Goal: Task Accomplishment & Management: Complete application form

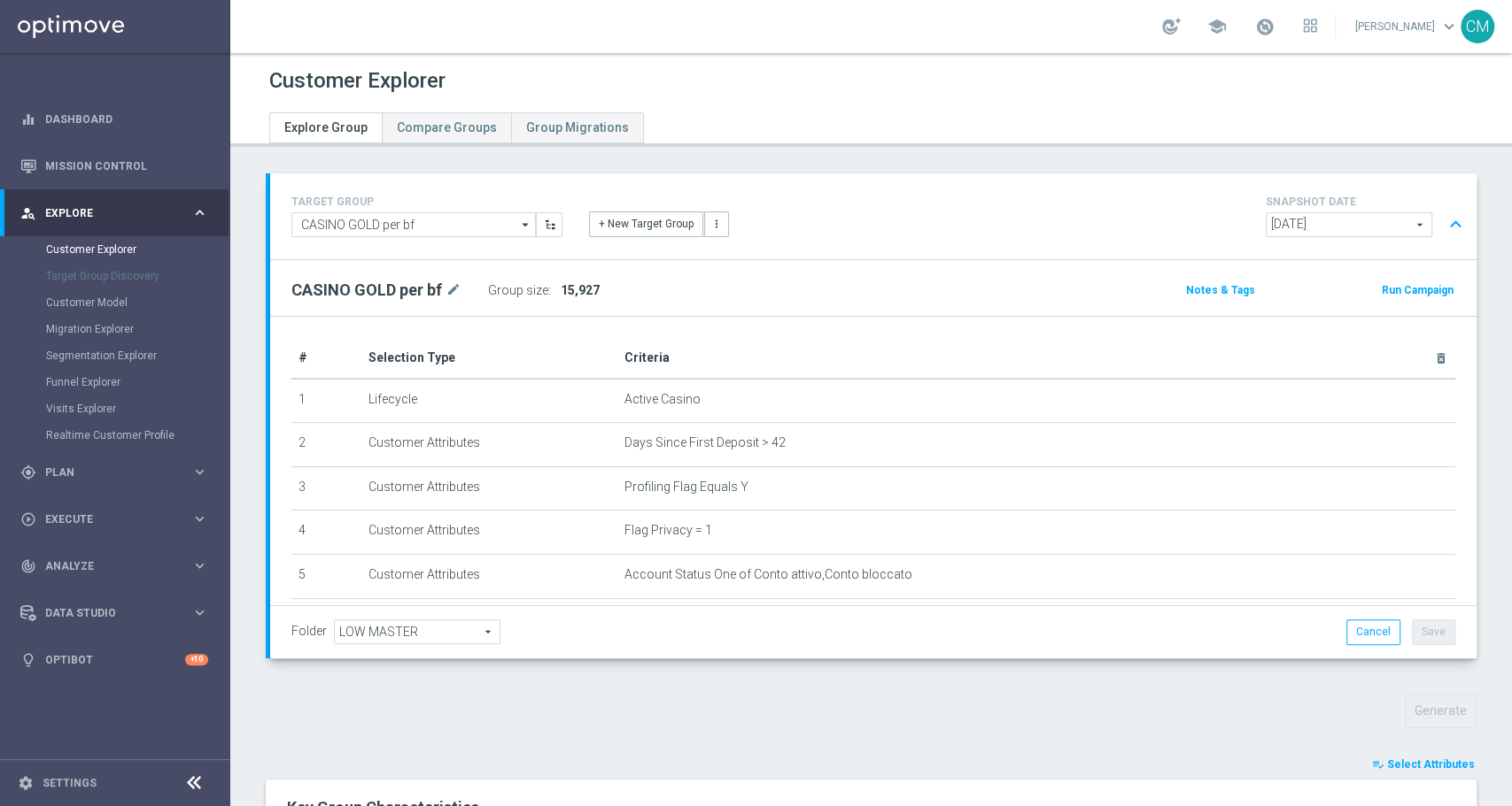
scroll to position [283, 0]
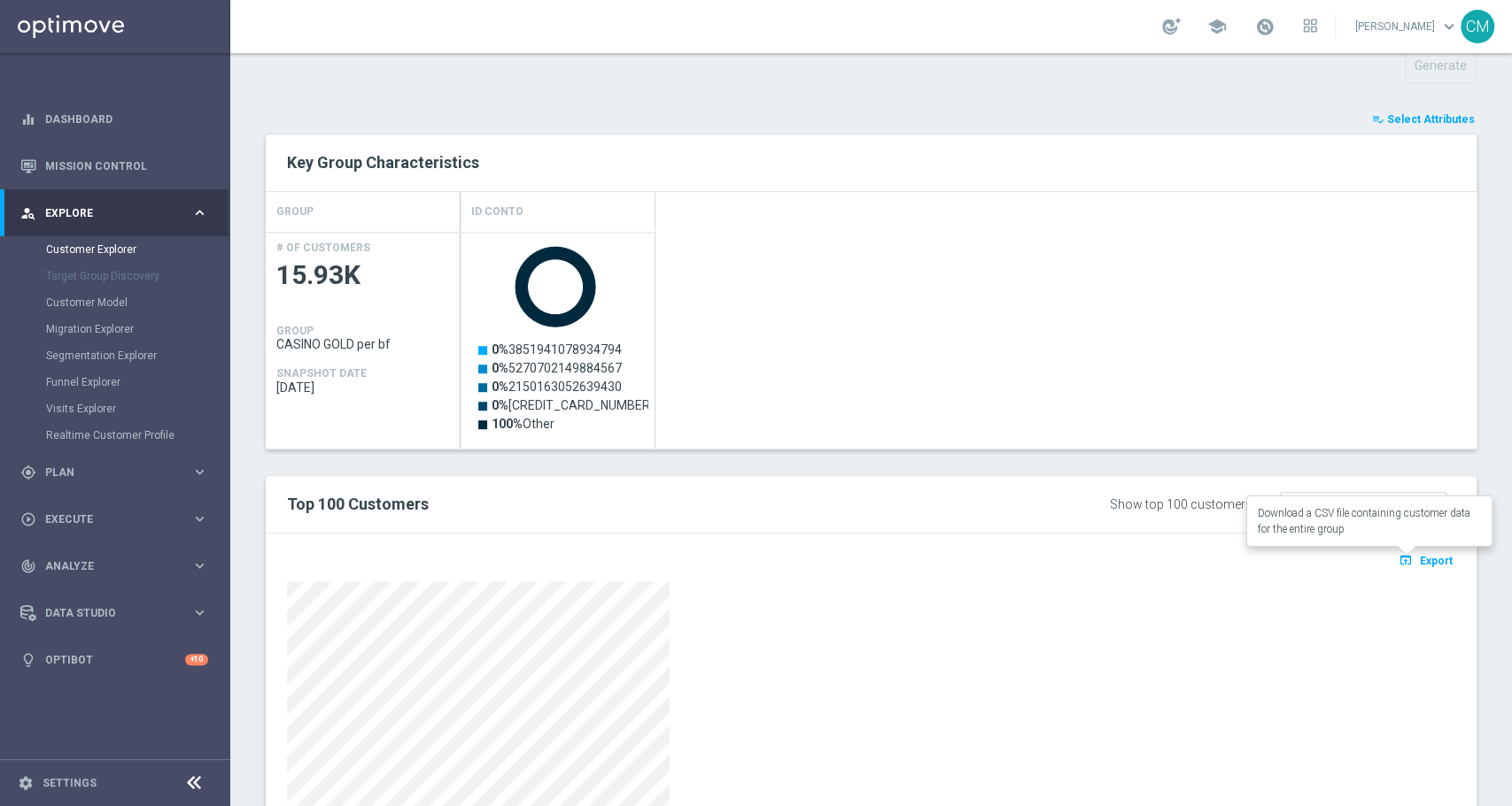
click at [1432, 557] on span "Export" at bounding box center [1435, 561] width 33 height 12
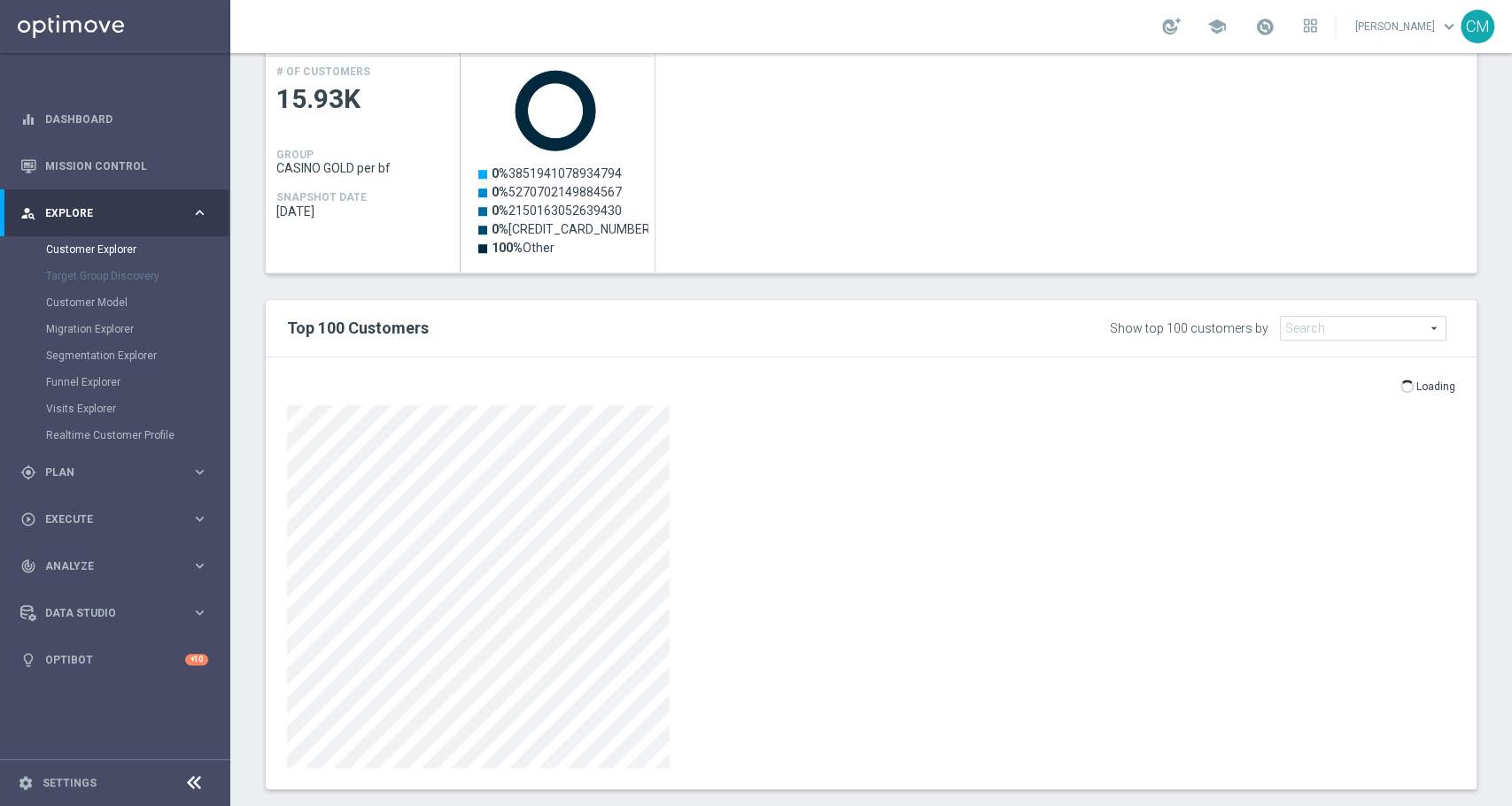
scroll to position [847, 0]
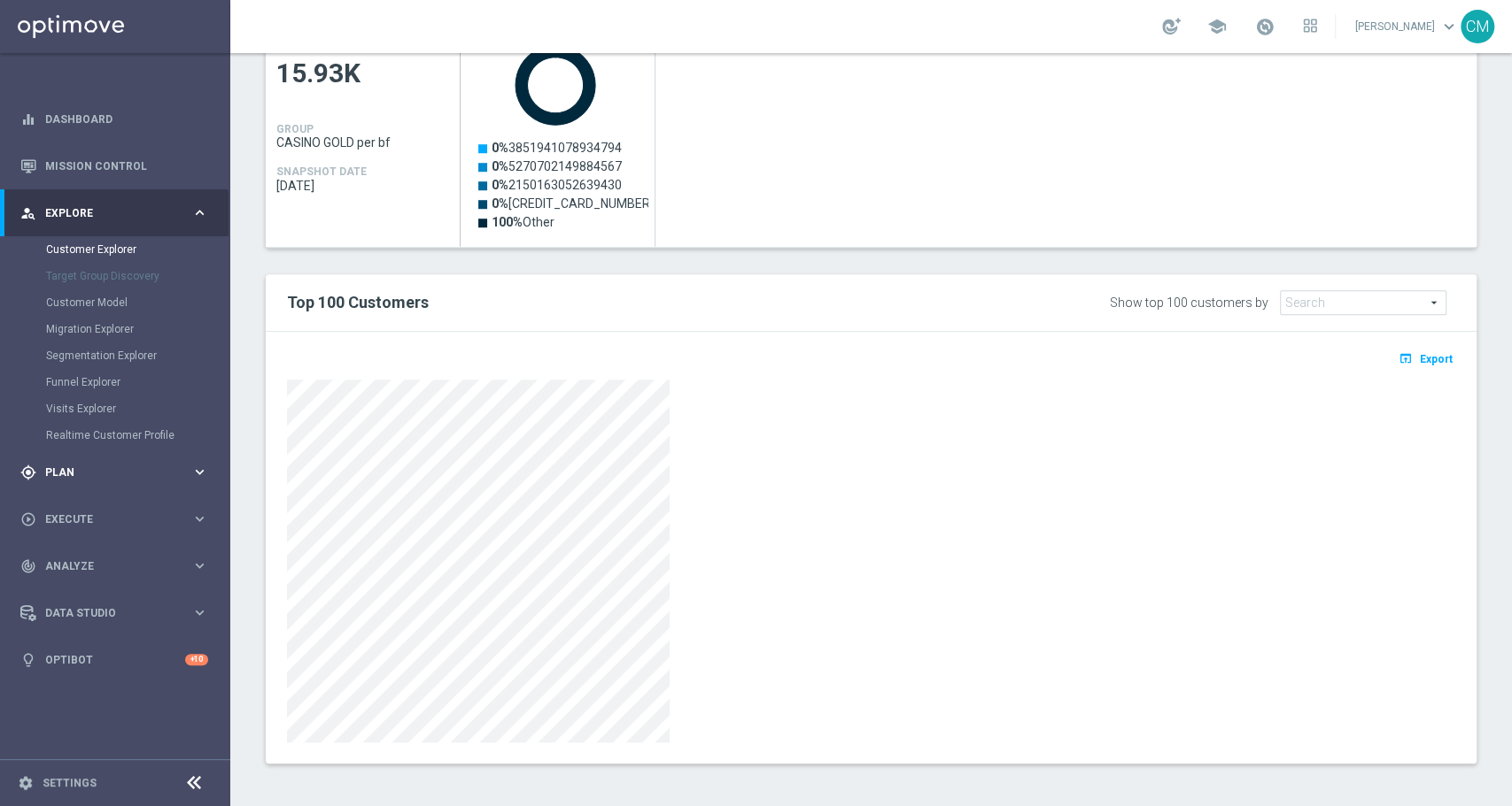
click at [133, 464] on div "gps_fixed Plan" at bounding box center [105, 472] width 171 height 16
click at [105, 345] on span "Templates" at bounding box center [110, 350] width 127 height 11
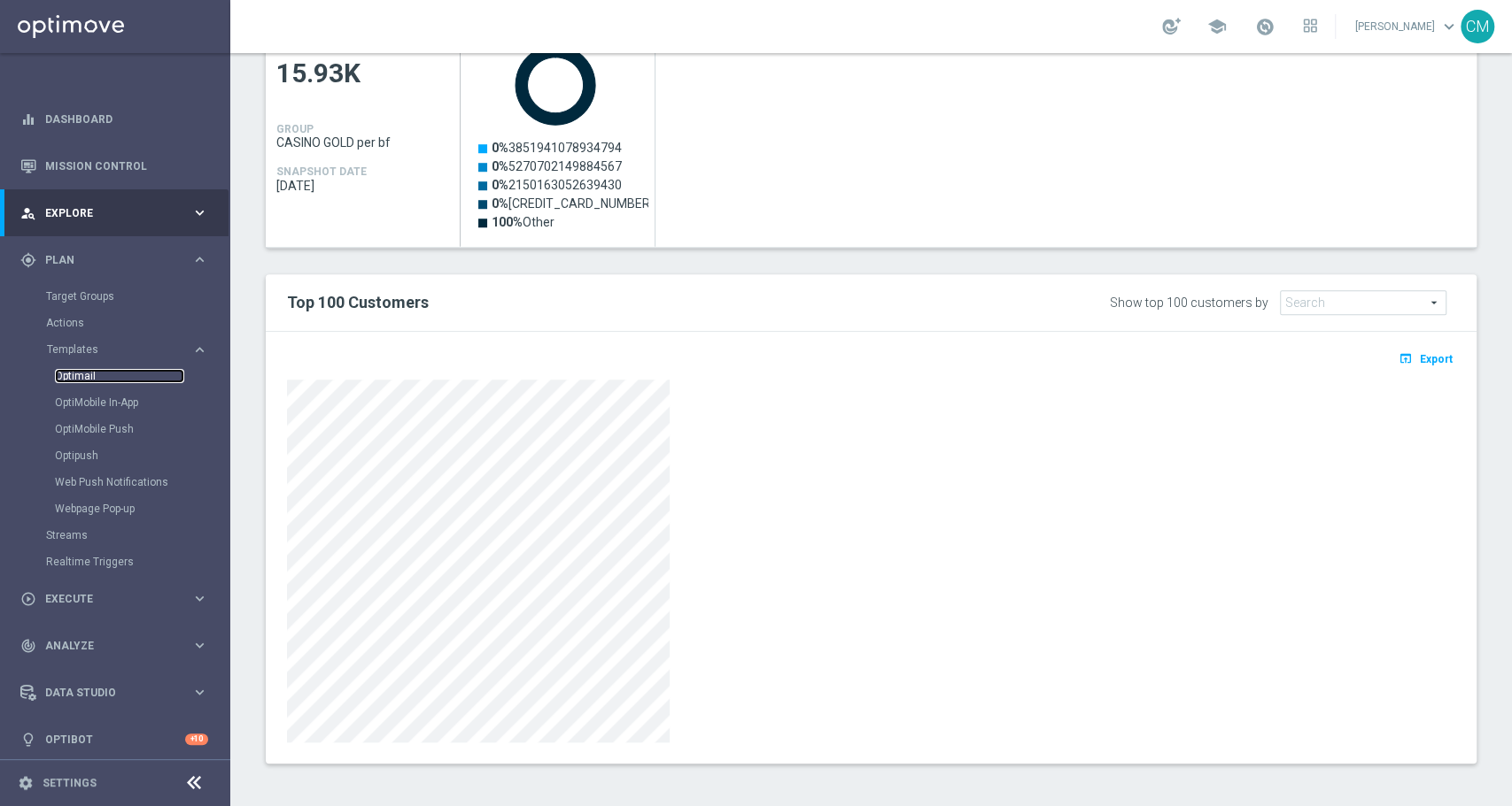
click at [92, 378] on link "Optimail" at bounding box center [119, 376] width 129 height 14
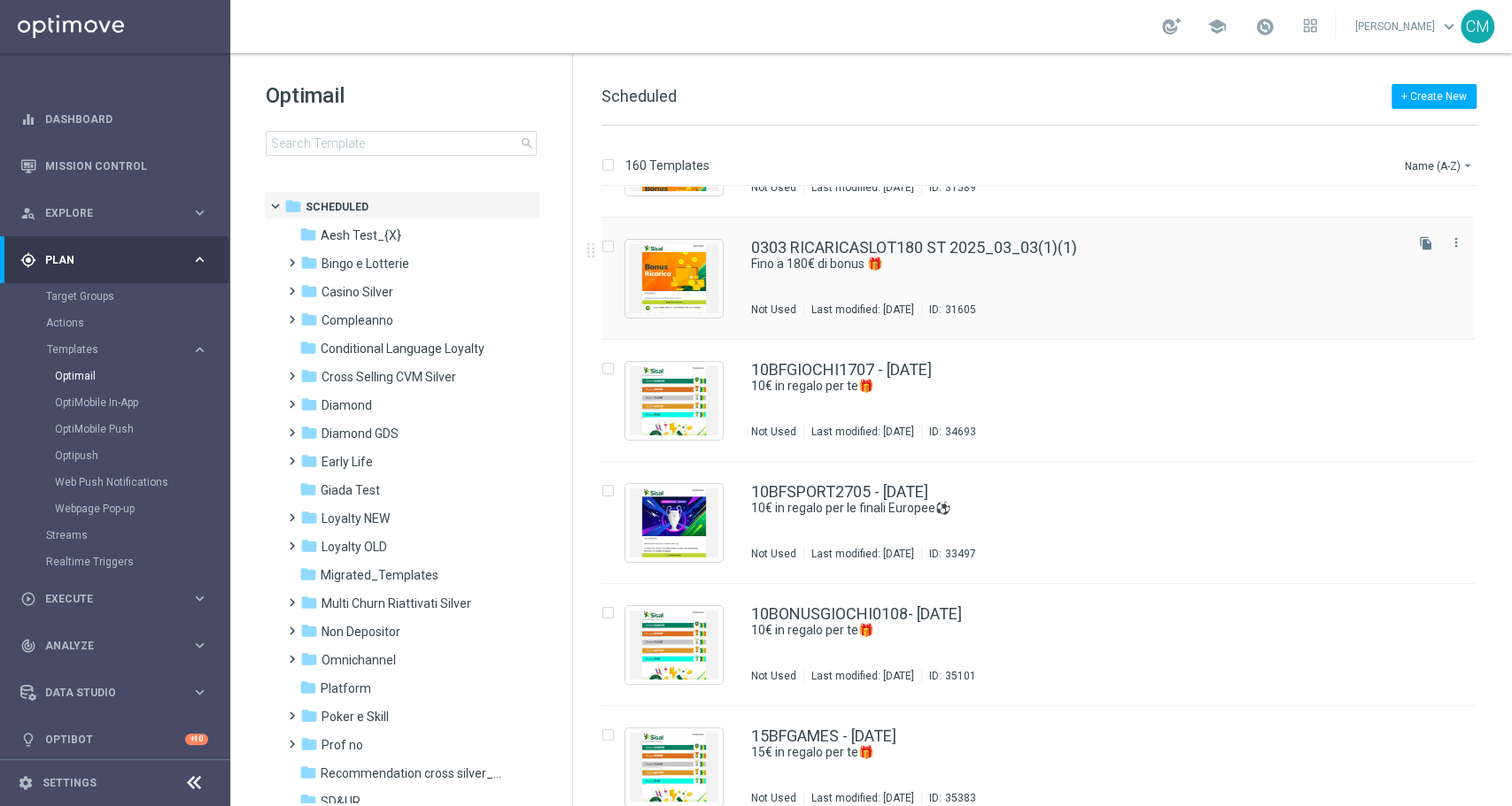
scroll to position [92, 0]
click at [345, 299] on span "Casino Silver" at bounding box center [358, 292] width 72 height 16
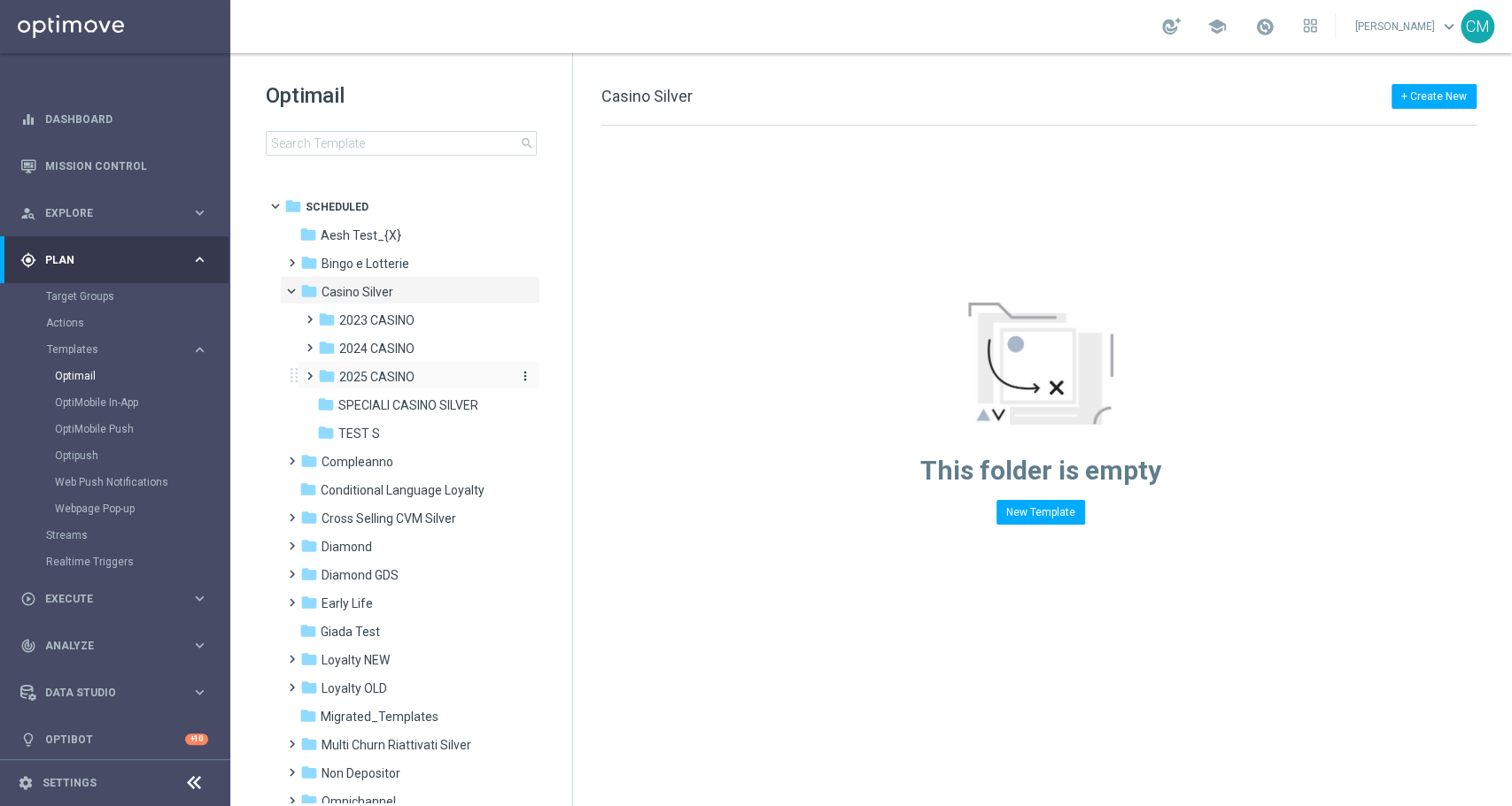
click at [376, 377] on span "2025 CASINO" at bounding box center [376, 377] width 75 height 16
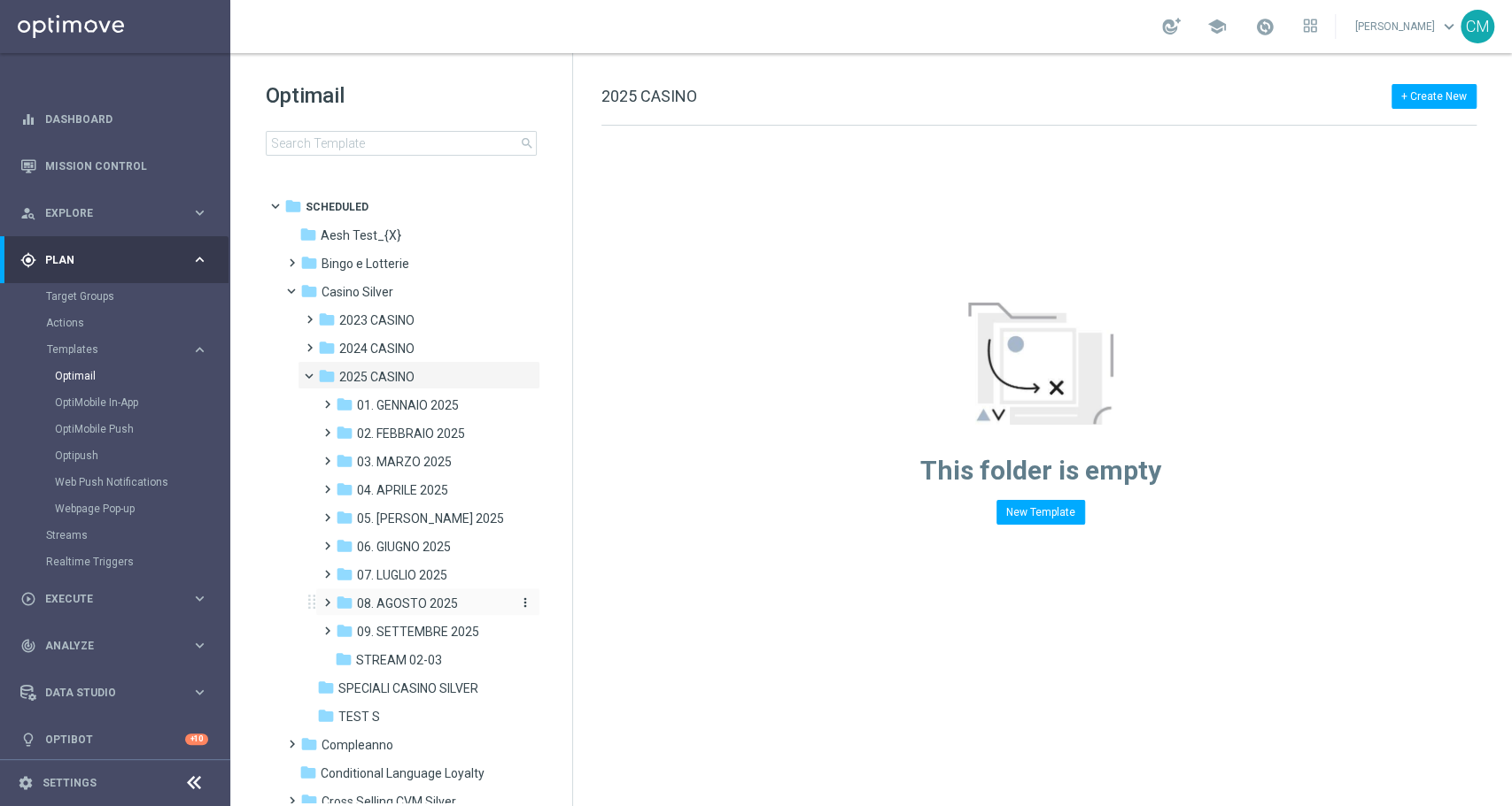
click at [435, 600] on span "08. AGOSTO 2025" at bounding box center [407, 603] width 101 height 16
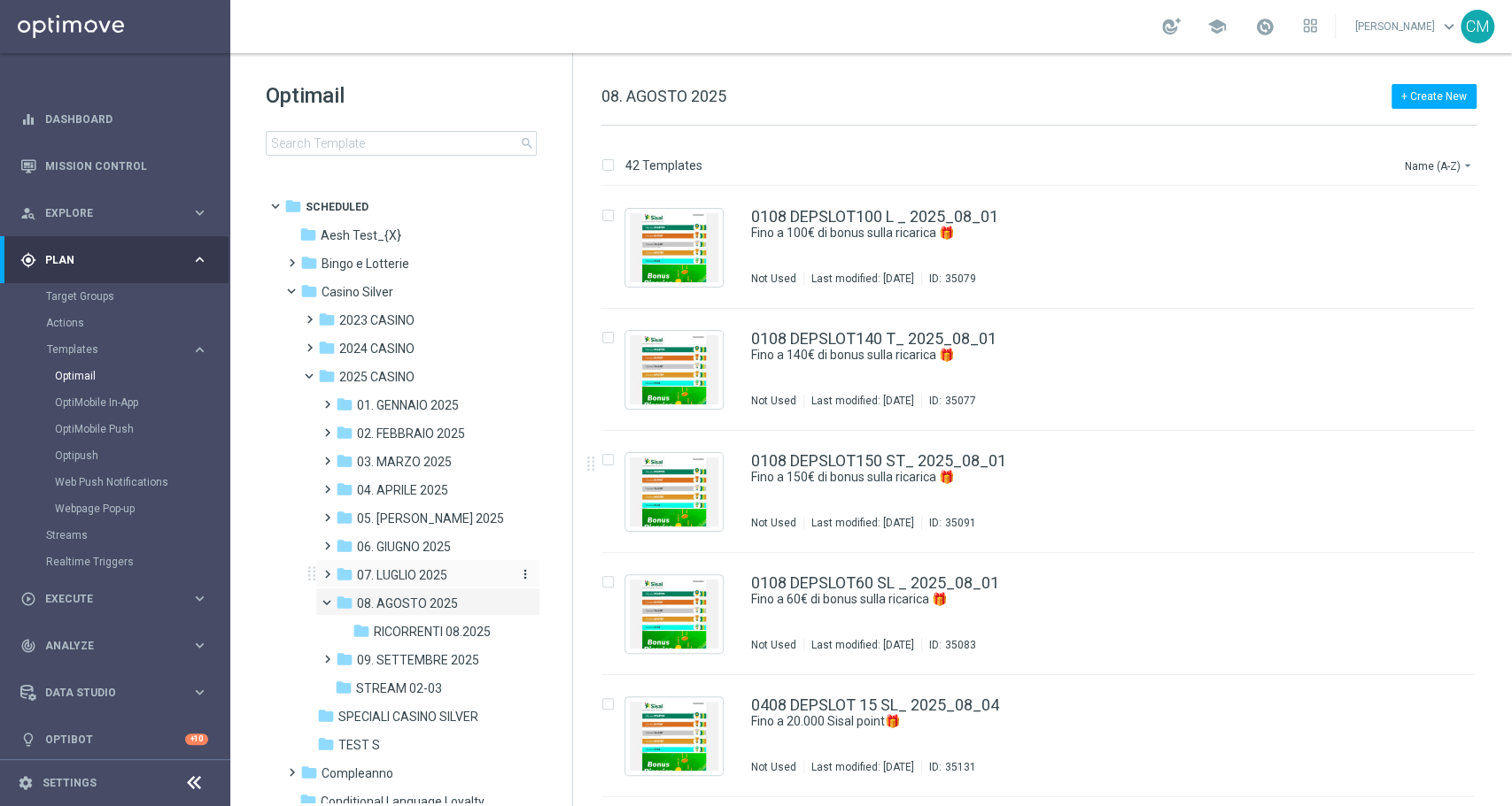
click at [402, 565] on div "folder 07. LUGLIO 2025" at bounding box center [423, 575] width 174 height 20
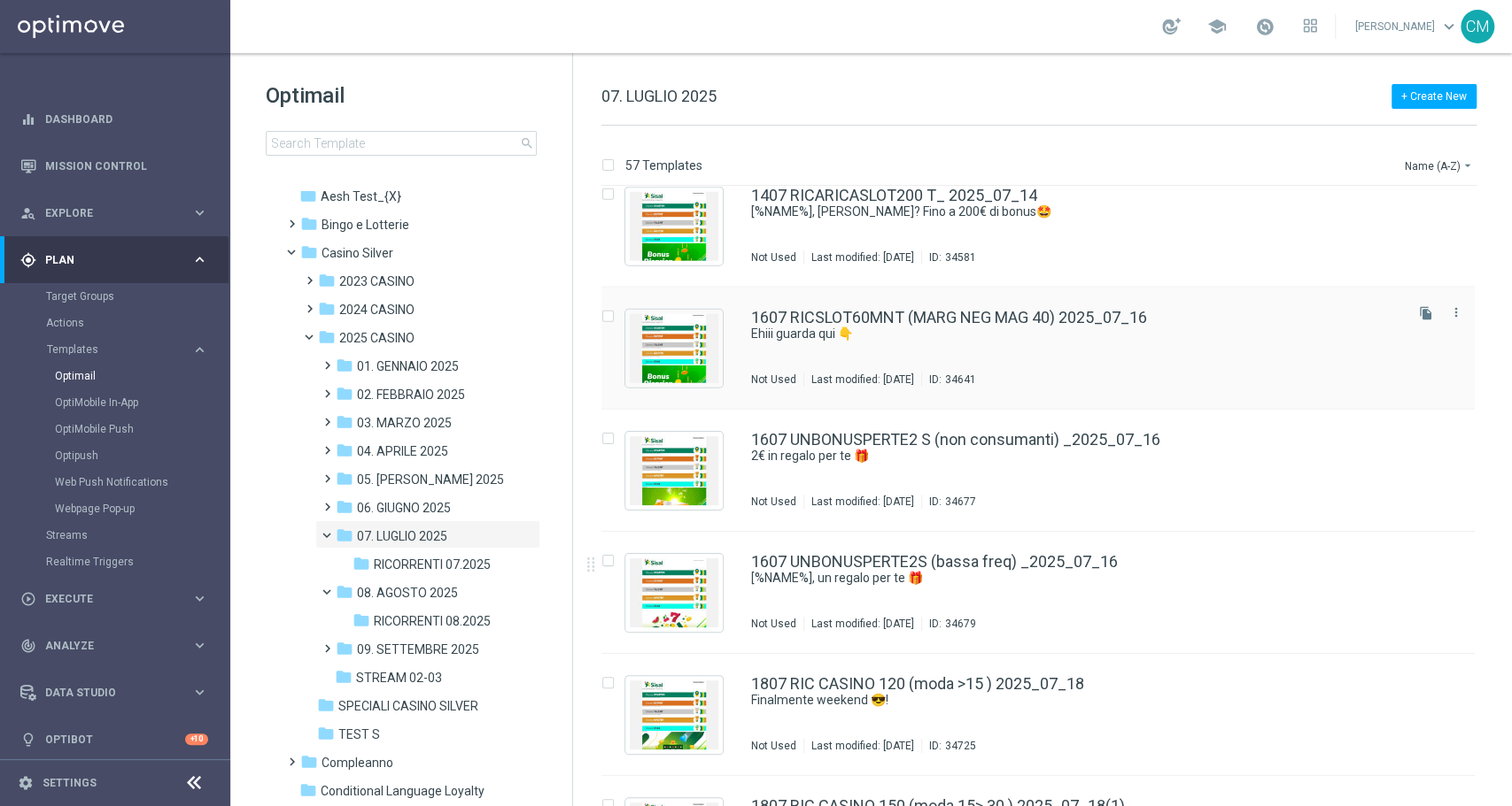
scroll to position [2932, 0]
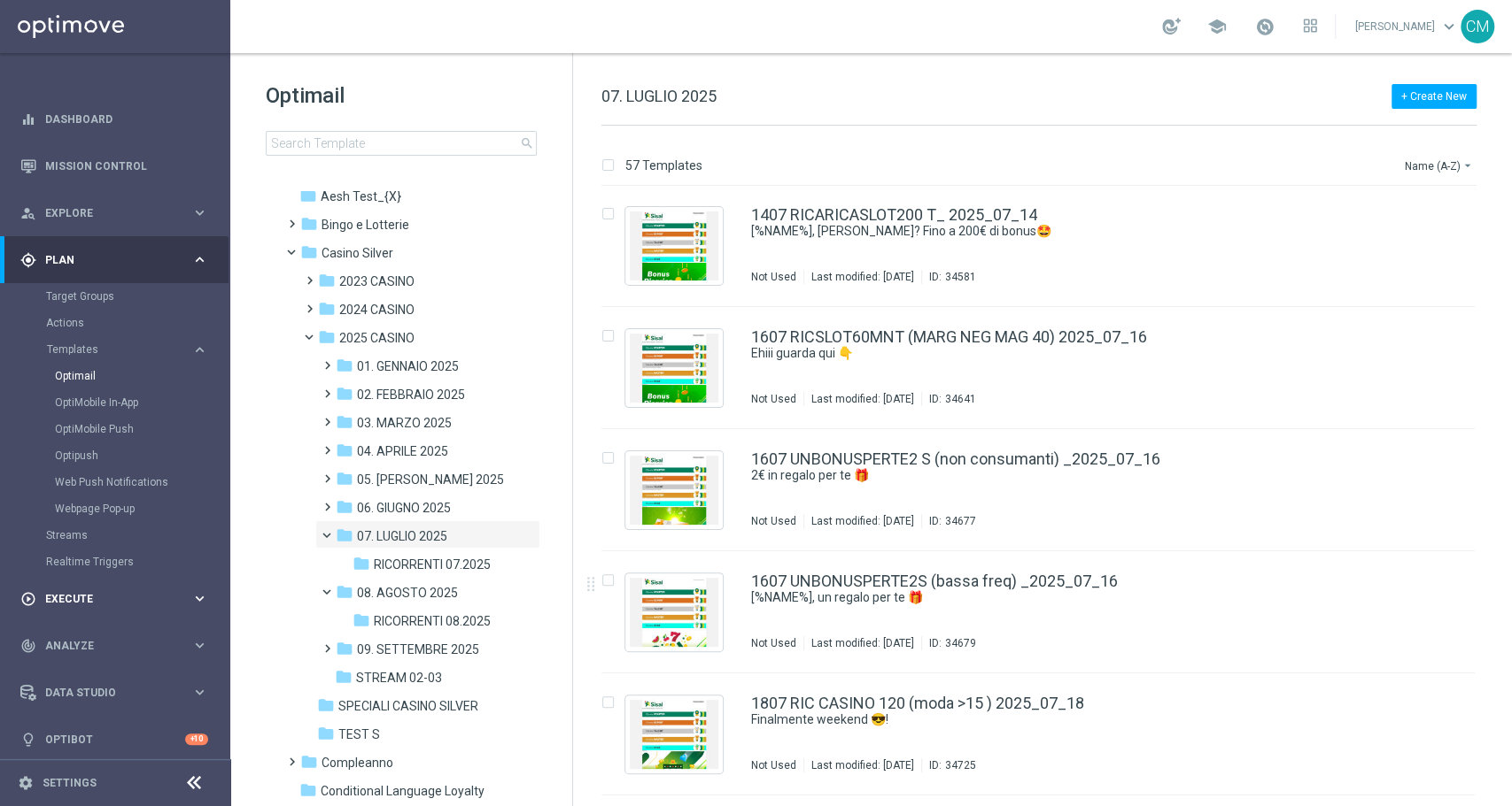
click at [112, 585] on div "play_circle_outline Execute keyboard_arrow_right" at bounding box center [114, 598] width 229 height 47
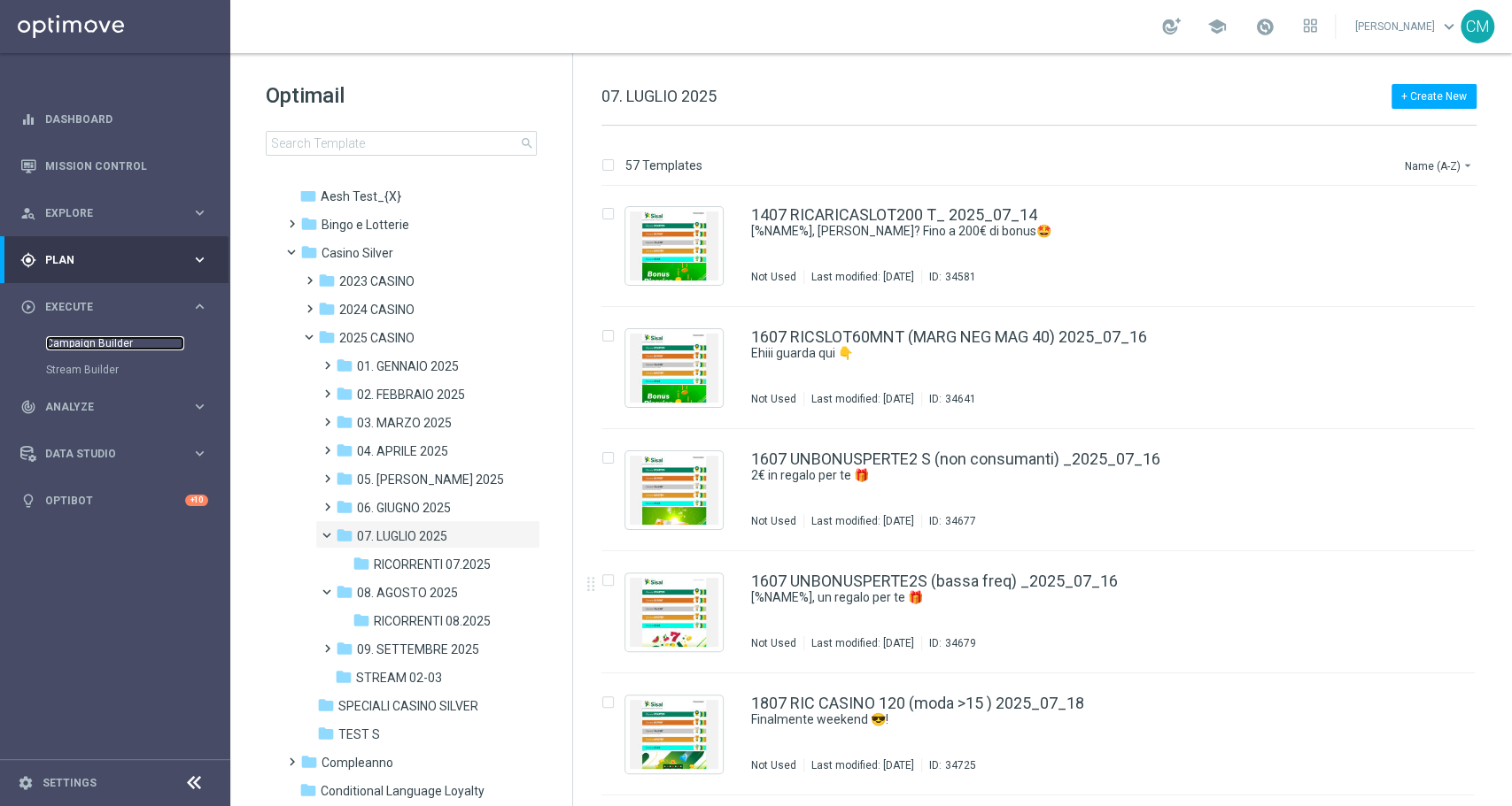
click at [97, 338] on link "Campaign Builder" at bounding box center [115, 344] width 138 height 14
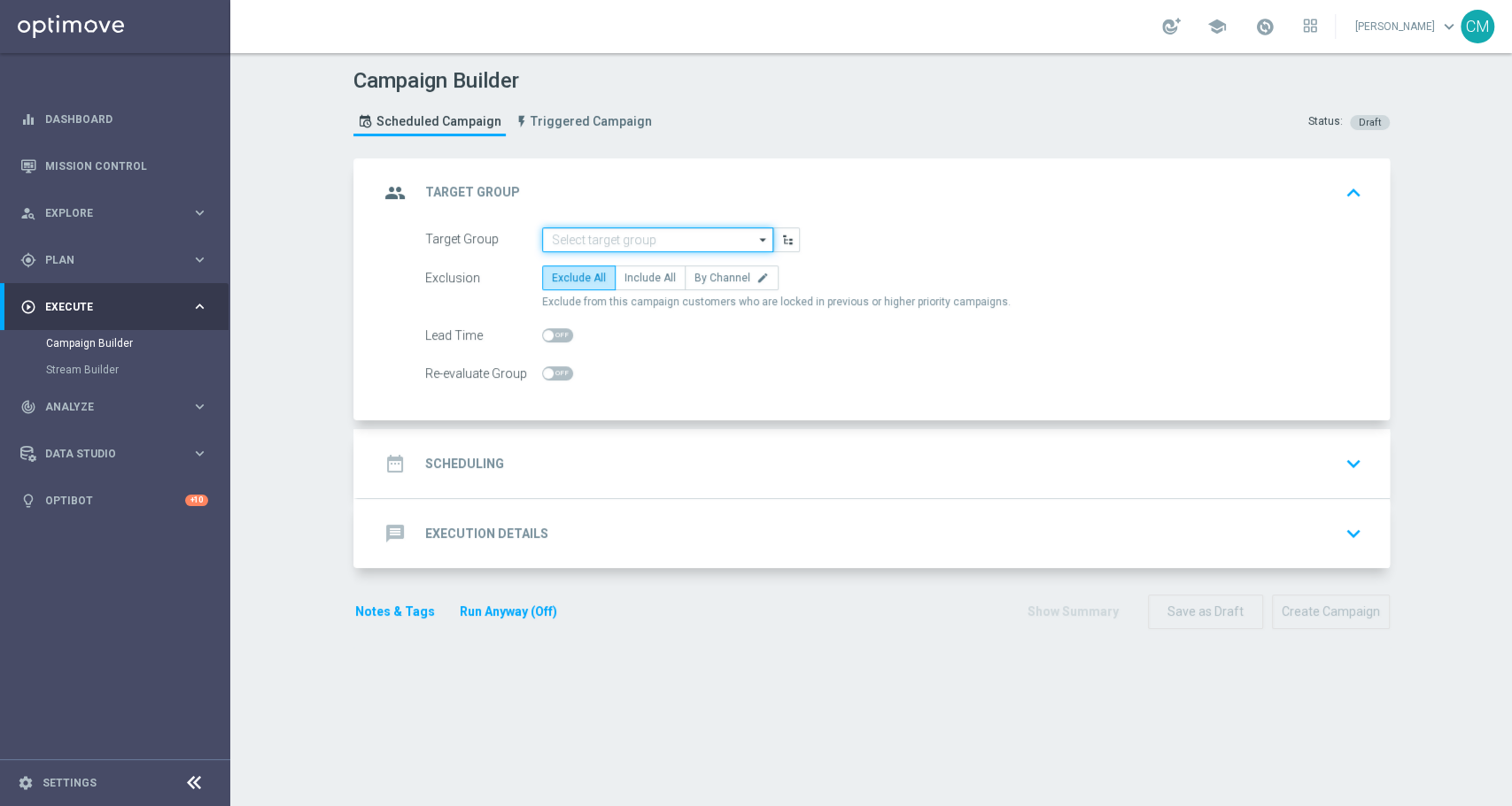
click at [665, 238] on input at bounding box center [657, 240] width 231 height 25
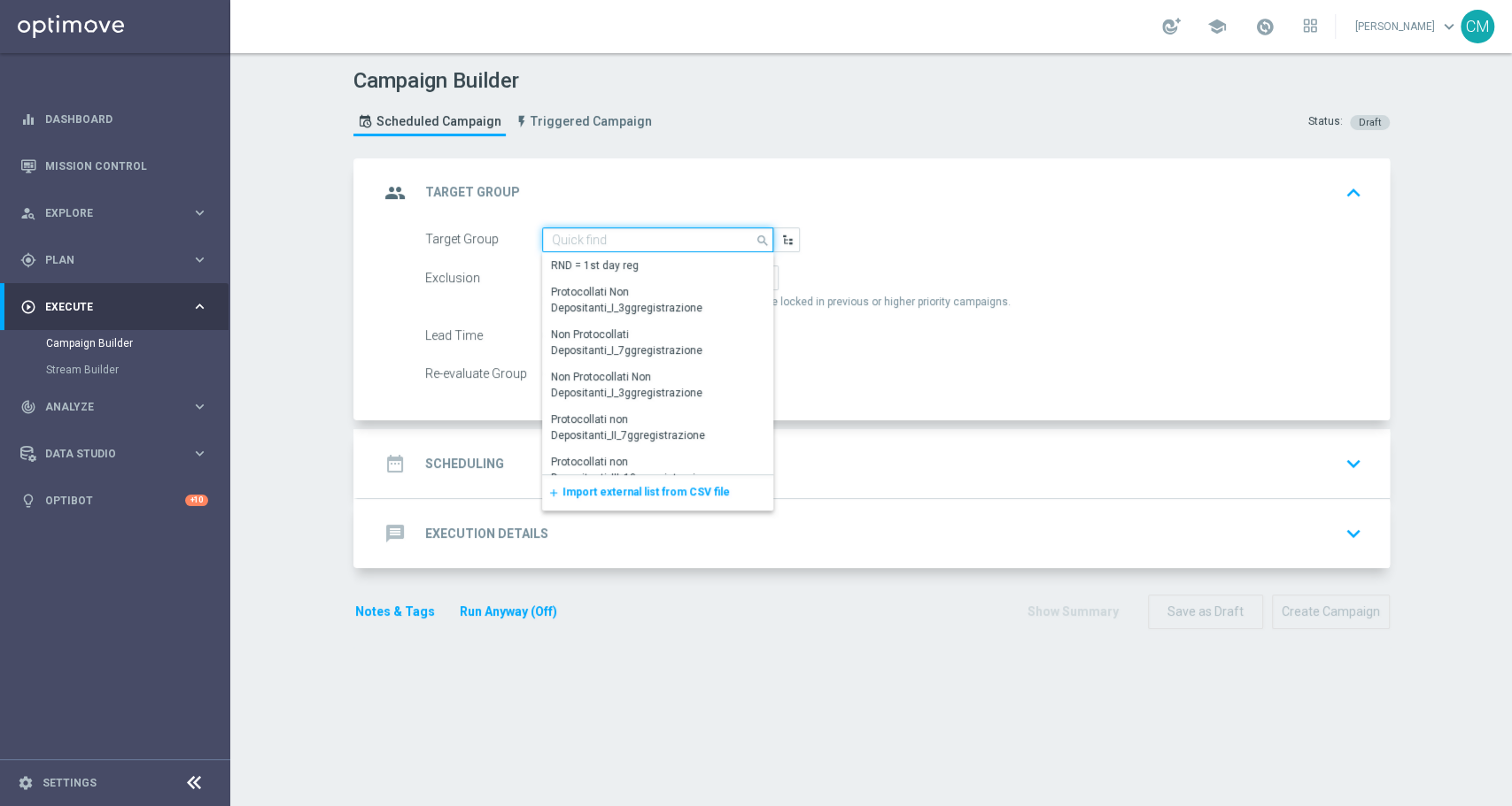
paste input "Active Casino Silver CARING G 15€ MASTER"
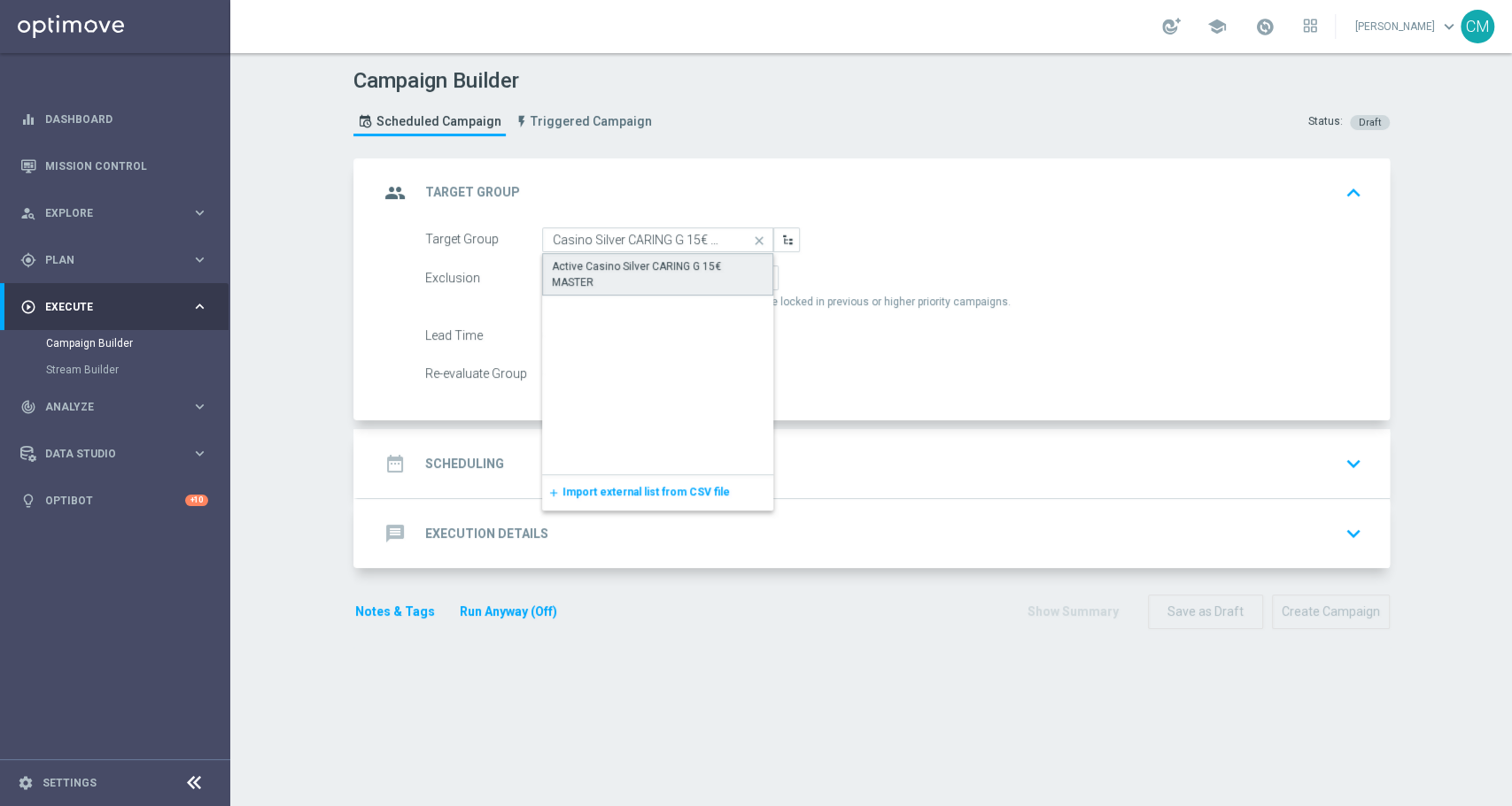
click at [666, 260] on div "Active Casino Silver CARING G 15€ MASTER" at bounding box center [658, 275] width 213 height 32
type input "Active Casino Silver CARING G 15€ MASTER"
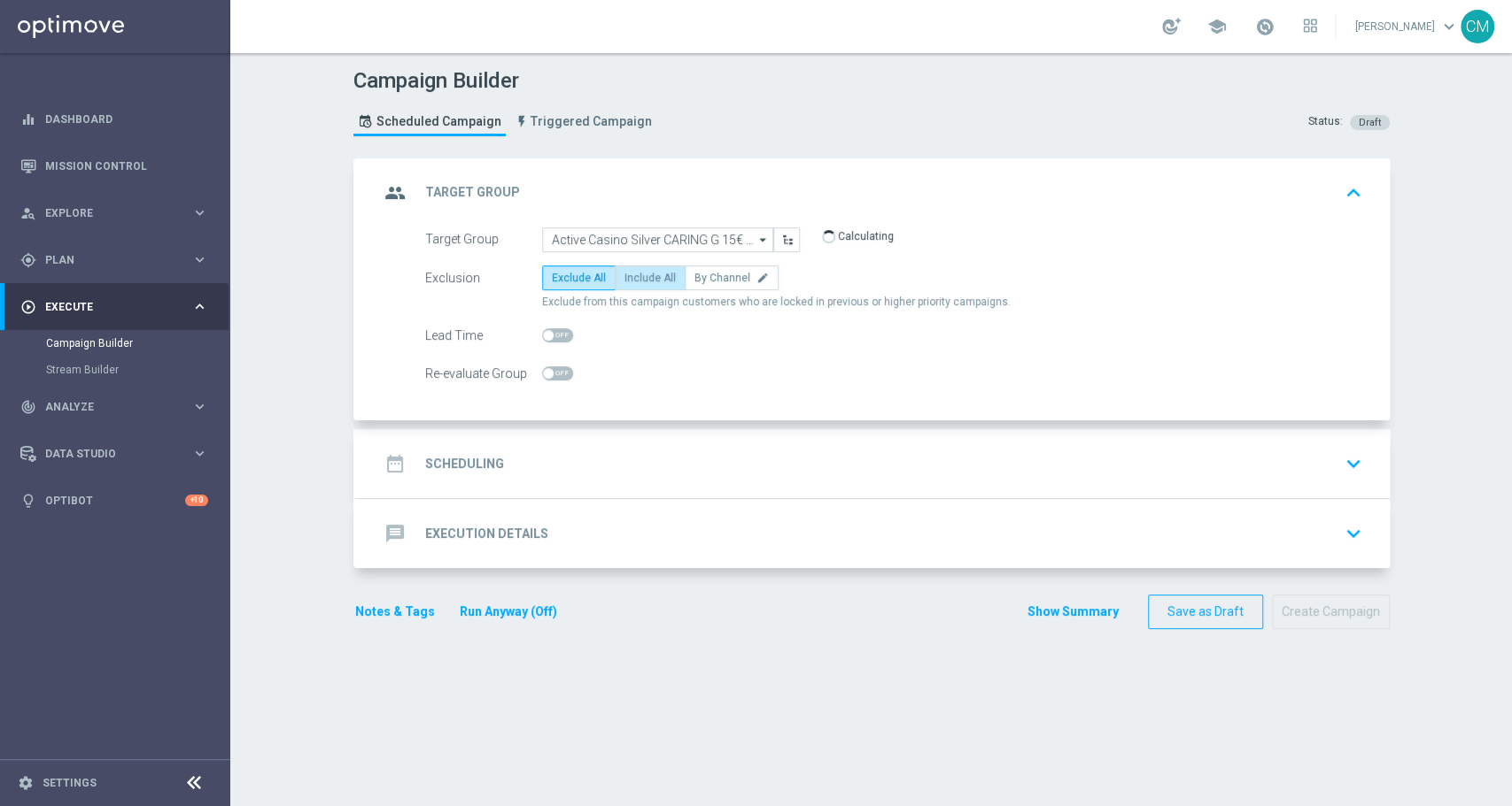
click at [651, 273] on span "Include All" at bounding box center [650, 278] width 51 height 12
click at [636, 276] on input "Include All" at bounding box center [631, 282] width 12 height 12
radio input "true"
click at [600, 474] on div "date_range Scheduling keyboard_arrow_down" at bounding box center [873, 463] width 989 height 34
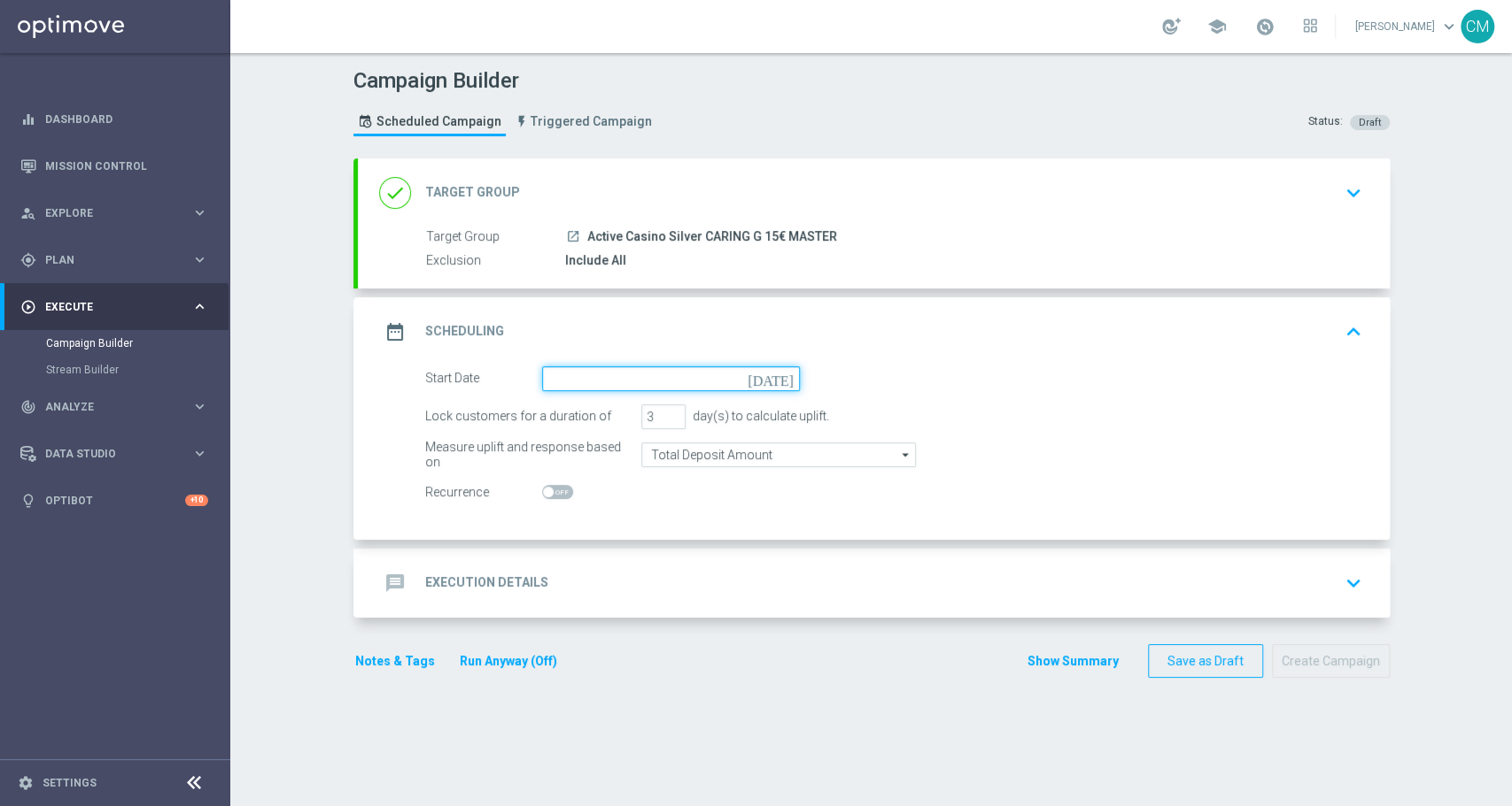
click at [587, 382] on input at bounding box center [671, 379] width 258 height 25
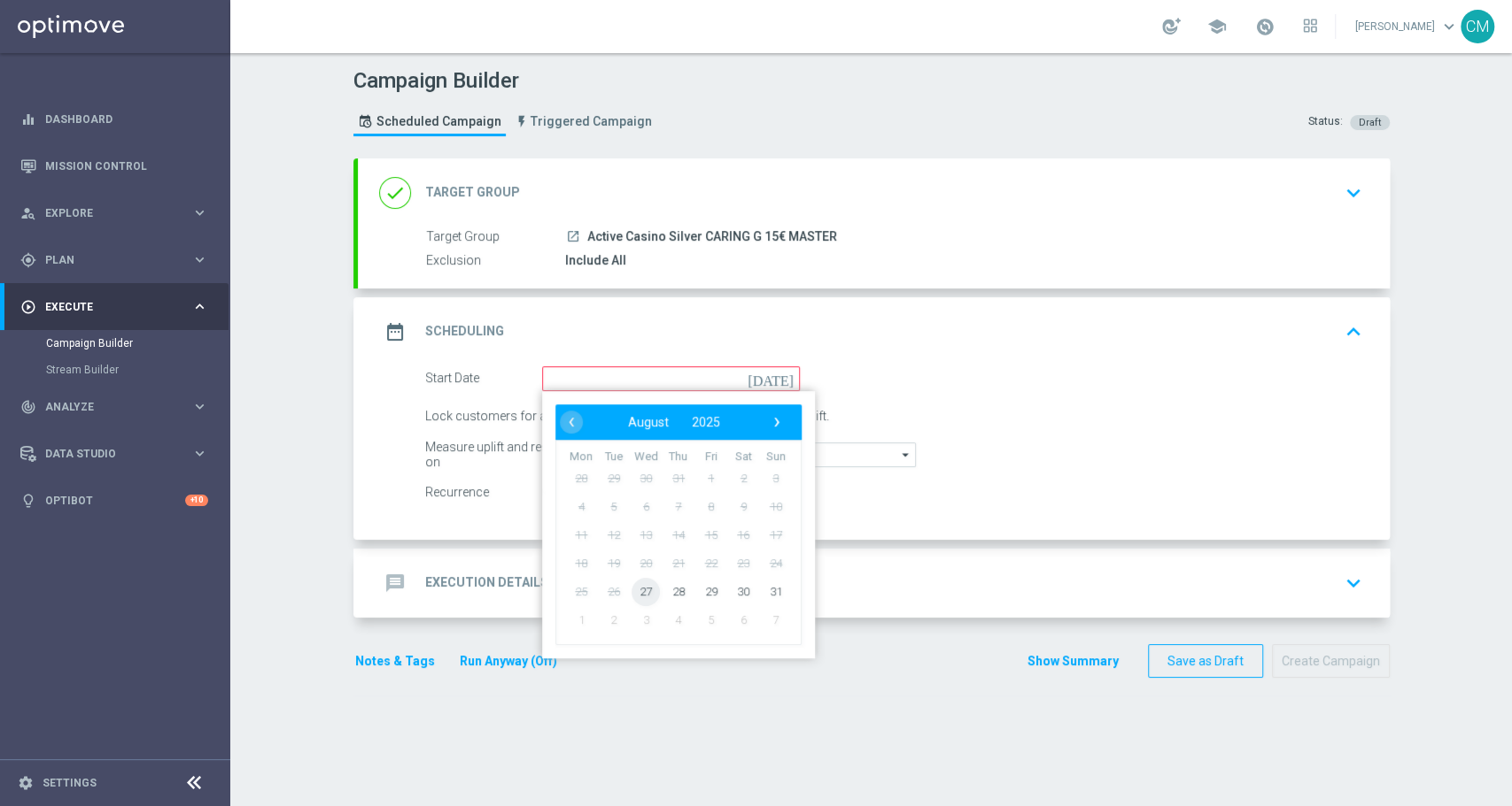
click at [636, 582] on span "27" at bounding box center [646, 591] width 28 height 28
type input "27 Aug 2025"
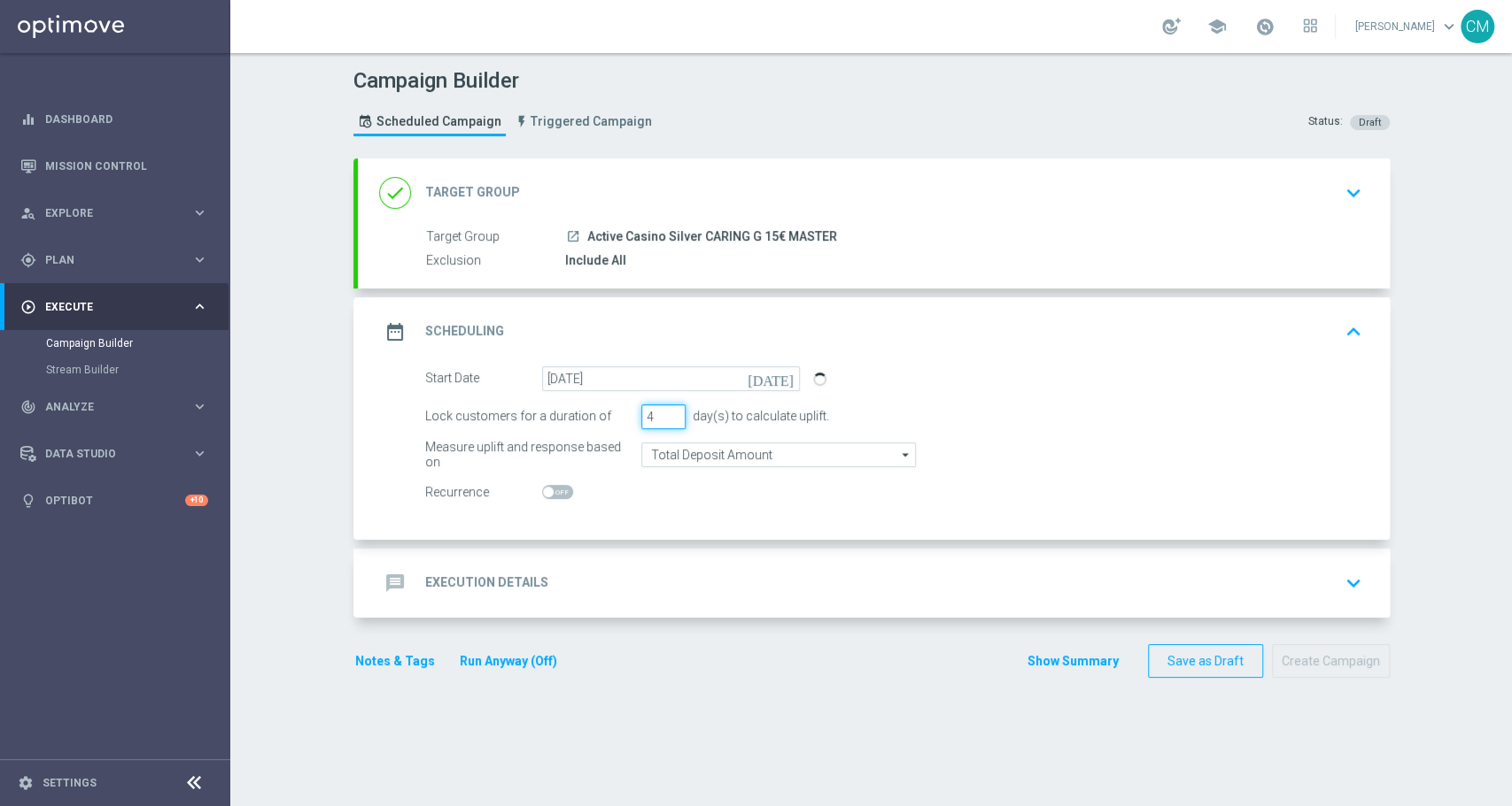
click at [663, 409] on input "4" at bounding box center [664, 416] width 44 height 25
type input "5"
click at [663, 409] on input "5" at bounding box center [664, 416] width 44 height 25
click at [669, 458] on input "Total Deposit Amount" at bounding box center [778, 454] width 275 height 25
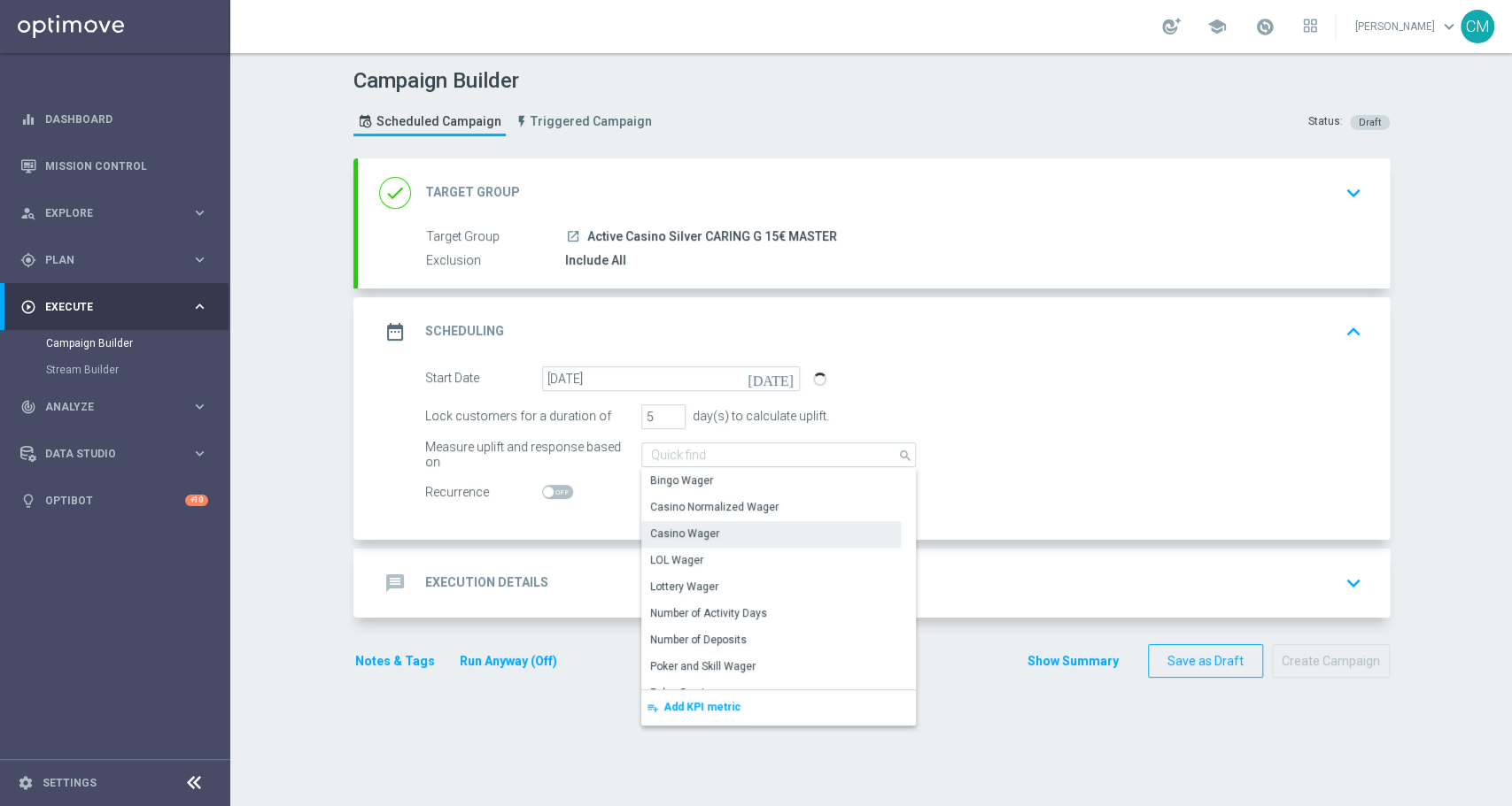
click at [677, 535] on div "Casino Wager" at bounding box center [684, 533] width 69 height 16
type input "Casino Wager"
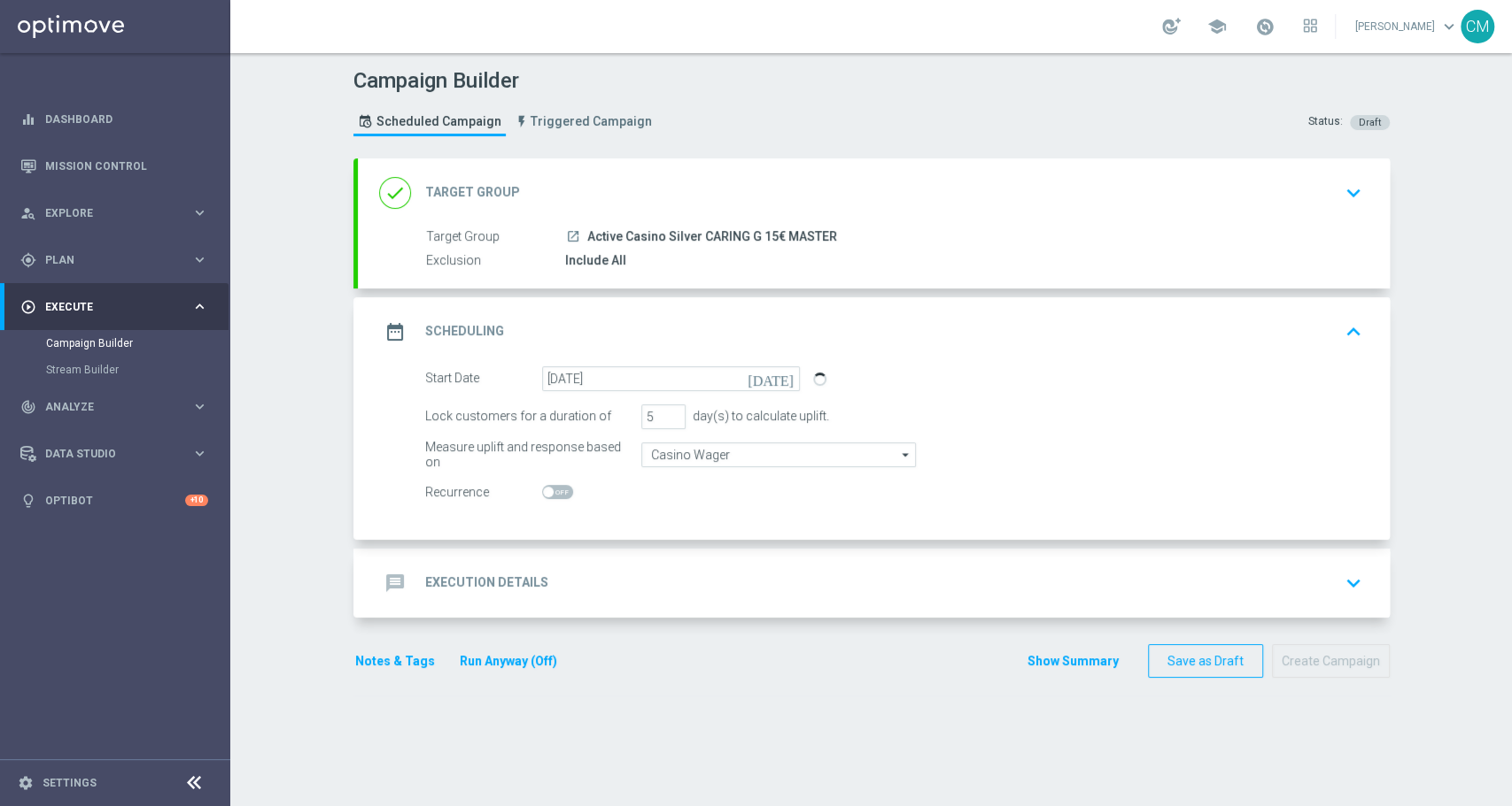
click at [626, 562] on div "message Execution Details keyboard_arrow_down" at bounding box center [873, 582] width 1031 height 69
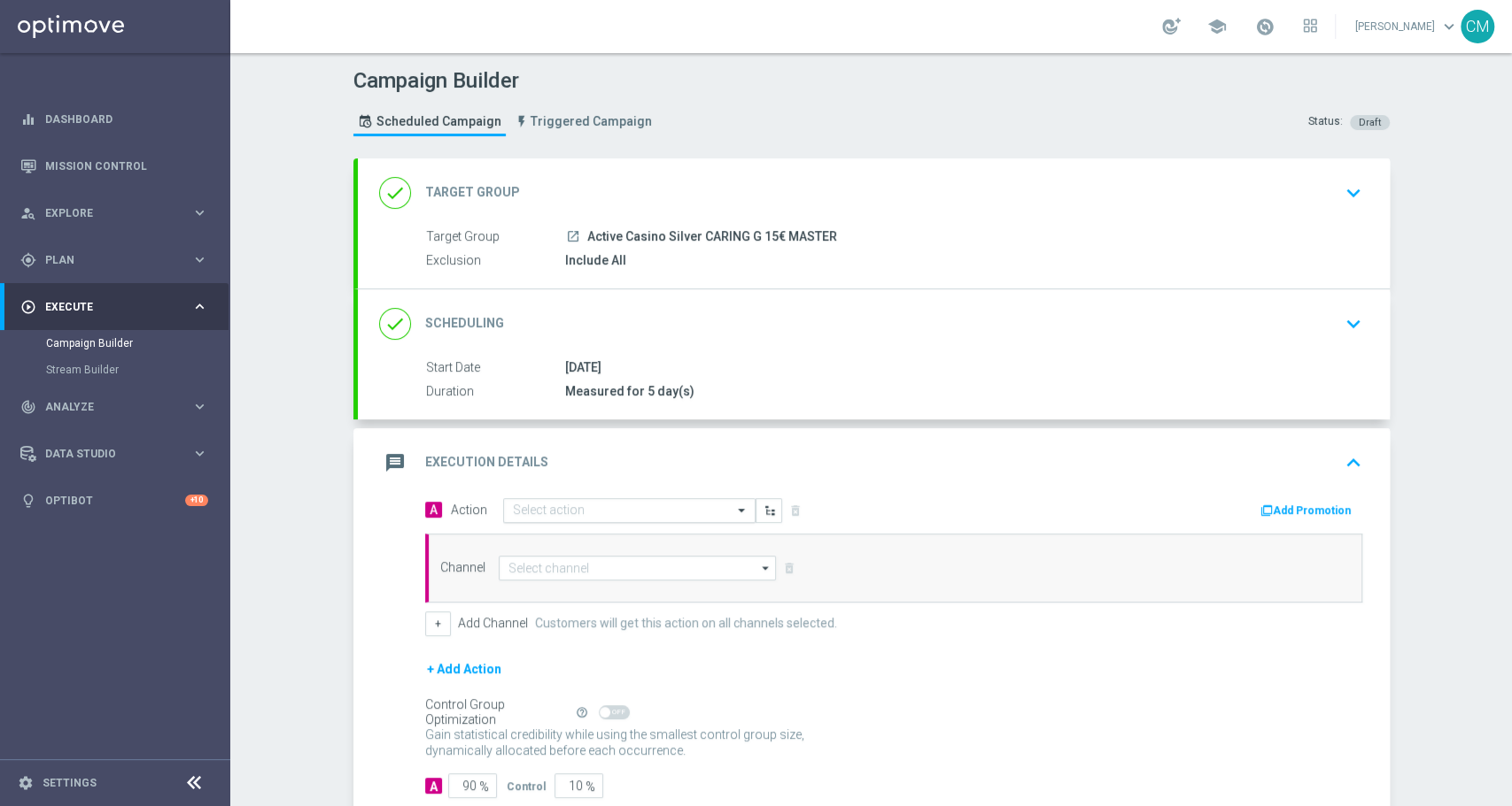
click at [591, 511] on input "text" at bounding box center [612, 510] width 198 height 15
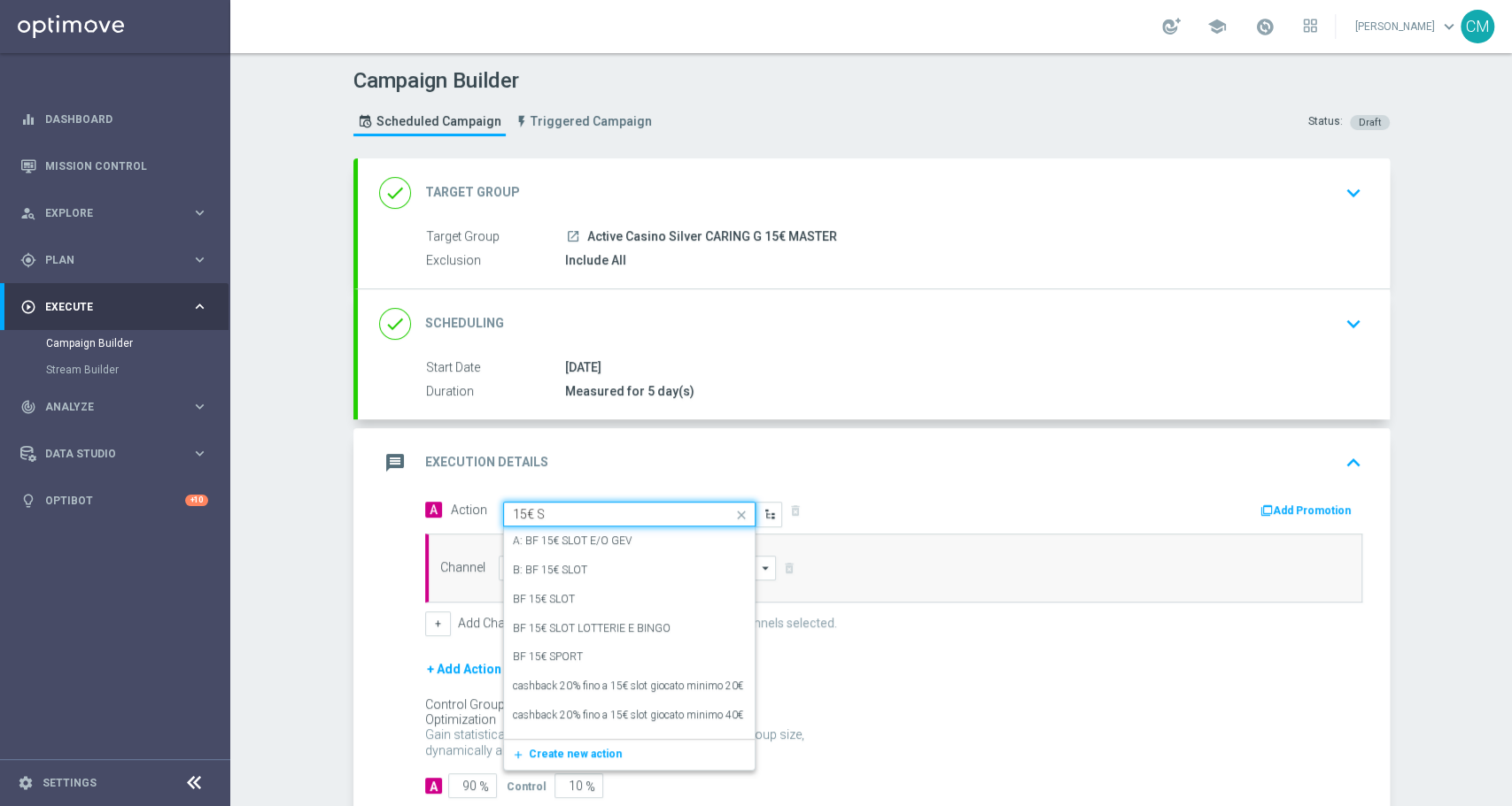
type input "15€ SL"
click at [595, 594] on div "BF 15€ SLOT edit" at bounding box center [629, 599] width 233 height 29
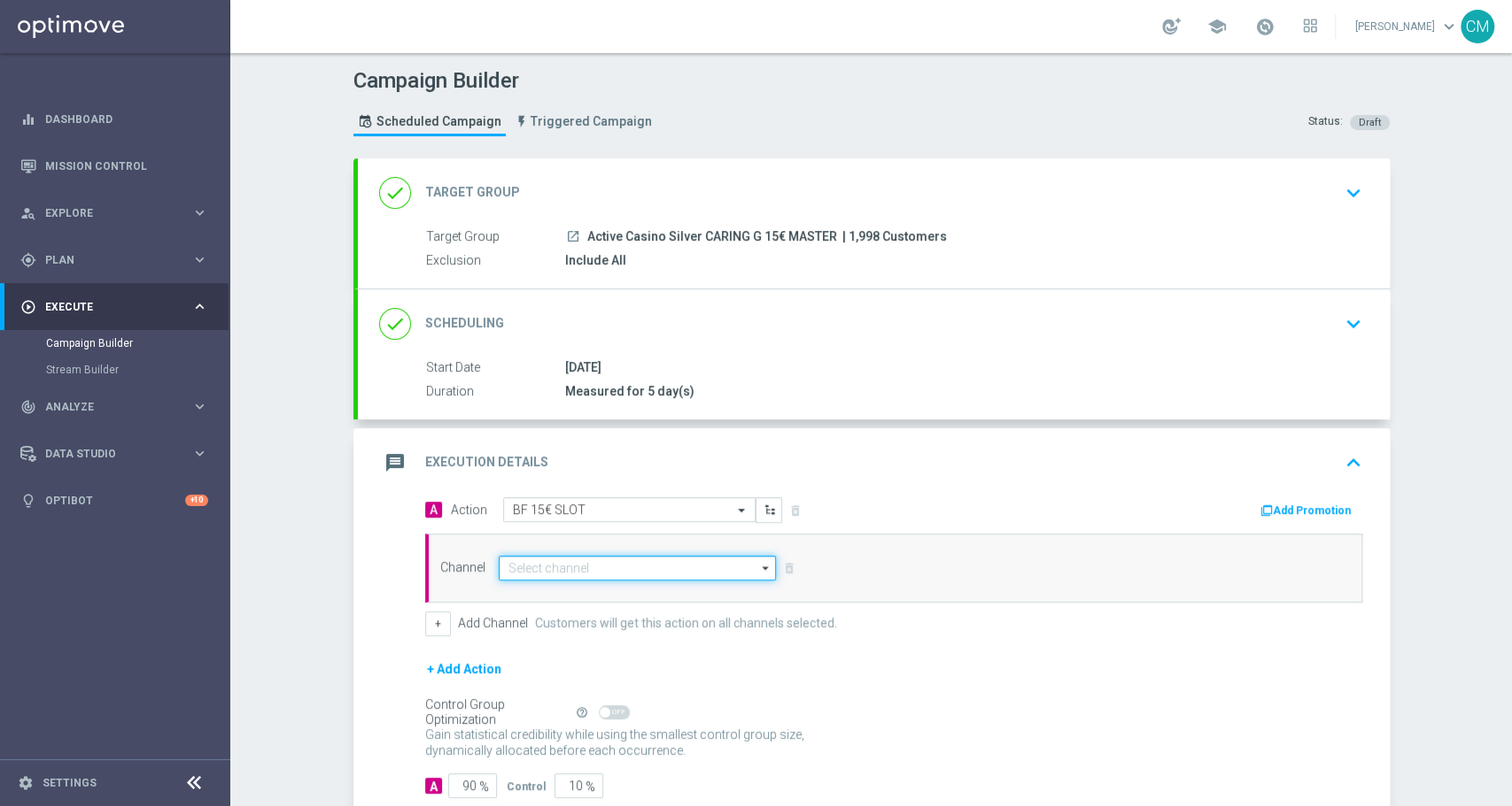
click at [587, 570] on input at bounding box center [638, 567] width 278 height 25
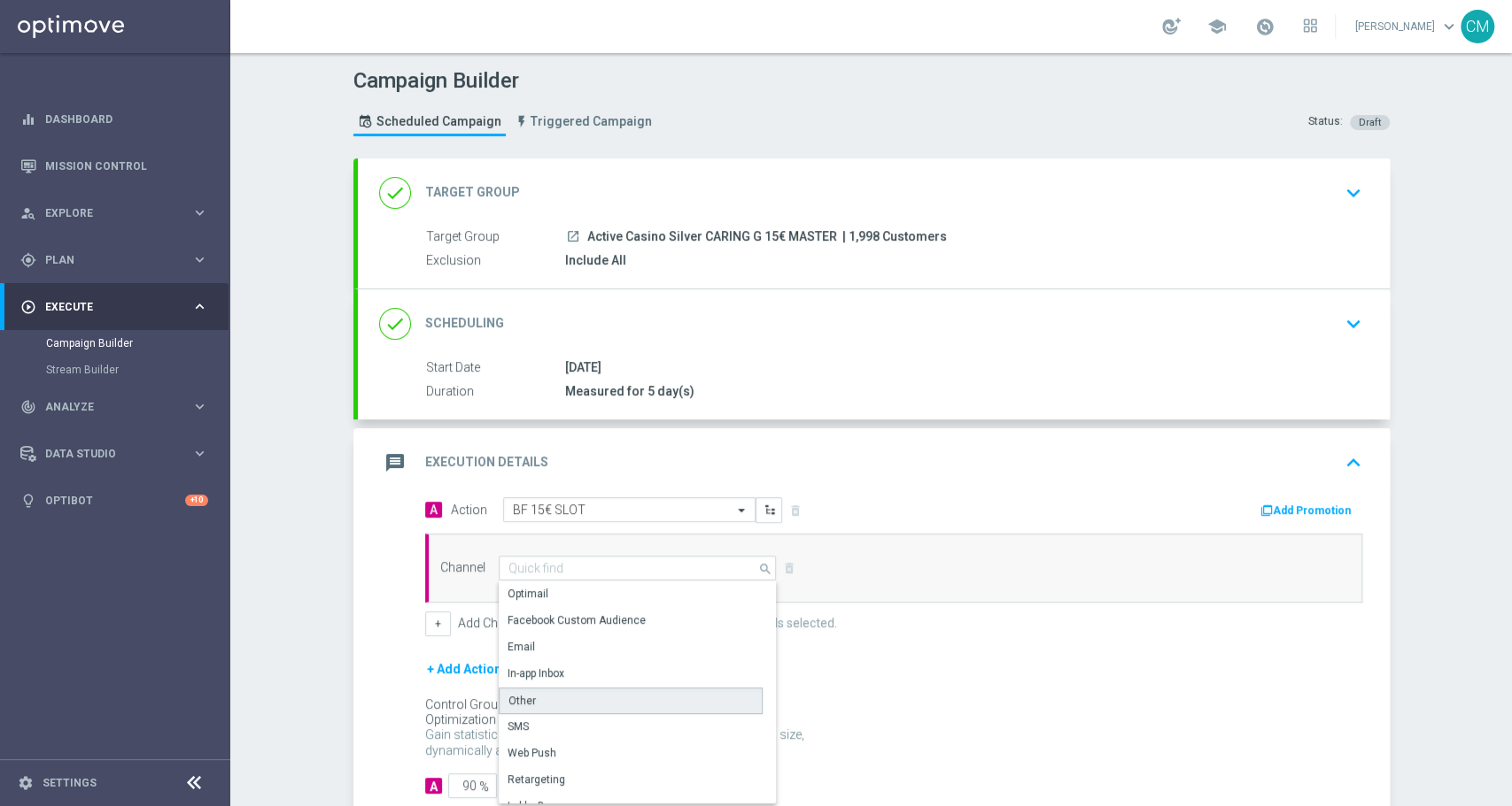
click at [541, 702] on div "Other" at bounding box center [631, 700] width 264 height 27
type input "Other"
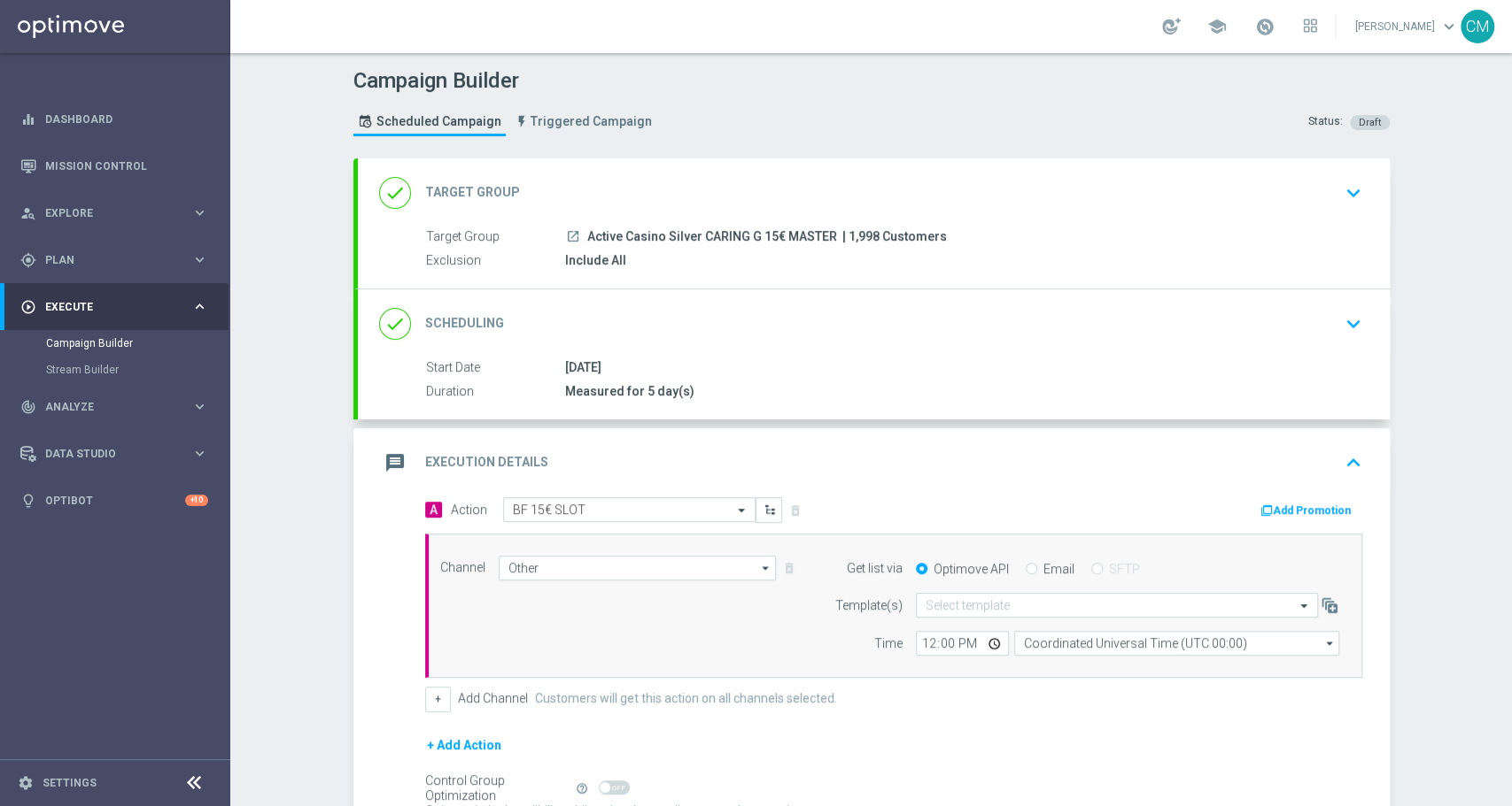
click at [1025, 565] on input "Email" at bounding box center [1031, 570] width 12 height 12
radio input "true"
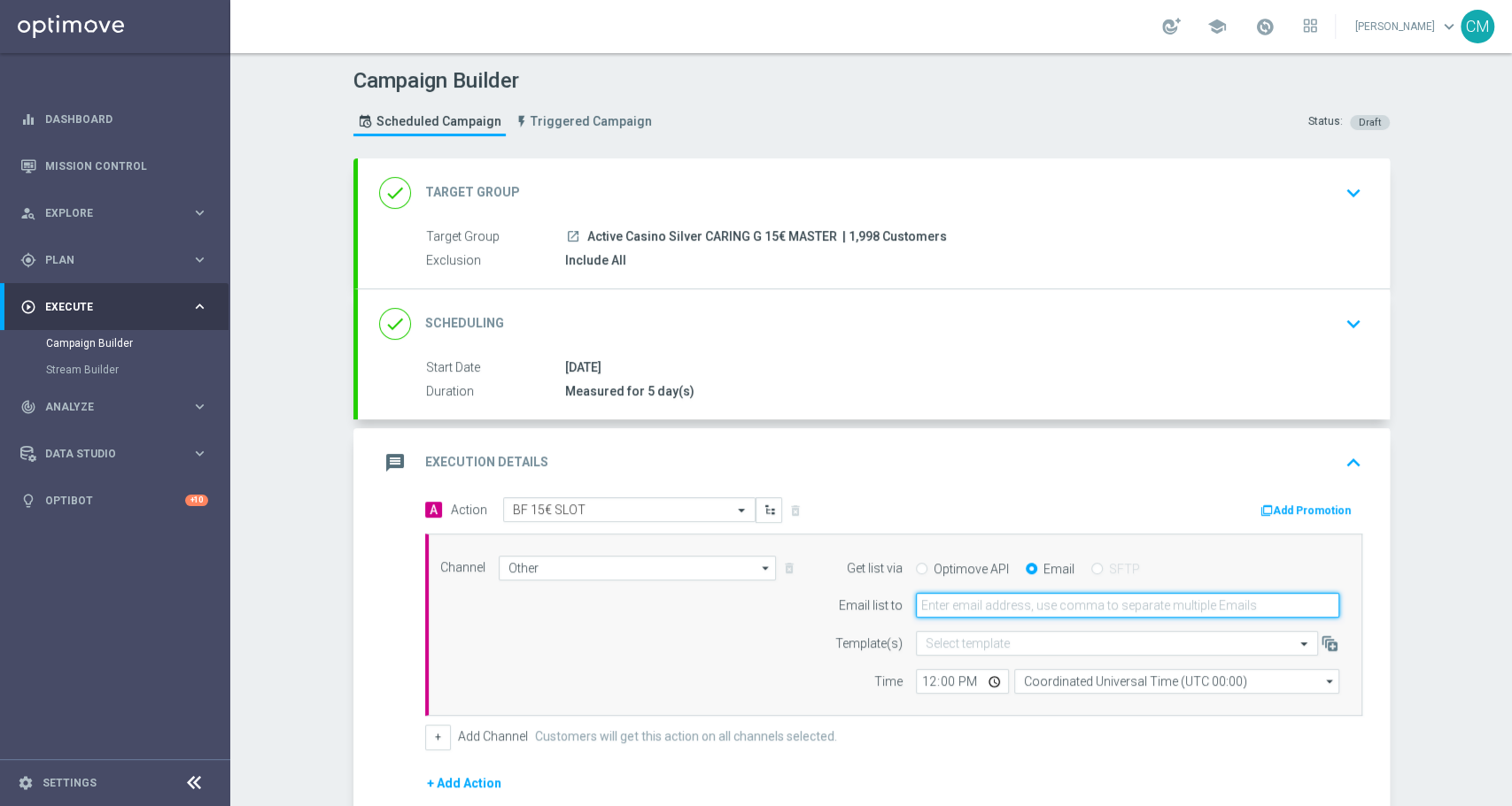
click at [970, 594] on input "email" at bounding box center [1127, 605] width 424 height 25
type input "cecilia.mascelli@sisal.it"
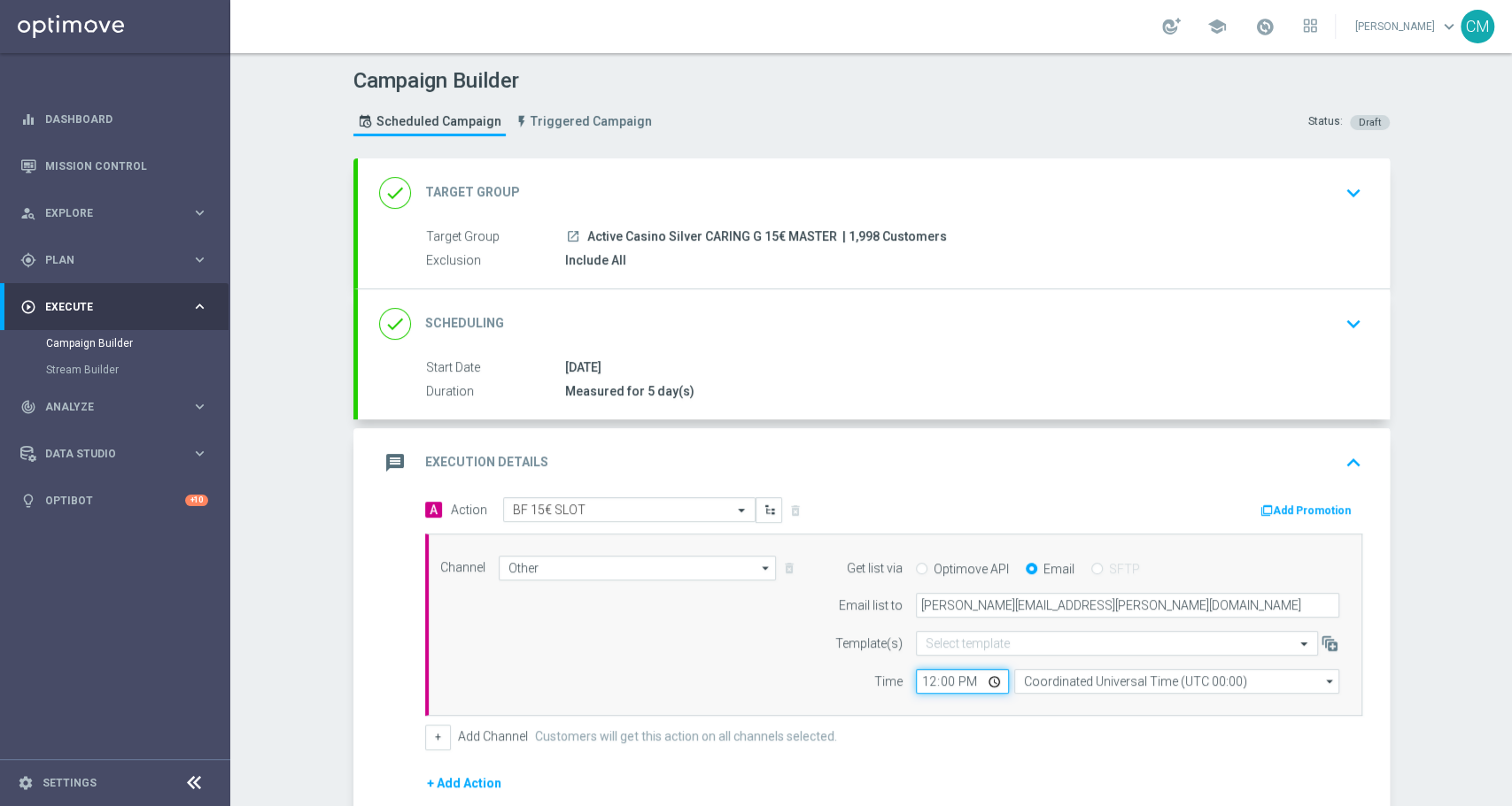
click at [921, 683] on input "12:00" at bounding box center [961, 681] width 93 height 25
type input "19:00"
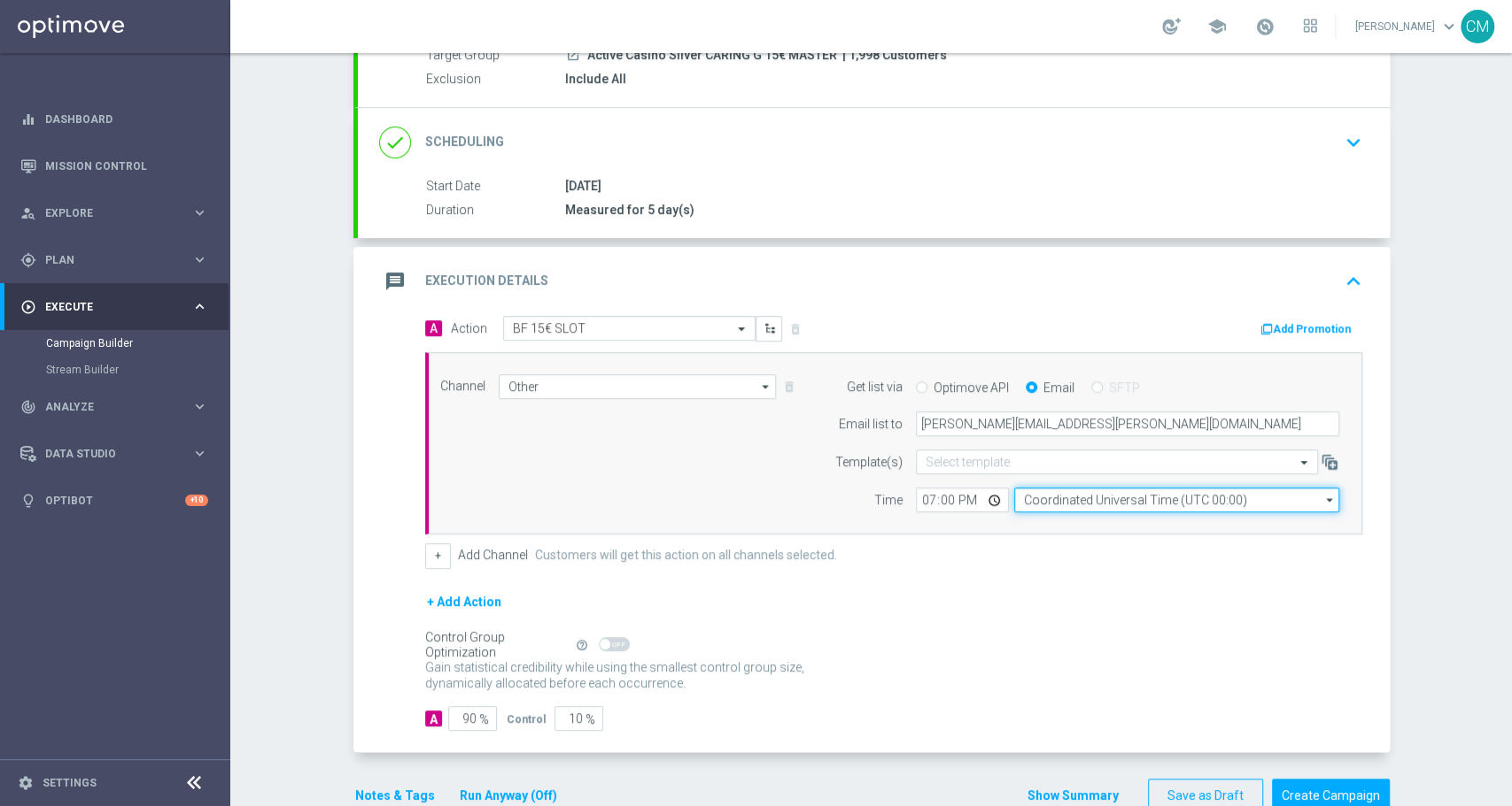
click at [1087, 494] on input "Coordinated Universal Time (UTC 00:00)" at bounding box center [1176, 499] width 325 height 25
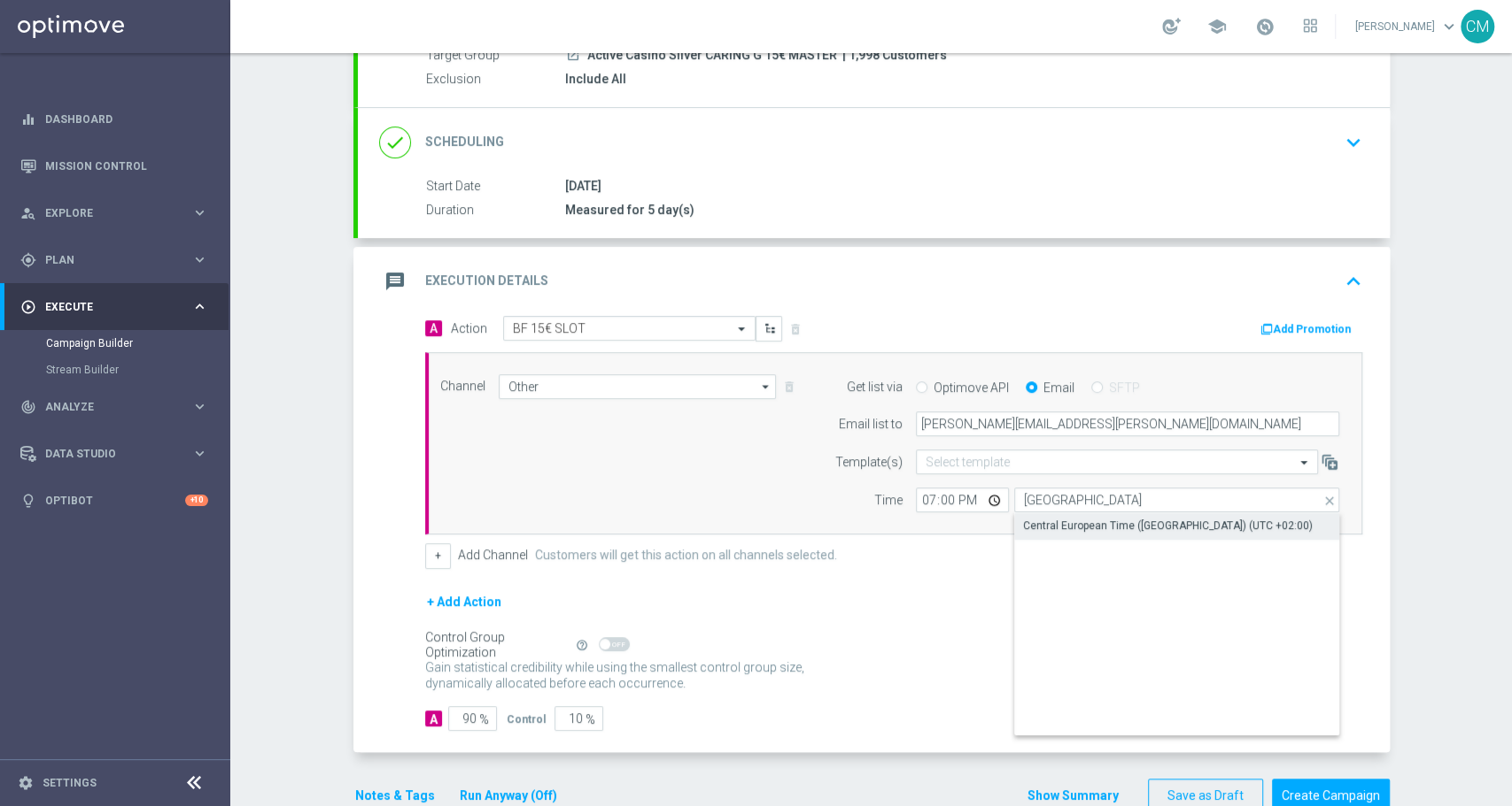
click at [1092, 523] on div "Central European Time (Paris) (UTC +02:00)" at bounding box center [1167, 525] width 290 height 16
type input "Central European Time (Paris) (UTC +02:00)"
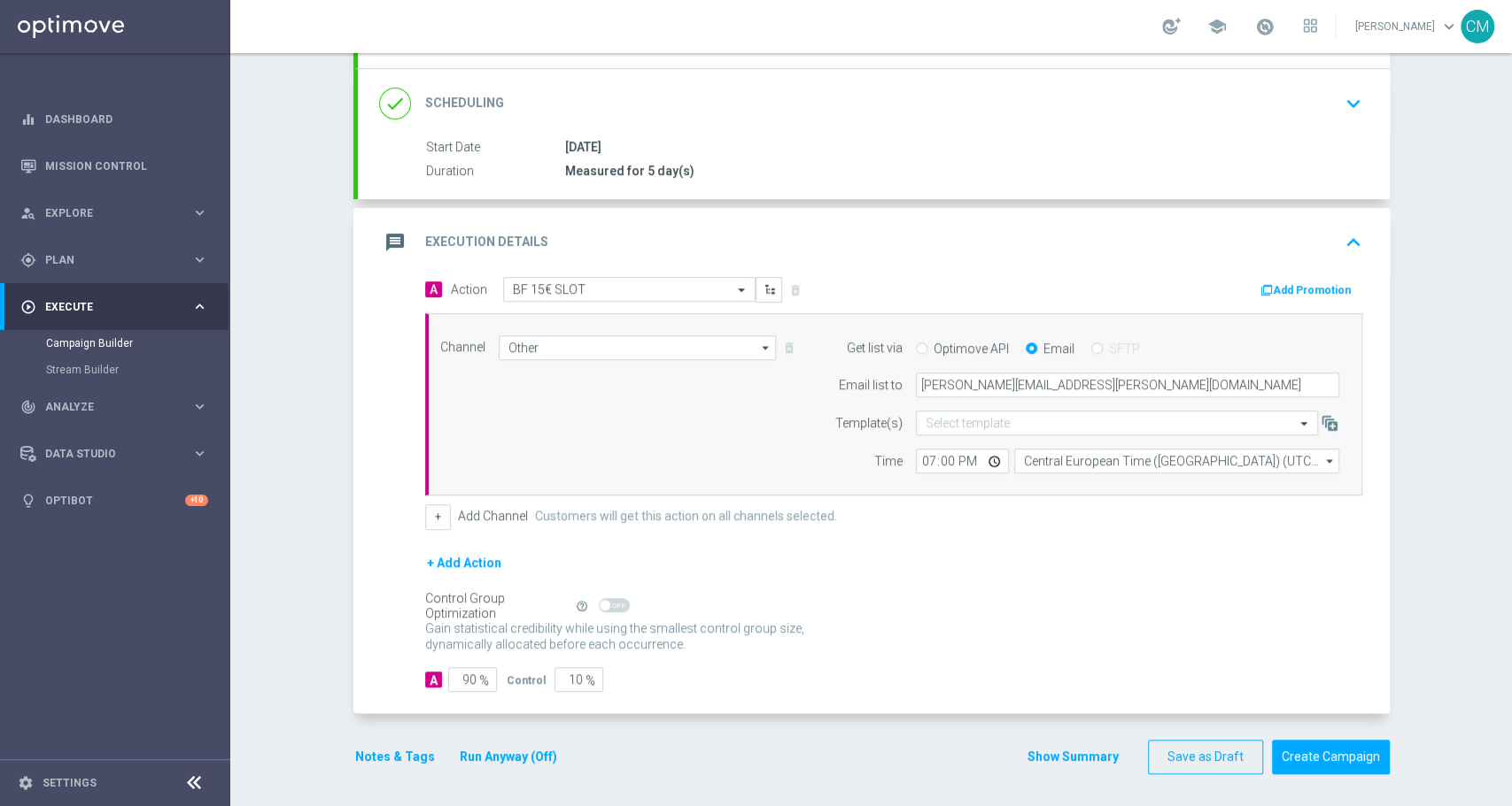
click at [1063, 748] on button "Show Summary" at bounding box center [1072, 757] width 93 height 20
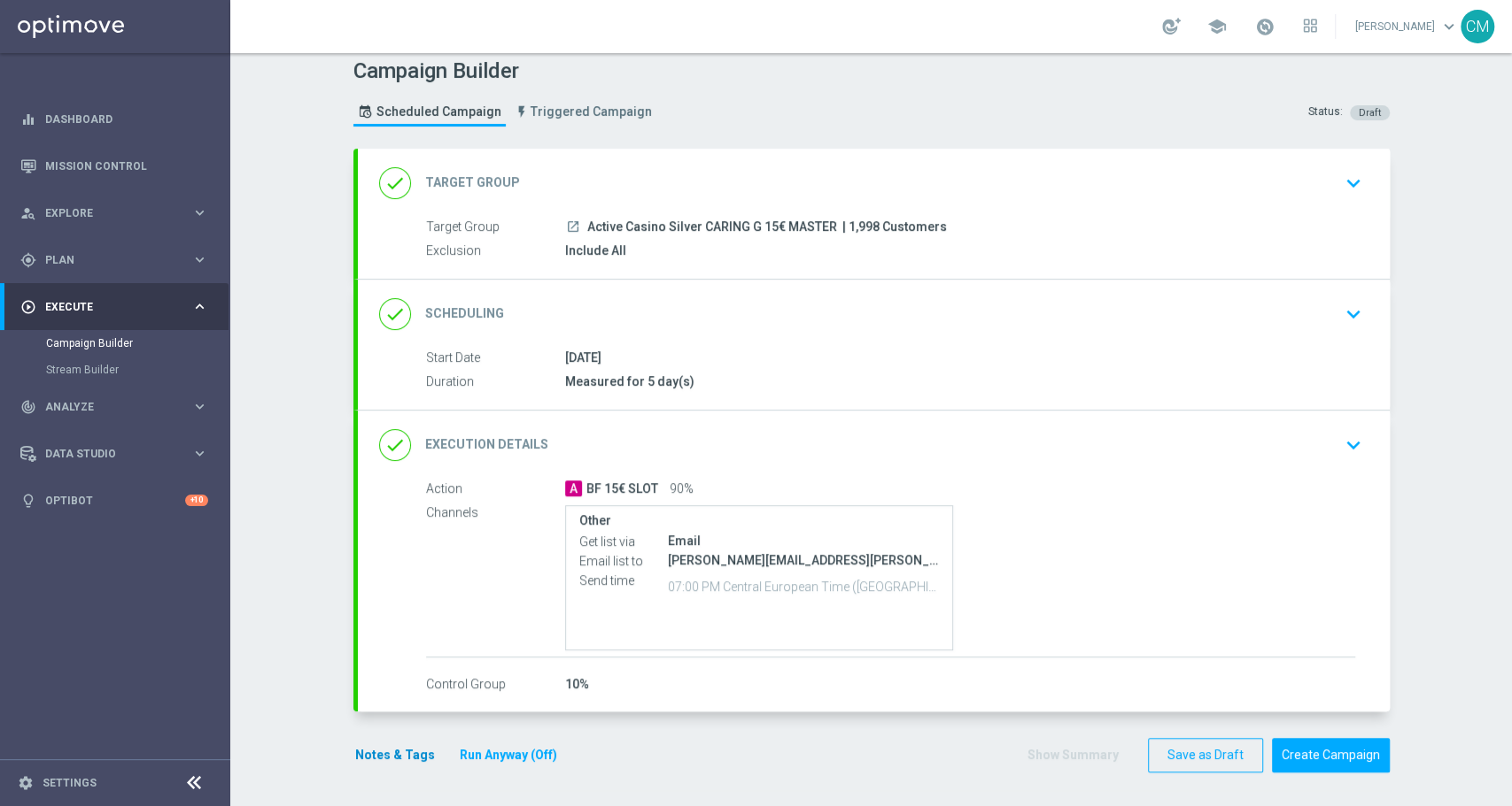
scroll to position [9, 0]
click at [404, 754] on button "Notes & Tags" at bounding box center [395, 757] width 83 height 22
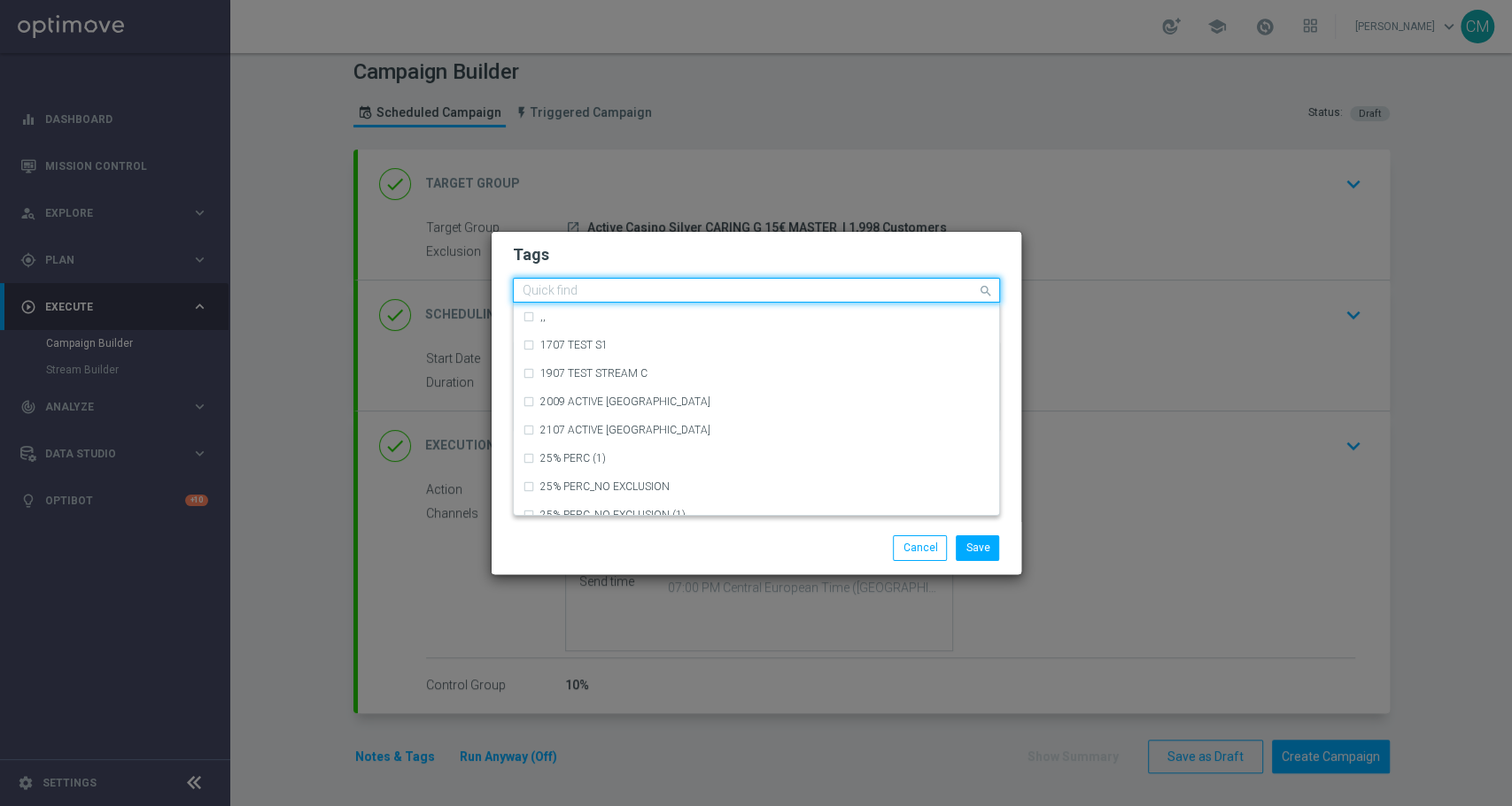
click at [604, 294] on input "text" at bounding box center [750, 291] width 455 height 15
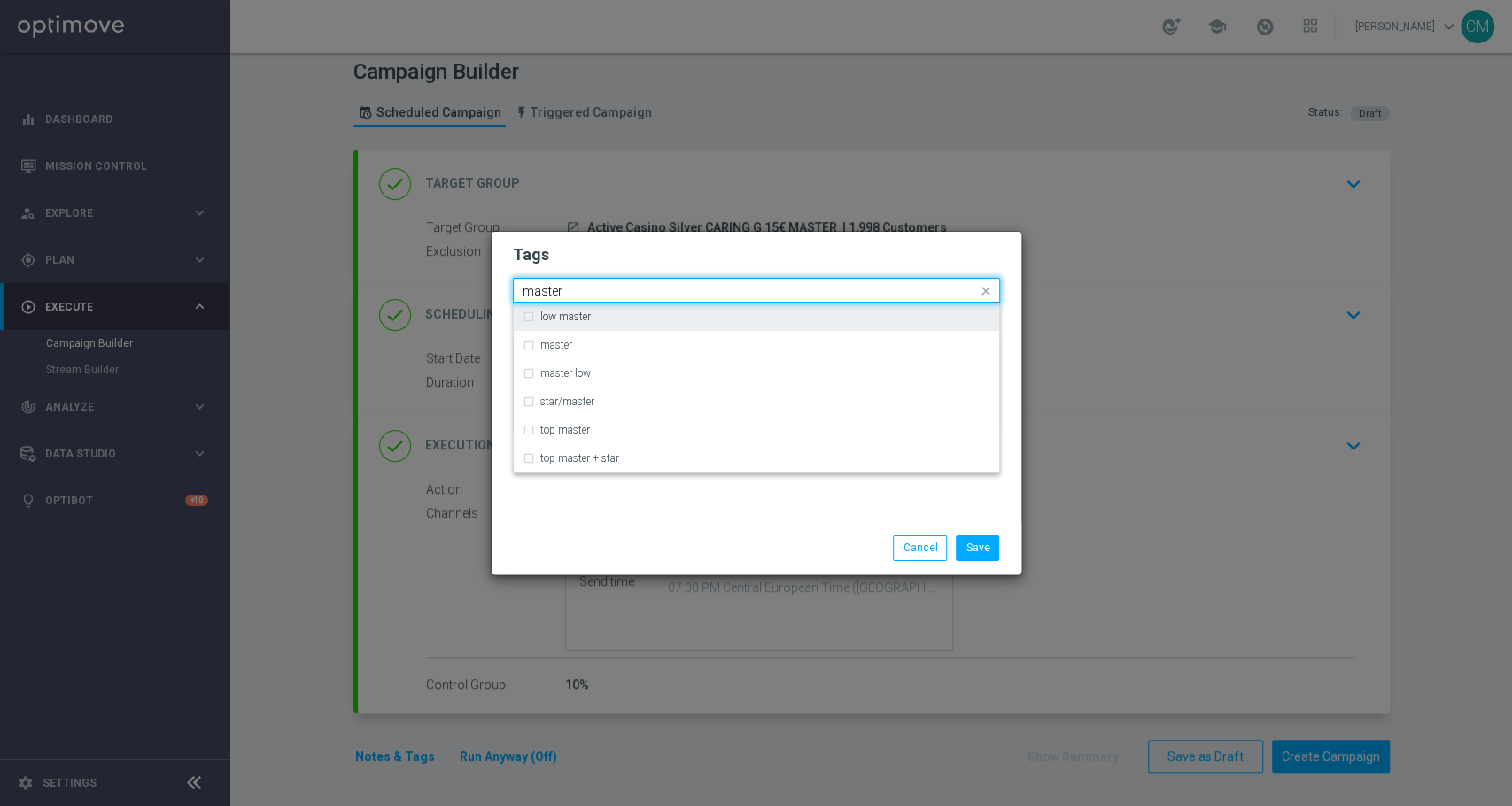
click at [606, 330] on div "low master" at bounding box center [756, 317] width 468 height 28
type input "master"
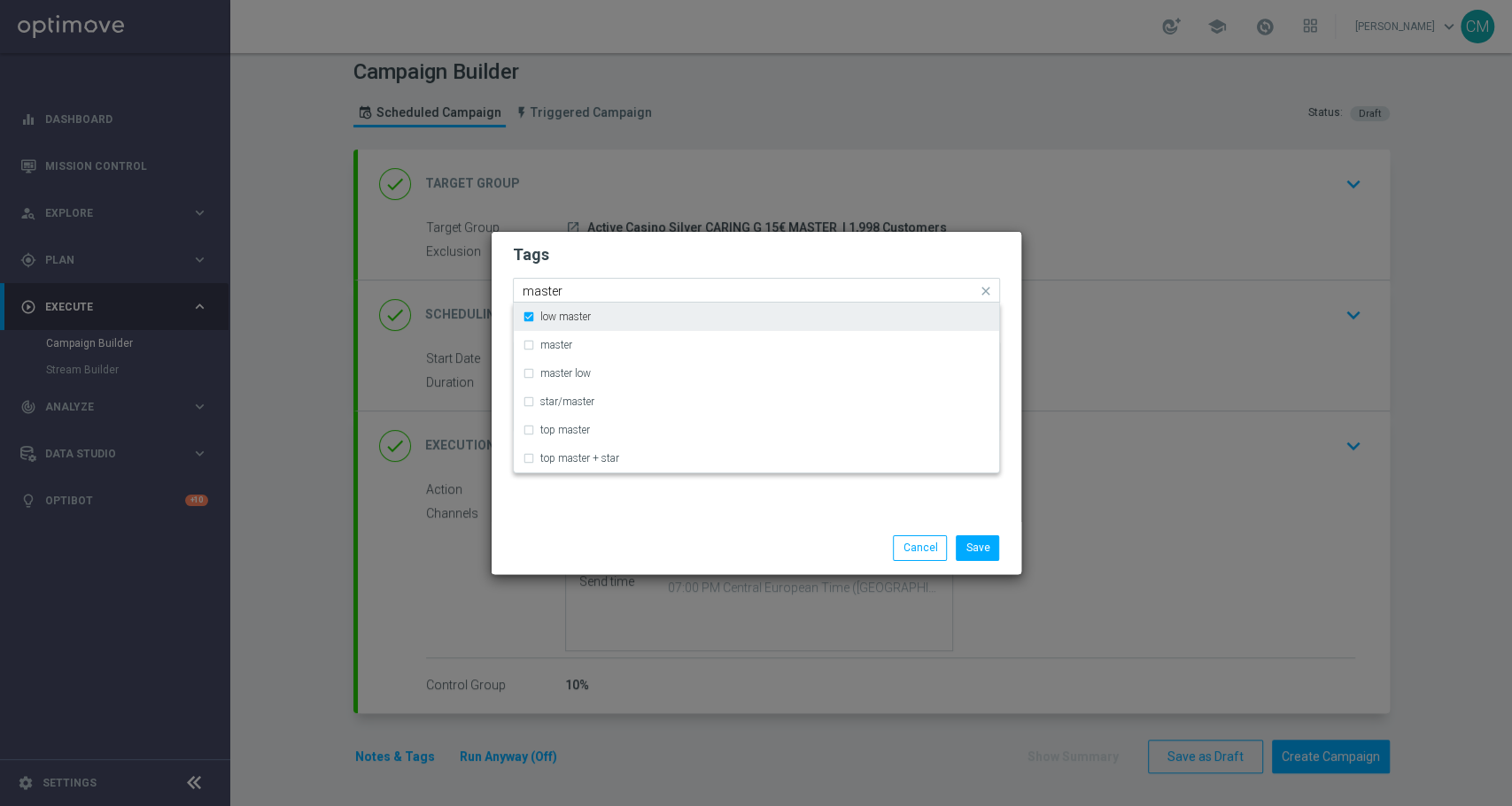
click at [585, 307] on div "low master" at bounding box center [756, 317] width 468 height 28
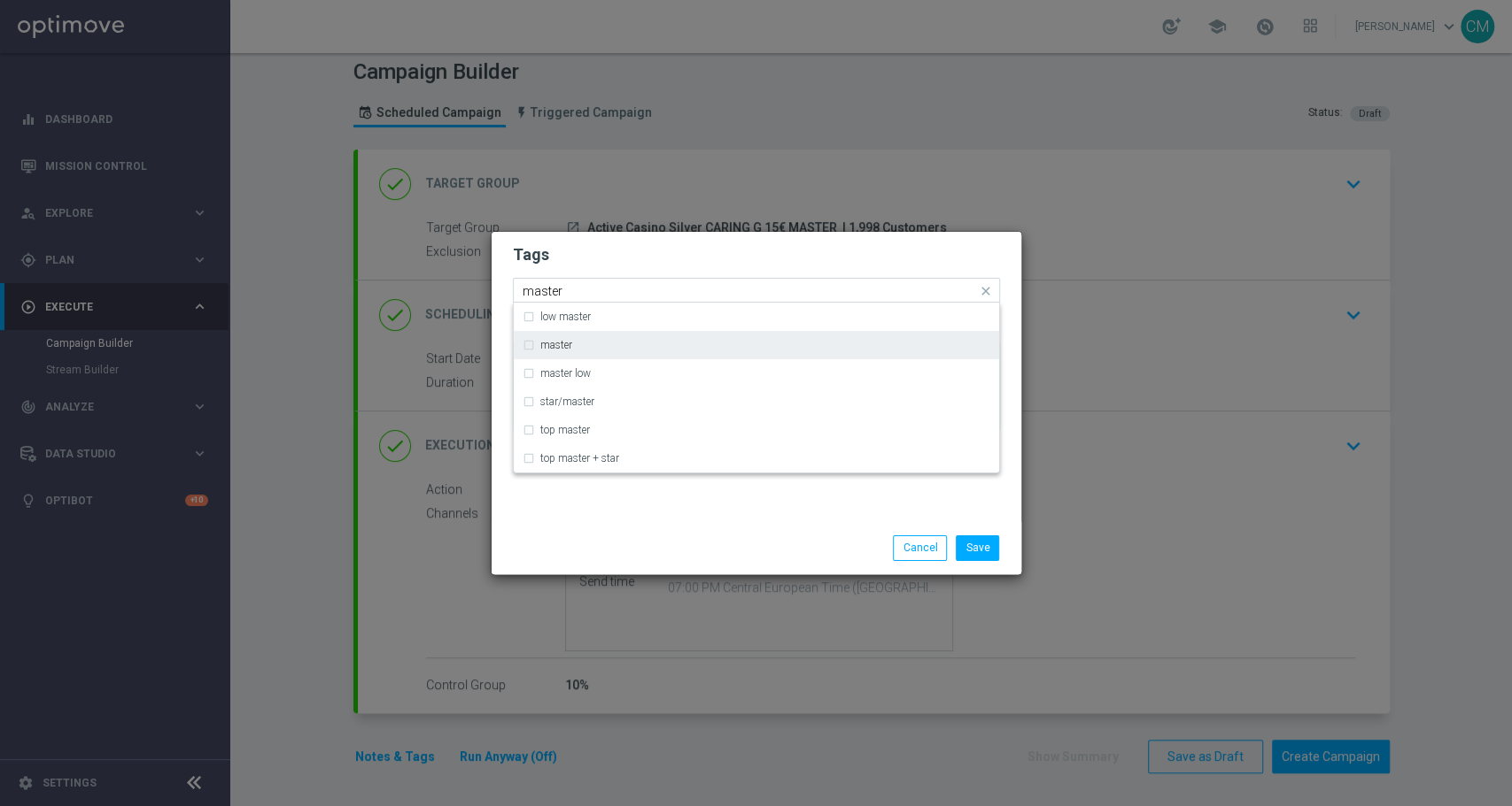
click at [602, 337] on div "master" at bounding box center [756, 345] width 468 height 28
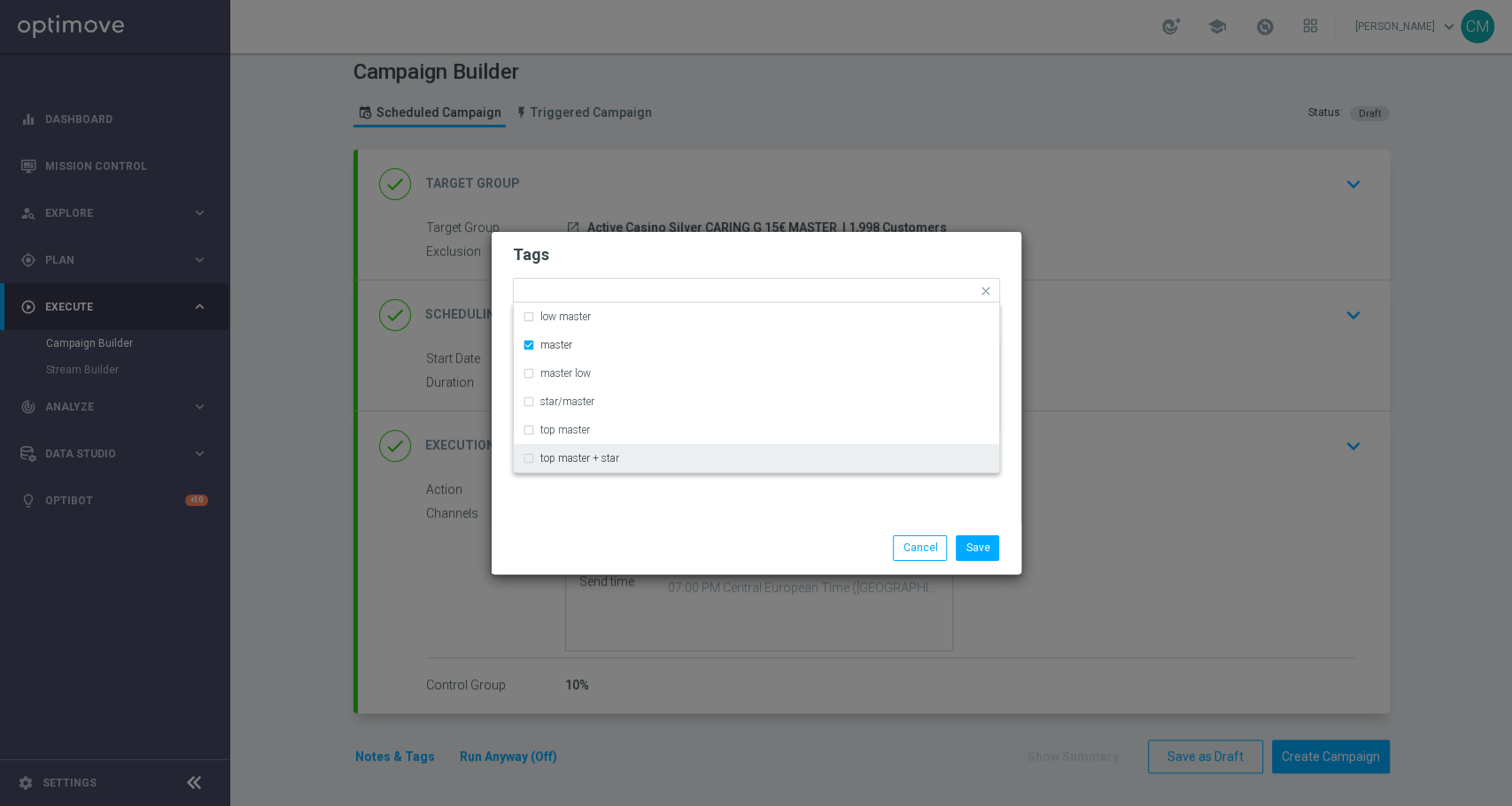
click at [633, 511] on div "Tags Quick find × master low master master master low star/master top master to…" at bounding box center [756, 377] width 530 height 291
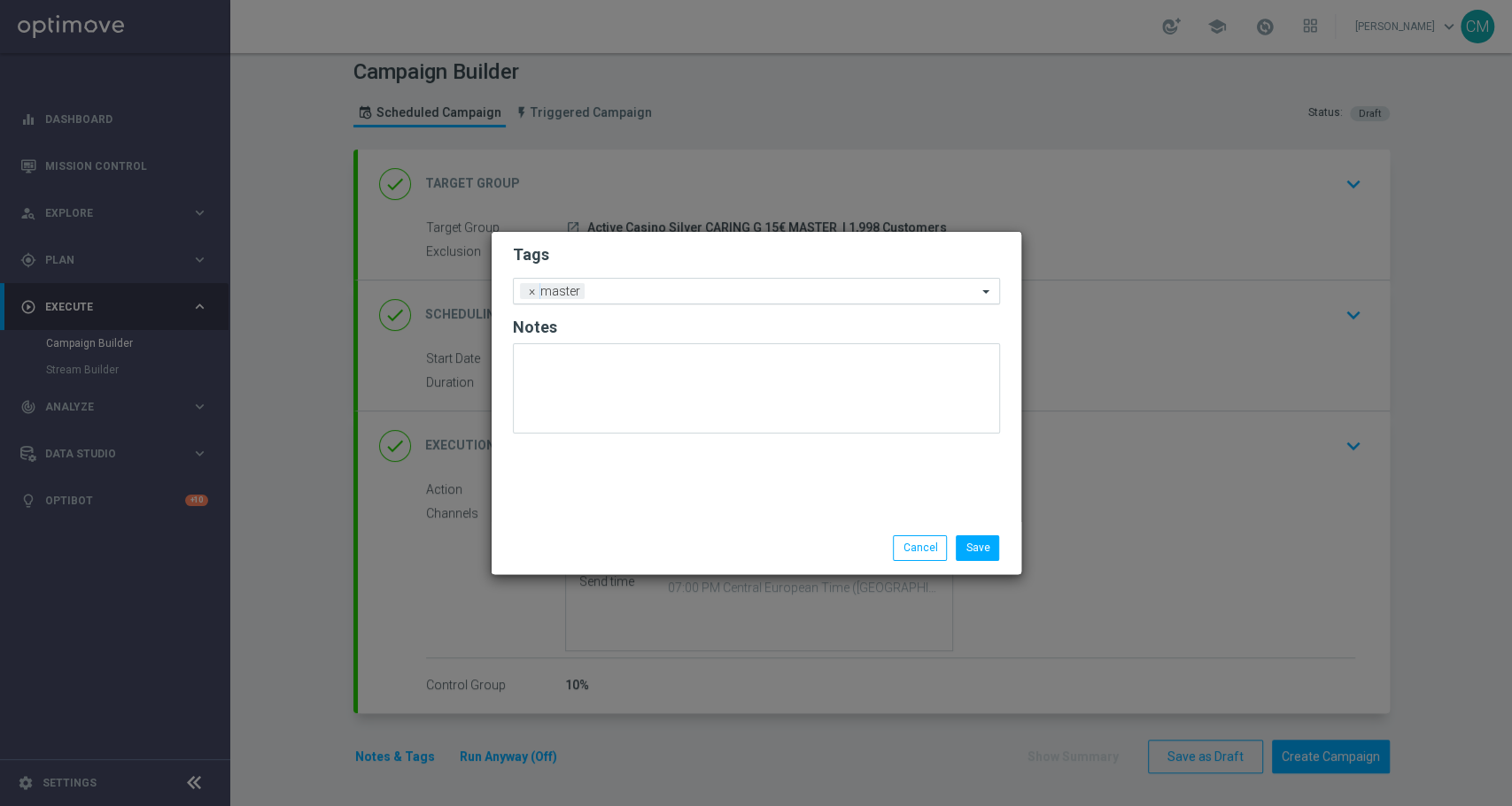
click at [640, 296] on input "text" at bounding box center [783, 292] width 385 height 15
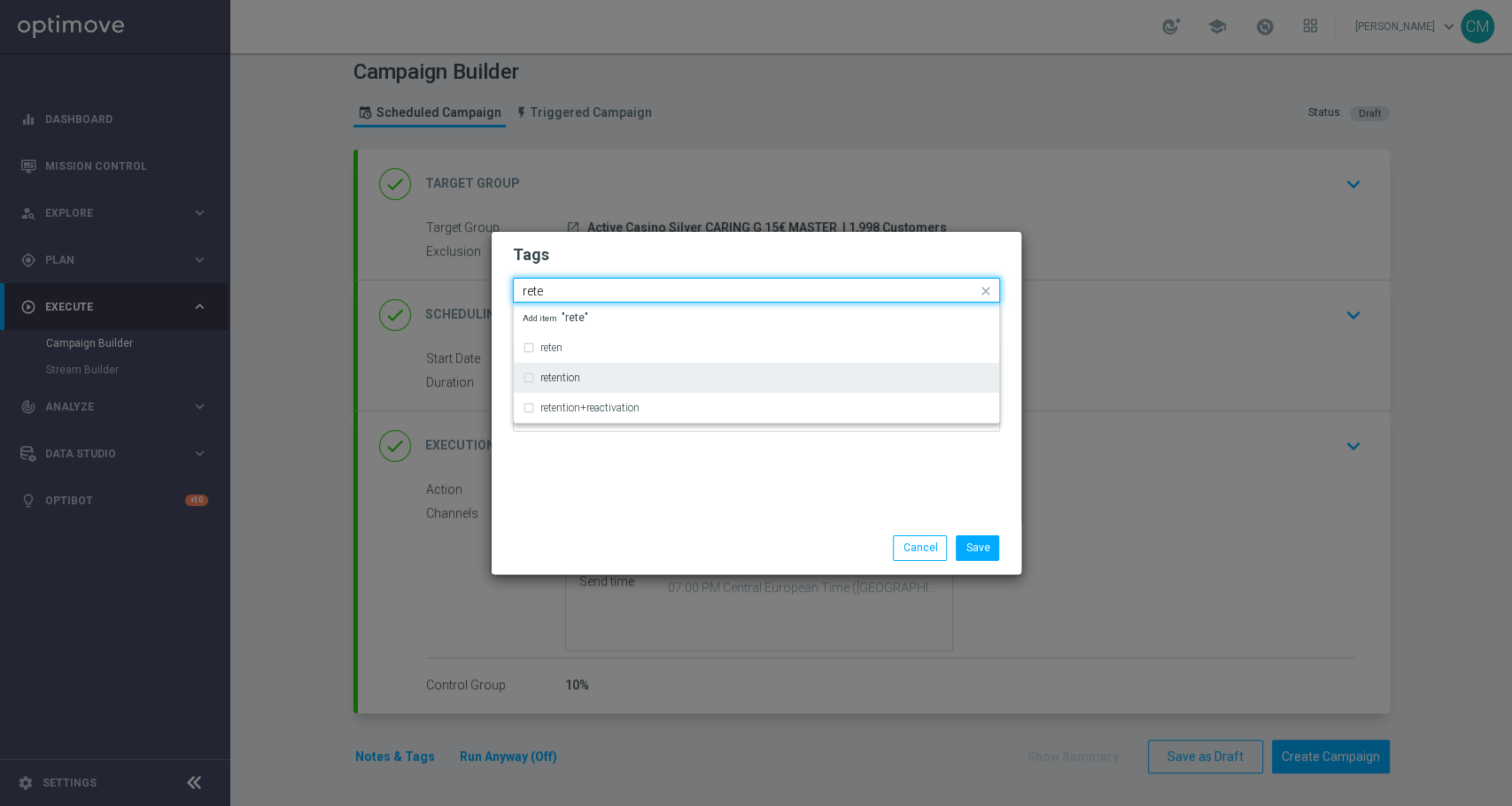
click at [627, 382] on div "retention" at bounding box center [765, 378] width 450 height 11
type input "rete"
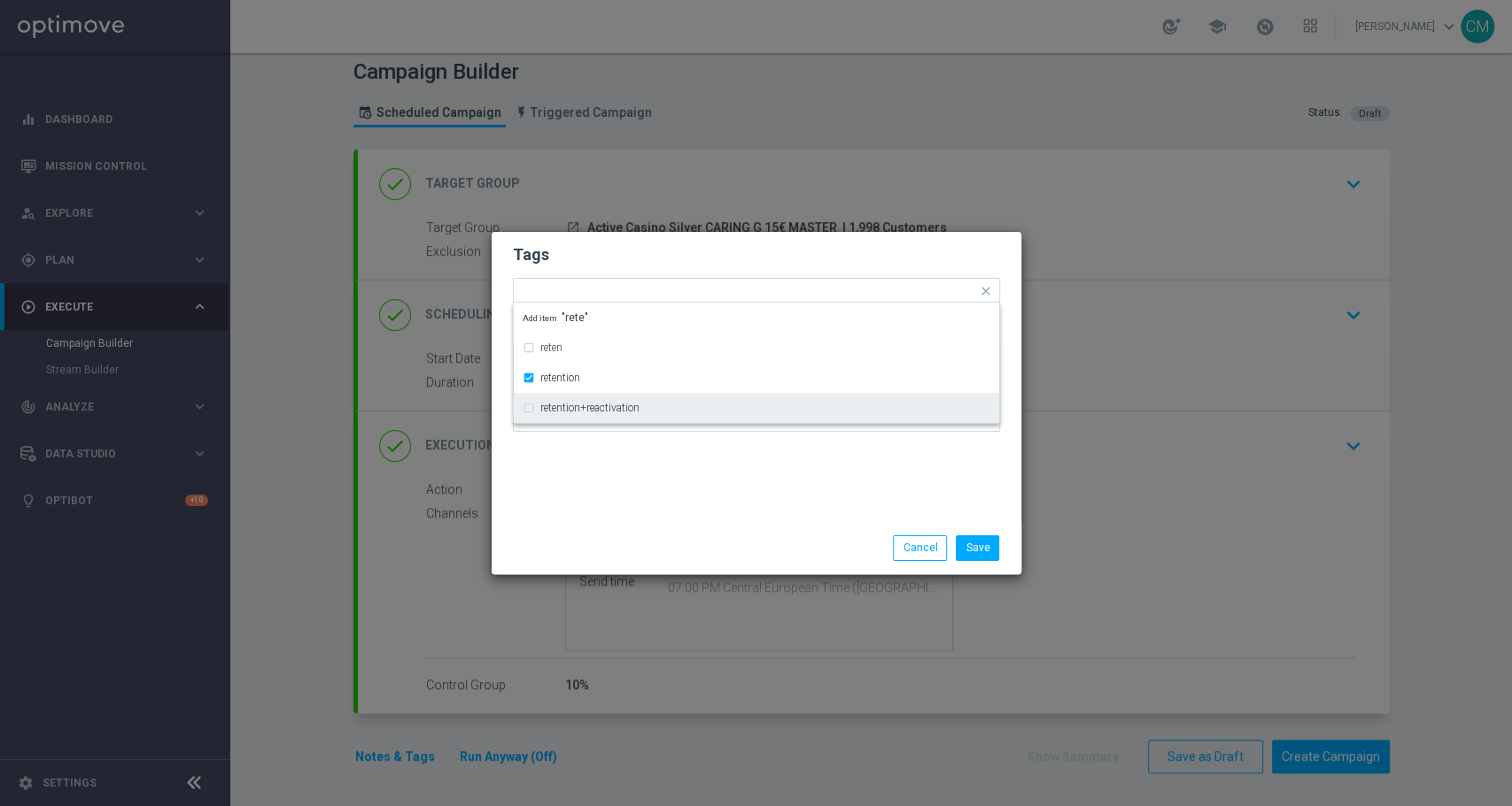
click at [658, 526] on div "Save Cancel" at bounding box center [756, 547] width 530 height 51
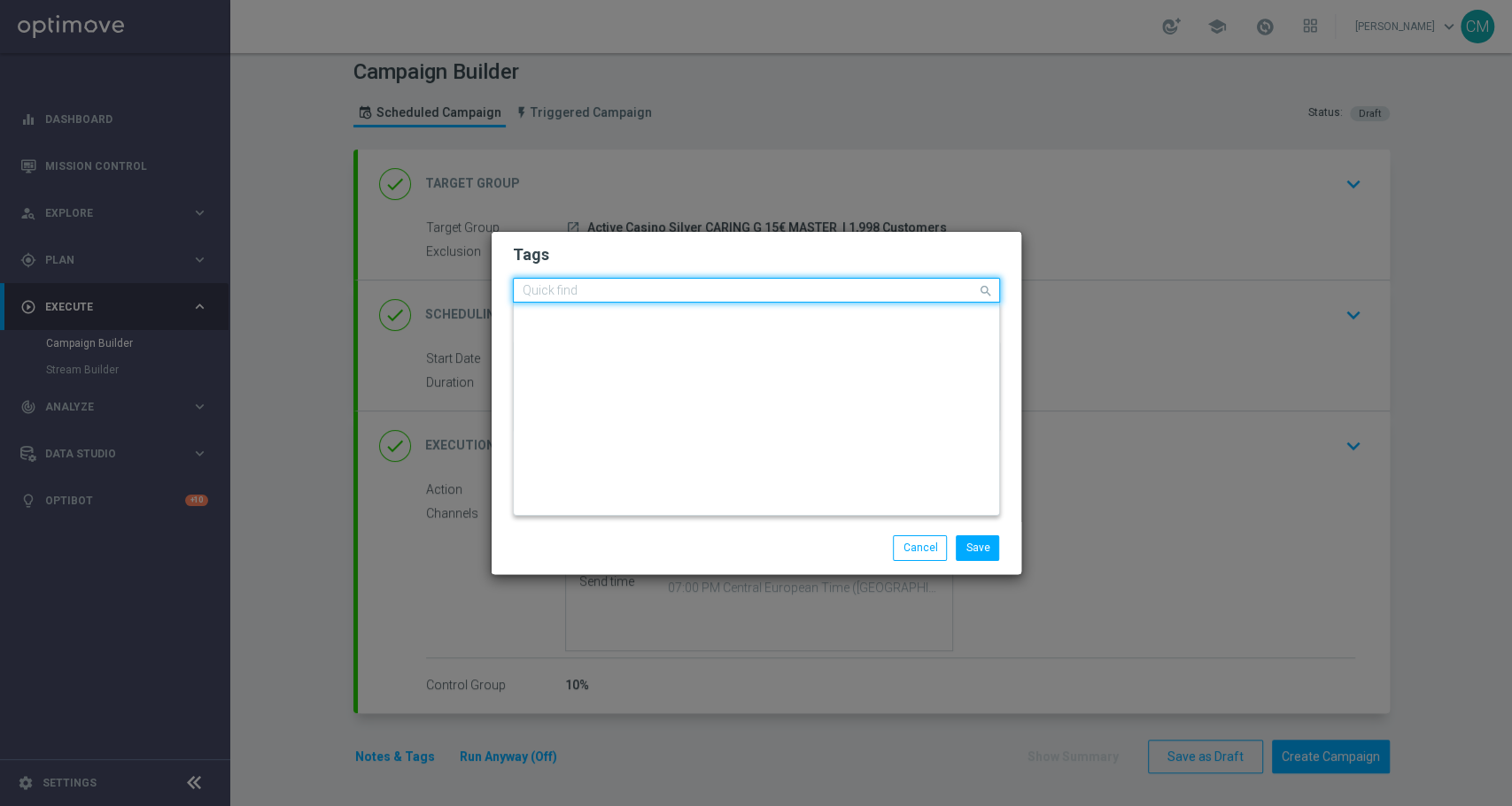
click at [681, 299] on div at bounding box center [748, 293] width 457 height 18
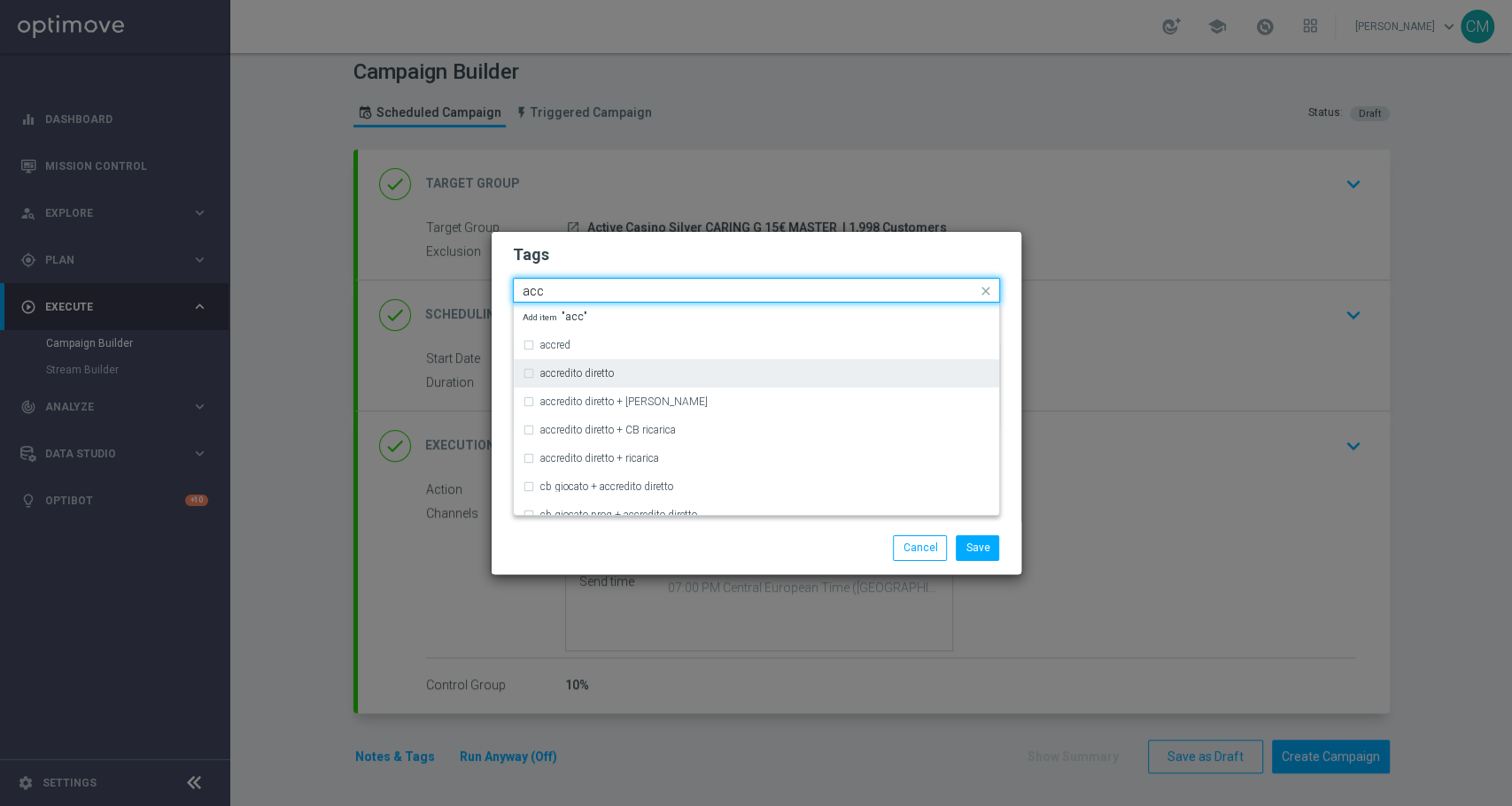
click at [667, 371] on div "accredito diretto" at bounding box center [765, 374] width 450 height 11
type input "acc"
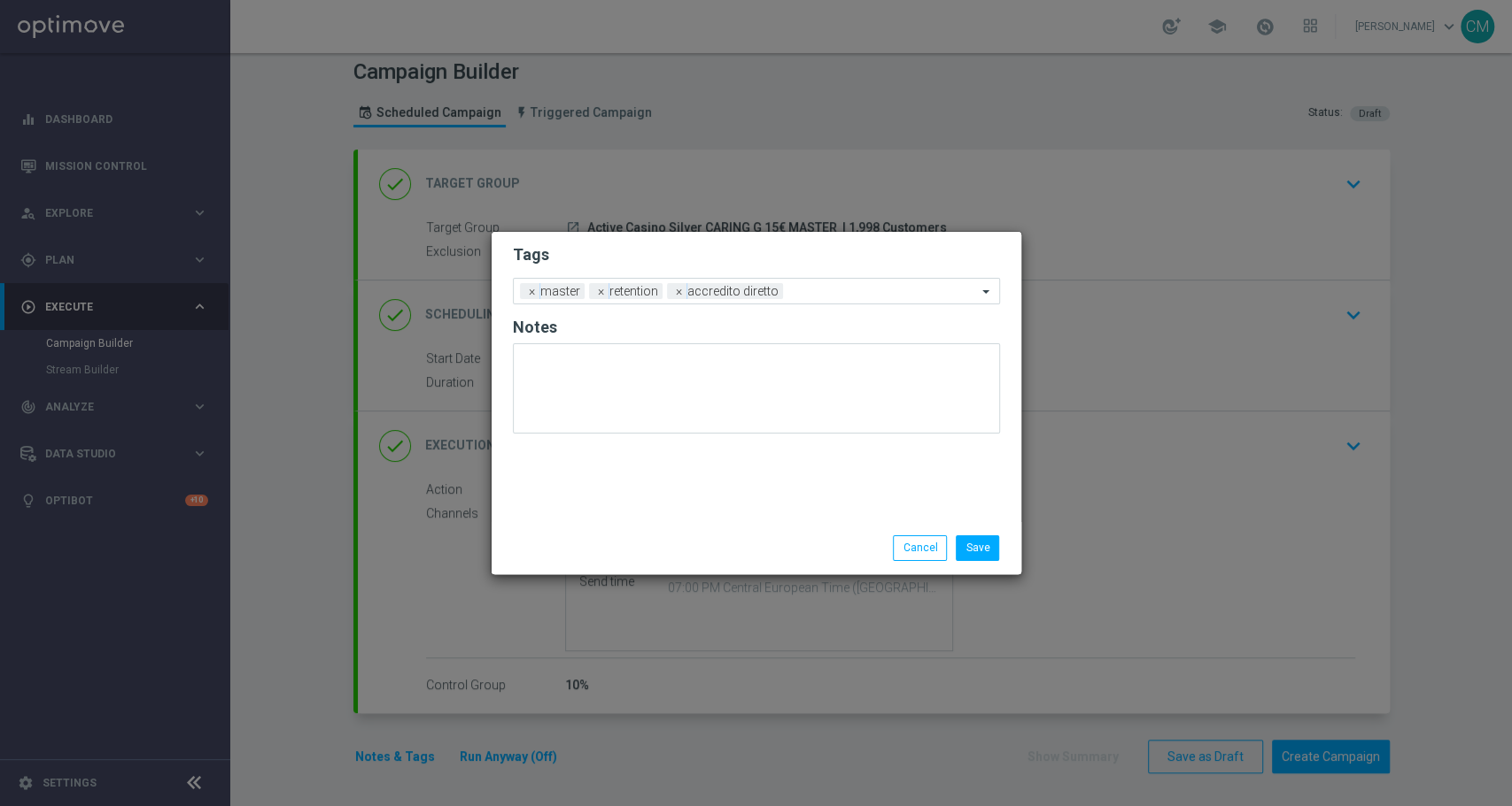
click at [715, 540] on div "Save Cancel" at bounding box center [841, 547] width 343 height 25
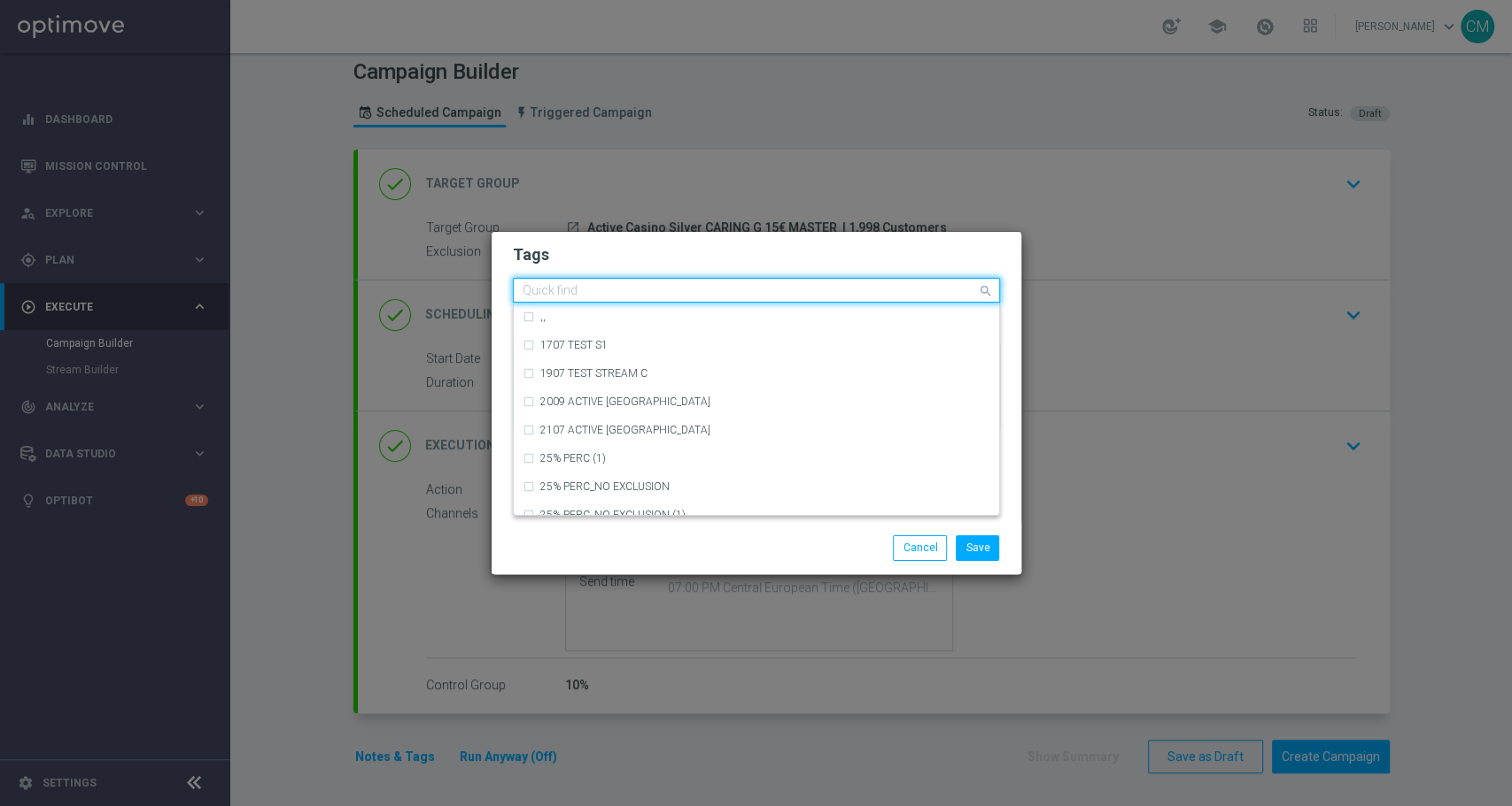
click at [804, 292] on input "text" at bounding box center [750, 291] width 455 height 15
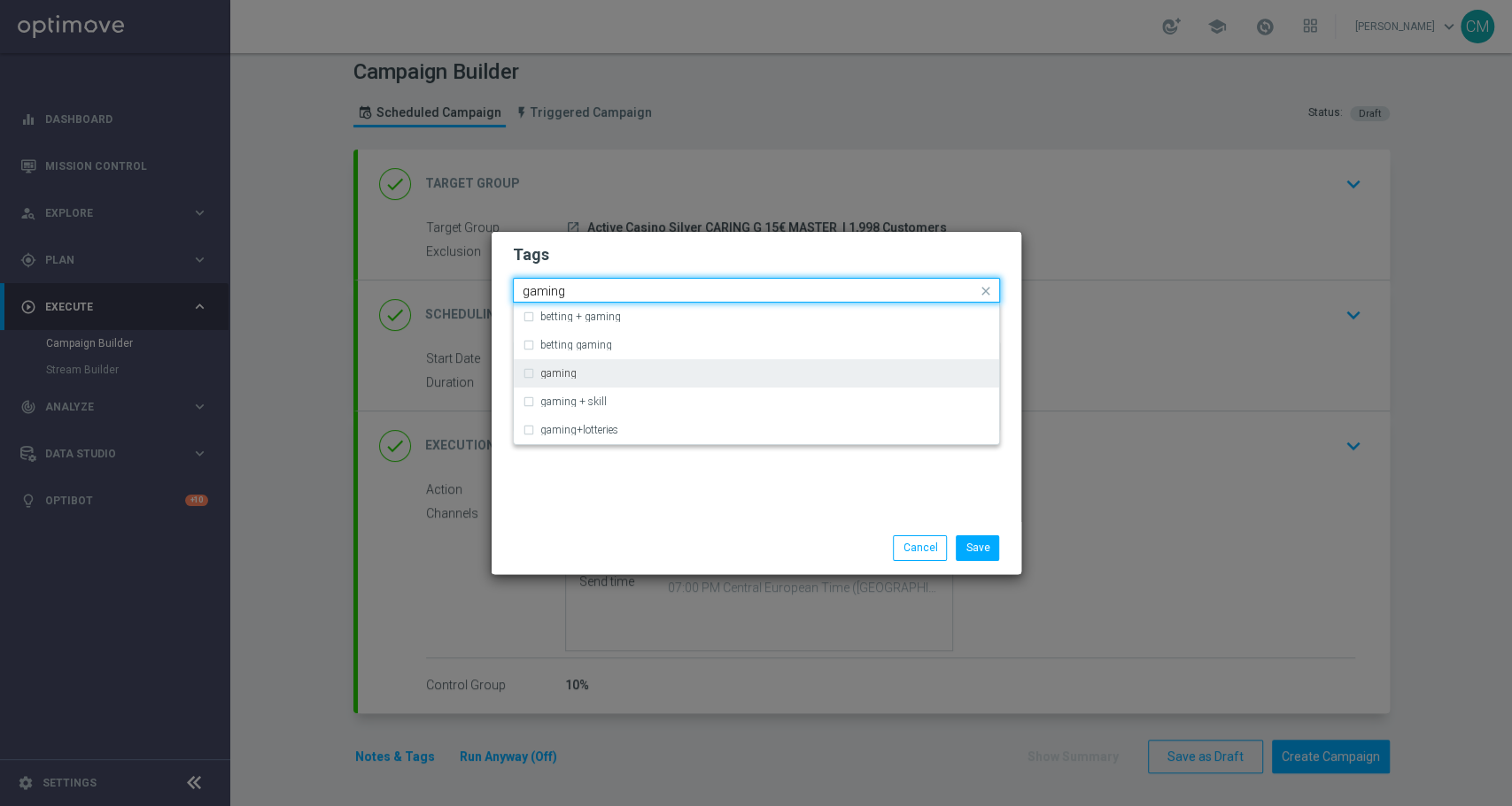
click at [653, 378] on div "gaming" at bounding box center [765, 374] width 450 height 11
type input "gaming"
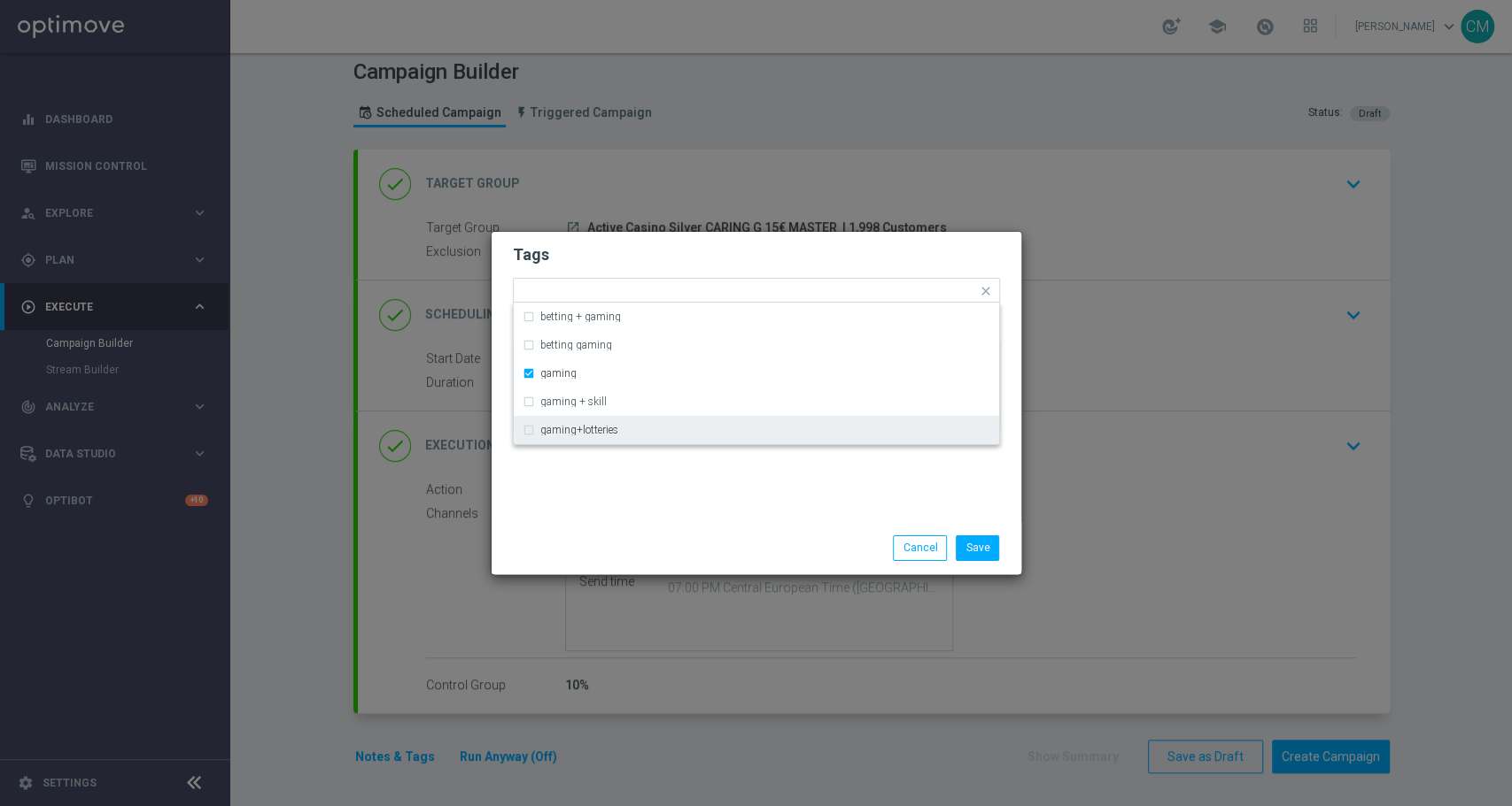
click at [714, 543] on div "Save Cancel" at bounding box center [841, 547] width 343 height 25
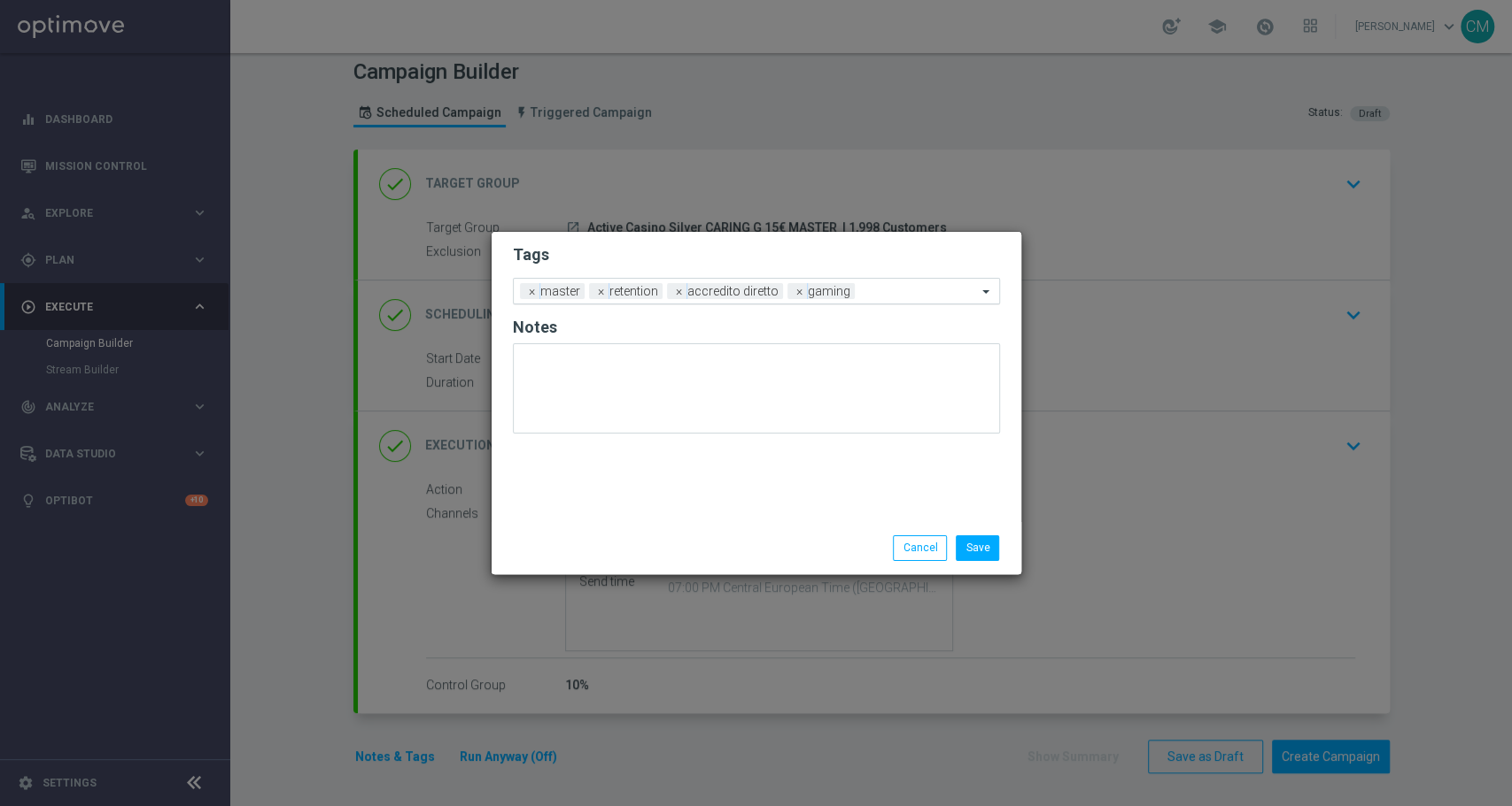
click at [881, 287] on input "text" at bounding box center [918, 292] width 115 height 15
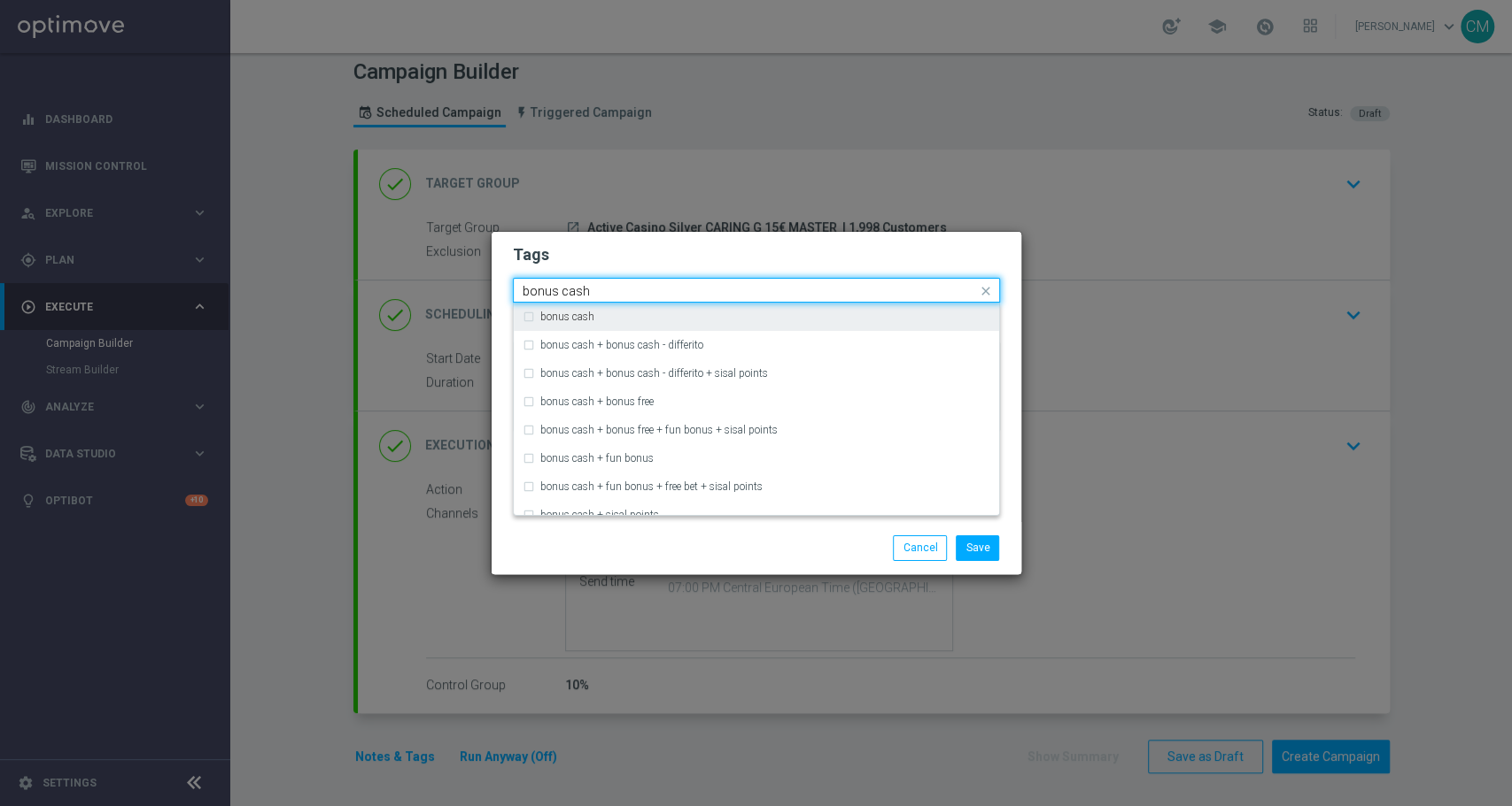
click at [740, 323] on div "bonus cash" at bounding box center [756, 317] width 468 height 28
type input "bonus cash"
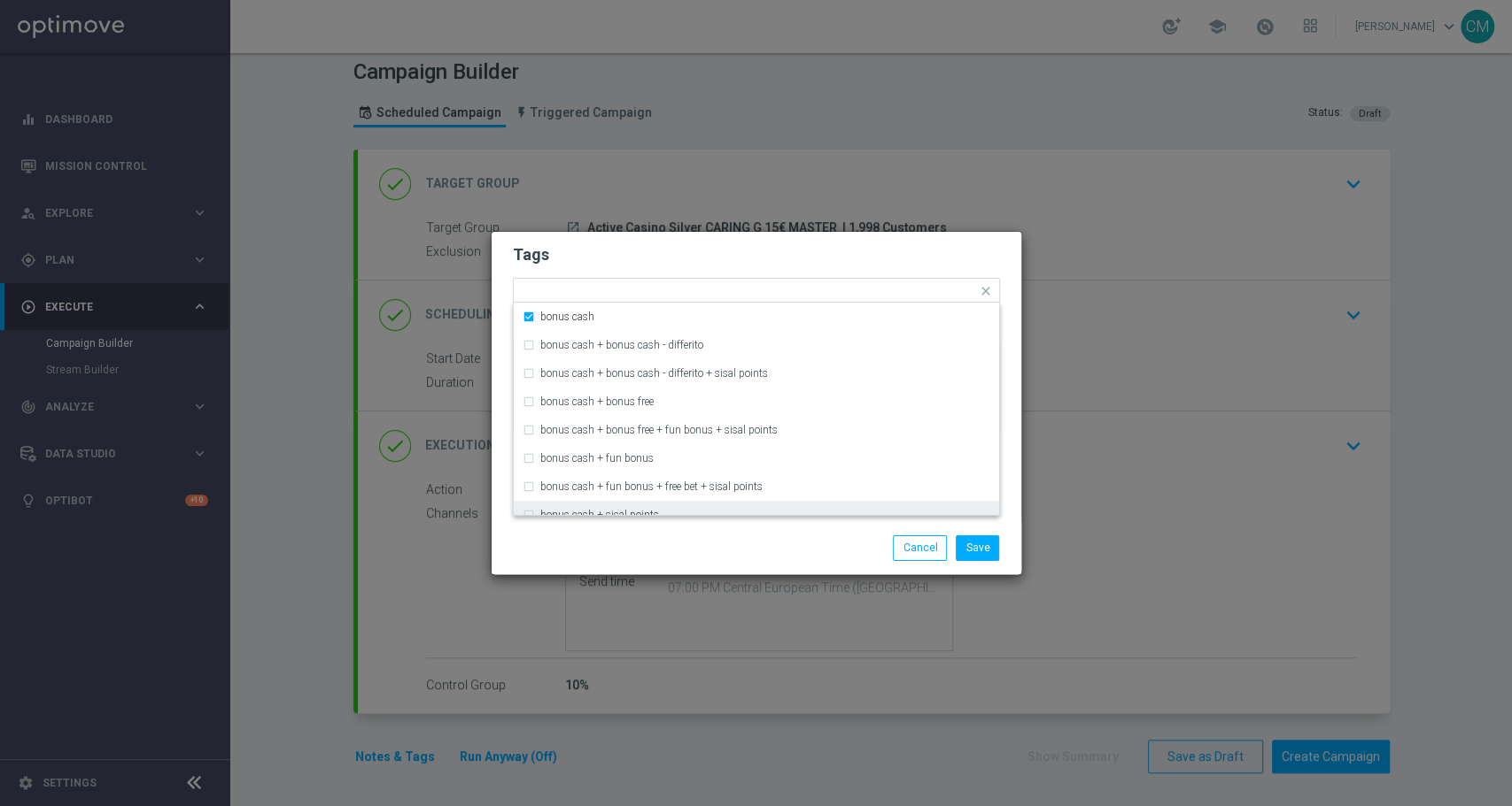
click at [799, 539] on div "Save Cancel" at bounding box center [841, 547] width 343 height 25
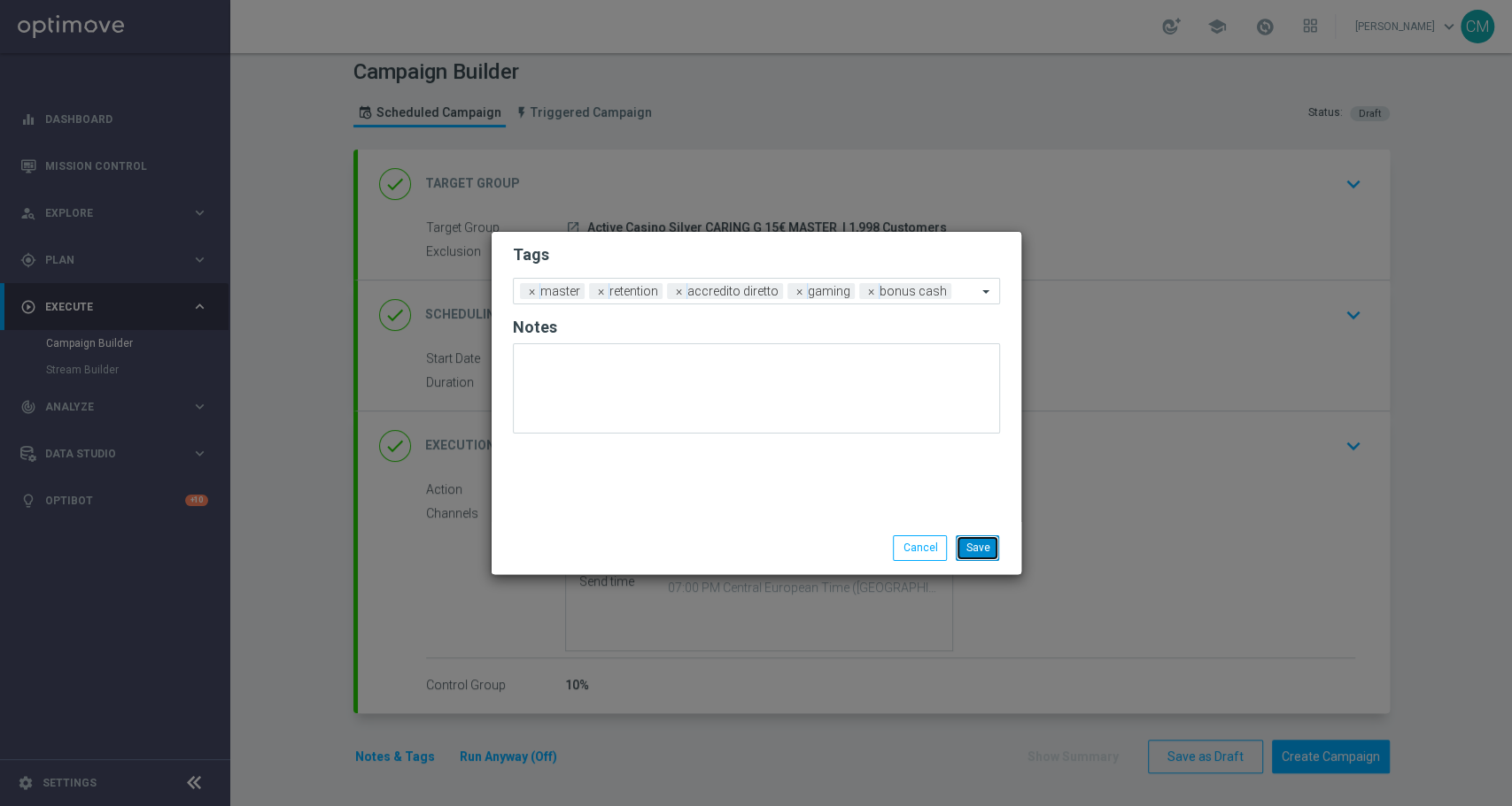
click at [966, 548] on button "Save" at bounding box center [976, 547] width 43 height 25
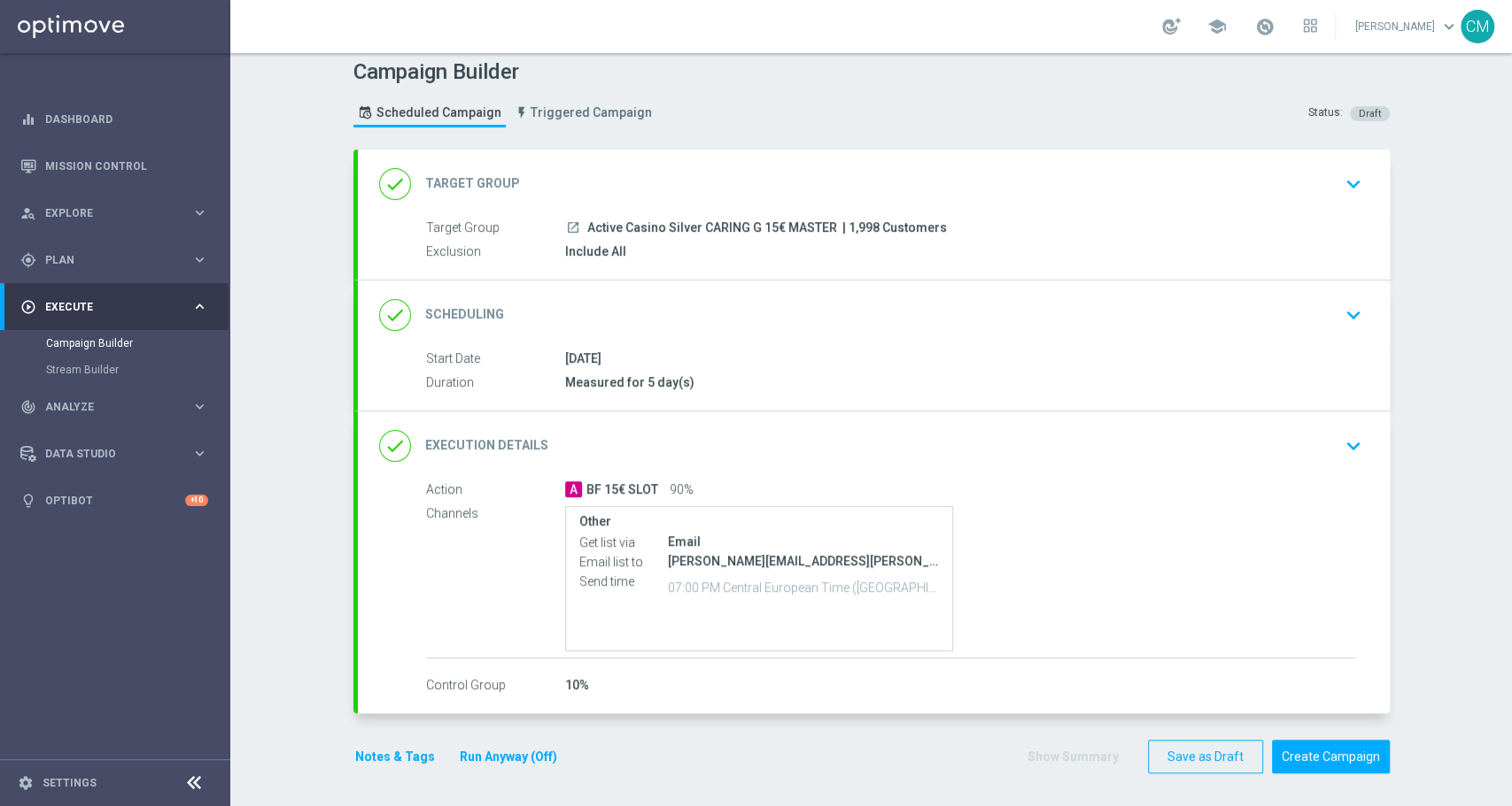
click at [370, 749] on button "Notes & Tags" at bounding box center [395, 757] width 83 height 22
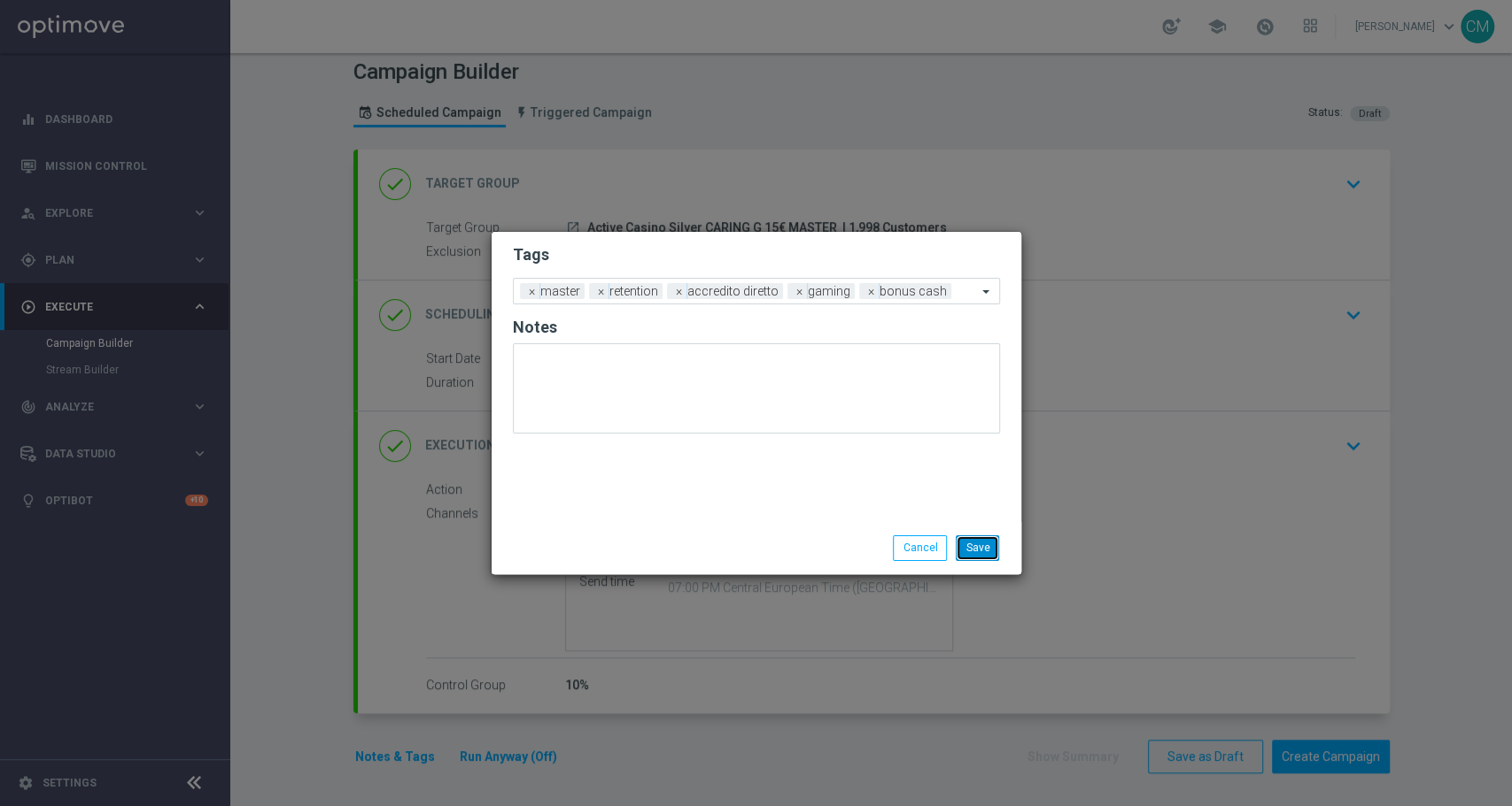
click at [970, 547] on button "Save" at bounding box center [976, 547] width 43 height 25
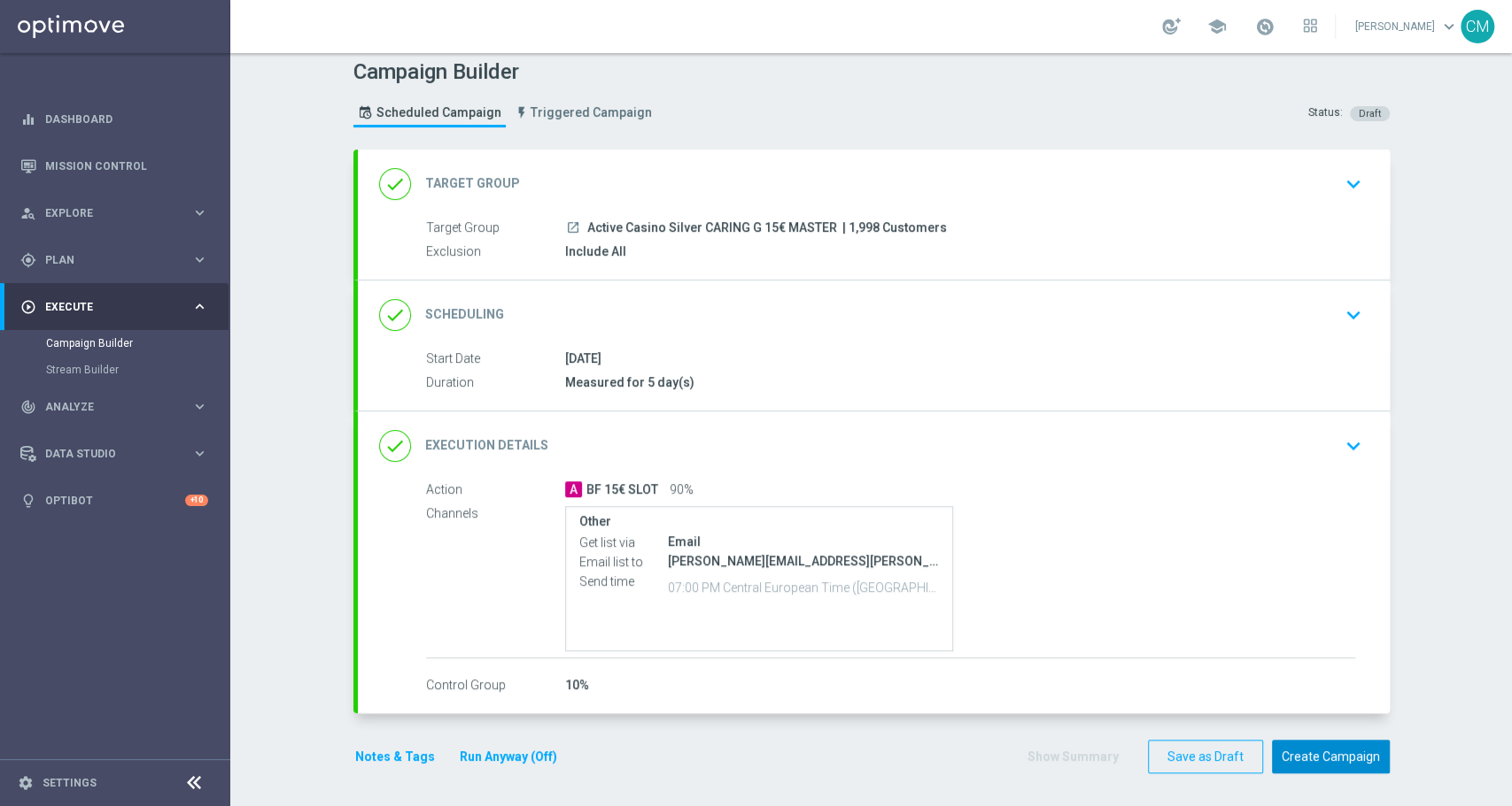
click at [1339, 758] on button "Create Campaign" at bounding box center [1330, 757] width 118 height 35
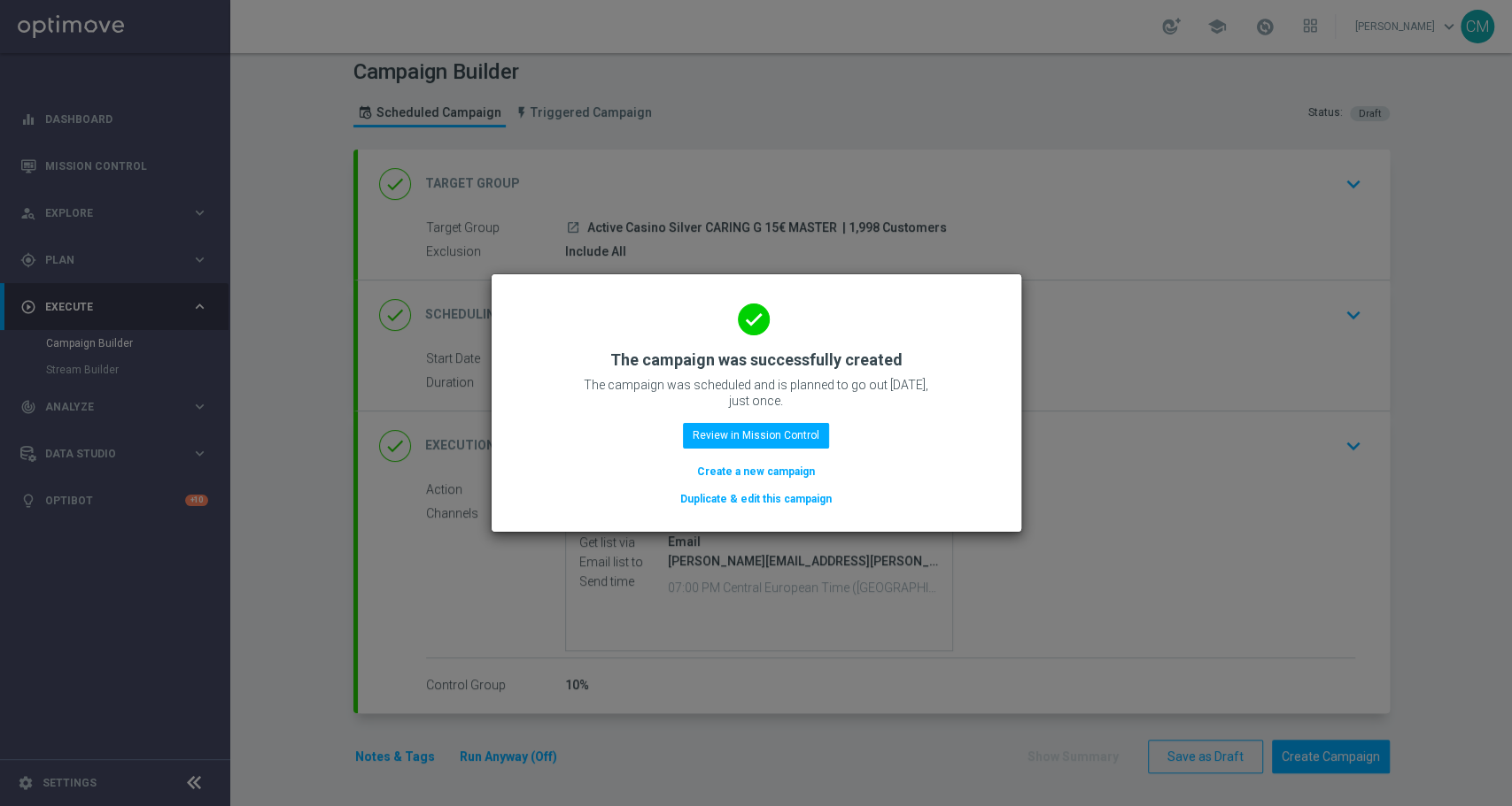
click at [751, 469] on button "Create a new campaign" at bounding box center [756, 471] width 121 height 19
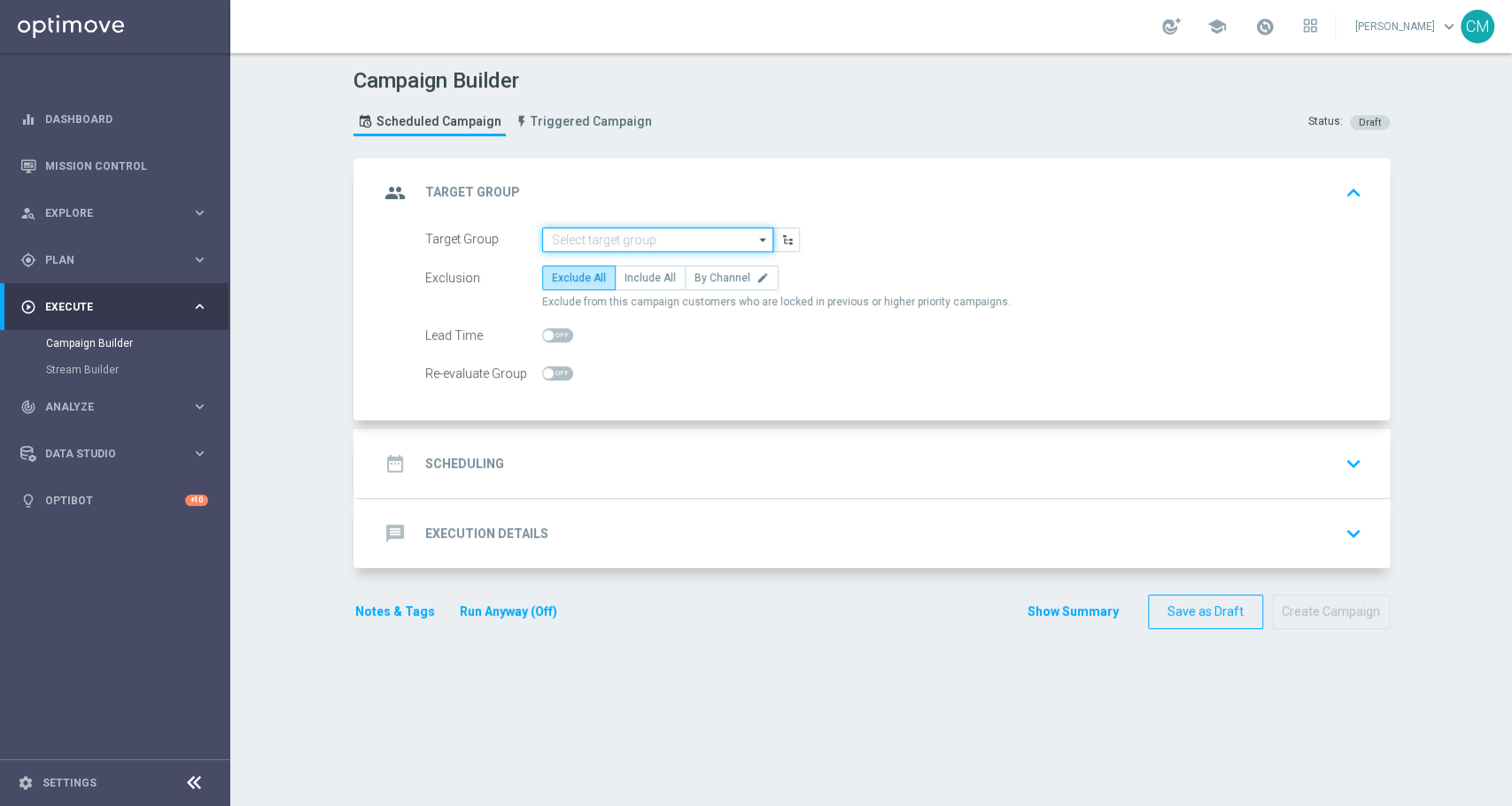
click at [617, 243] on input at bounding box center [657, 240] width 231 height 25
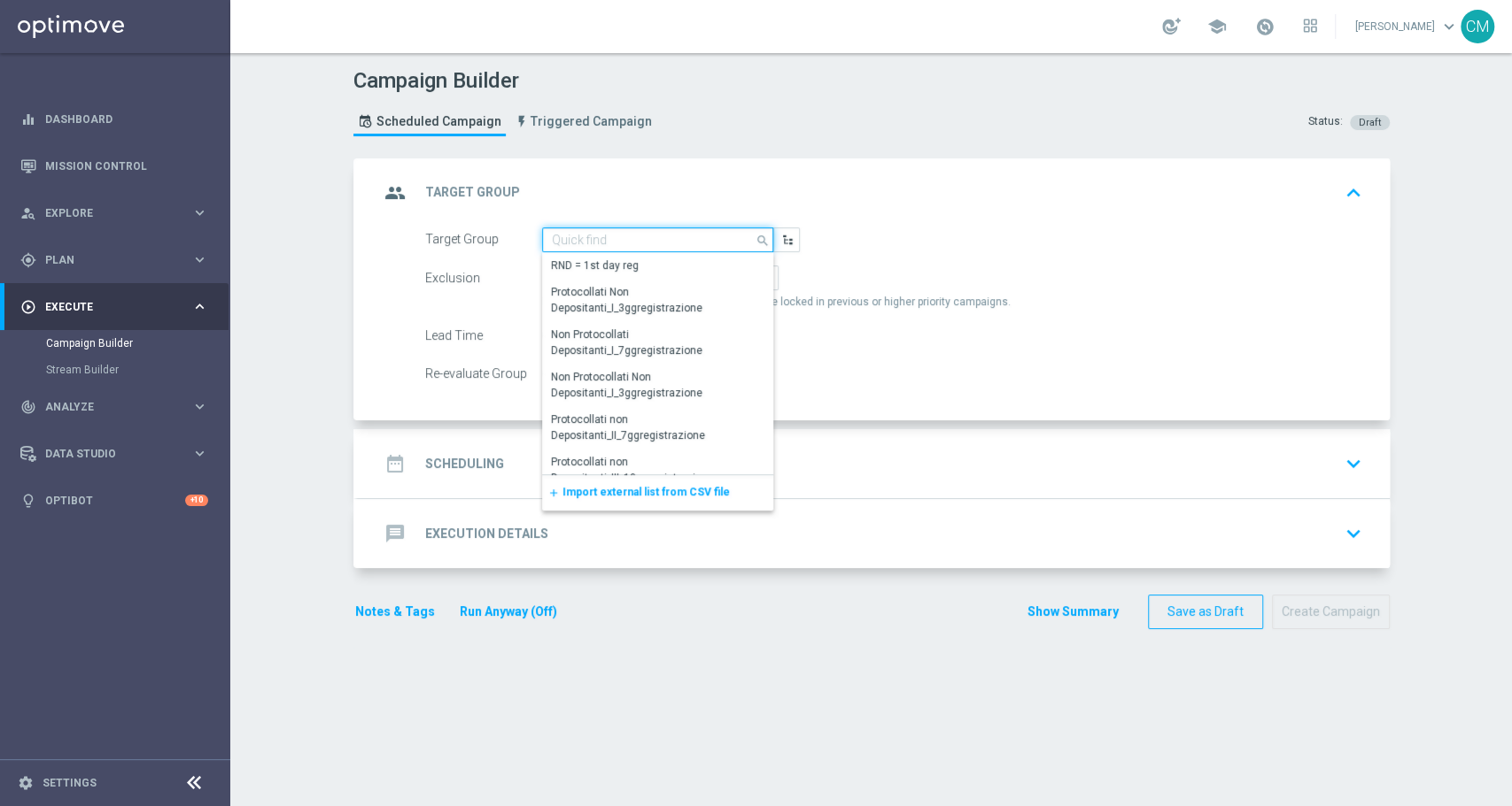
paste input "Active Casino Silver CARING G 10€ MASTER"
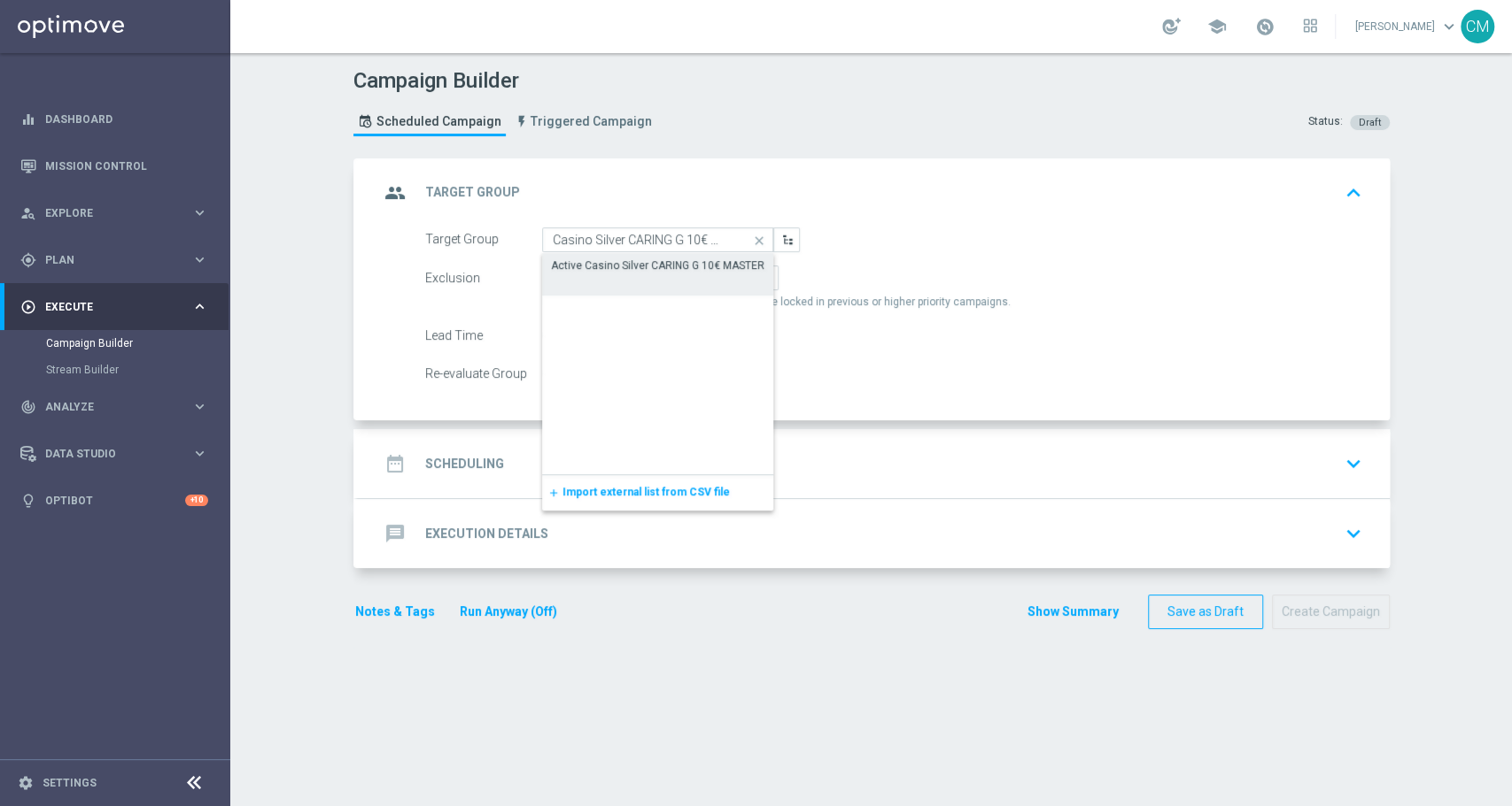
click at [626, 263] on div "Active Casino Silver CARING G 10€ MASTER" at bounding box center [658, 266] width 214 height 16
type input "Active Casino Silver CARING G 10€ MASTER"
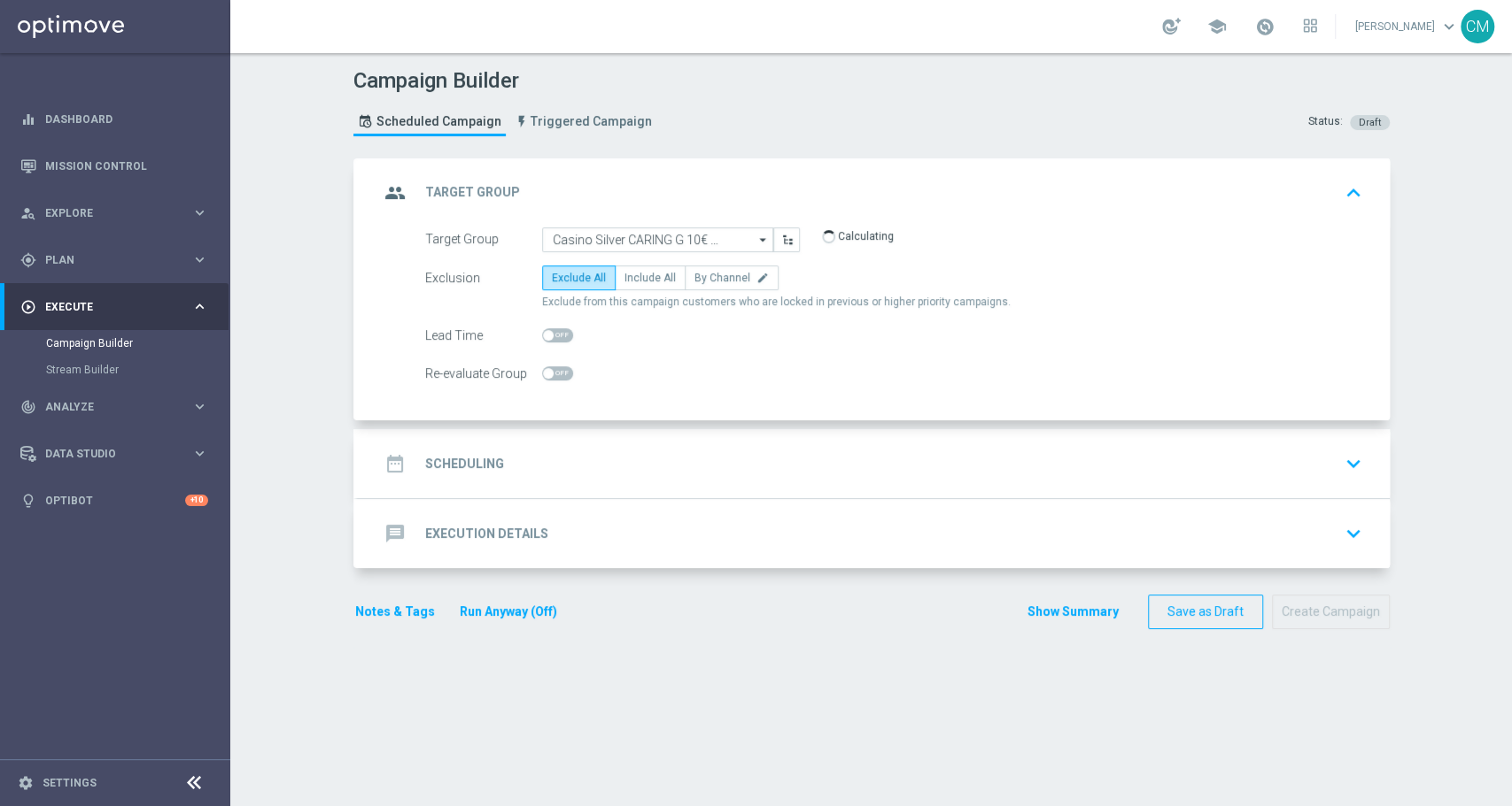
scroll to position [0, 0]
click at [650, 280] on span "Include All" at bounding box center [650, 278] width 51 height 12
click at [636, 280] on input "Include All" at bounding box center [631, 282] width 12 height 12
radio input "true"
click at [631, 456] on div "date_range Scheduling keyboard_arrow_down" at bounding box center [873, 463] width 989 height 34
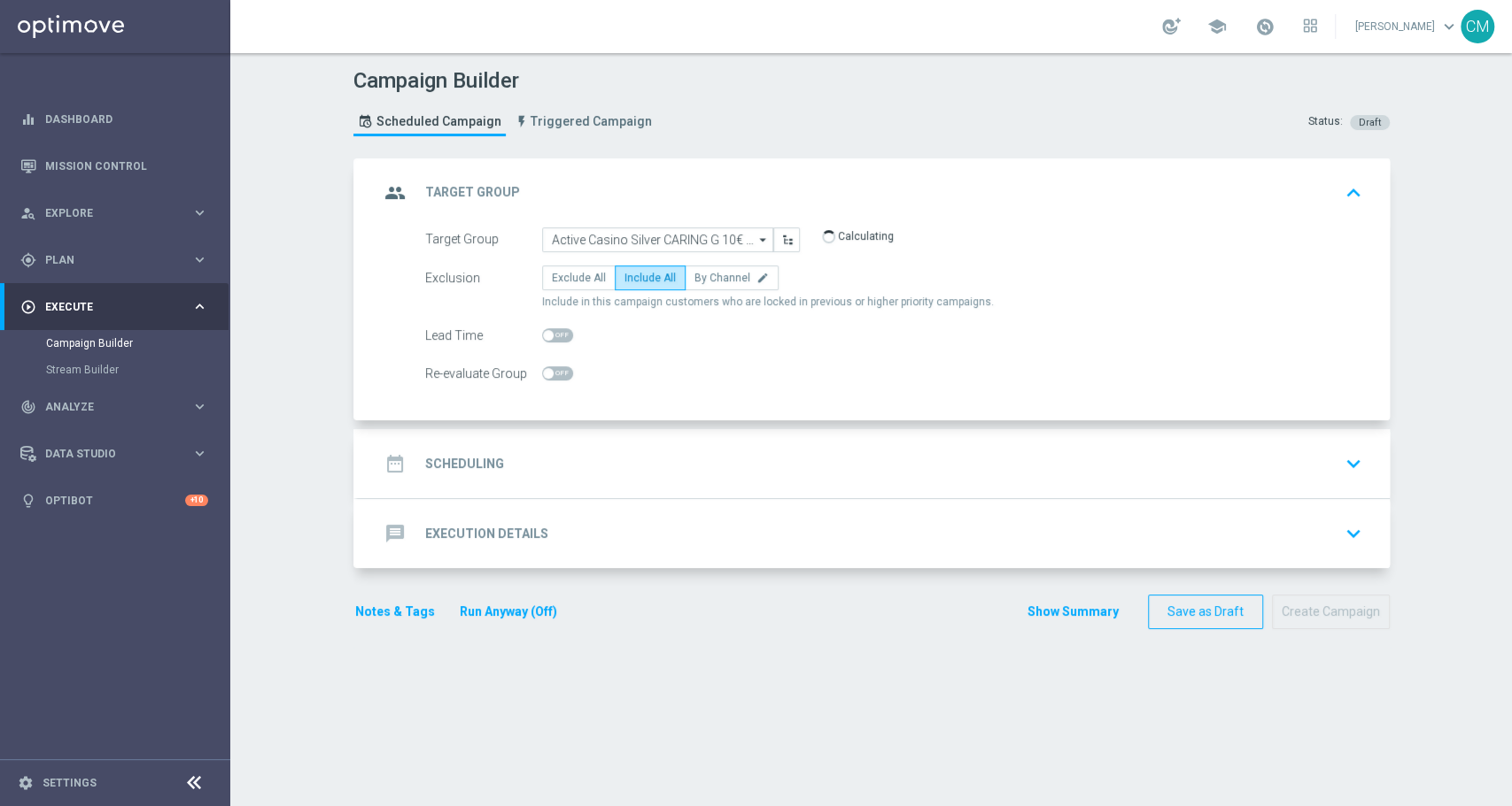
click at [631, 456] on div "date_range Scheduling keyboard_arrow_down Start Date today Lock customers for a…" at bounding box center [873, 463] width 1031 height 69
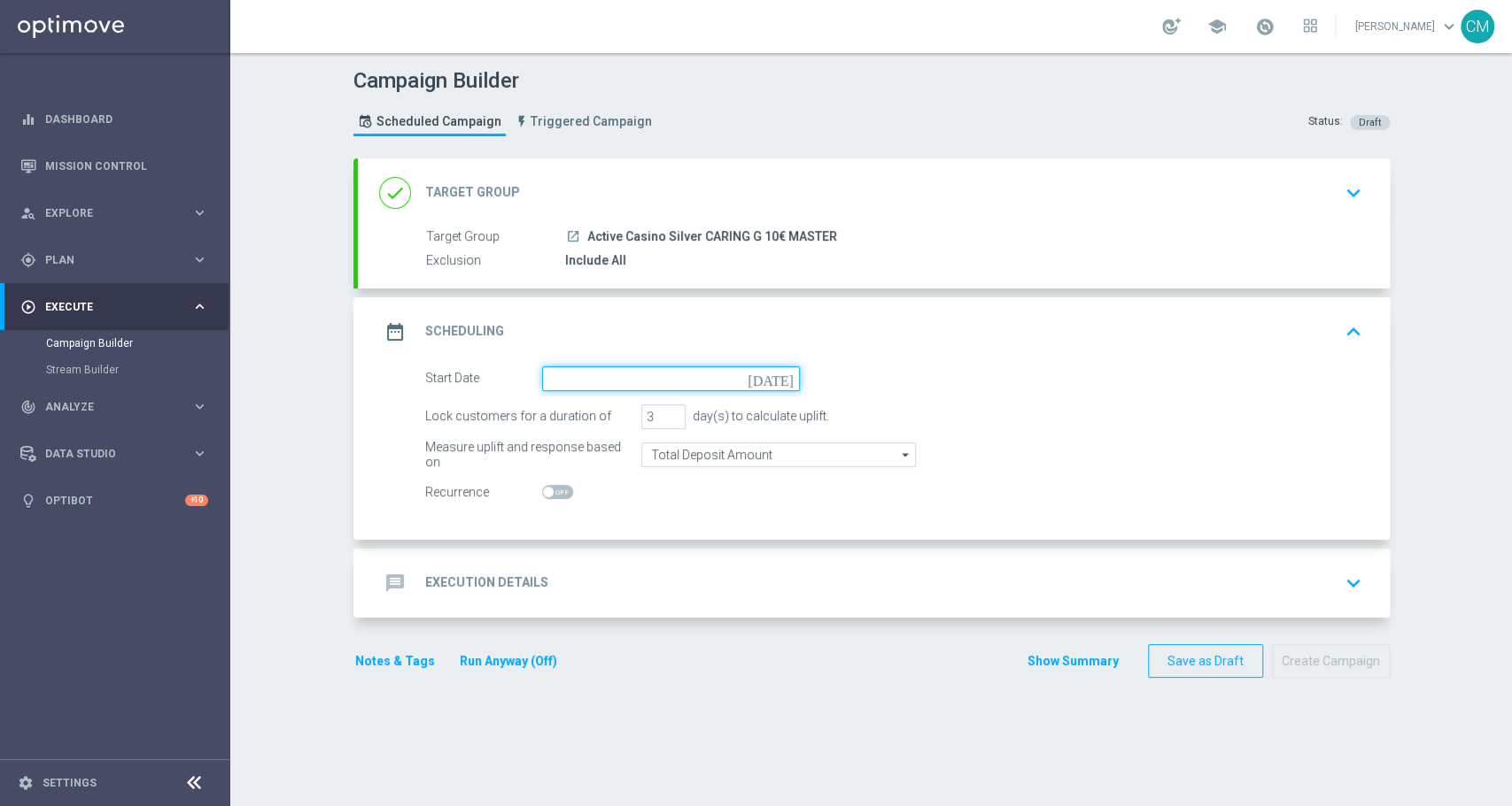
click at [572, 377] on input at bounding box center [671, 379] width 258 height 25
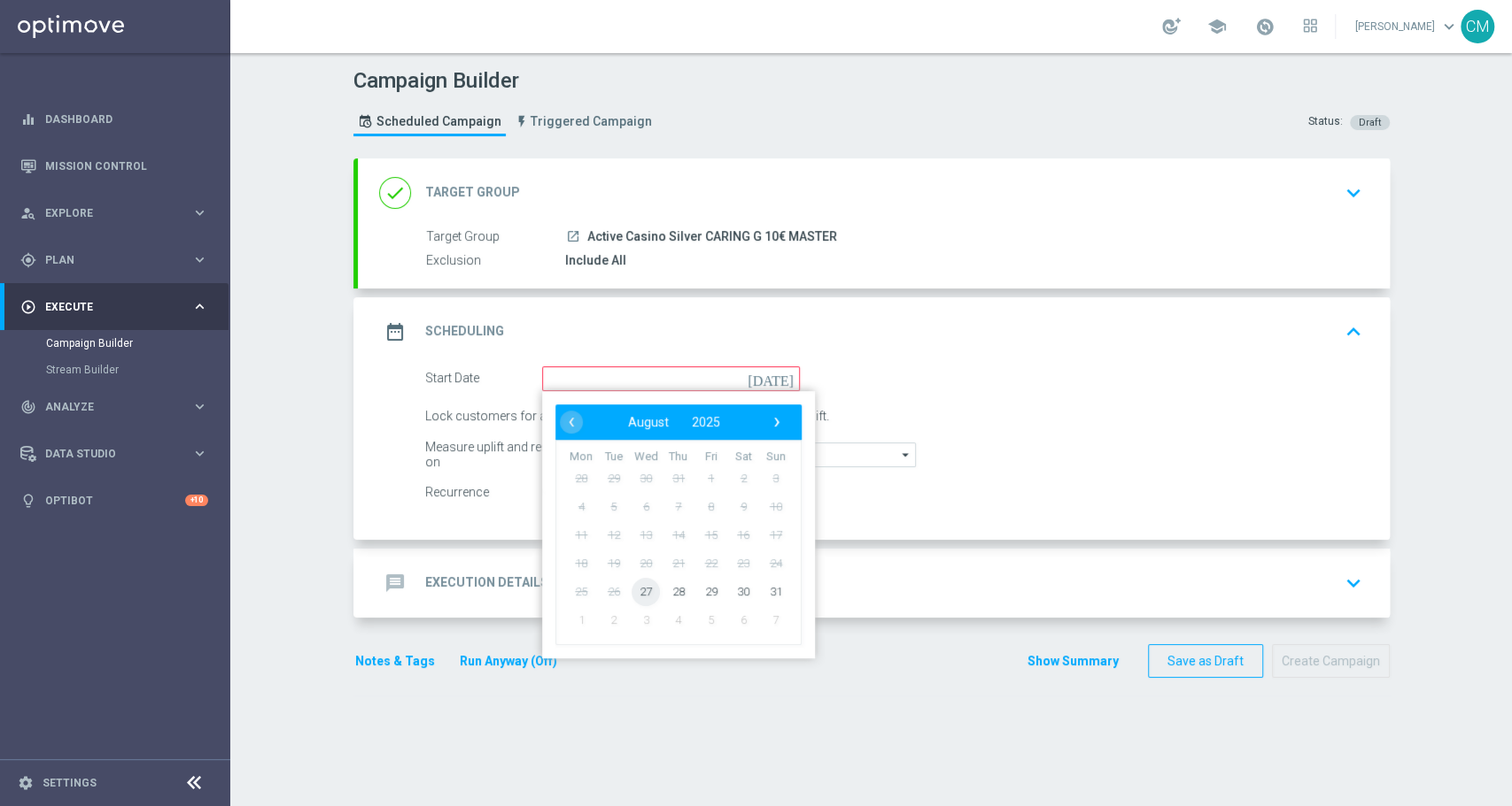
click at [632, 588] on span "27" at bounding box center [646, 591] width 28 height 28
type input "27 Aug 2025"
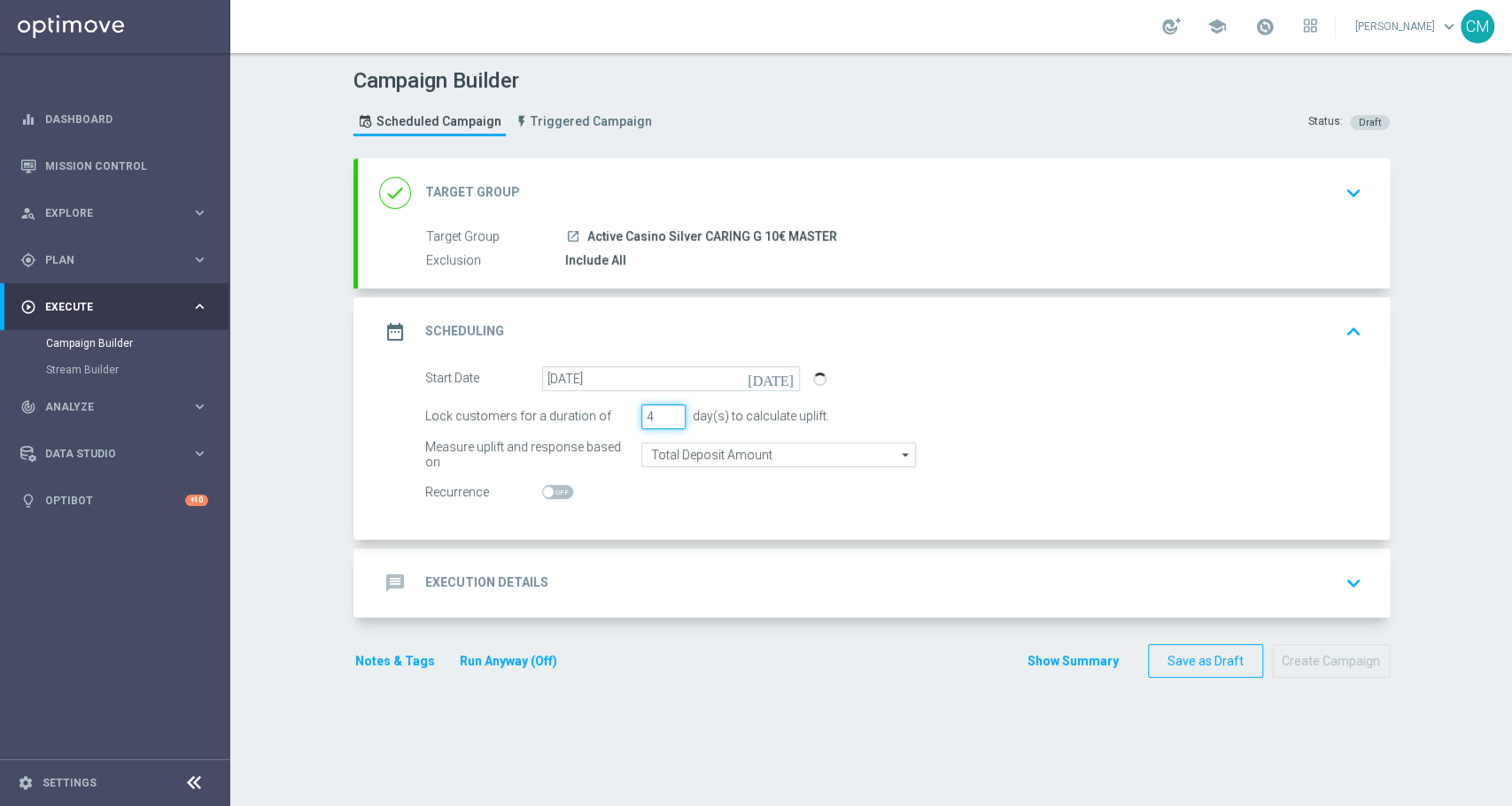
click at [659, 411] on input "4" at bounding box center [664, 416] width 44 height 25
type input "5"
click at [659, 411] on input "5" at bounding box center [664, 416] width 44 height 25
click at [673, 448] on input "Total Deposit Amount" at bounding box center [778, 454] width 275 height 25
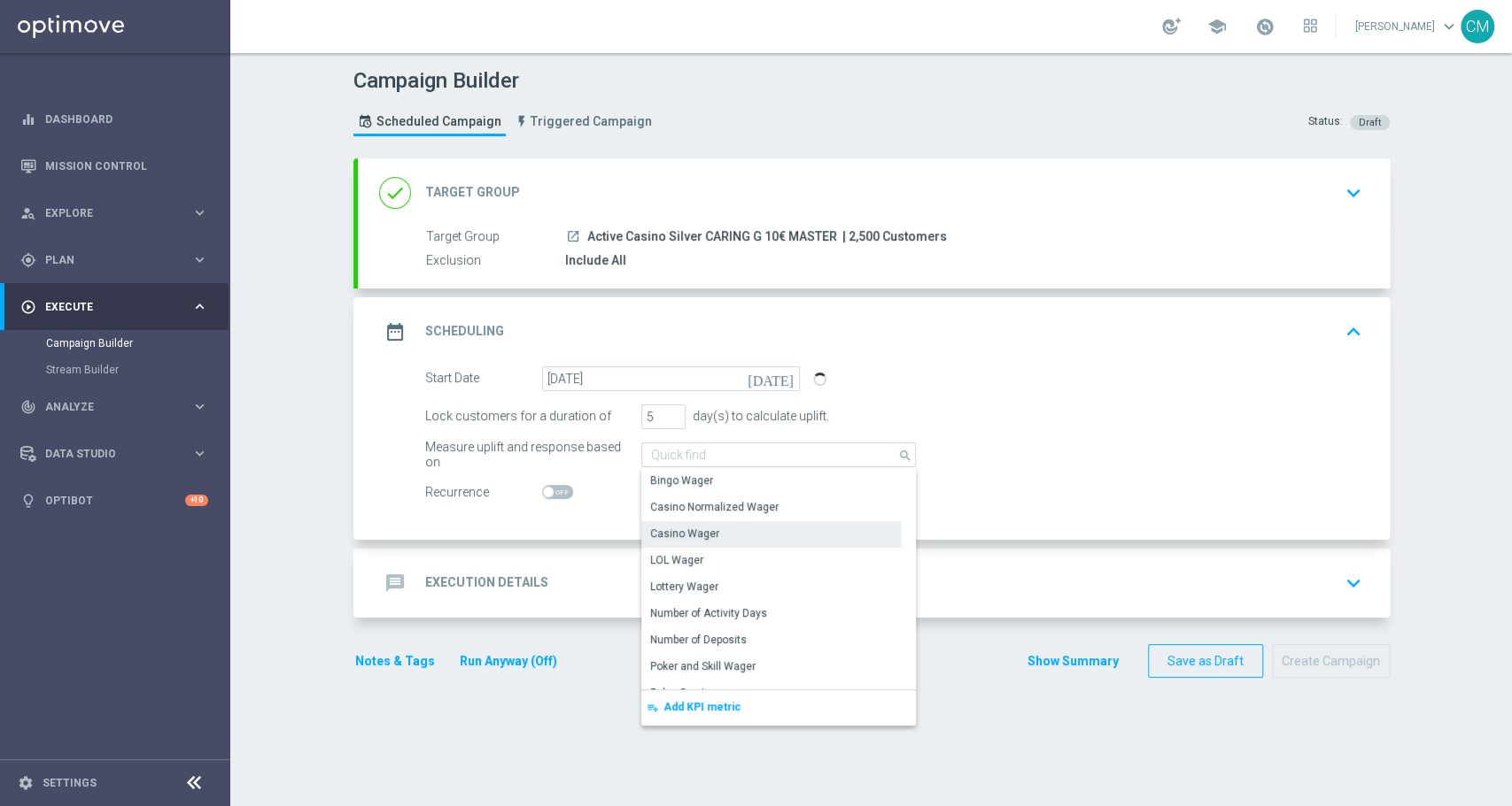
click at [685, 533] on div "Casino Wager" at bounding box center [684, 533] width 69 height 16
type input "Casino Wager"
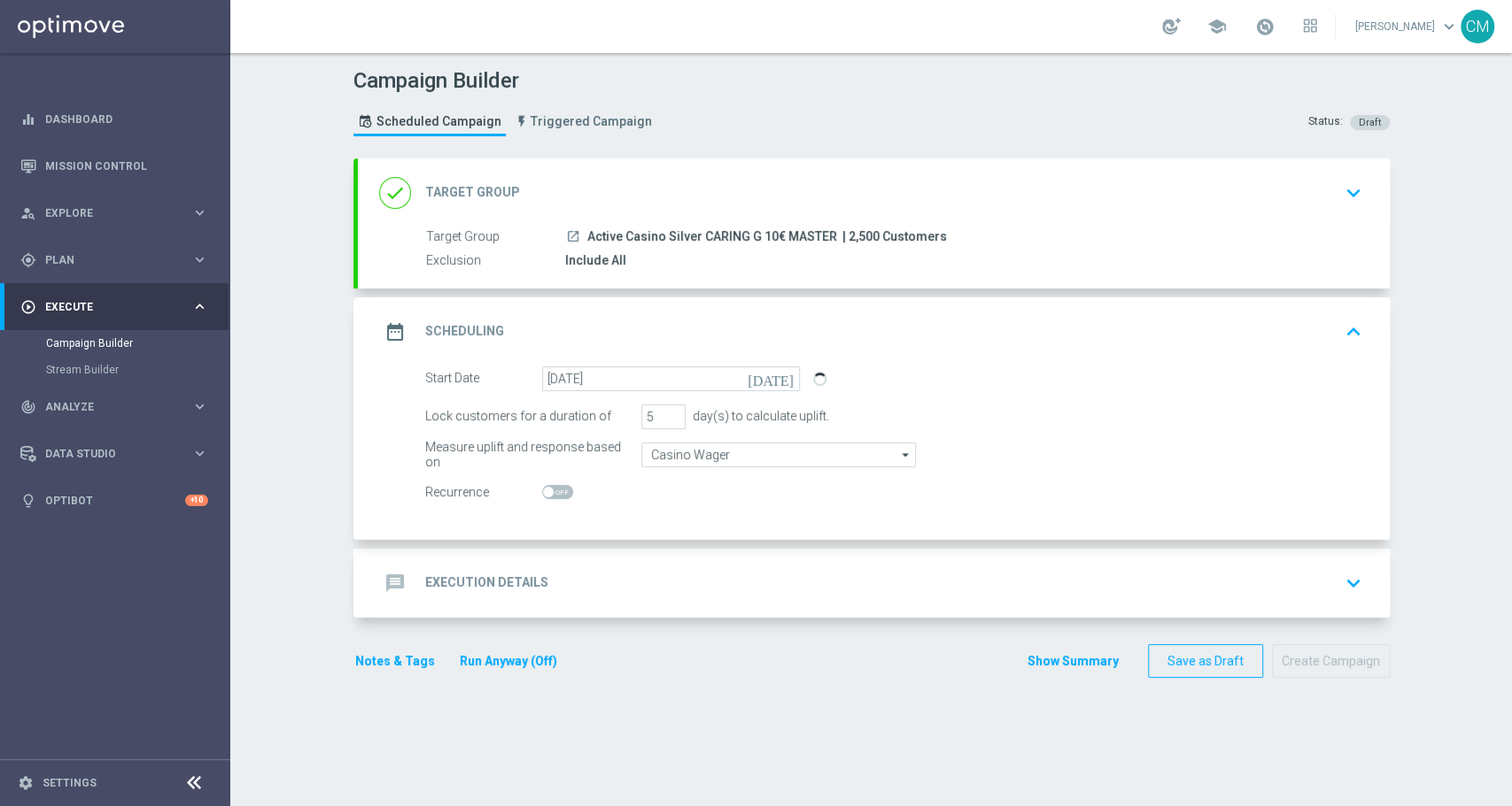
click at [651, 570] on div "message Execution Details keyboard_arrow_down" at bounding box center [873, 583] width 989 height 34
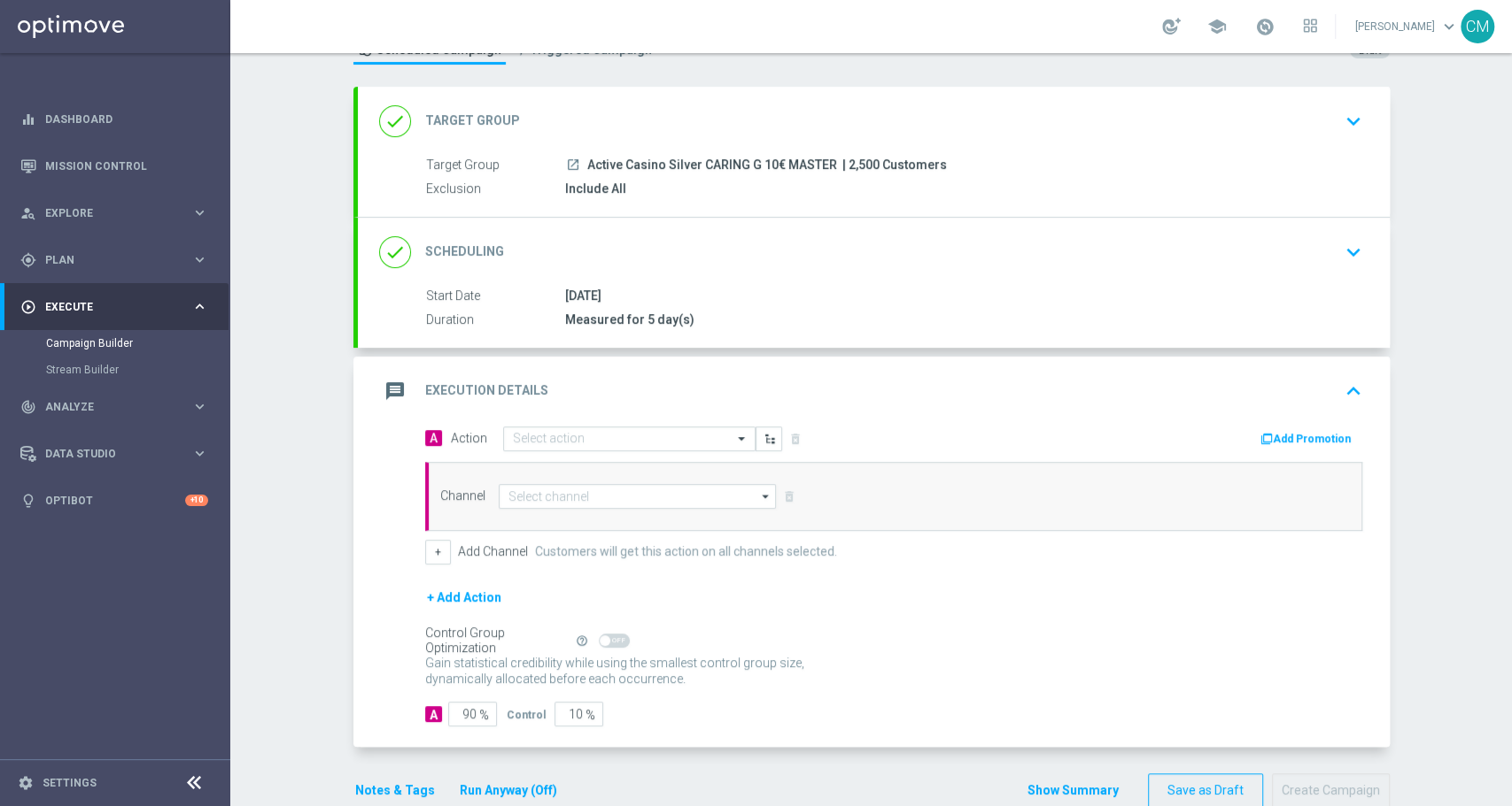
scroll to position [79, 0]
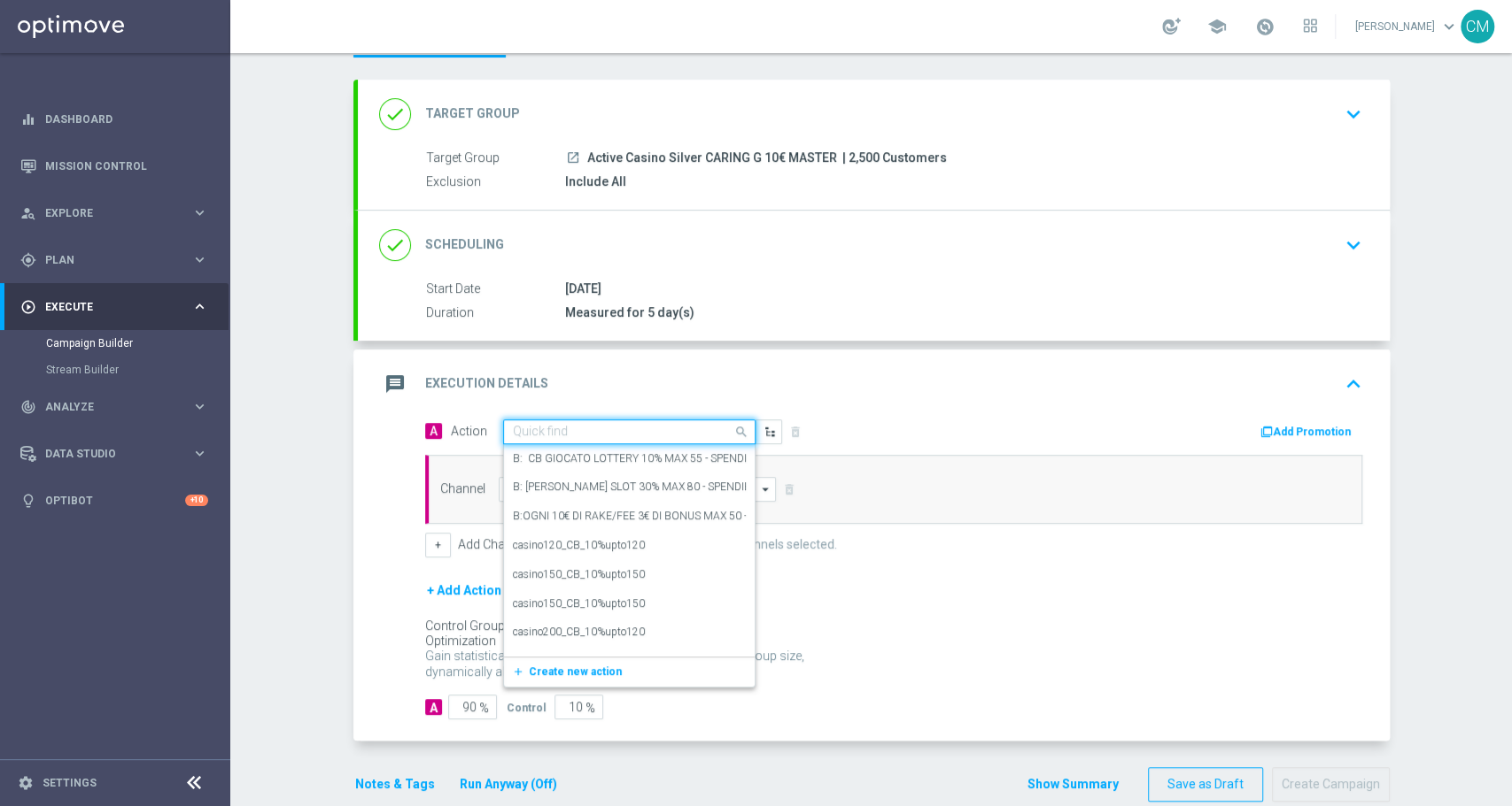
click at [582, 424] on input "text" at bounding box center [612, 431] width 198 height 15
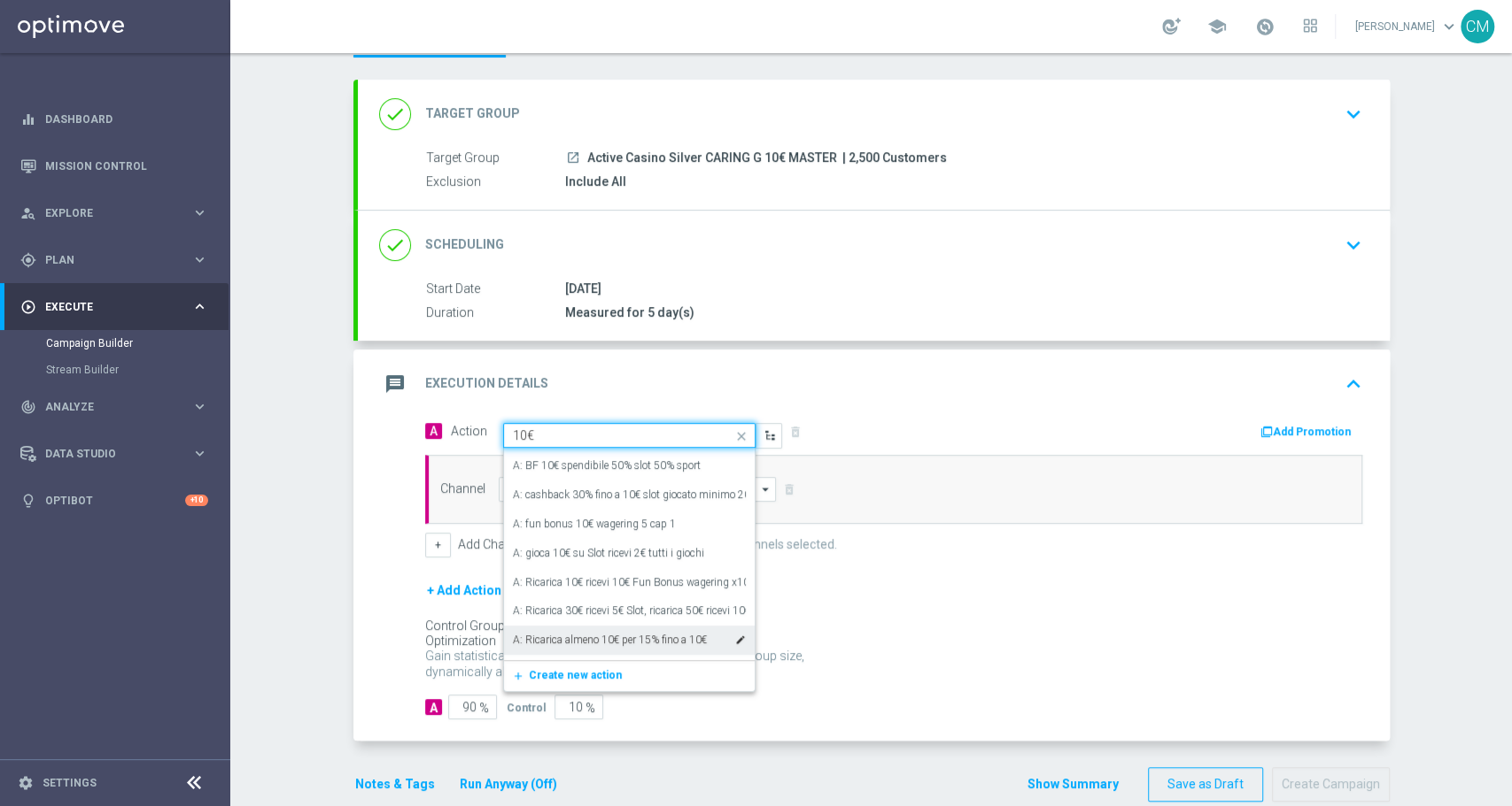
scroll to position [1076, 0]
type input "10€ sl"
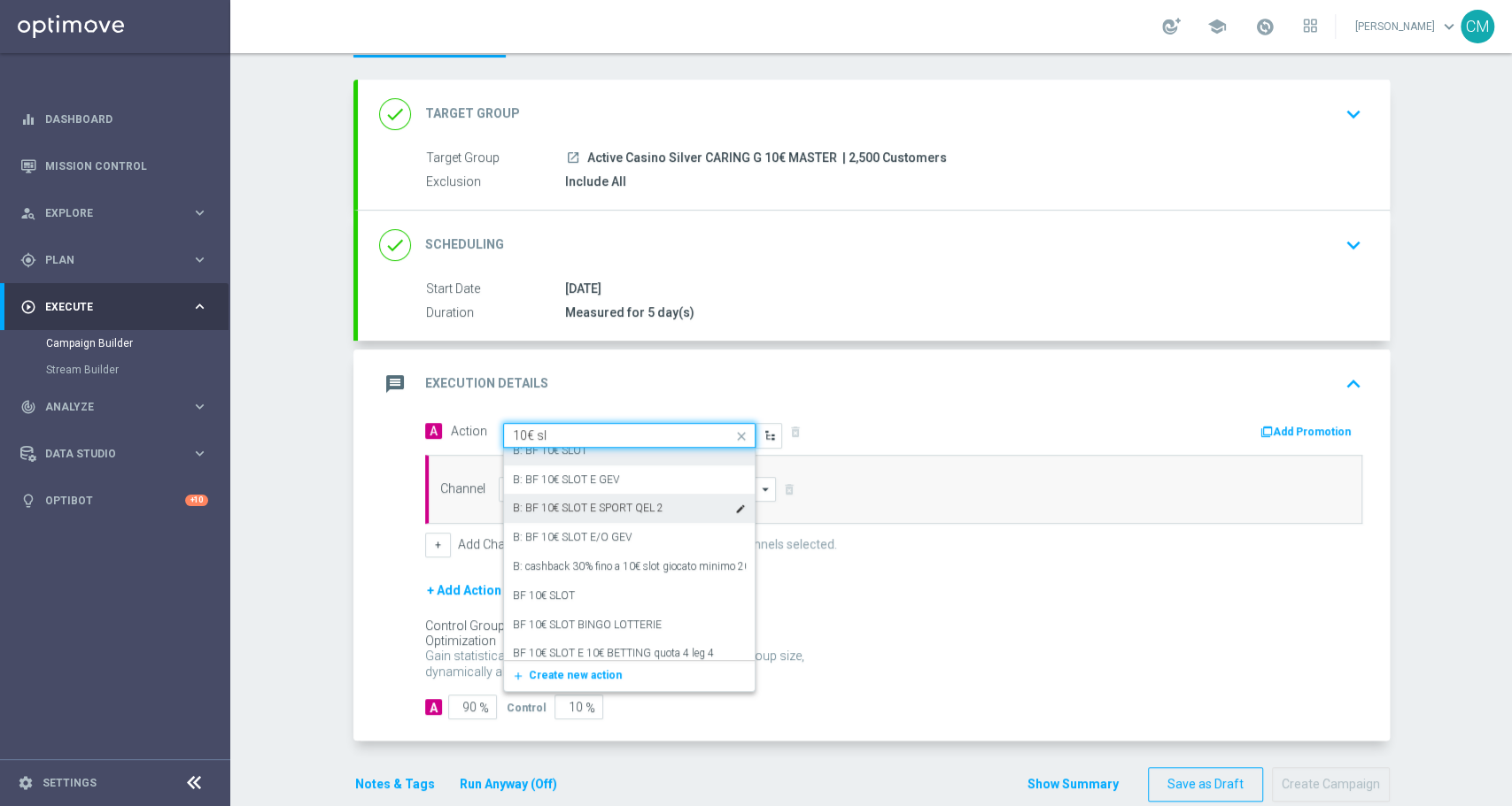
scroll to position [117, 0]
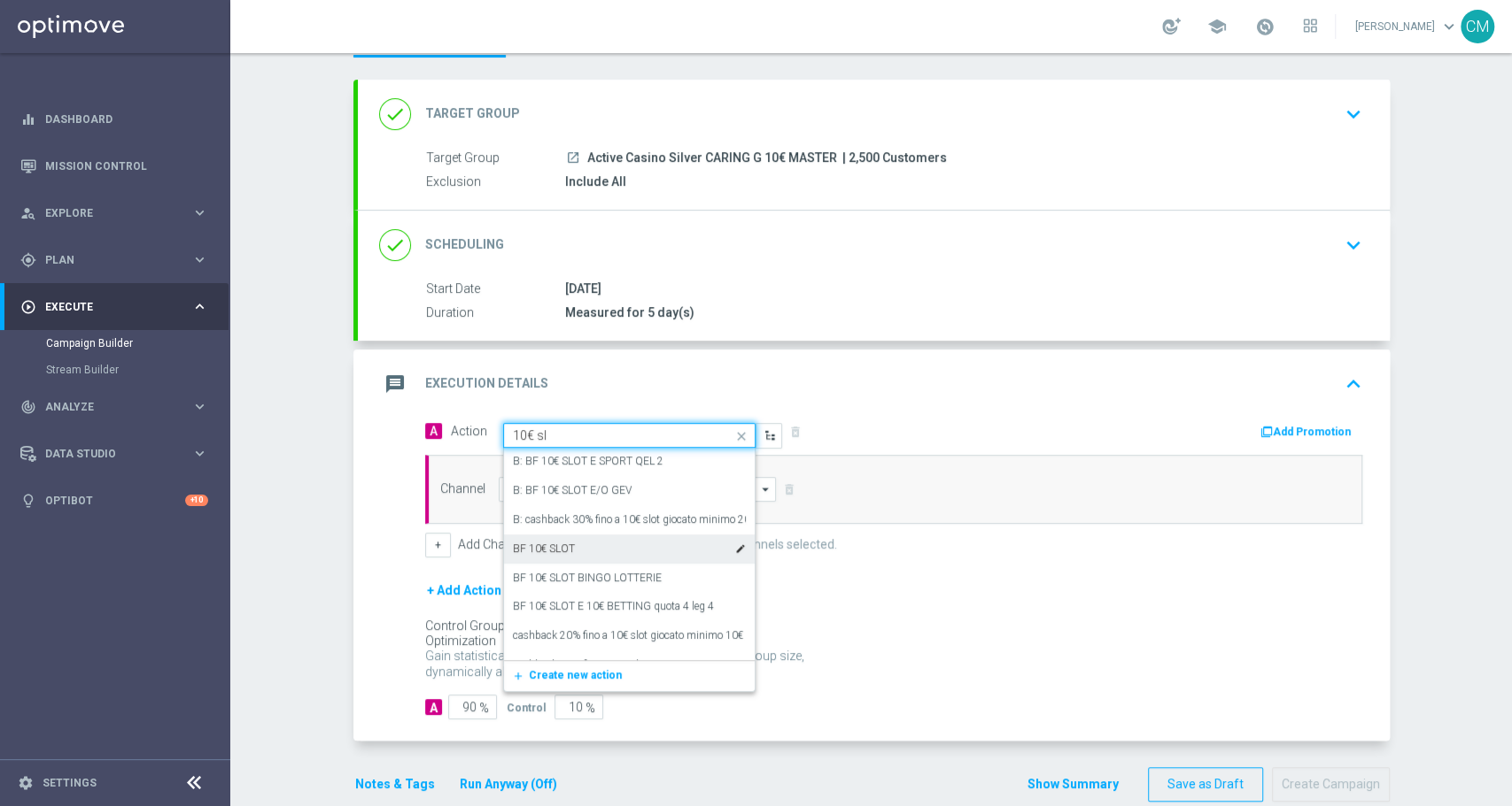
click at [565, 541] on div "BF 10€ SLOT edit" at bounding box center [629, 548] width 233 height 29
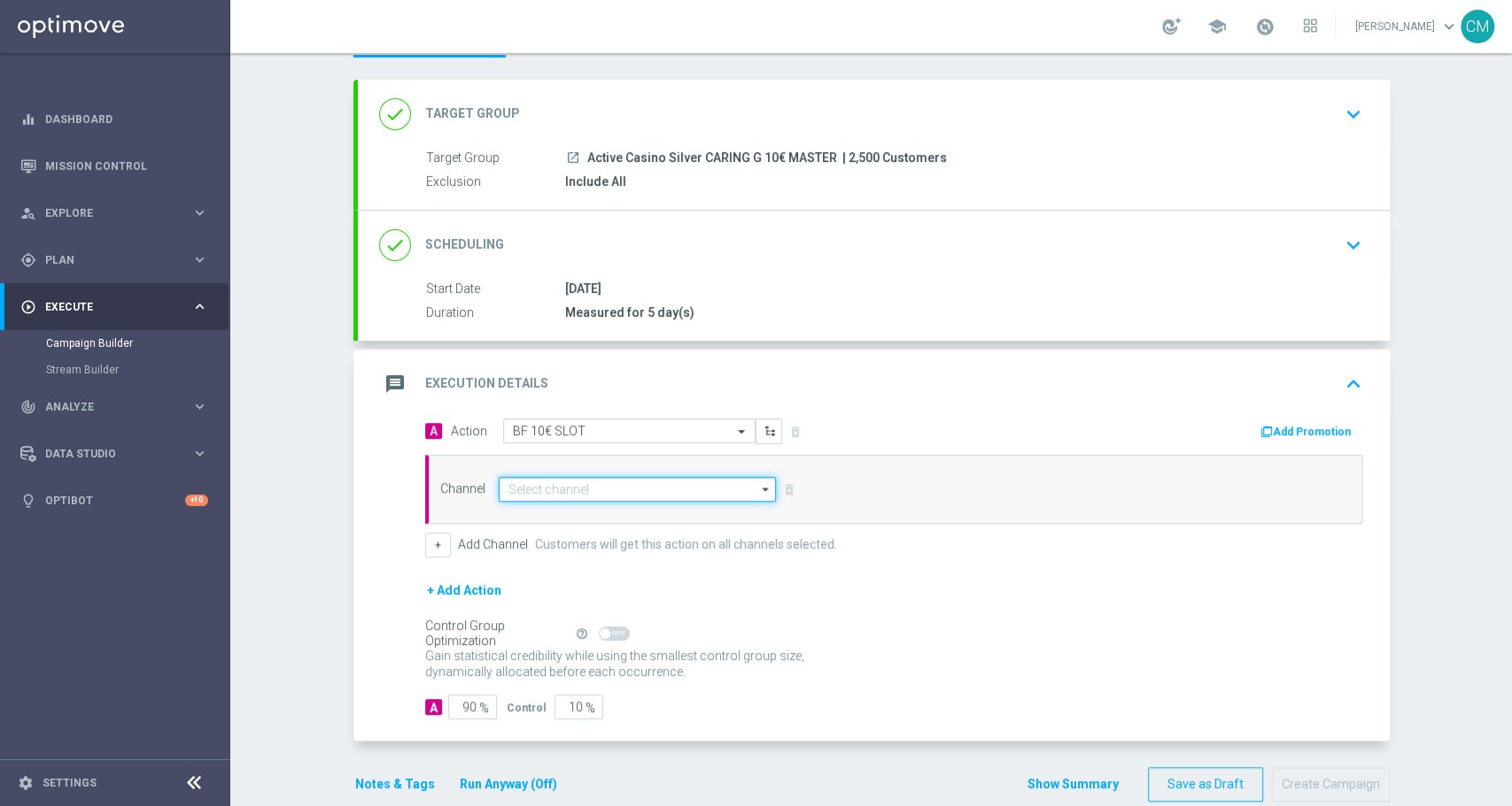
click at [569, 486] on input at bounding box center [638, 489] width 278 height 25
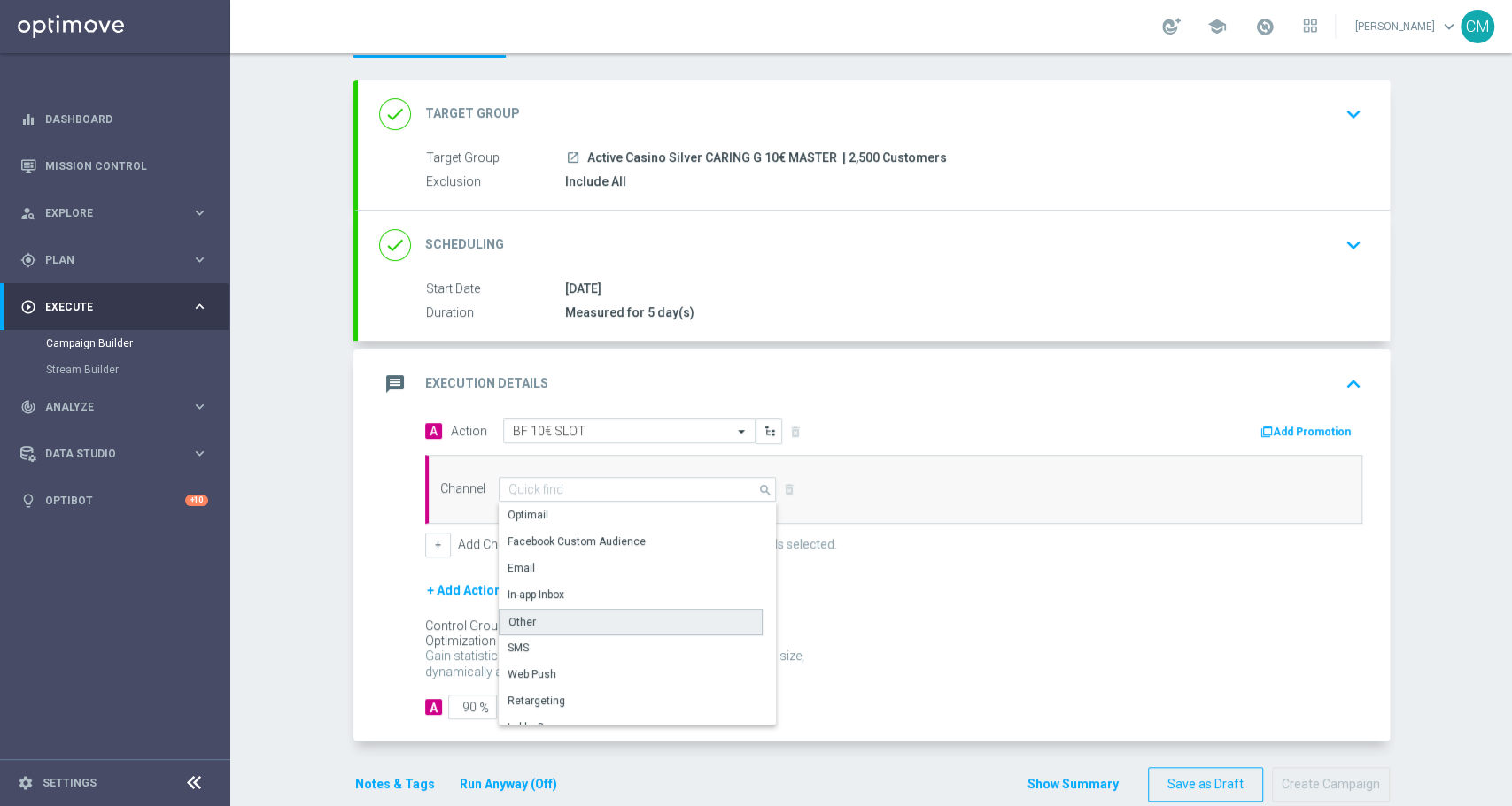
click at [558, 616] on div "Other" at bounding box center [631, 622] width 264 height 27
type input "Other"
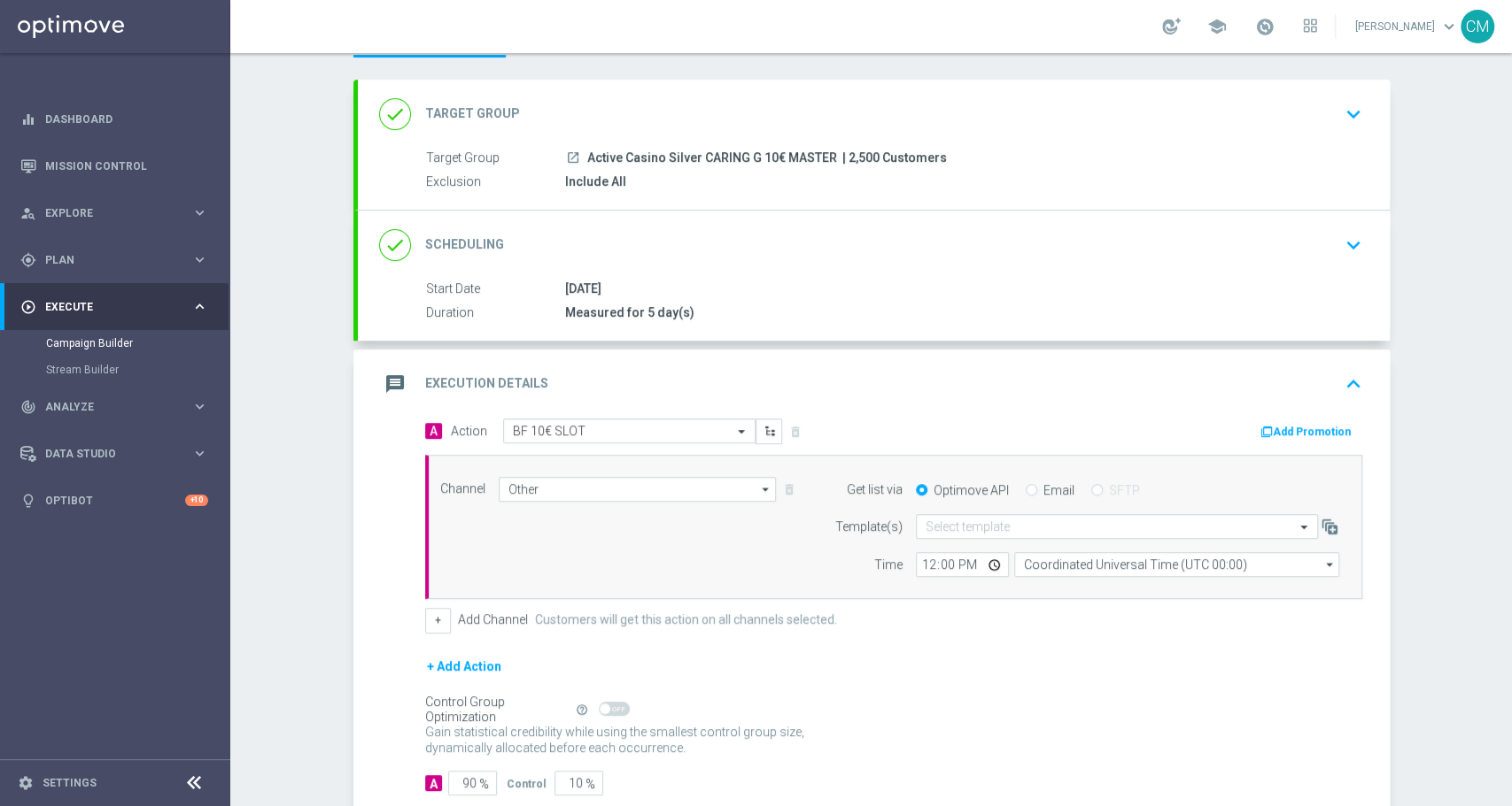
click at [1025, 485] on input "Email" at bounding box center [1031, 491] width 12 height 12
radio input "true"
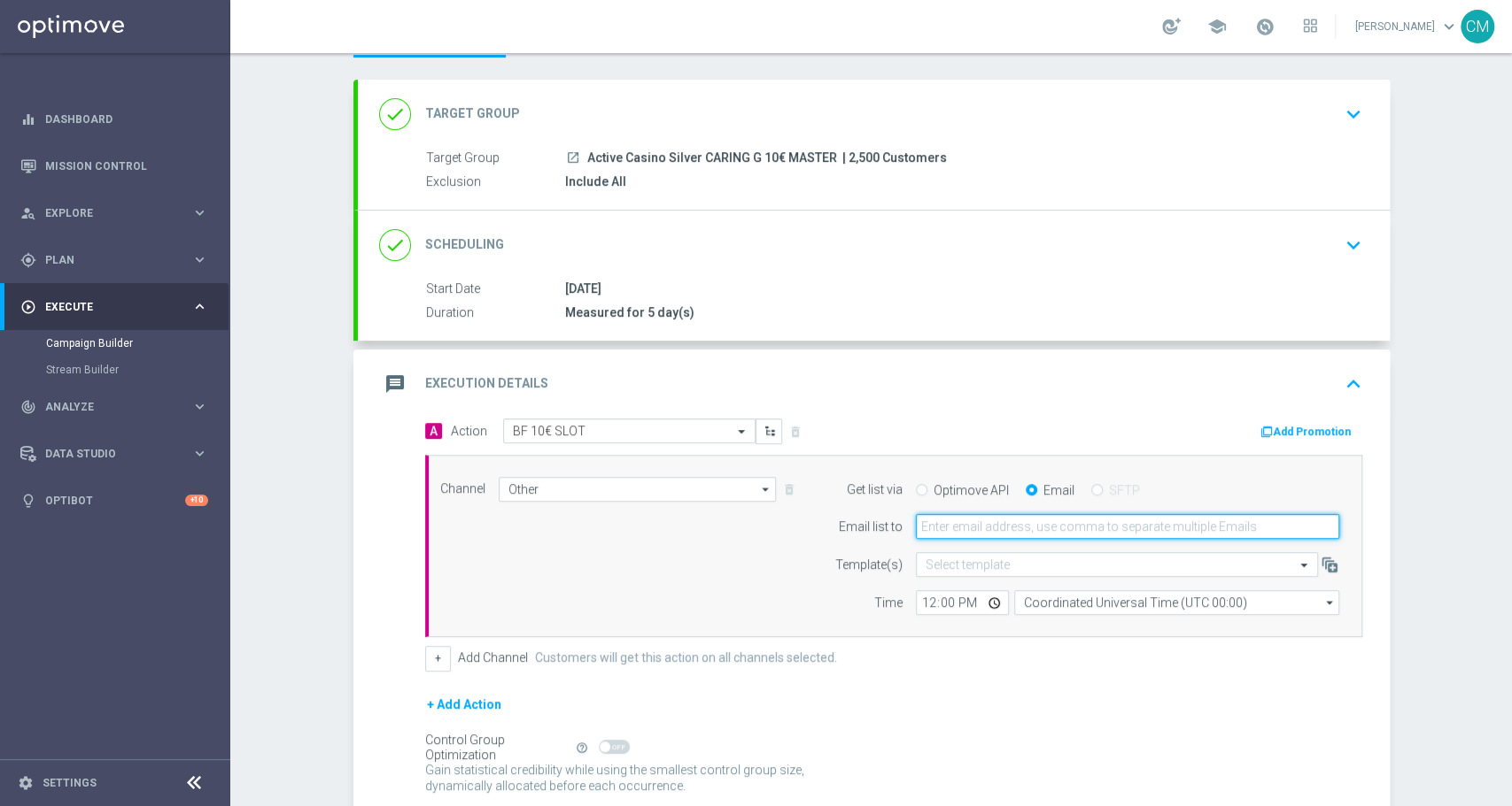
click at [975, 524] on input "email" at bounding box center [1127, 526] width 424 height 25
type input "cecilia.mascelli@sisal.it"
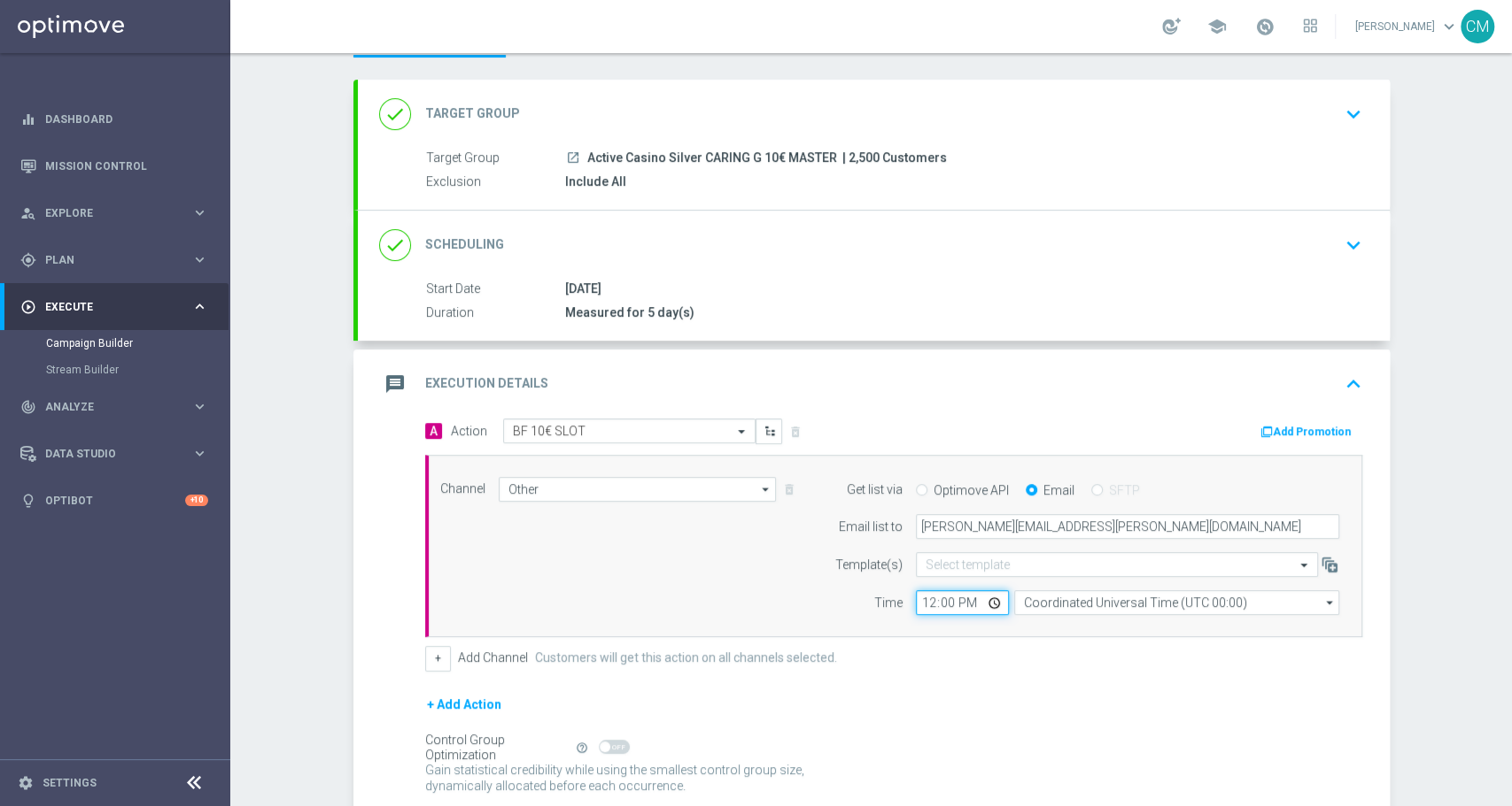
click at [915, 603] on input "12:00" at bounding box center [961, 602] width 93 height 25
type input "19:00"
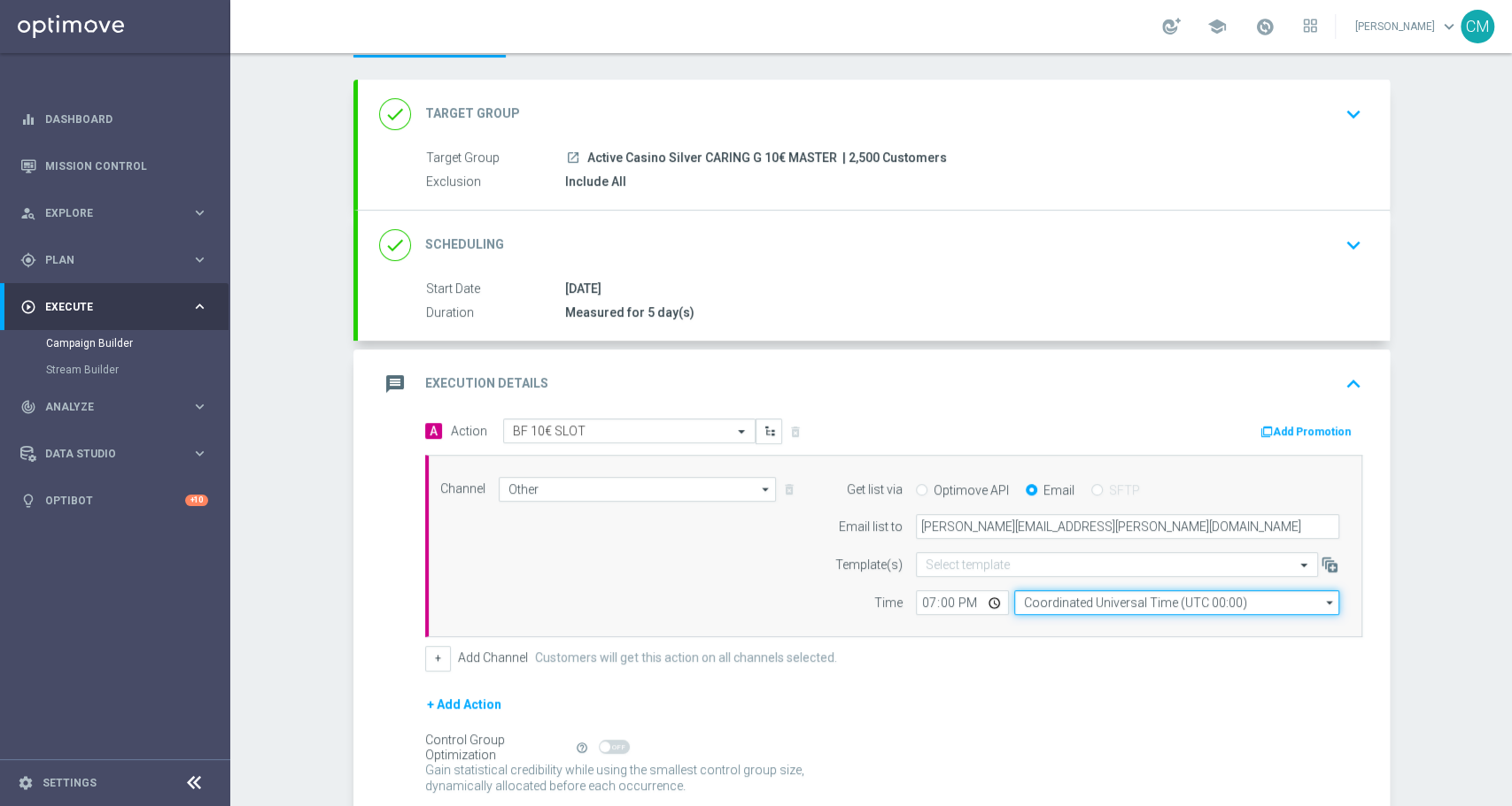
click at [1068, 605] on input "Coordinated Universal Time (UTC 00:00)" at bounding box center [1176, 602] width 325 height 25
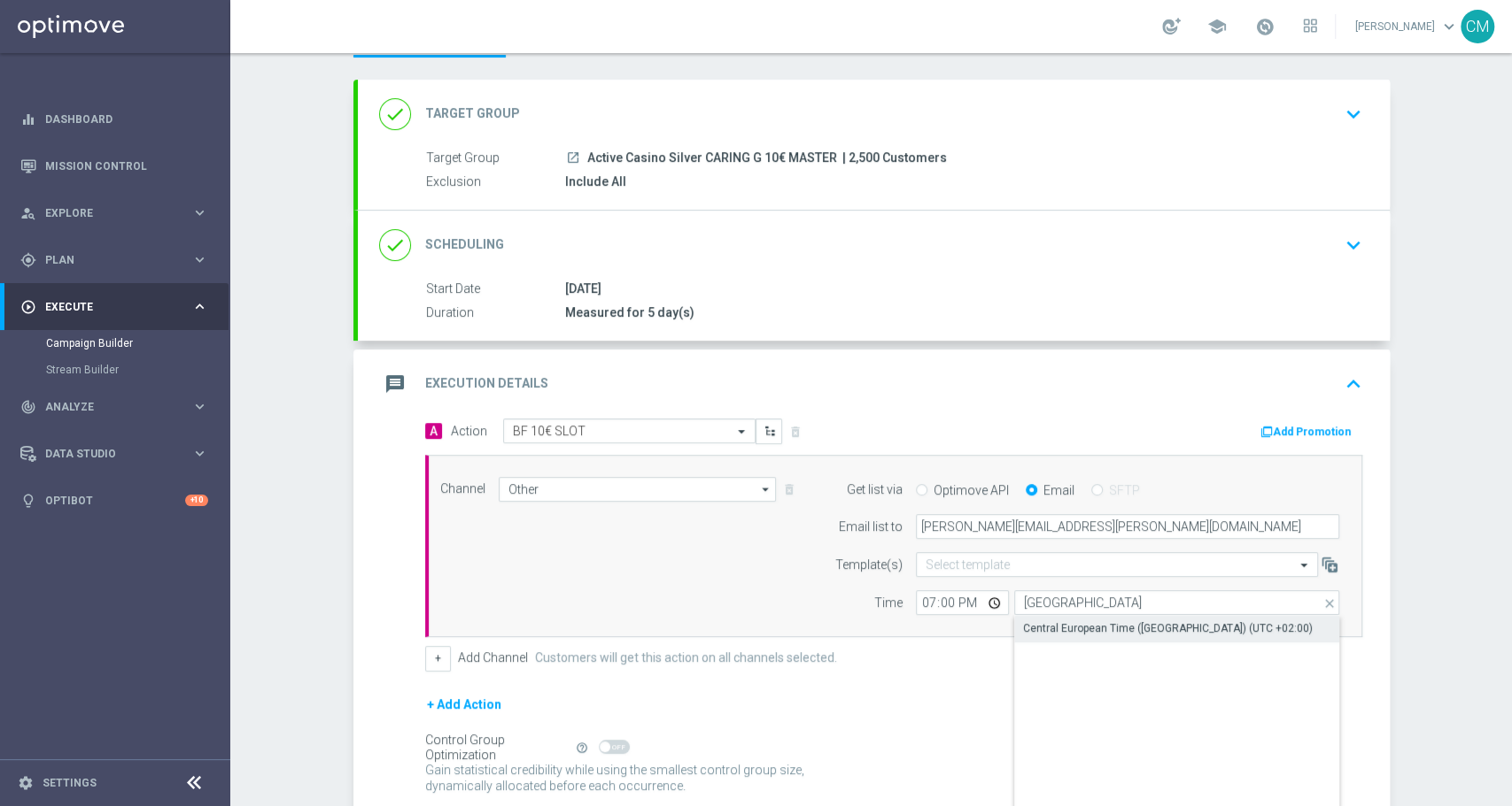
click at [1081, 626] on div "Central European Time (Paris) (UTC +02:00)" at bounding box center [1167, 628] width 290 height 16
type input "Central European Time (Paris) (UTC +02:00)"
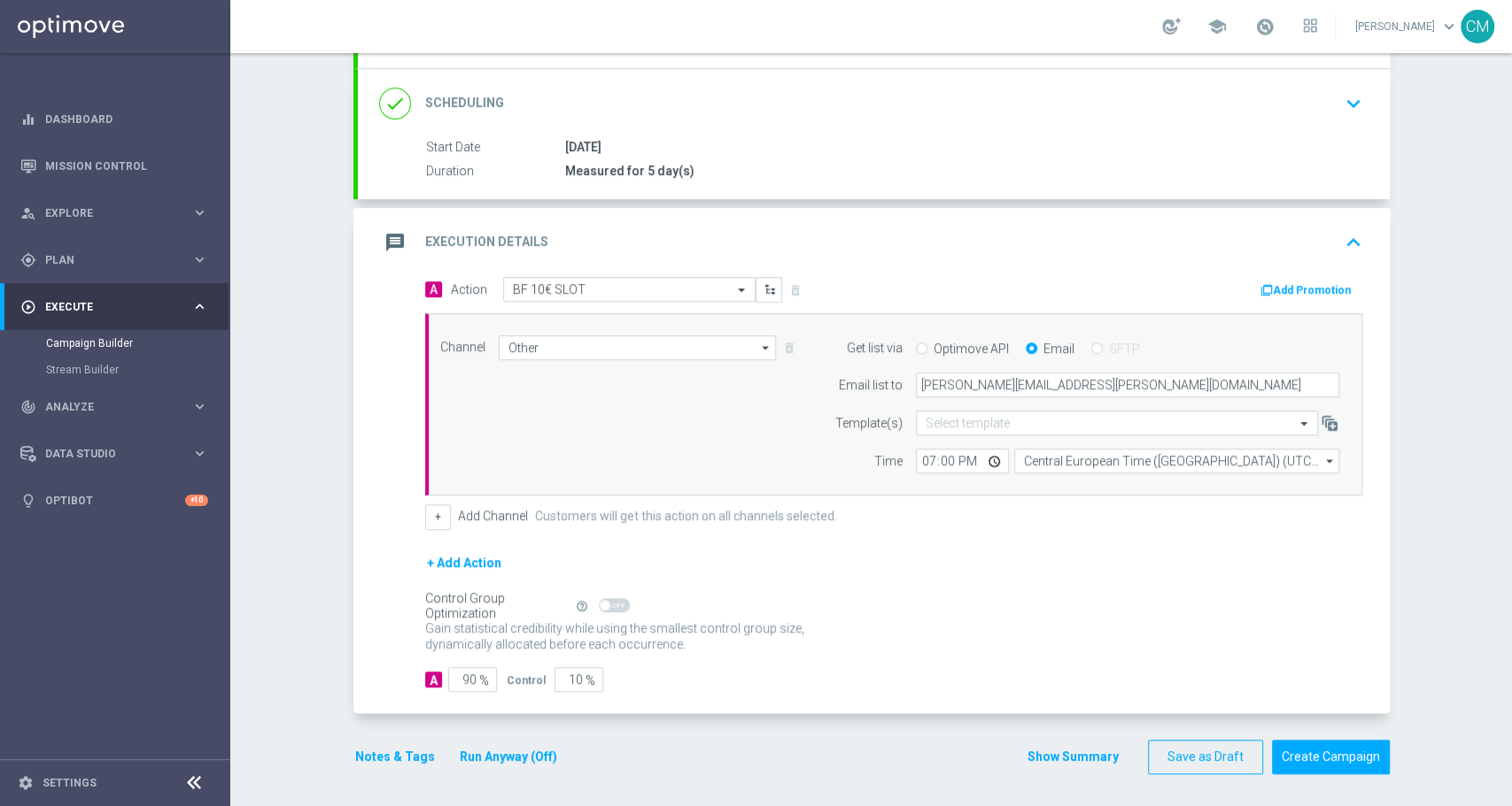
click at [1091, 747] on button "Show Summary" at bounding box center [1072, 757] width 93 height 20
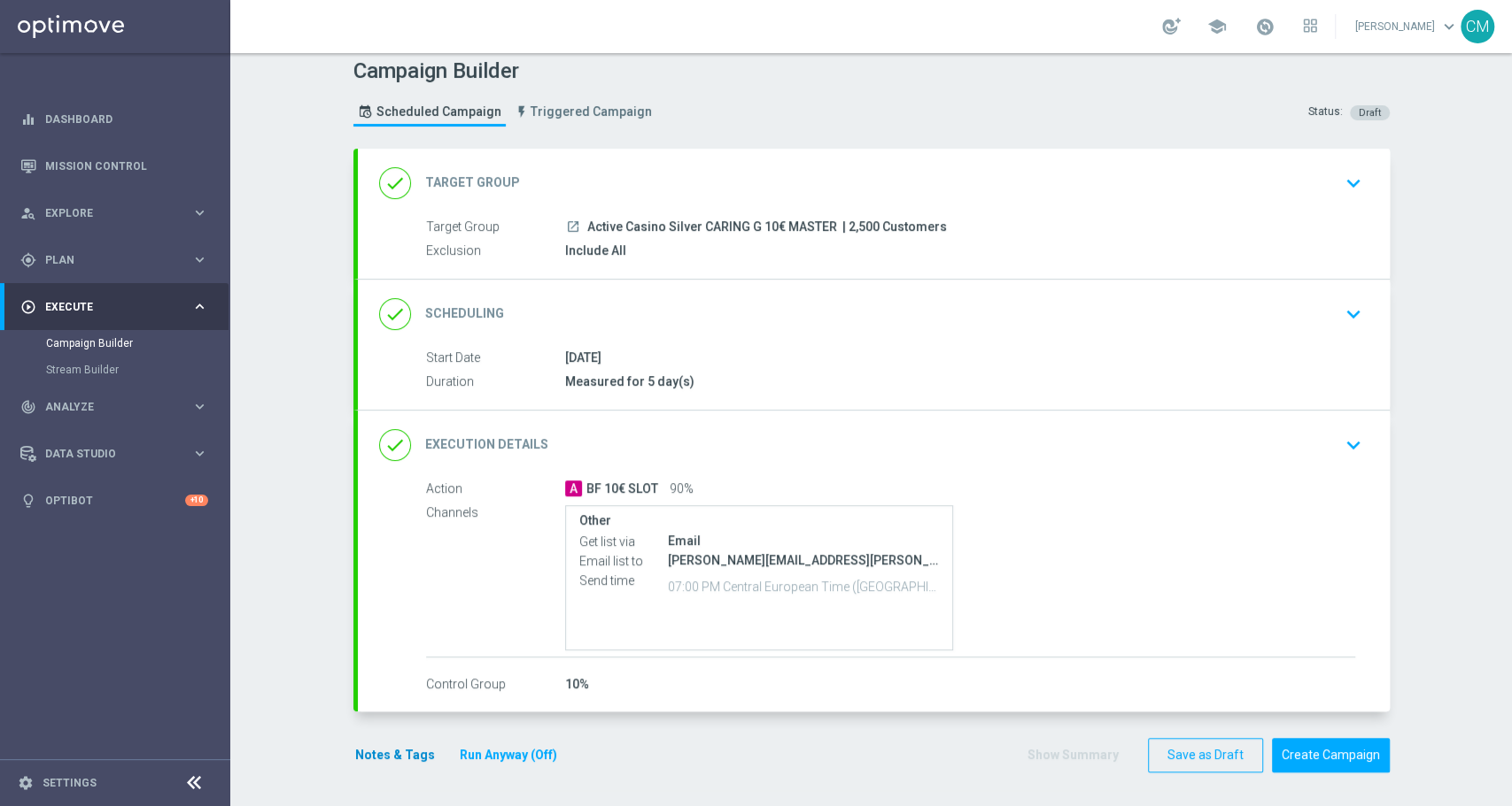
scroll to position [9, 0]
click at [411, 747] on button "Notes & Tags" at bounding box center [395, 757] width 83 height 22
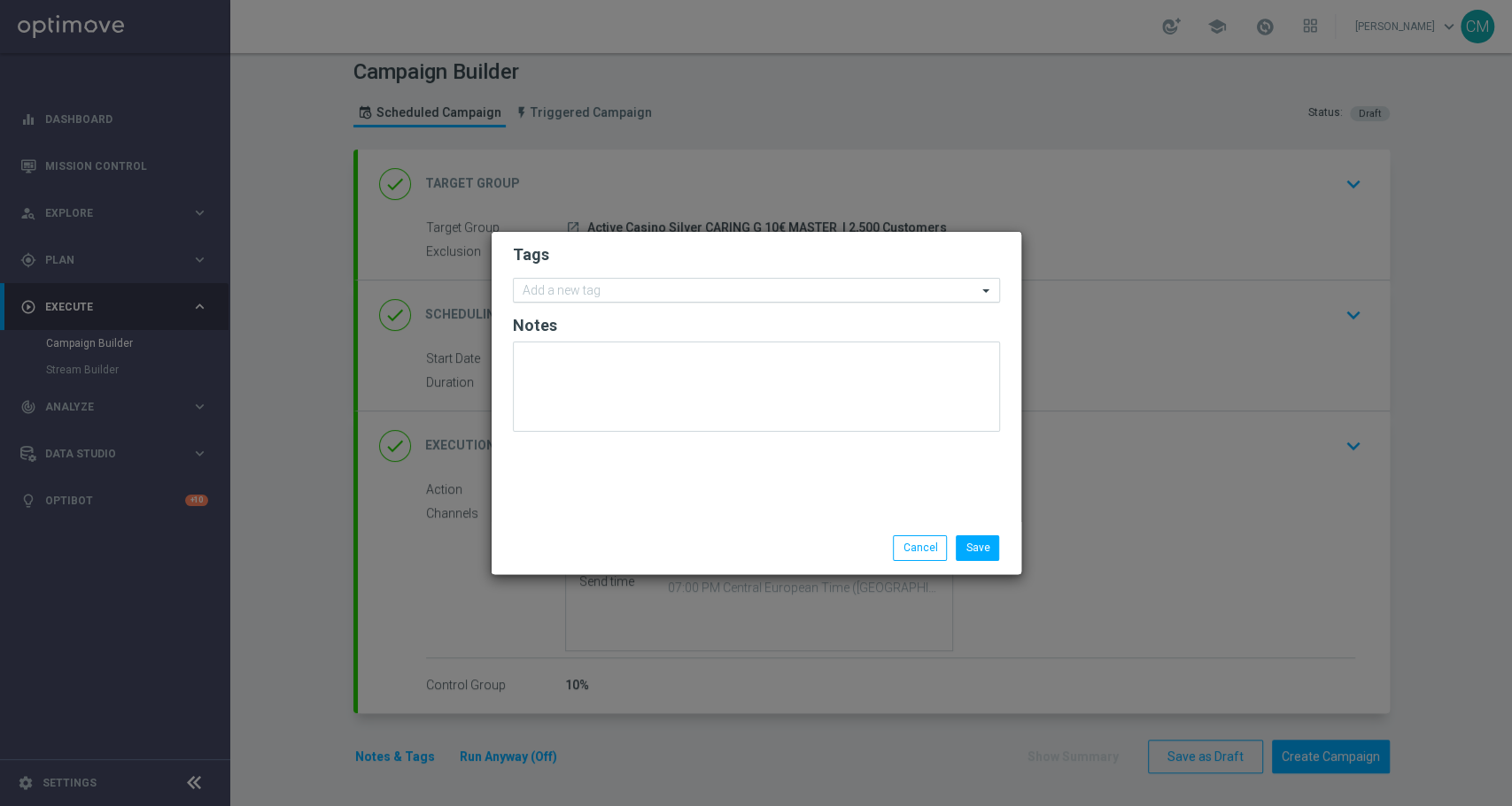
click at [601, 292] on input "text" at bounding box center [750, 291] width 455 height 15
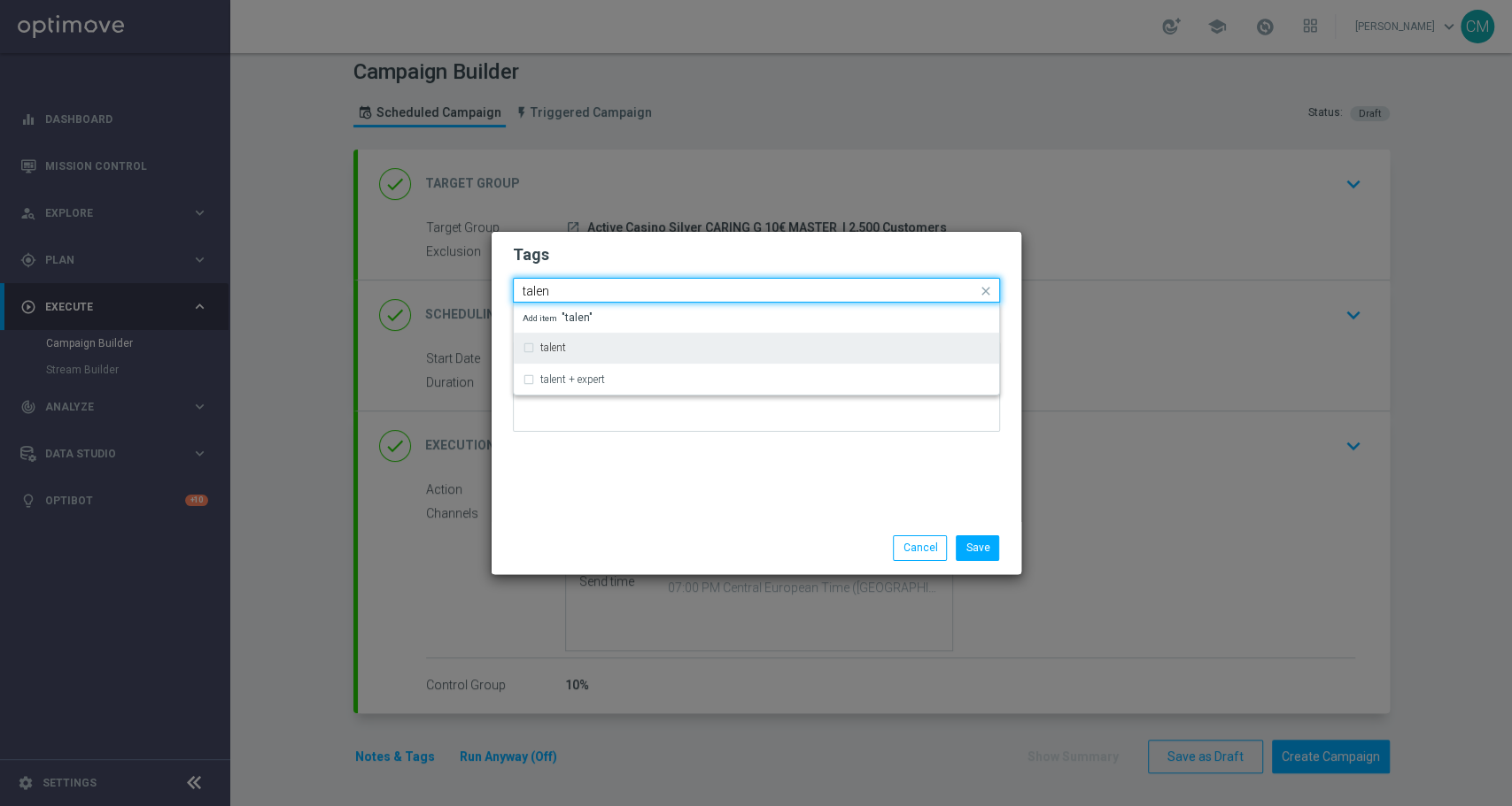
click at [618, 345] on div "talent" at bounding box center [765, 348] width 450 height 11
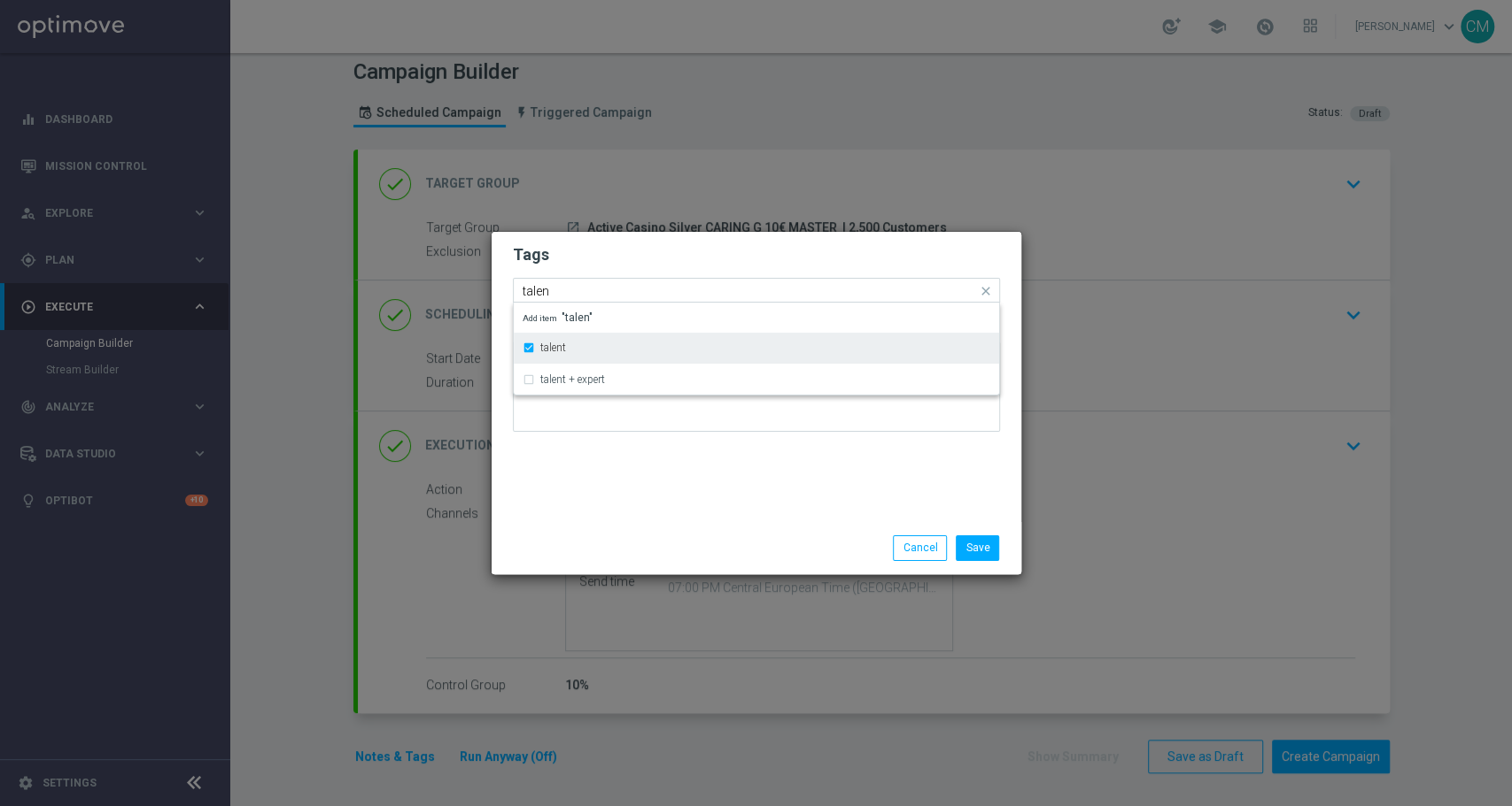
click at [568, 338] on div "talent" at bounding box center [756, 348] width 468 height 28
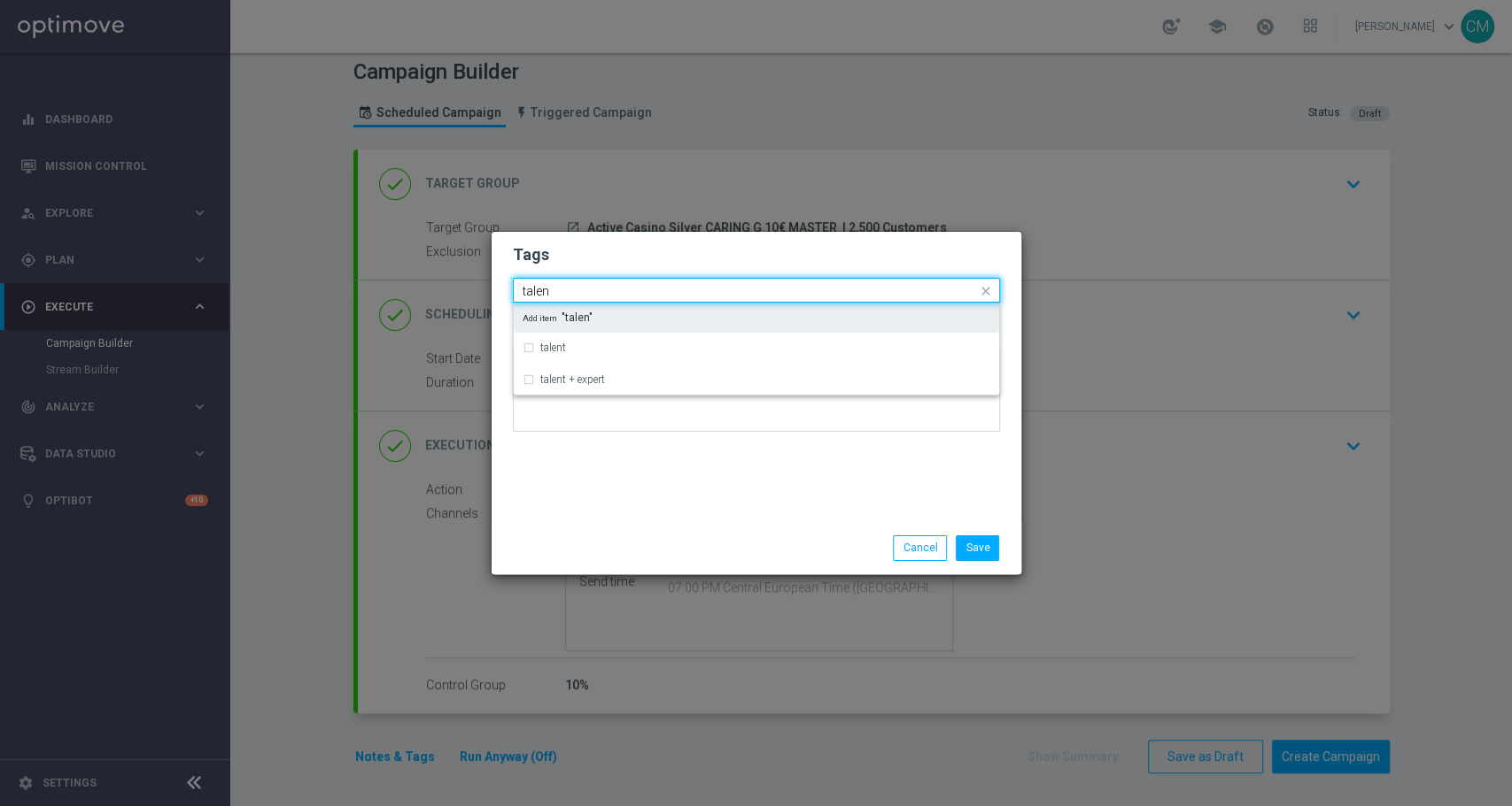
click at [566, 282] on div "Quick find talen" at bounding box center [745, 291] width 463 height 22
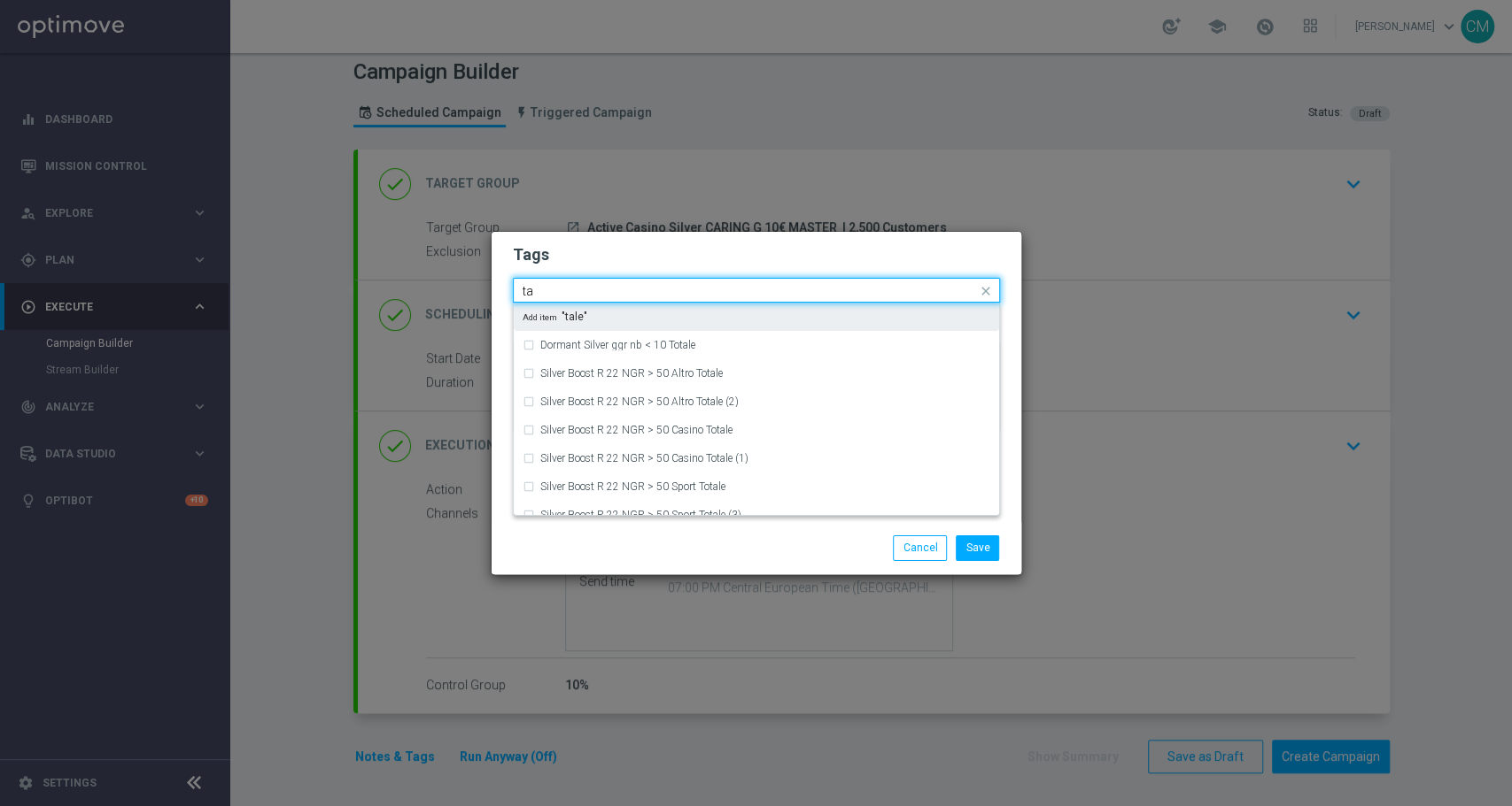
type input "t"
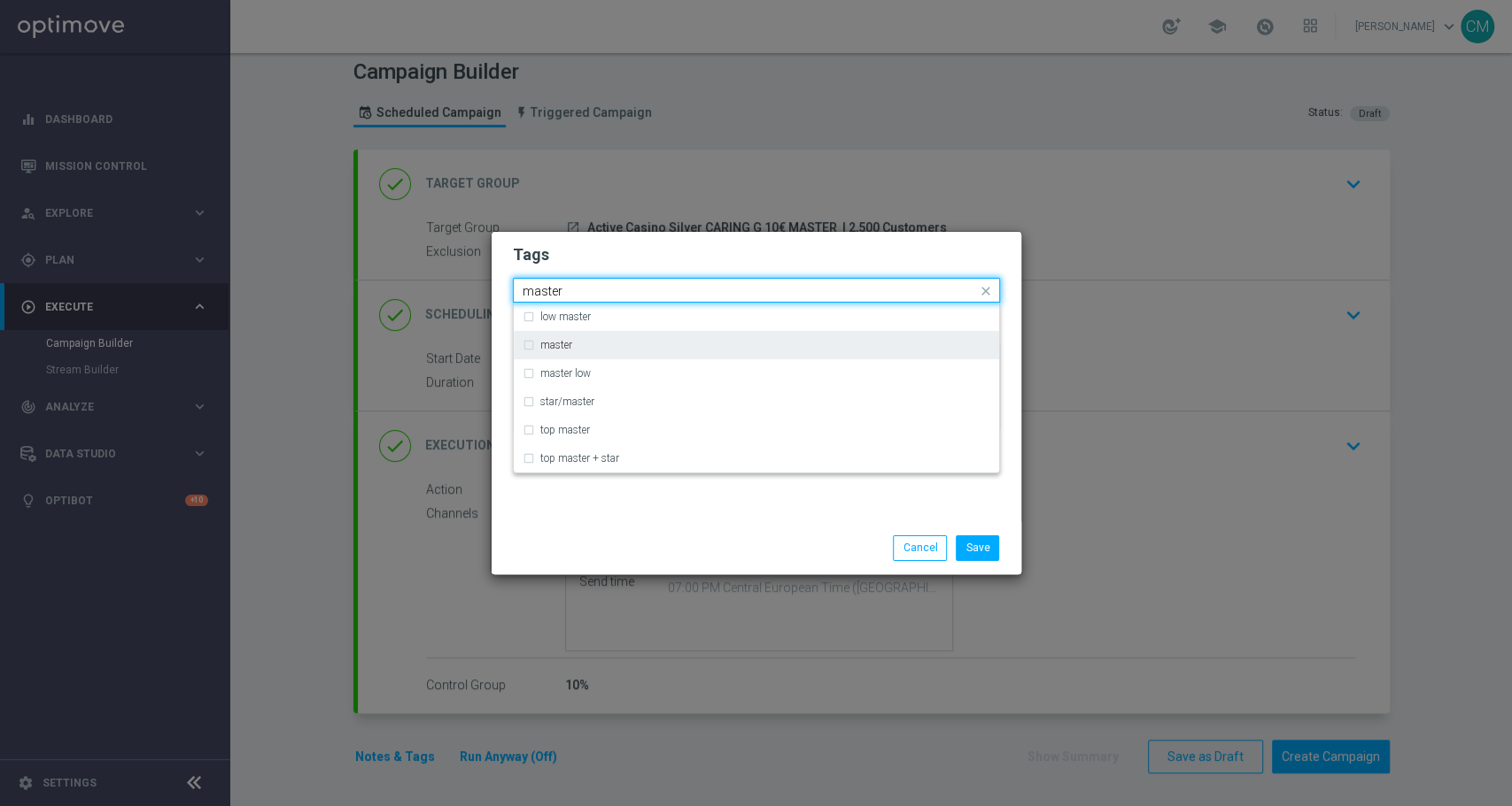
click at [587, 345] on div "master" at bounding box center [765, 345] width 450 height 11
type input "master"
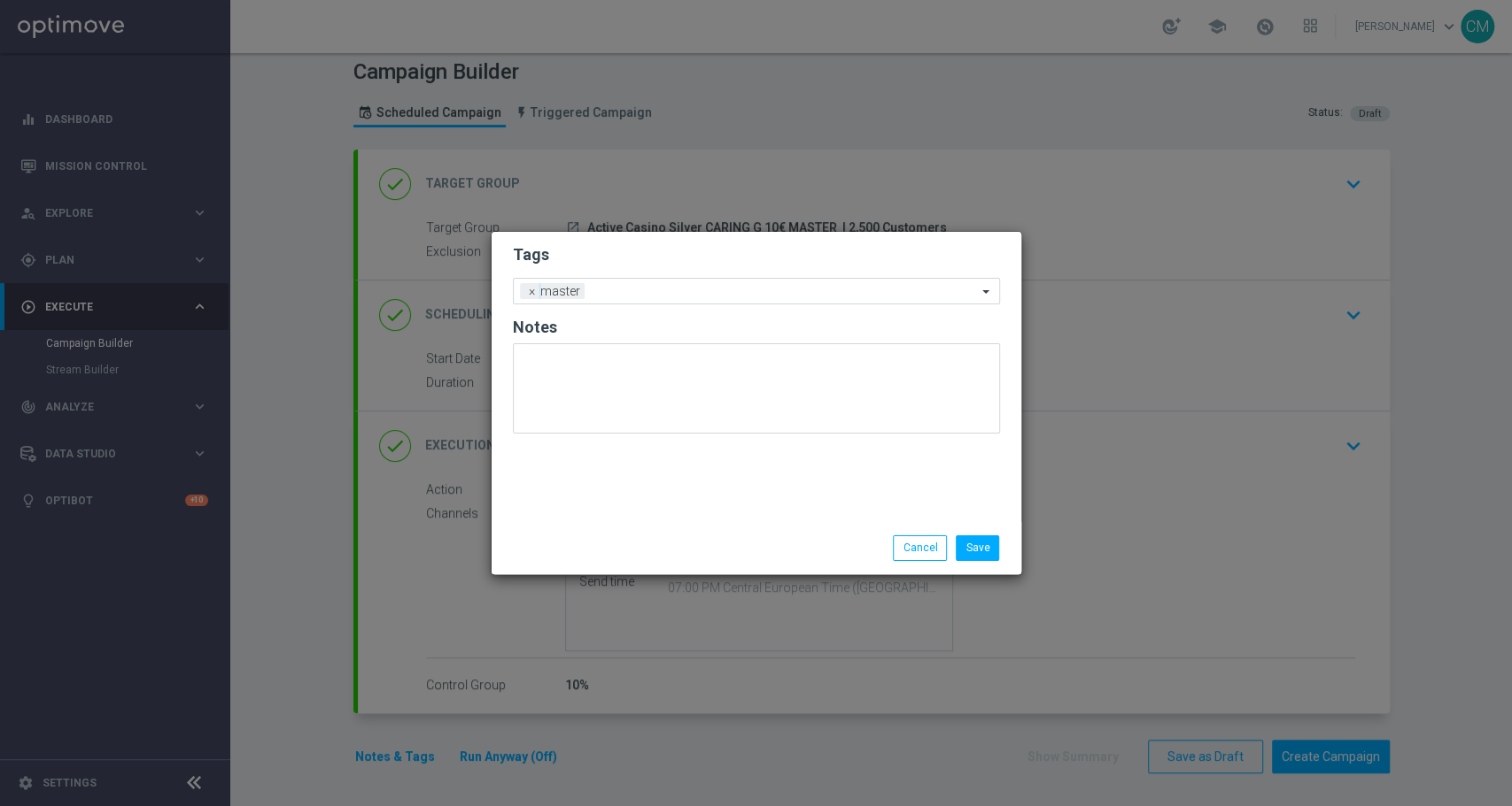
click at [633, 510] on div "Tags Add a new tag × master Notes" at bounding box center [756, 377] width 530 height 291
click at [643, 288] on input "text" at bounding box center [783, 292] width 385 height 15
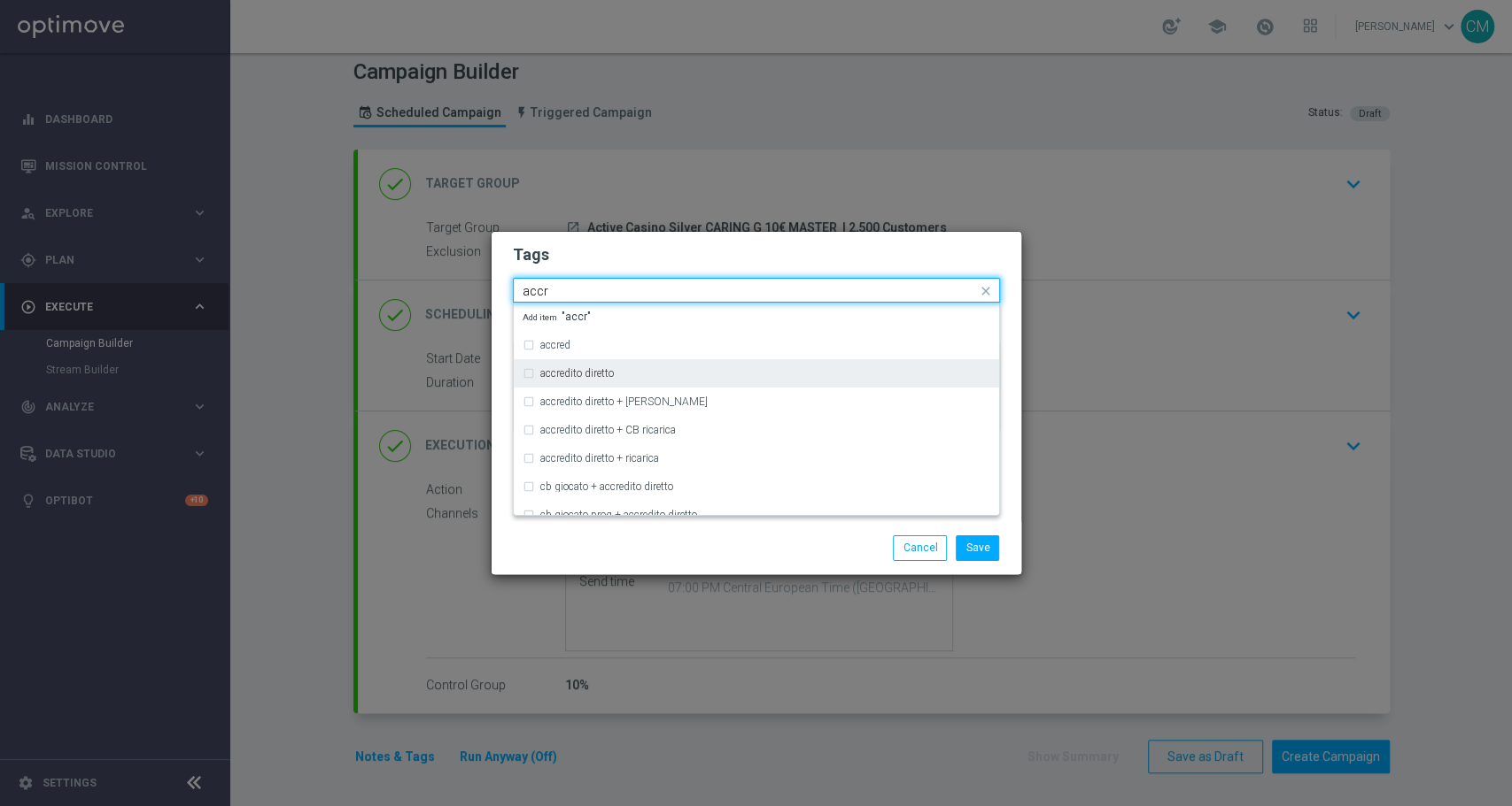
click at [624, 372] on div "accredito diretto" at bounding box center [765, 374] width 450 height 11
type input "accr"
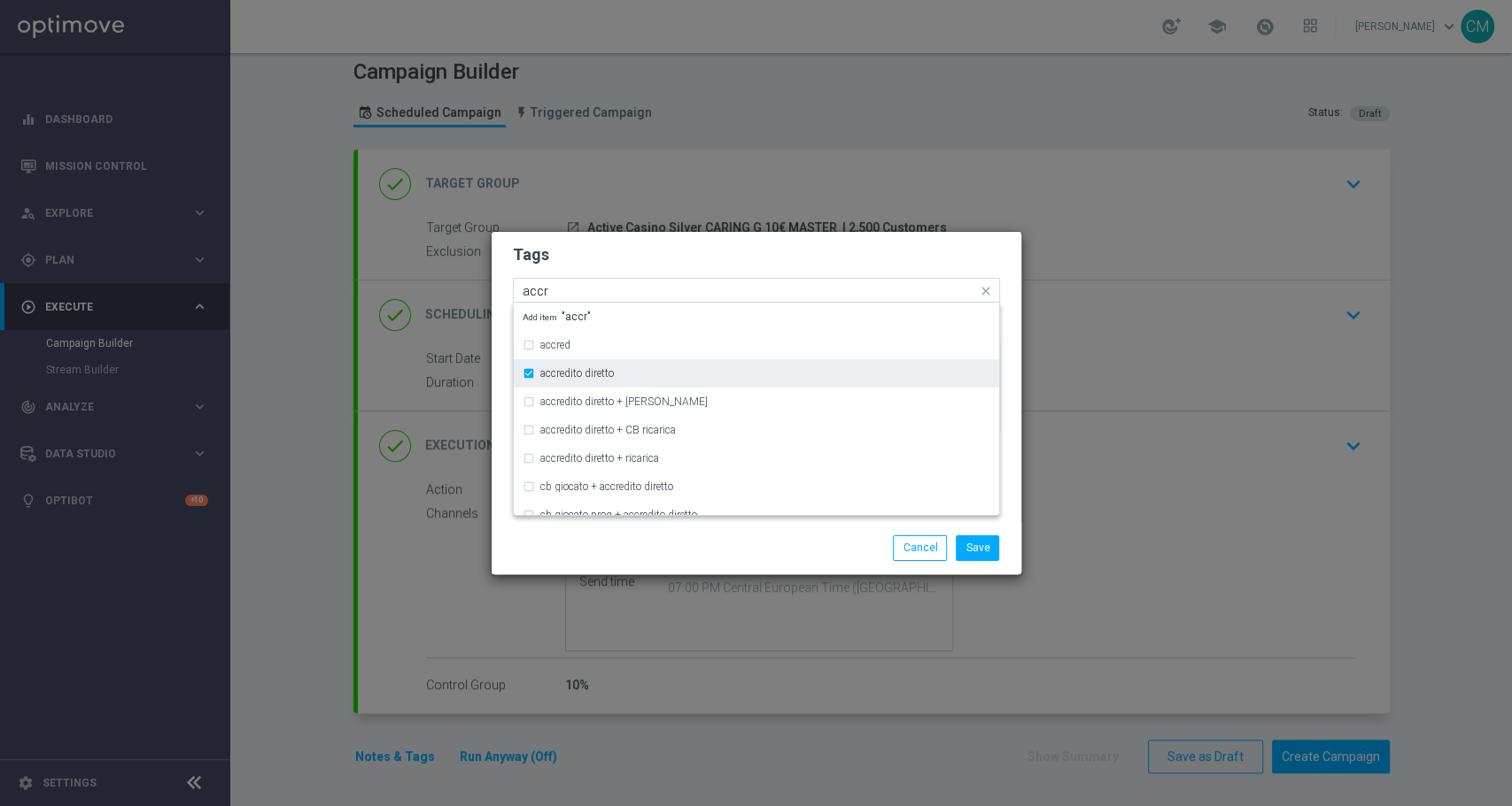
click at [624, 372] on div "accredito diretto" at bounding box center [765, 374] width 450 height 11
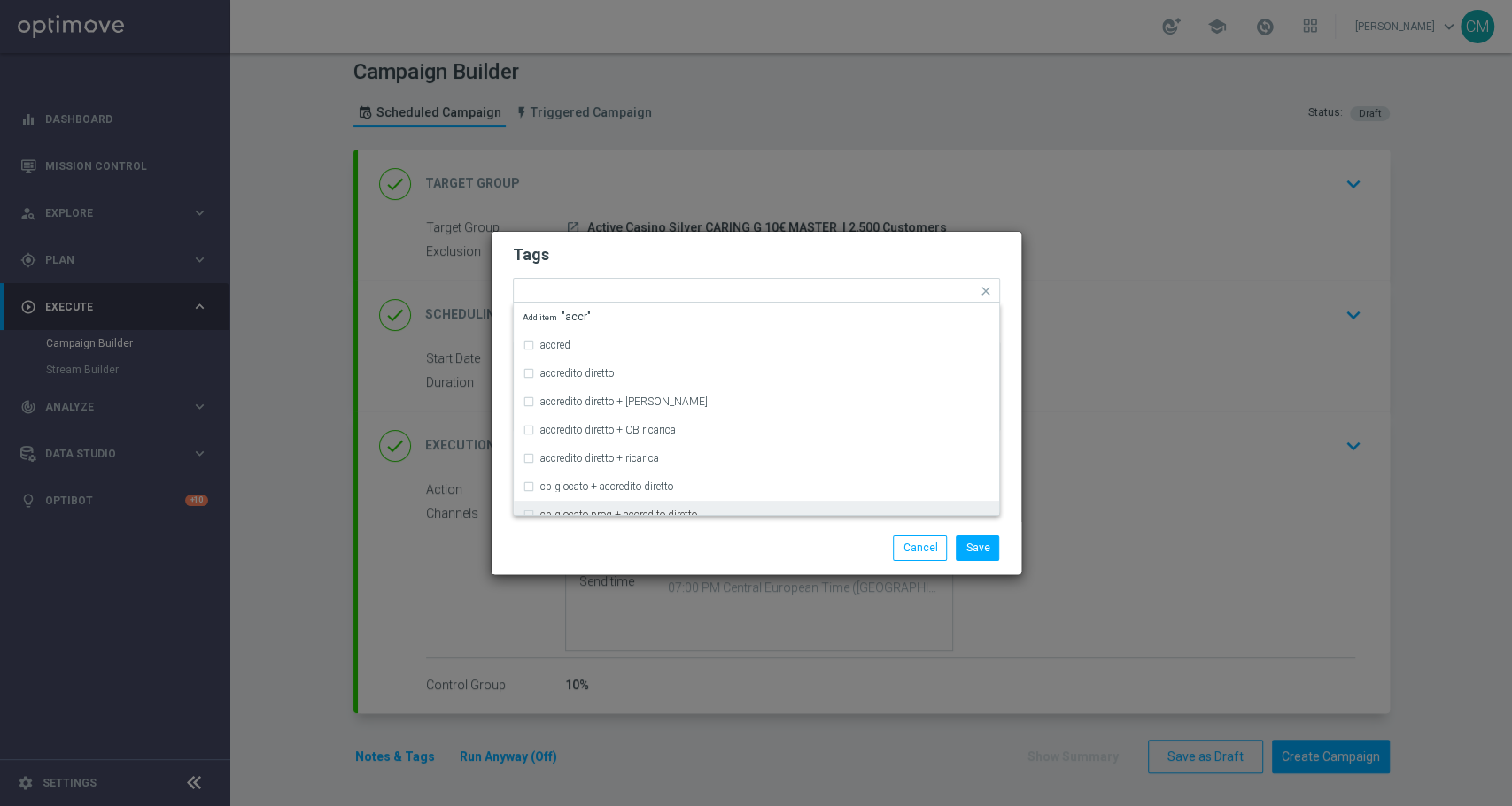
click at [630, 536] on div "Save Cancel" at bounding box center [756, 547] width 514 height 25
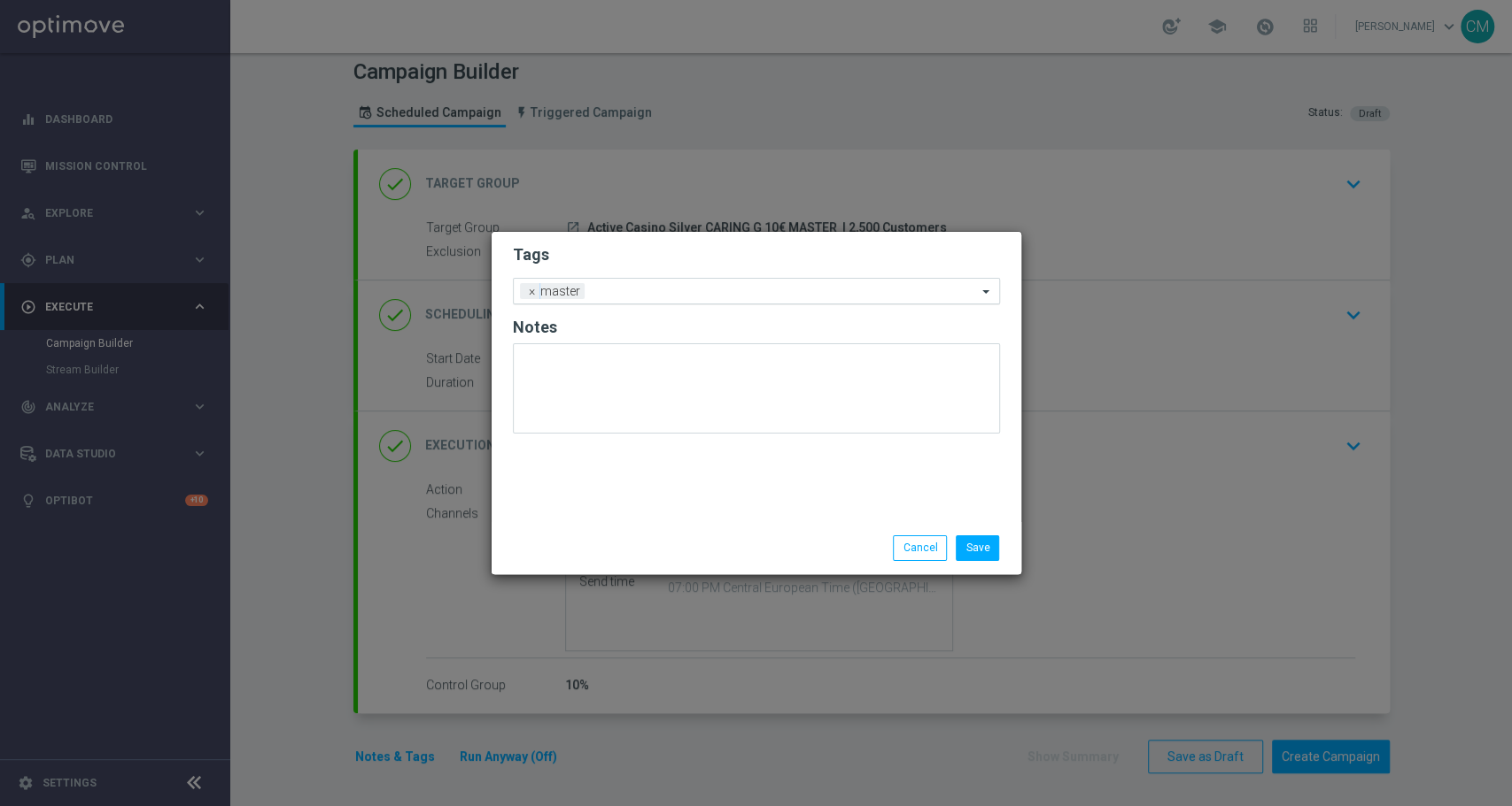
click at [607, 286] on input "text" at bounding box center [783, 292] width 385 height 15
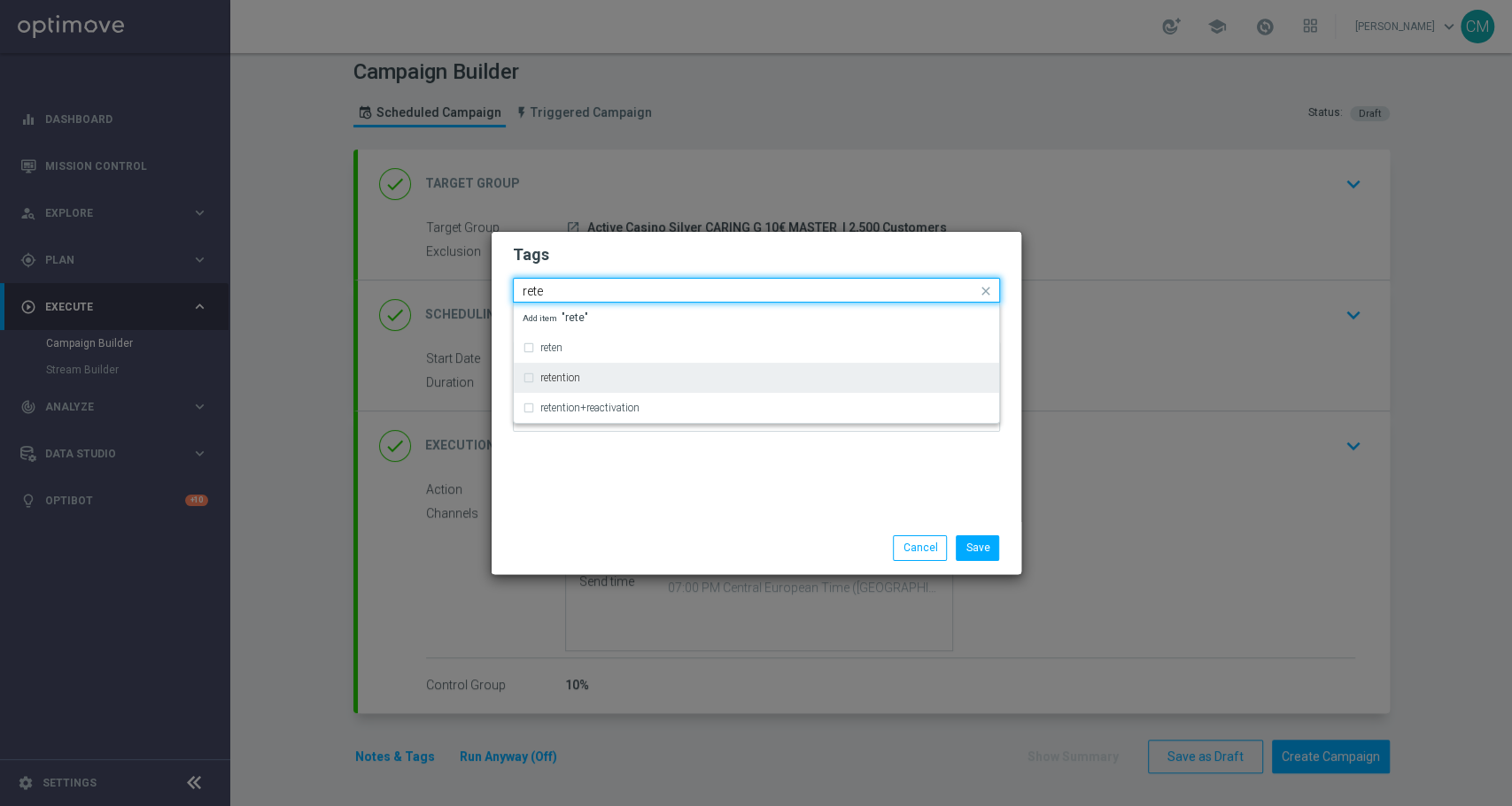
click at [595, 383] on div "retention" at bounding box center [765, 378] width 450 height 11
type input "rete"
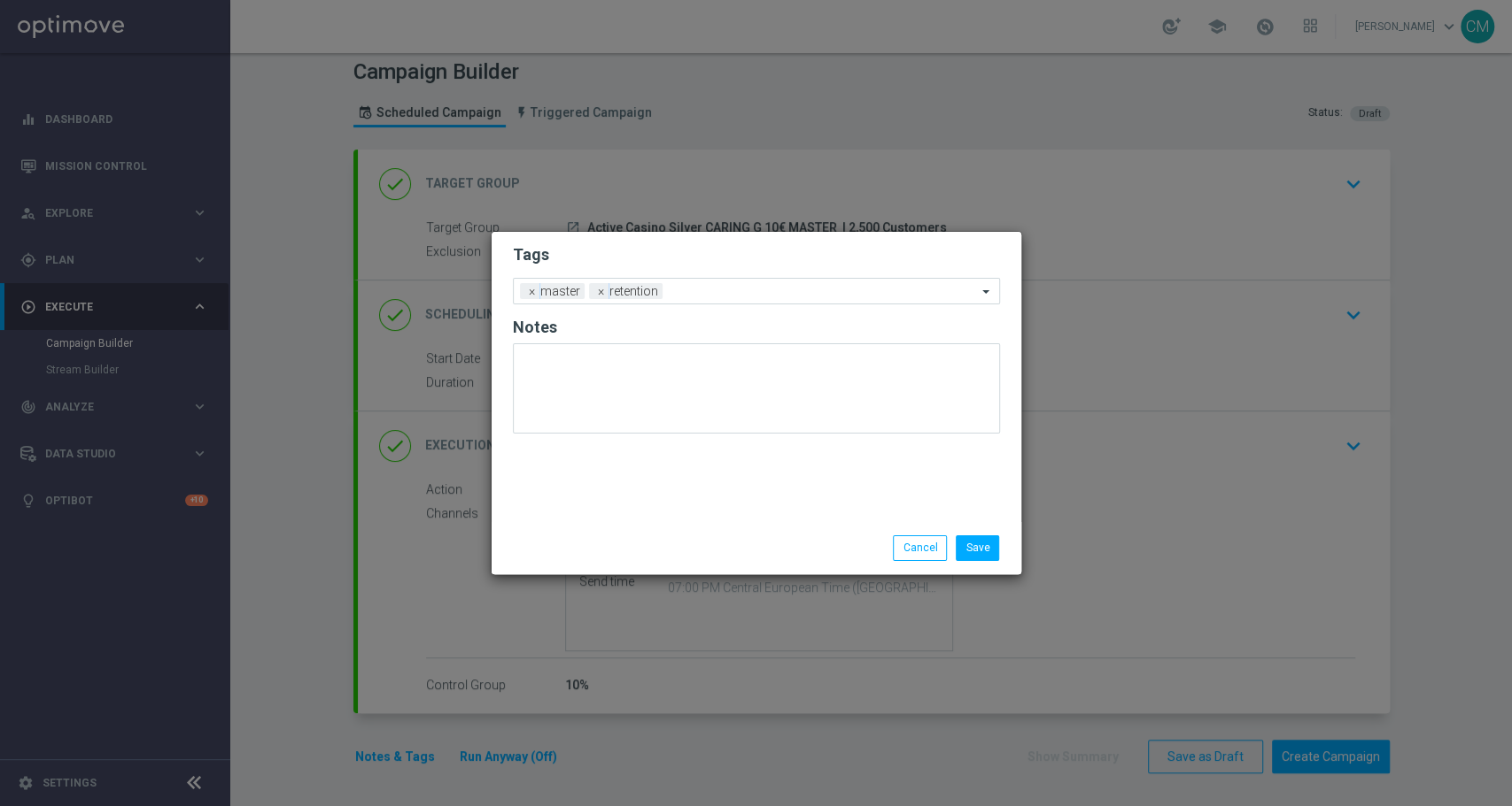
click at [657, 520] on div "Tags Add a new tag × master × retention Notes" at bounding box center [756, 377] width 530 height 291
click at [676, 288] on input "text" at bounding box center [822, 292] width 307 height 15
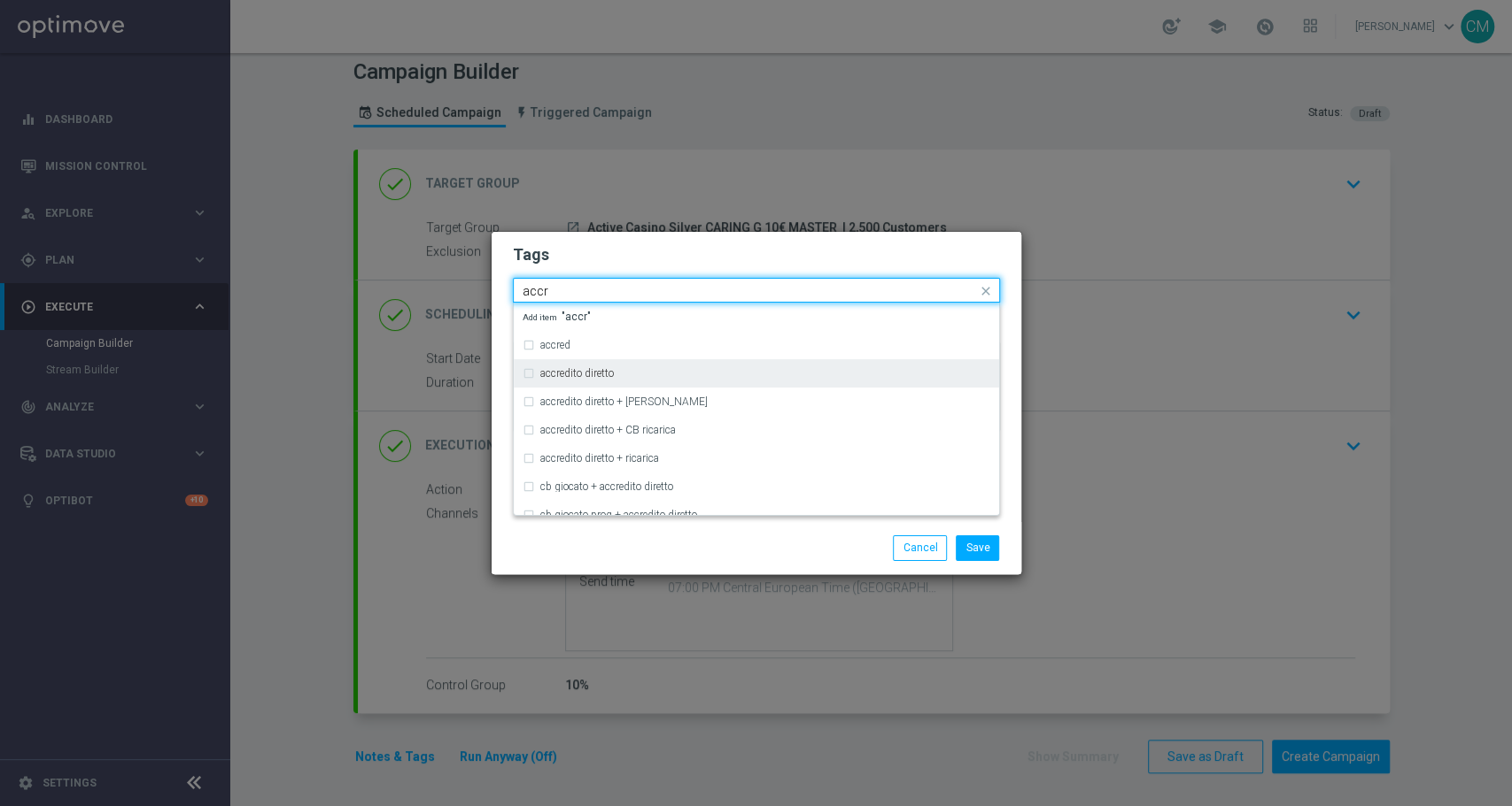
click at [659, 367] on div "accredito diretto" at bounding box center [756, 374] width 468 height 28
type input "accr"
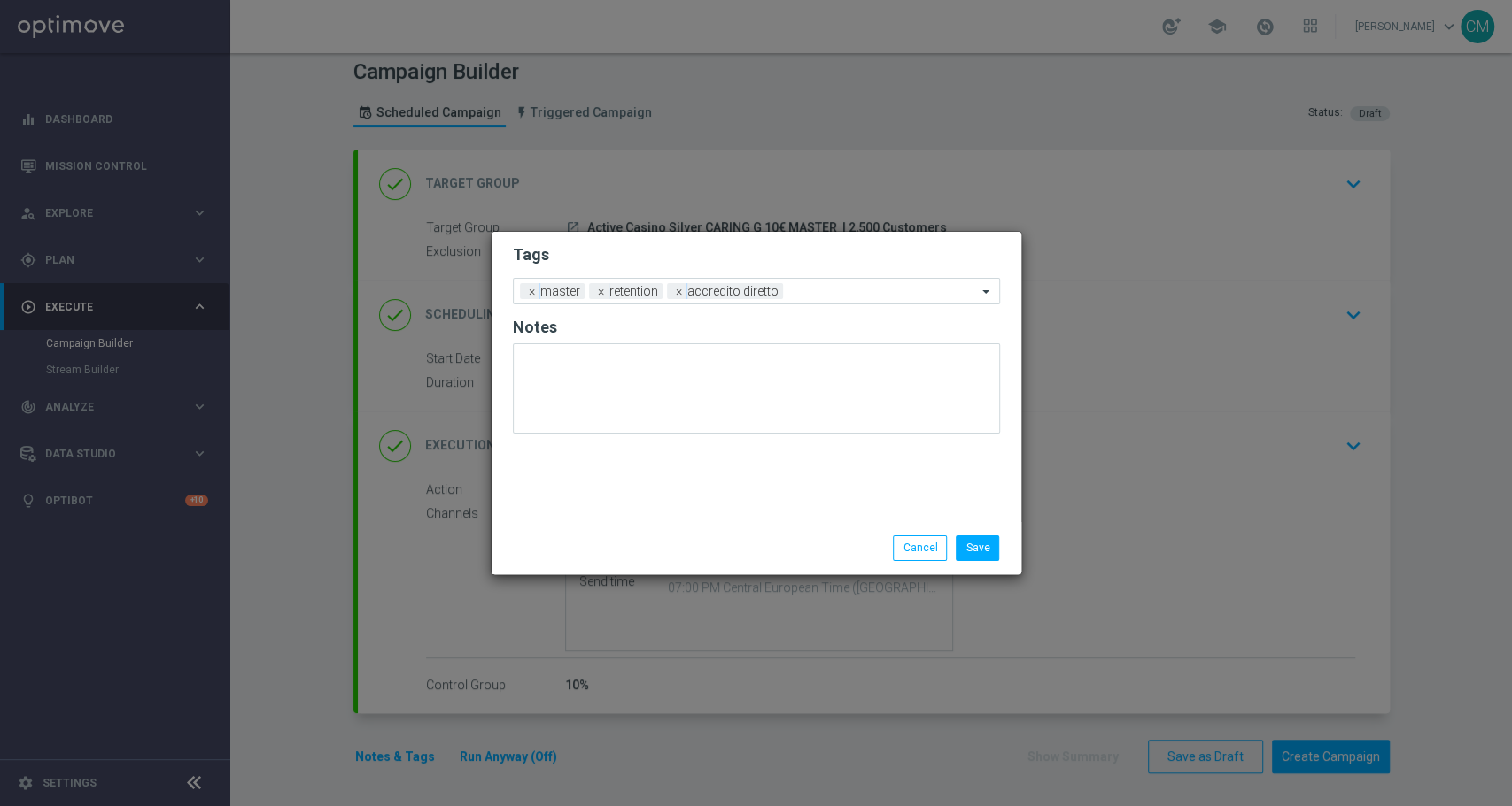
click at [686, 552] on div "Save Cancel" at bounding box center [841, 547] width 343 height 25
click at [789, 297] on input "text" at bounding box center [882, 292] width 187 height 15
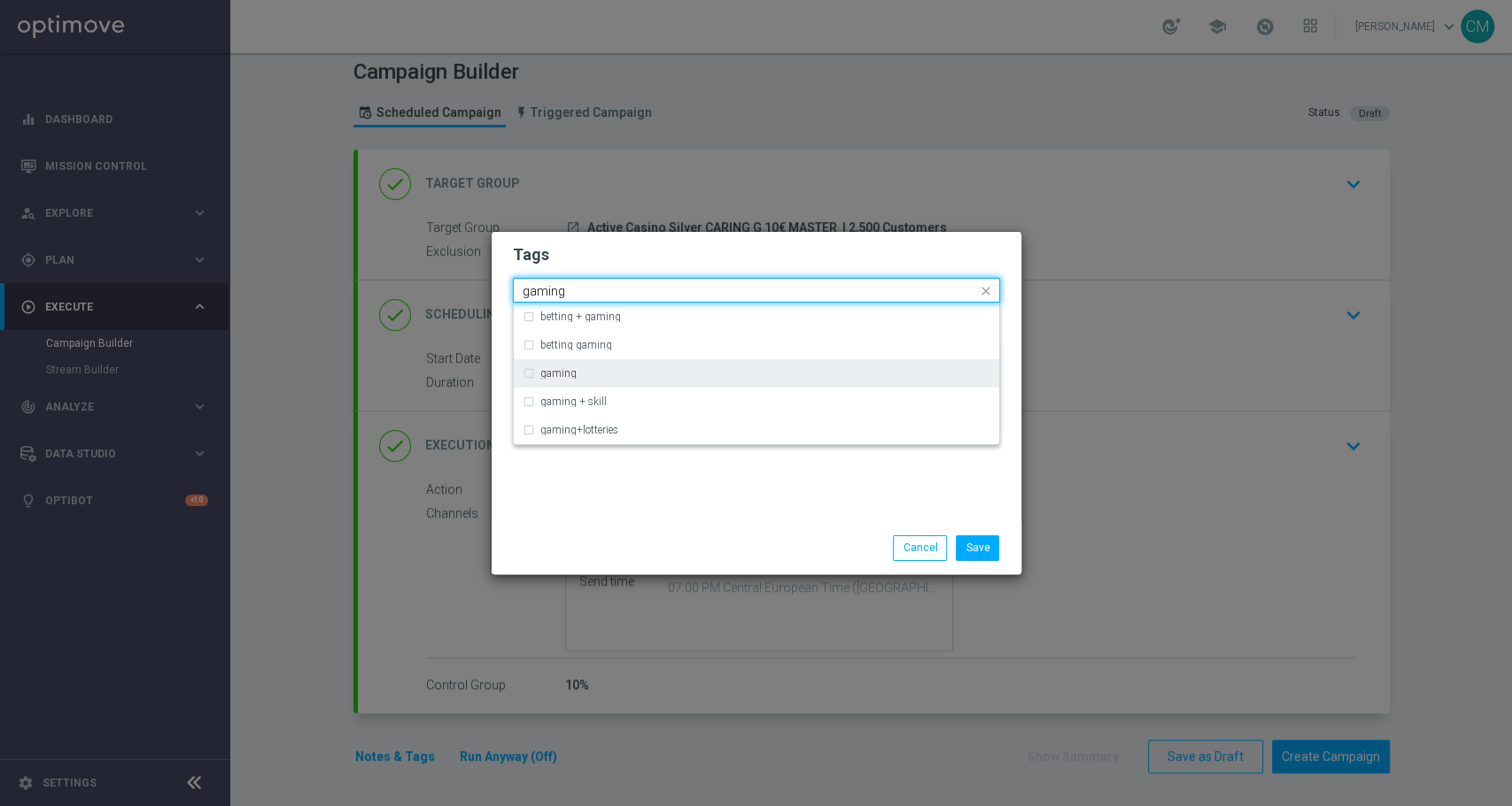
click at [673, 370] on div "gaming" at bounding box center [765, 374] width 450 height 11
type input "gaming"
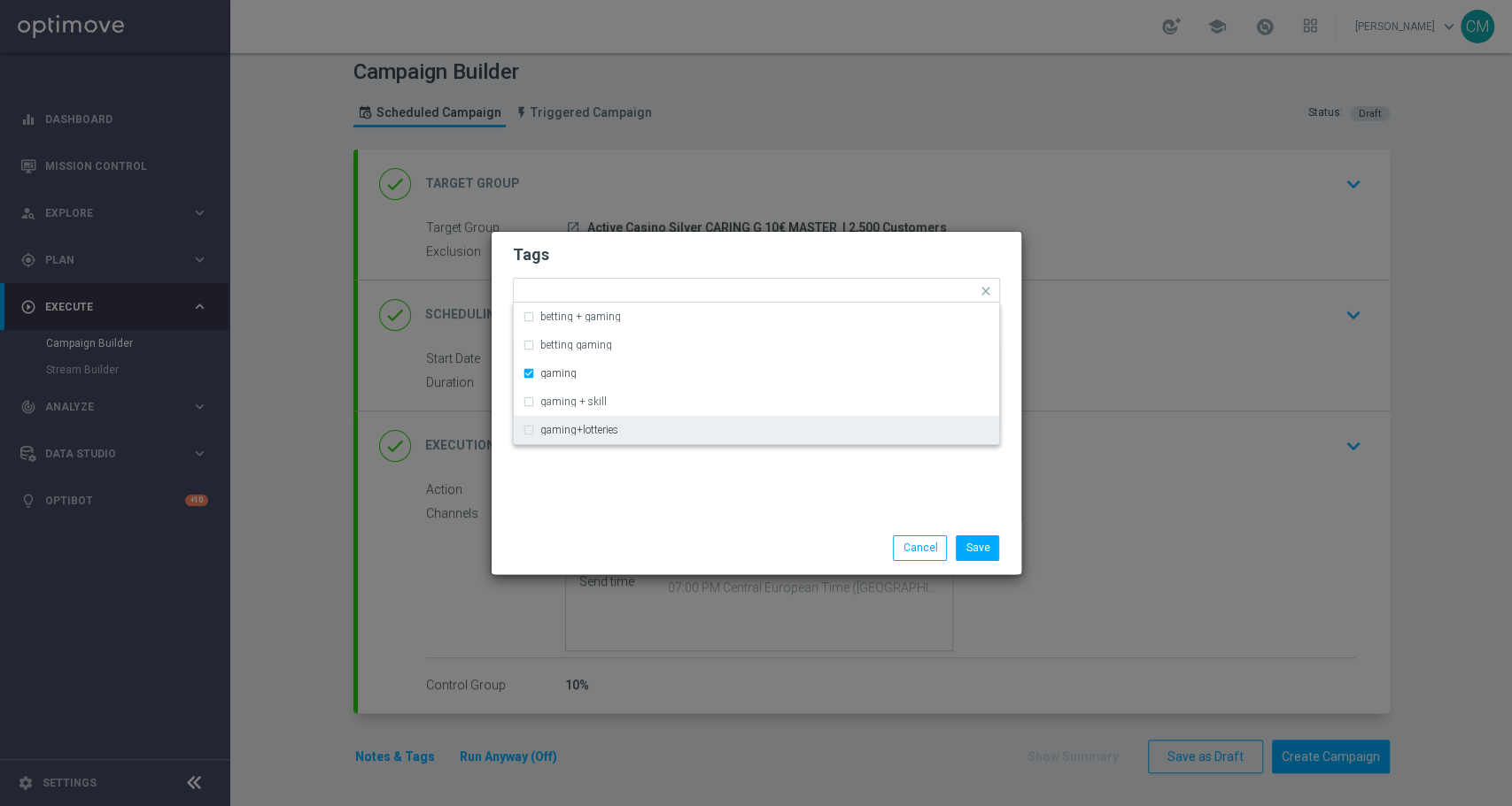
click at [750, 501] on div "Tags Quick find × master × retention × accredito diretto × gaming betting + gam…" at bounding box center [756, 377] width 530 height 291
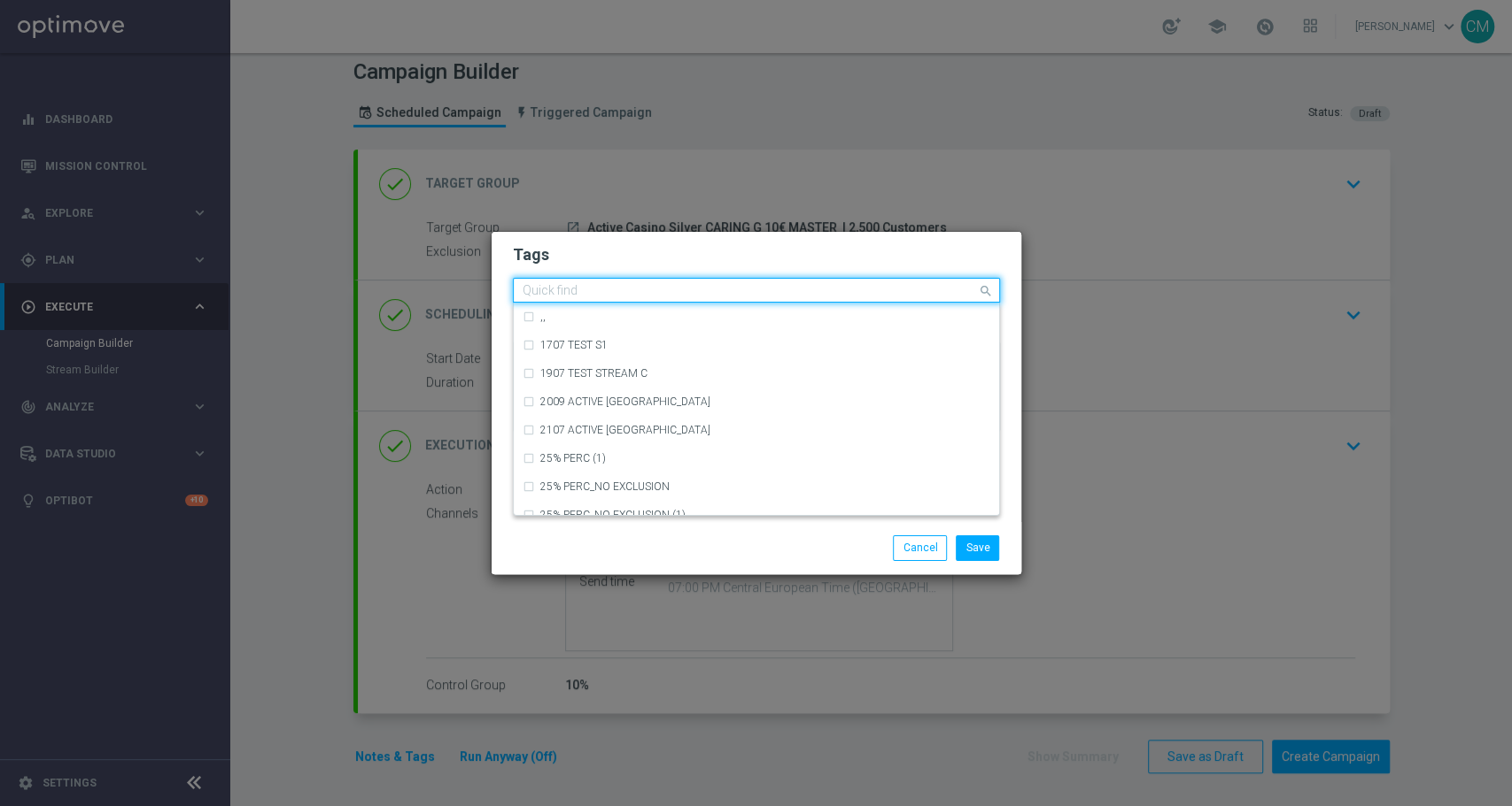
click at [882, 287] on input "text" at bounding box center [750, 291] width 455 height 15
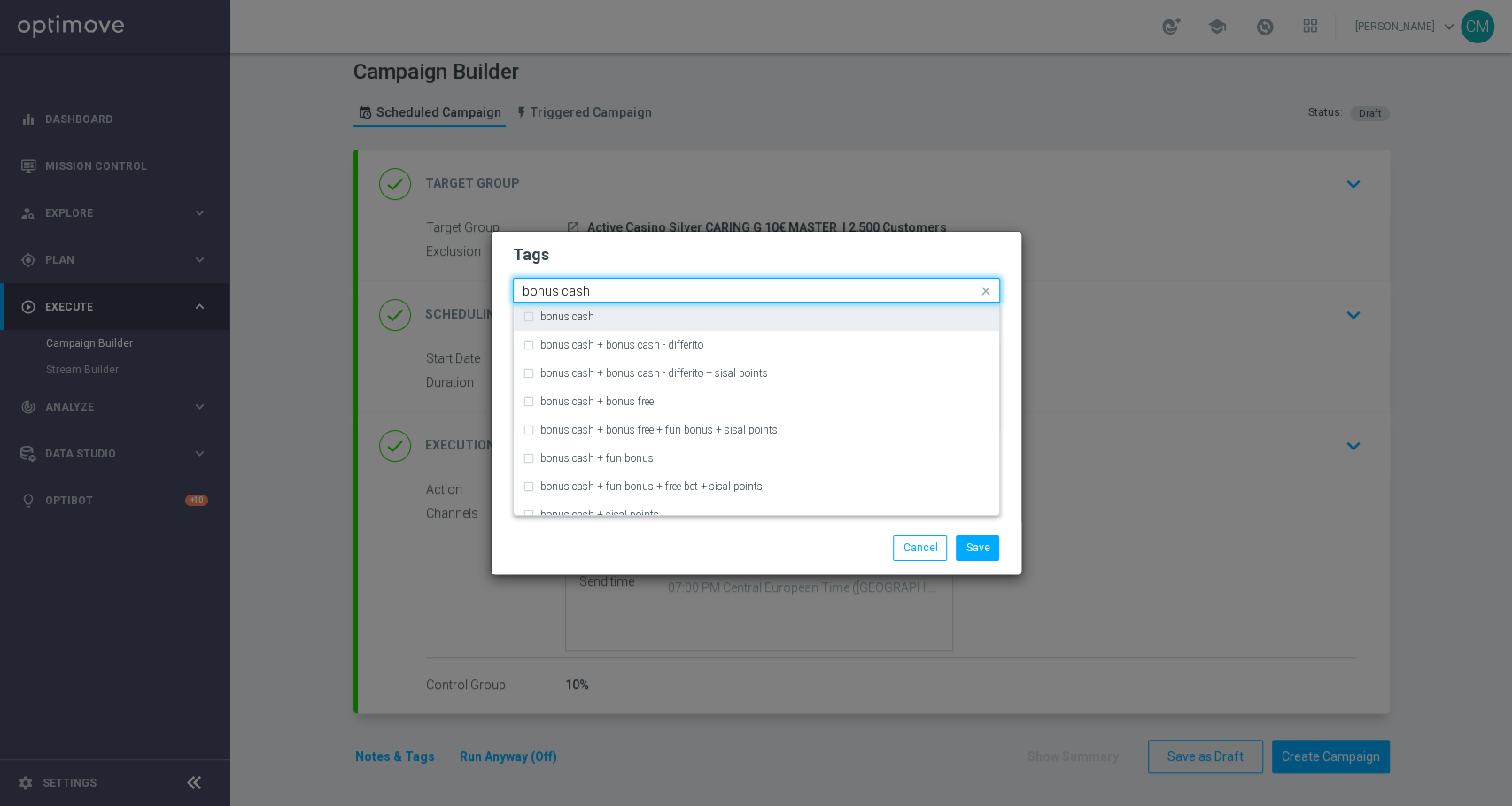
click at [775, 311] on div "bonus cash" at bounding box center [756, 317] width 468 height 28
type input "bonus cash"
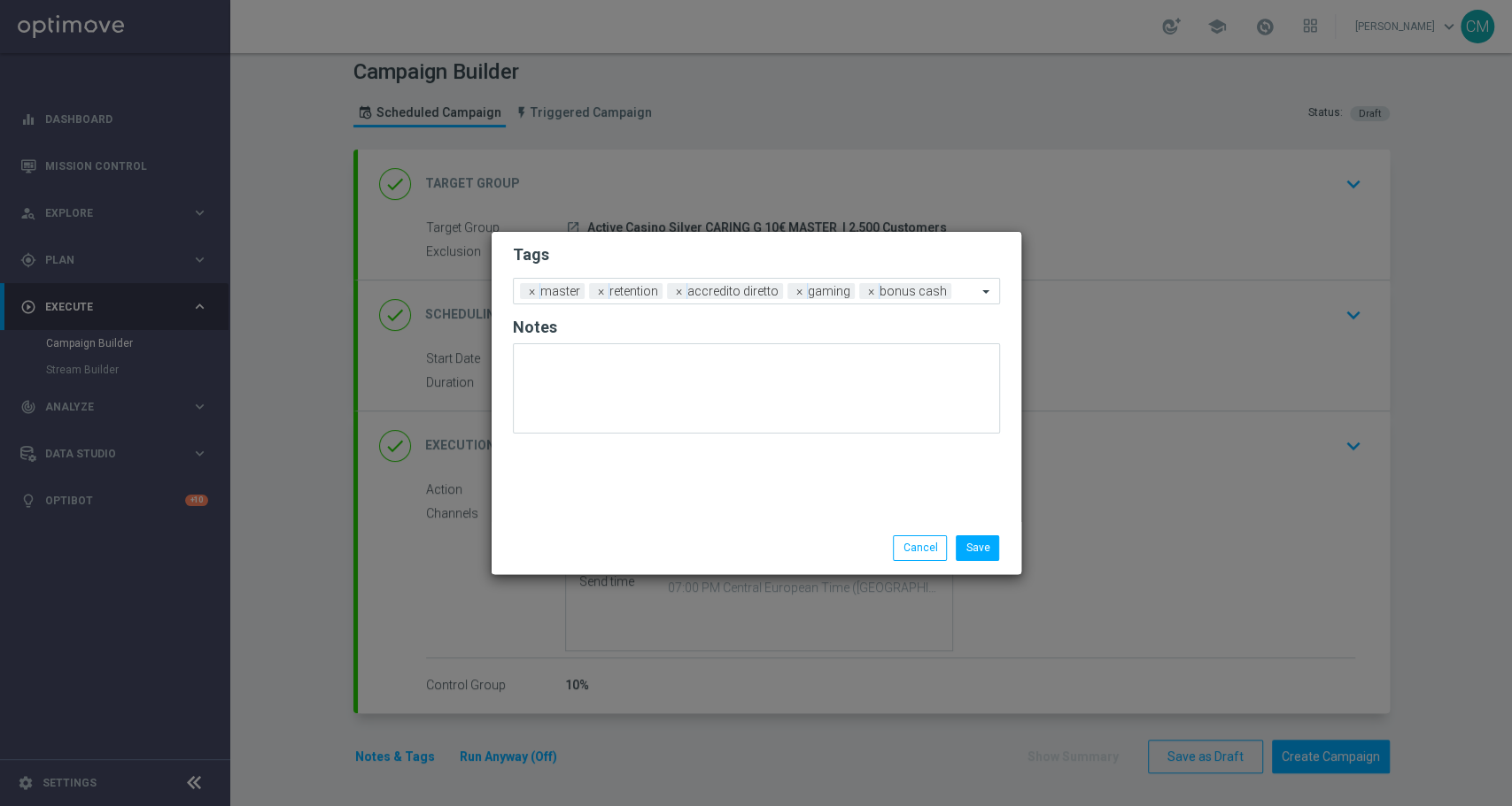
click at [745, 533] on div "Save Cancel" at bounding box center [756, 547] width 530 height 51
click at [975, 555] on button "Save" at bounding box center [976, 547] width 43 height 25
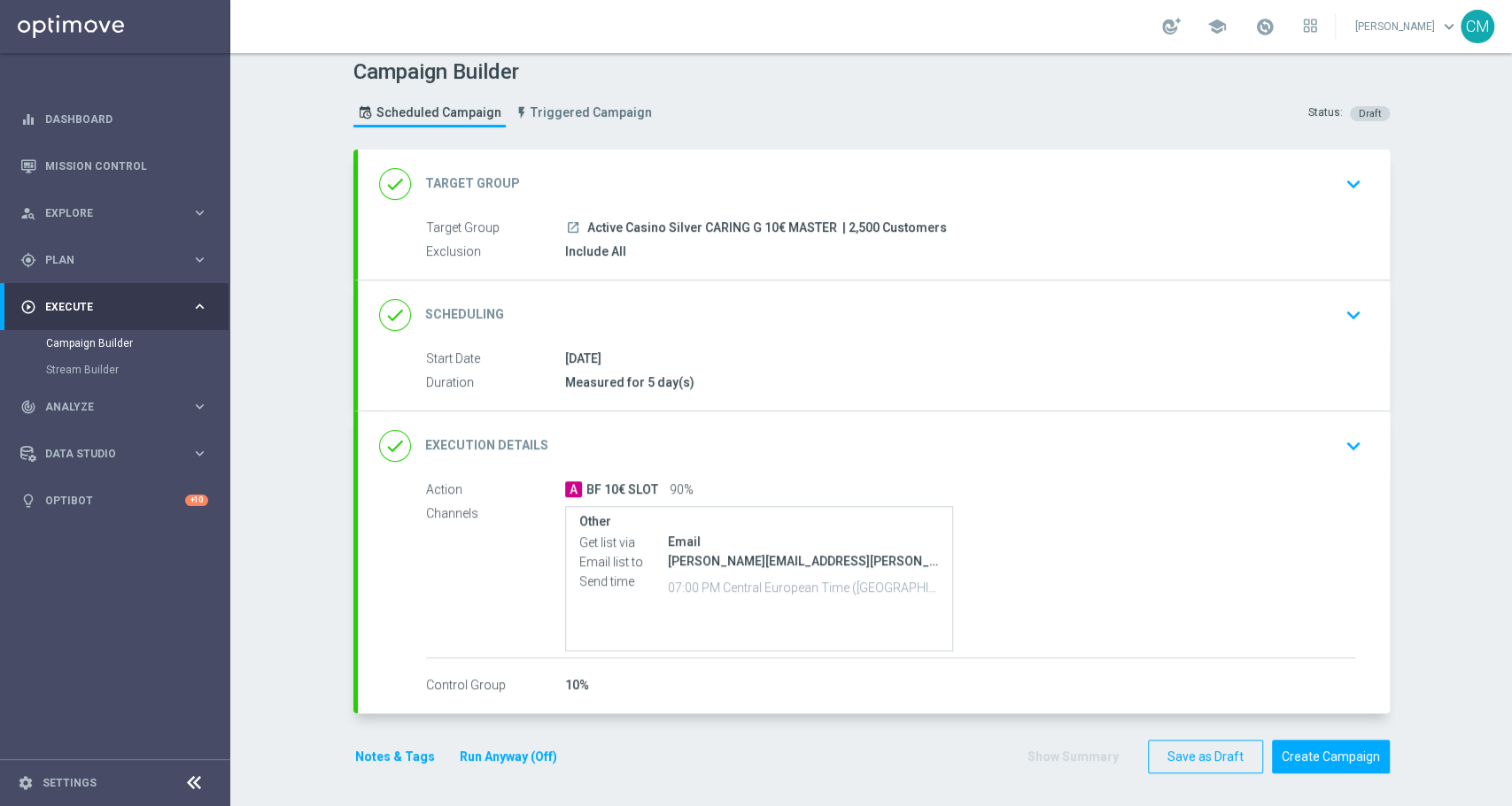
click at [364, 750] on button "Notes & Tags" at bounding box center [395, 757] width 83 height 22
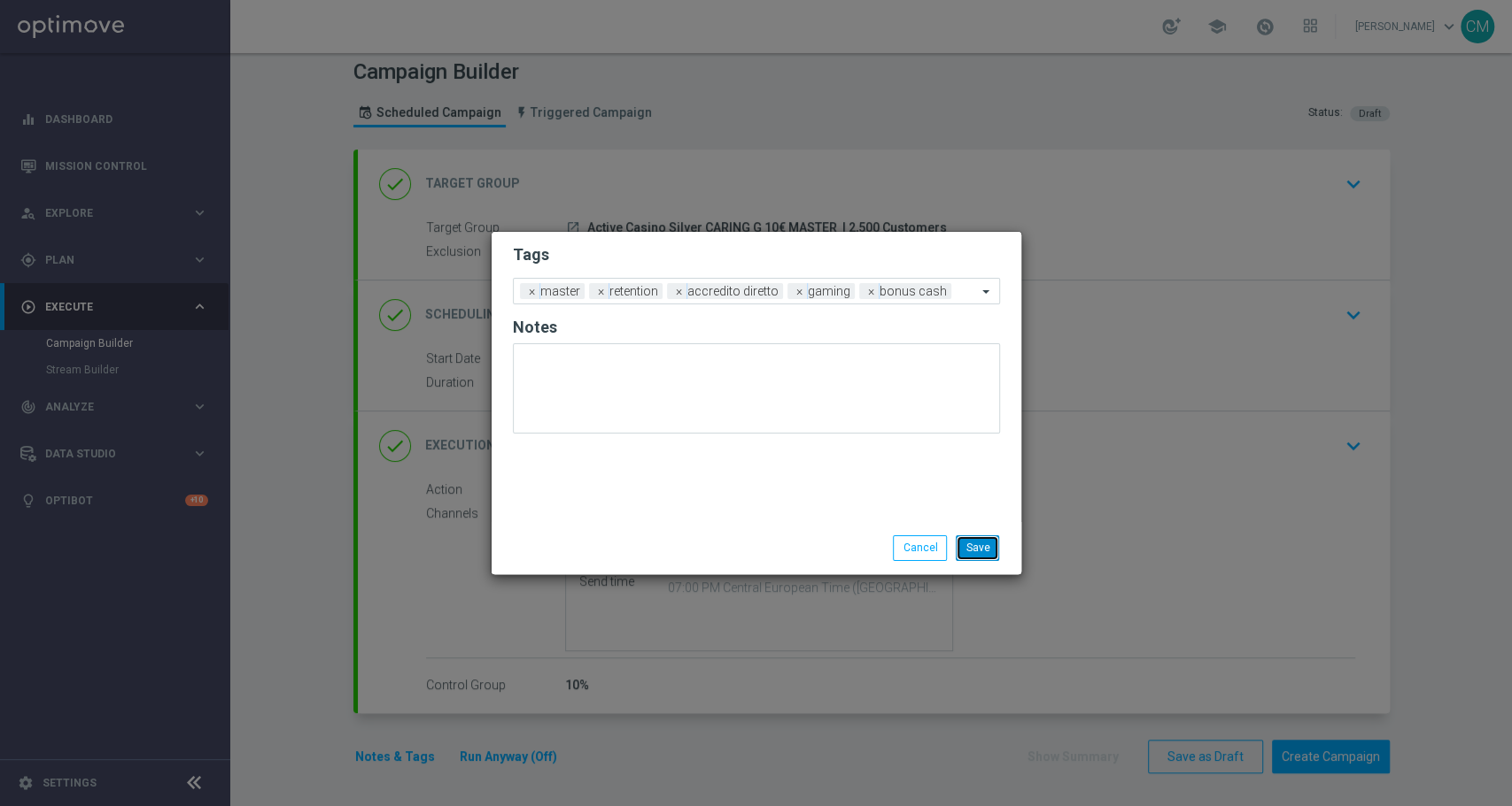
click at [981, 539] on button "Save" at bounding box center [976, 547] width 43 height 25
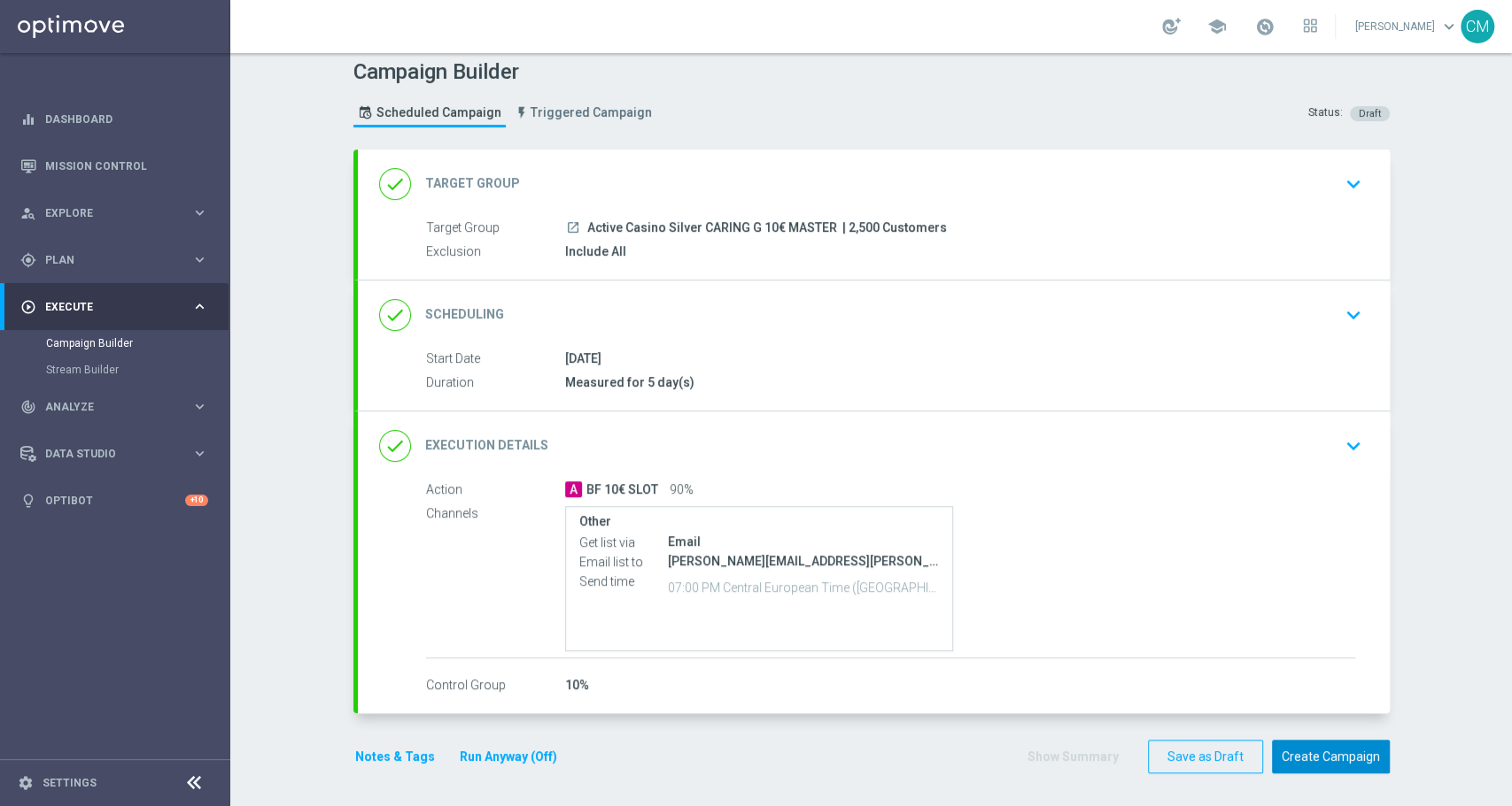
click at [1315, 747] on button "Create Campaign" at bounding box center [1330, 757] width 118 height 35
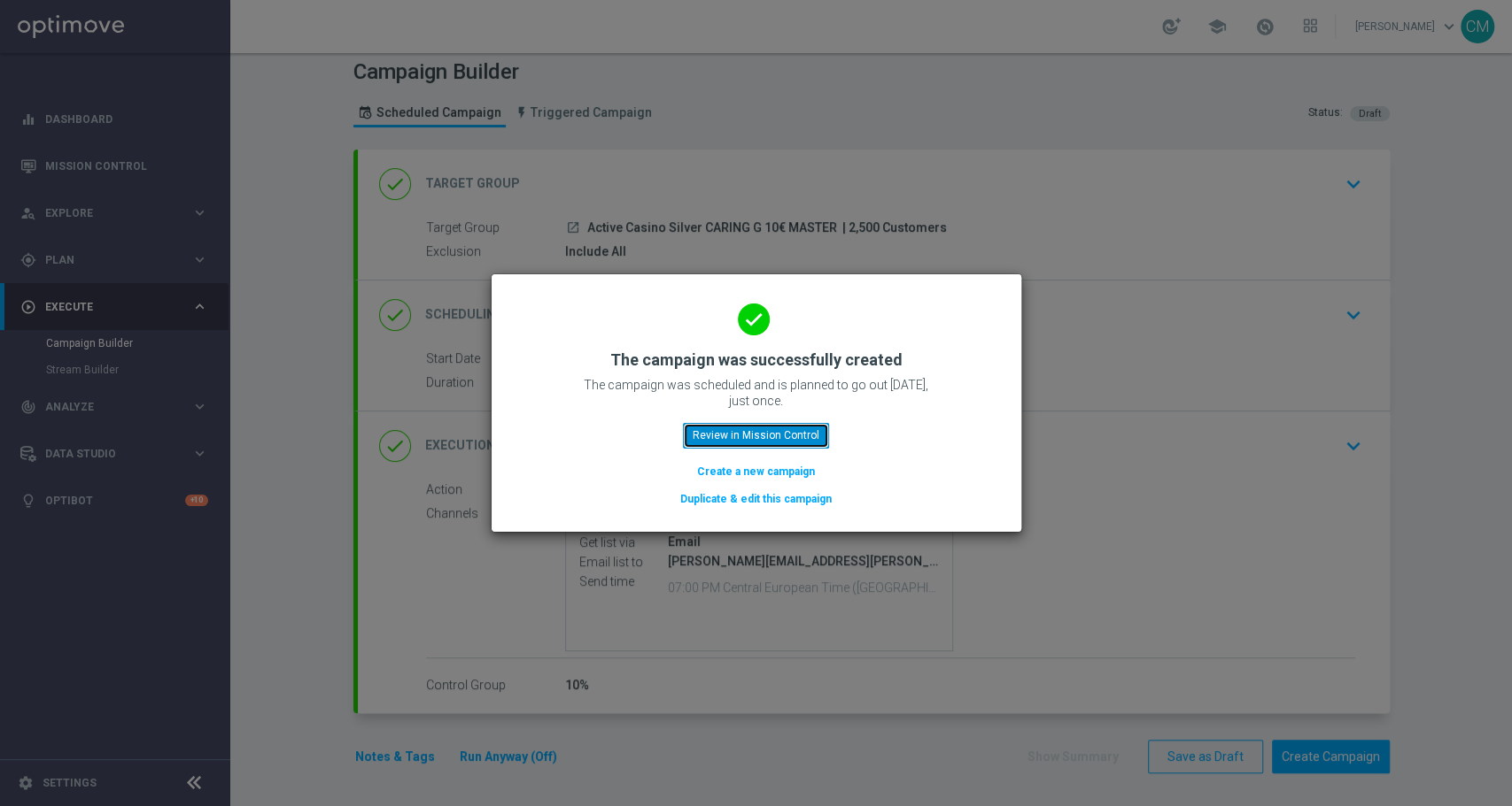
click at [772, 429] on button "Review in Mission Control" at bounding box center [756, 435] width 146 height 25
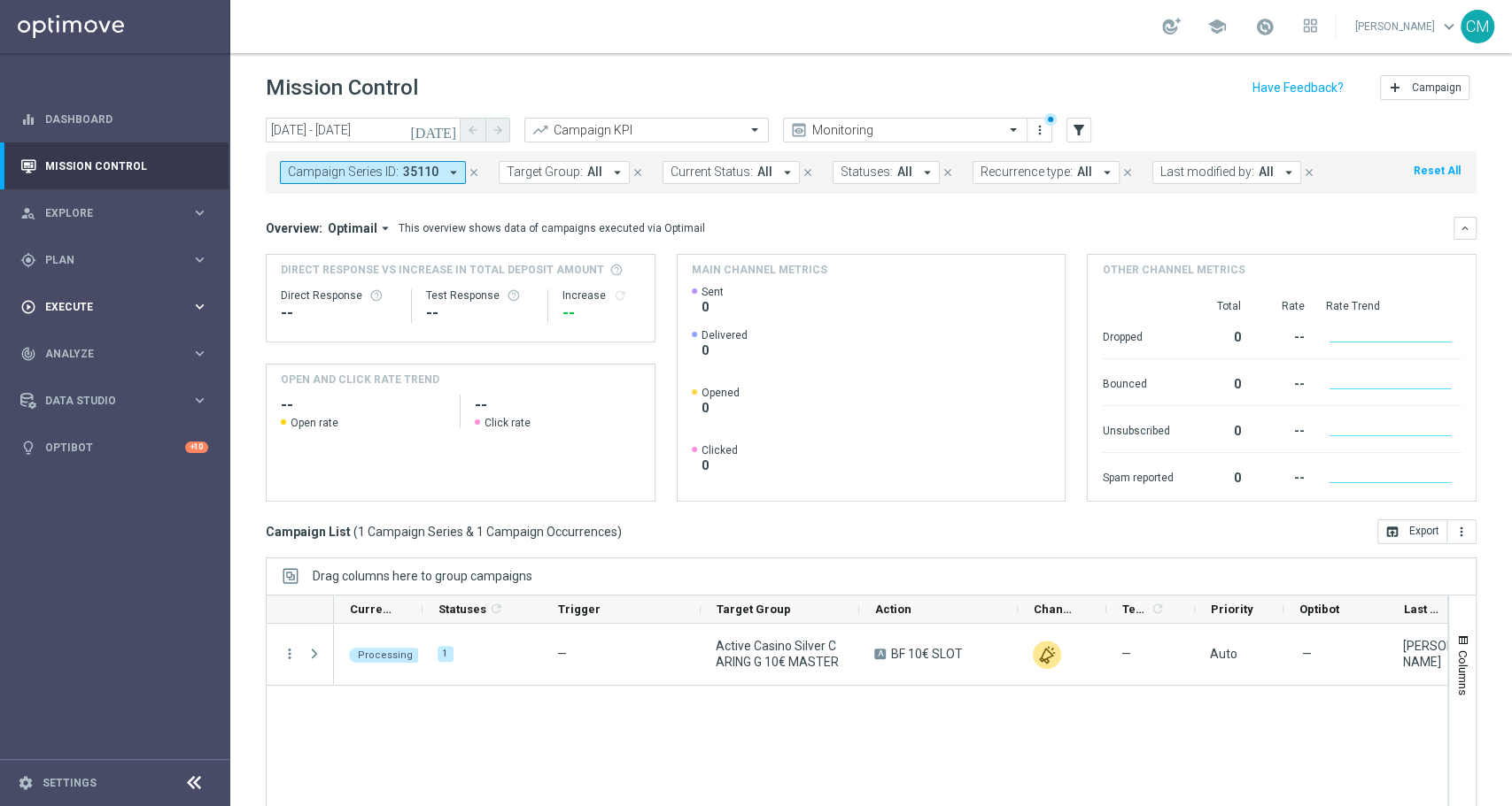
click at [85, 303] on span "Execute" at bounding box center [118, 307] width 146 height 11
click at [92, 350] on link "Campaign Builder" at bounding box center [115, 344] width 138 height 14
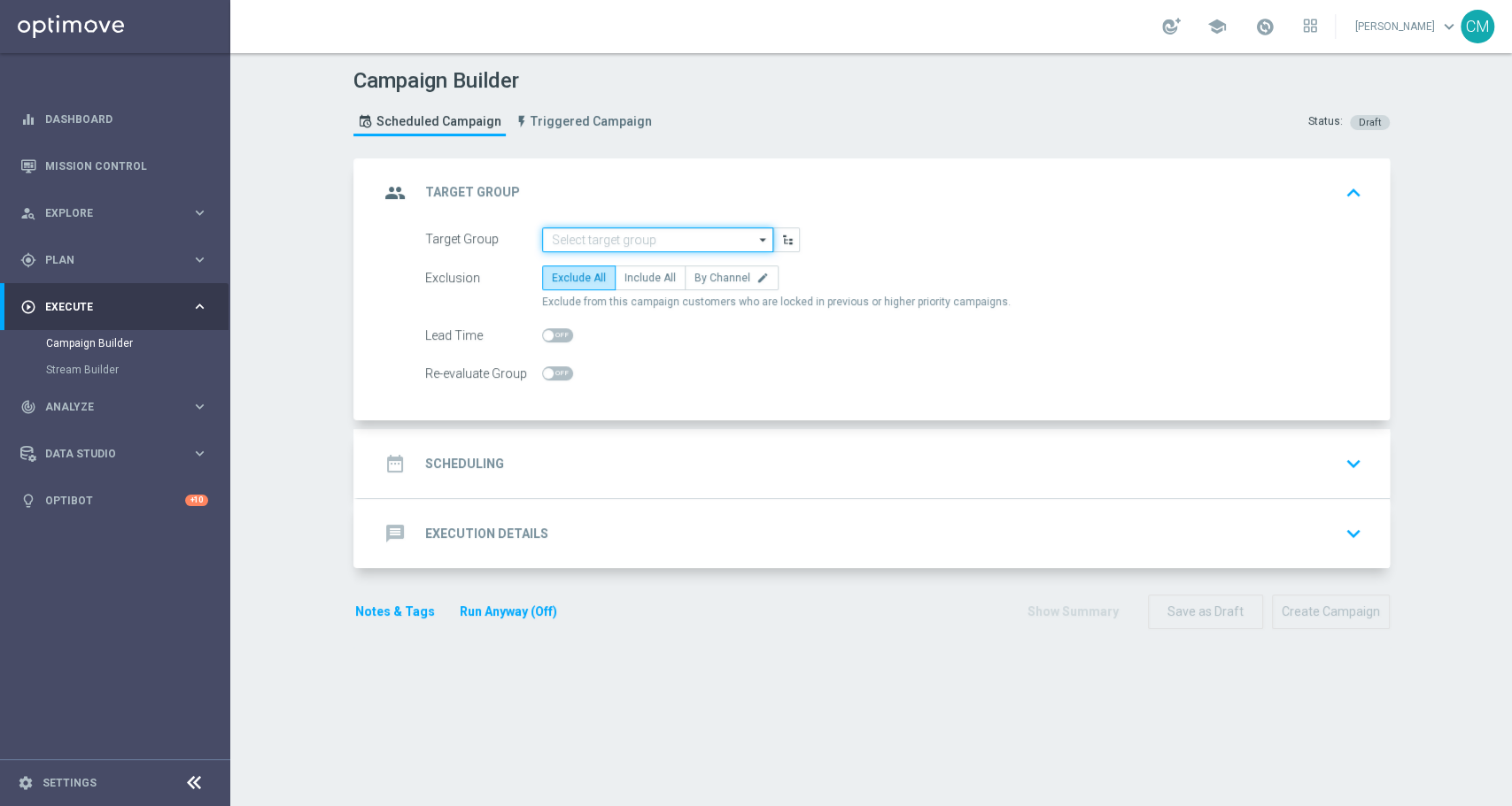
click at [603, 237] on input at bounding box center [657, 240] width 231 height 25
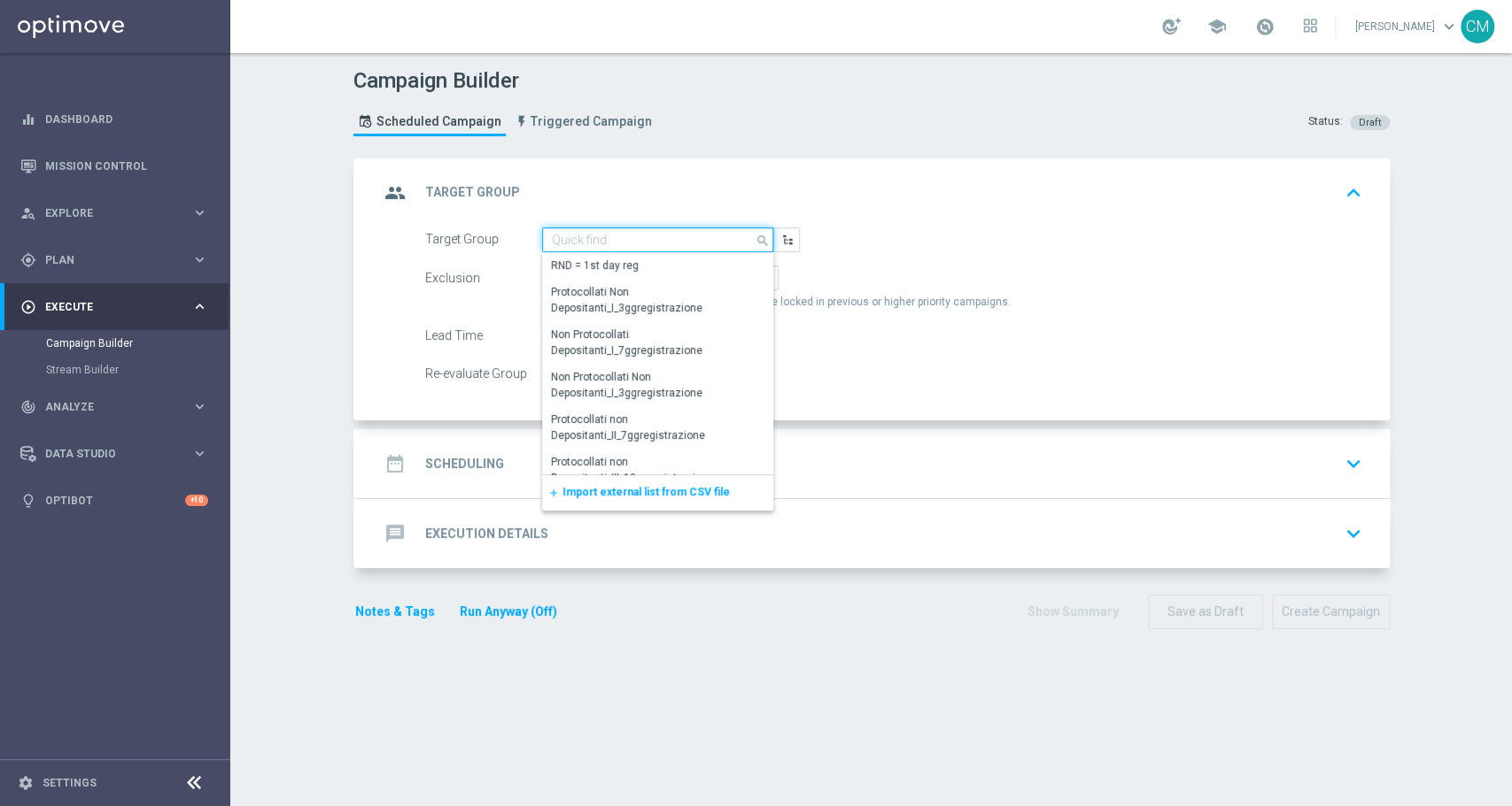
paste input "Active Casino Silver CARING 15€ TALENT"
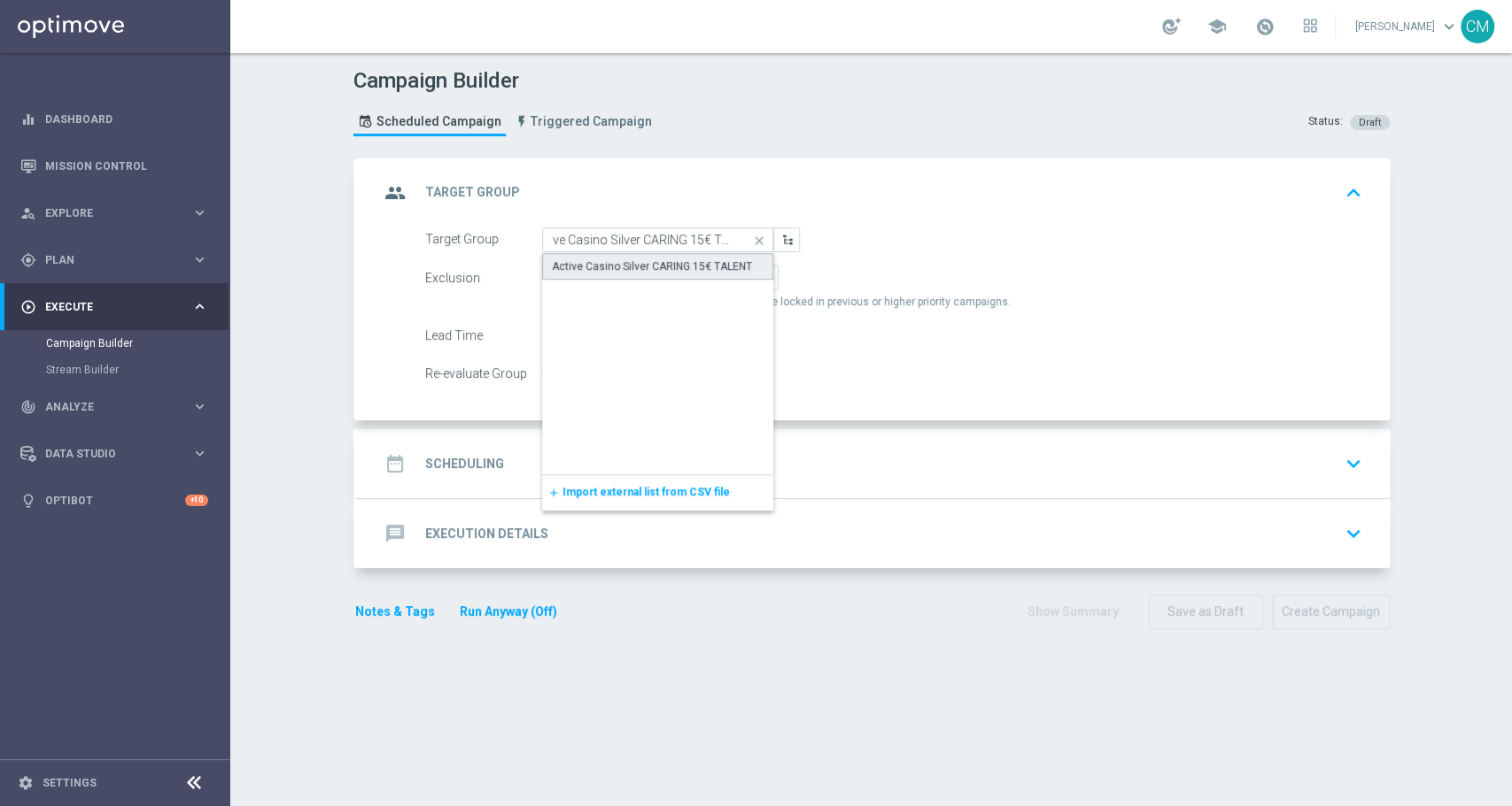
click at [641, 272] on div "Active Casino Silver CARING 15€ TALENT" at bounding box center [652, 267] width 200 height 16
type input "Active Casino Silver CARING 15€ TALENT"
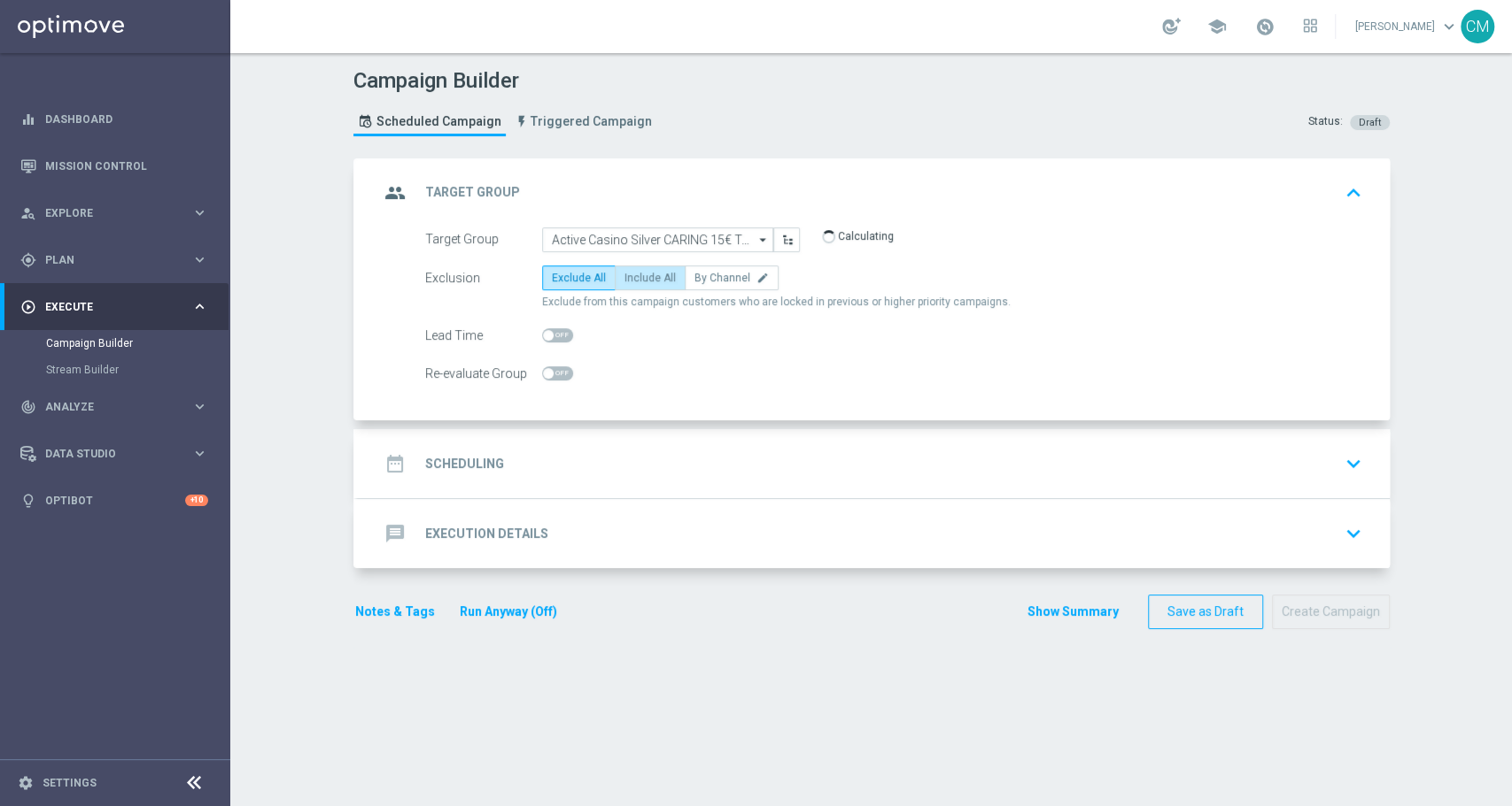
click at [639, 281] on span "Include All" at bounding box center [650, 278] width 51 height 12
click at [636, 281] on input "Include All" at bounding box center [631, 282] width 12 height 12
radio input "true"
click at [652, 437] on div "date_range Scheduling keyboard_arrow_down" at bounding box center [873, 463] width 1031 height 69
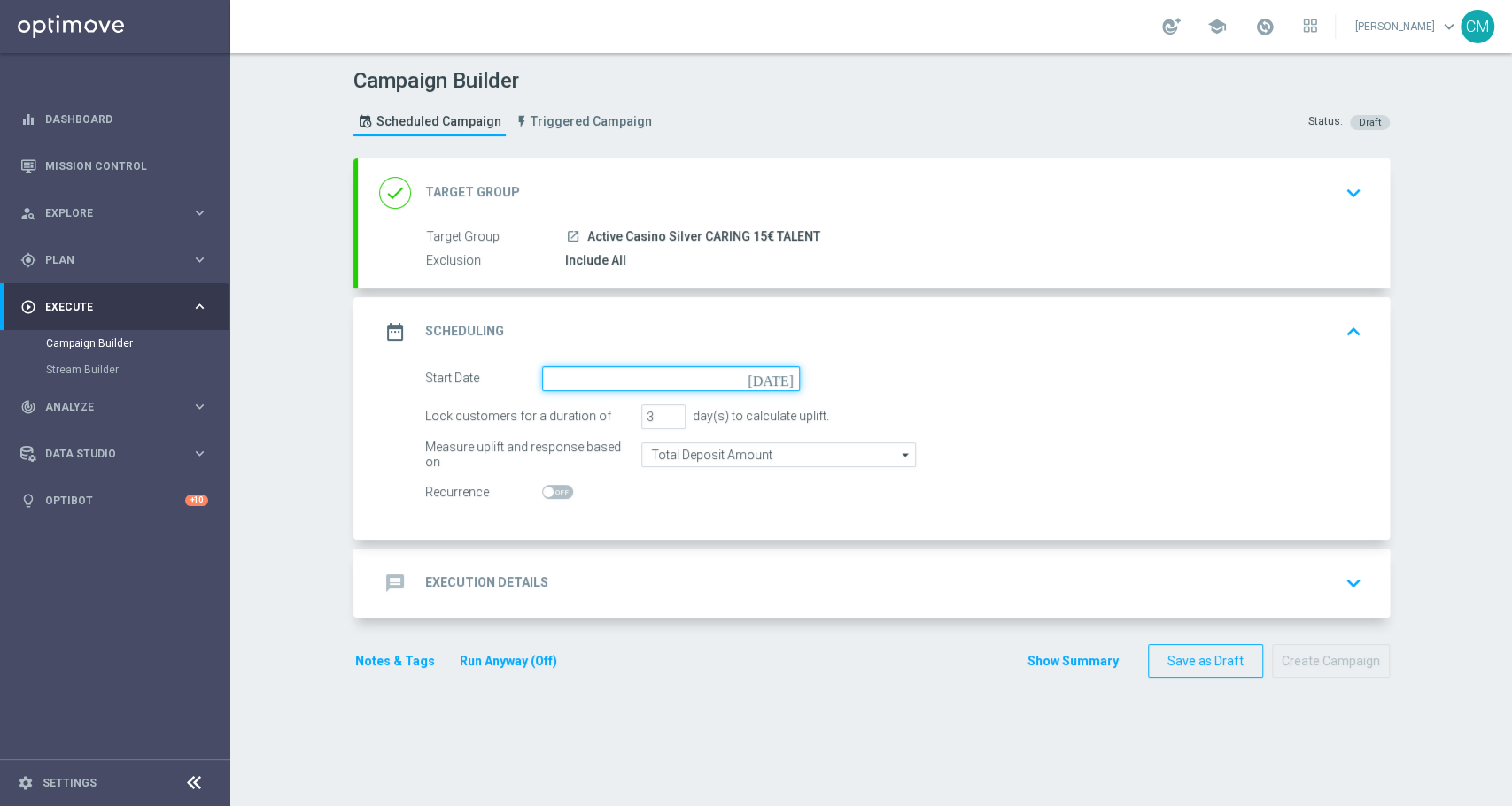
click at [617, 379] on input at bounding box center [671, 379] width 258 height 25
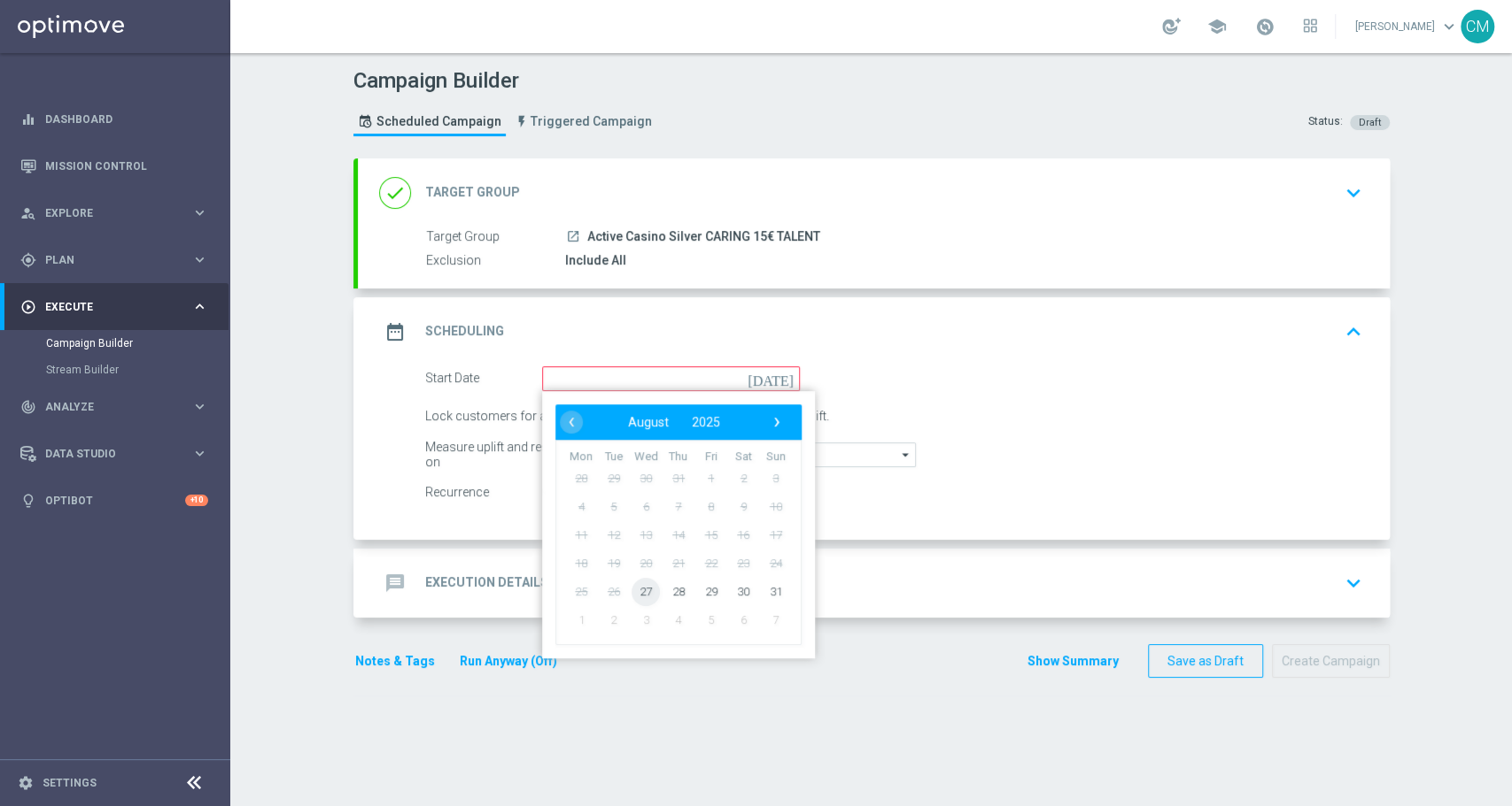
click at [638, 577] on span "27" at bounding box center [646, 591] width 28 height 28
type input "27 Aug 2025"
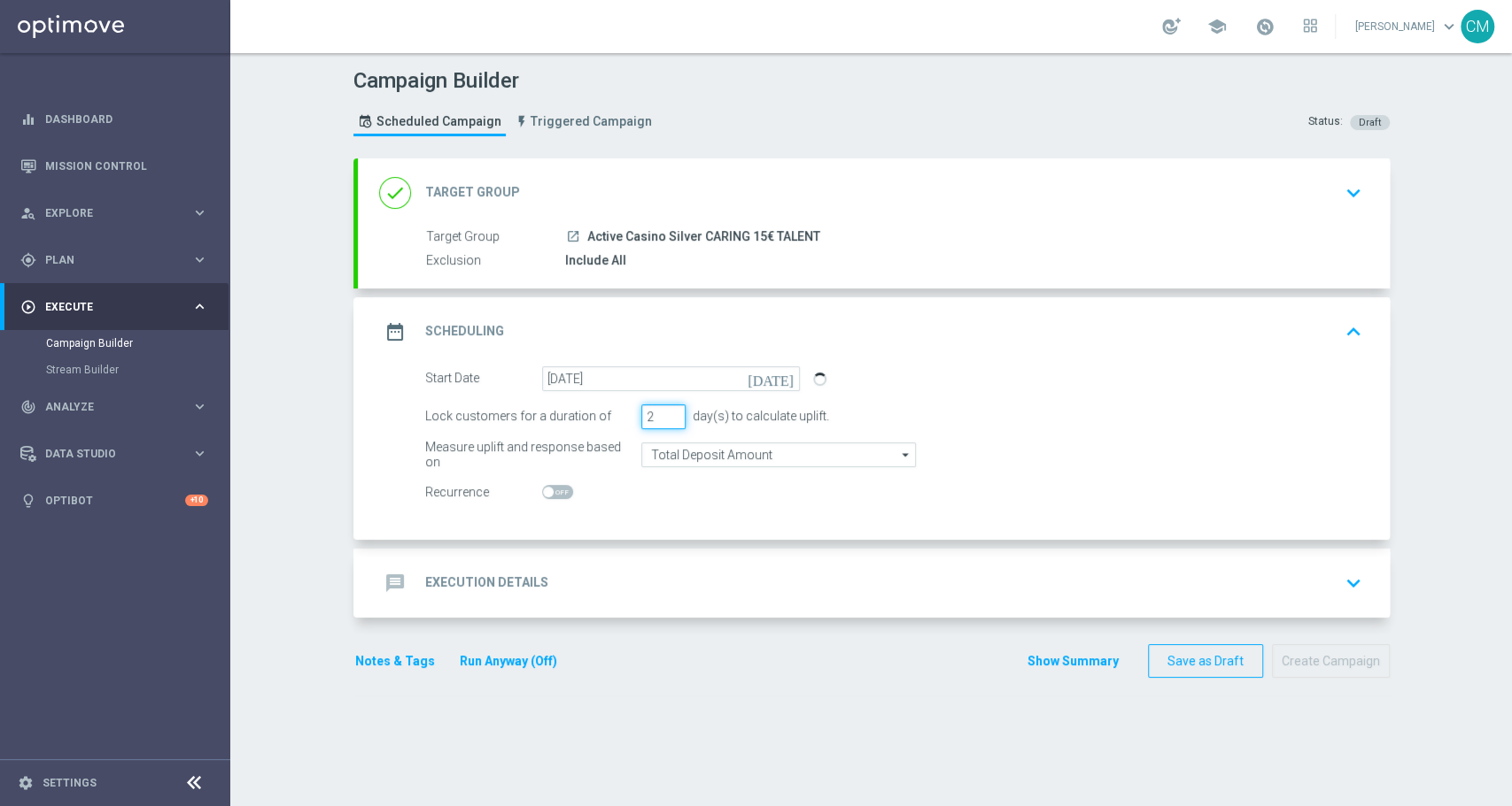
click at [664, 416] on input "2" at bounding box center [664, 416] width 44 height 25
click at [663, 408] on input "3" at bounding box center [664, 416] width 44 height 25
click at [662, 408] on input "4" at bounding box center [664, 416] width 44 height 25
type input "5"
click at [662, 408] on input "5" at bounding box center [664, 416] width 44 height 25
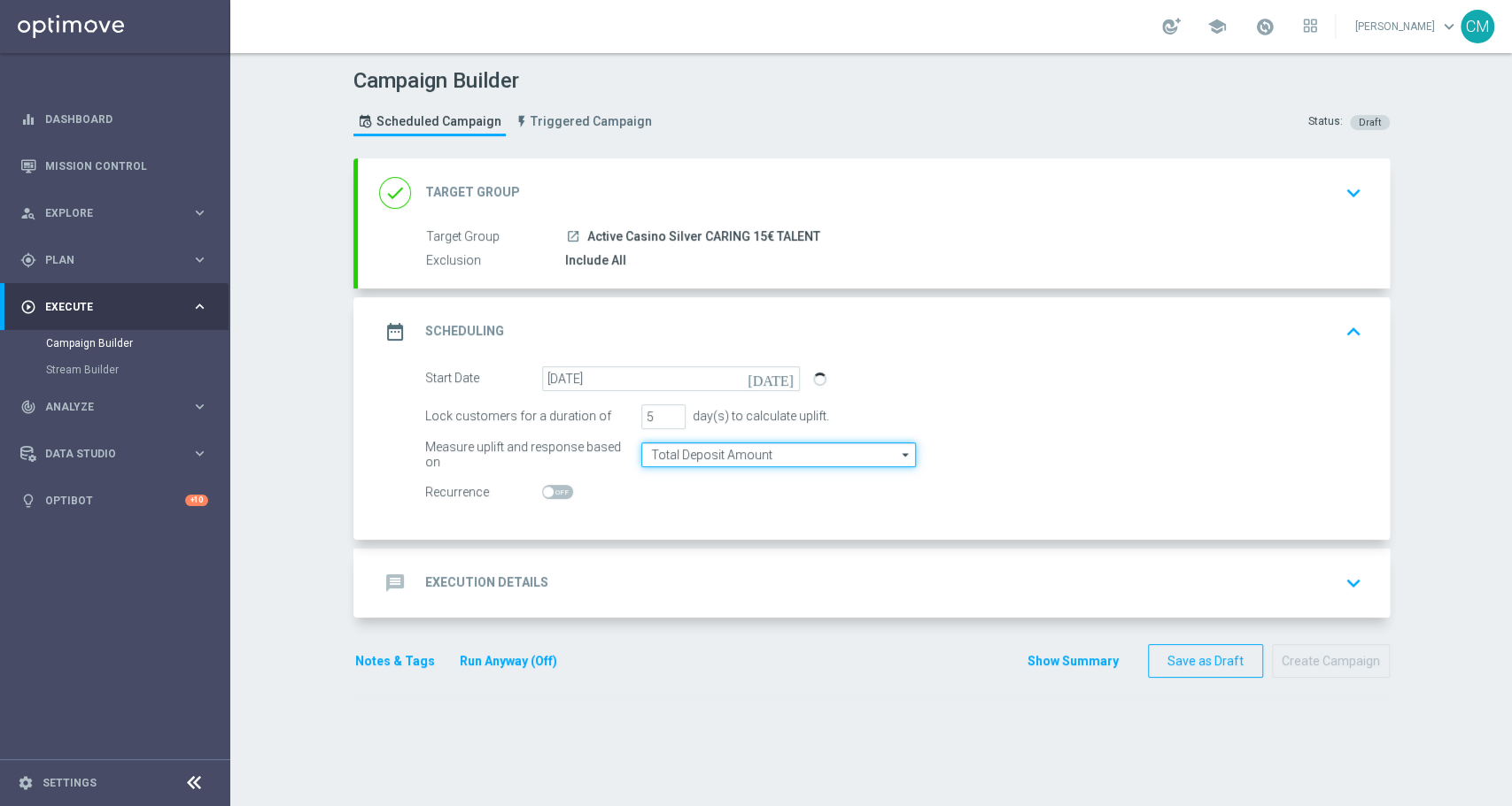
click at [679, 444] on input "Total Deposit Amount" at bounding box center [778, 454] width 275 height 25
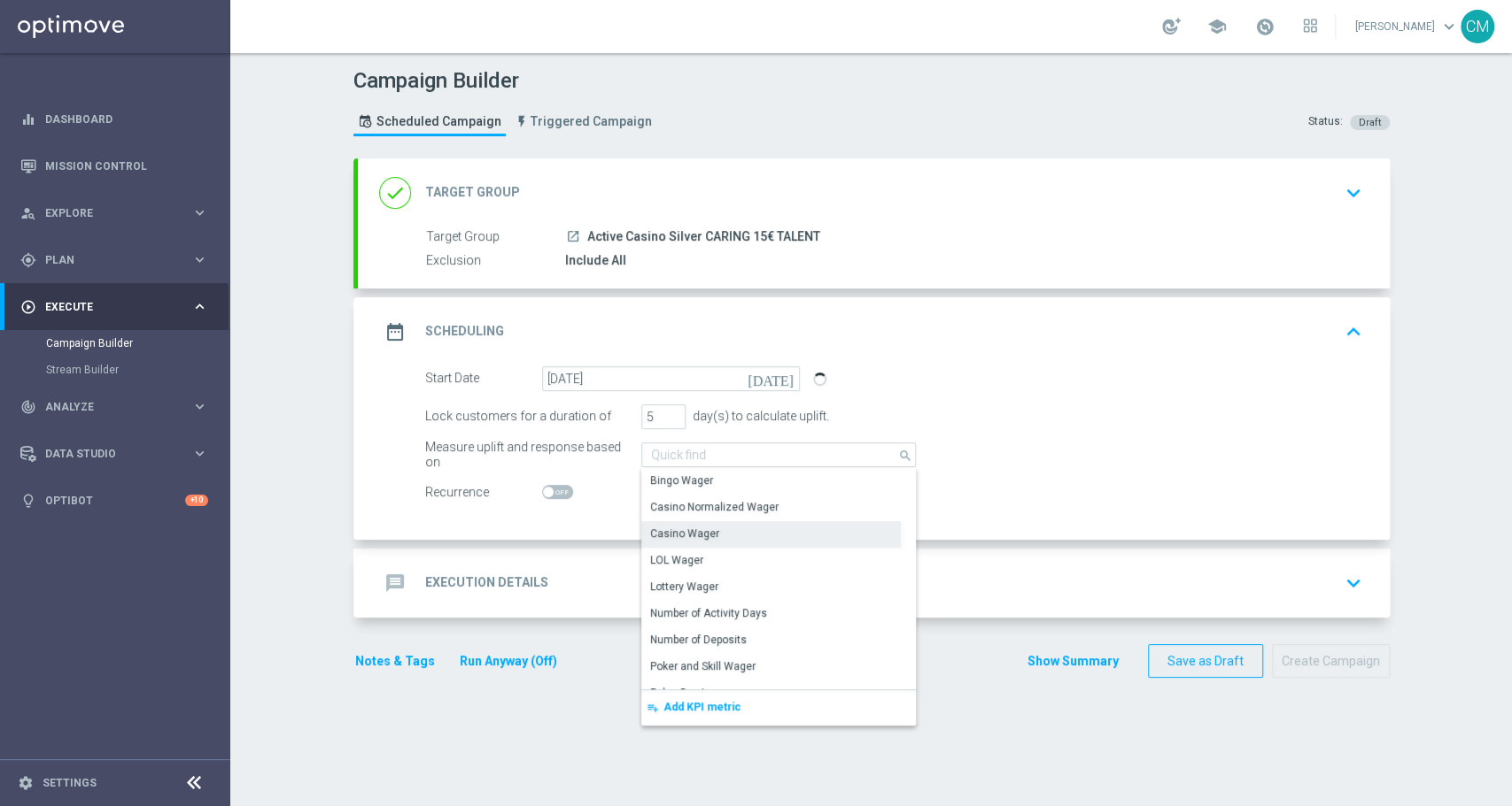
click at [705, 528] on div "Casino Wager" at bounding box center [684, 533] width 69 height 16
type input "Casino Wager"
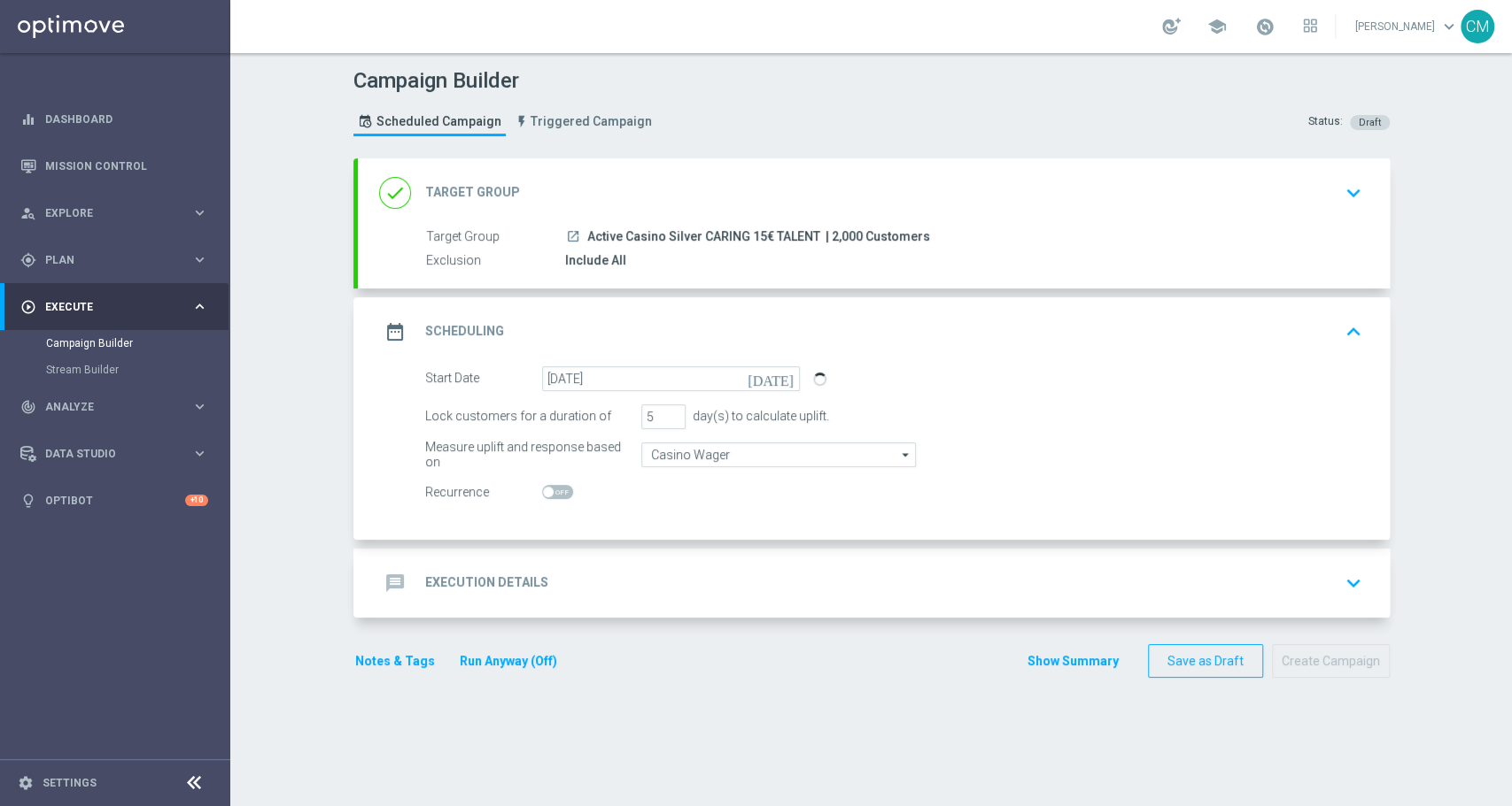
click at [655, 587] on div "message Execution Details keyboard_arrow_down" at bounding box center [873, 583] width 989 height 34
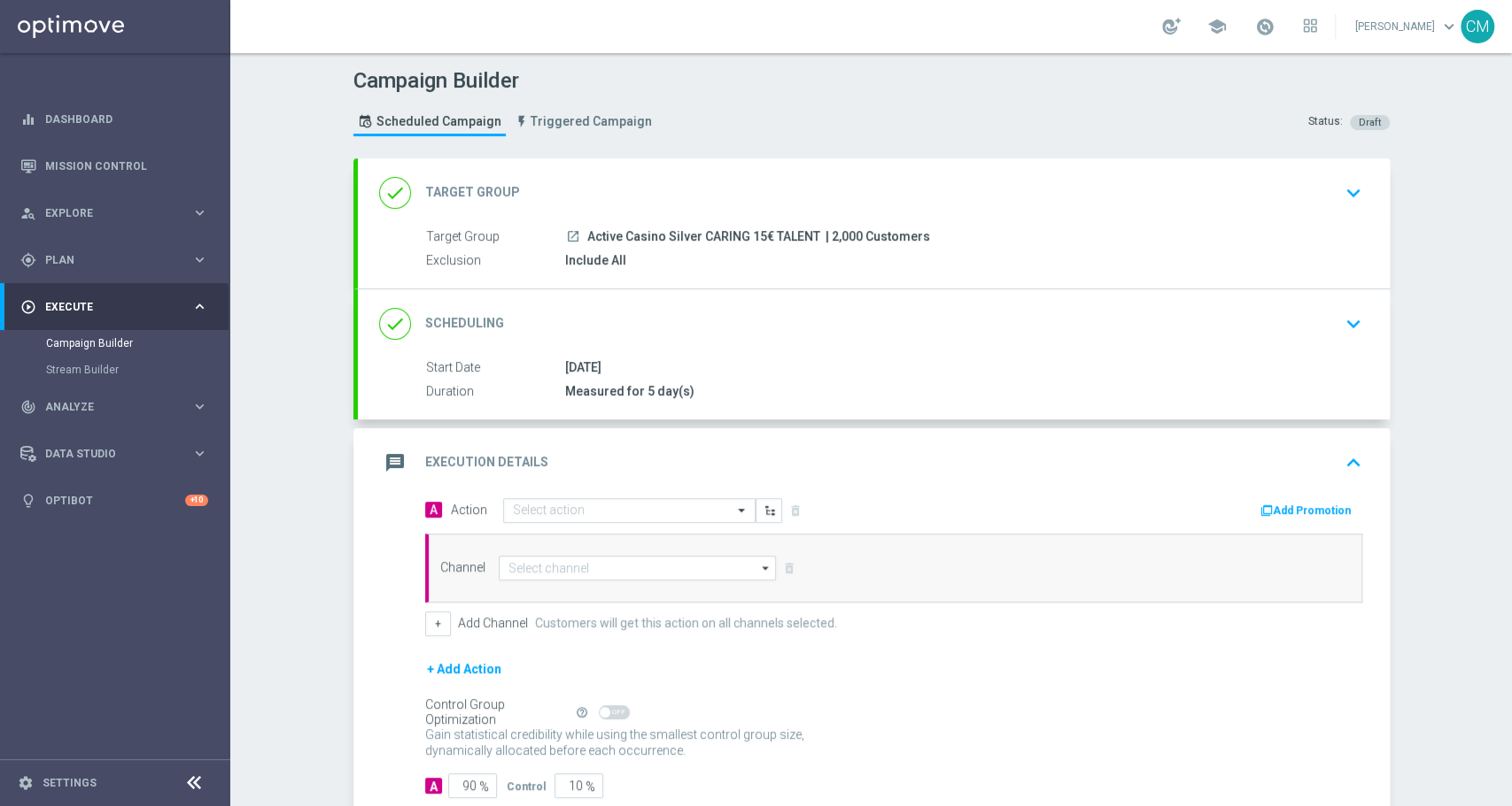
click at [655, 587] on div "message Execution Details keyboard_arrow_up A Action Select action delete_forev…" at bounding box center [873, 624] width 1031 height 392
click at [655, 587] on div "A Action Select action delete_forever Add Promotion Channel arrow_drop_down Dra…" at bounding box center [893, 566] width 963 height 139
click at [556, 503] on input "text" at bounding box center [612, 510] width 198 height 15
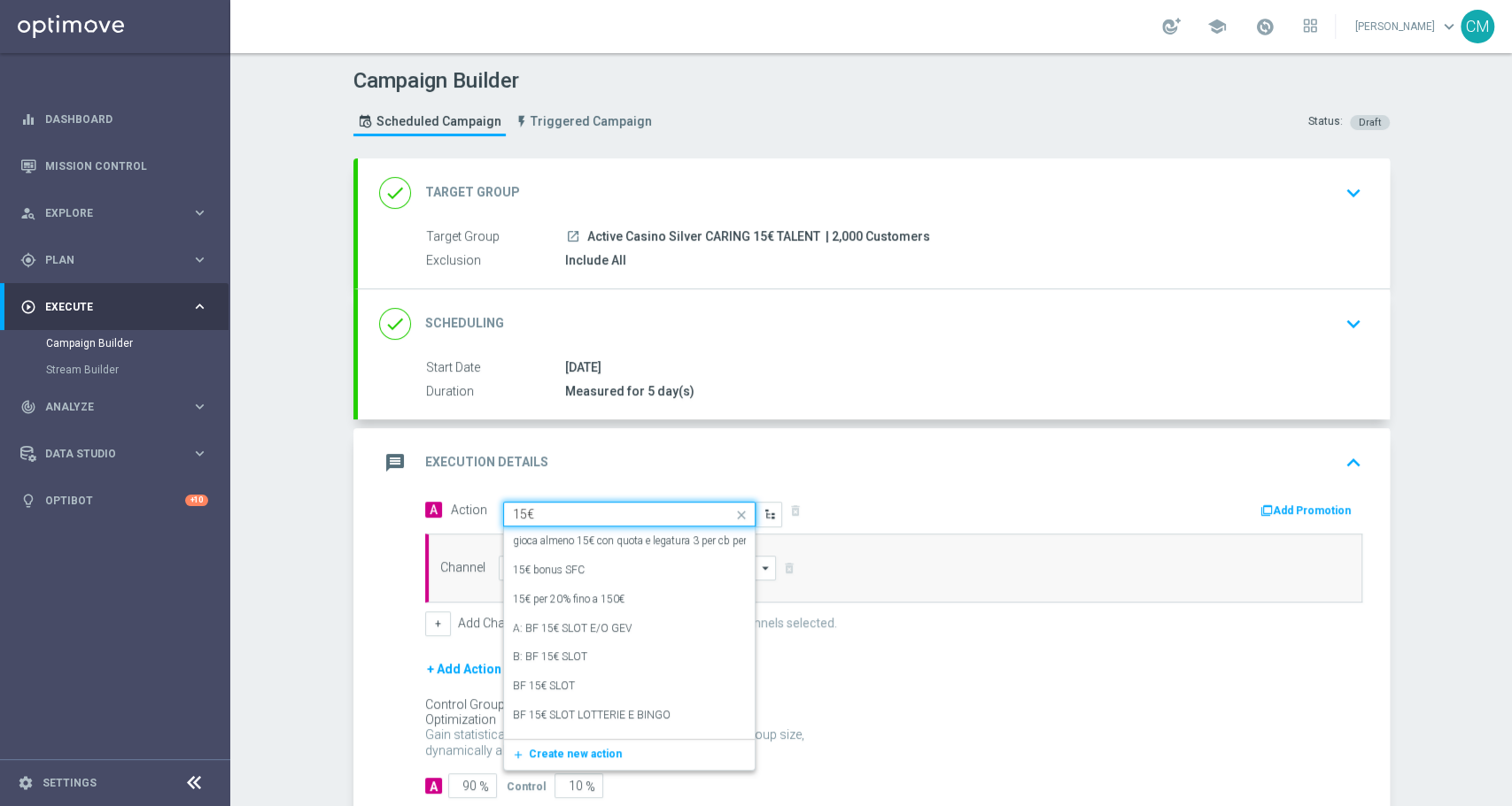
type input "15€ S"
click at [608, 571] on div "B: BF 15€ SLOT edit" at bounding box center [629, 569] width 233 height 29
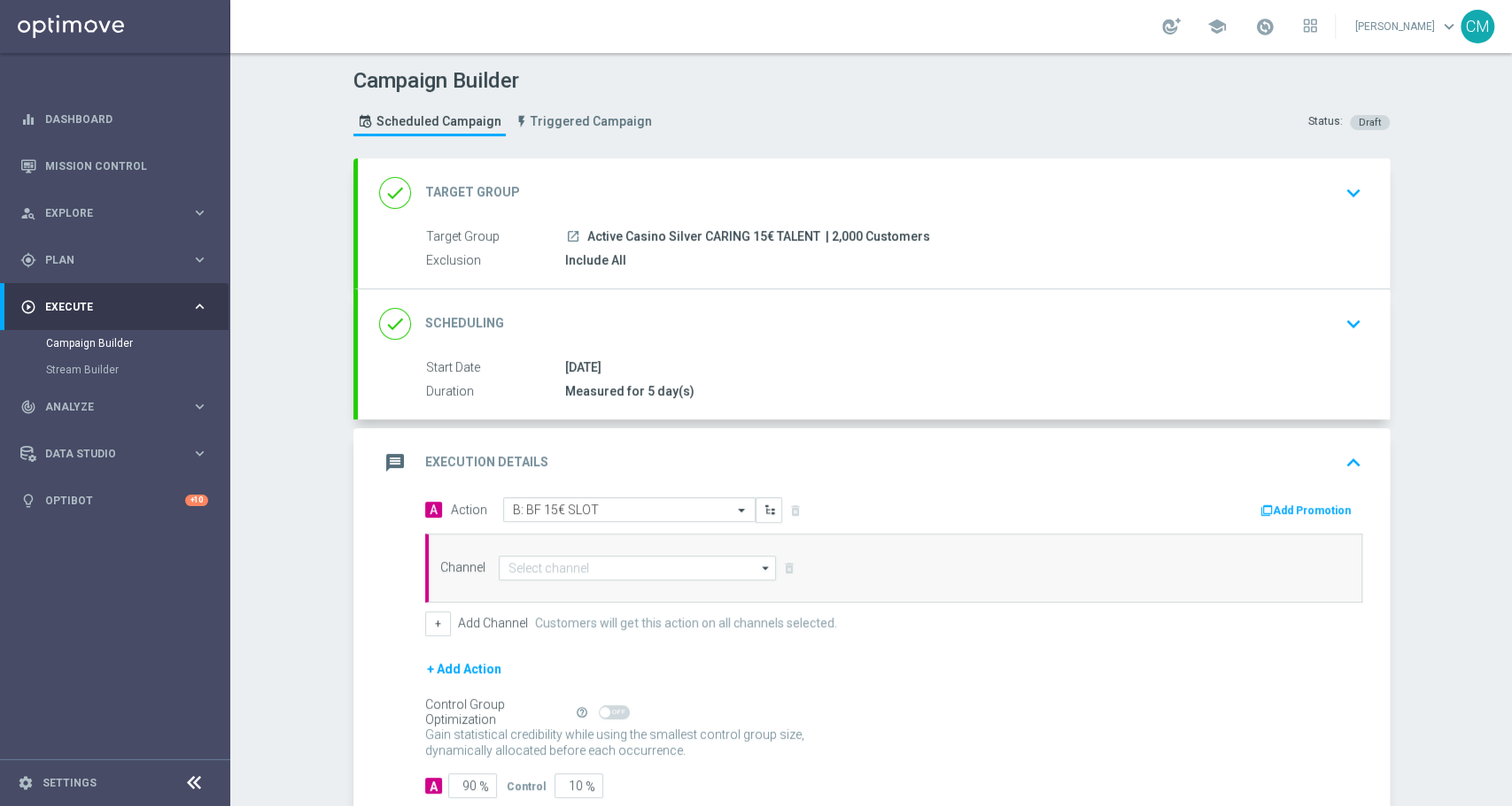
click at [1294, 508] on button "Add Promotion" at bounding box center [1307, 510] width 98 height 19
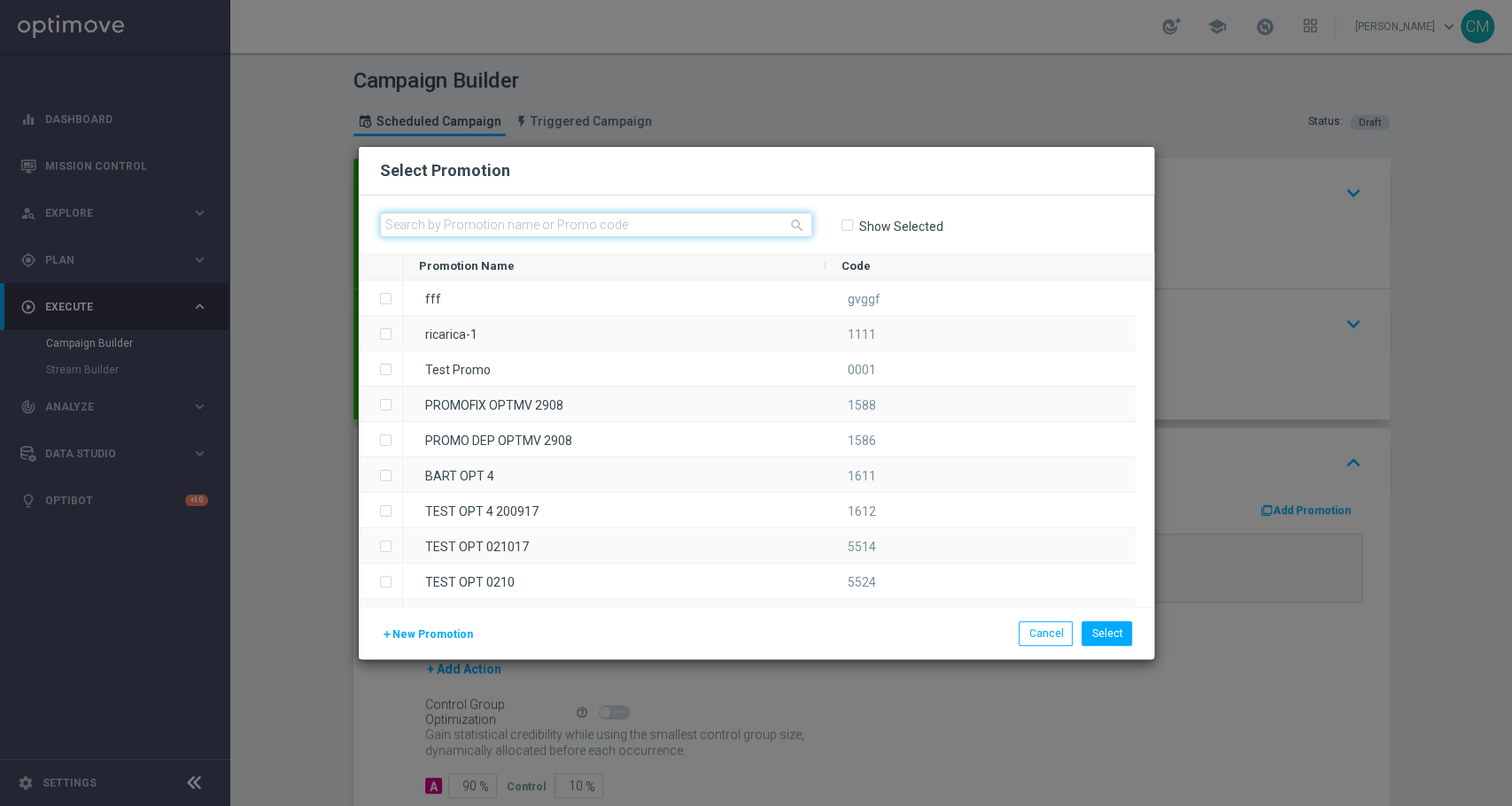
click at [627, 222] on input "text" at bounding box center [596, 225] width 432 height 25
paste input "2708 UNBONUSPERTE15S (BEST 2K talent) _2025_08_27"
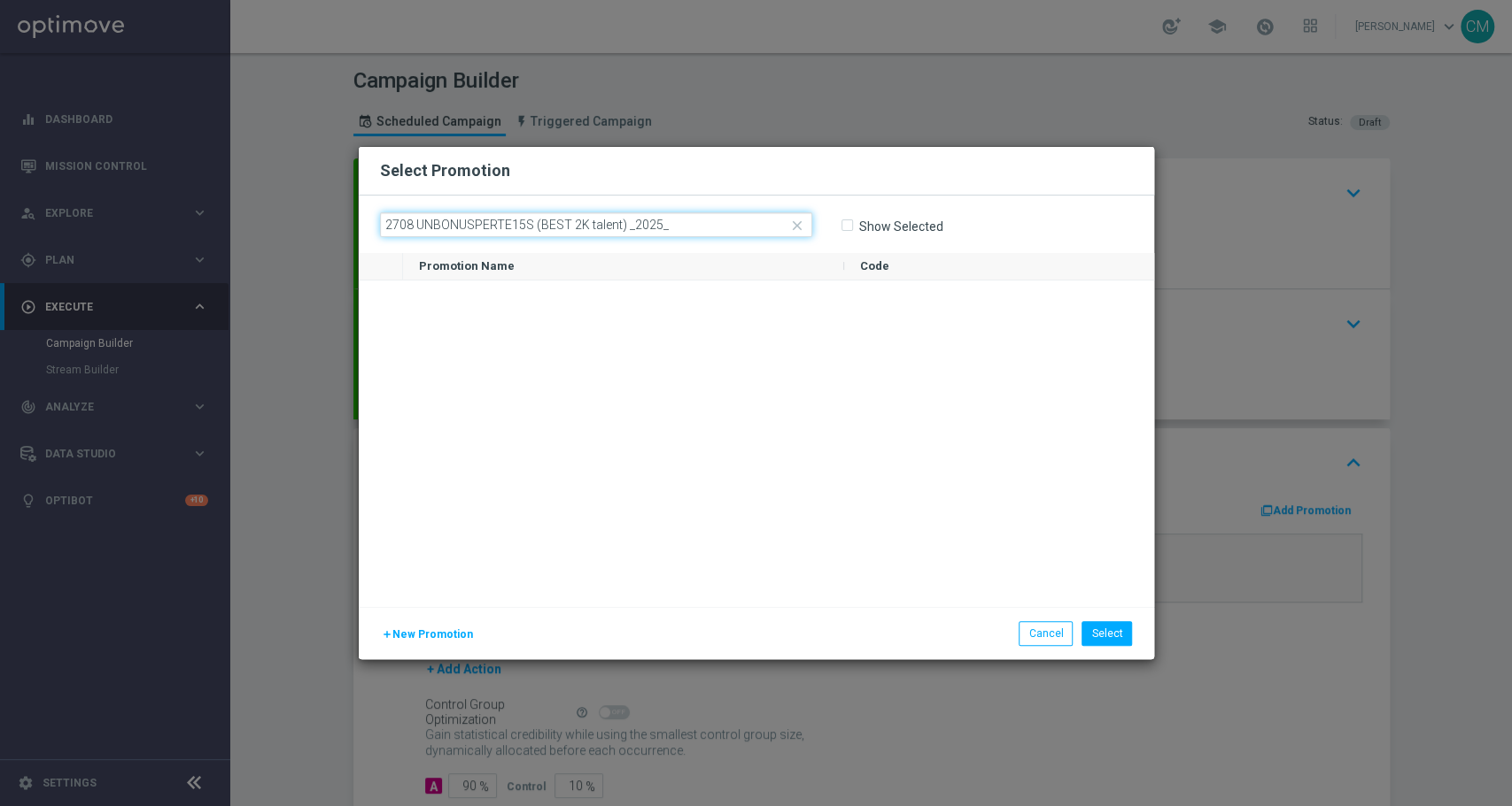
type input "2708 UNBONUSPERTE15S (BEST 2K talent) _2025_"
click at [1061, 648] on div "add New Promotion Select Cancel" at bounding box center [756, 633] width 795 height 52
click at [1057, 634] on button "Cancel" at bounding box center [1045, 633] width 54 height 25
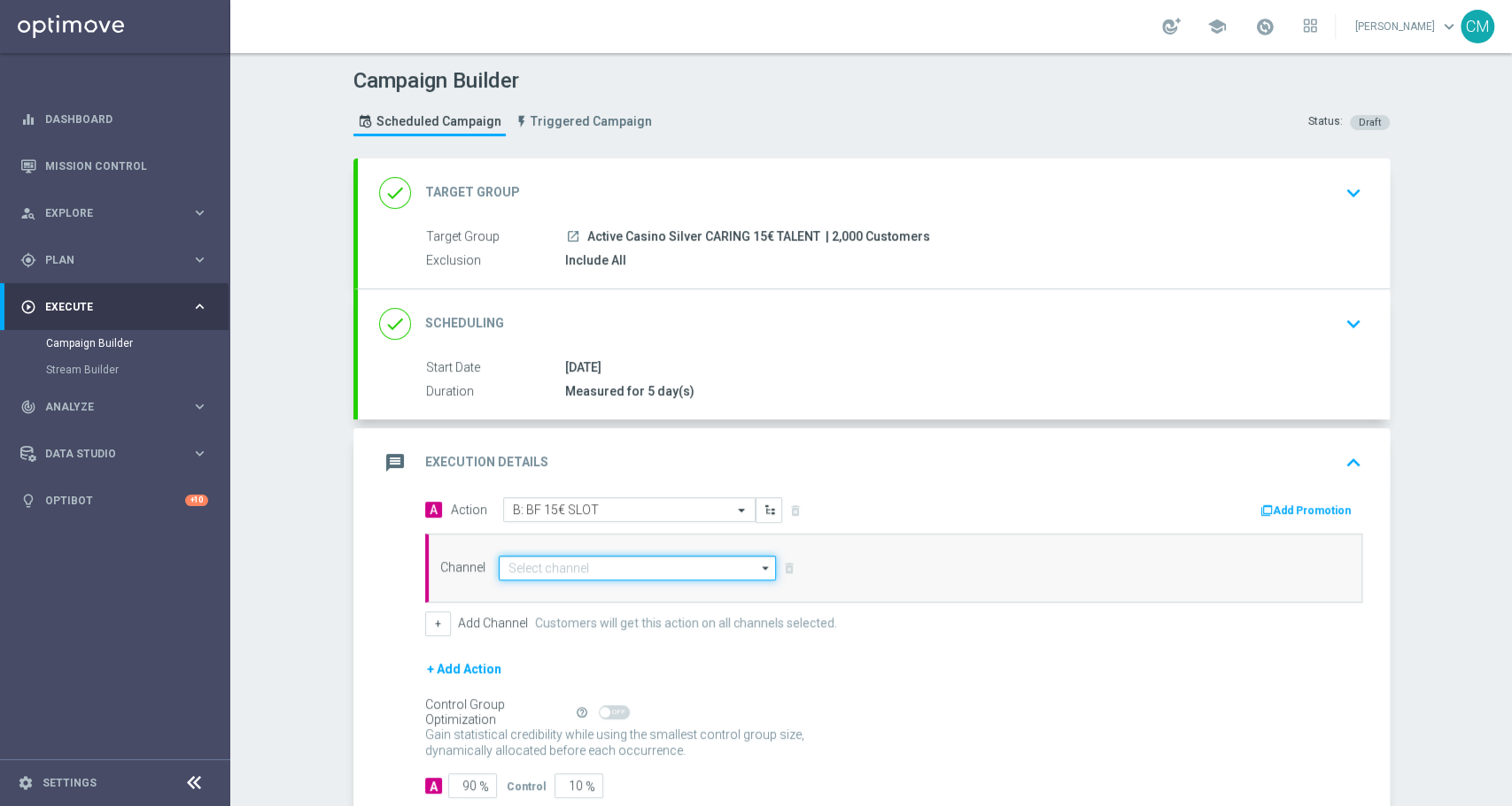
click at [620, 563] on input at bounding box center [638, 567] width 278 height 25
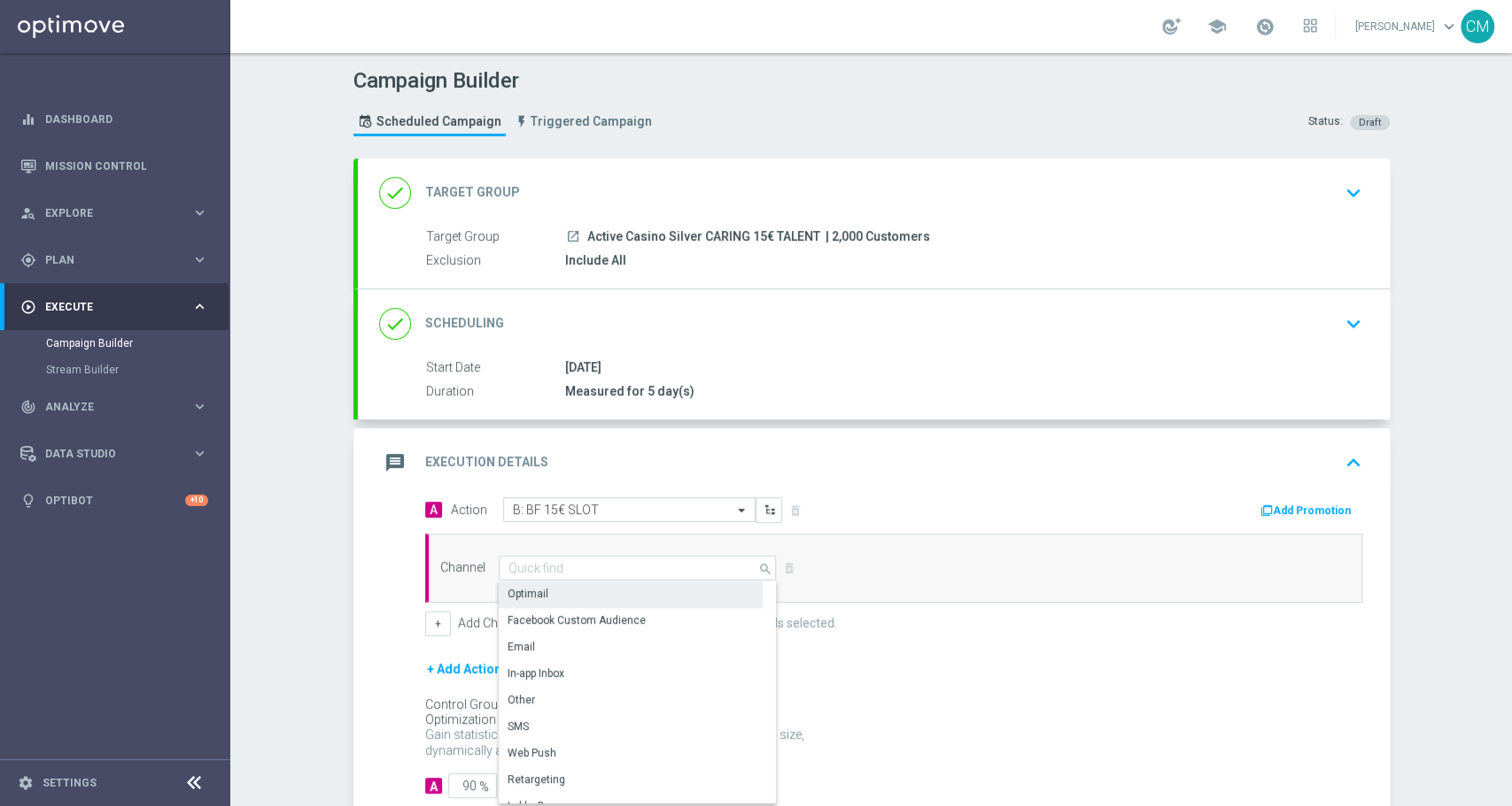
click at [573, 586] on div "Optimail" at bounding box center [631, 593] width 264 height 25
type input "Optimail"
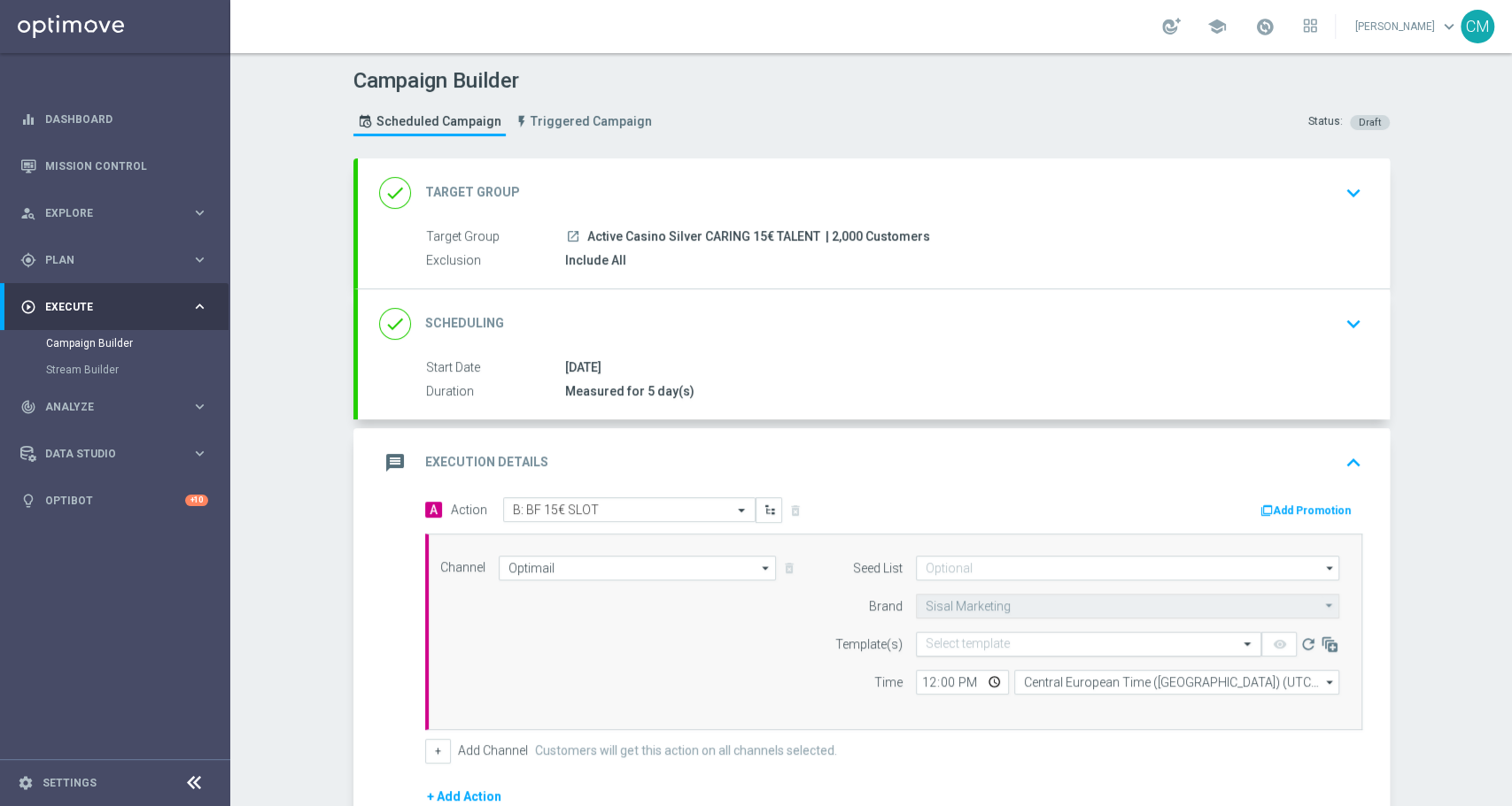
click at [978, 644] on input "text" at bounding box center [1070, 644] width 291 height 15
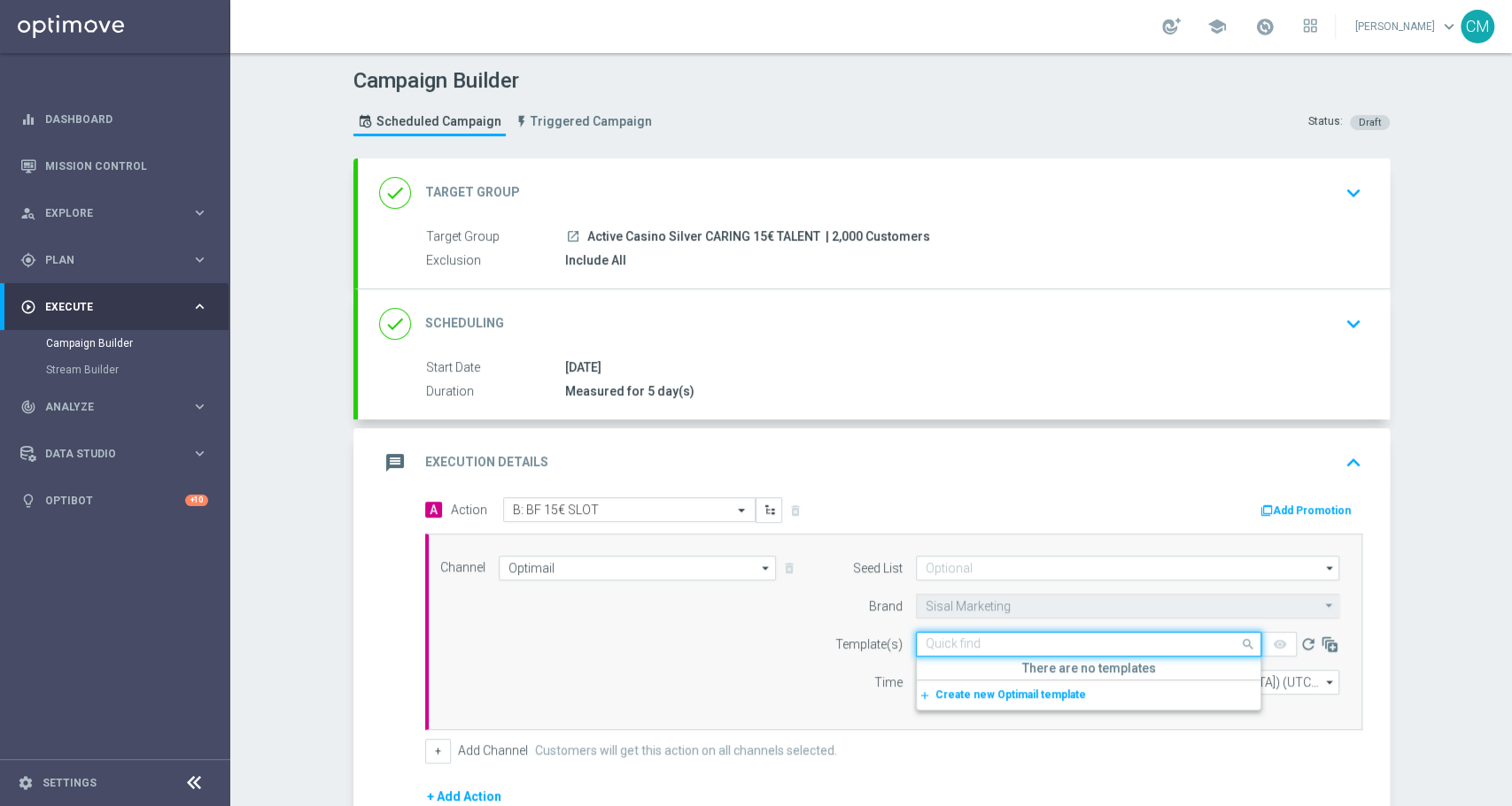
paste input "2708 UNBONUSPERTE15S (BEST 2K talent) _2025_08_27"
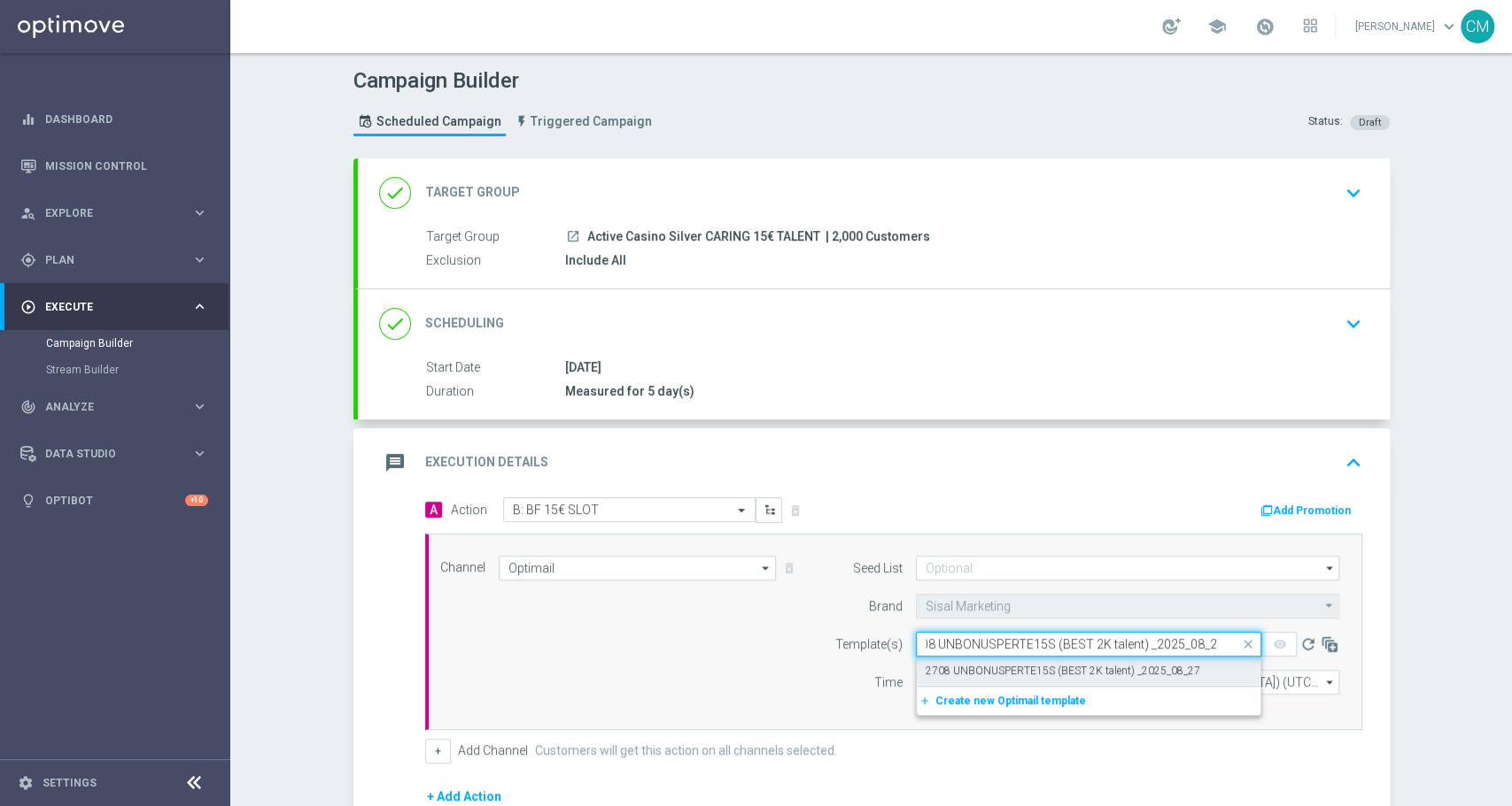
click at [990, 660] on div "2708 UNBONUSPERTE15S (BEST 2K talent) _2025_08_27" at bounding box center [1088, 670] width 326 height 29
type input "2708 UNBONUSPERTE15S (BEST 2K talent) _2025_08_27"
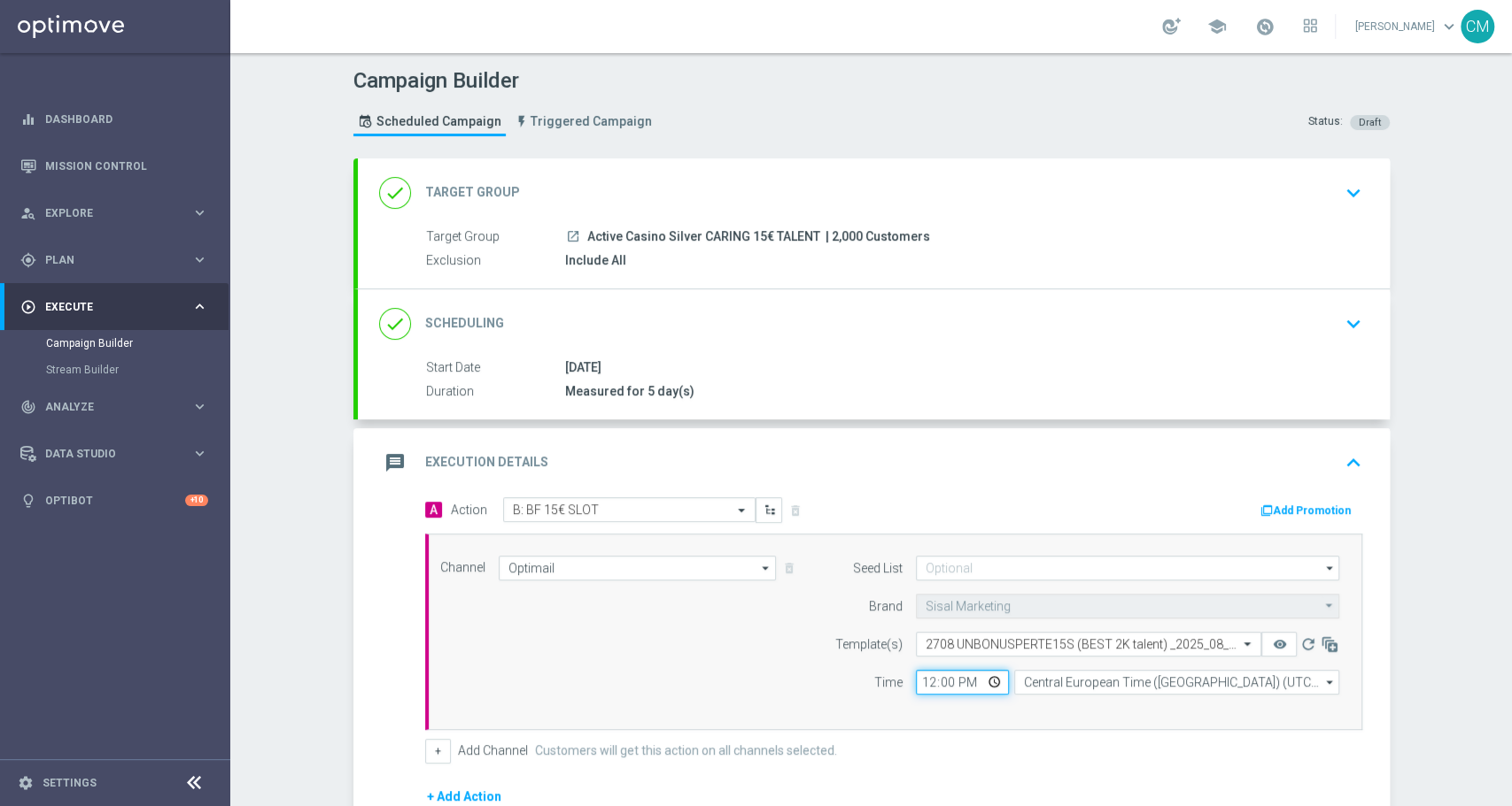
click at [921, 684] on input "12:00" at bounding box center [961, 682] width 93 height 25
type input "19:30"
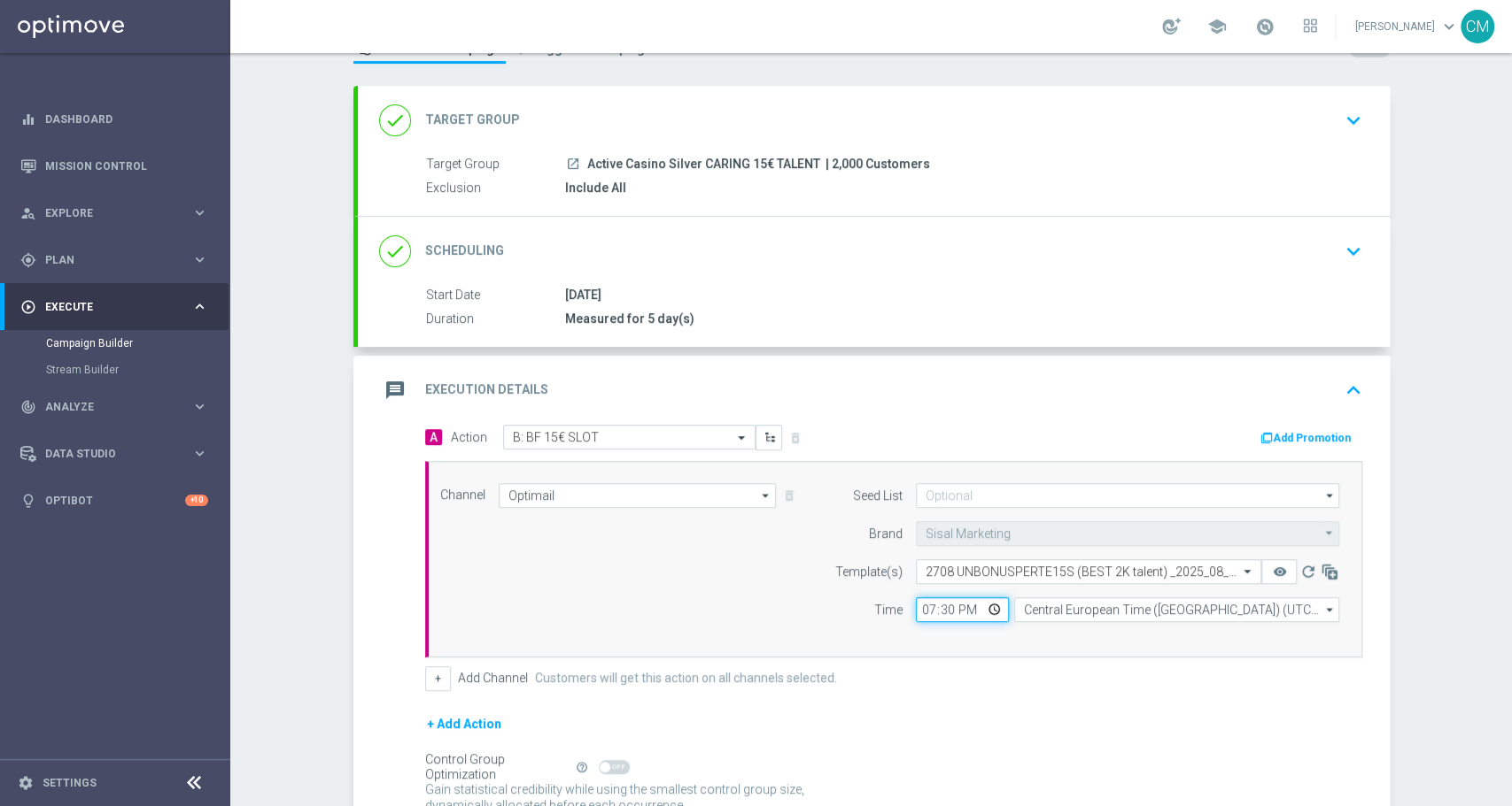
scroll to position [75, 0]
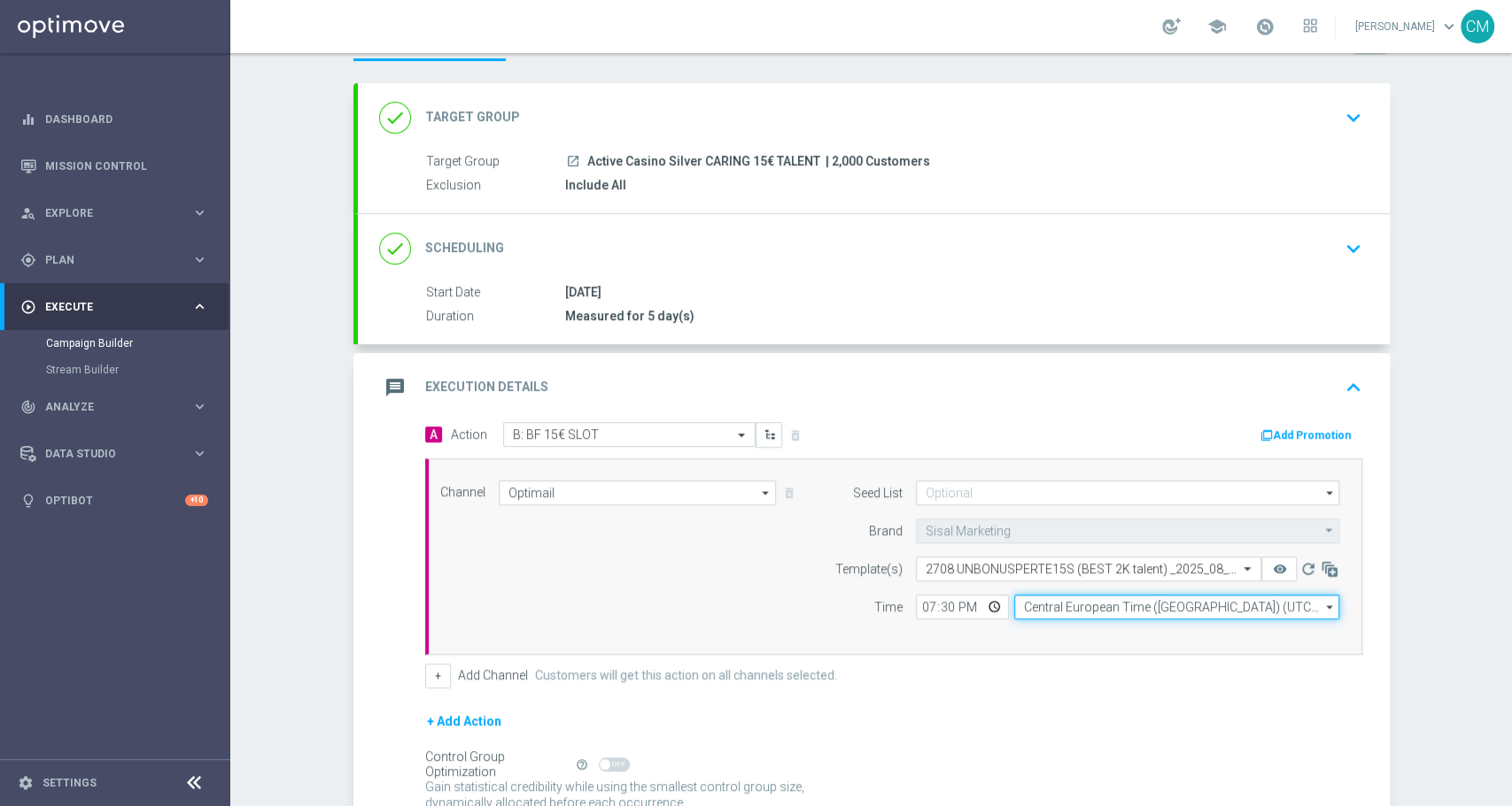
click at [1102, 604] on input "Central European Time (Berlin) (UTC +02:00)" at bounding box center [1176, 606] width 325 height 25
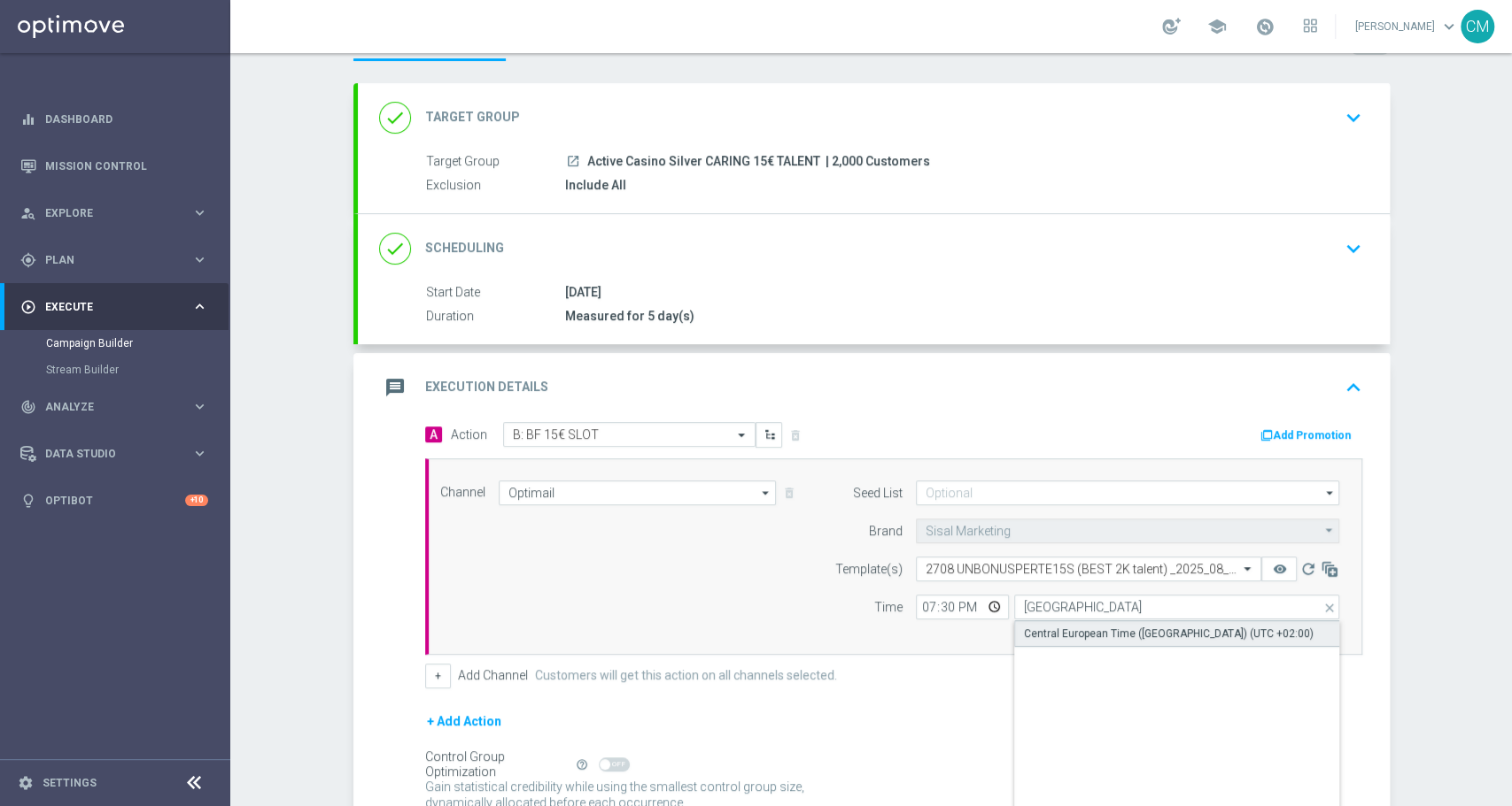
click at [1110, 632] on div "Central European Time (Paris) (UTC +02:00)" at bounding box center [1168, 633] width 290 height 16
type input "Central European Time (Paris) (UTC +02:00)"
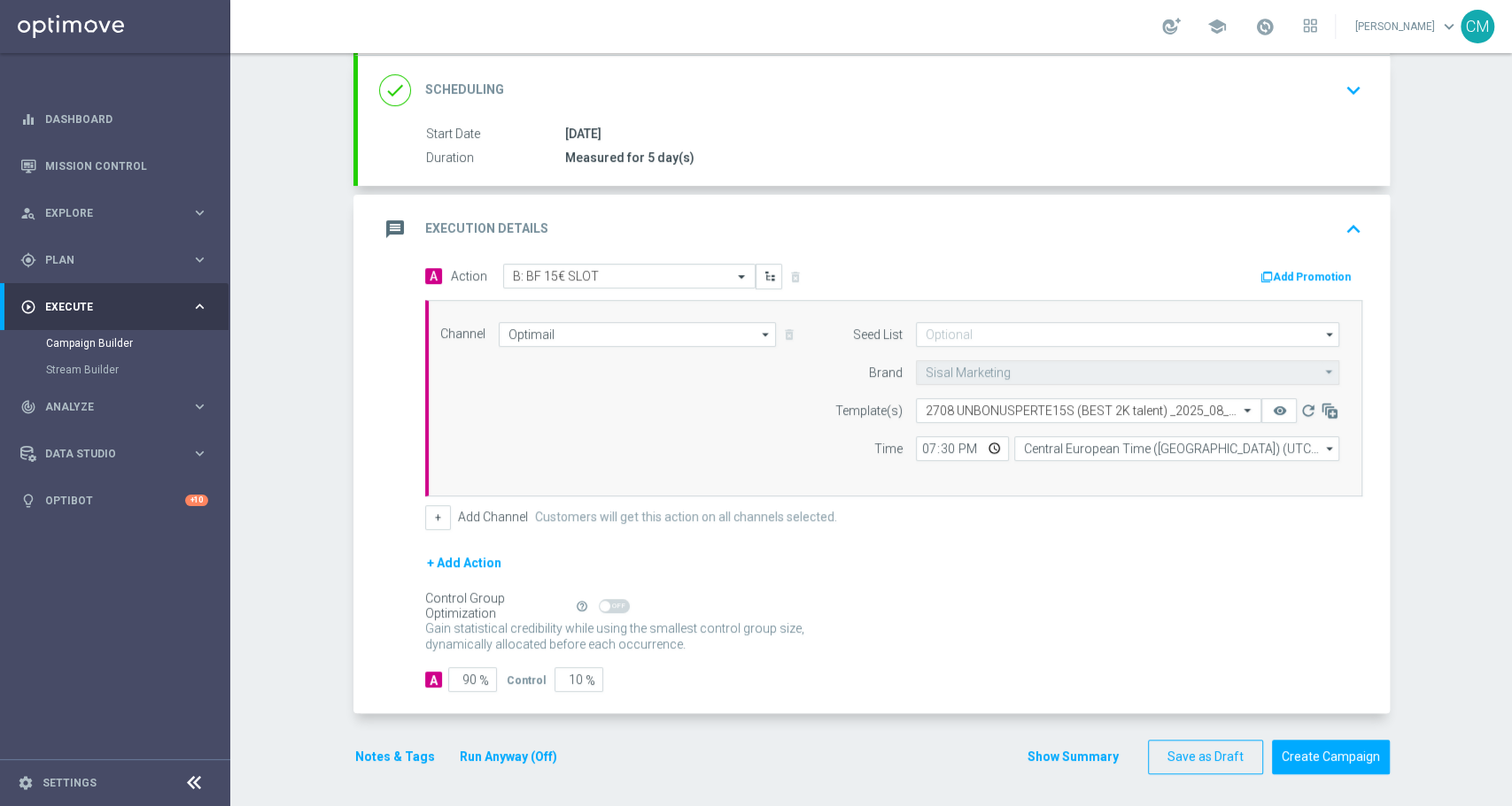
click at [442, 512] on div "+ Add Channel Customers will get this action on all channels selected." at bounding box center [892, 517] width 936 height 25
click at [432, 512] on button "+" at bounding box center [438, 517] width 26 height 25
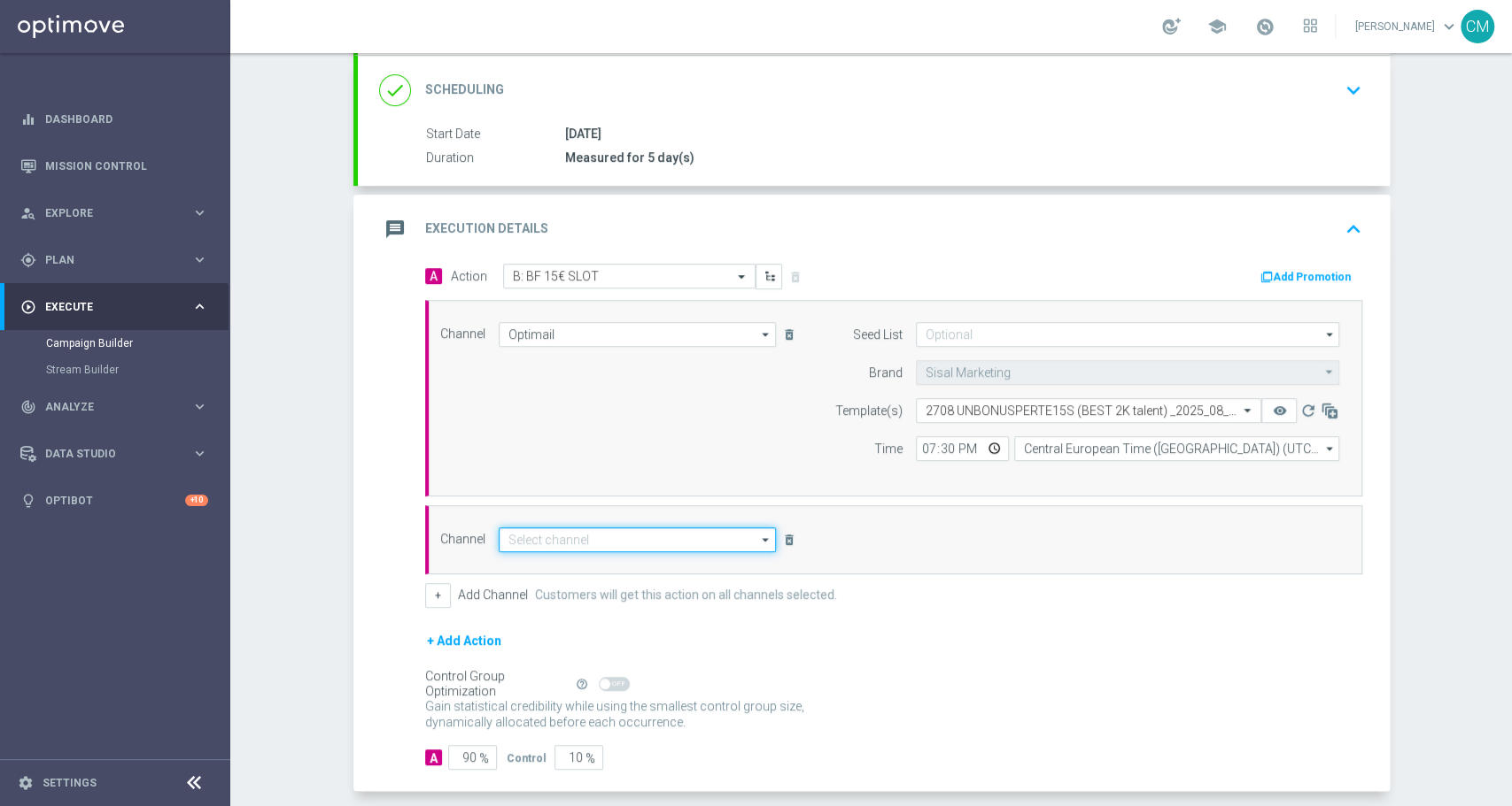
click at [645, 537] on input at bounding box center [638, 539] width 278 height 25
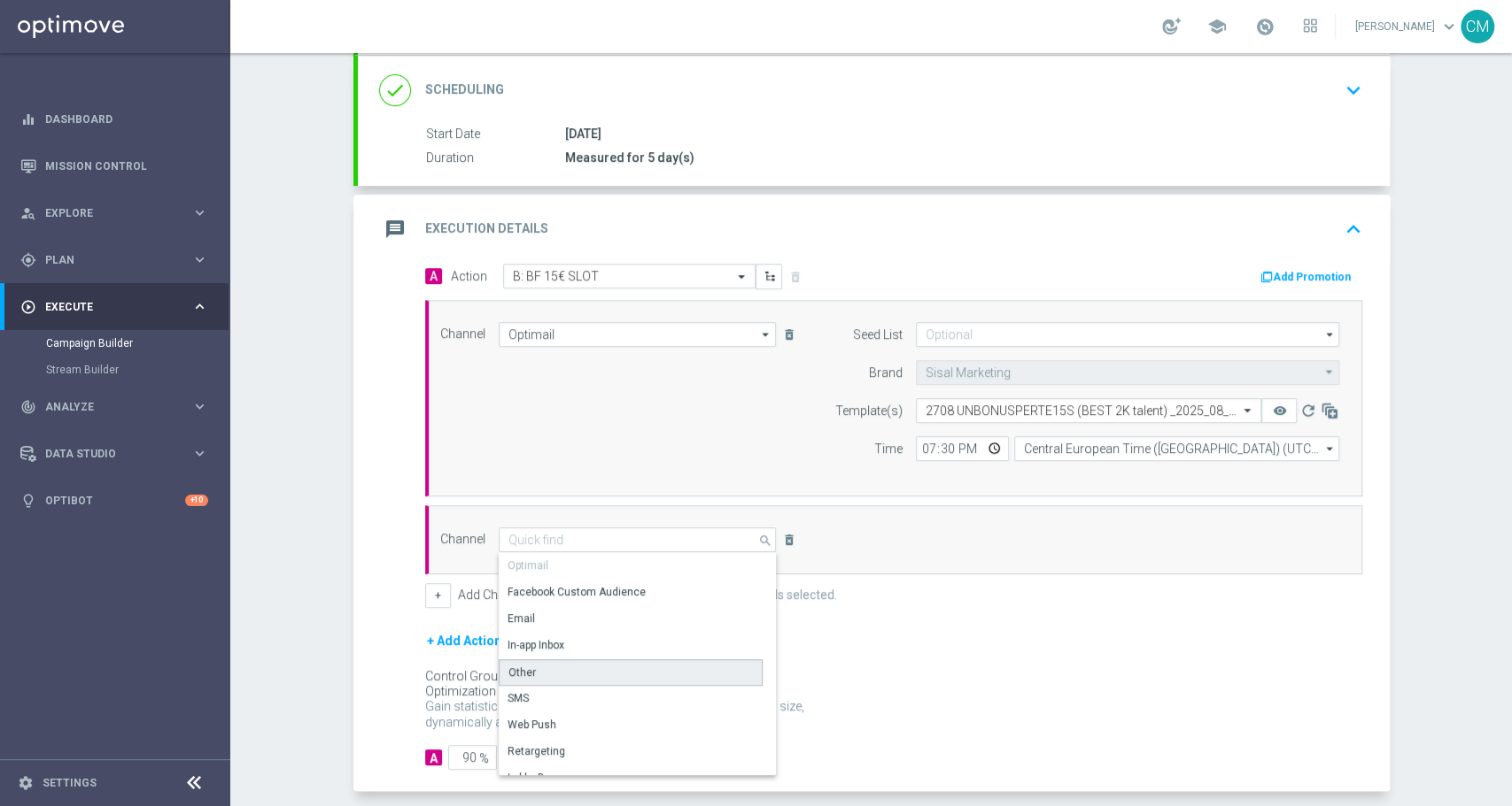
click at [602, 671] on div "Other" at bounding box center [631, 672] width 264 height 27
type input "Other"
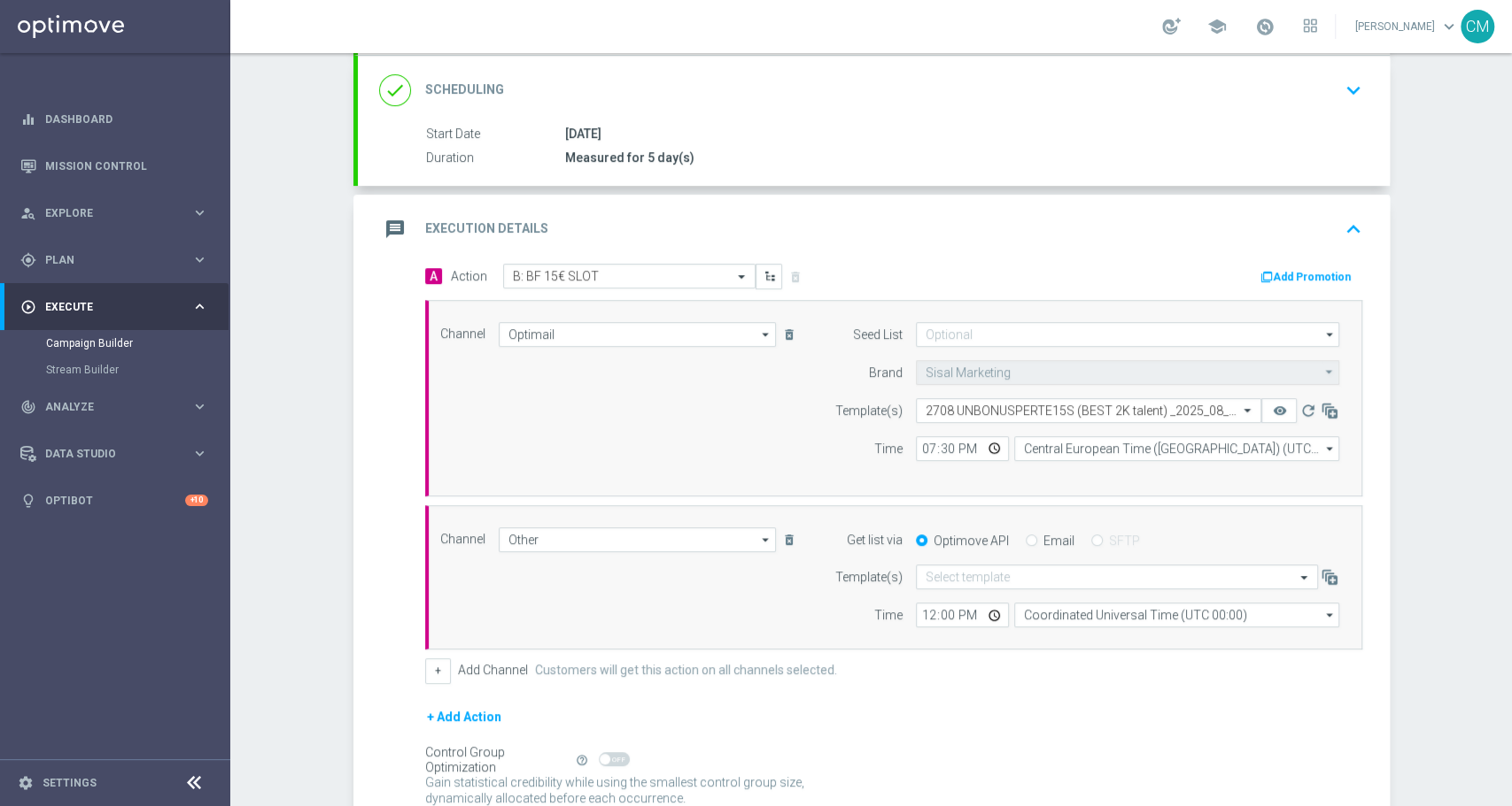
click at [1025, 536] on input "Email" at bounding box center [1031, 542] width 12 height 12
radio input "true"
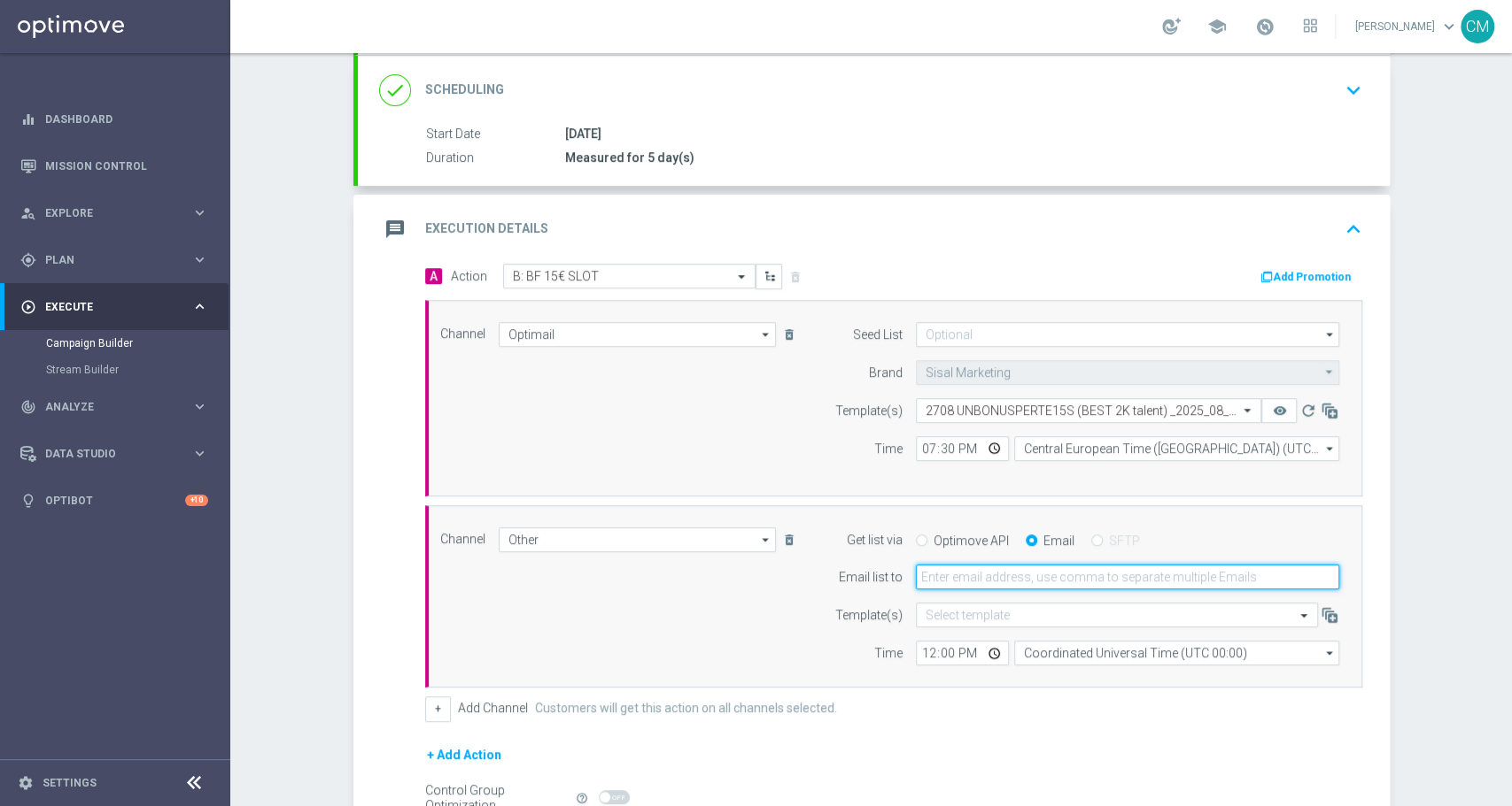
click at [952, 564] on input "email" at bounding box center [1127, 576] width 424 height 25
type input "cecilia.mascelli@sisal.it"
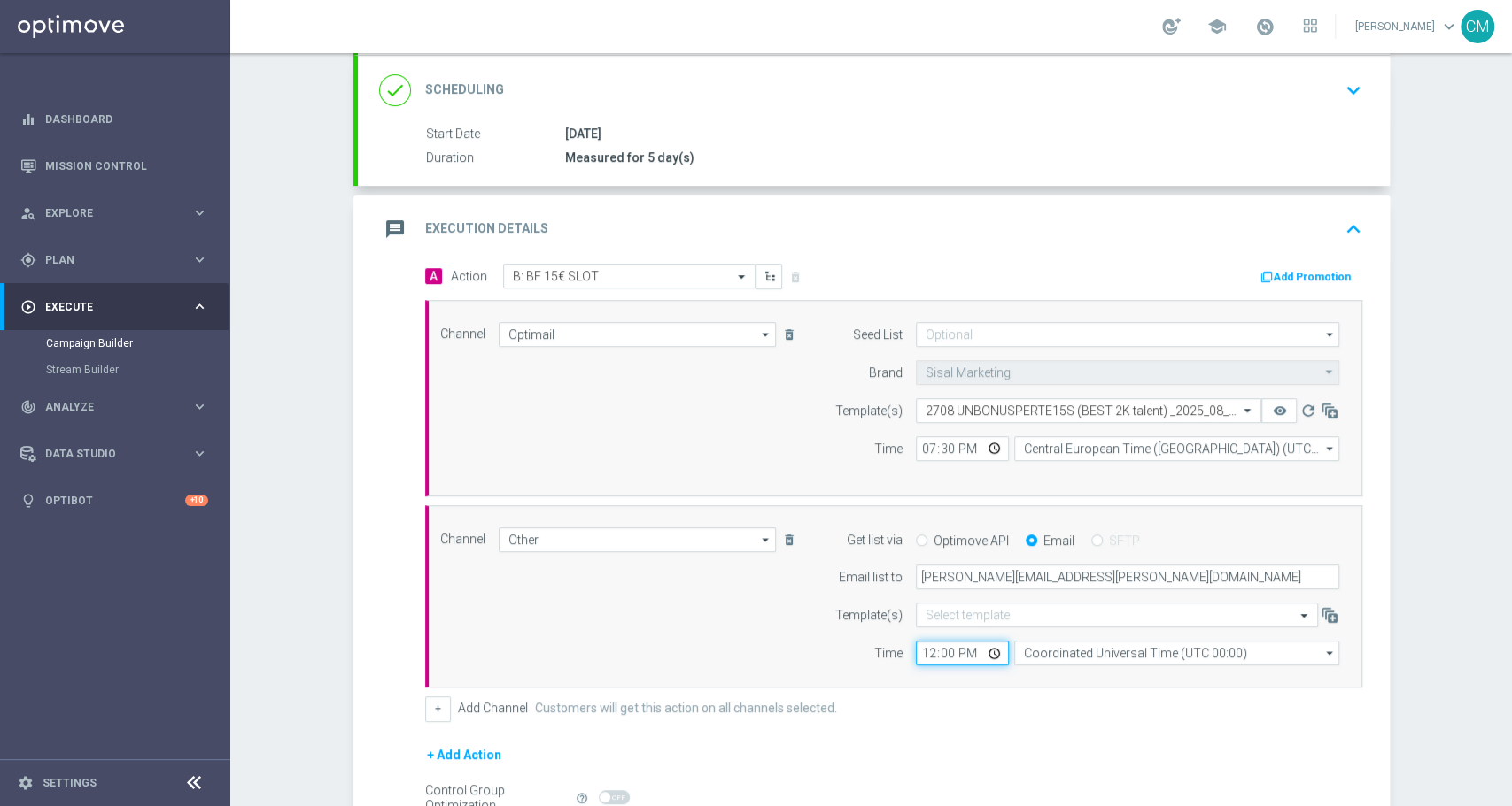
click at [918, 654] on input "12:00" at bounding box center [961, 653] width 93 height 25
type input "19:30"
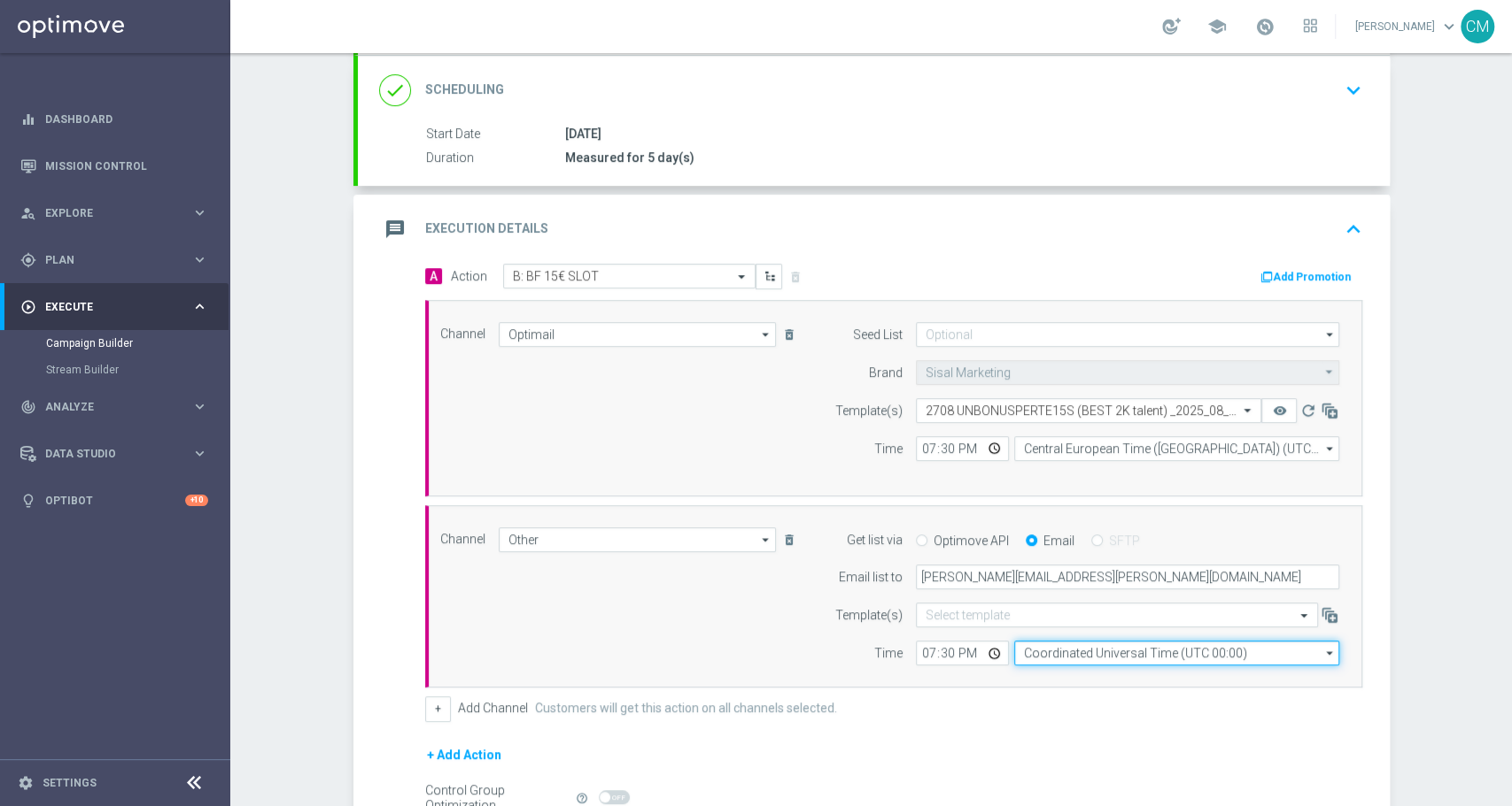
click at [1016, 661] on input "Coordinated Universal Time (UTC 00:00)" at bounding box center [1176, 653] width 325 height 25
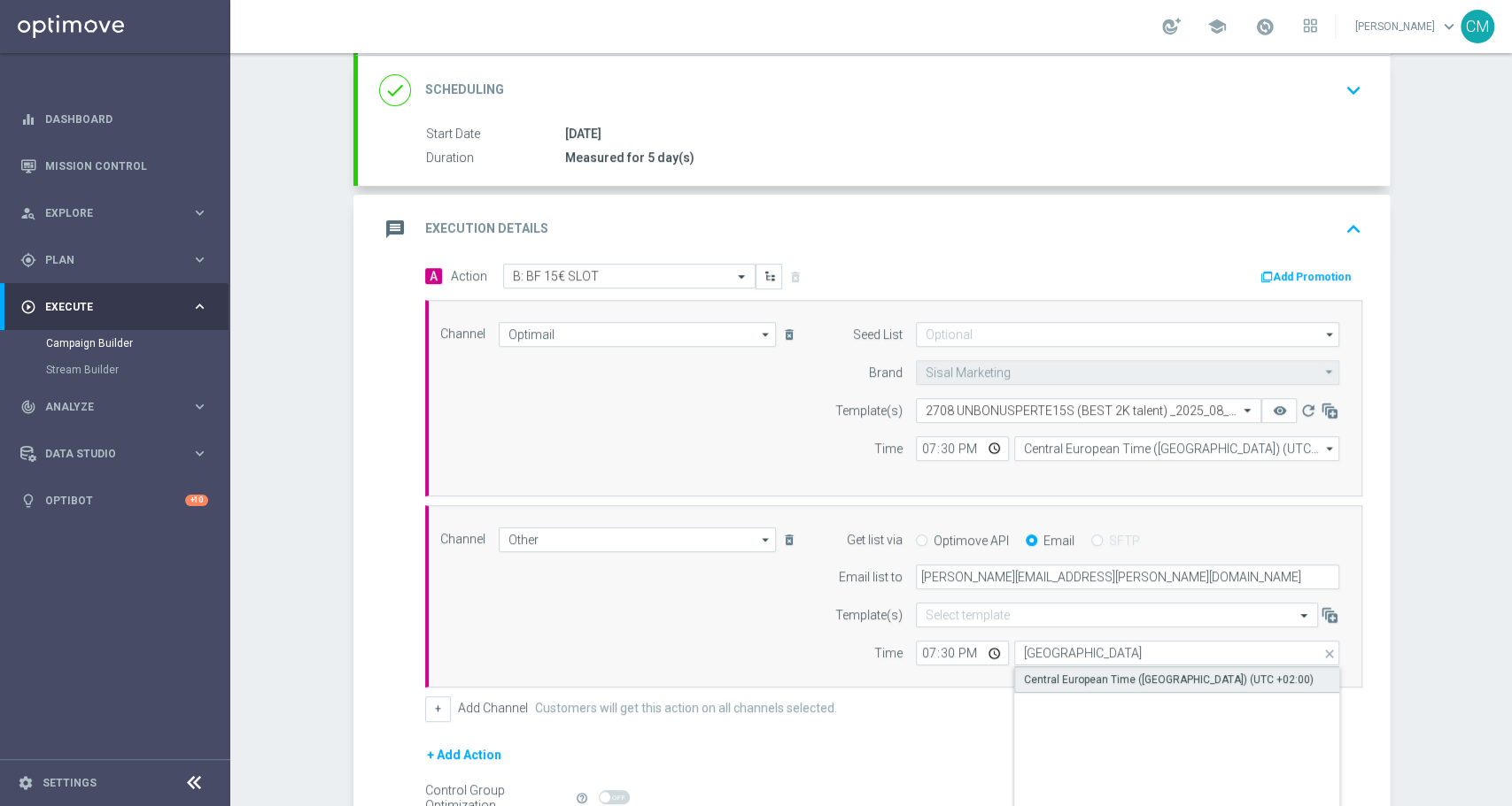
click at [1034, 672] on div "Central European Time (Paris) (UTC +02:00)" at bounding box center [1168, 680] width 290 height 16
type input "Central European Time (Paris) (UTC +02:00)"
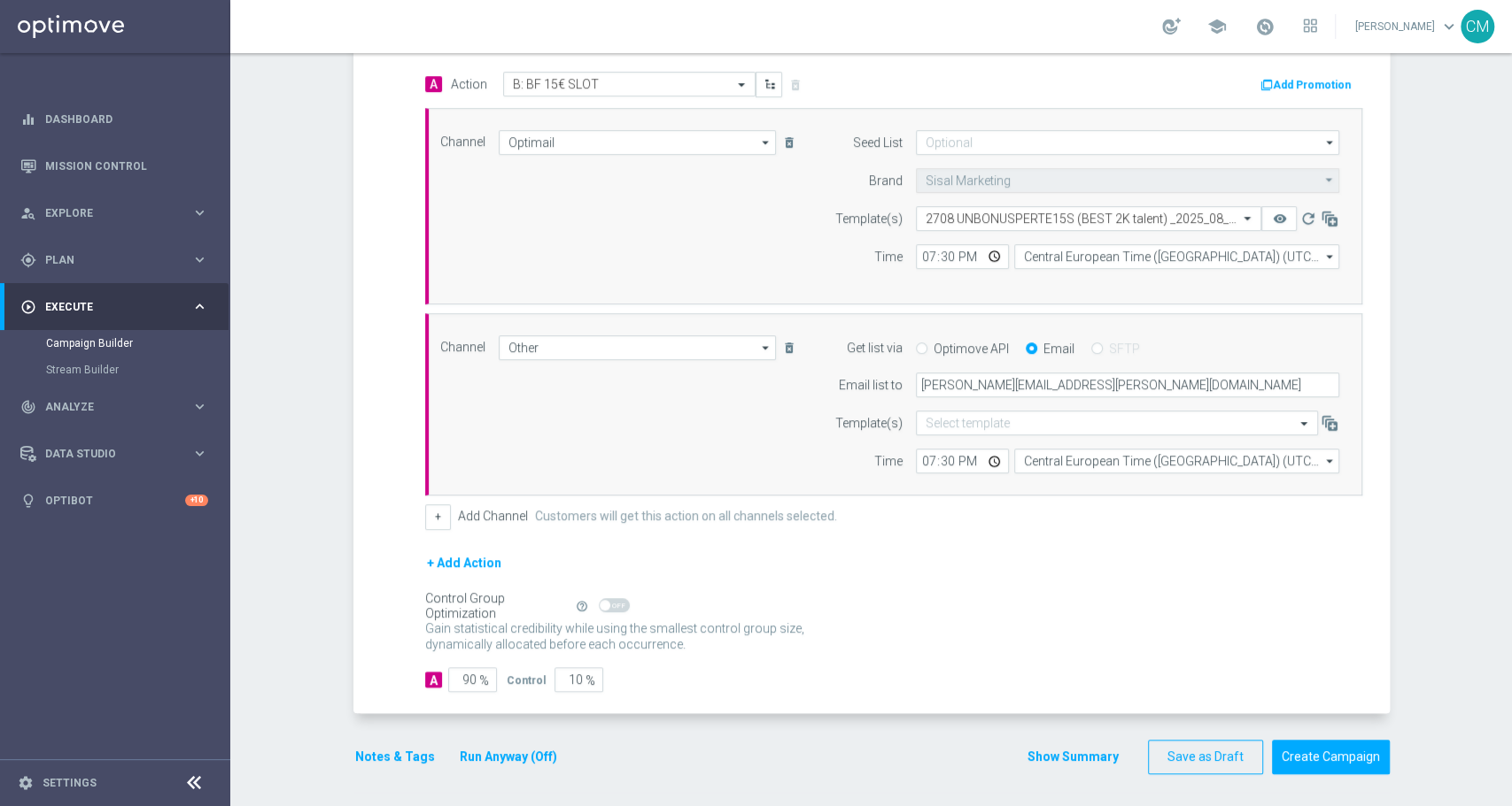
click at [1058, 756] on button "Show Summary" at bounding box center [1072, 757] width 93 height 20
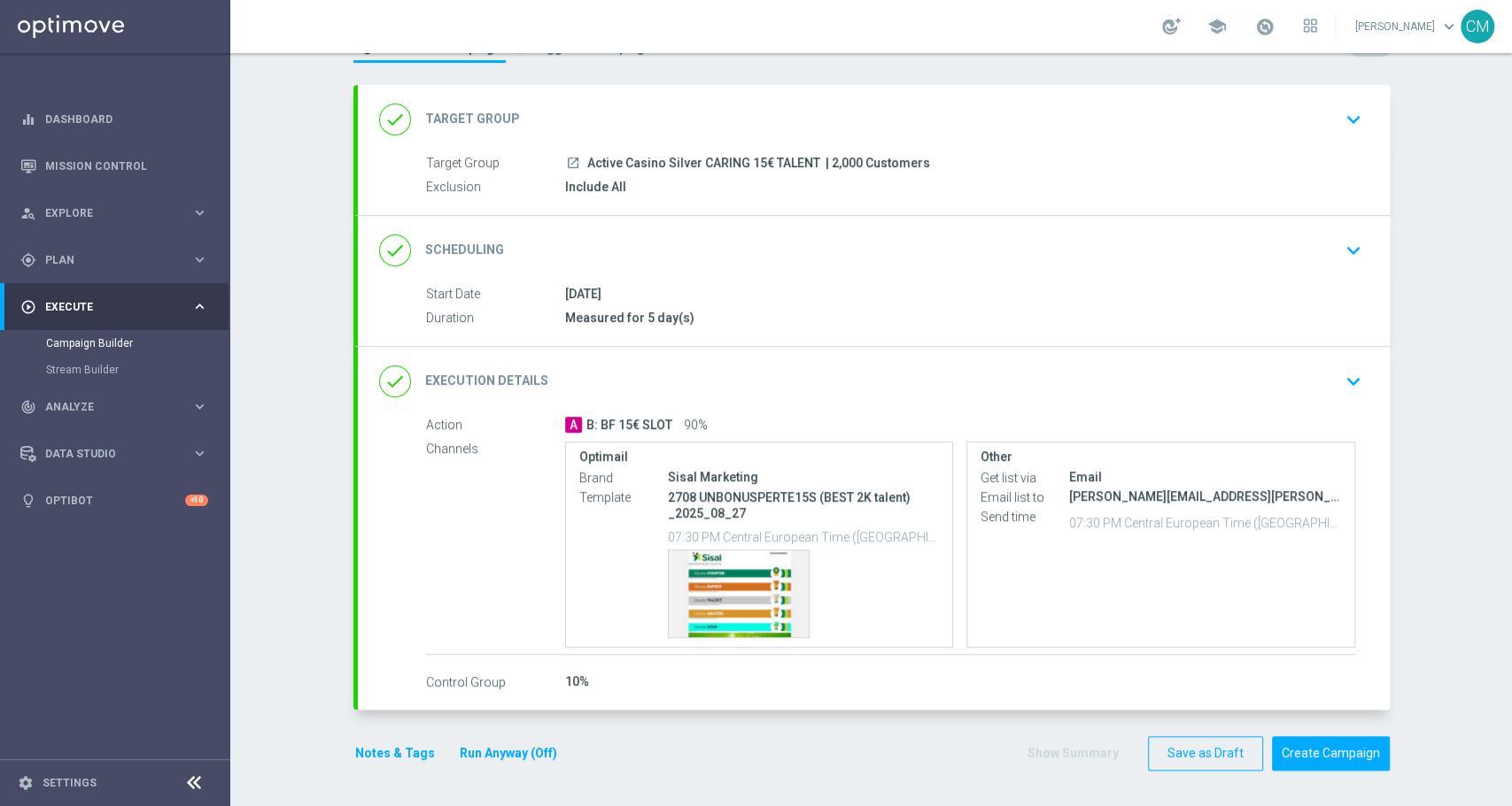
scroll to position [71, 0]
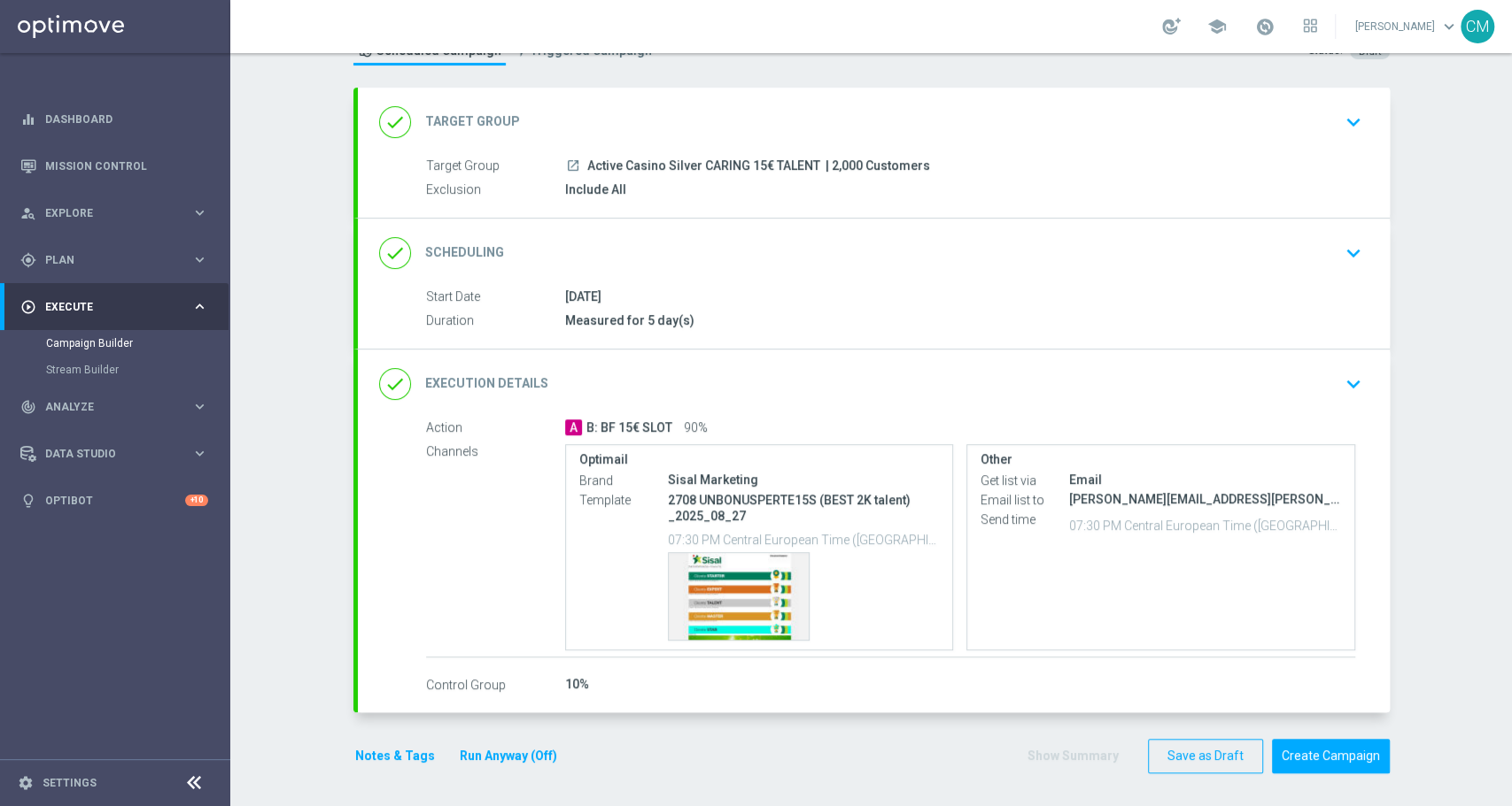
click at [397, 750] on button "Notes & Tags" at bounding box center [395, 756] width 83 height 22
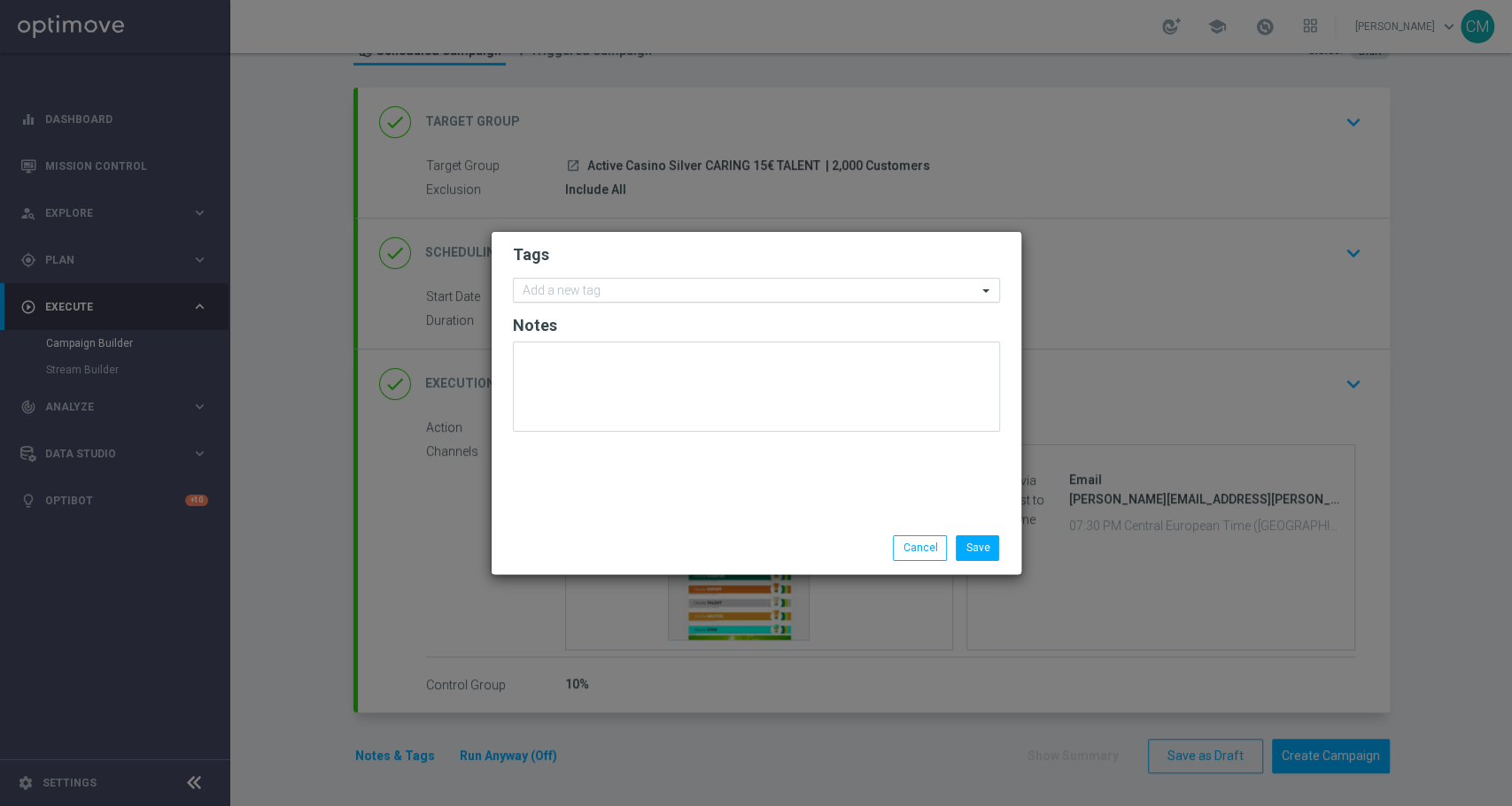
click at [532, 291] on input "text" at bounding box center [750, 291] width 455 height 15
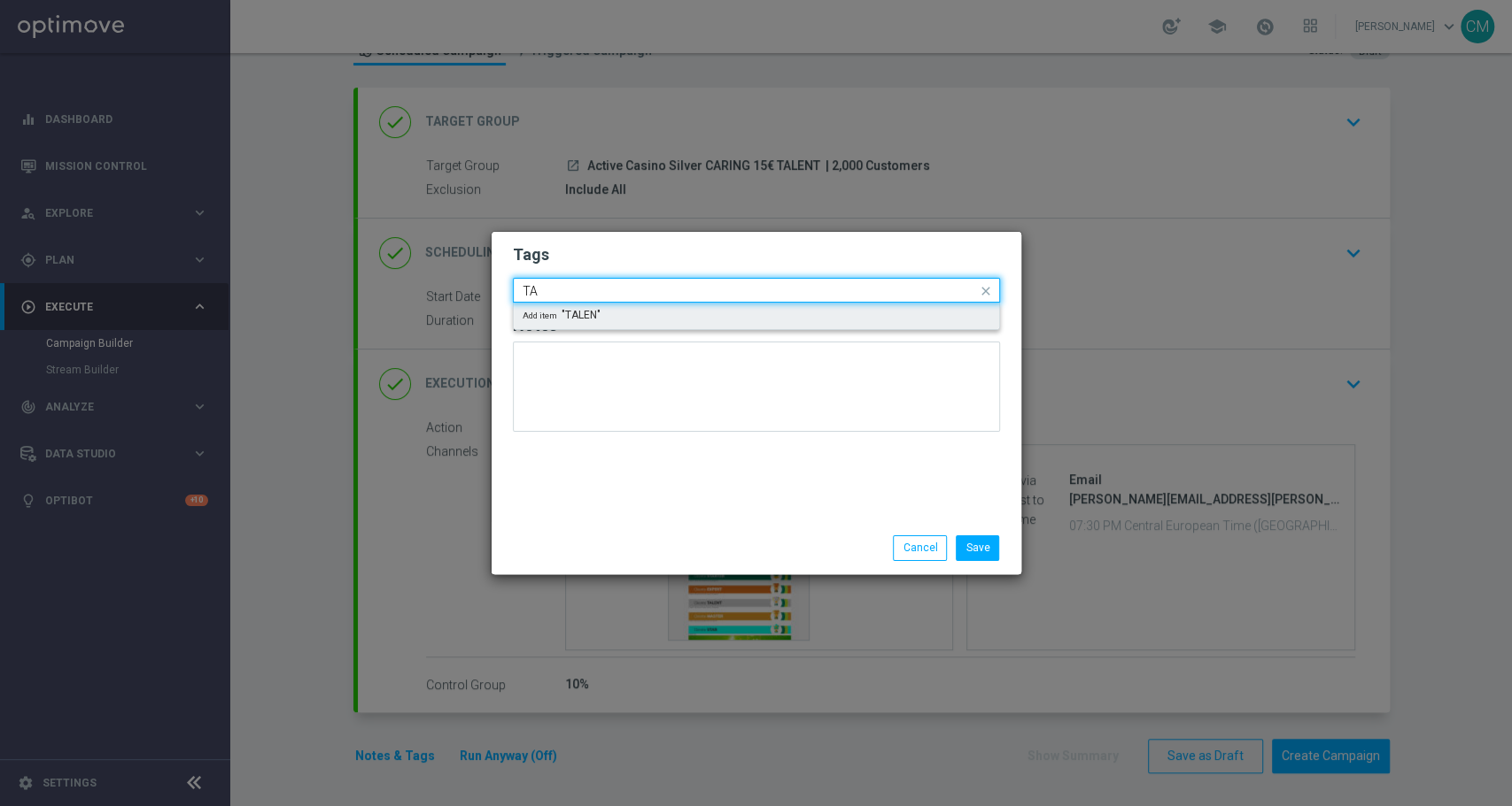
type input "T"
click at [560, 316] on label "talent" at bounding box center [554, 317] width 26 height 11
type input "talent"
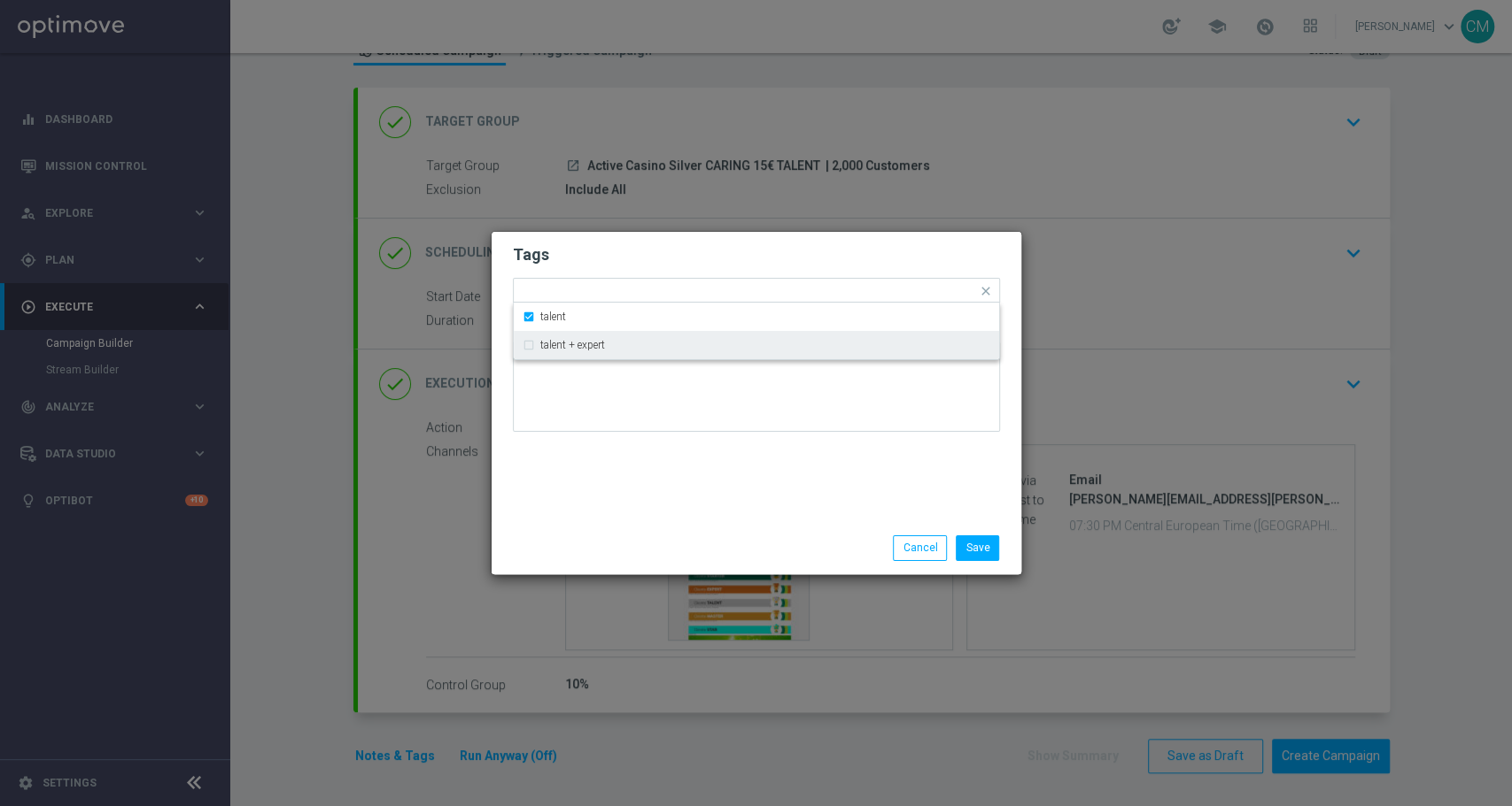
click at [670, 518] on div "Tags Quick find × talent talent talent + expert Notes" at bounding box center [756, 377] width 530 height 291
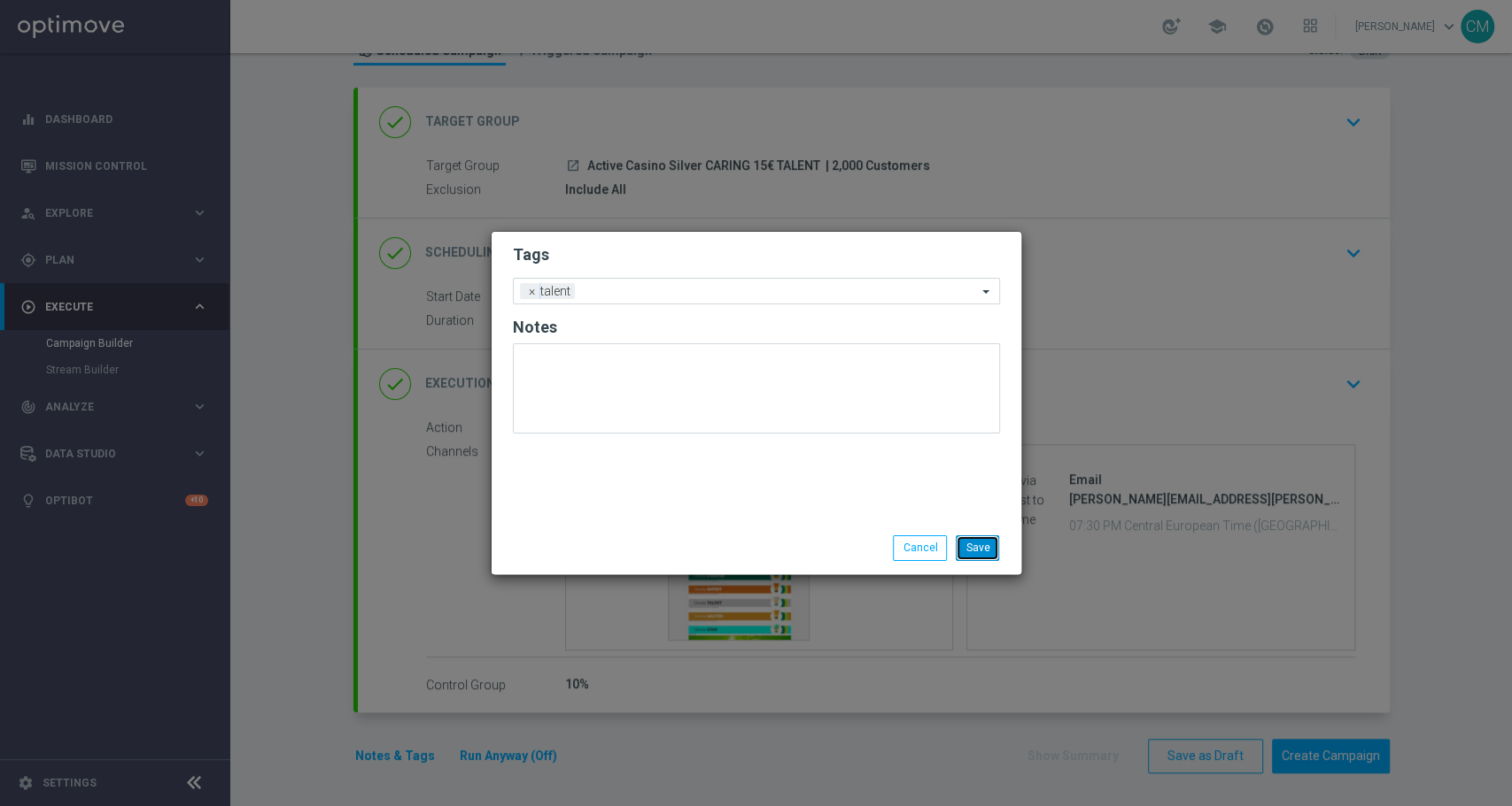
click at [972, 551] on button "Save" at bounding box center [976, 547] width 43 height 25
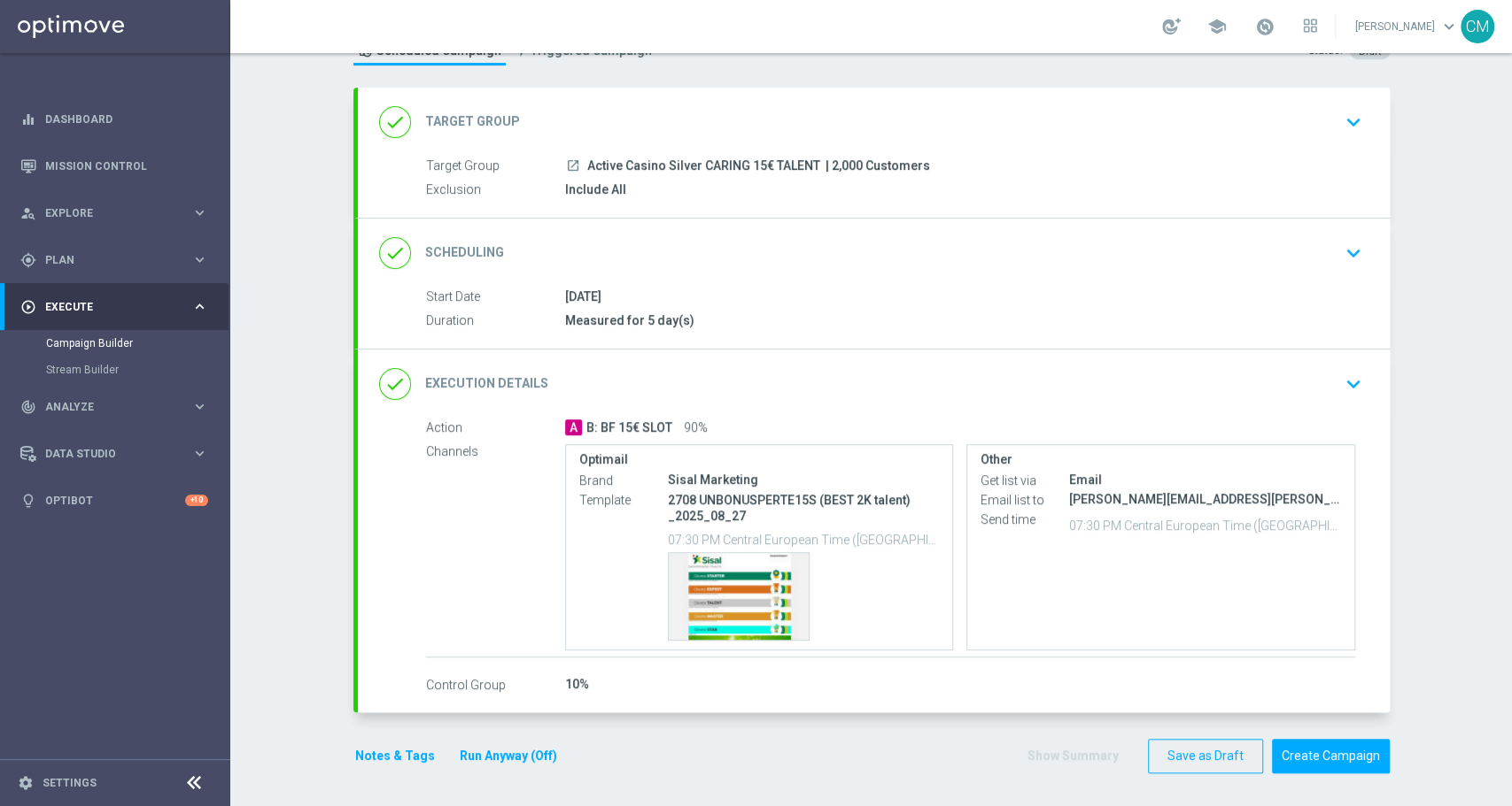
click at [383, 757] on button "Notes & Tags" at bounding box center [395, 756] width 83 height 22
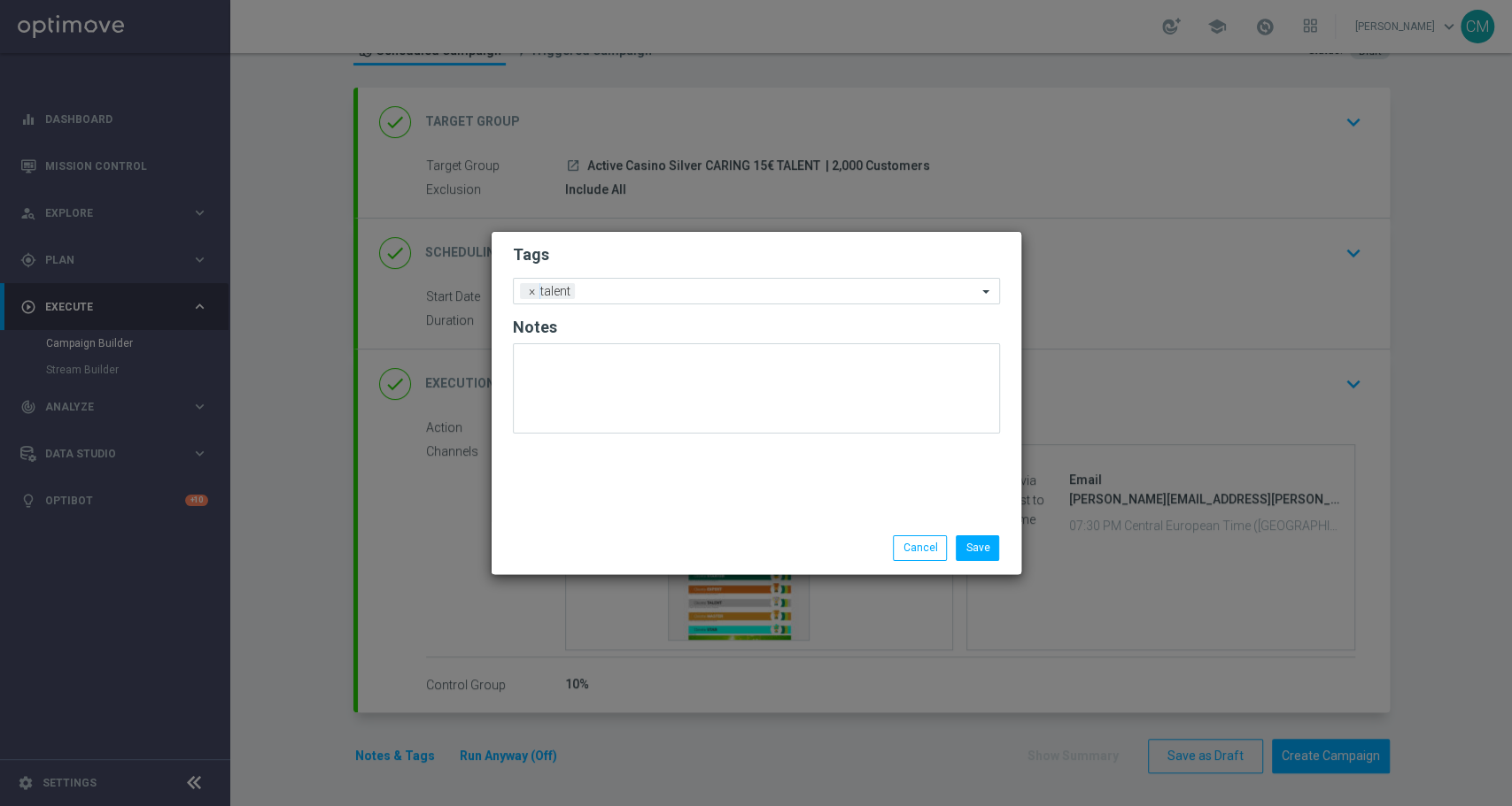
click at [623, 276] on form "Tags Add a new tag × talent Notes" at bounding box center [756, 343] width 487 height 207
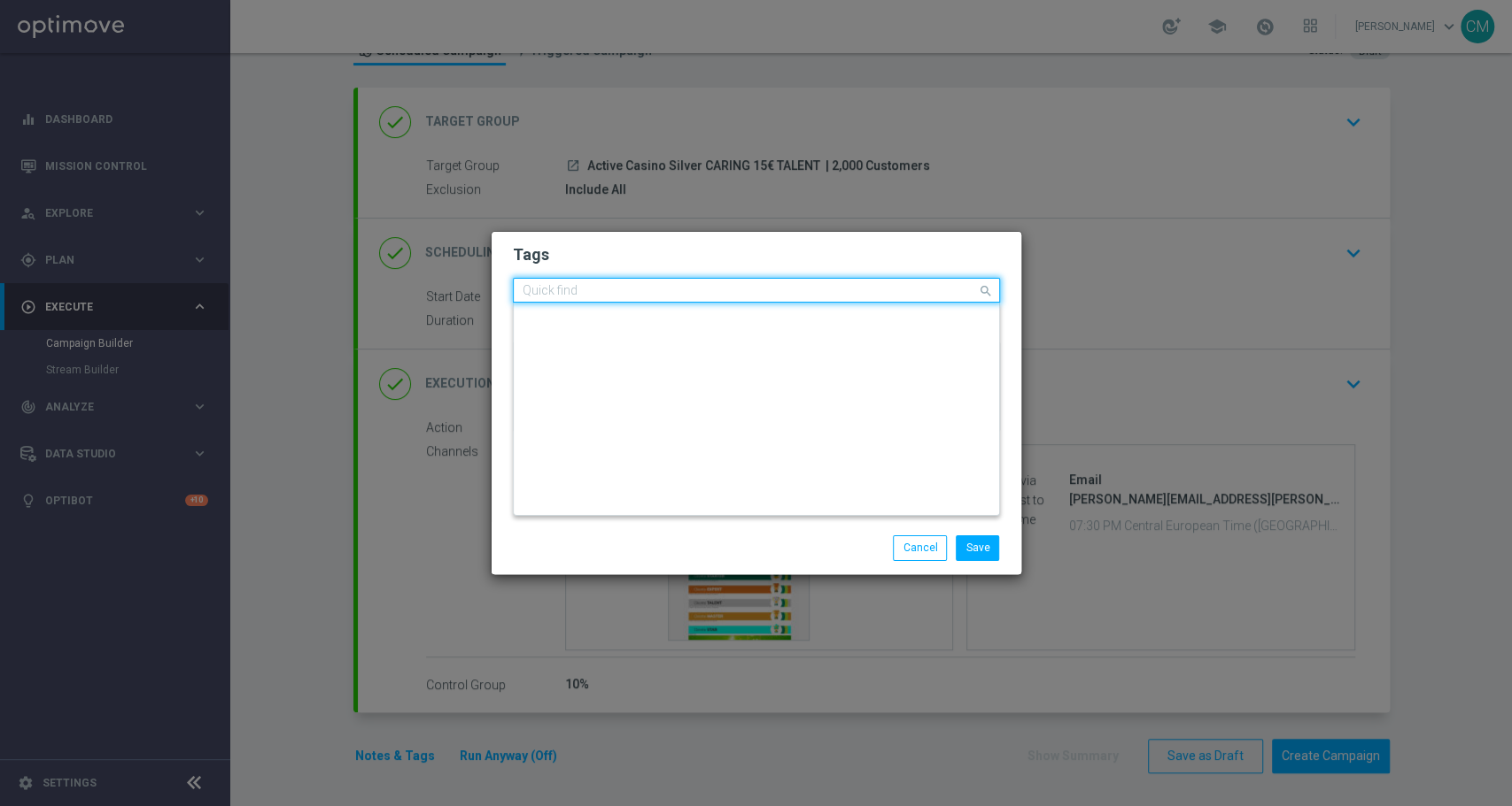
click at [619, 285] on input "text" at bounding box center [750, 291] width 455 height 15
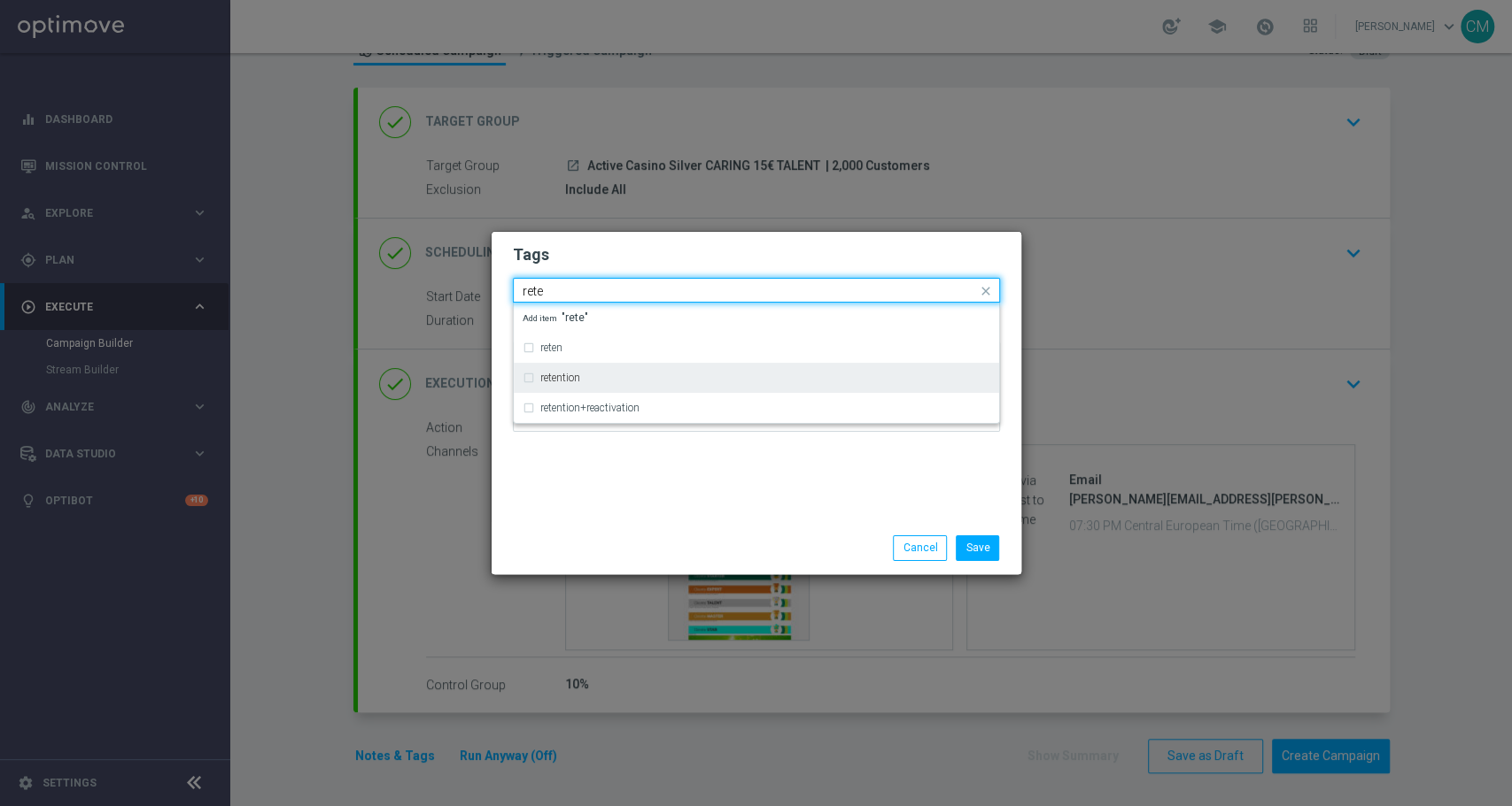
click at [632, 379] on div "retention" at bounding box center [765, 378] width 450 height 11
type input "rete"
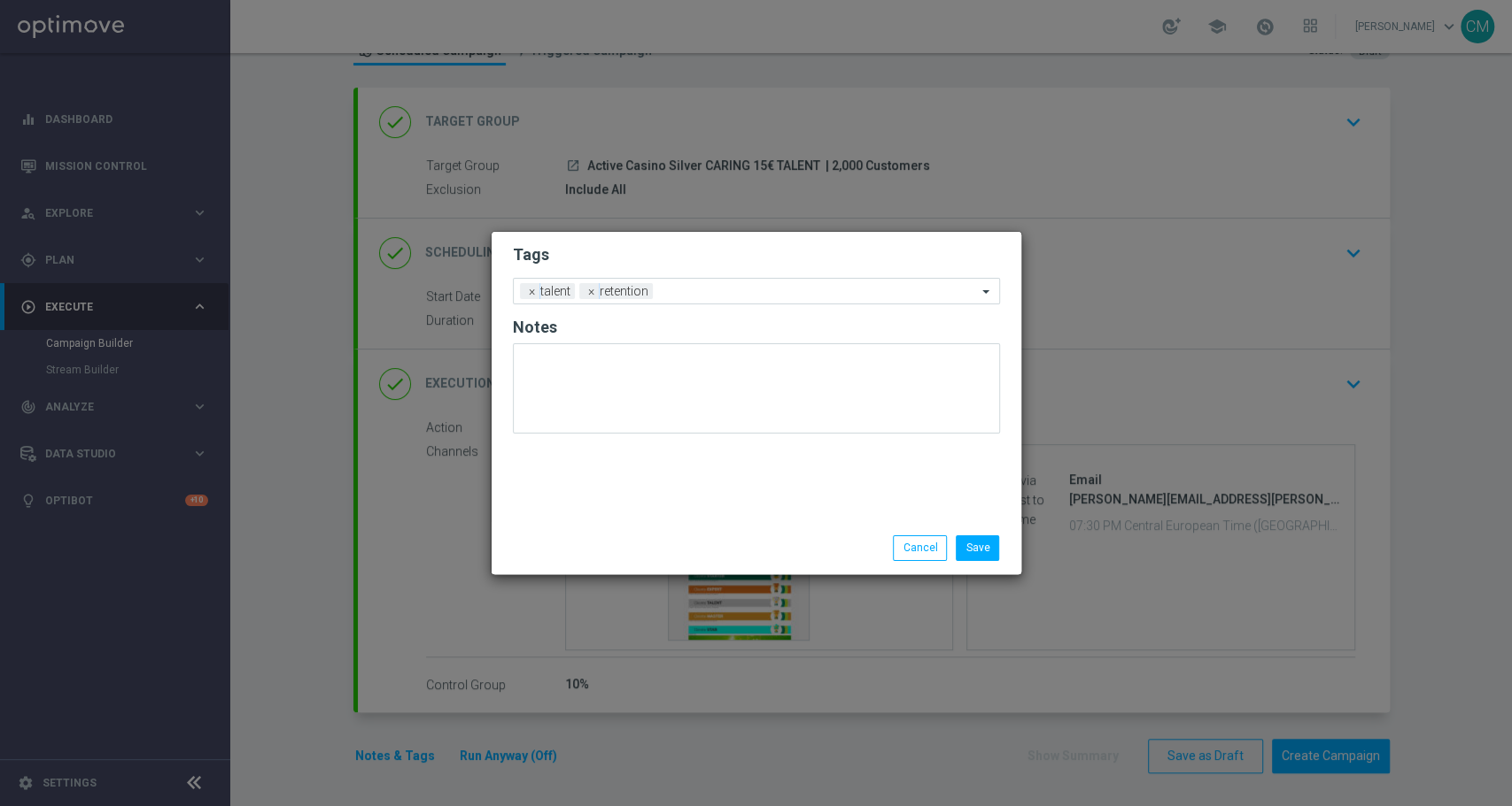
click at [681, 510] on div "Tags Add a new tag × talent × retention Notes" at bounding box center [756, 377] width 530 height 291
click at [680, 288] on input "text" at bounding box center [817, 292] width 317 height 15
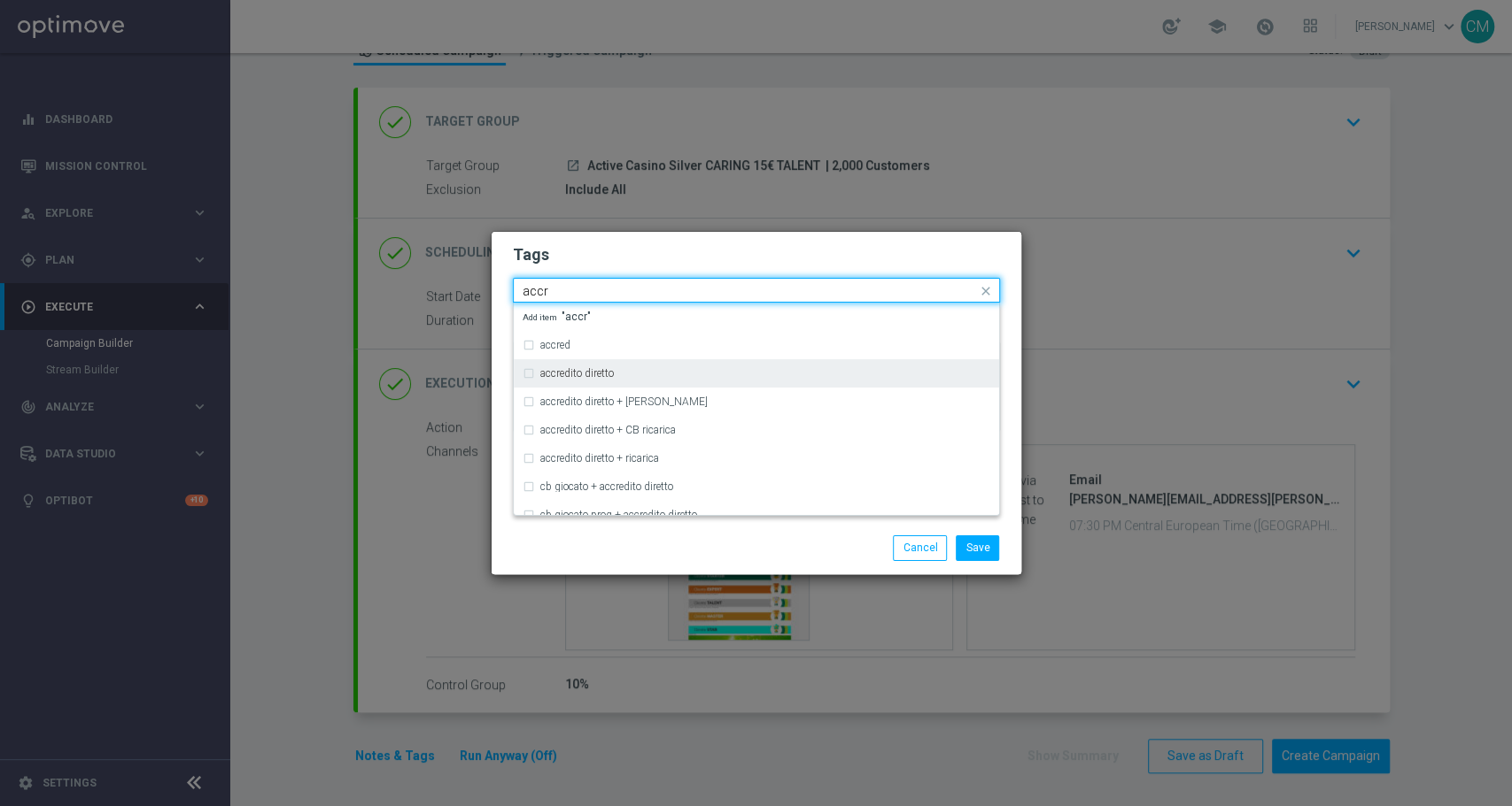
click at [695, 369] on div "accredito diretto" at bounding box center [765, 374] width 450 height 11
type input "accr"
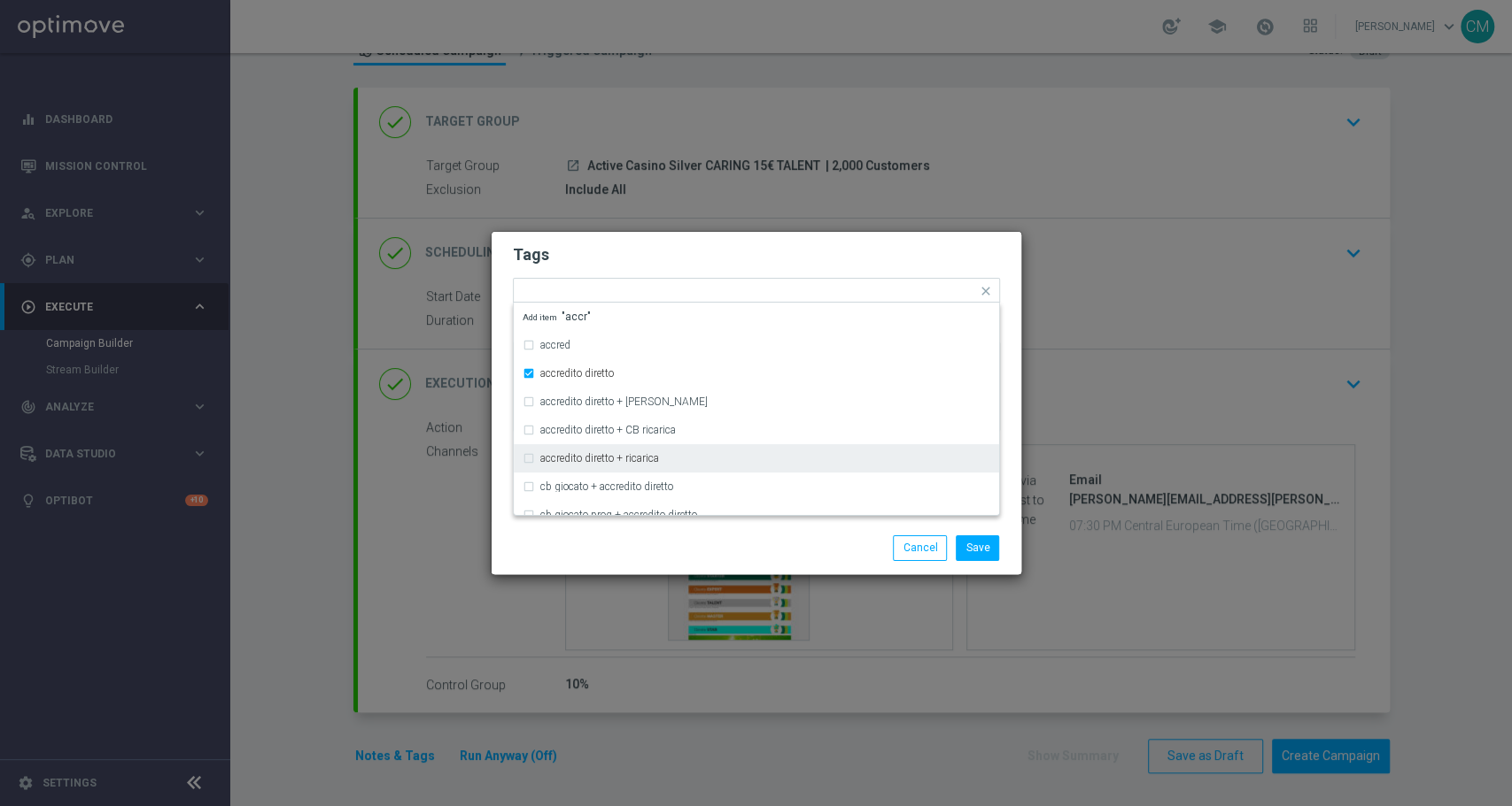
click at [711, 553] on div "Save Cancel" at bounding box center [841, 547] width 343 height 25
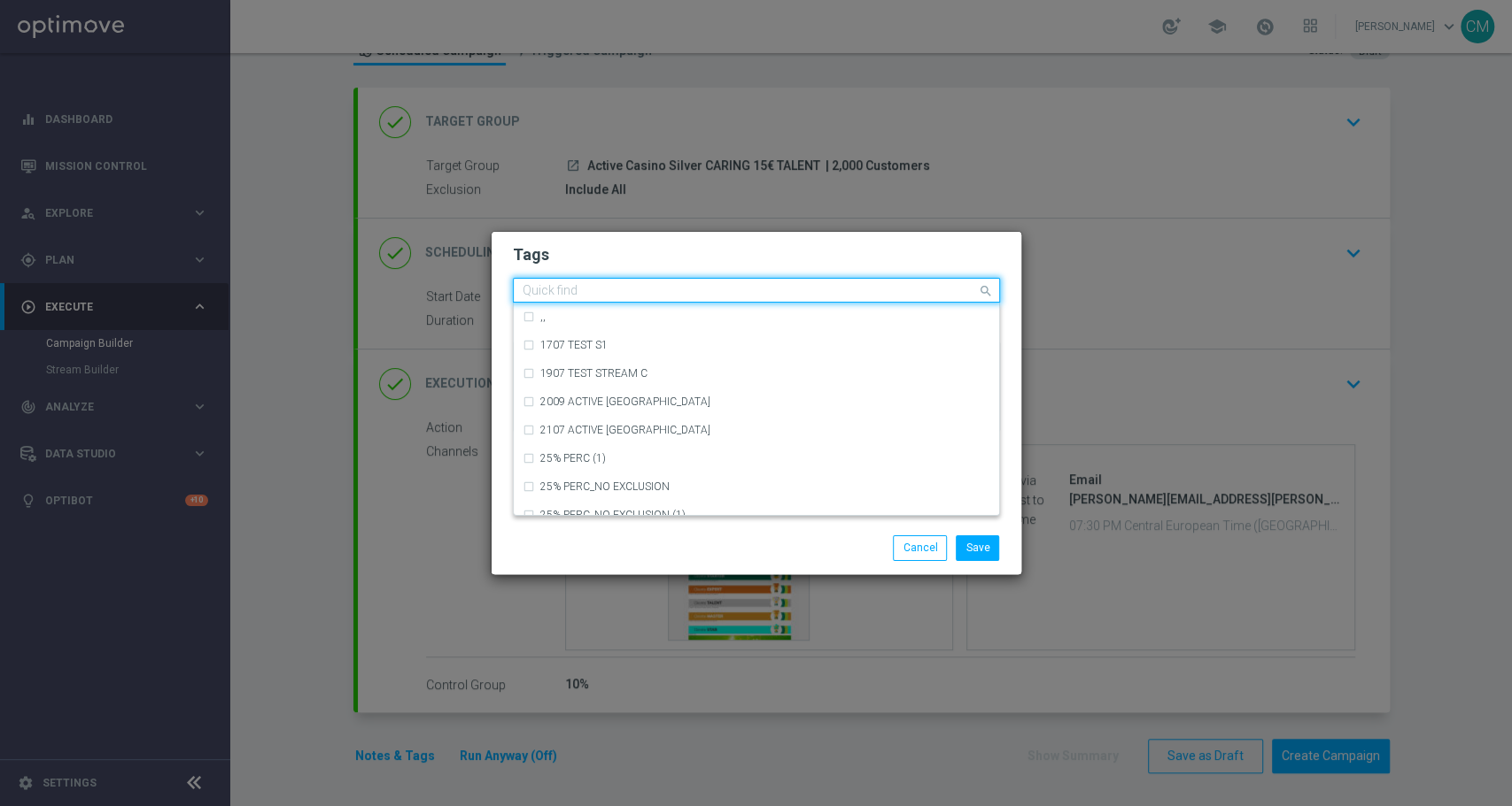
click at [798, 290] on input "text" at bounding box center [750, 291] width 455 height 15
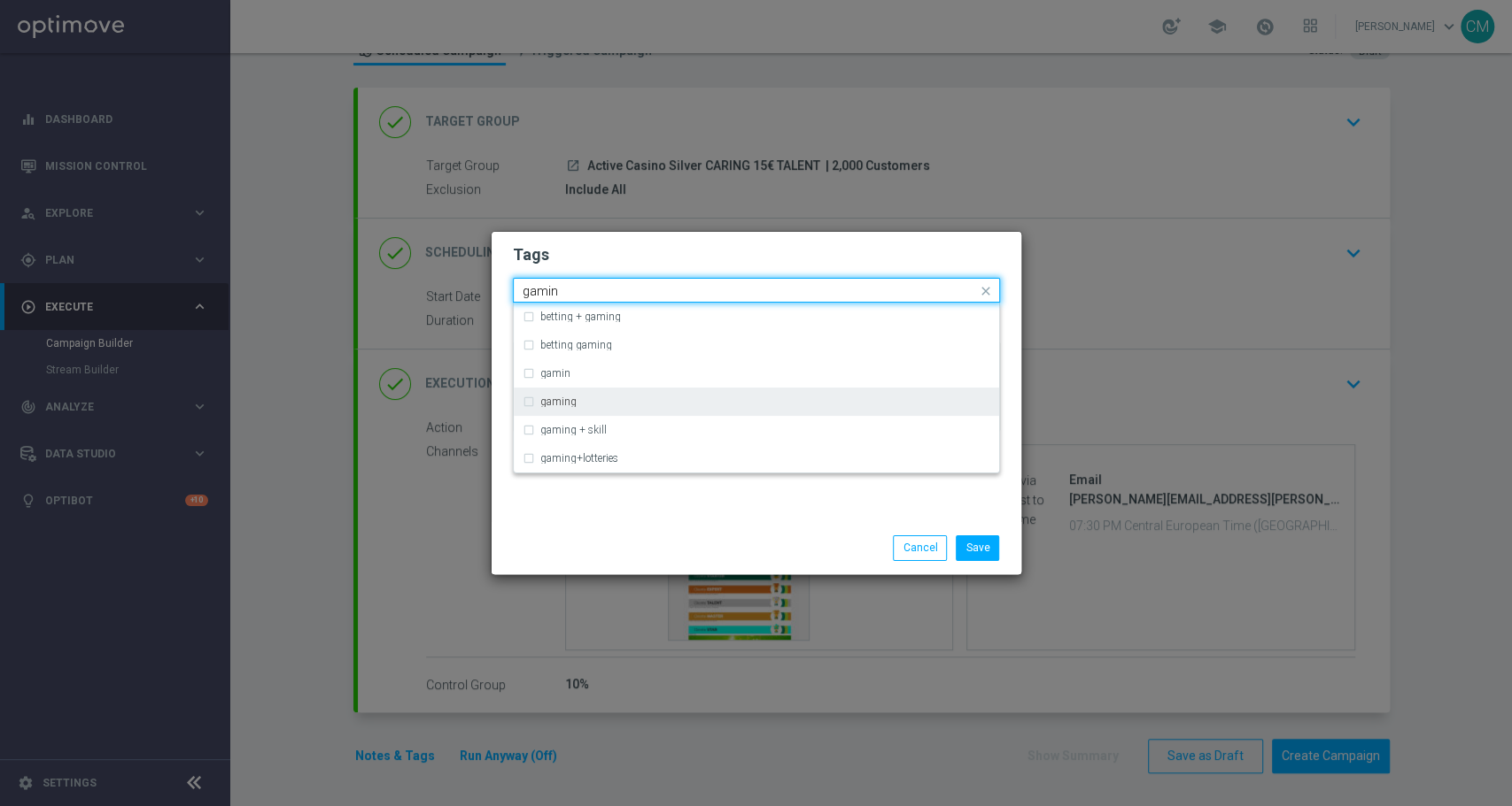
click at [709, 392] on div "gaming" at bounding box center [756, 402] width 468 height 28
type input "gamin"
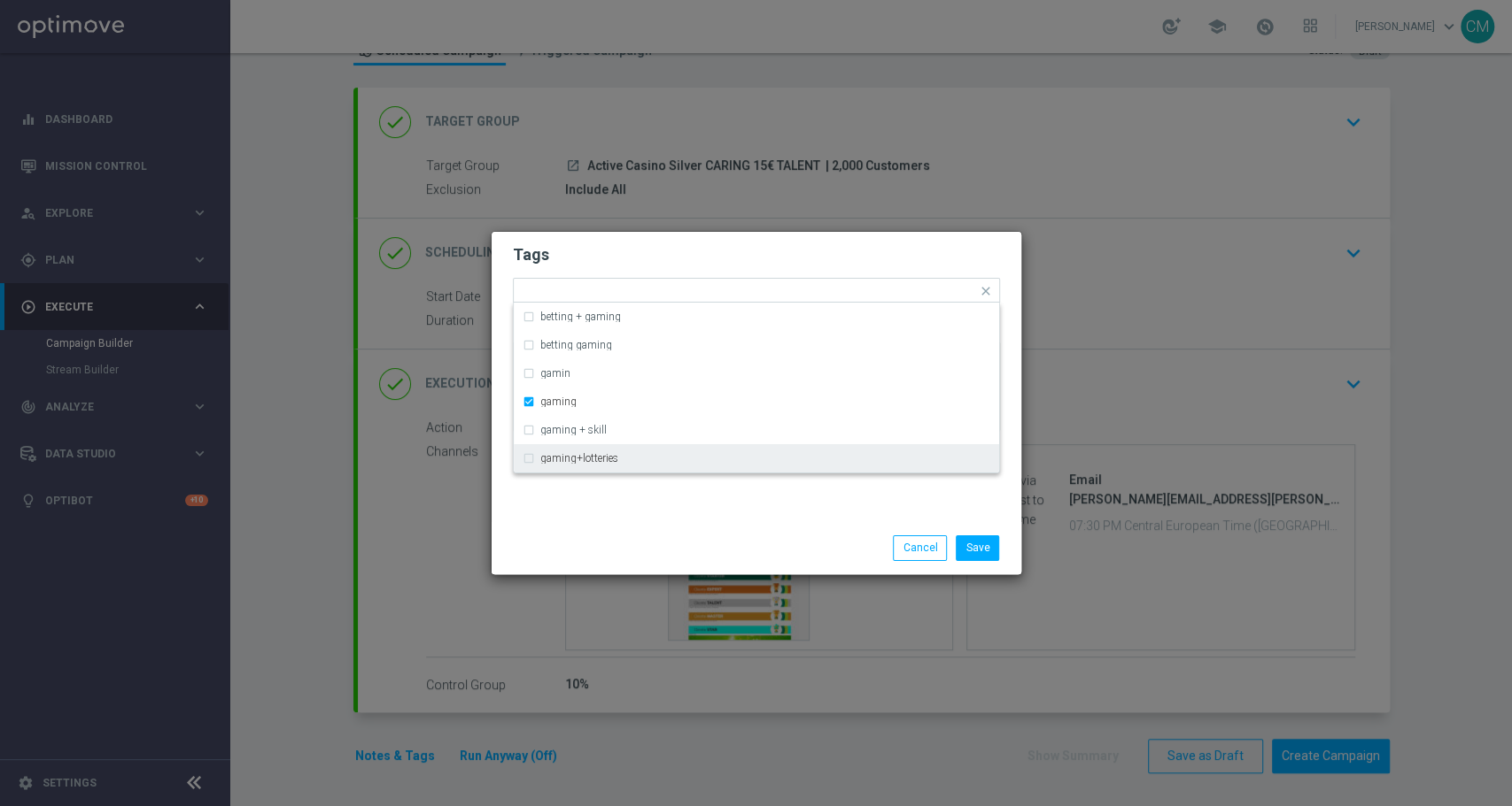
click at [747, 524] on div "Save Cancel" at bounding box center [756, 547] width 530 height 51
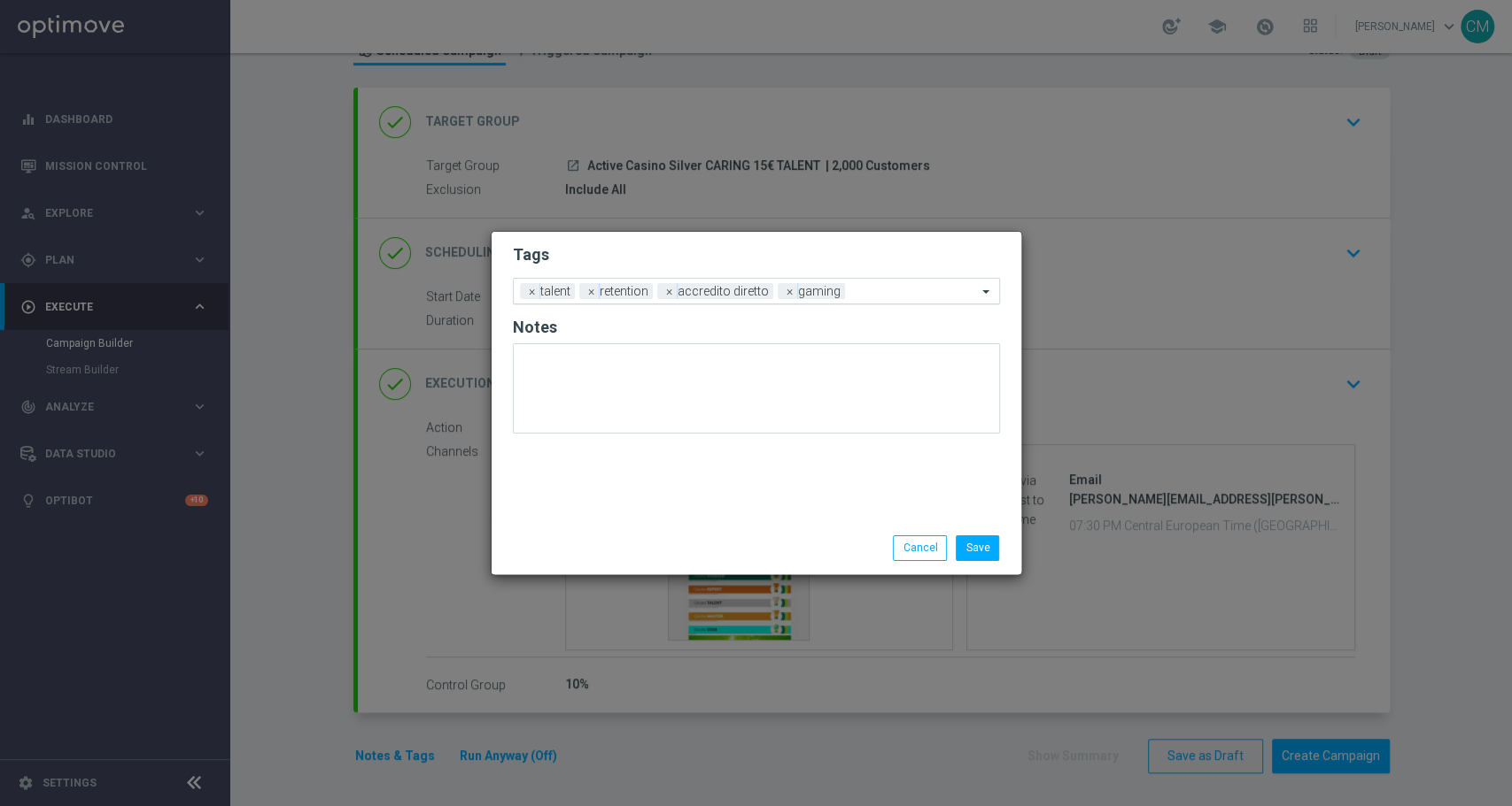
click at [906, 292] on input "text" at bounding box center [913, 292] width 125 height 15
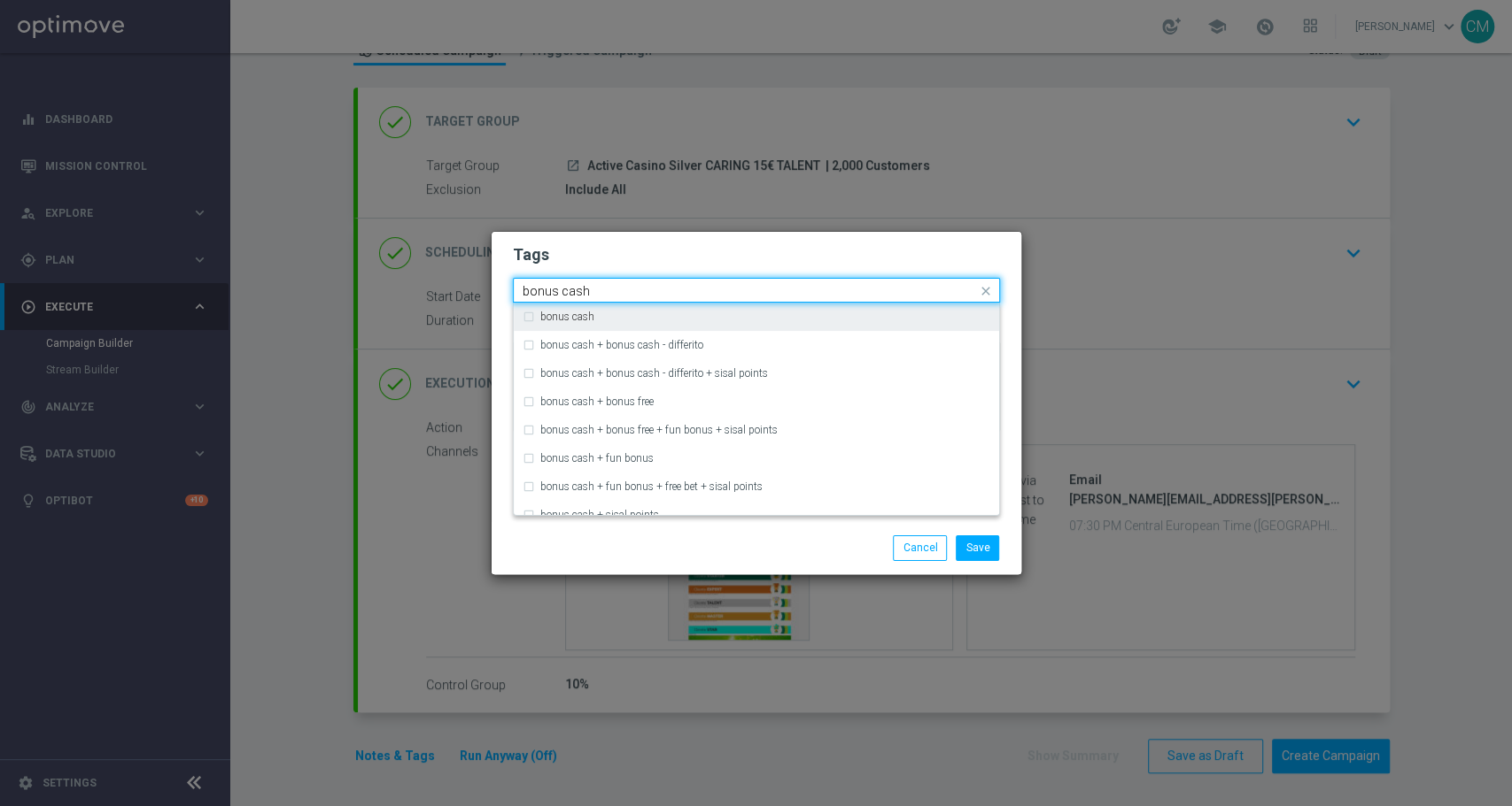
click at [783, 323] on div "bonus cash" at bounding box center [756, 317] width 468 height 28
type input "bonus cash"
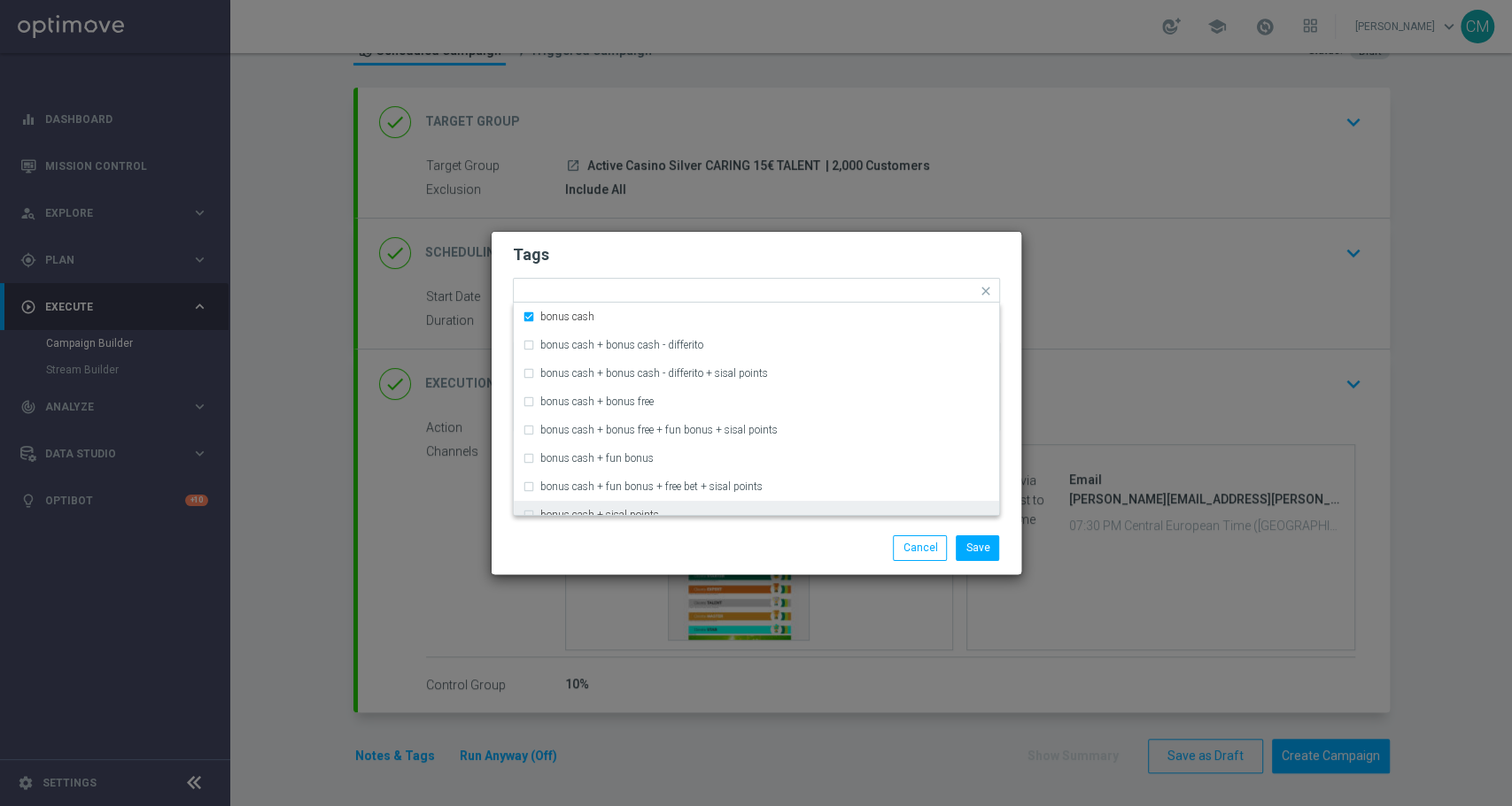
click at [788, 532] on div "Save Cancel" at bounding box center [756, 547] width 530 height 51
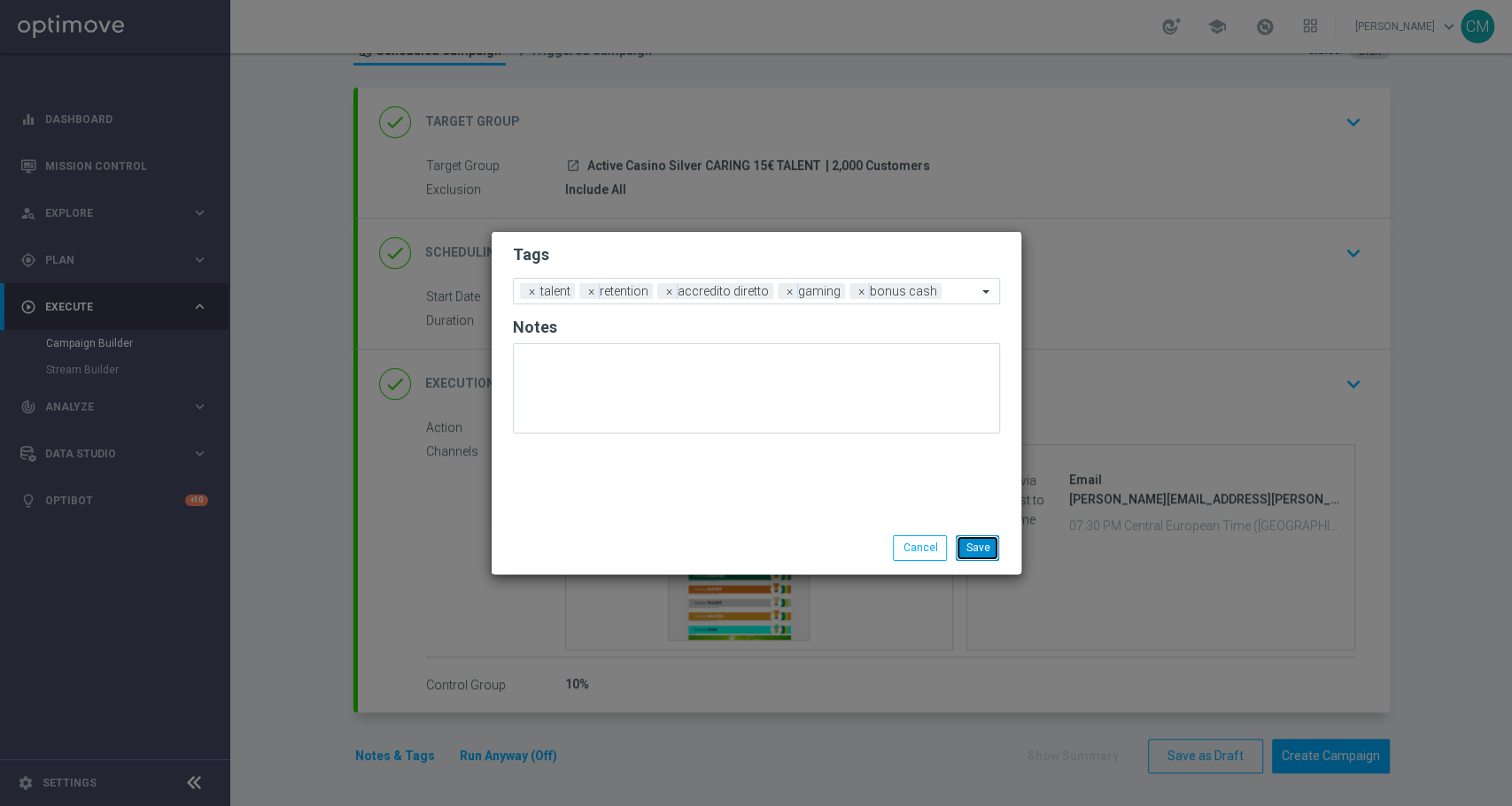
click at [991, 552] on button "Save" at bounding box center [976, 547] width 43 height 25
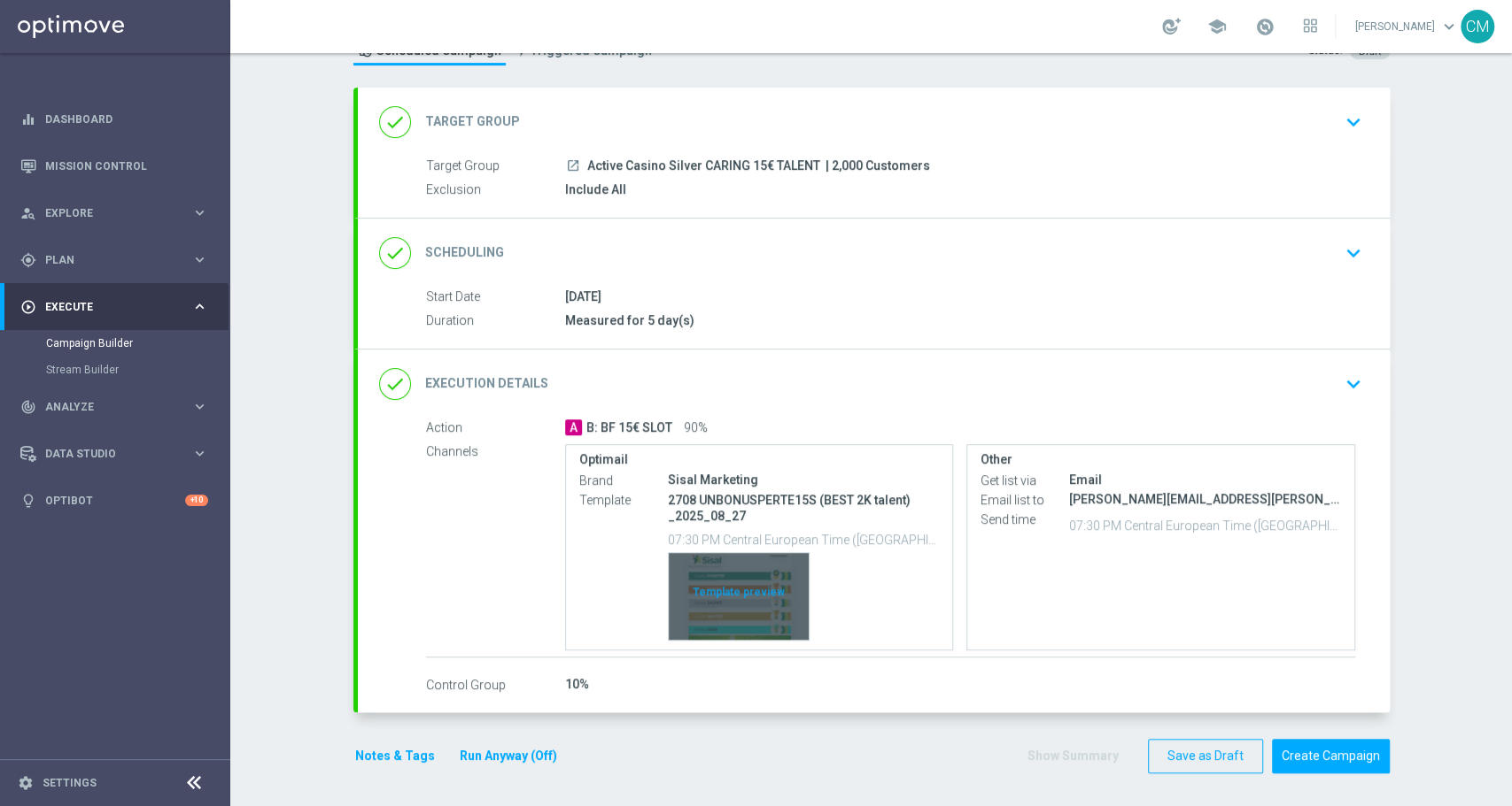
click at [707, 585] on div "Template preview" at bounding box center [739, 596] width 140 height 87
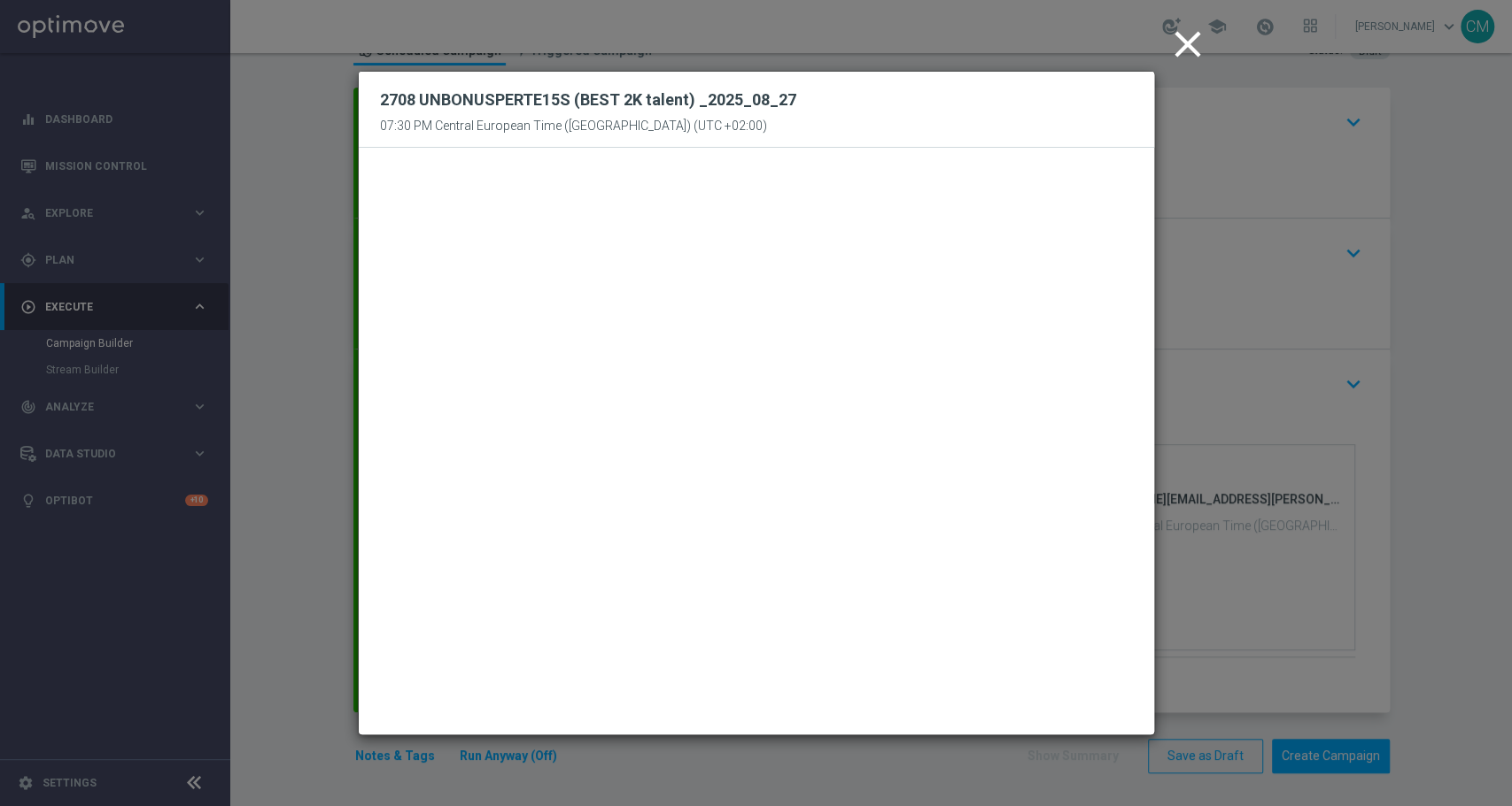
click at [1182, 49] on icon "close" at bounding box center [1187, 44] width 44 height 44
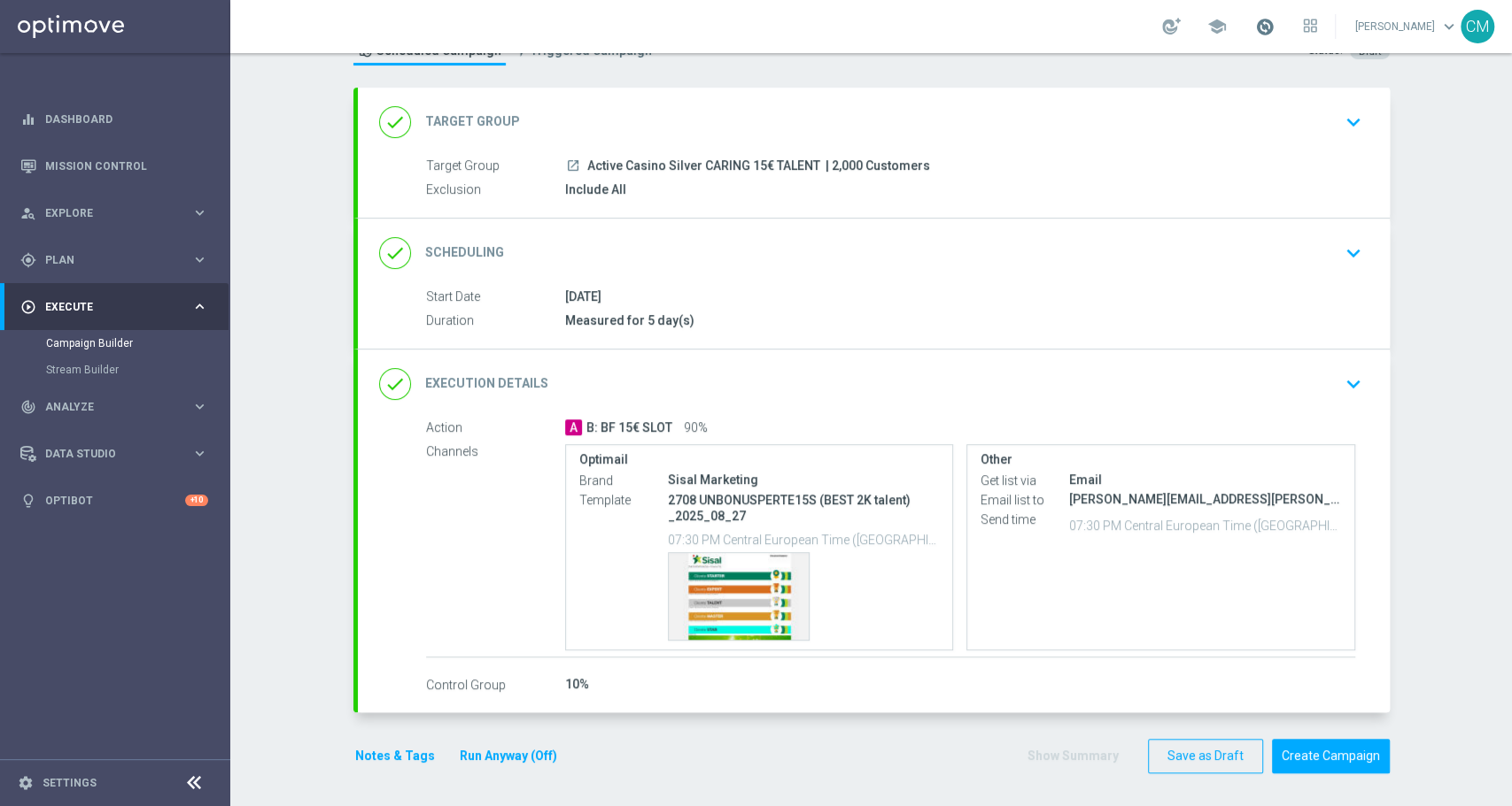
click at [1268, 21] on span at bounding box center [1264, 26] width 19 height 19
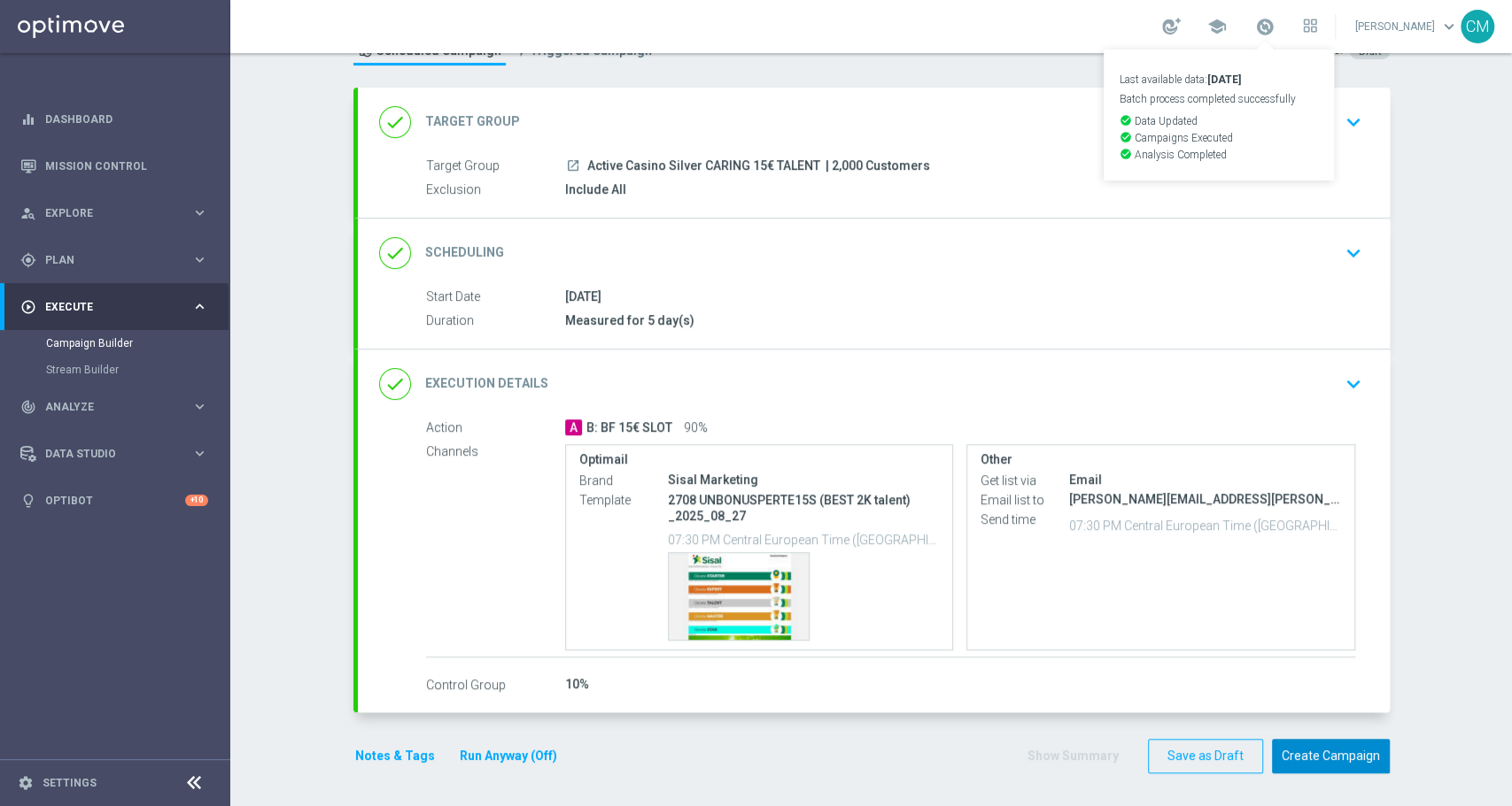
click at [1327, 757] on button "Create Campaign" at bounding box center [1330, 756] width 118 height 35
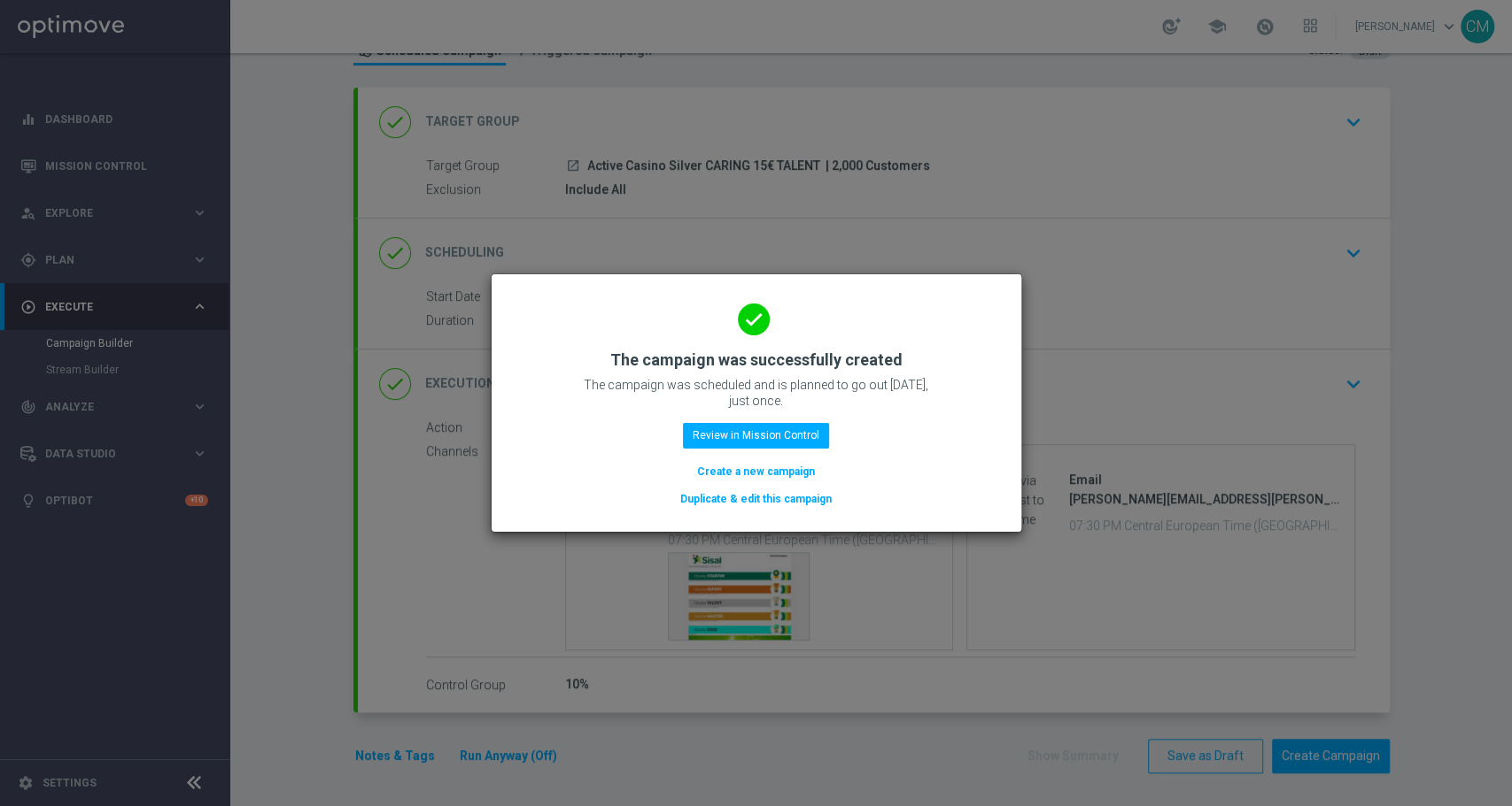
click at [780, 463] on button "Create a new campaign" at bounding box center [756, 471] width 121 height 19
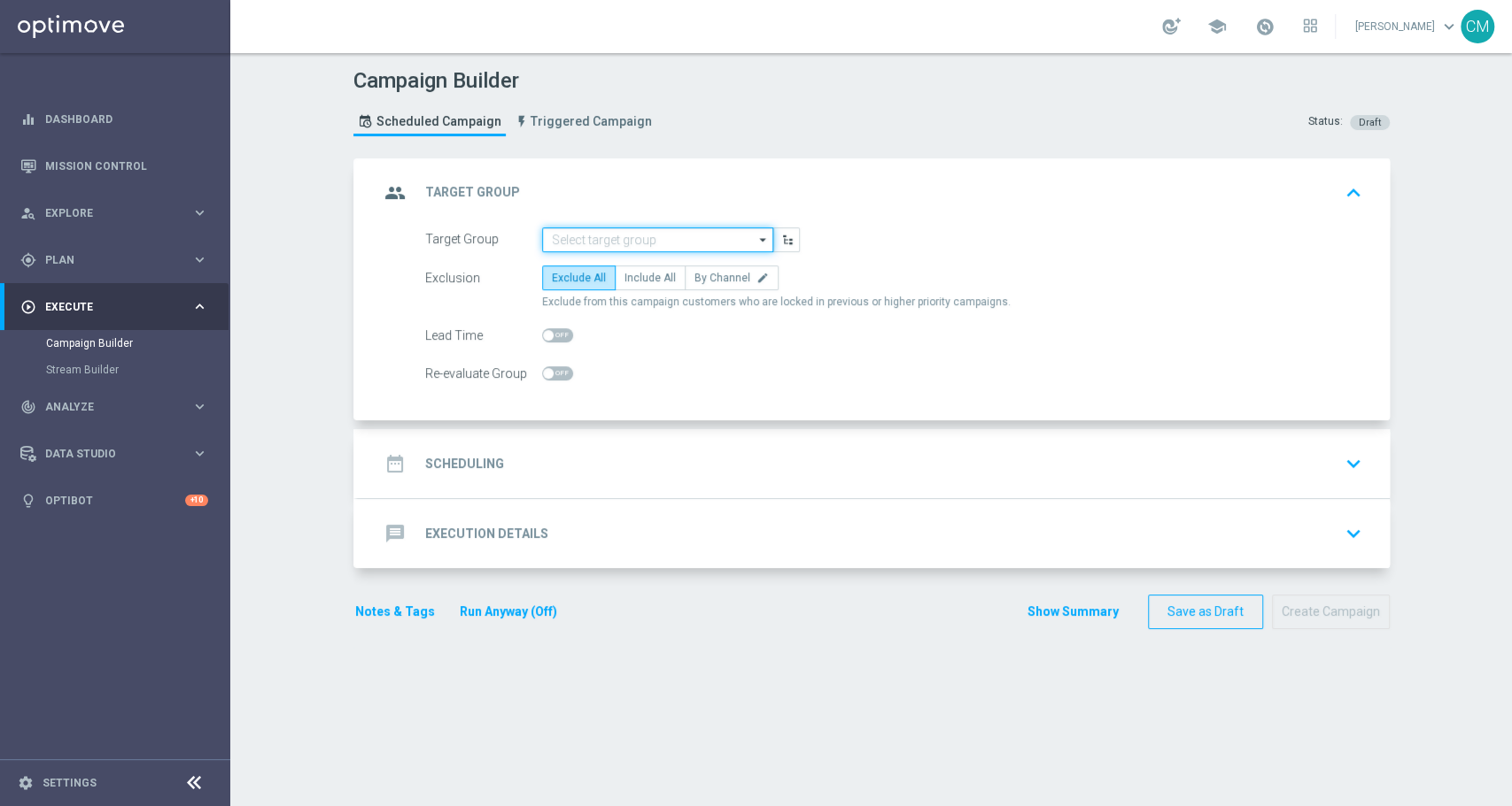
click at [629, 237] on input at bounding box center [657, 240] width 231 height 25
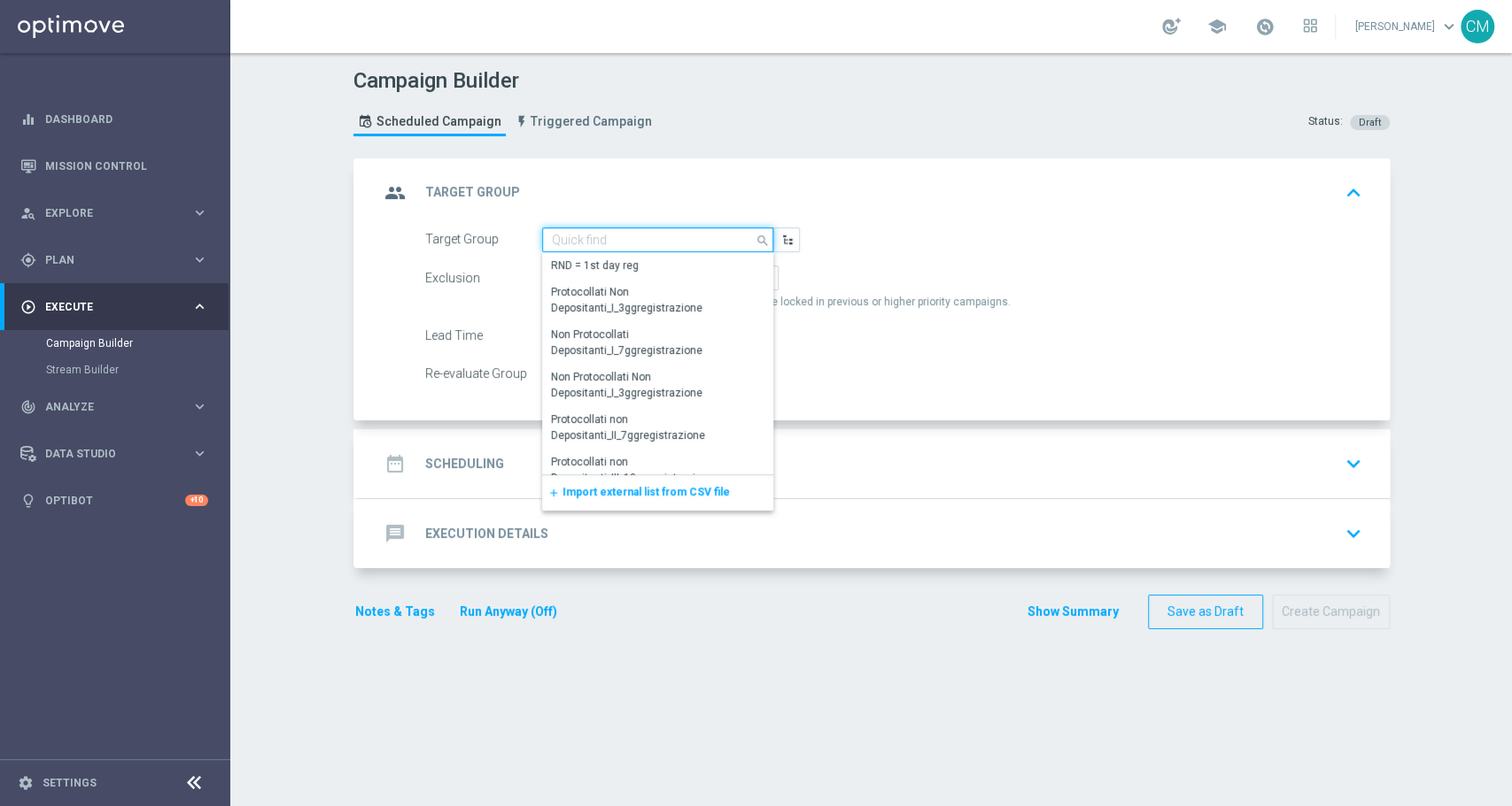
paste input "Active Casino Silver CARING 5€ TALENT"
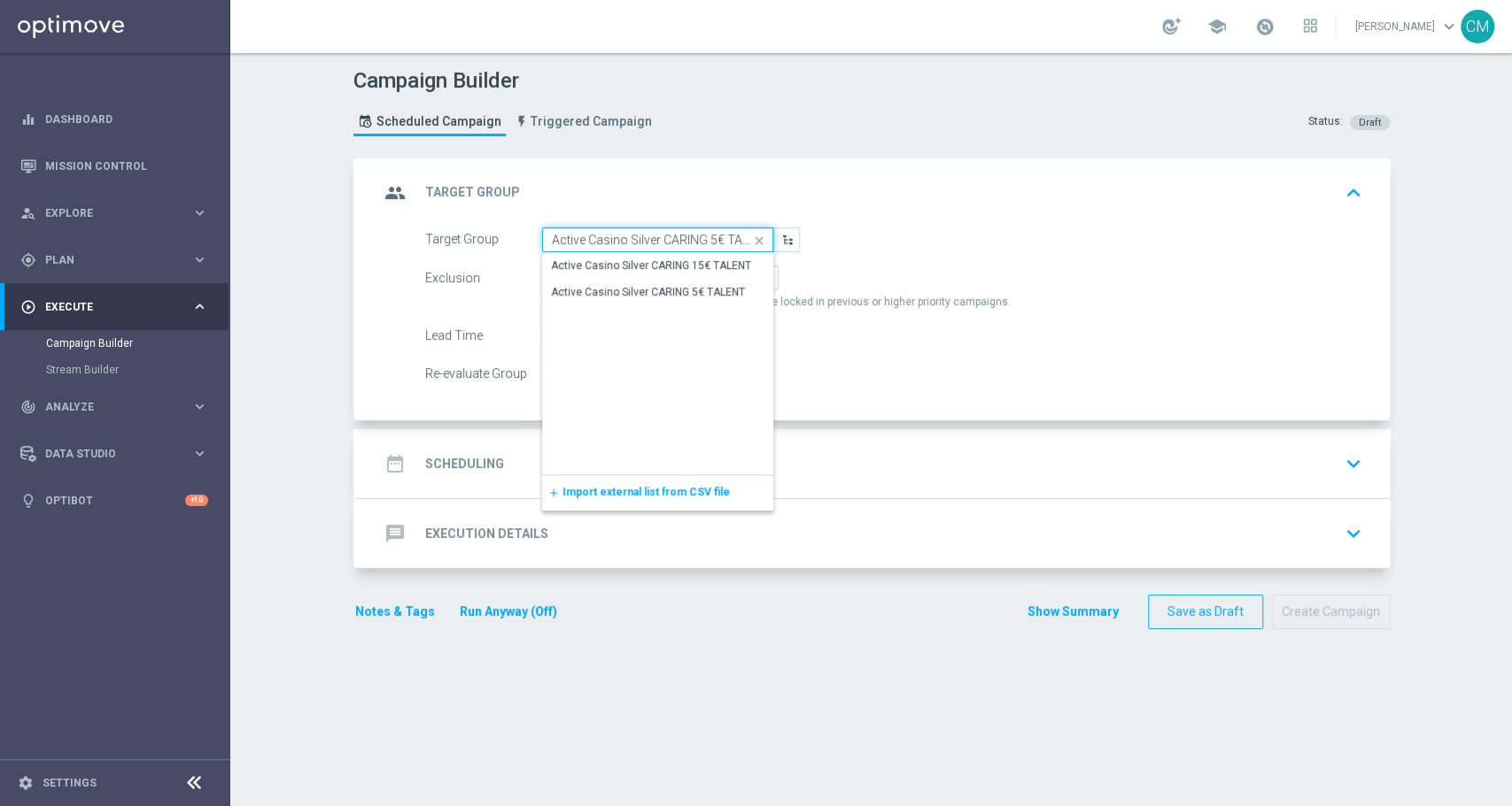
scroll to position [0, 13]
click at [660, 290] on div "Active Casino Silver CARING 5€ TALENT" at bounding box center [648, 292] width 194 height 16
type input "Active Casino Silver CARING 5€ TALENT"
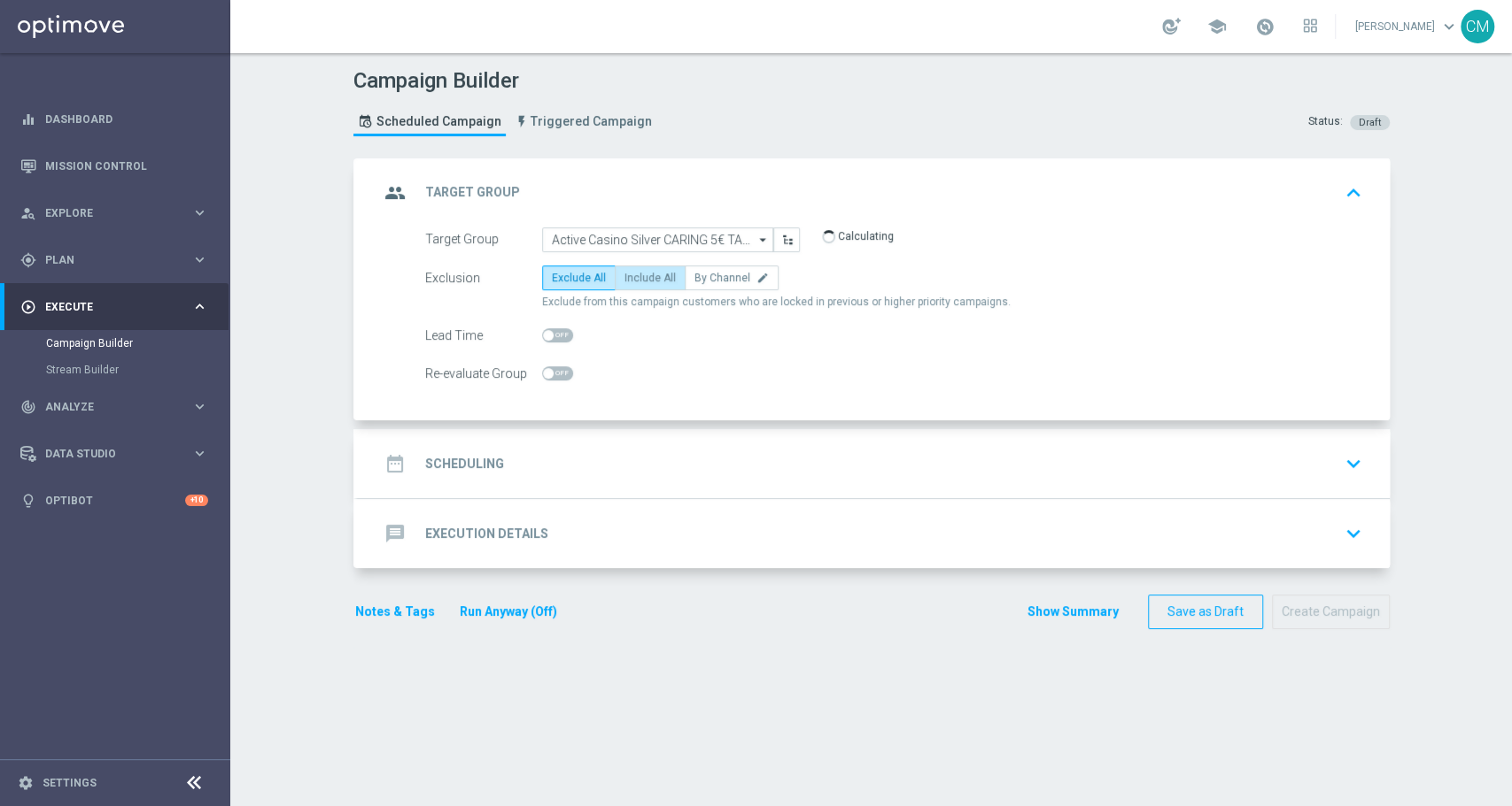
click at [638, 276] on span "Include All" at bounding box center [650, 278] width 51 height 12
click at [636, 276] on input "Include All" at bounding box center [631, 282] width 12 height 12
radio input "true"
click at [642, 449] on div "date_range Scheduling keyboard_arrow_down" at bounding box center [873, 463] width 989 height 34
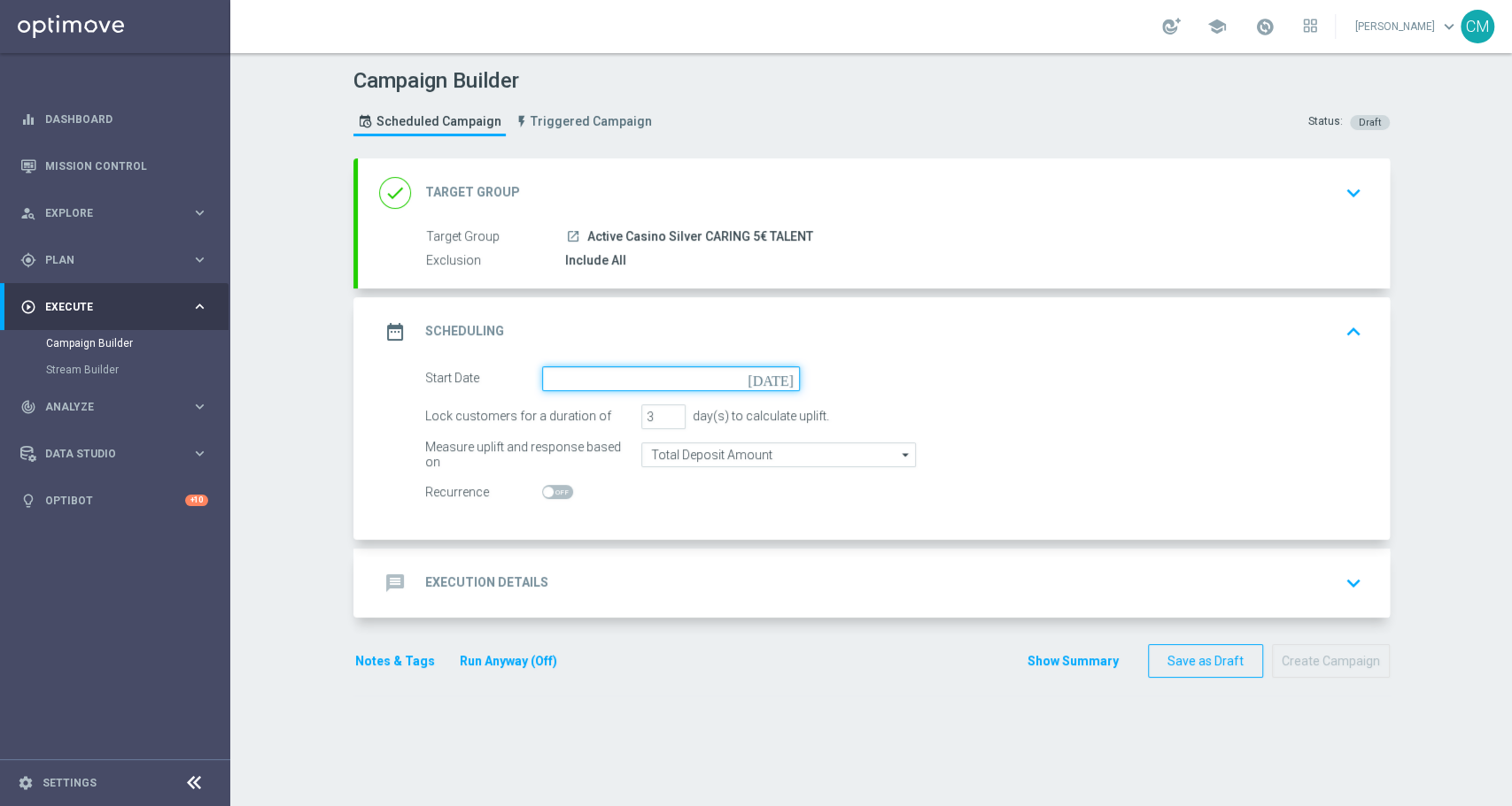
click at [599, 378] on input at bounding box center [671, 379] width 258 height 25
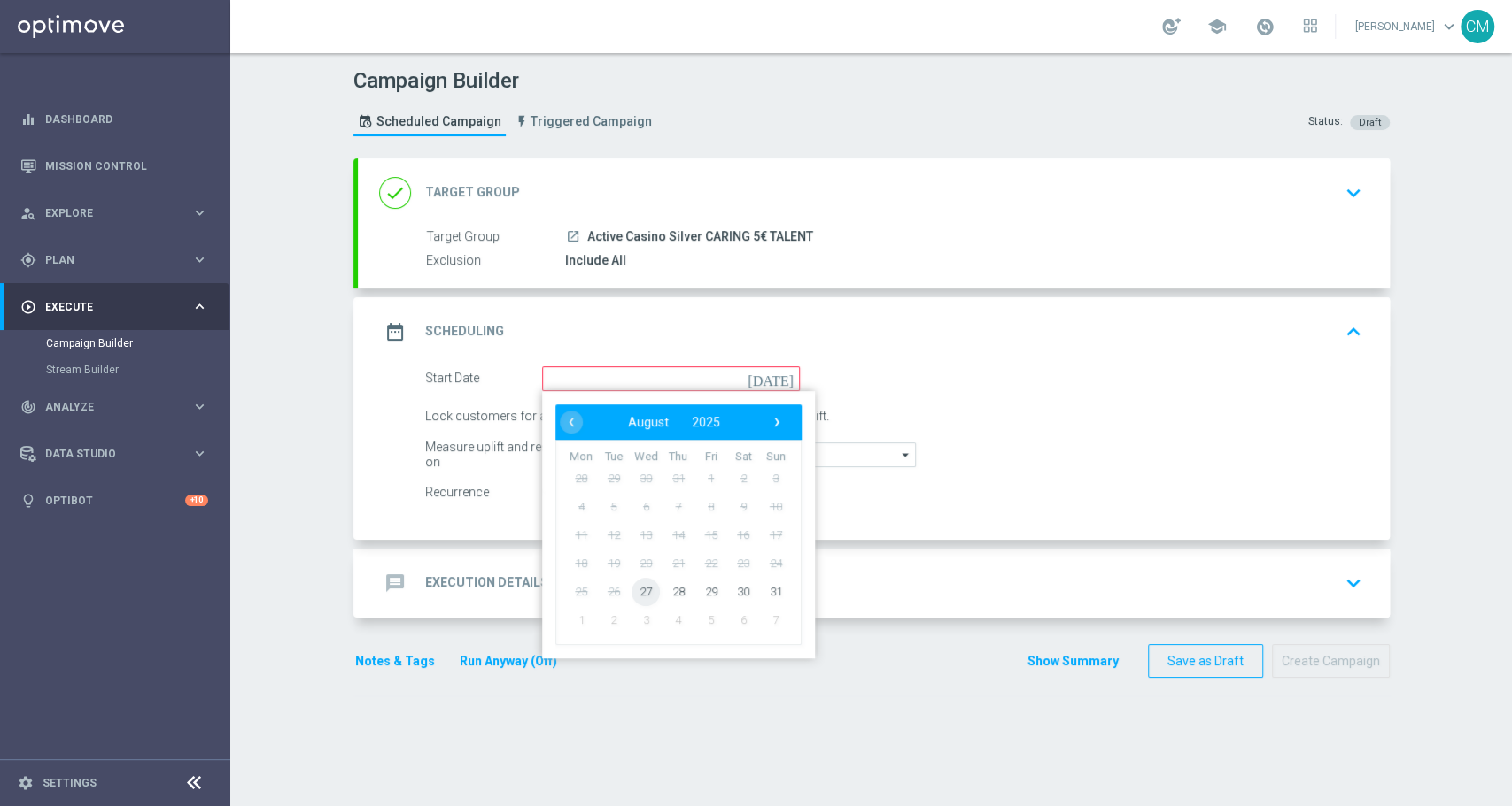
click at [632, 587] on span "27" at bounding box center [646, 591] width 28 height 28
type input "27 Aug 2025"
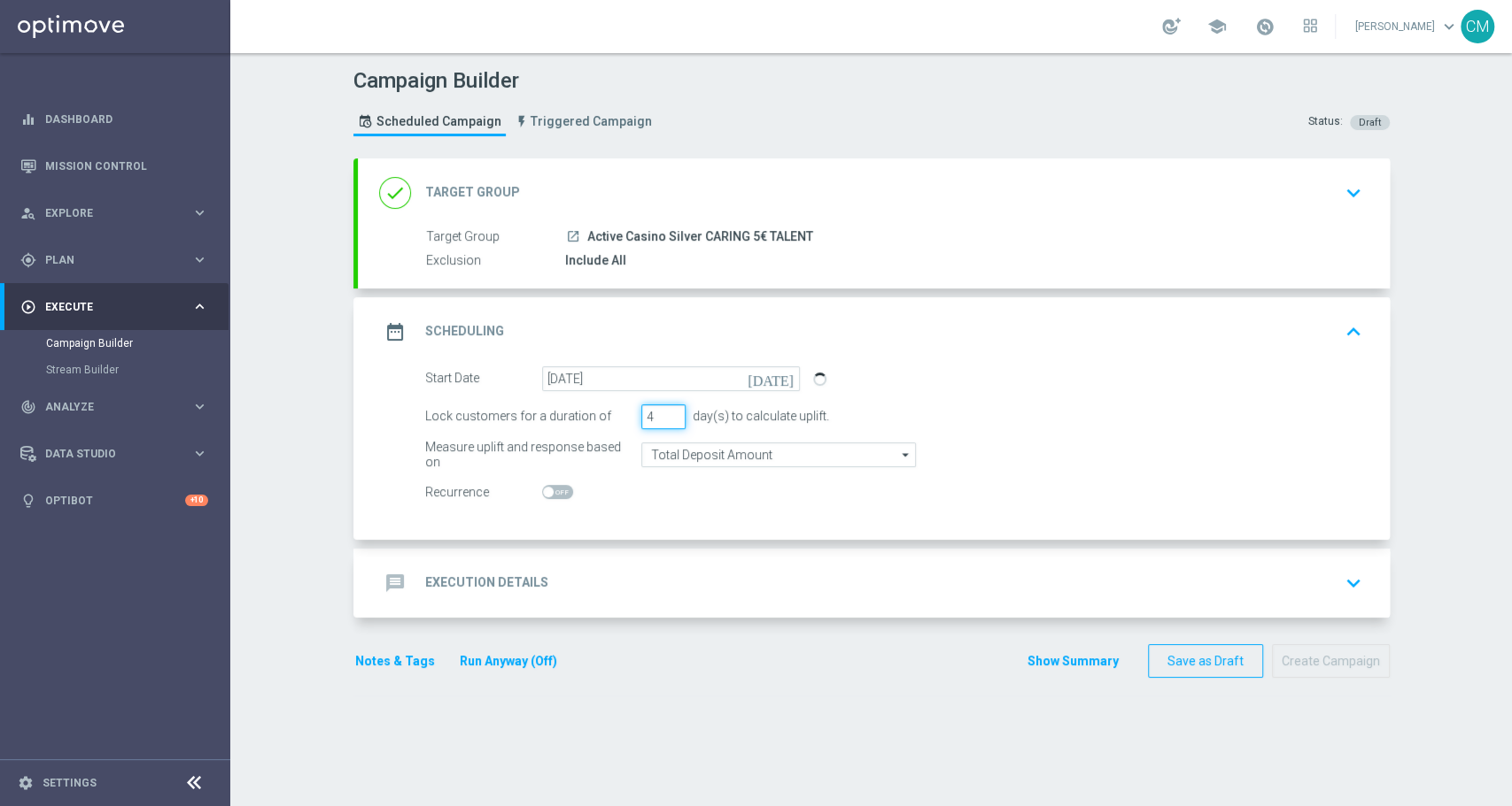
click at [658, 410] on input "4" at bounding box center [664, 416] width 44 height 25
type input "5"
click at [658, 410] on input "5" at bounding box center [664, 416] width 44 height 25
click at [670, 453] on input "Total Deposit Amount" at bounding box center [778, 454] width 275 height 25
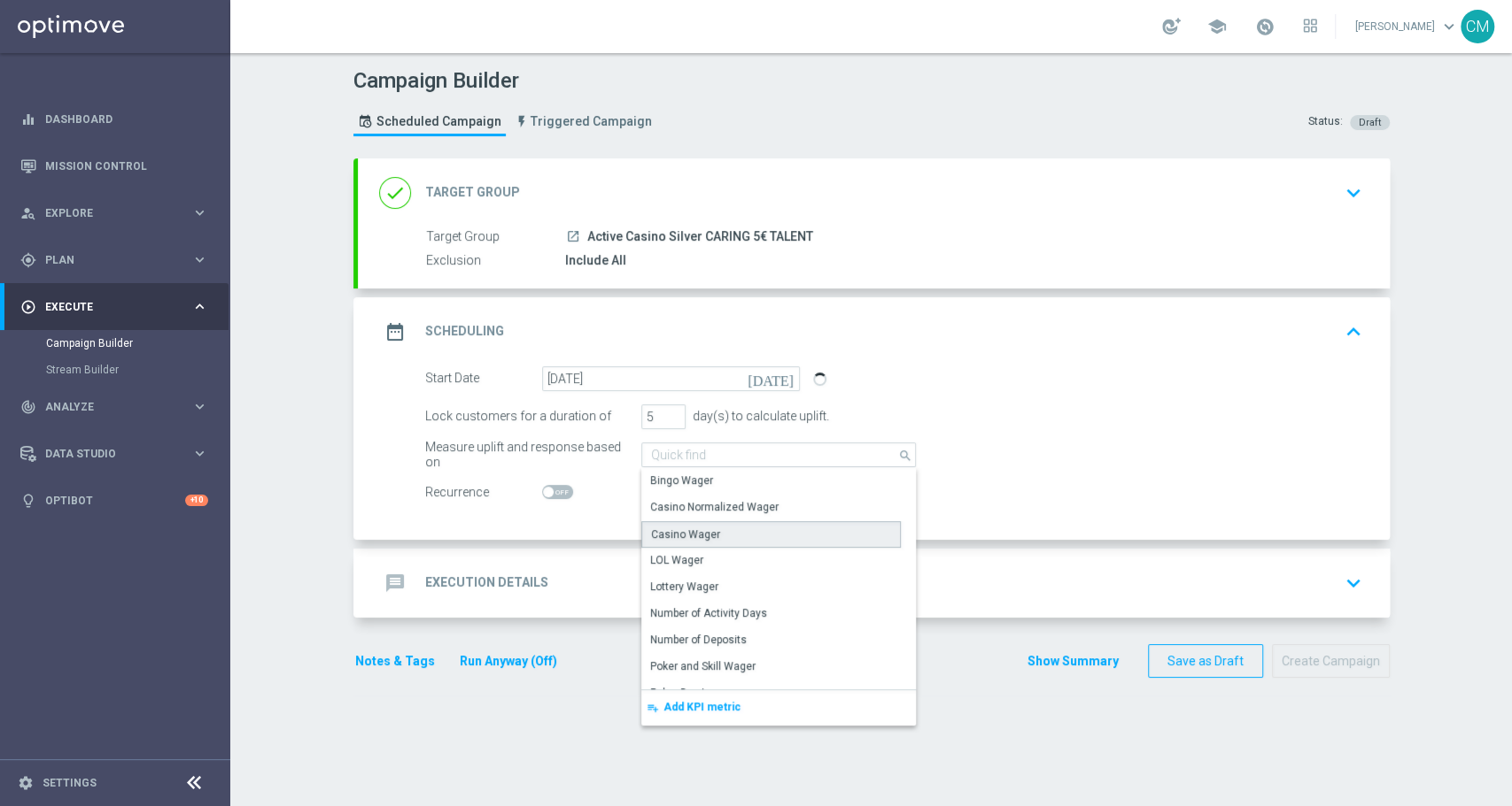
click at [687, 531] on div "Casino Wager" at bounding box center [685, 534] width 69 height 16
type input "Casino Wager"
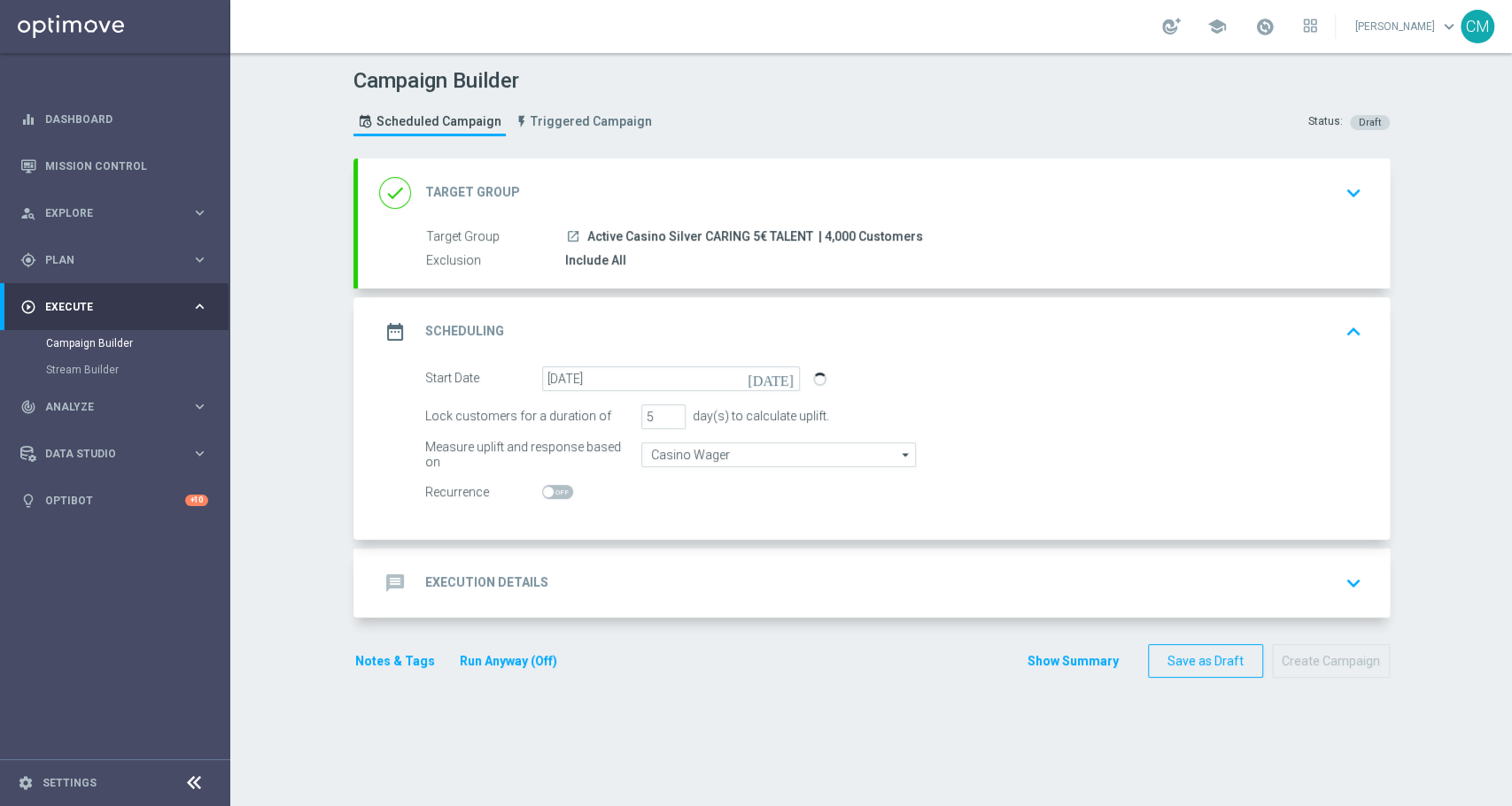
click at [795, 553] on div "message Execution Details keyboard_arrow_down" at bounding box center [873, 582] width 1031 height 69
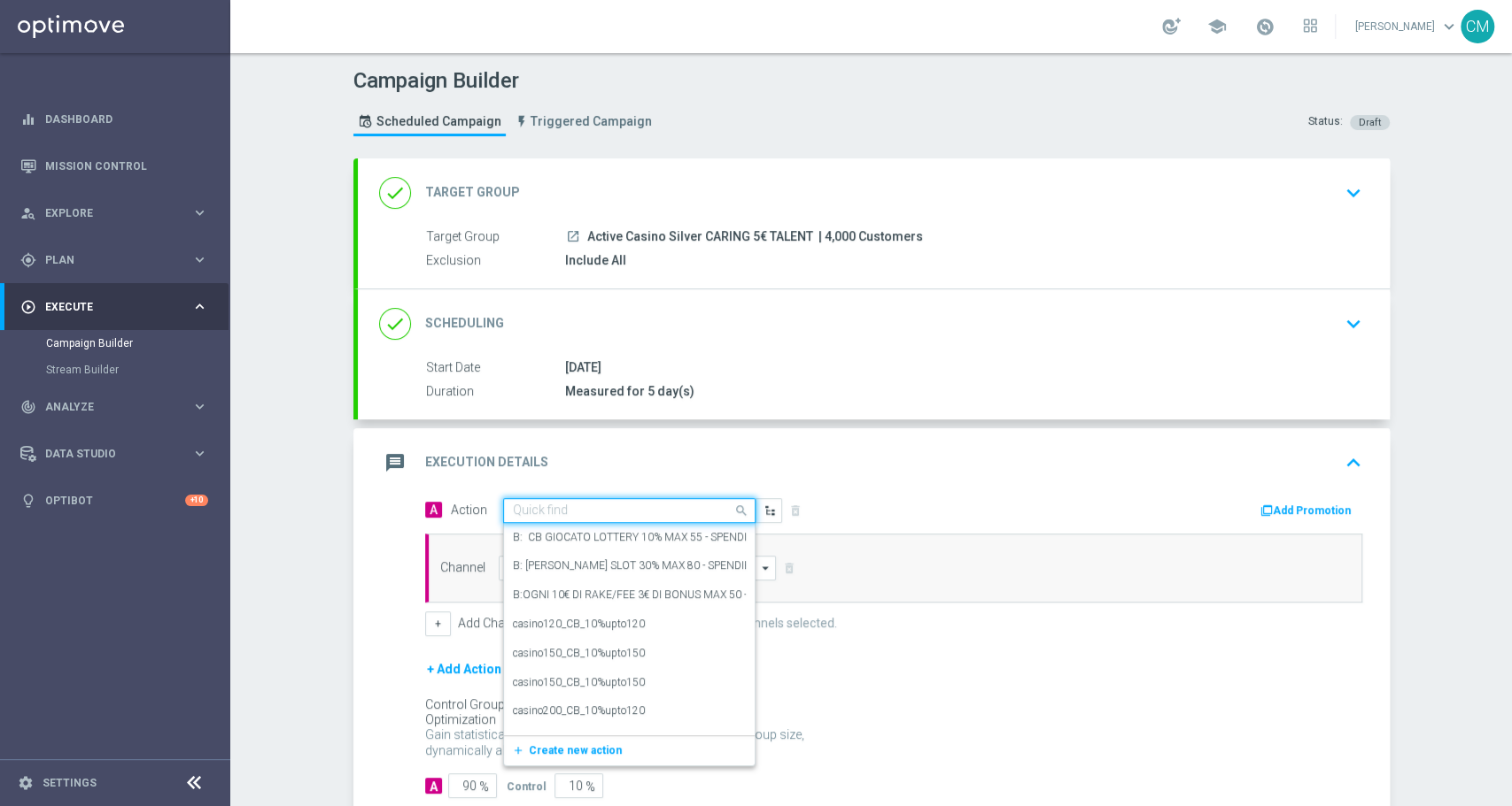
click at [626, 498] on div "Quick find" at bounding box center [629, 510] width 253 height 25
type input "5€ slo"
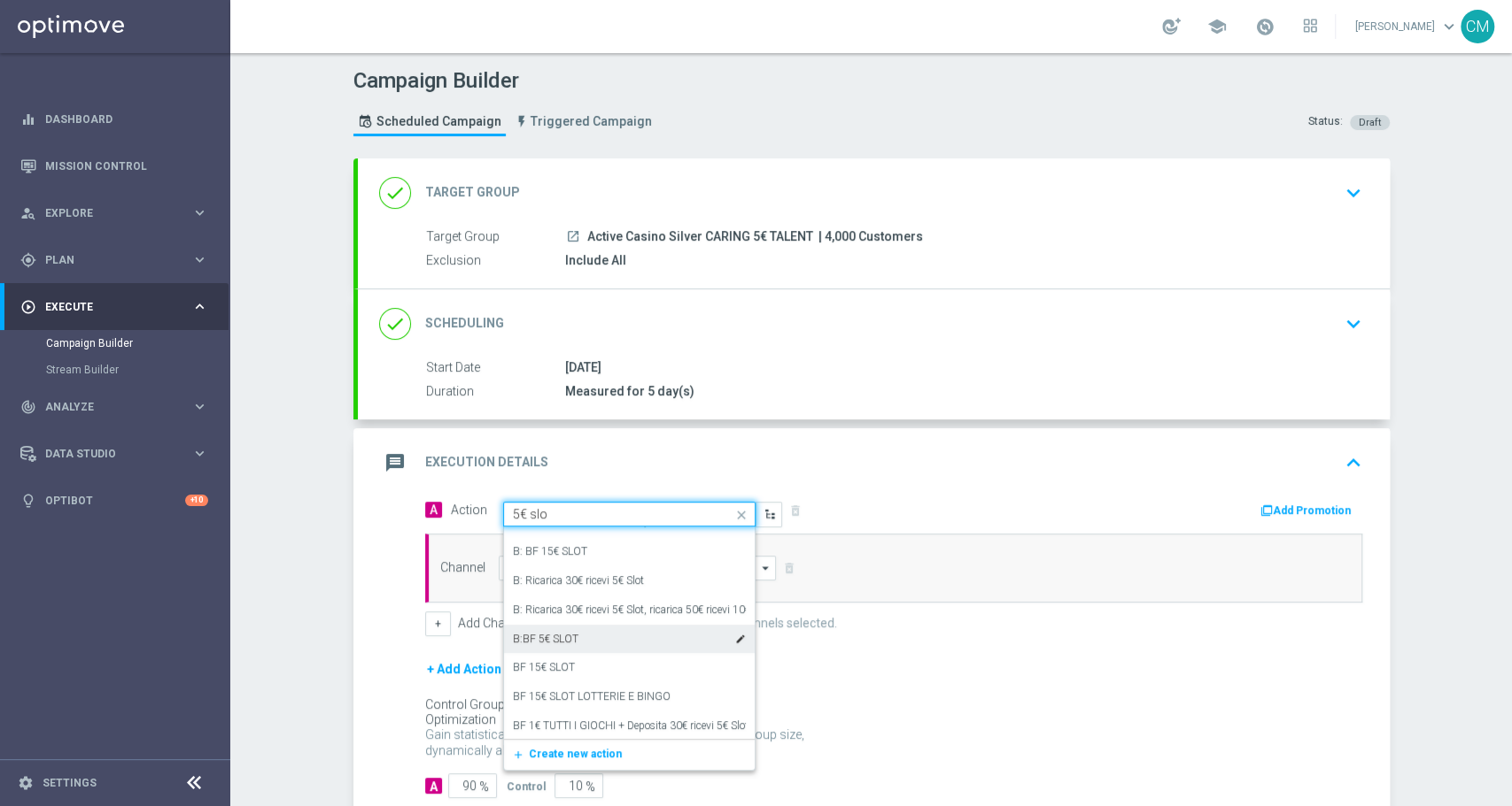
click at [586, 648] on div "B:BF 5€ SLOT edit" at bounding box center [629, 639] width 233 height 29
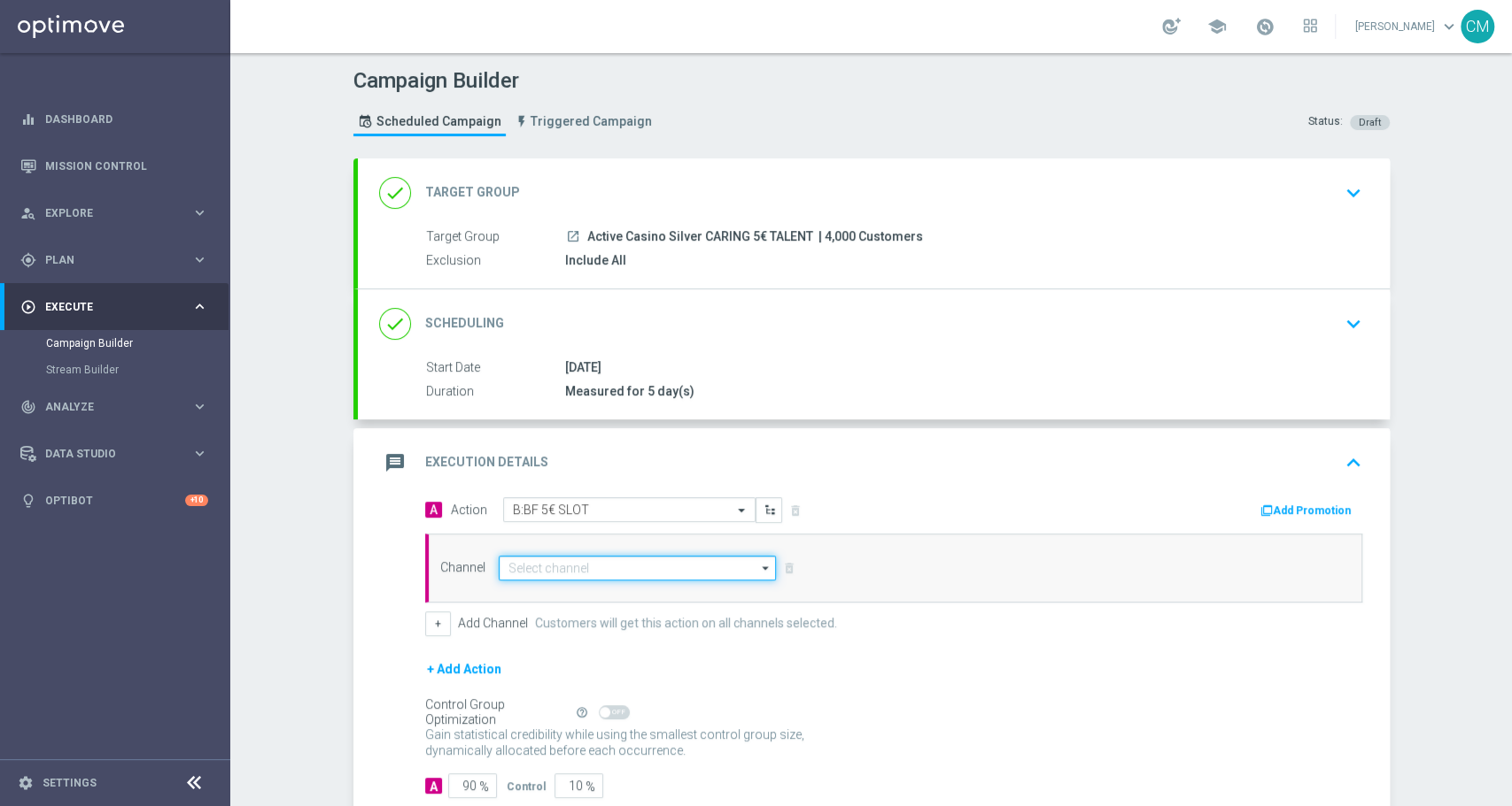
click at [671, 563] on input at bounding box center [638, 567] width 278 height 25
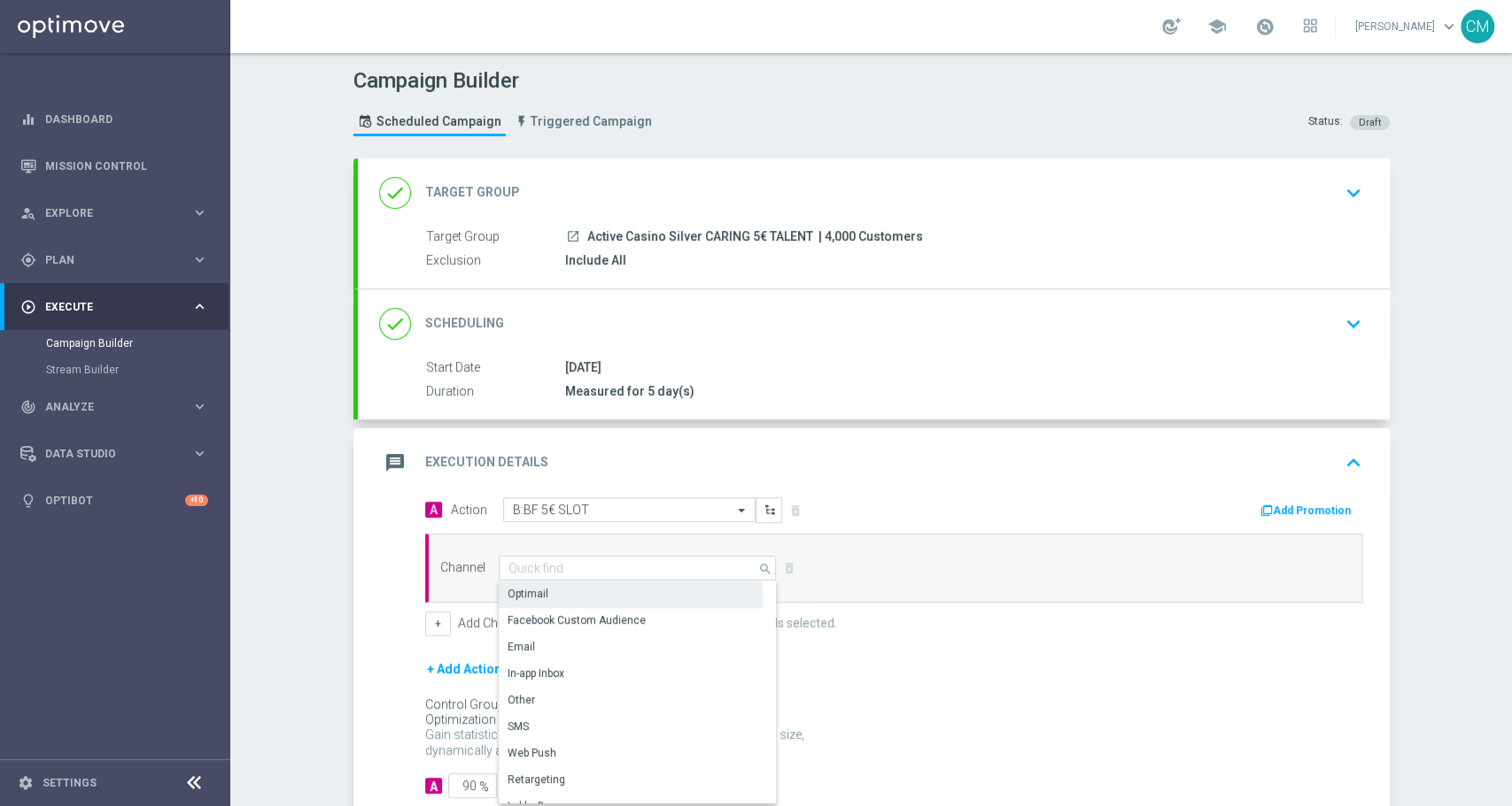
click at [635, 583] on div "Optimail" at bounding box center [631, 593] width 264 height 25
type input "Optimail"
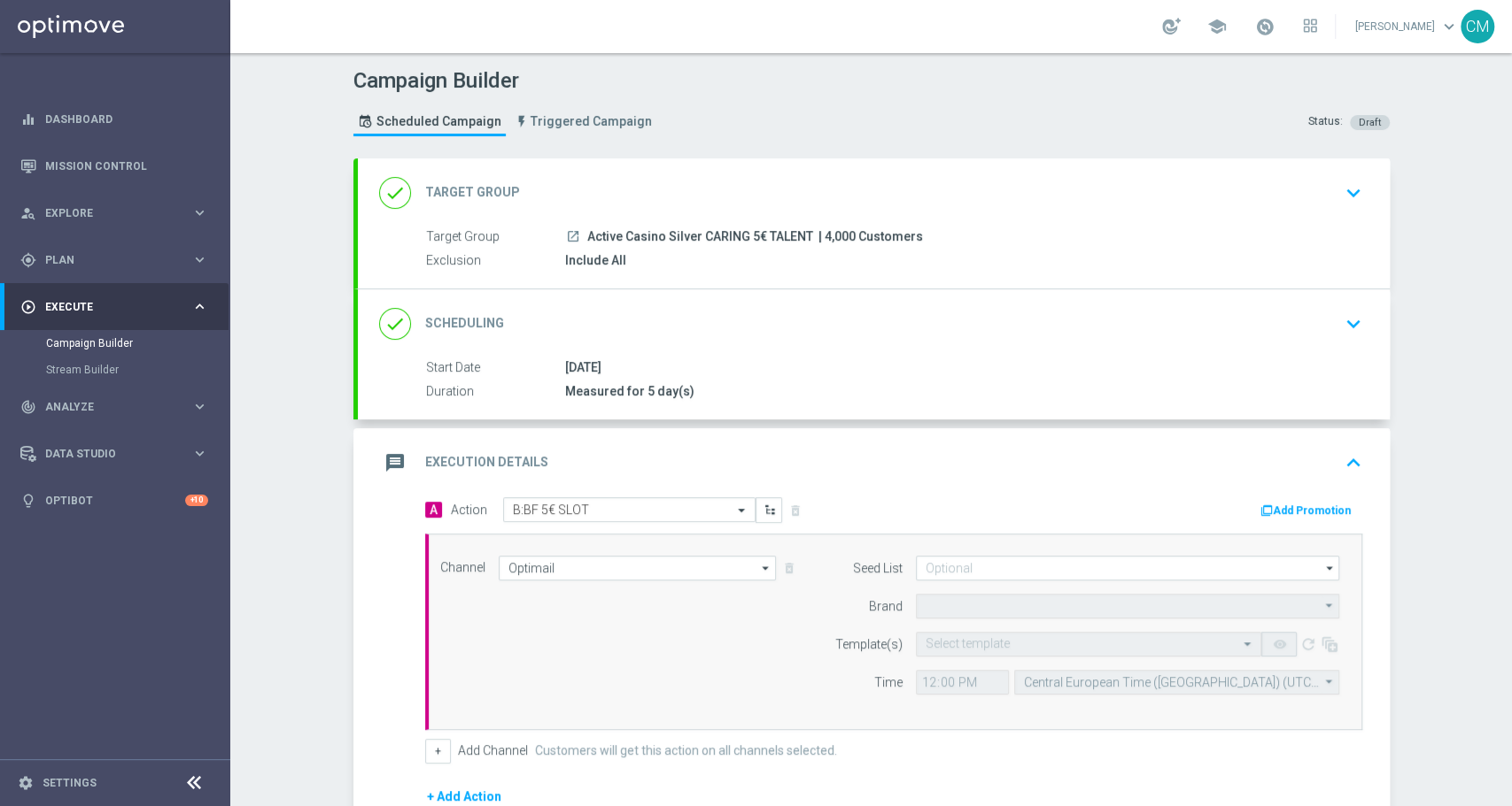
type input "Sisal Marketing"
click at [985, 640] on input "text" at bounding box center [1070, 644] width 291 height 15
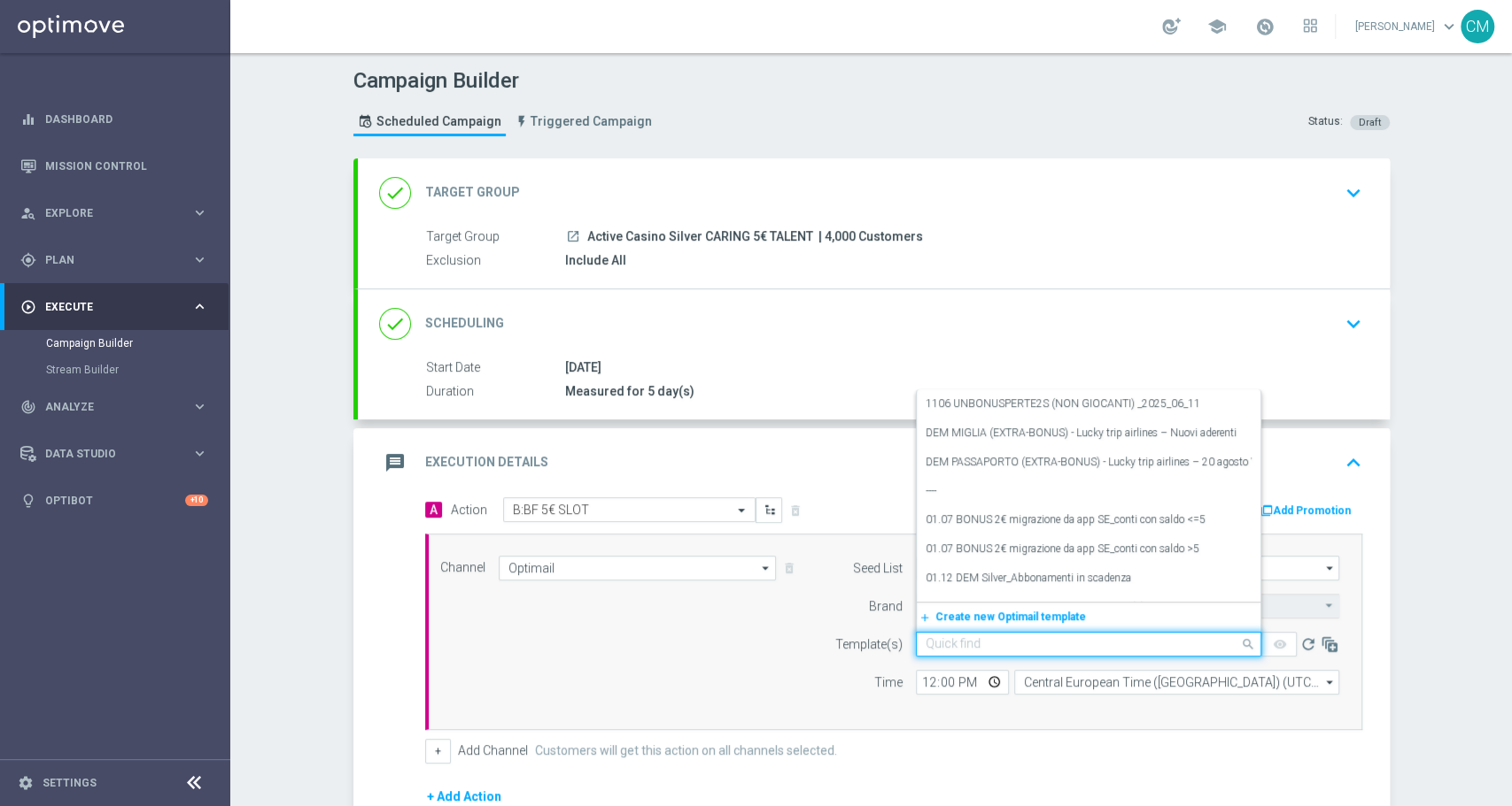
paste input "2708 UNBONUSPERTE5S (BEST 4K talent) _2025_08_27"
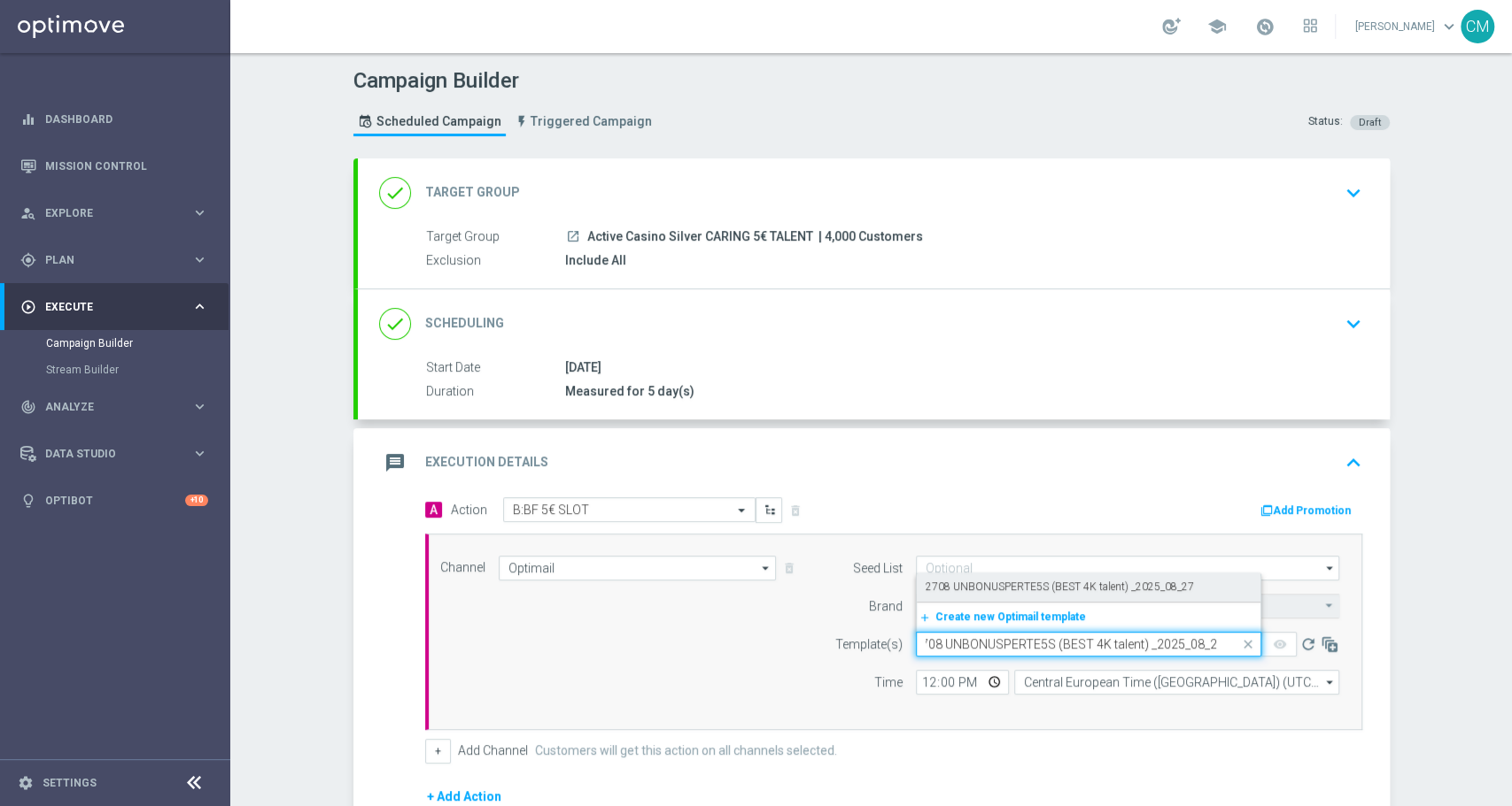
click at [992, 585] on label "2708 UNBONUSPERTE5S (BEST 4K talent) _2025_08_27" at bounding box center [1059, 586] width 268 height 15
type input "2708 UNBONUSPERTE5S (BEST 4K talent) _2025_08_27"
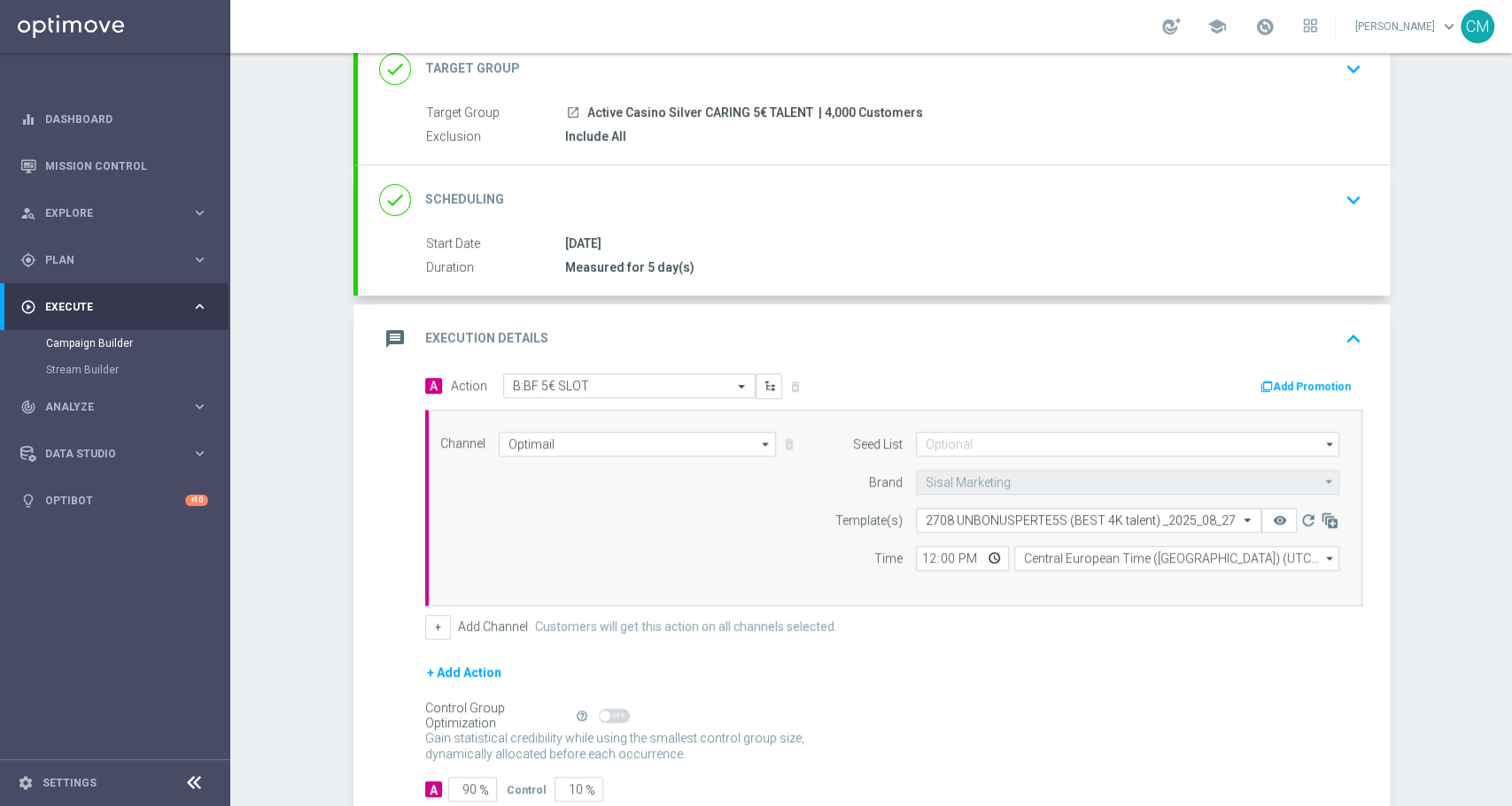
scroll to position [125, 0]
click at [920, 554] on input "12:00" at bounding box center [961, 557] width 93 height 25
type input "19:30"
click at [1014, 554] on input "Central European Time (Berlin) (UTC +02:00)" at bounding box center [1176, 557] width 325 height 25
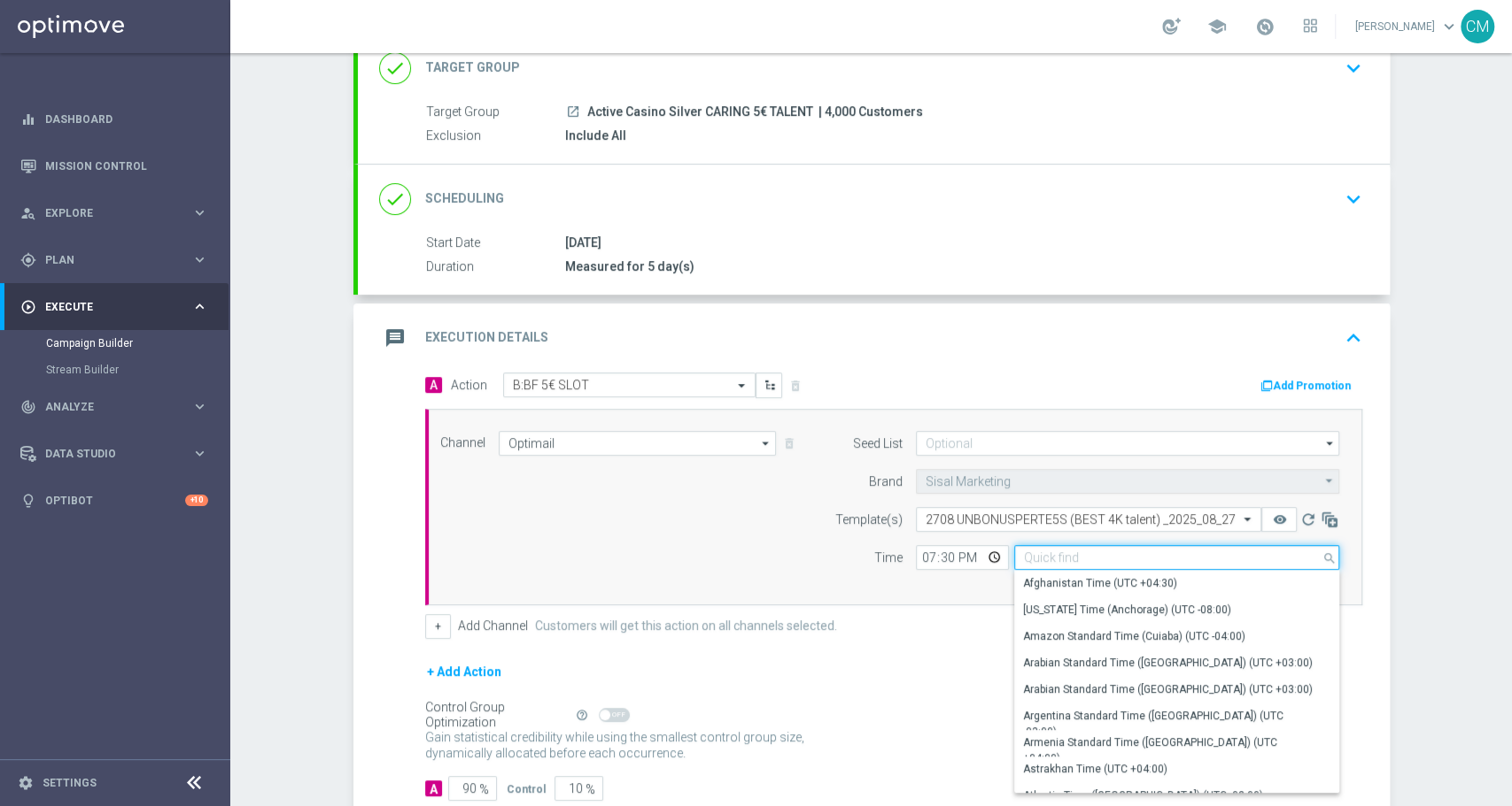
type input "o"
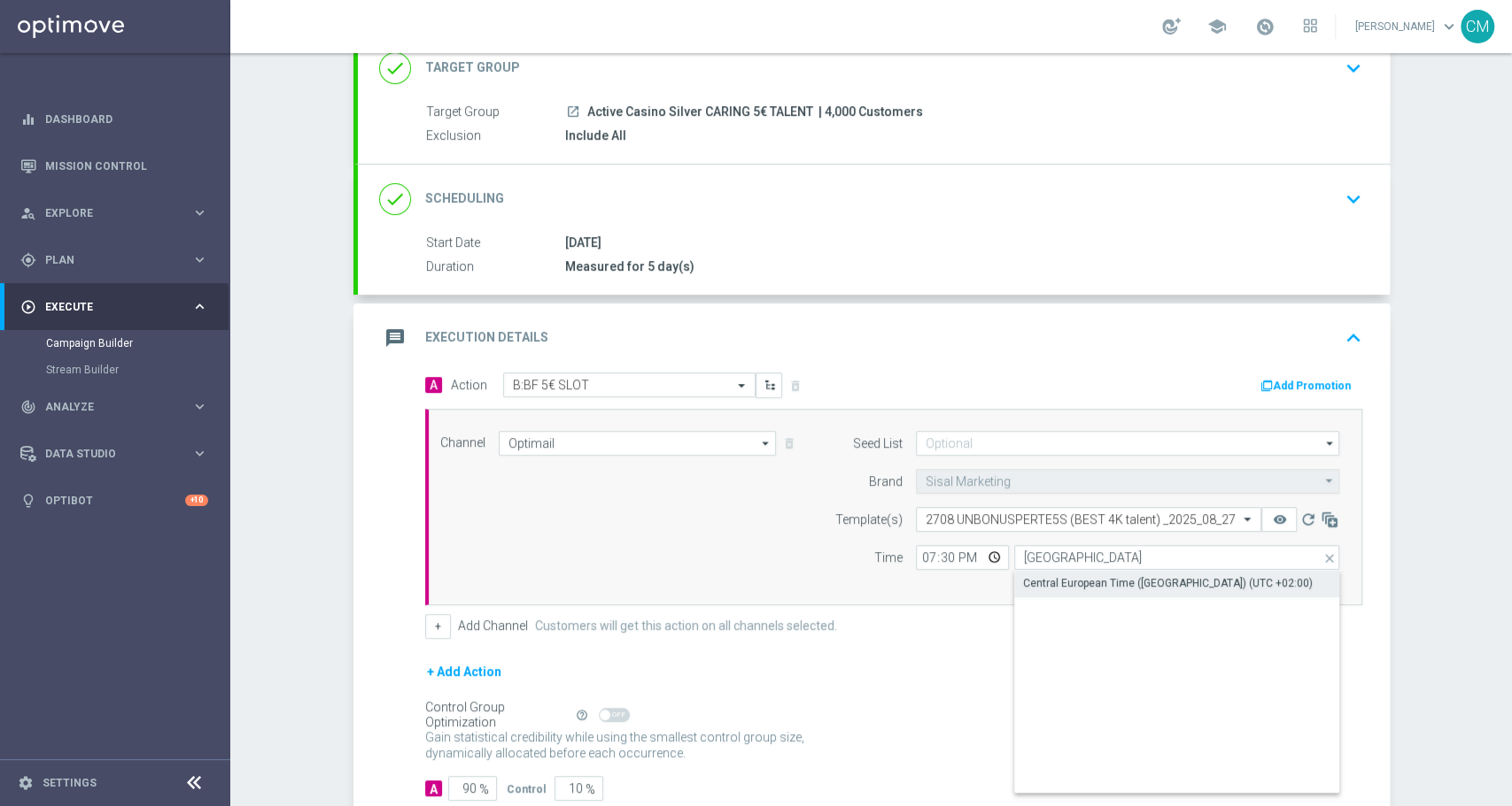
click at [1042, 577] on div "Central European Time (Paris) (UTC +02:00)" at bounding box center [1167, 583] width 290 height 16
type input "Central European Time (Paris) (UTC +02:00)"
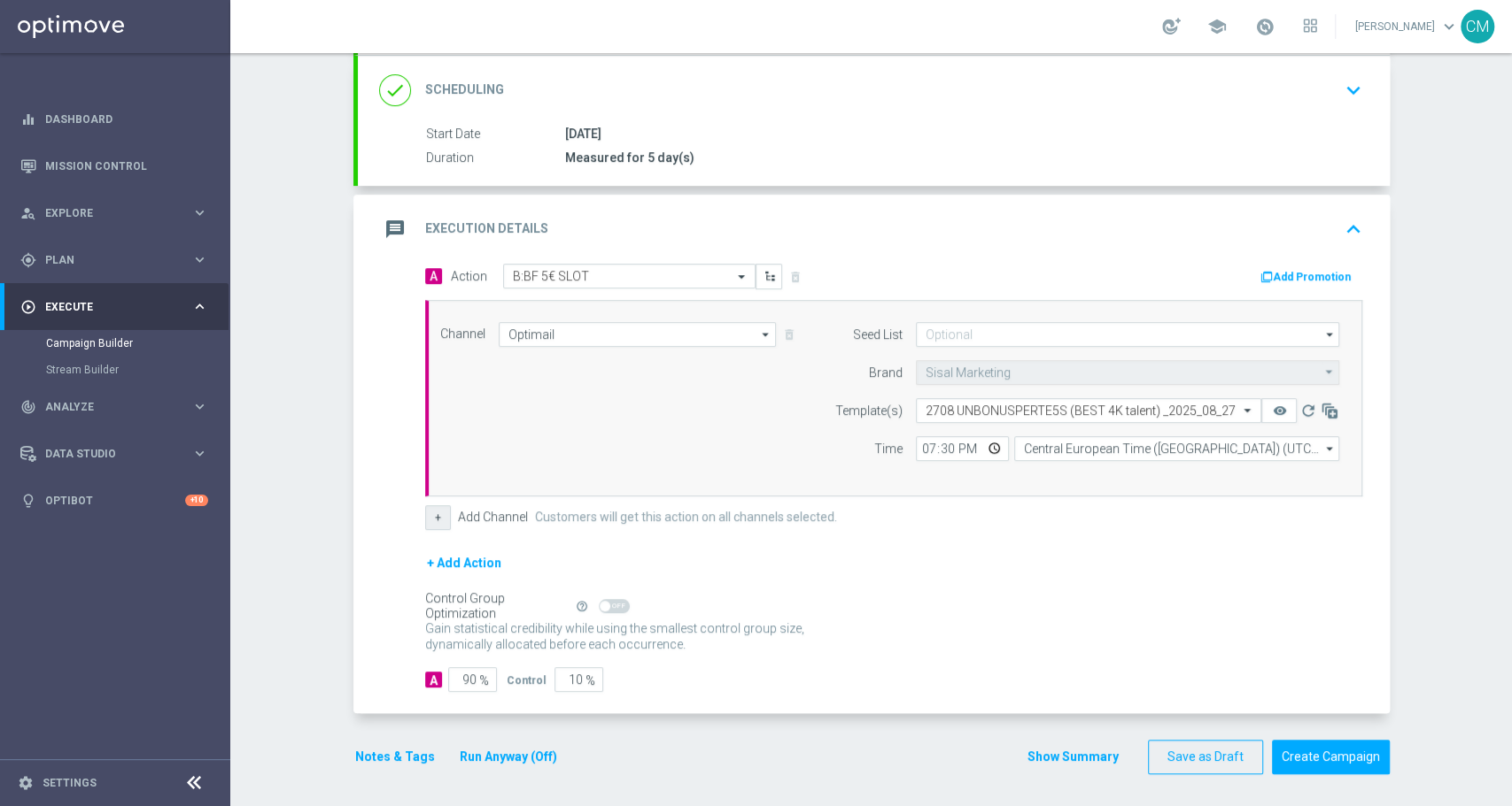
click at [425, 520] on button "+" at bounding box center [438, 517] width 26 height 25
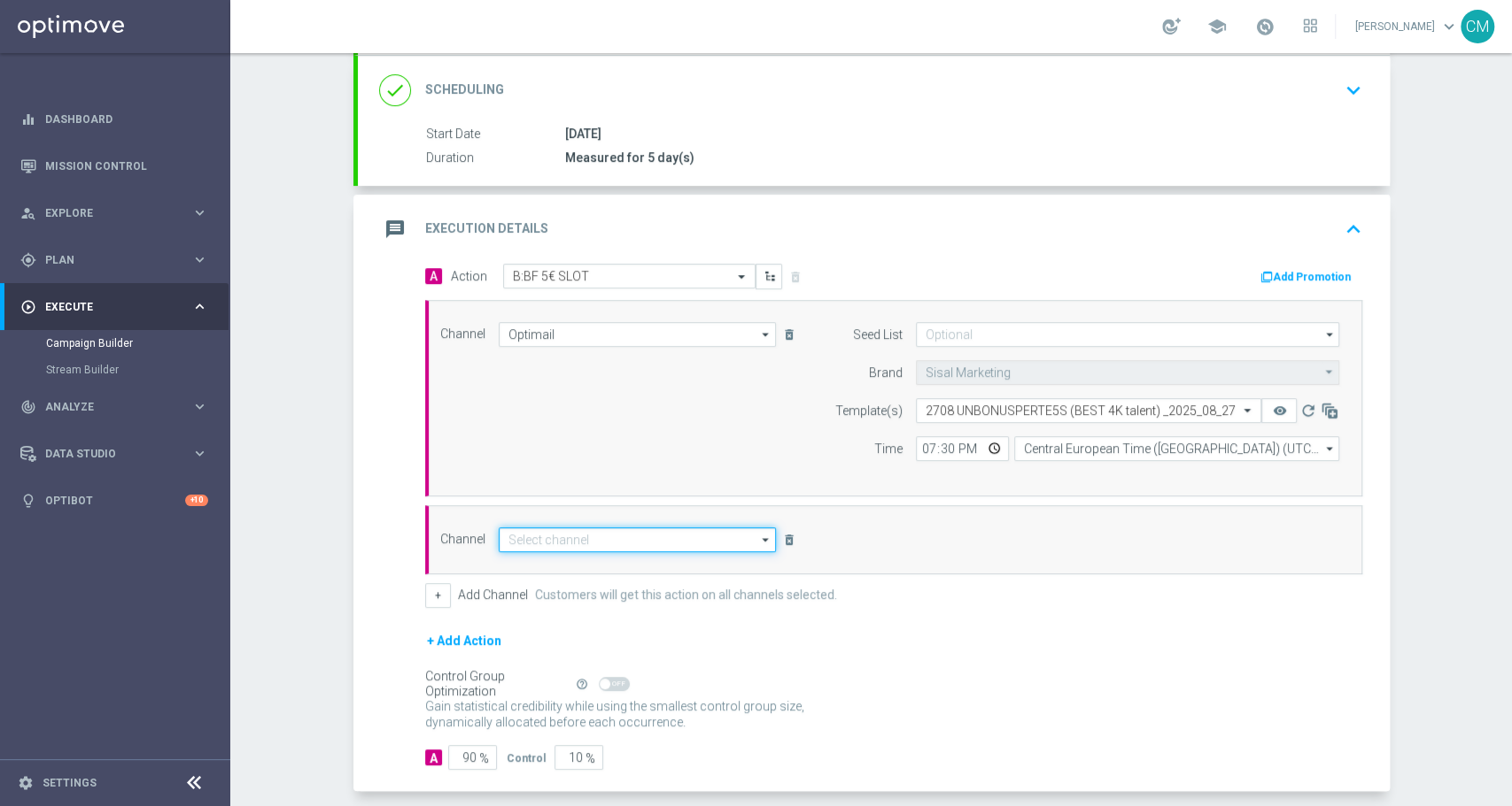
click at [586, 539] on input at bounding box center [638, 539] width 278 height 25
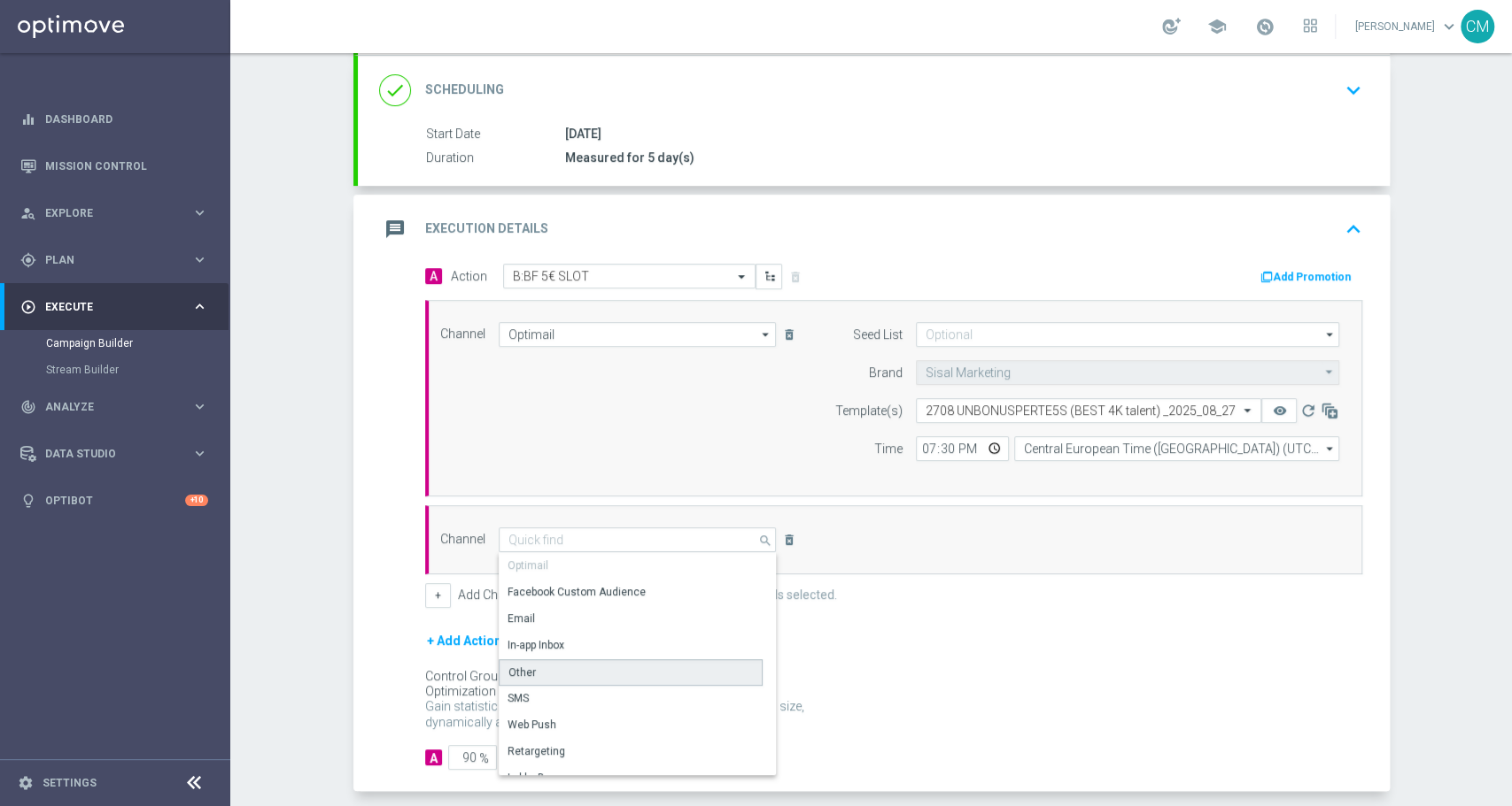
click at [558, 670] on div "Other" at bounding box center [631, 672] width 264 height 27
type input "Other"
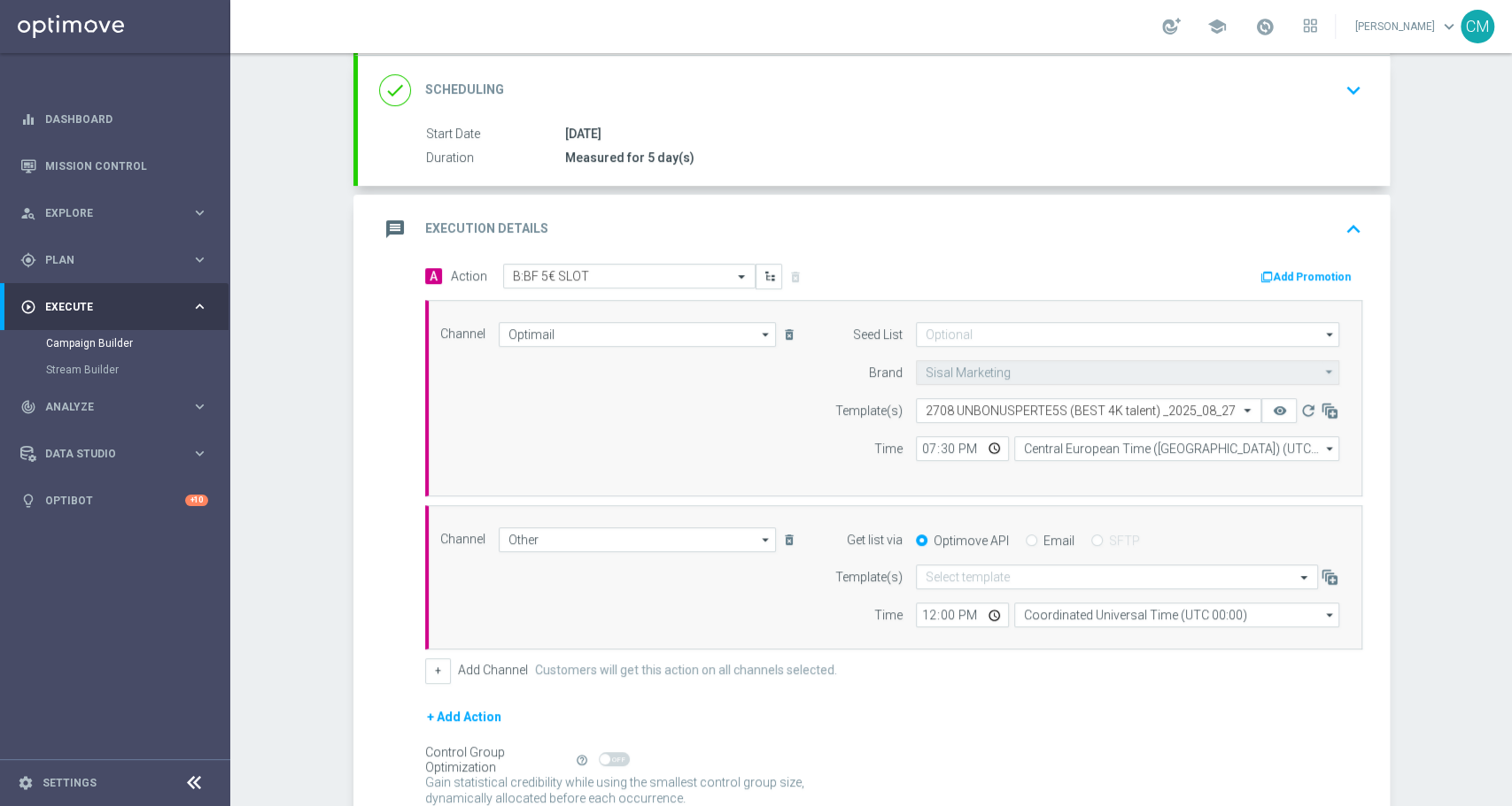
click at [1025, 536] on input "Email" at bounding box center [1031, 542] width 12 height 12
radio input "true"
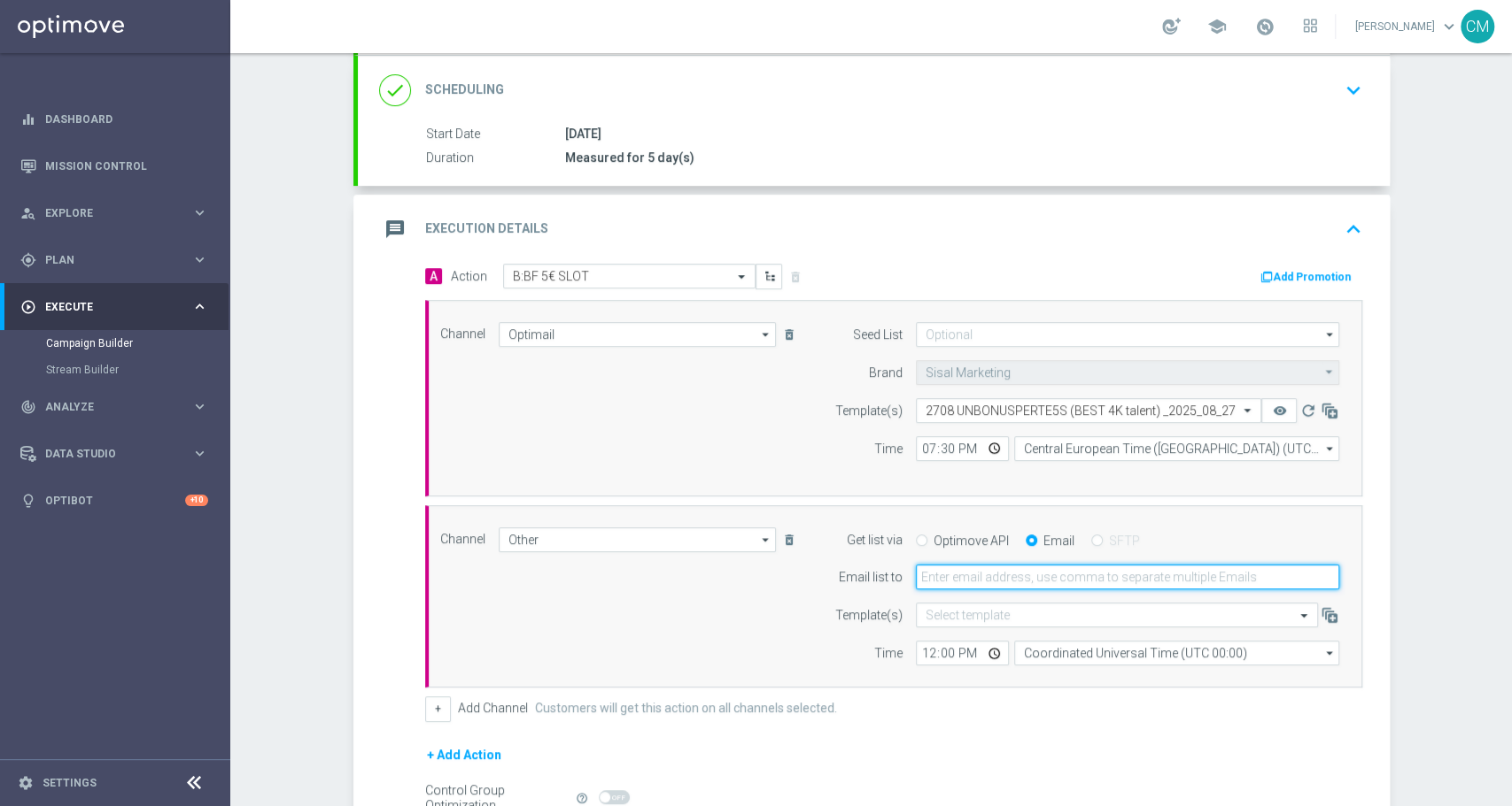
click at [990, 584] on input "email" at bounding box center [1127, 576] width 424 height 25
type input "cecilia.mascelli@sisal.it"
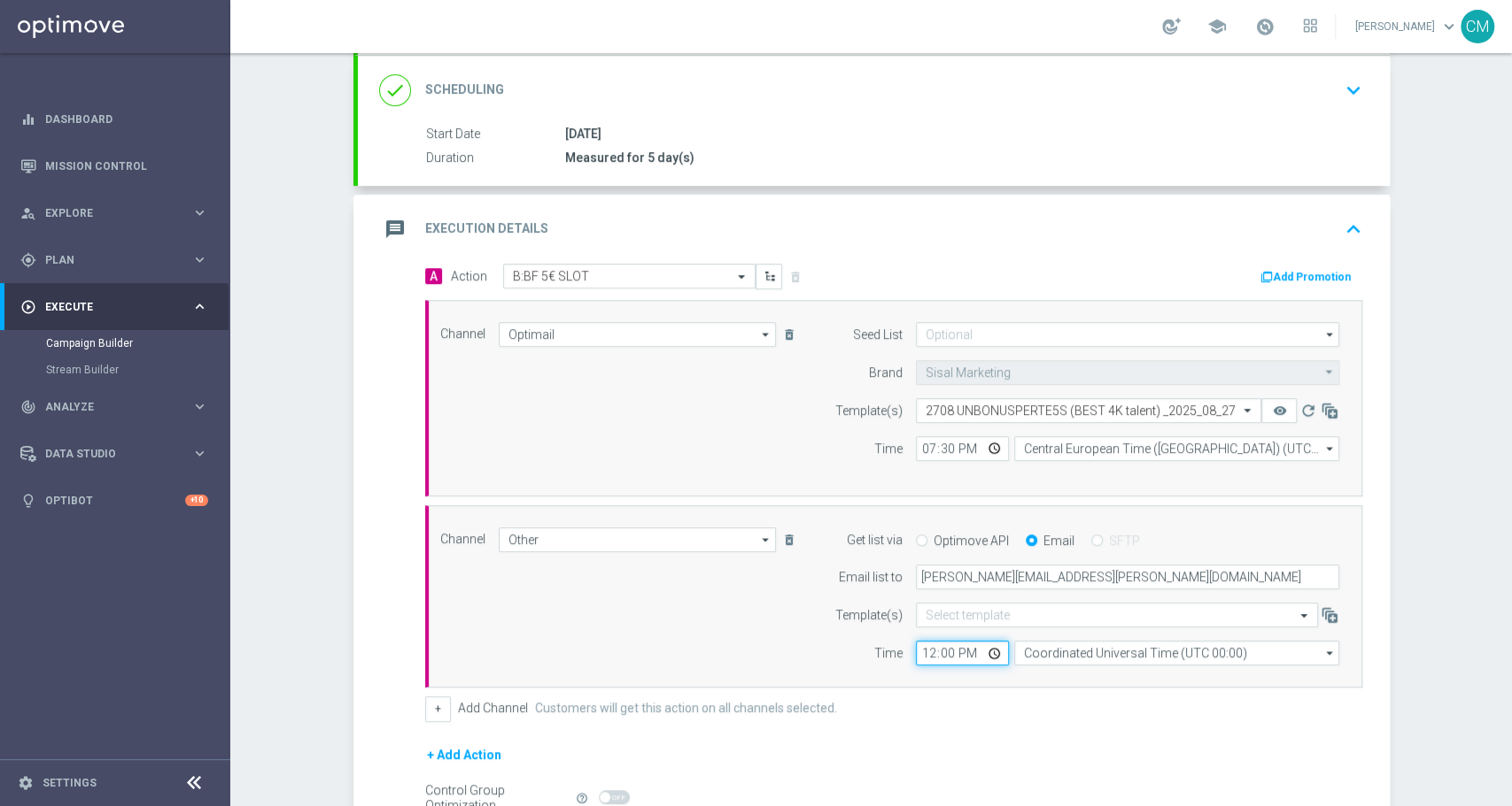
click at [915, 657] on input "12:00" at bounding box center [961, 653] width 93 height 25
type input "19:30"
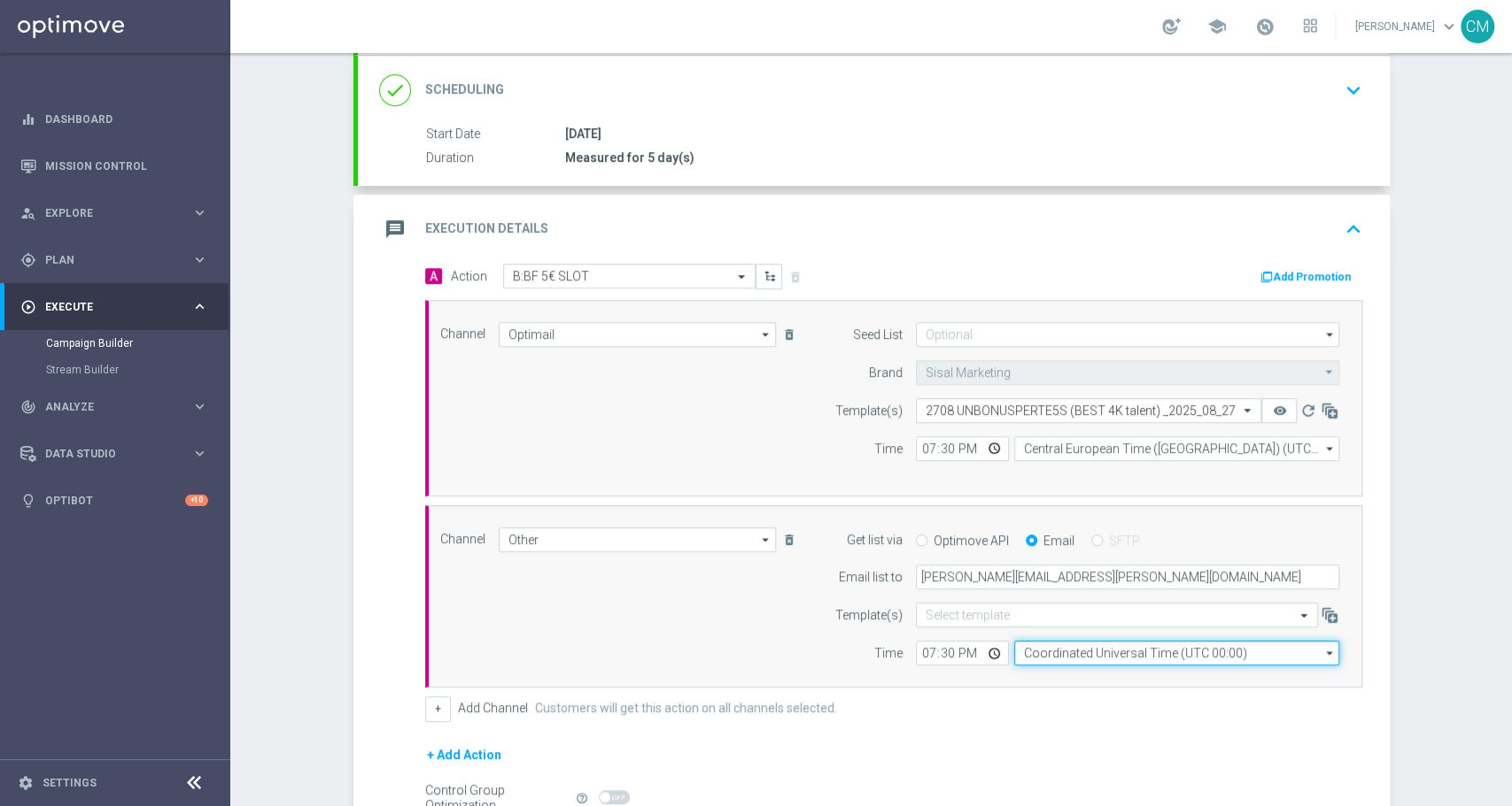
click at [1055, 655] on input "Coordinated Universal Time (UTC 00:00)" at bounding box center [1176, 653] width 325 height 25
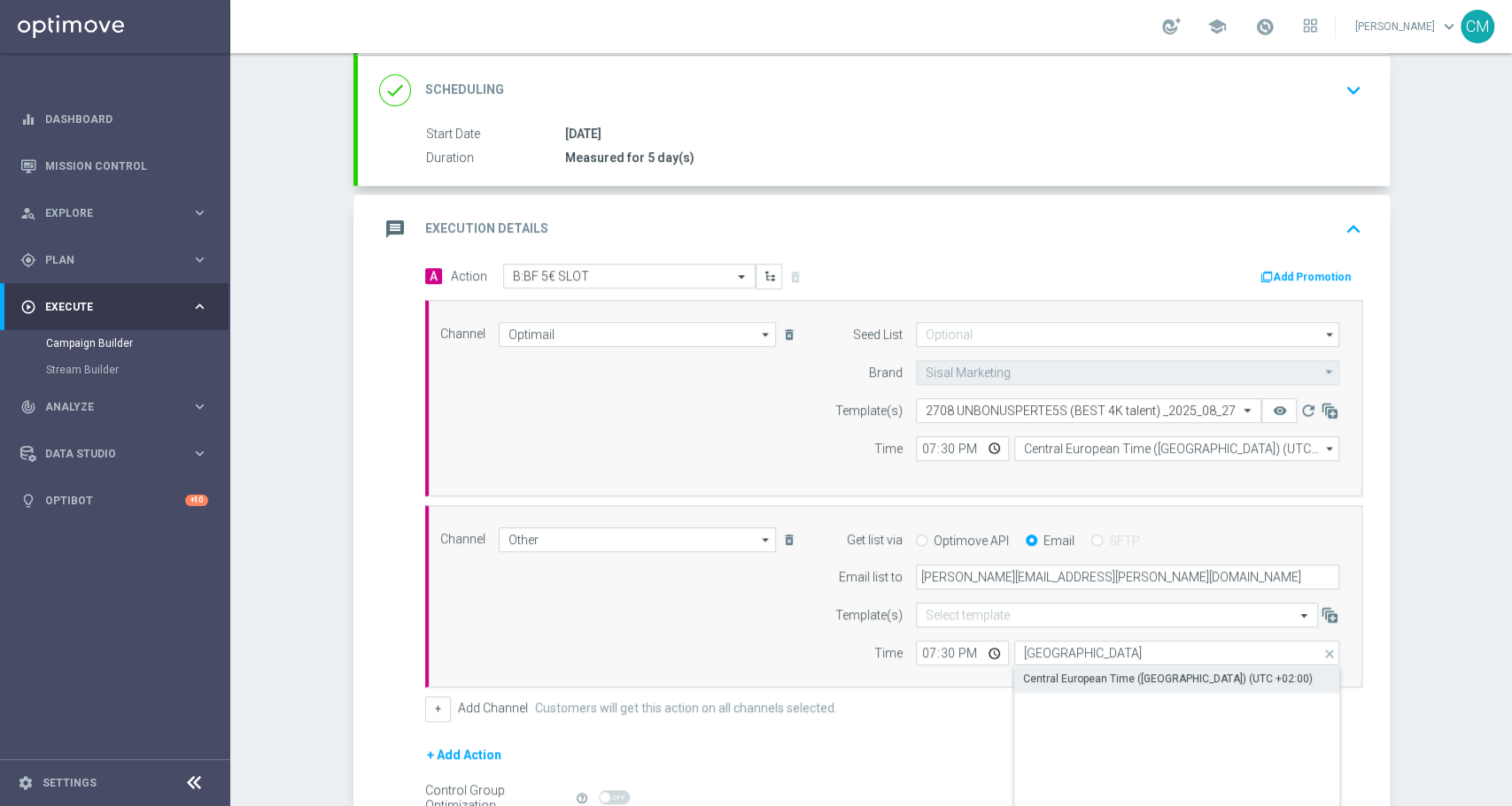
click at [1076, 673] on div "Central European Time (Paris) (UTC +02:00)" at bounding box center [1167, 679] width 290 height 16
type input "Central European Time (Paris) (UTC +02:00)"
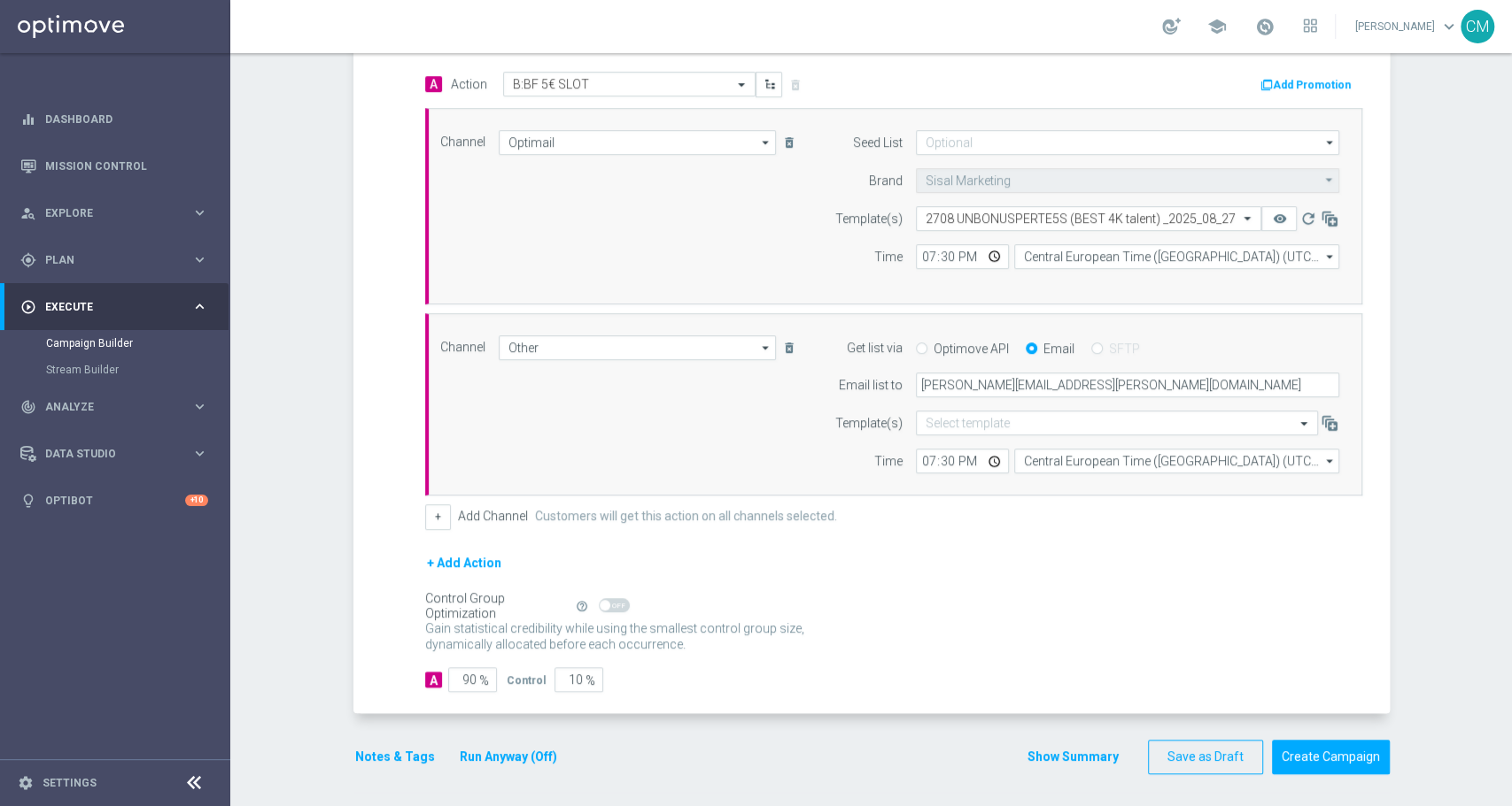
click at [1073, 753] on button "Show Summary" at bounding box center [1072, 757] width 93 height 20
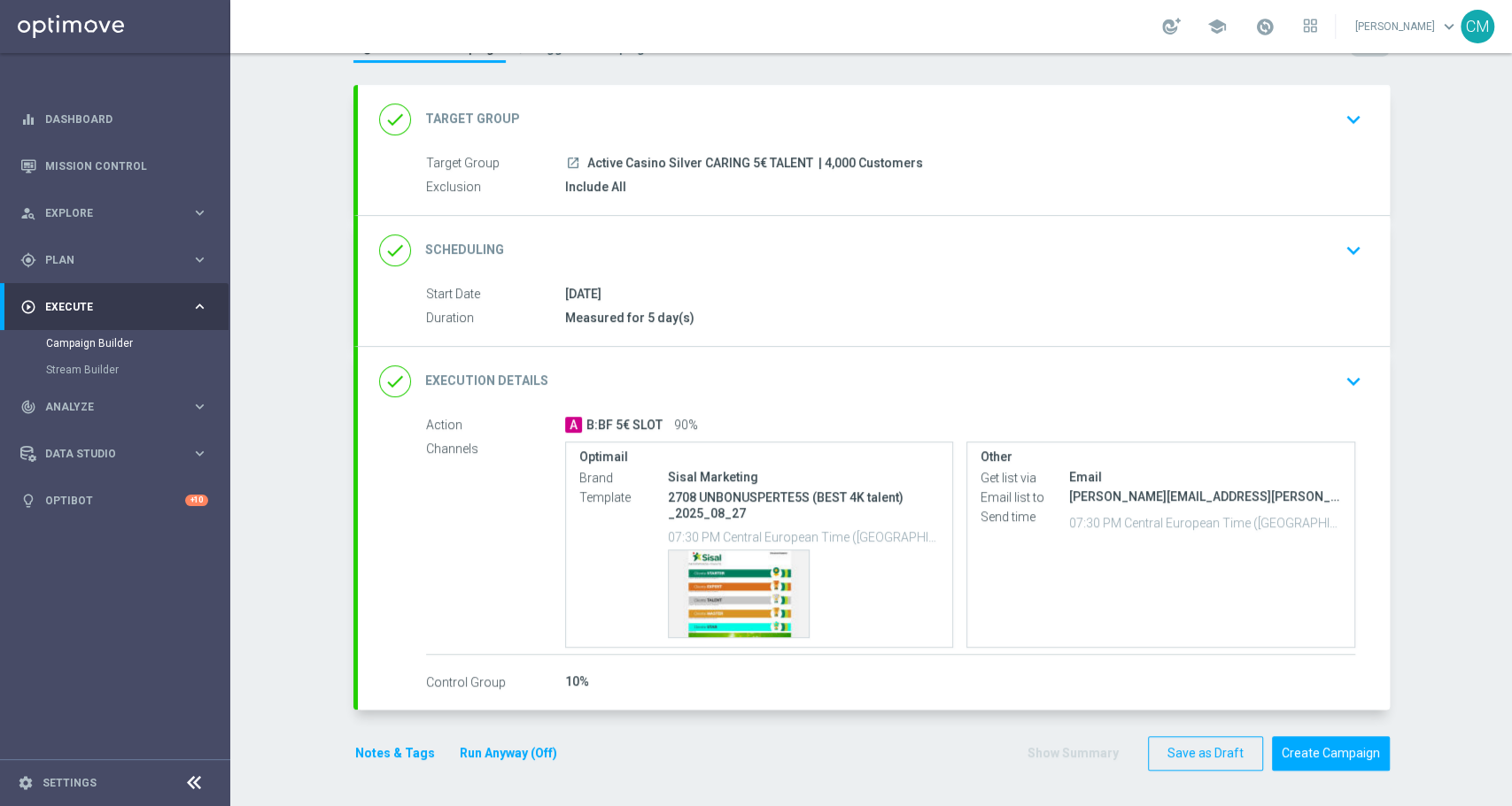
scroll to position [71, 0]
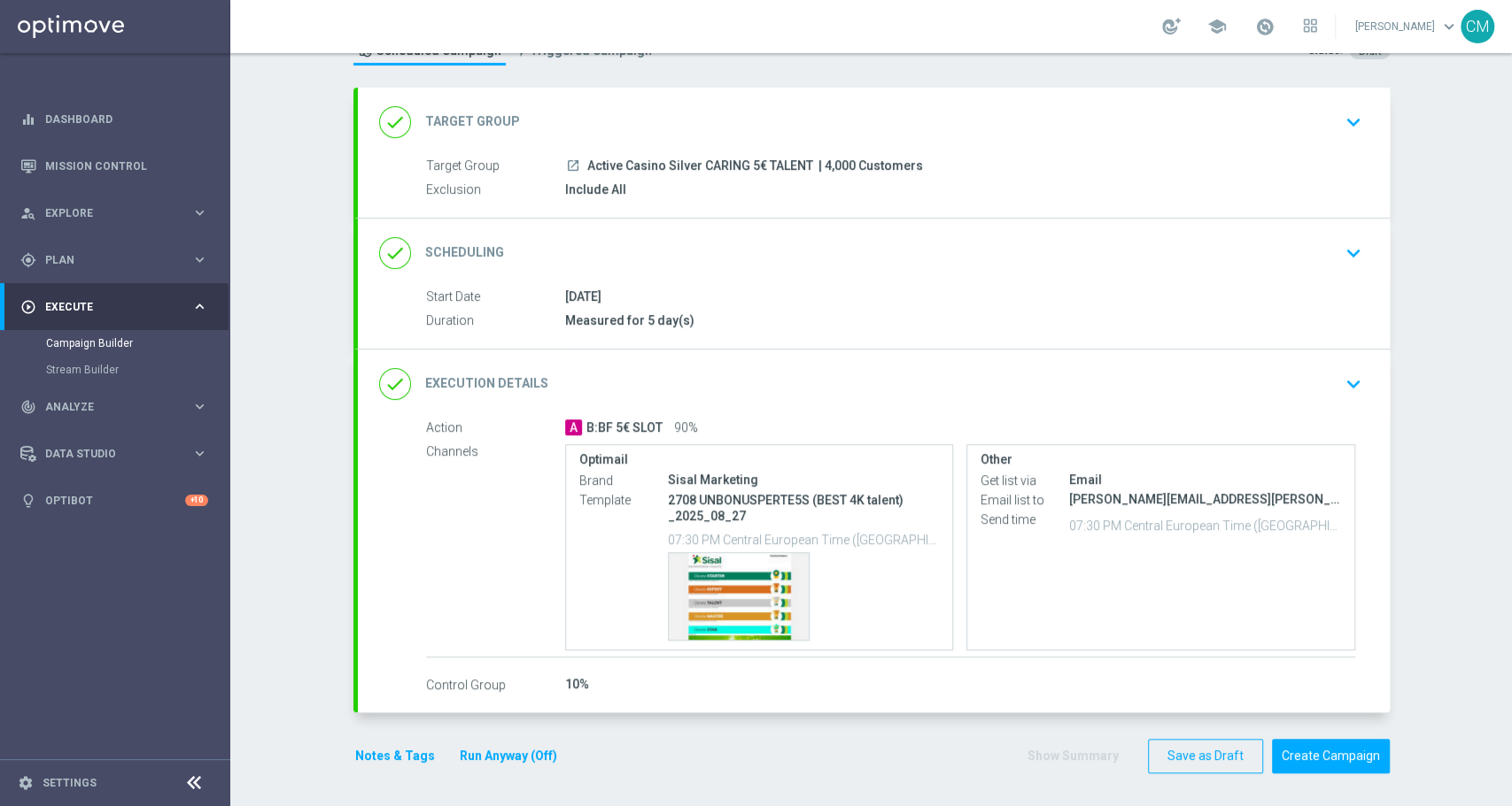
click at [386, 745] on button "Notes & Tags" at bounding box center [395, 756] width 83 height 22
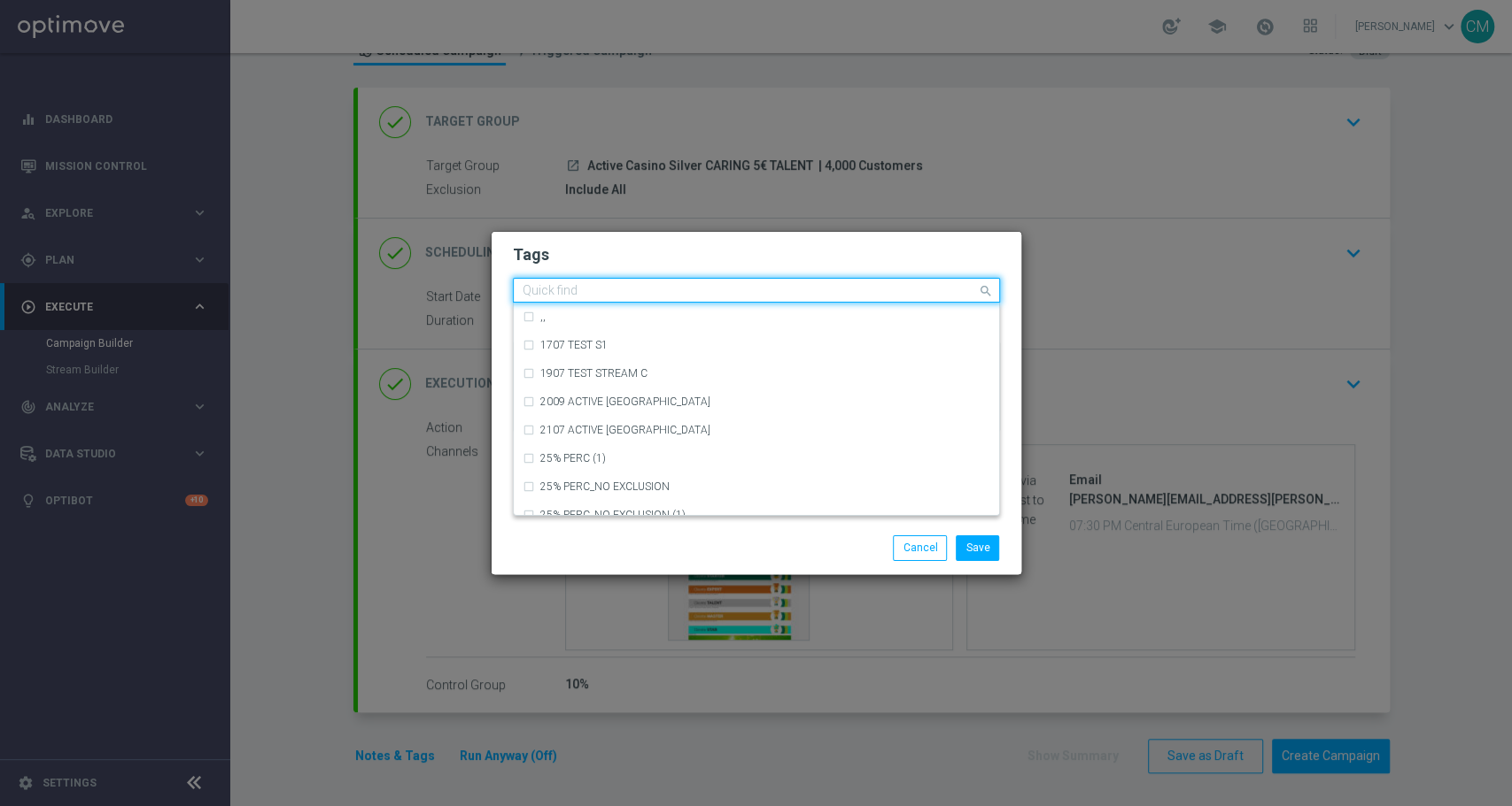
click at [558, 298] on input "text" at bounding box center [750, 291] width 455 height 15
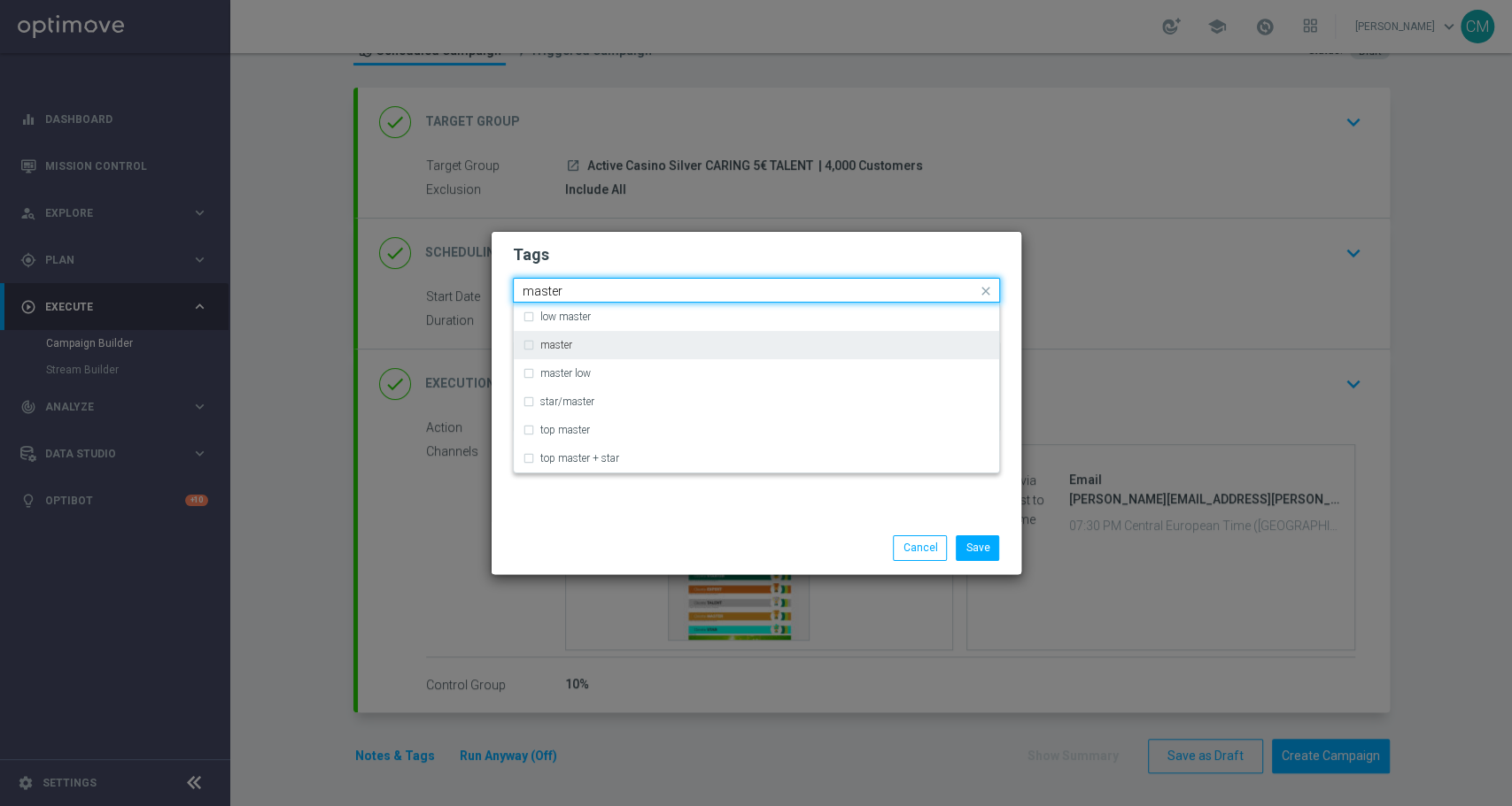
click at [574, 340] on div "master" at bounding box center [765, 345] width 450 height 11
type input "master"
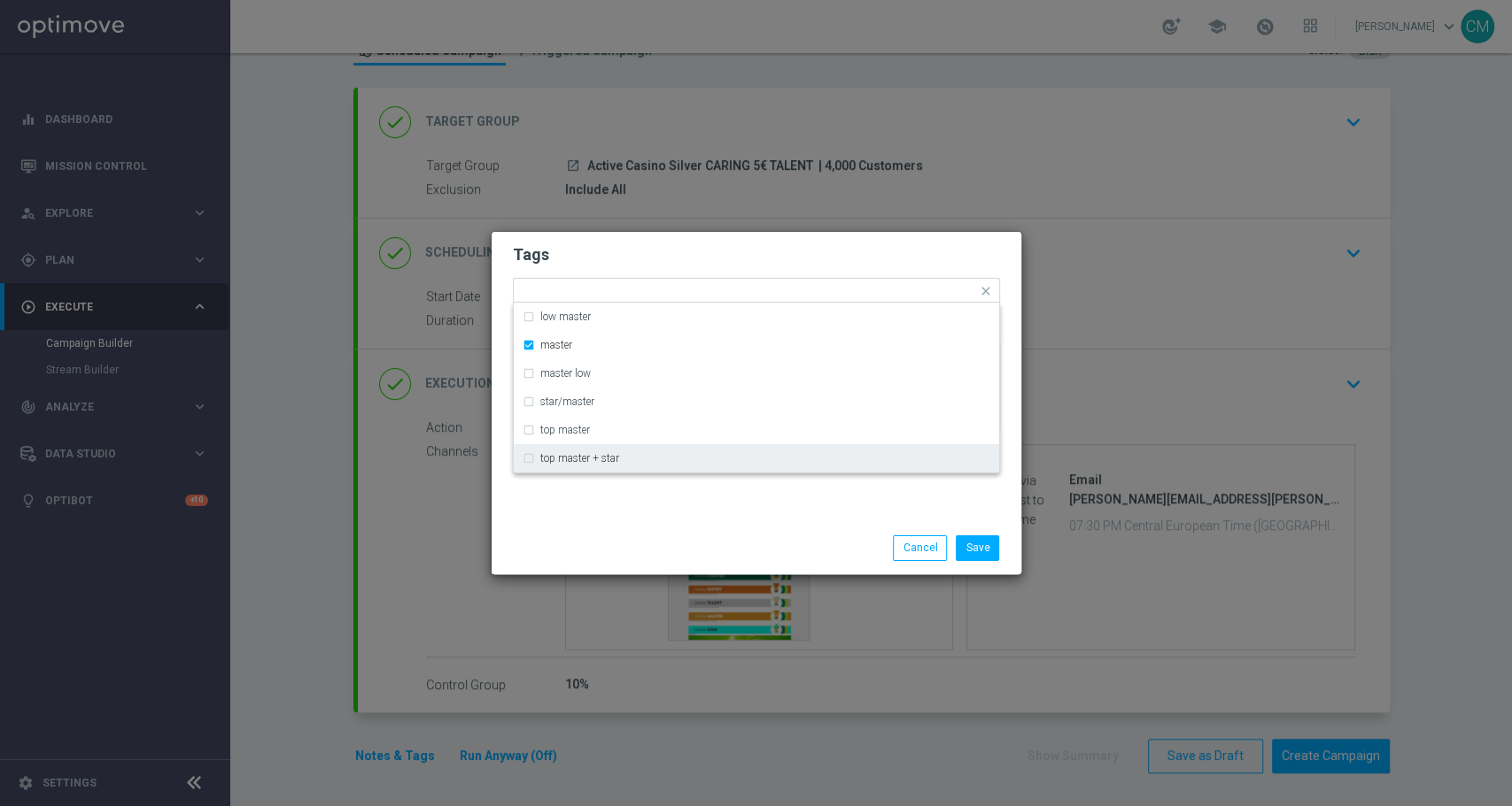
click at [634, 515] on div "Tags Quick find × master low master master master low star/master top master to…" at bounding box center [756, 377] width 530 height 291
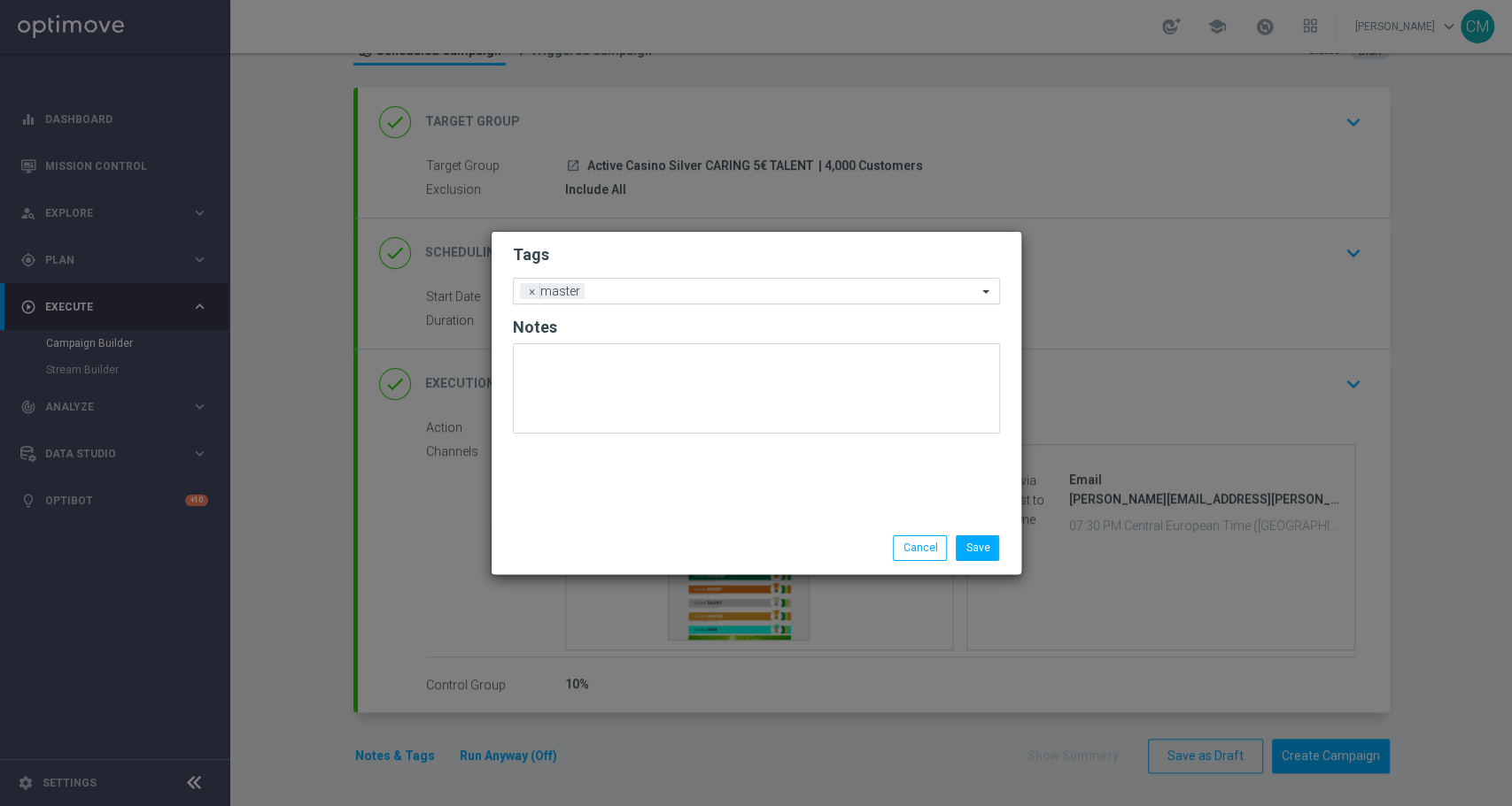
click at [644, 289] on input "text" at bounding box center [783, 292] width 385 height 15
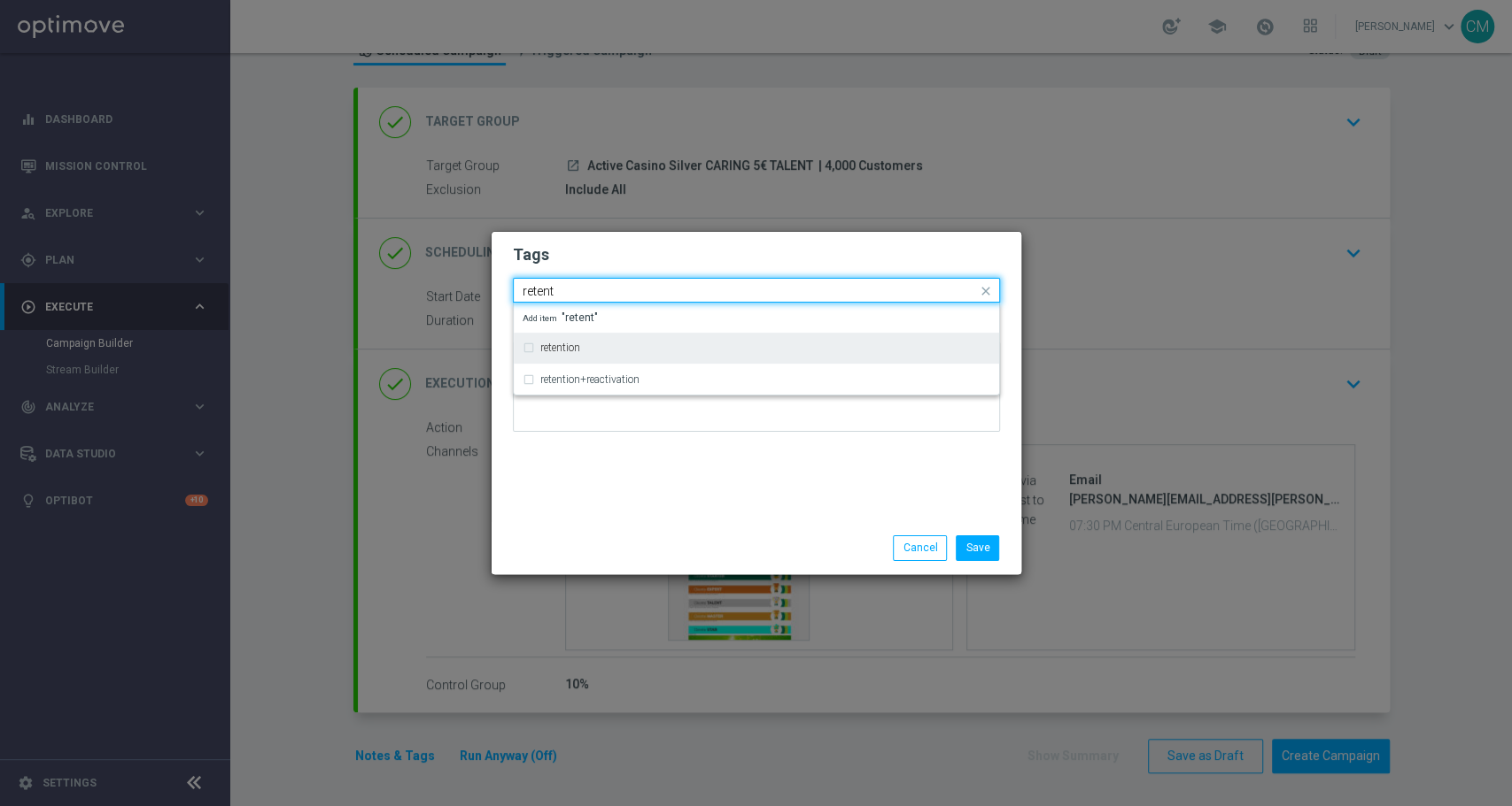
click at [639, 348] on div "retention" at bounding box center [765, 348] width 450 height 11
type input "retent"
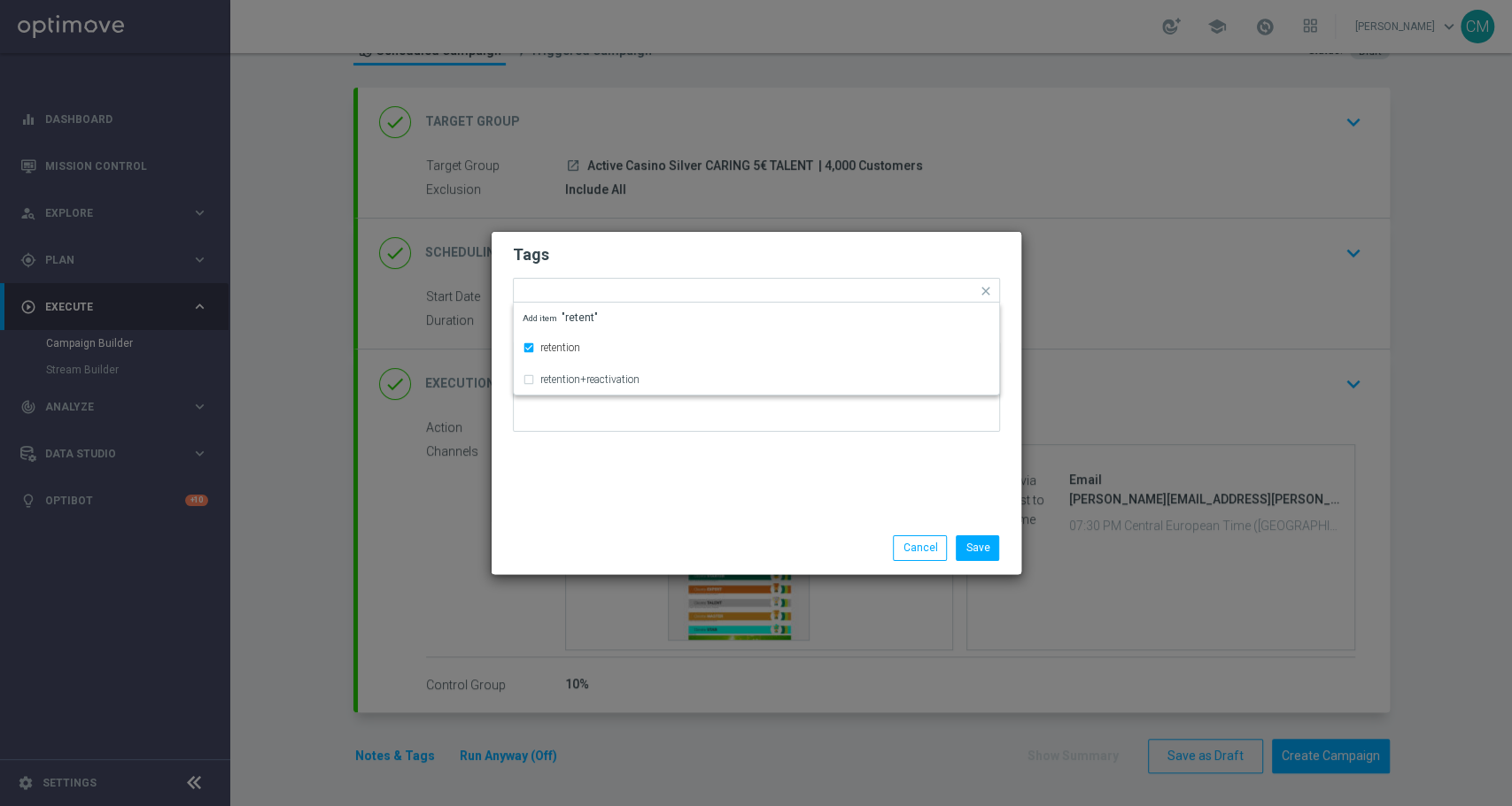
click at [689, 547] on div "Save Cancel" at bounding box center [841, 547] width 343 height 25
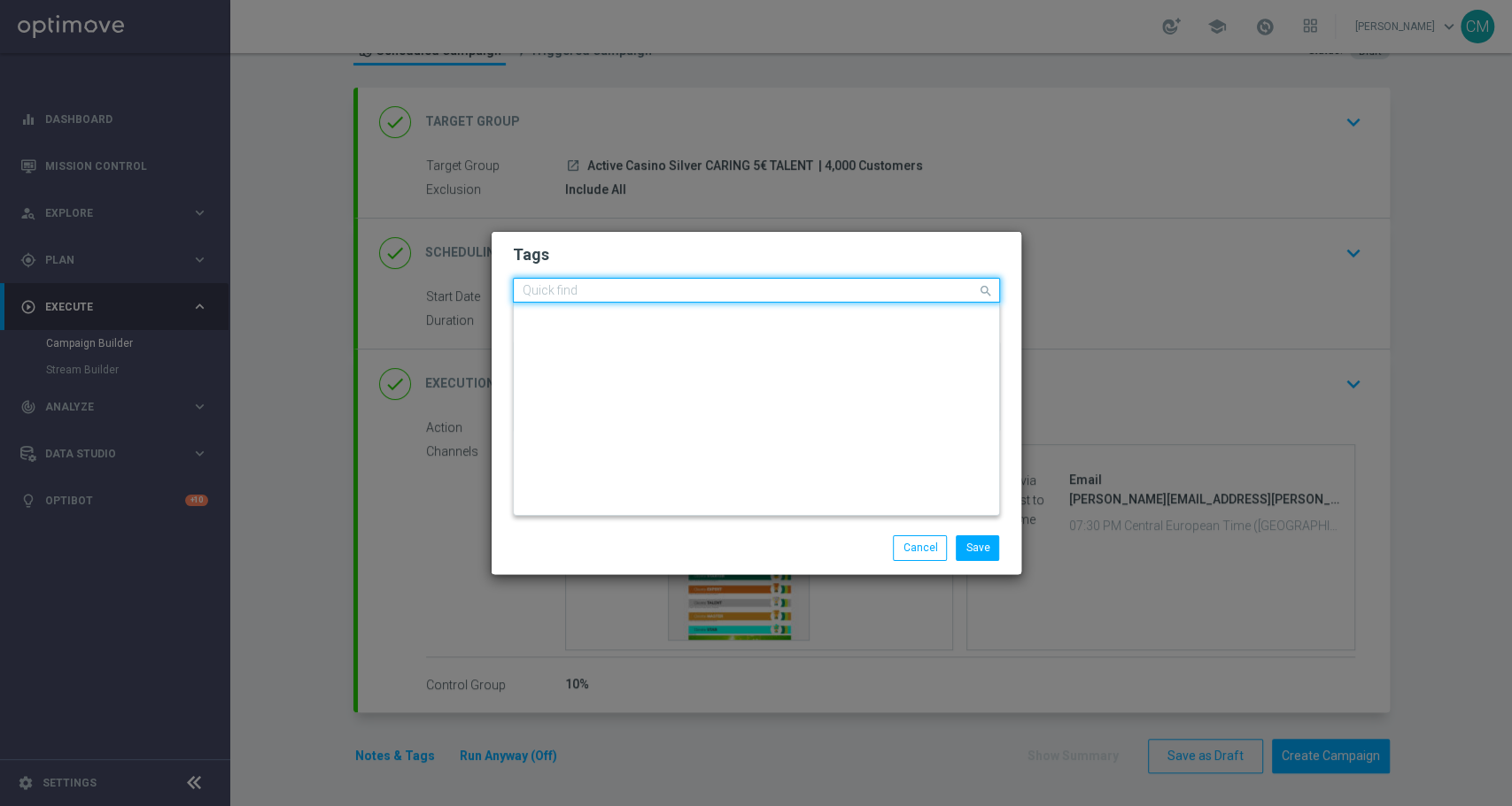
click at [693, 292] on input "text" at bounding box center [750, 291] width 455 height 15
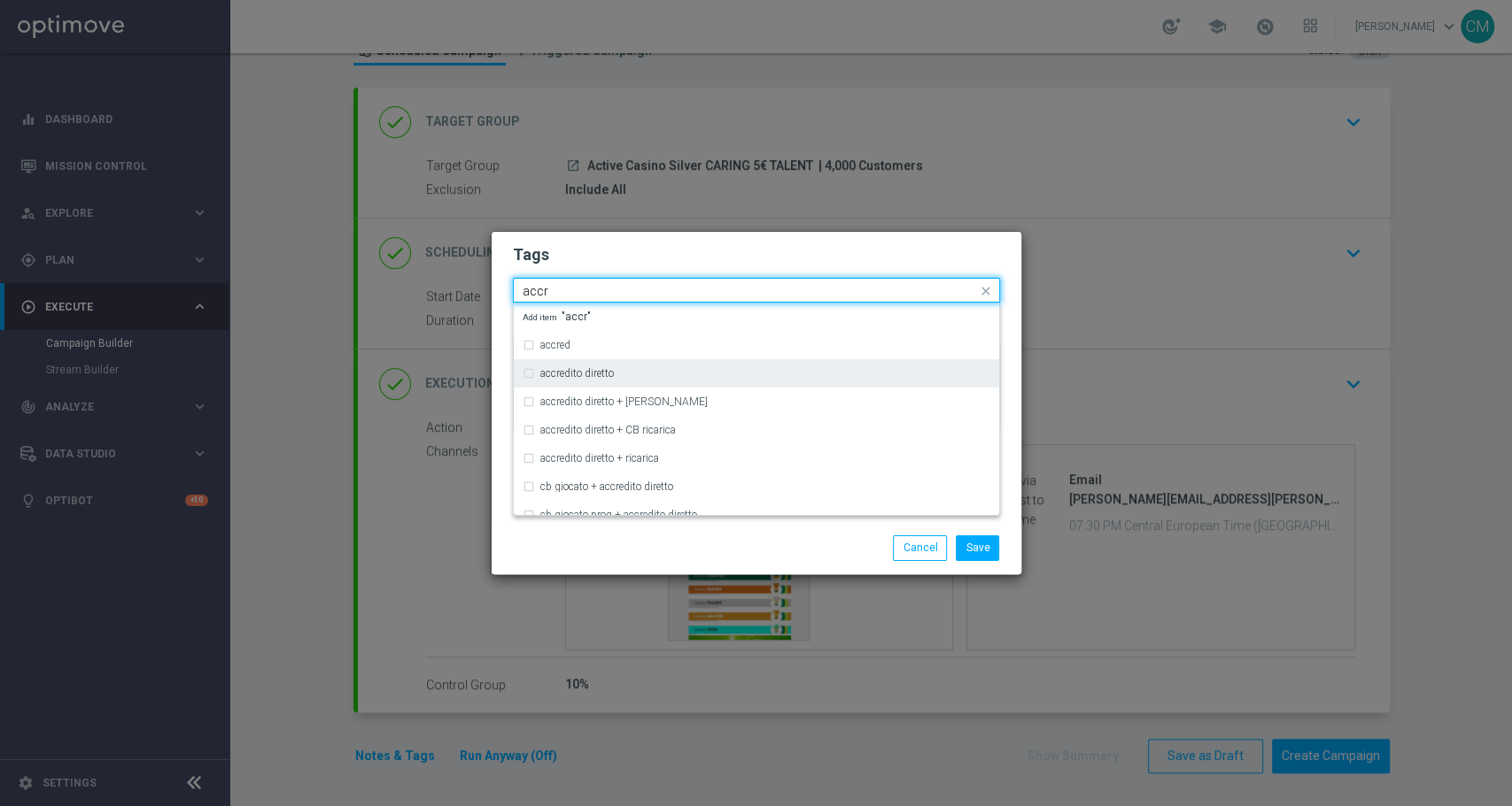
click at [657, 378] on div "accredito diretto" at bounding box center [765, 374] width 450 height 11
type input "accr"
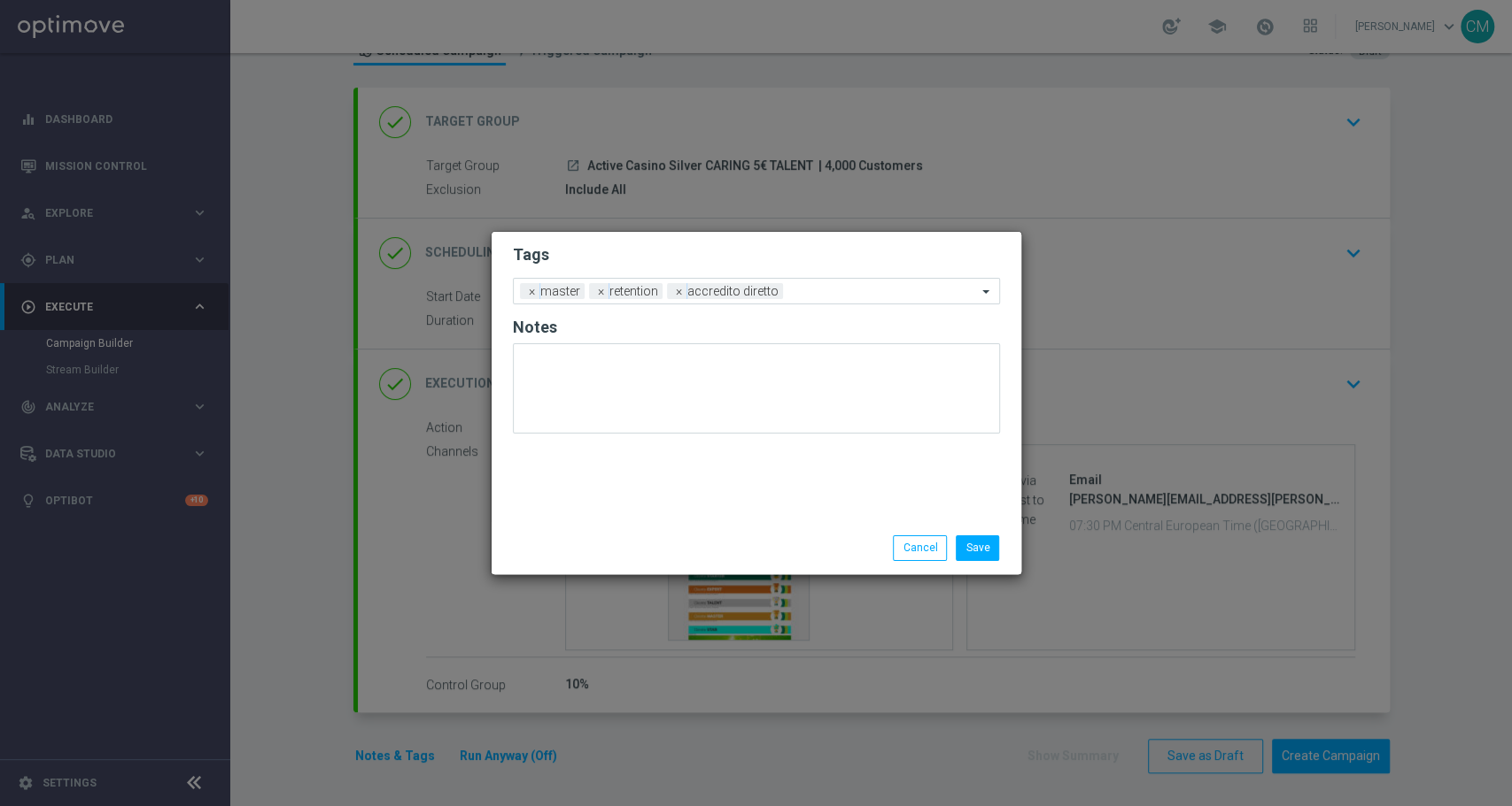
click at [712, 524] on div "Save Cancel" at bounding box center [756, 547] width 530 height 51
click at [796, 289] on input "text" at bounding box center [882, 292] width 187 height 15
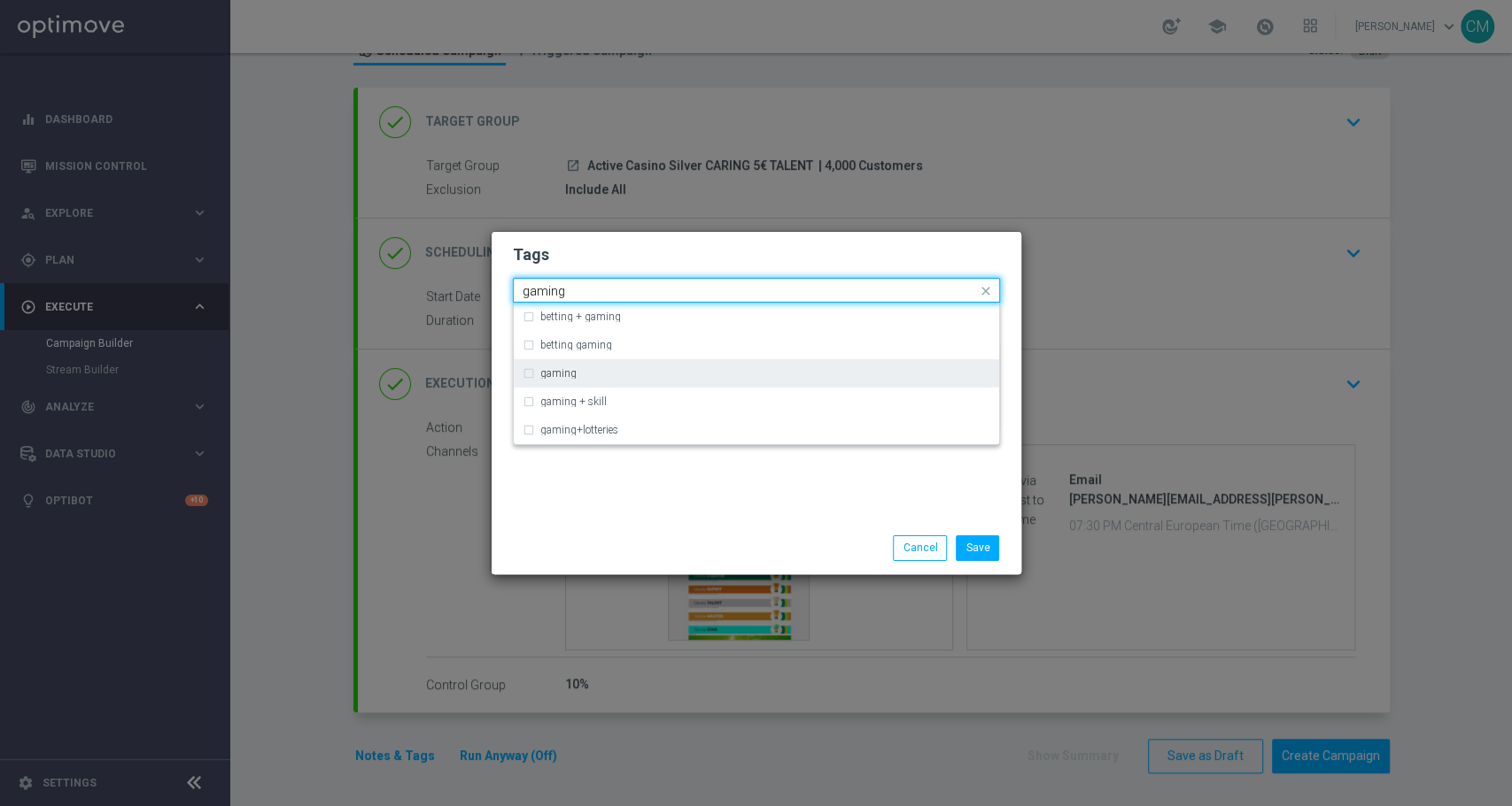
click at [637, 377] on div "gaming" at bounding box center [765, 374] width 450 height 11
type input "gaming"
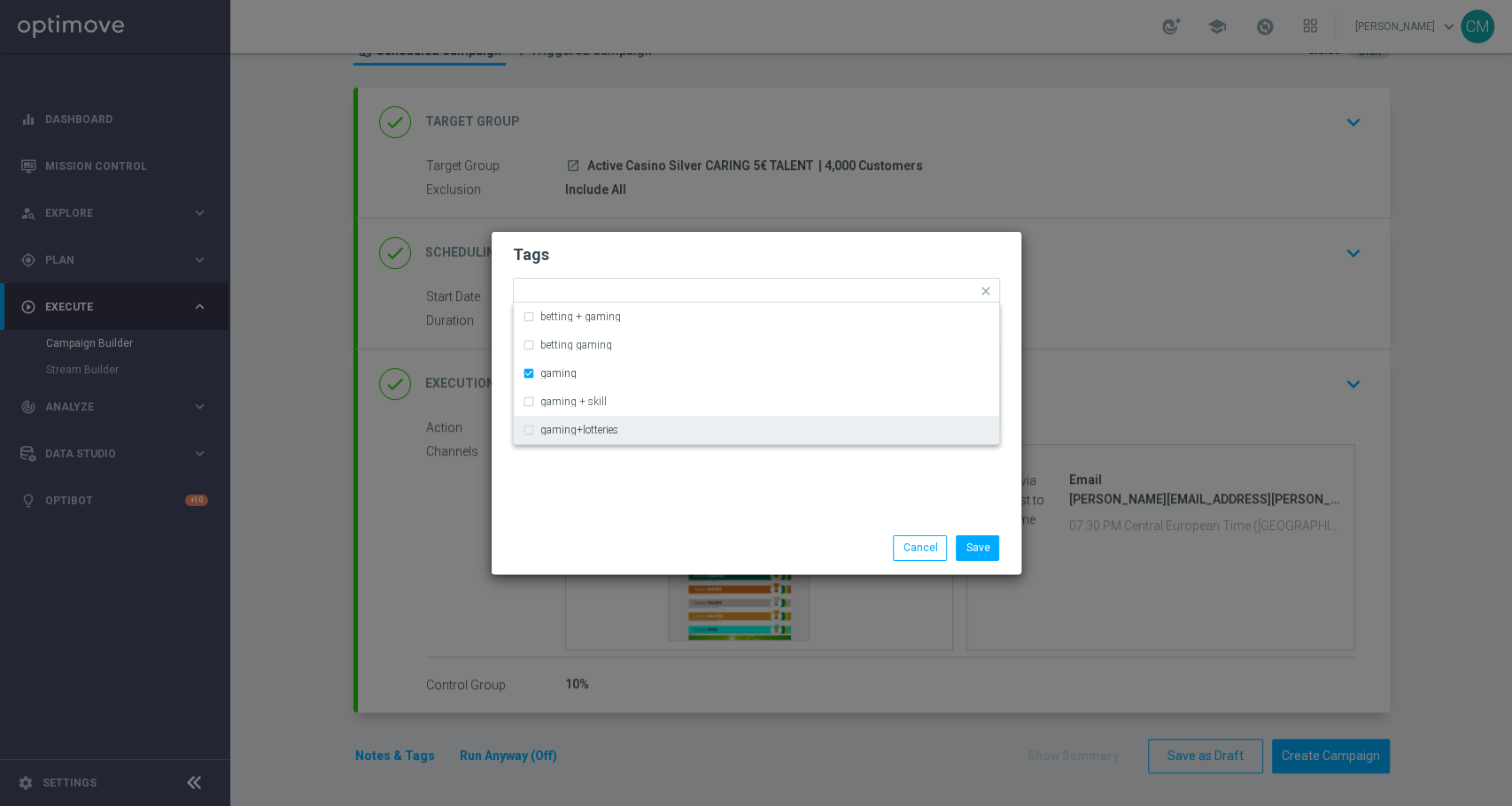
click at [737, 524] on div "Save Cancel" at bounding box center [756, 547] width 530 height 51
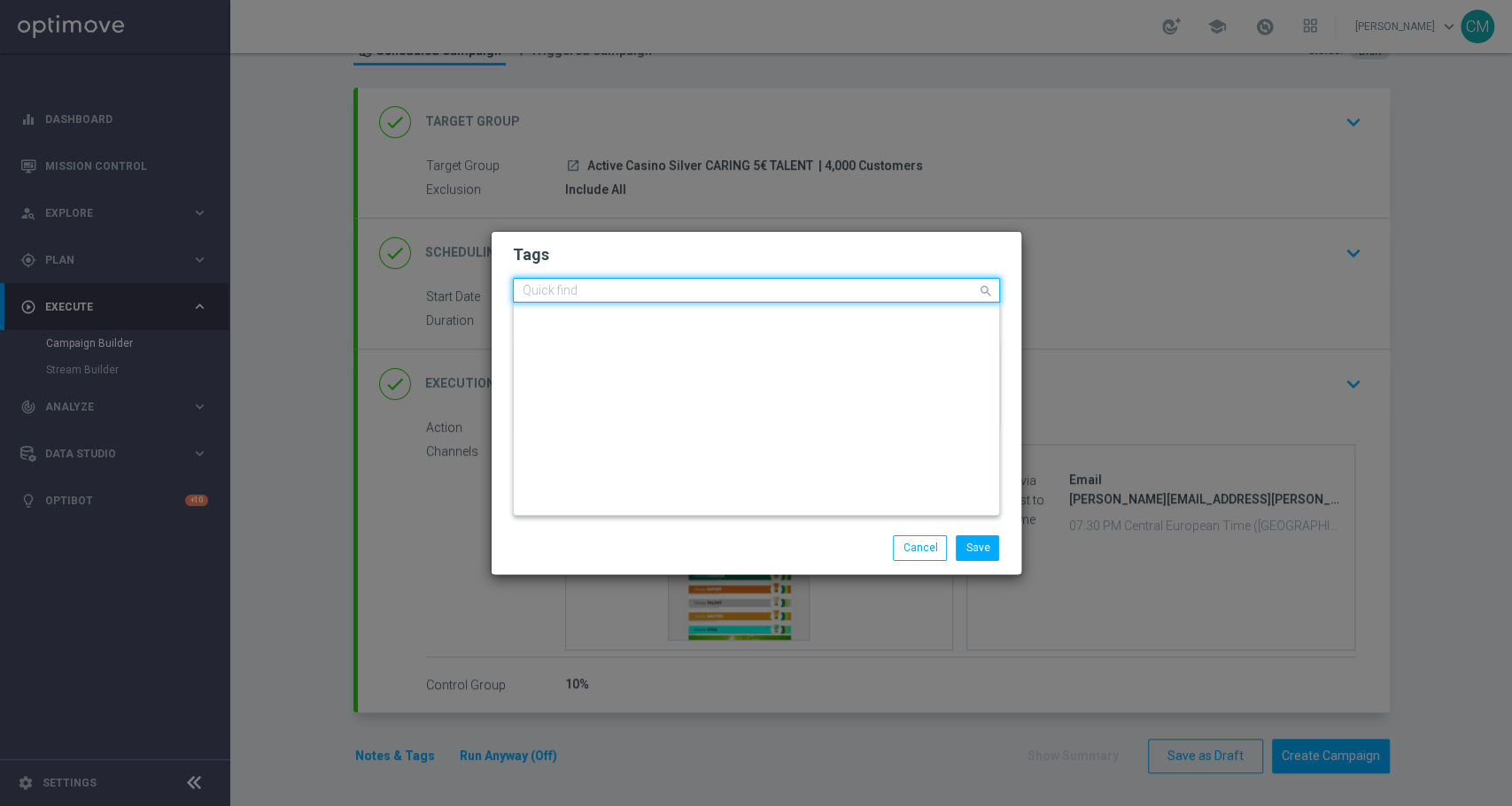
click at [875, 300] on div at bounding box center [748, 293] width 457 height 18
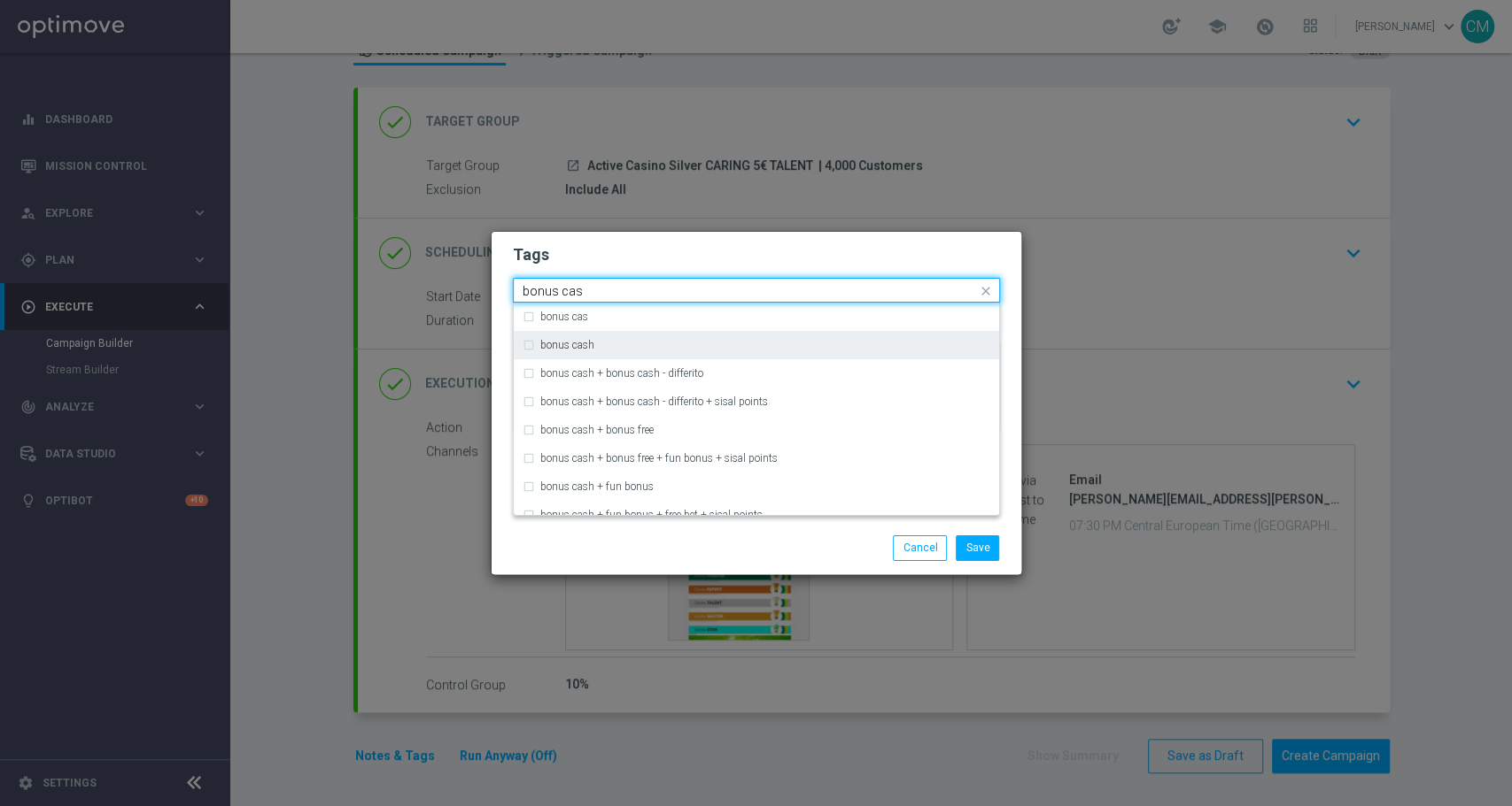
click at [736, 337] on div "bonus cash" at bounding box center [756, 345] width 468 height 28
type input "bonus cas"
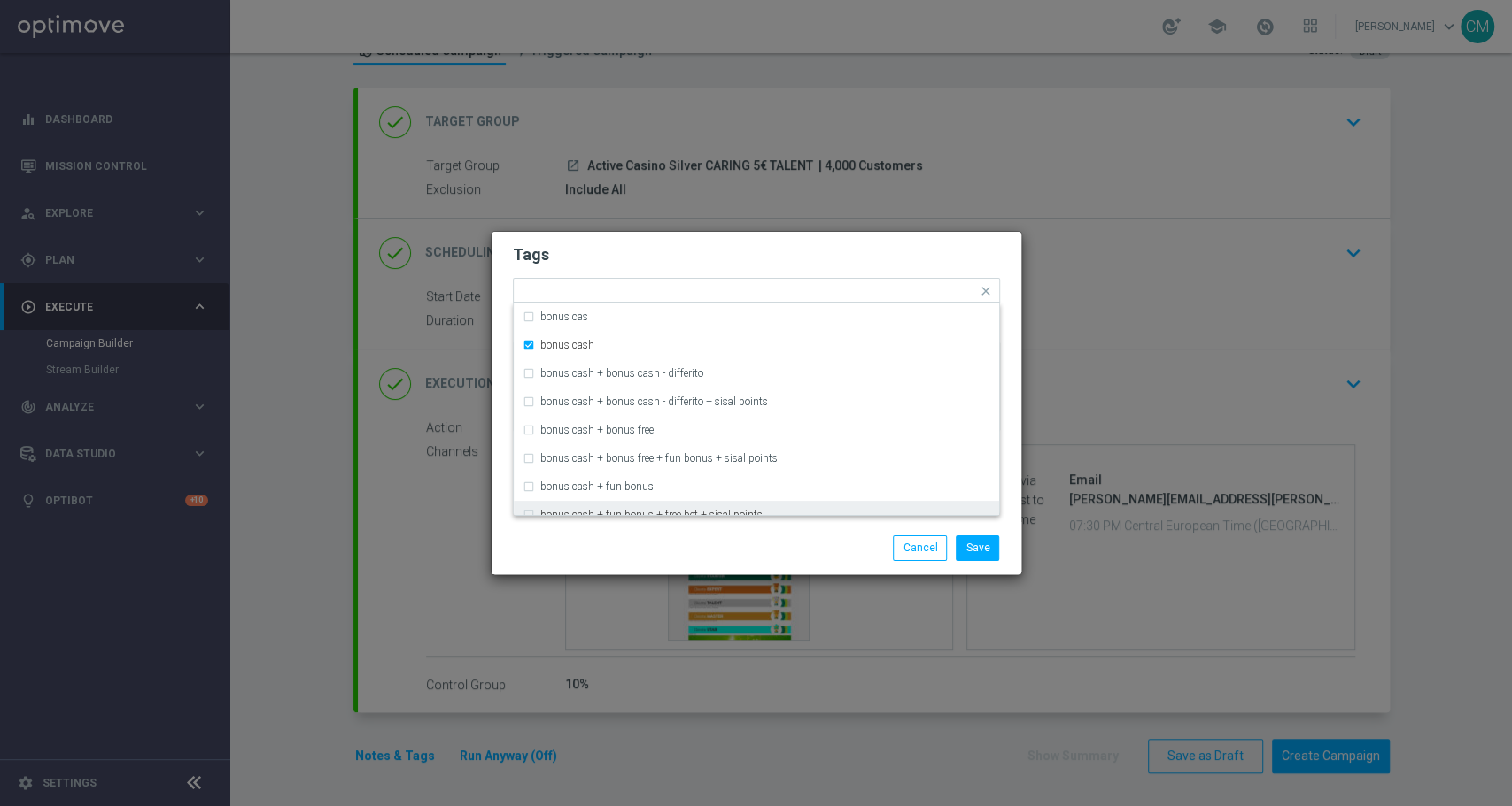
click at [772, 535] on div "Save Cancel" at bounding box center [841, 547] width 343 height 25
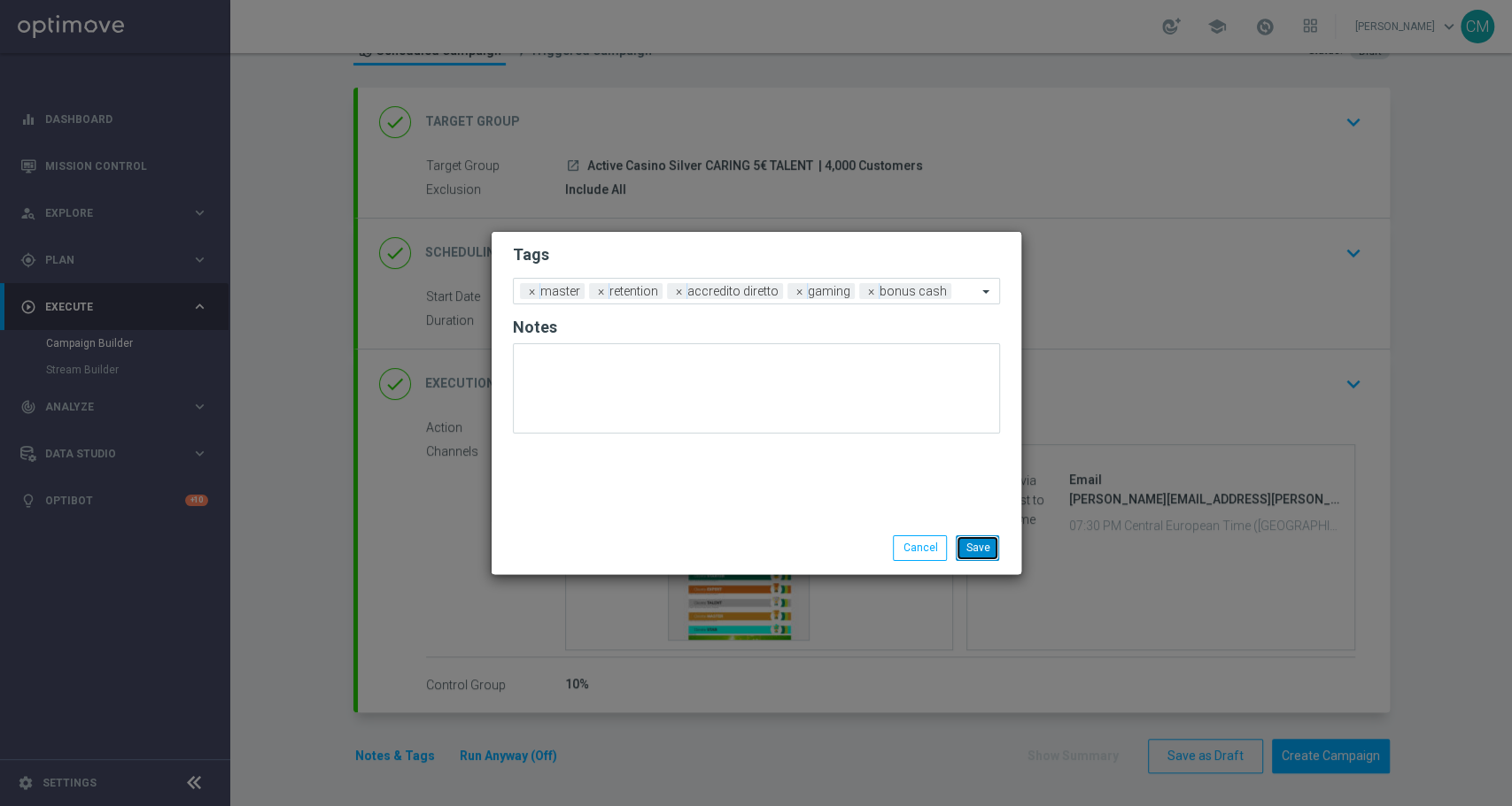
click at [975, 541] on button "Save" at bounding box center [976, 547] width 43 height 25
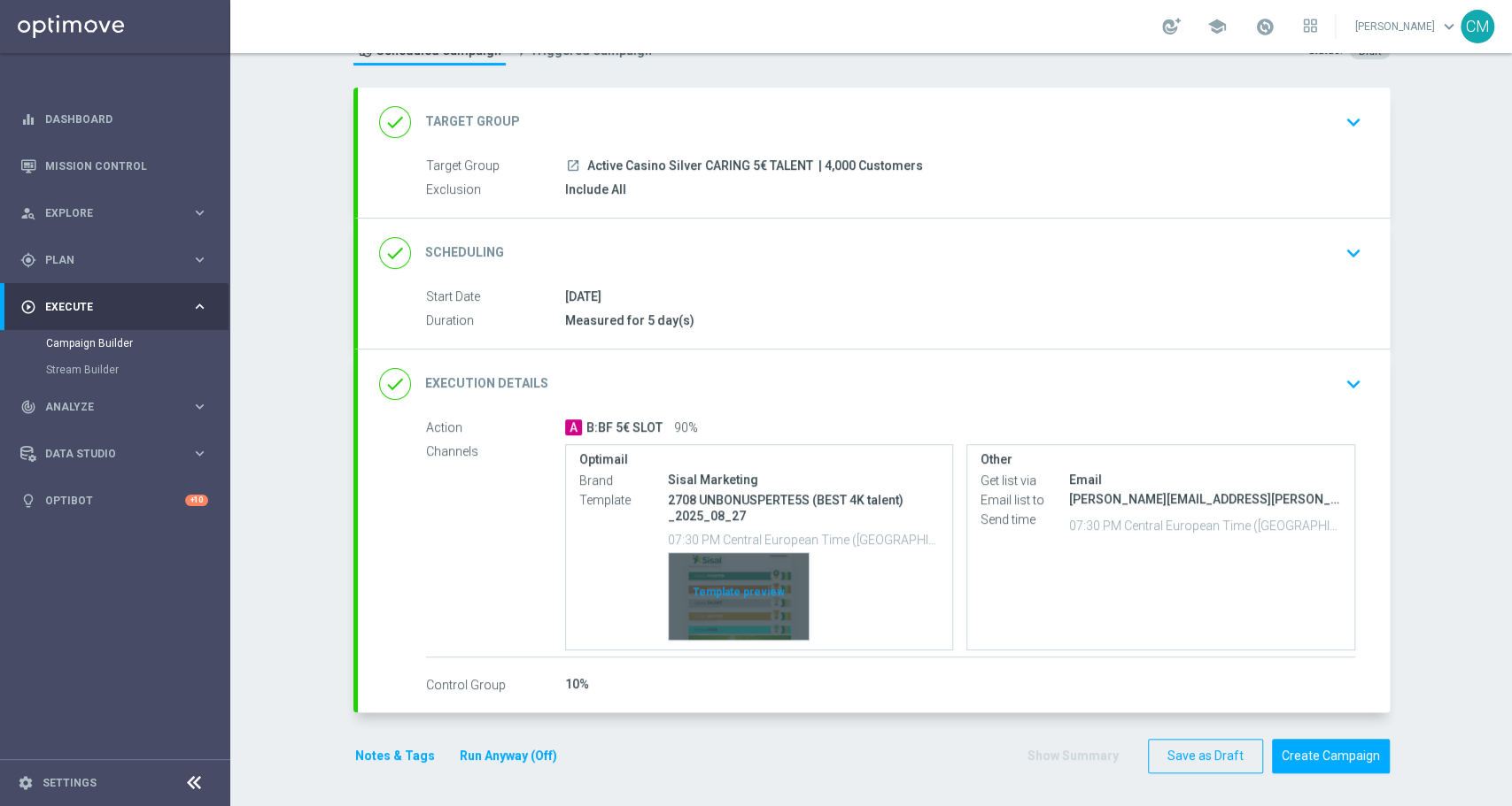
click at [737, 563] on div "Template preview" at bounding box center [739, 596] width 140 height 87
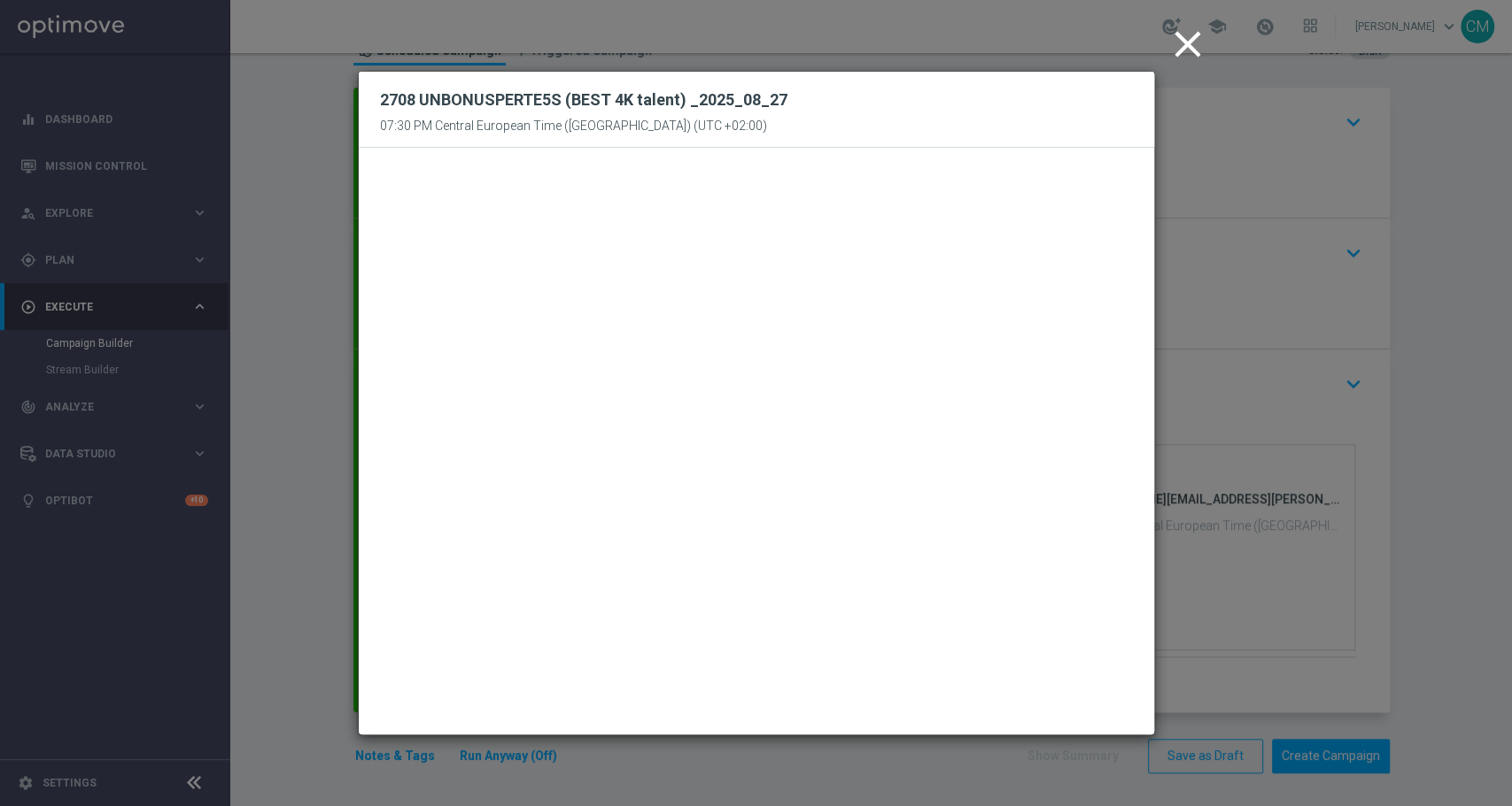
click at [1180, 51] on icon "close" at bounding box center [1187, 44] width 44 height 44
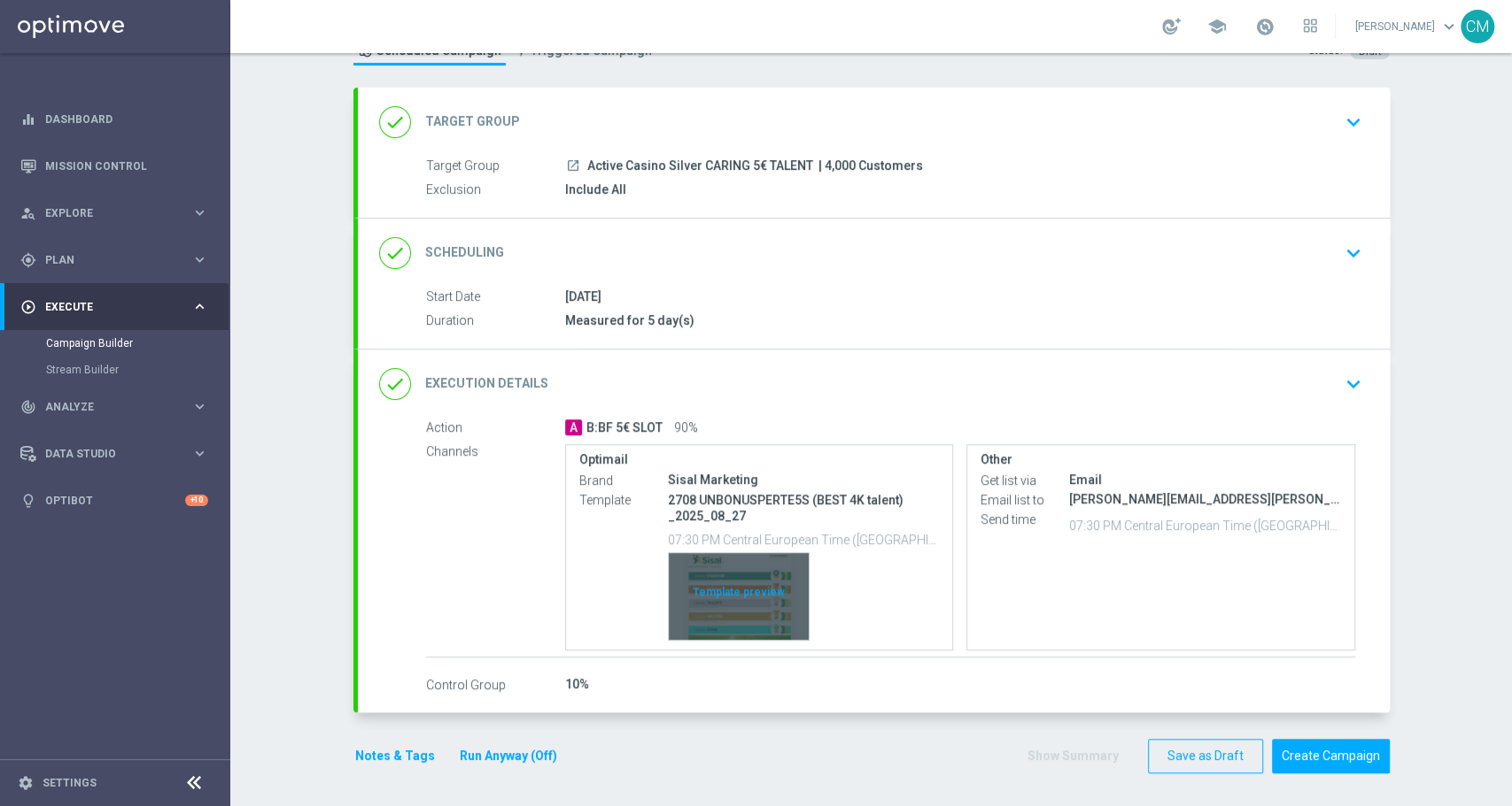
click at [729, 569] on div "Template preview" at bounding box center [739, 596] width 140 height 87
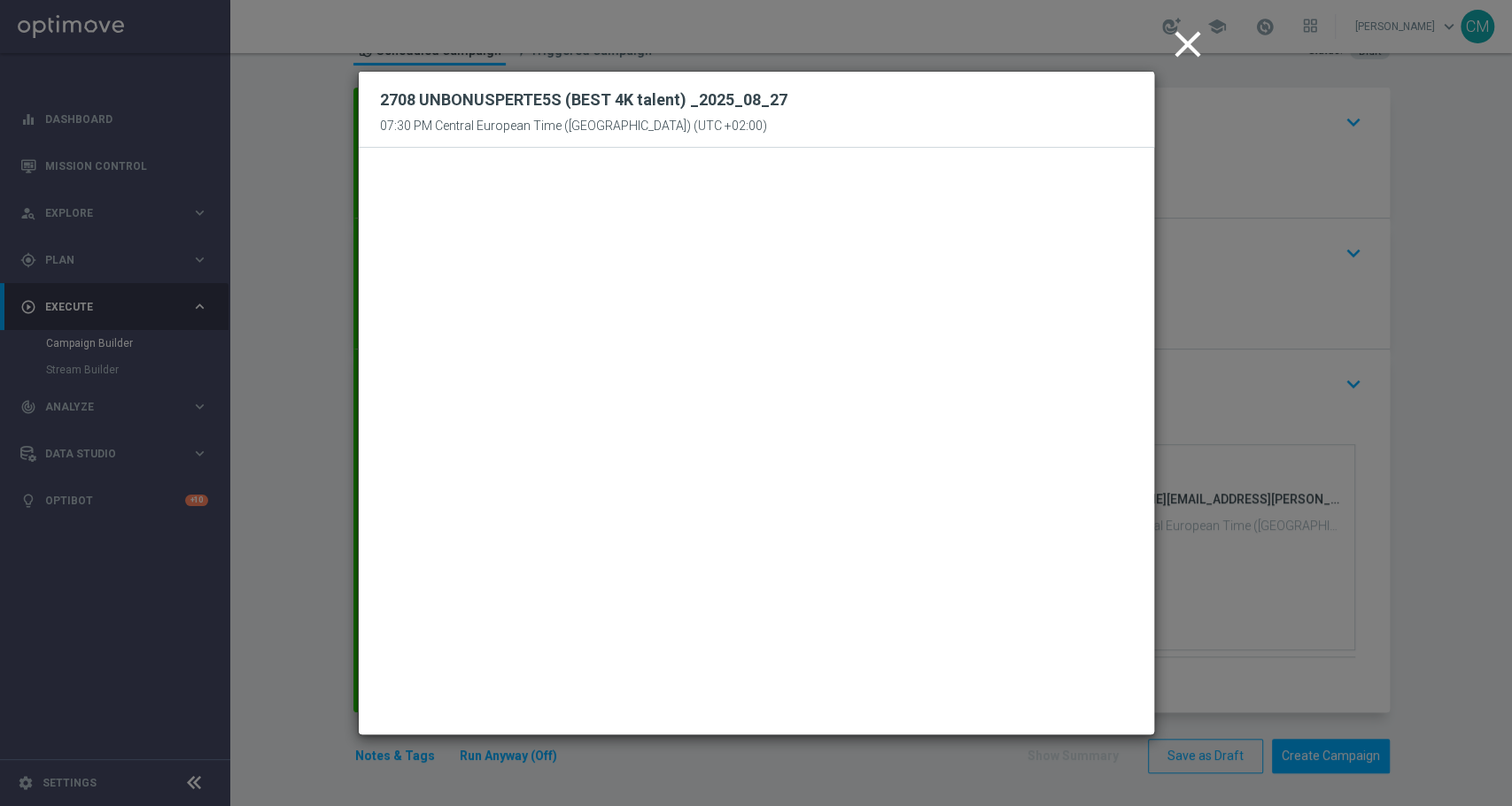
click at [1187, 44] on icon "close" at bounding box center [1187, 44] width 44 height 44
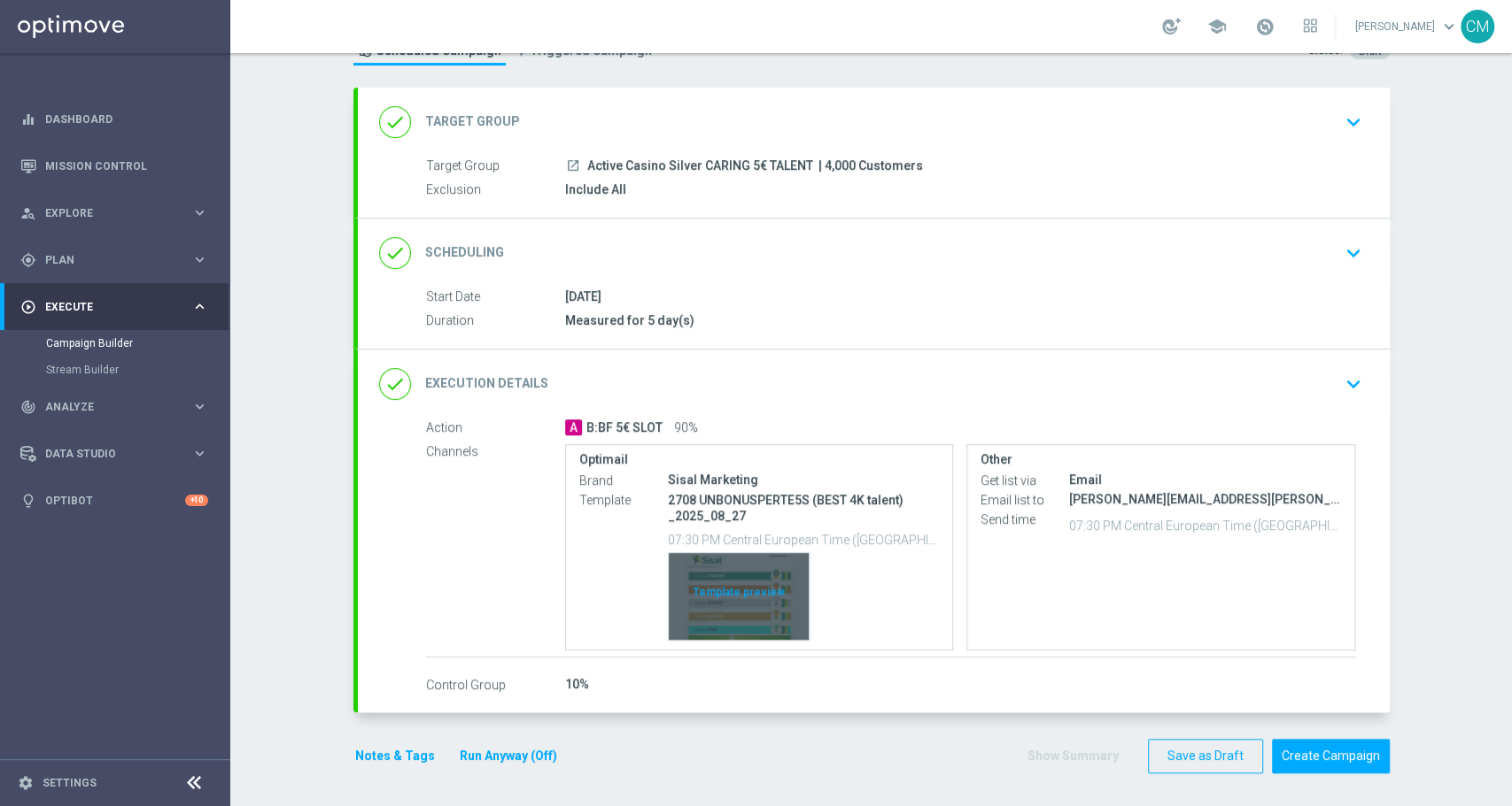
click at [735, 575] on div "Template preview" at bounding box center [739, 596] width 140 height 87
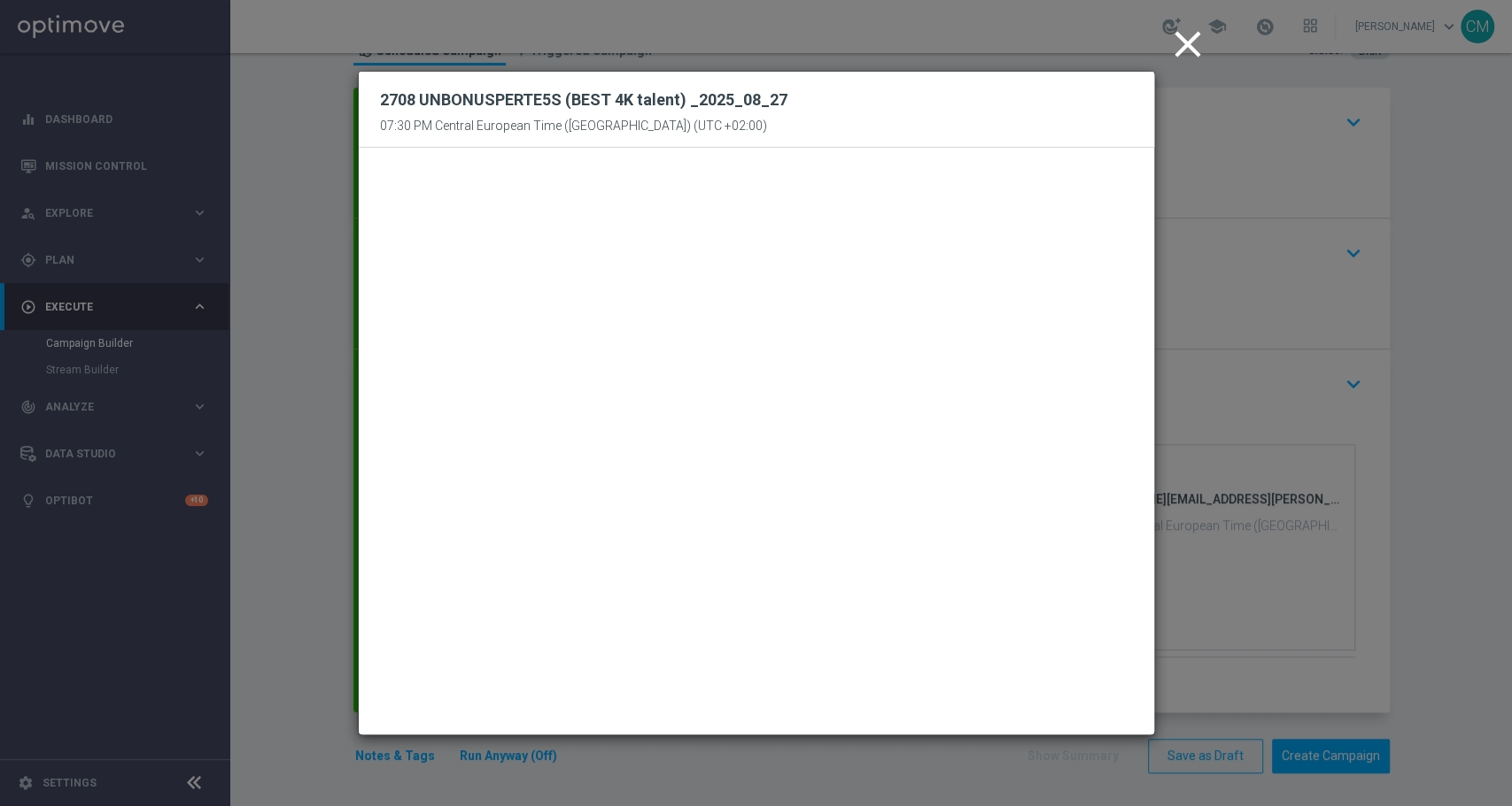
click at [1171, 48] on icon "close" at bounding box center [1187, 44] width 44 height 44
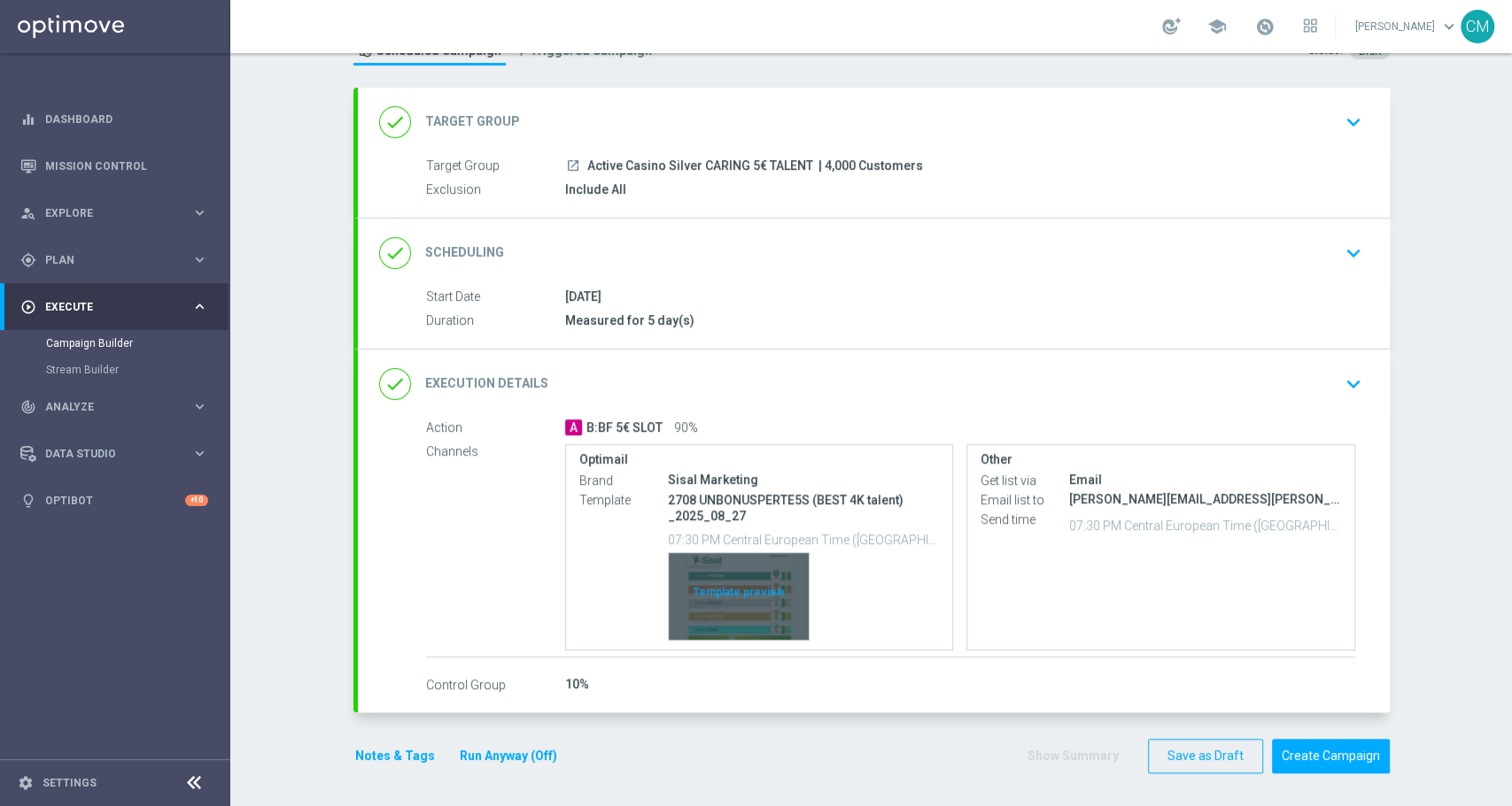
click at [721, 586] on div "Template preview" at bounding box center [739, 596] width 140 height 87
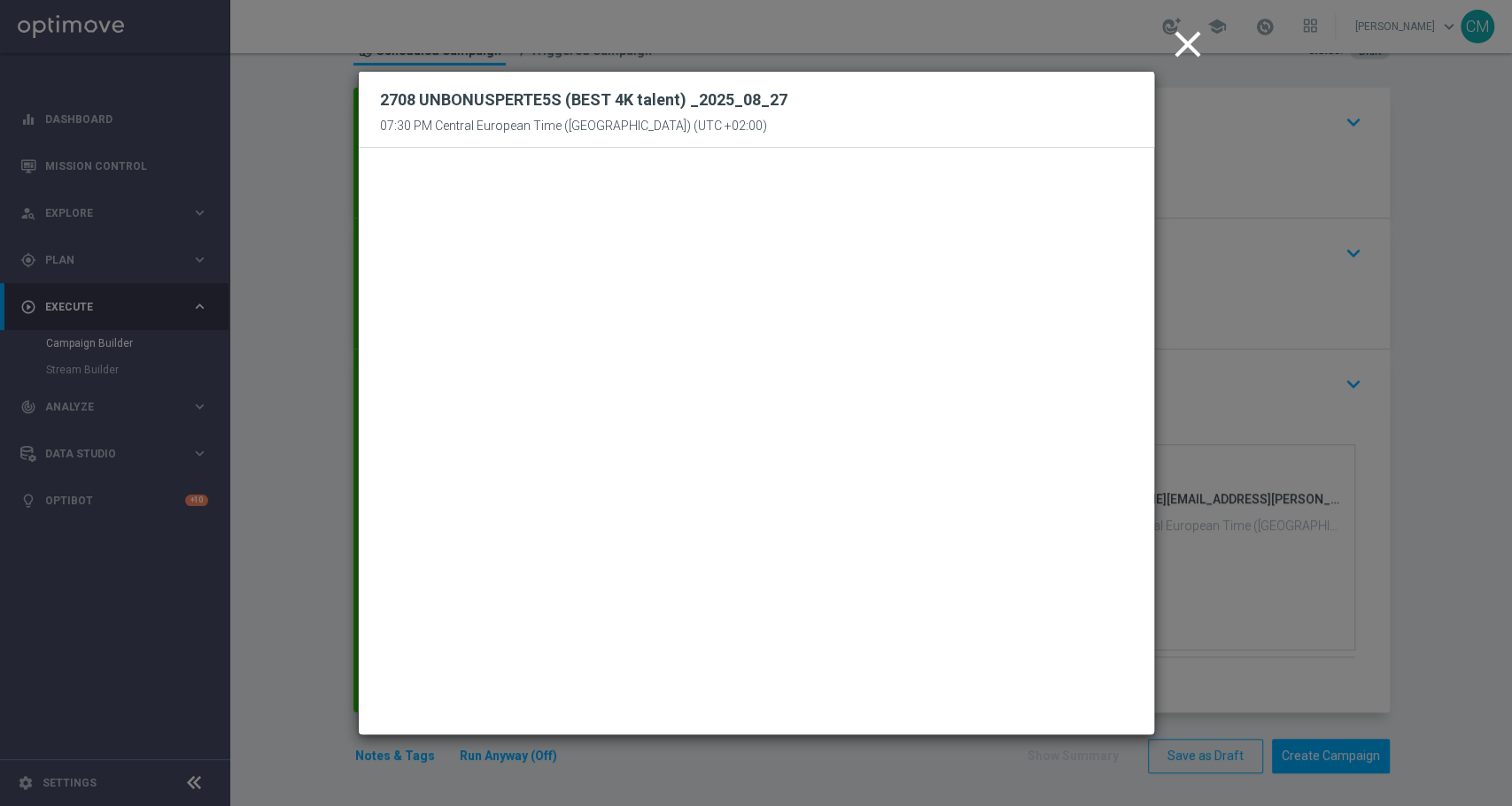
click at [1188, 50] on icon "close" at bounding box center [1187, 44] width 44 height 44
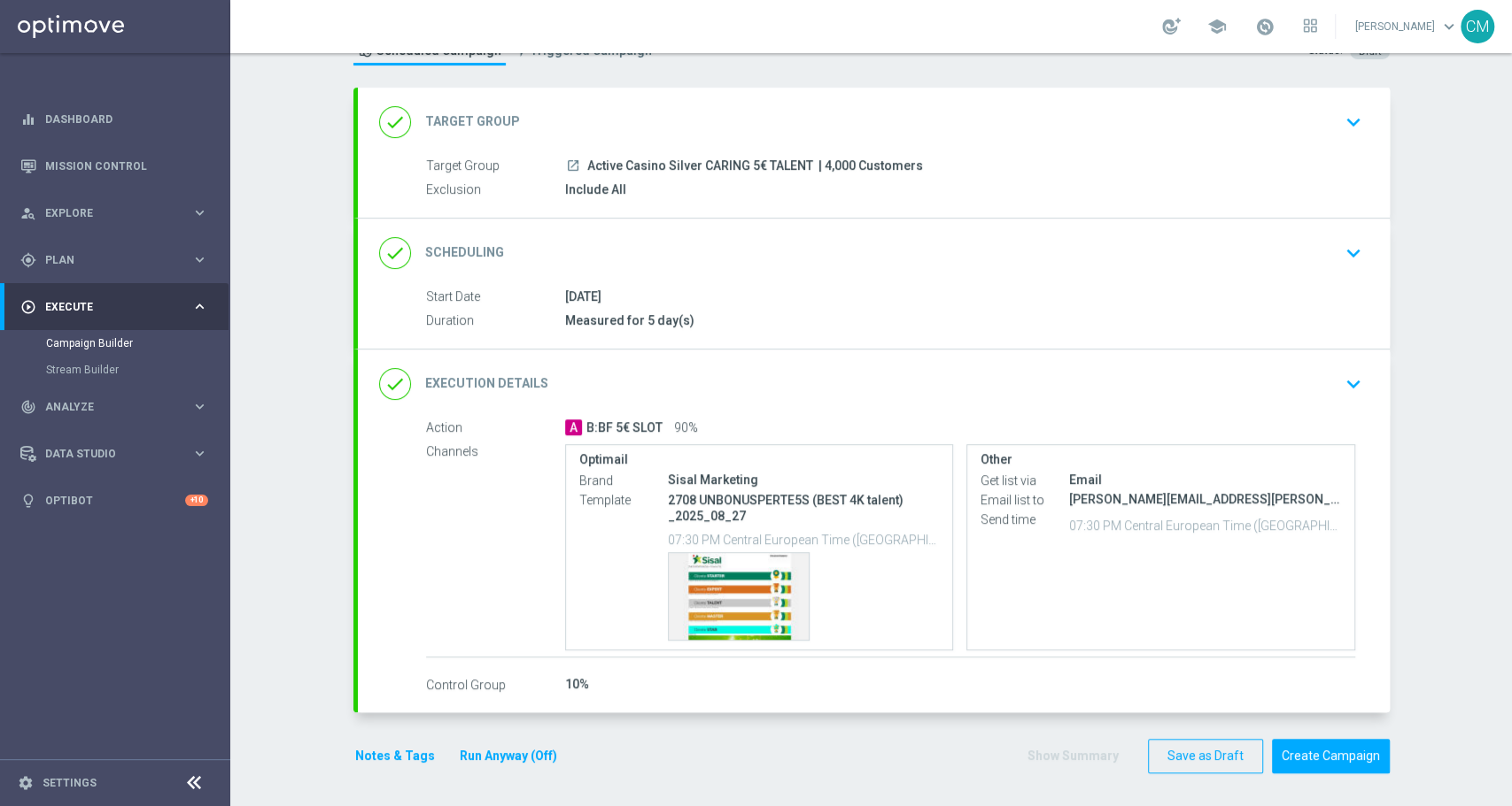
click at [1167, 383] on div "done Execution Details keyboard_arrow_down" at bounding box center [873, 385] width 989 height 34
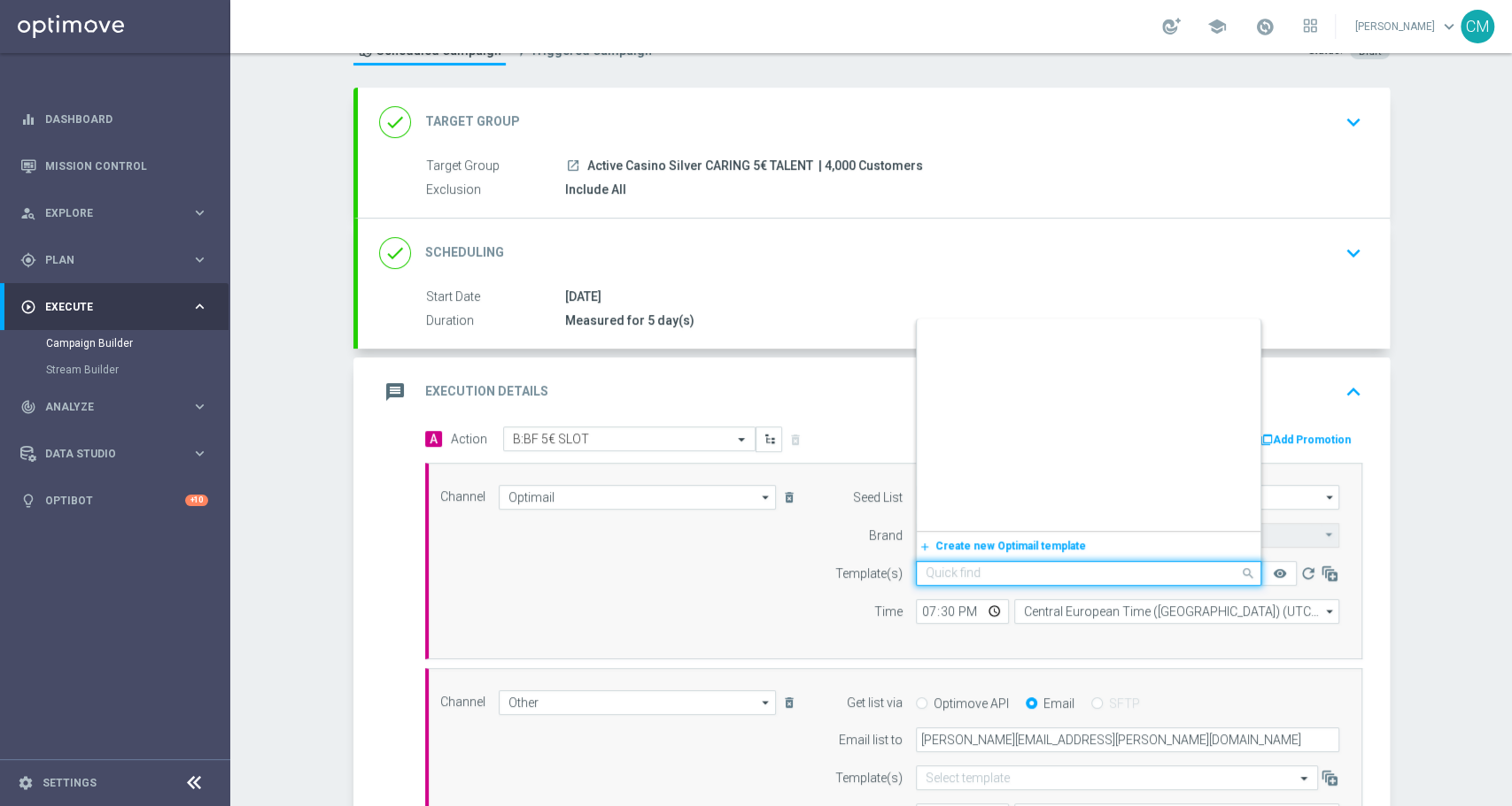
click at [958, 576] on input "text" at bounding box center [1070, 573] width 291 height 15
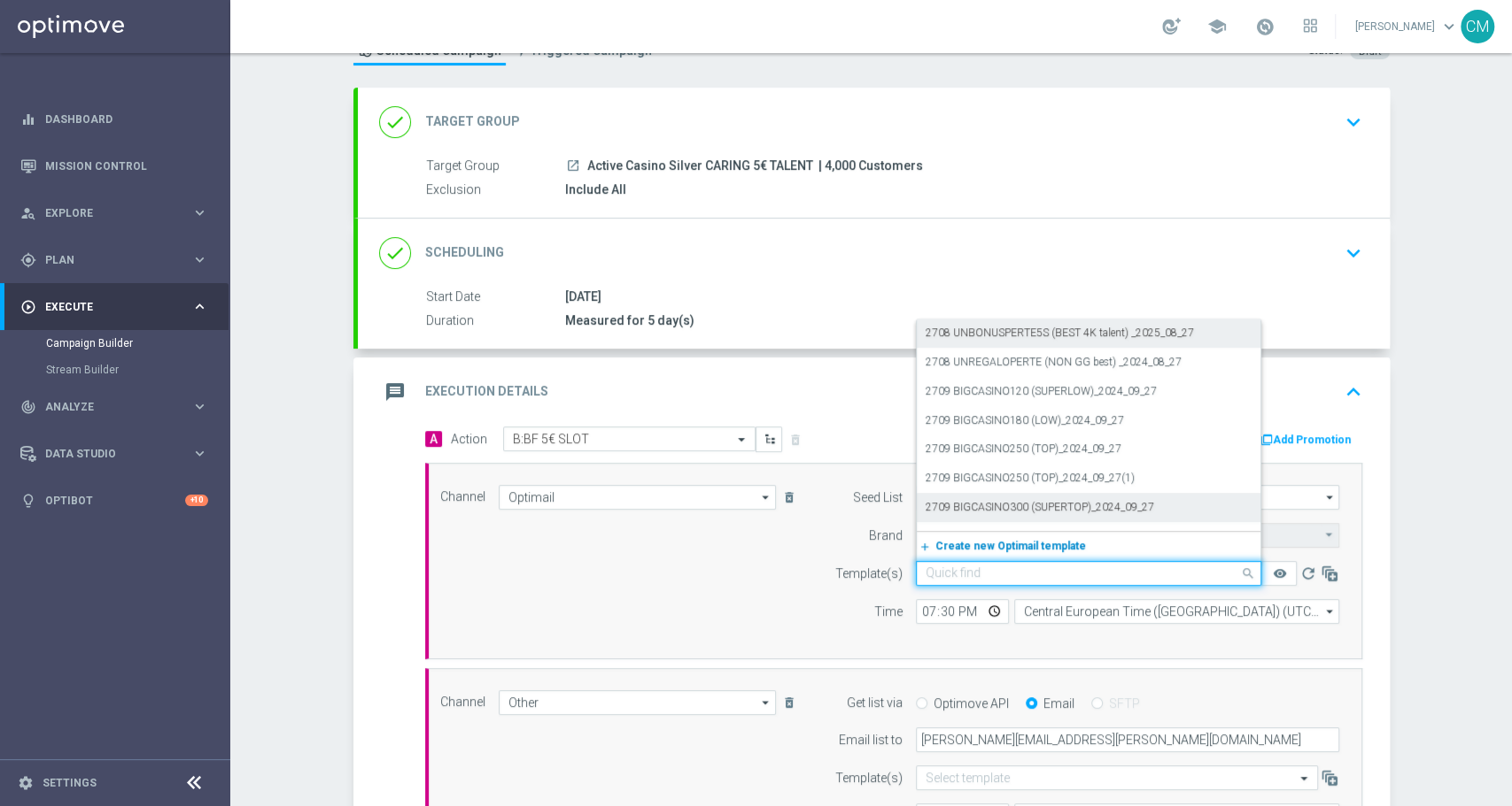
paste input "2708 UNBONUSPERTE5S (BEST 4K talent) _2025_08_27"
type input "2708 UNBONUSPERTE5S (BEST 4K talent) _2025_08_27"
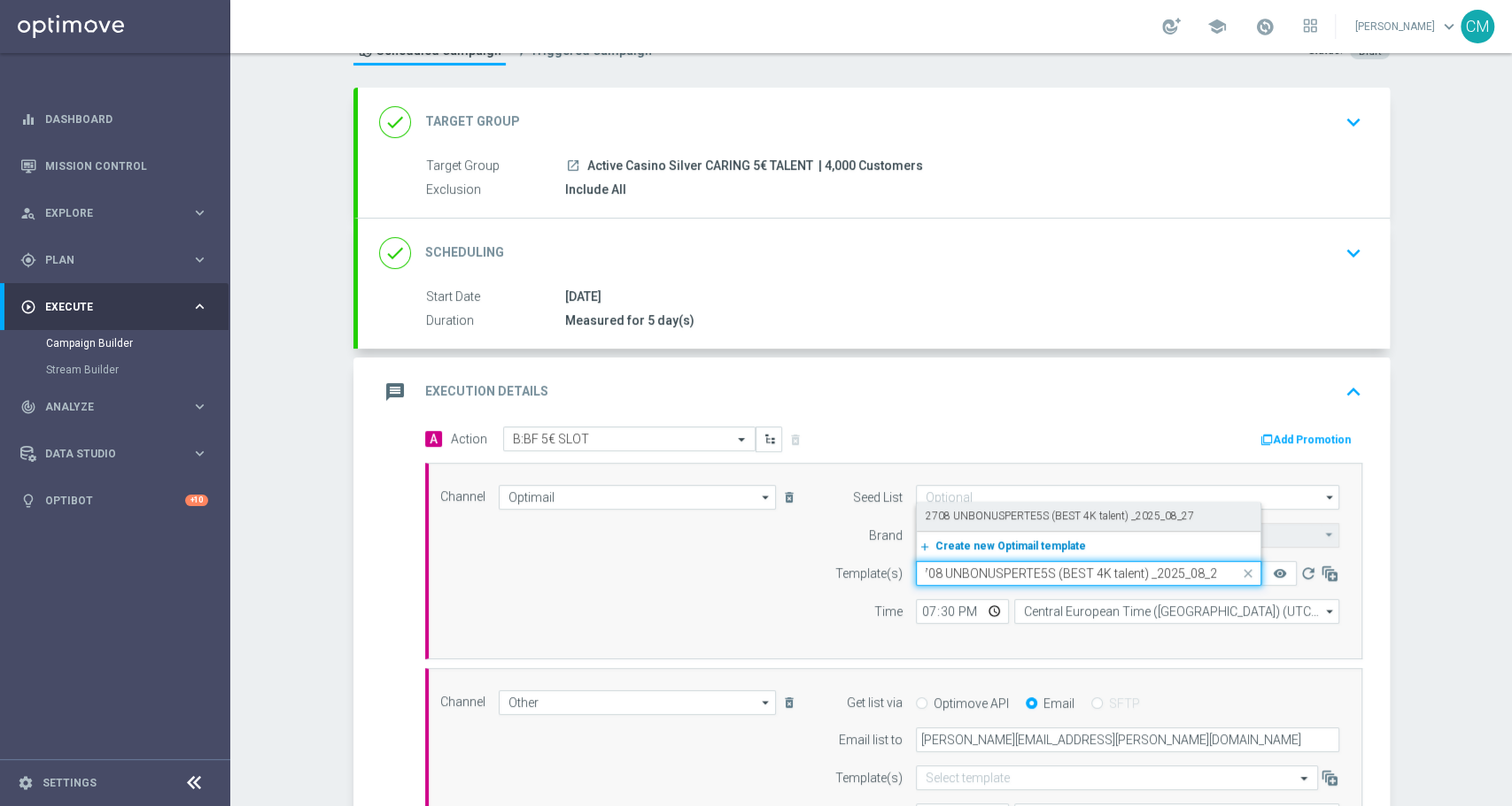
scroll to position [0, 0]
click at [996, 509] on label "2708 UNBONUSPERTE5S (BEST 4K talent) _2025_08_27" at bounding box center [1059, 515] width 268 height 15
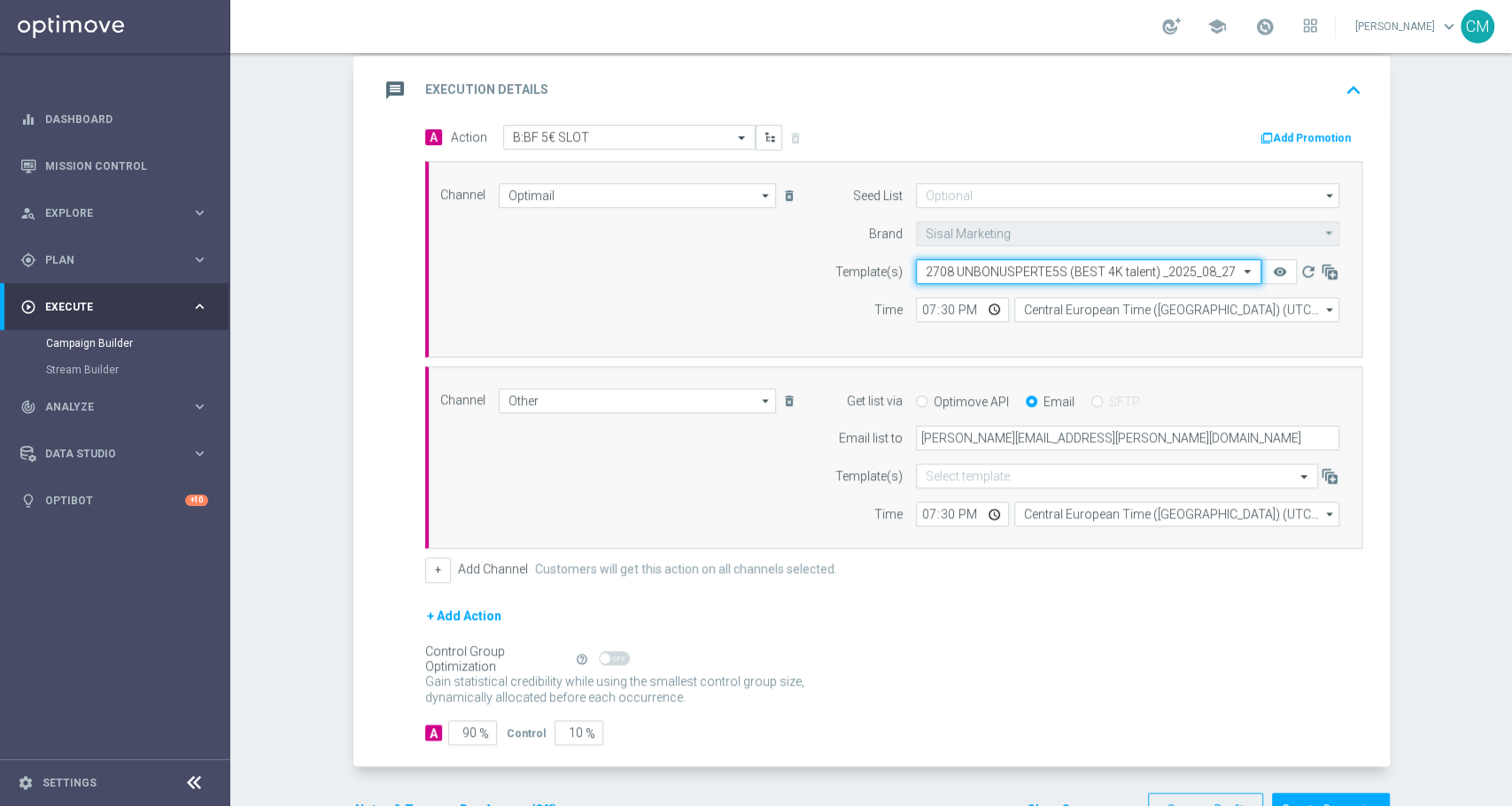
scroll to position [425, 0]
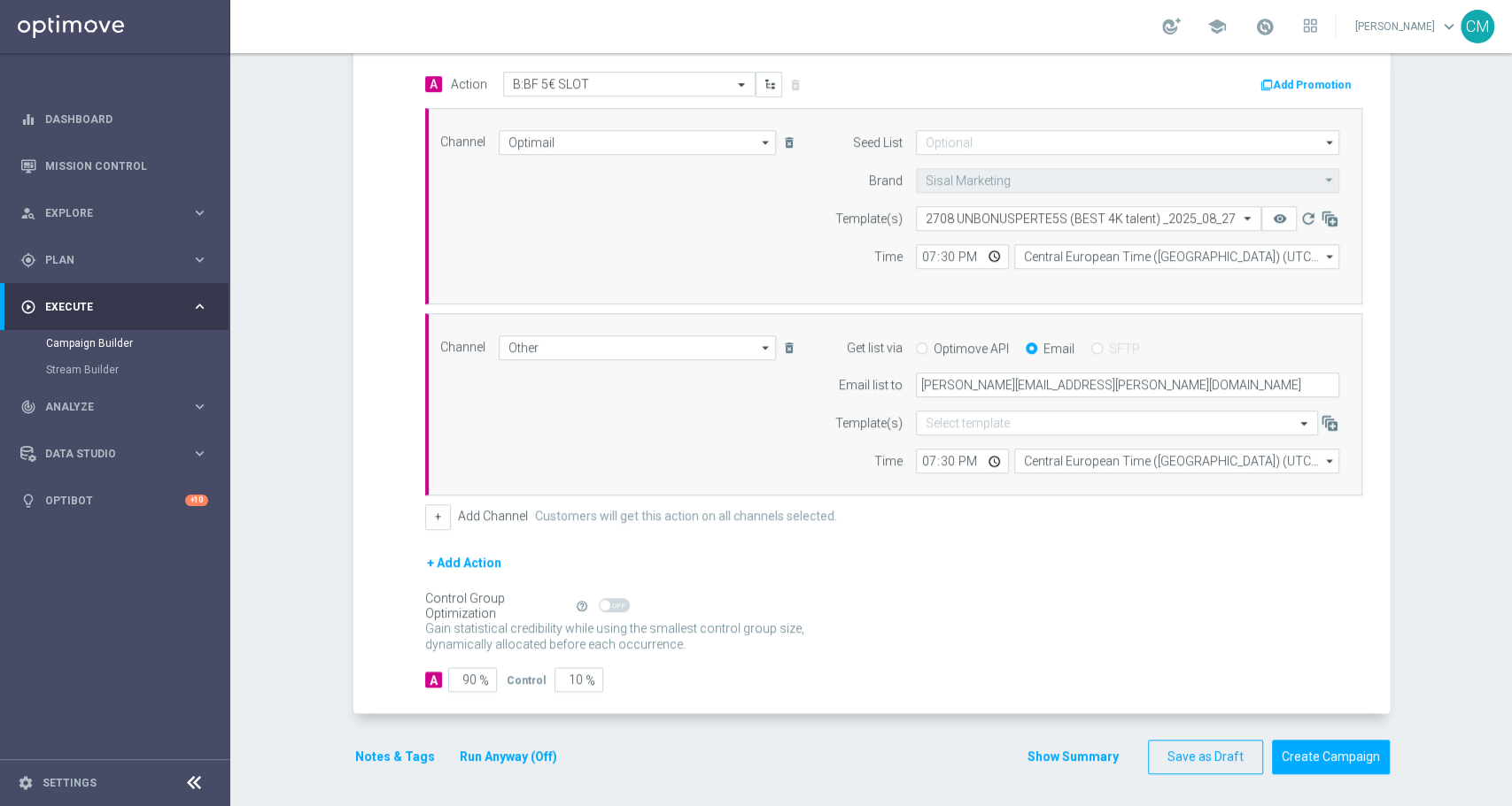
click at [1086, 754] on button "Show Summary" at bounding box center [1072, 757] width 93 height 20
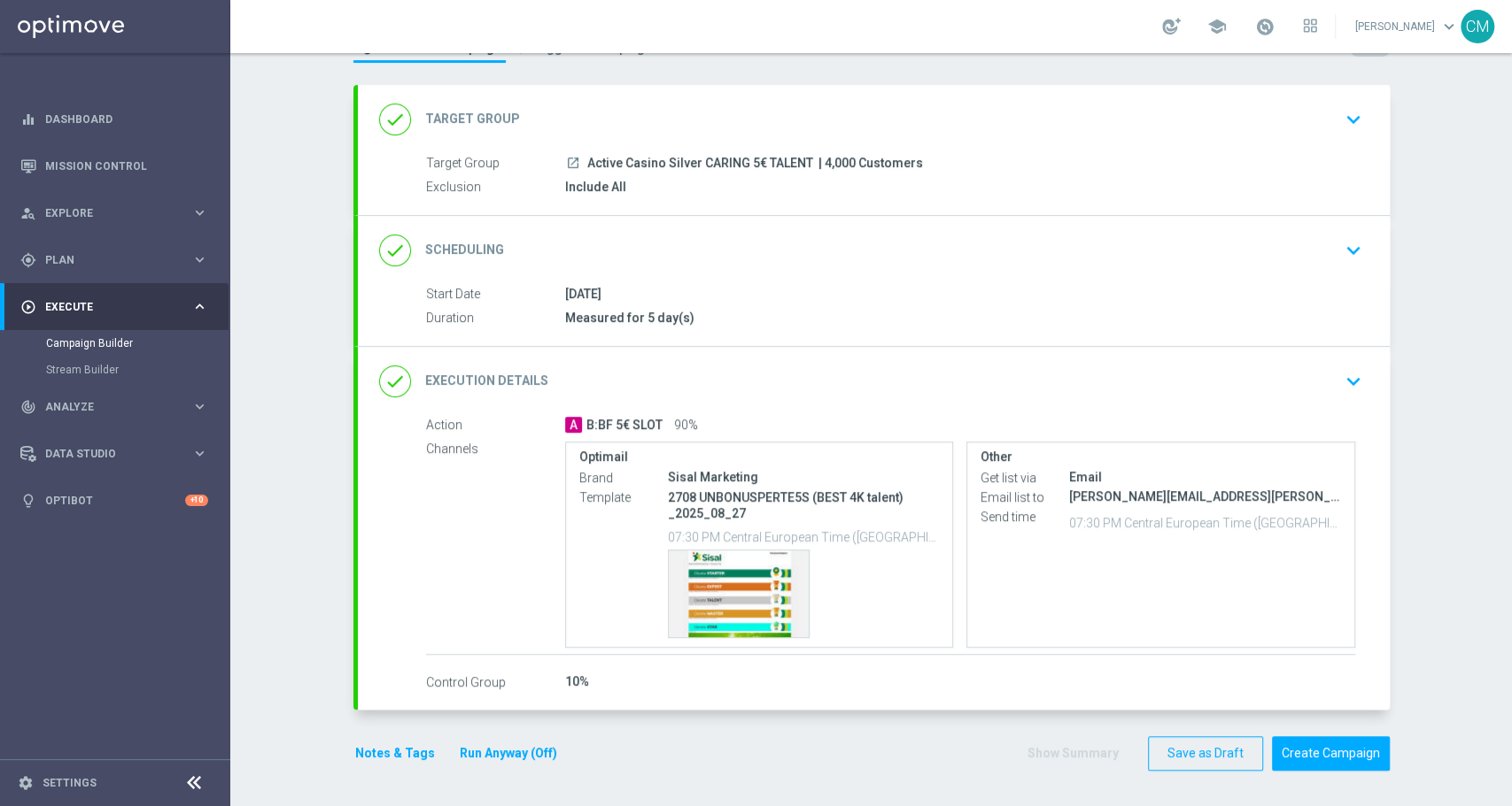
scroll to position [71, 0]
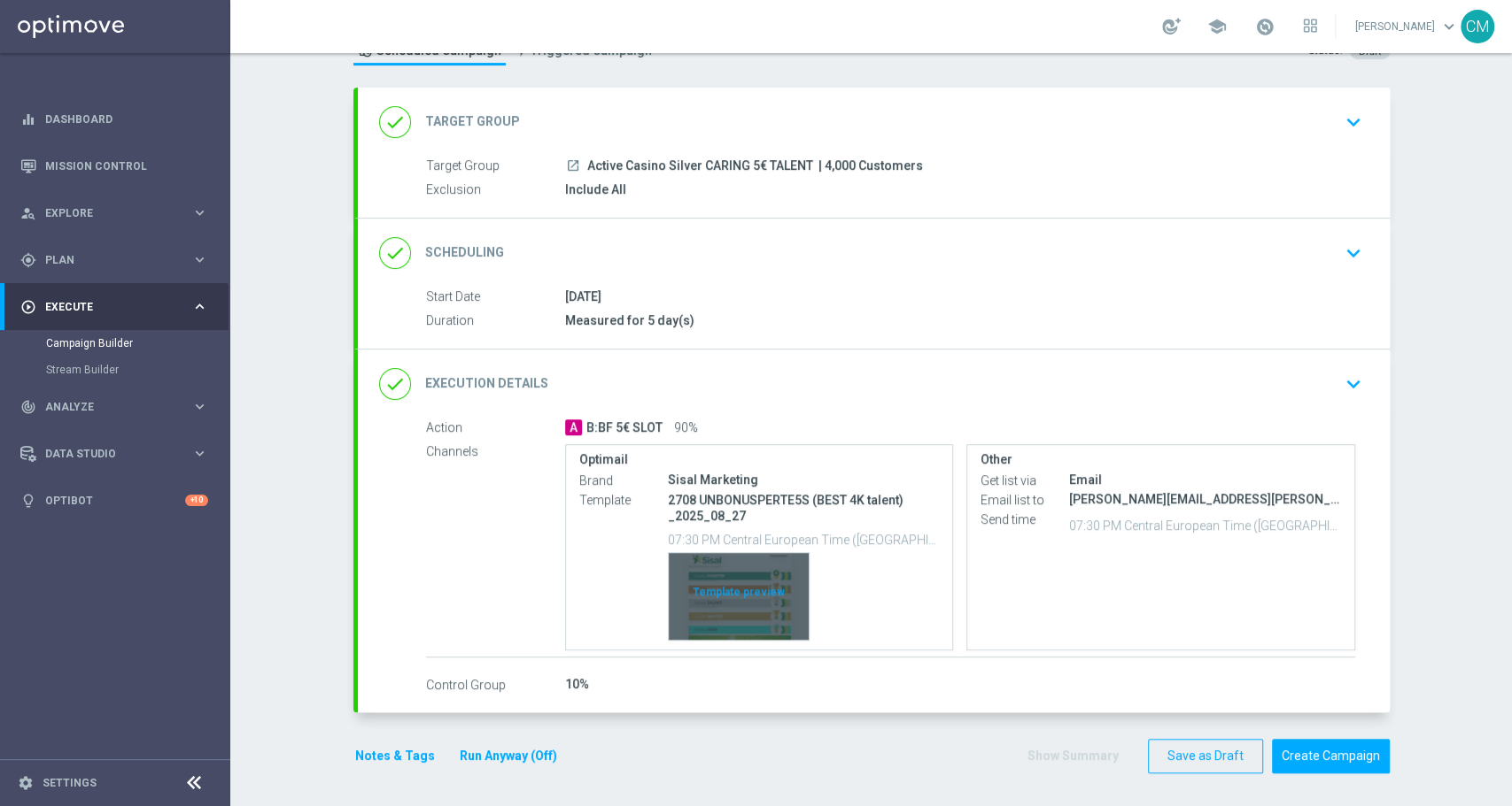
click at [688, 586] on div "Template preview" at bounding box center [739, 596] width 140 height 87
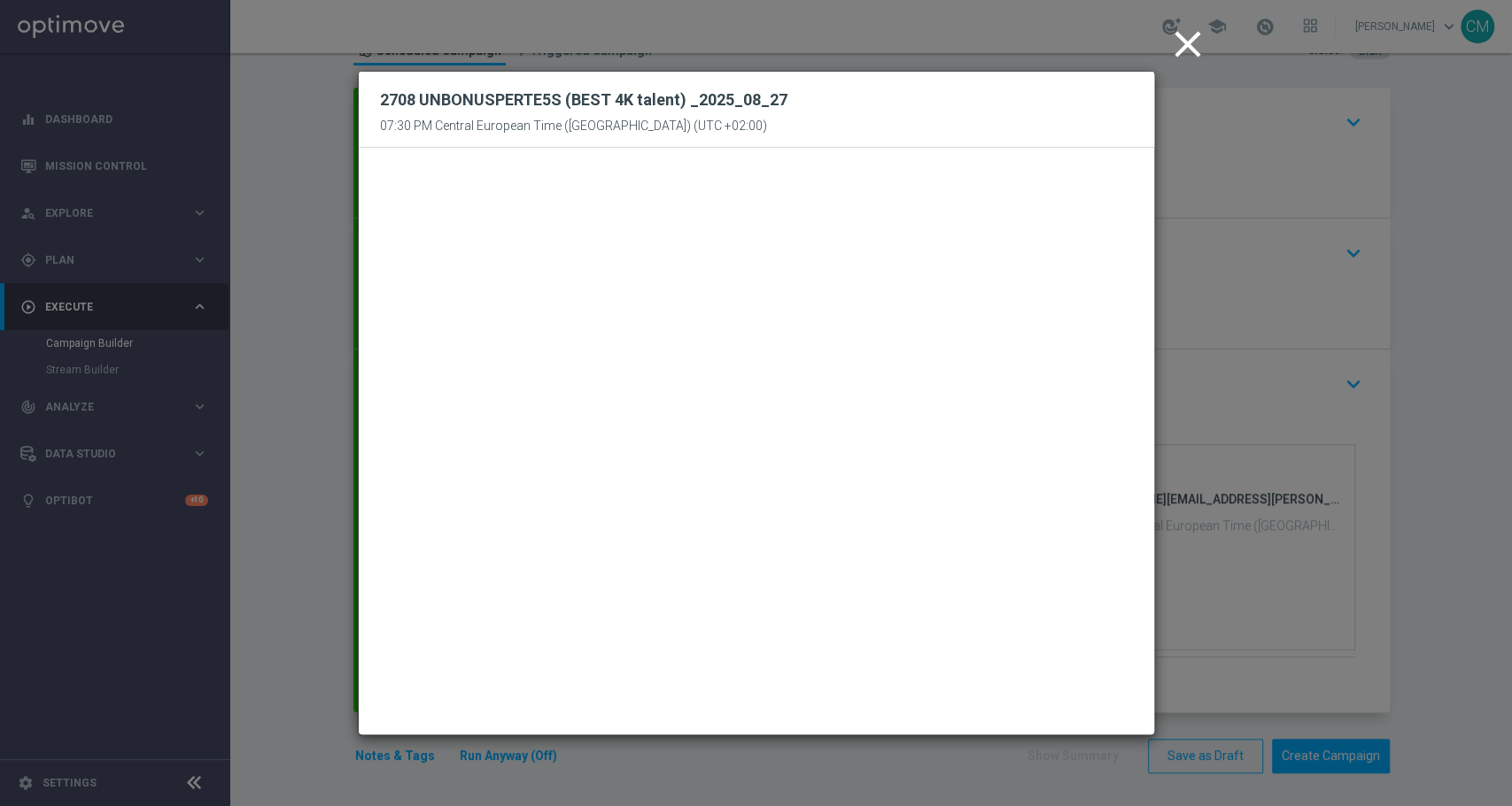
click at [1183, 50] on icon "close" at bounding box center [1187, 44] width 44 height 44
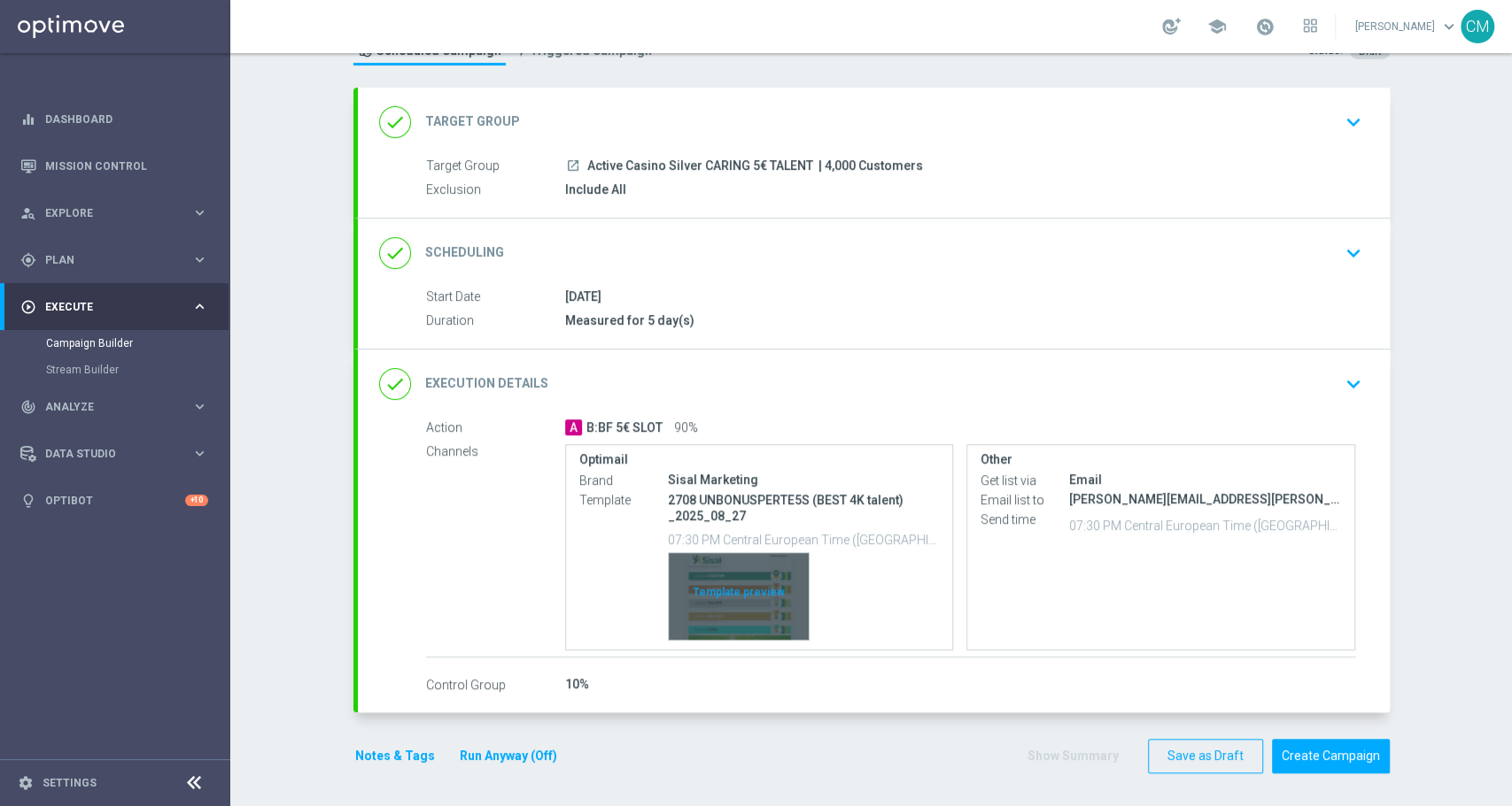
click at [723, 564] on div "Template preview" at bounding box center [739, 596] width 140 height 87
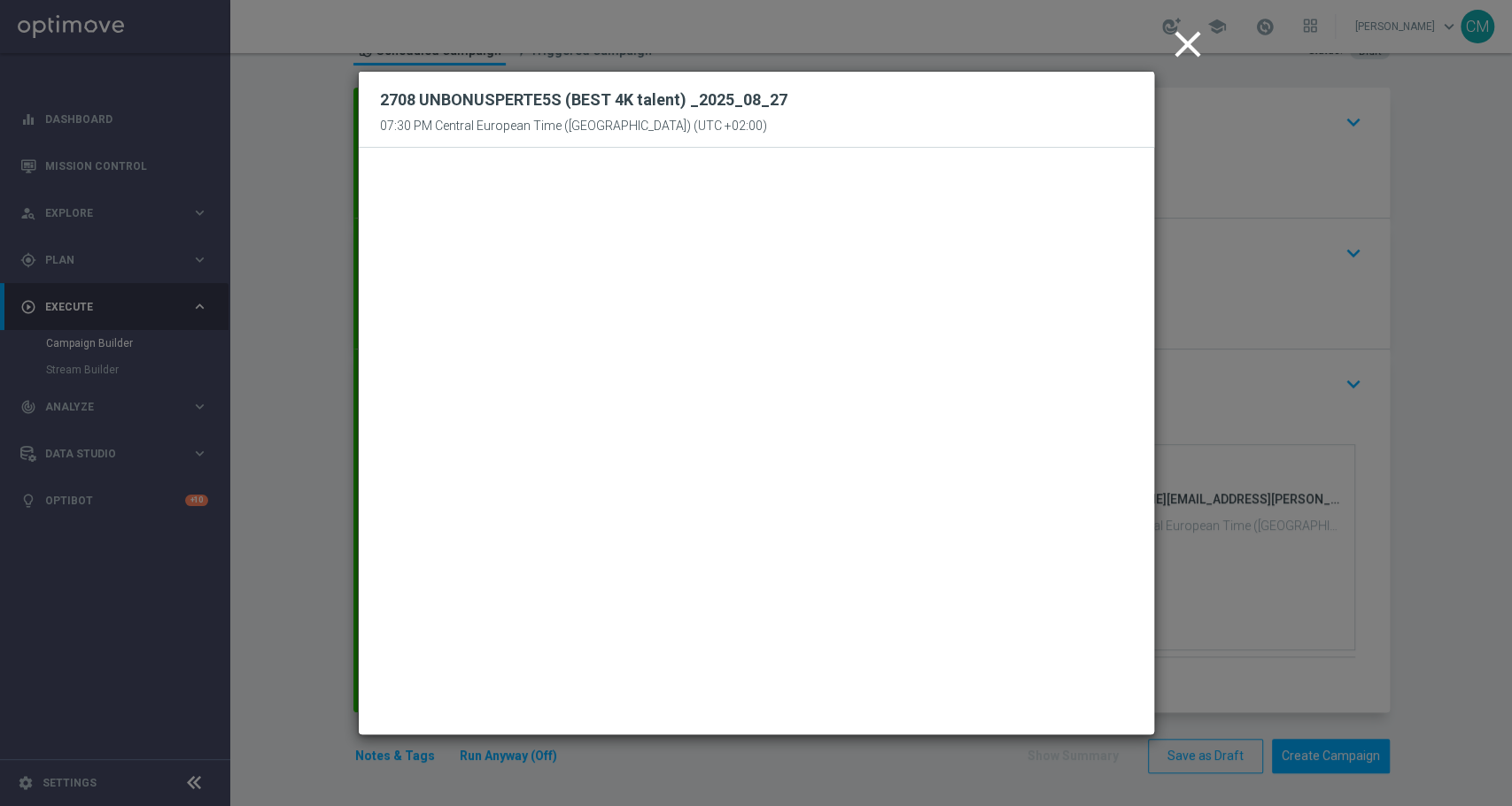
click at [1184, 40] on icon "close" at bounding box center [1187, 44] width 44 height 44
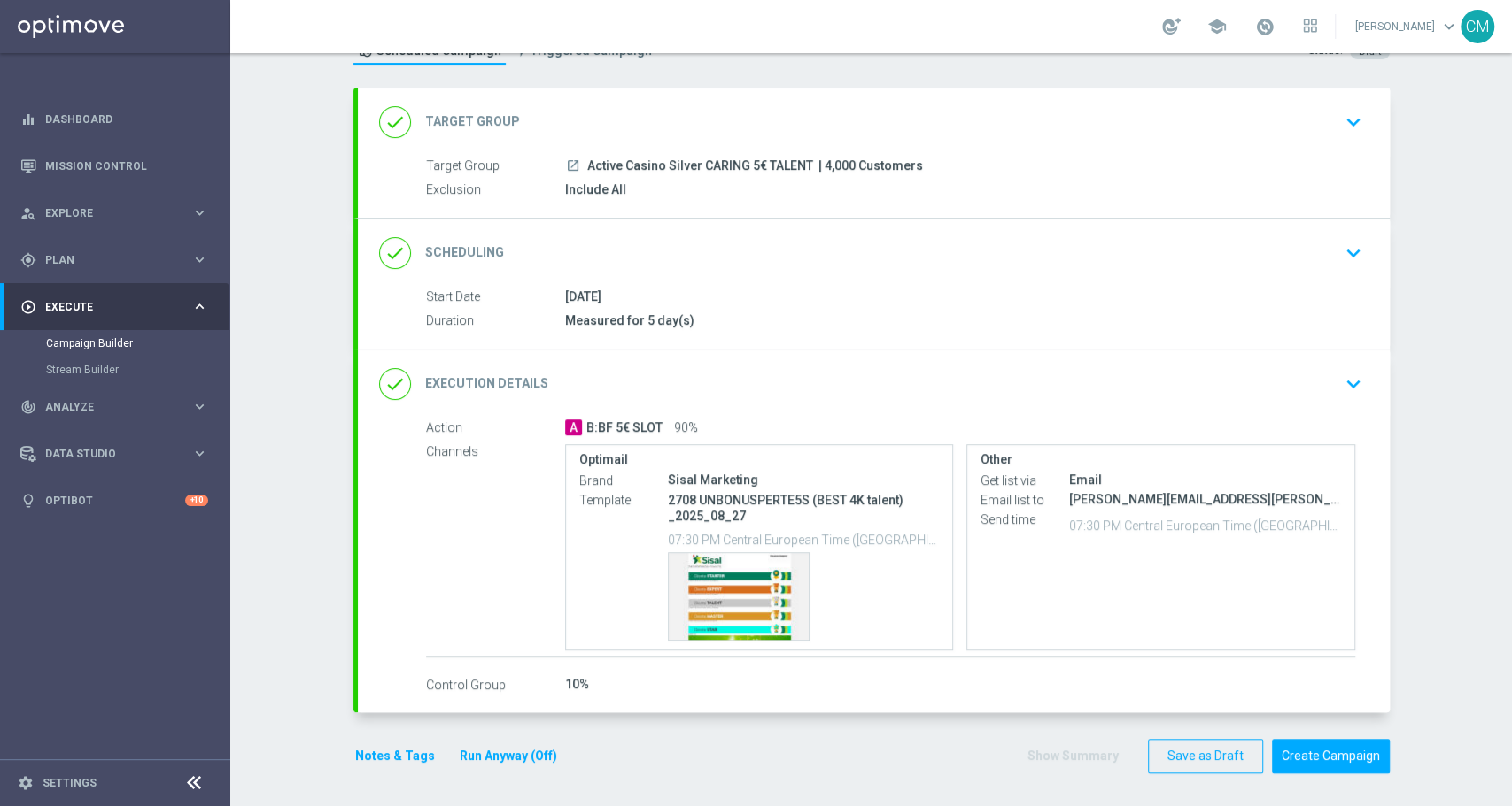
click at [1059, 370] on div "done Execution Details keyboard_arrow_down" at bounding box center [873, 385] width 989 height 34
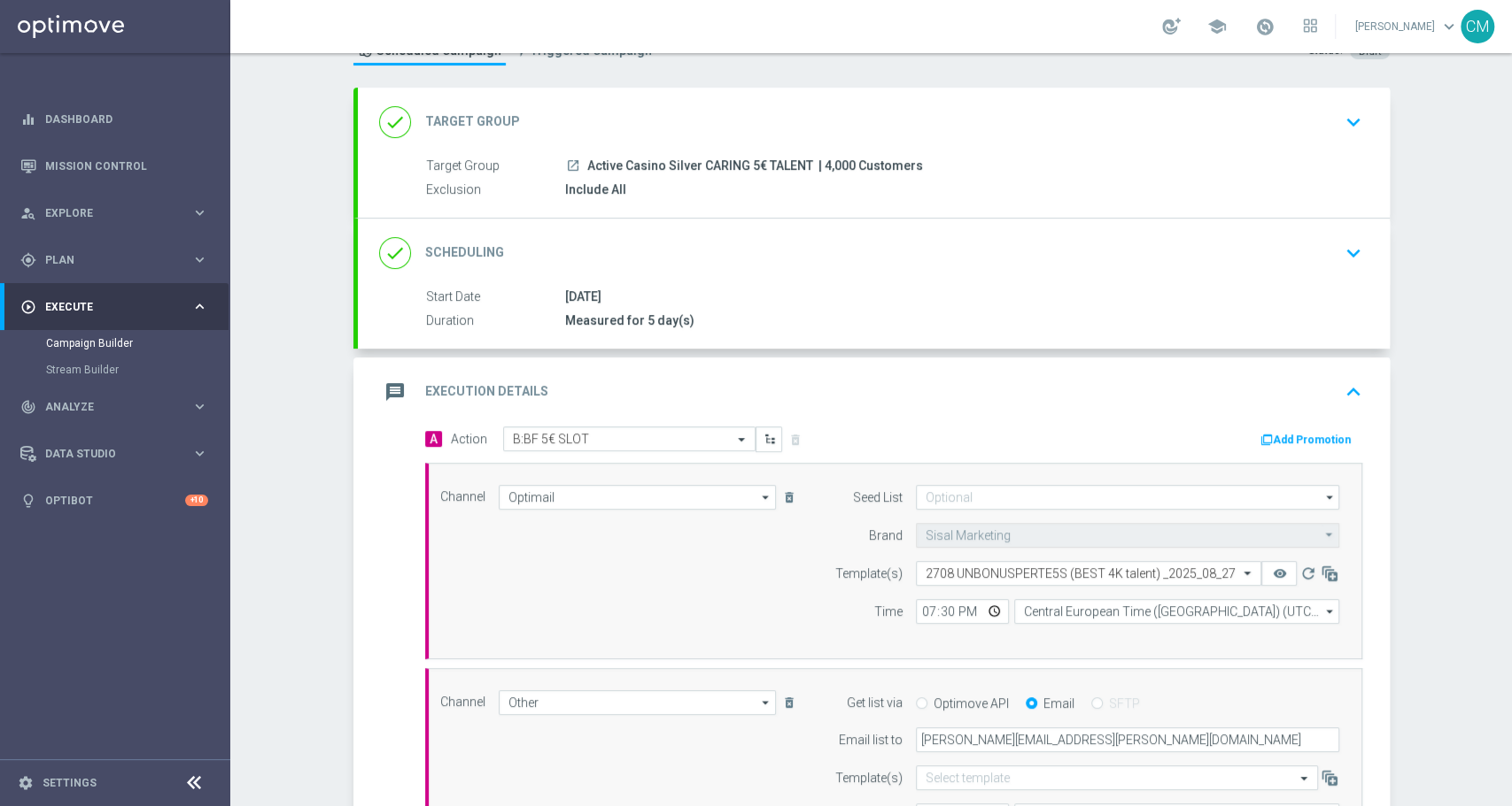
click at [1037, 393] on div "message Execution Details keyboard_arrow_up" at bounding box center [873, 393] width 989 height 34
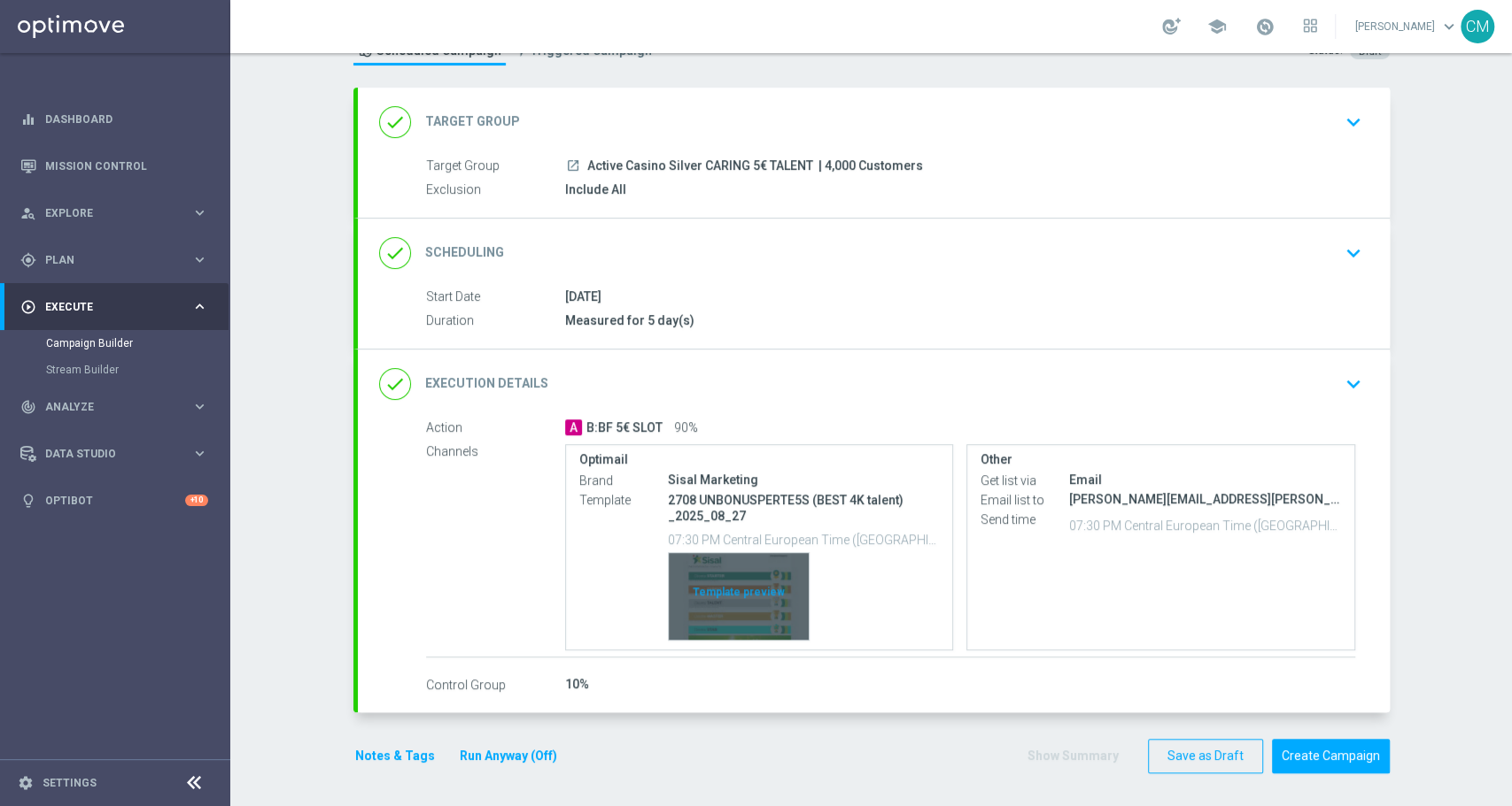
click at [750, 586] on div "Template preview" at bounding box center [739, 596] width 140 height 87
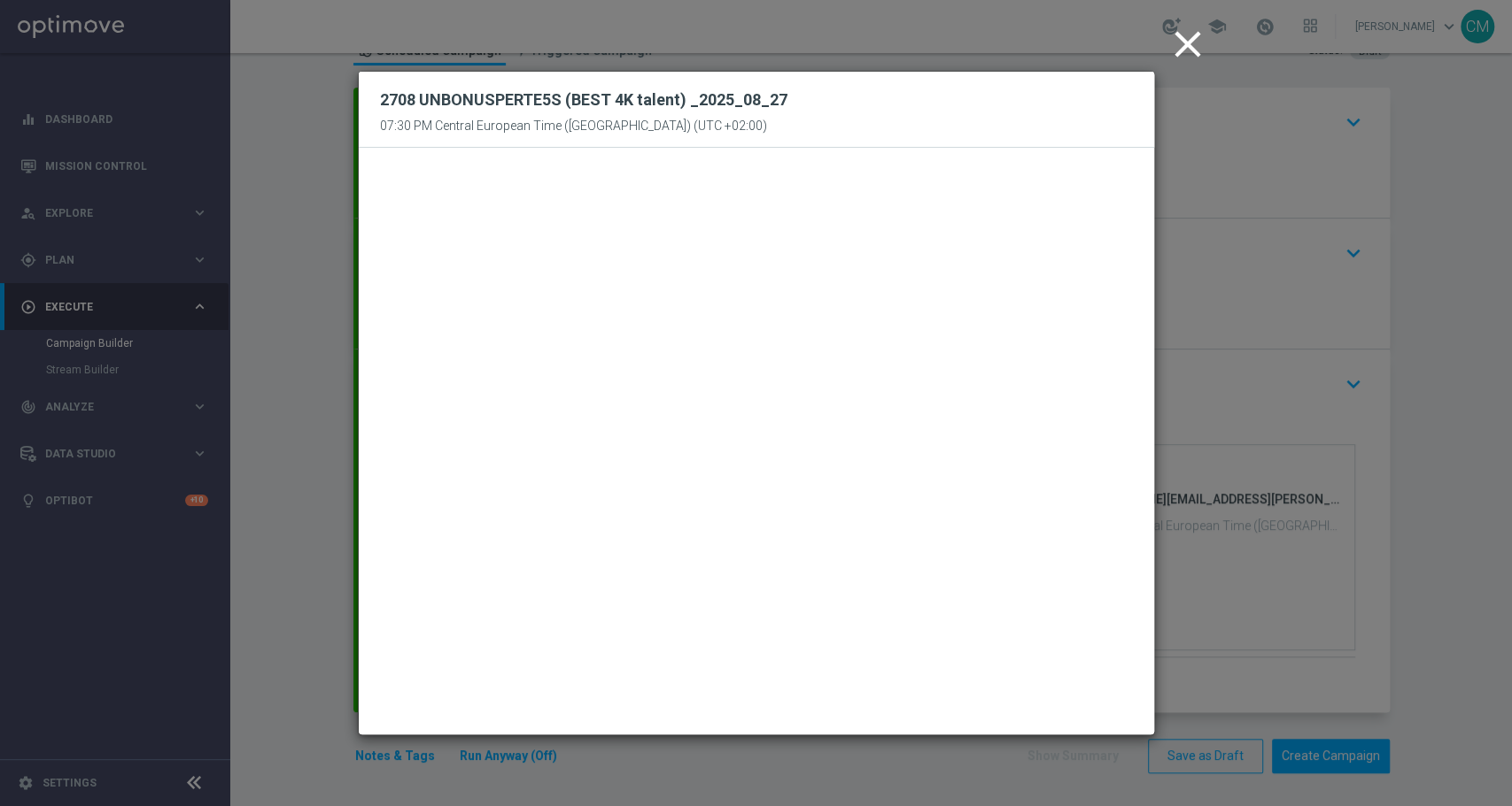
click at [1174, 52] on icon "close" at bounding box center [1187, 44] width 44 height 44
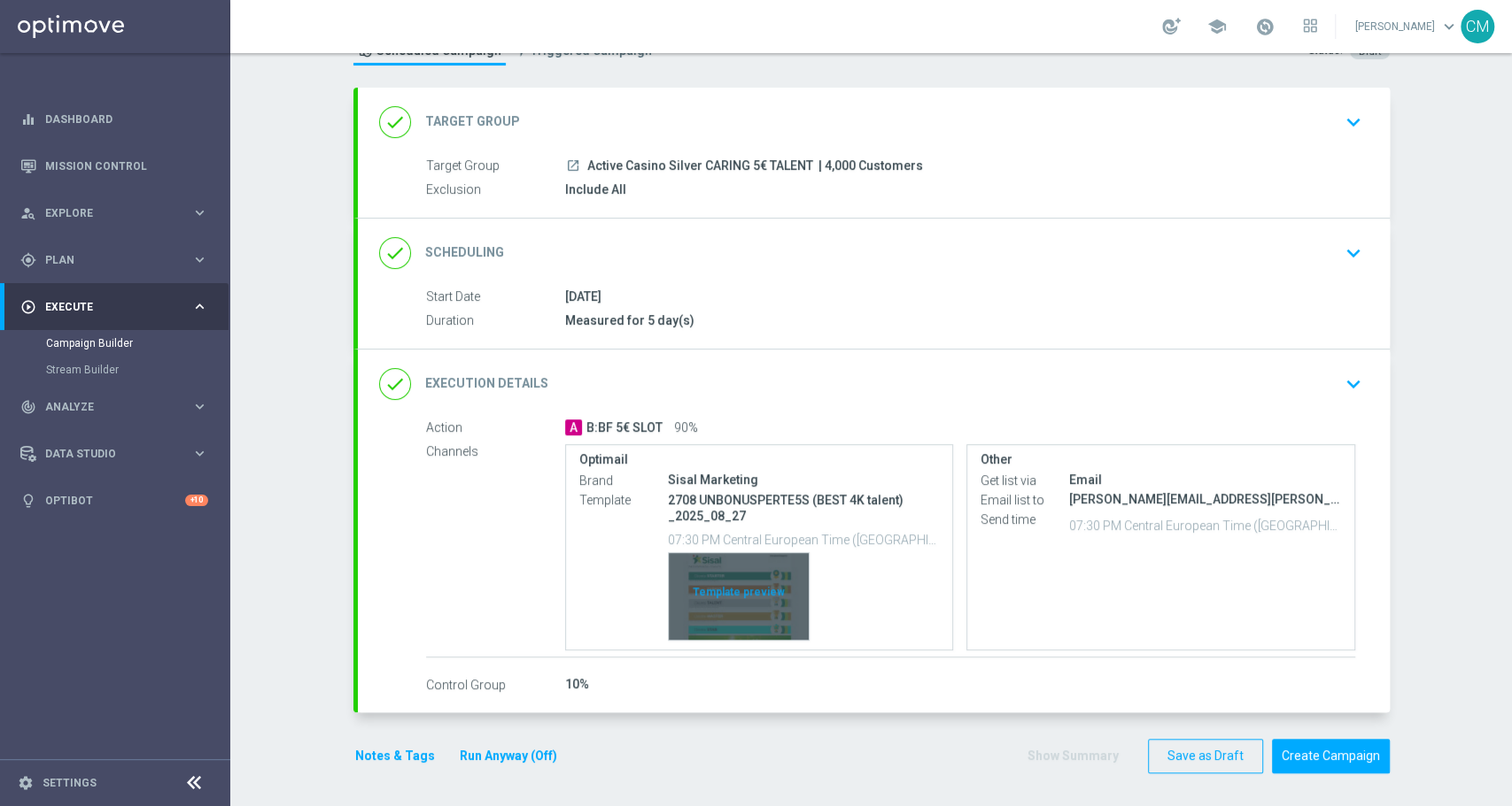
click at [702, 607] on div "Template preview" at bounding box center [739, 596] width 140 height 87
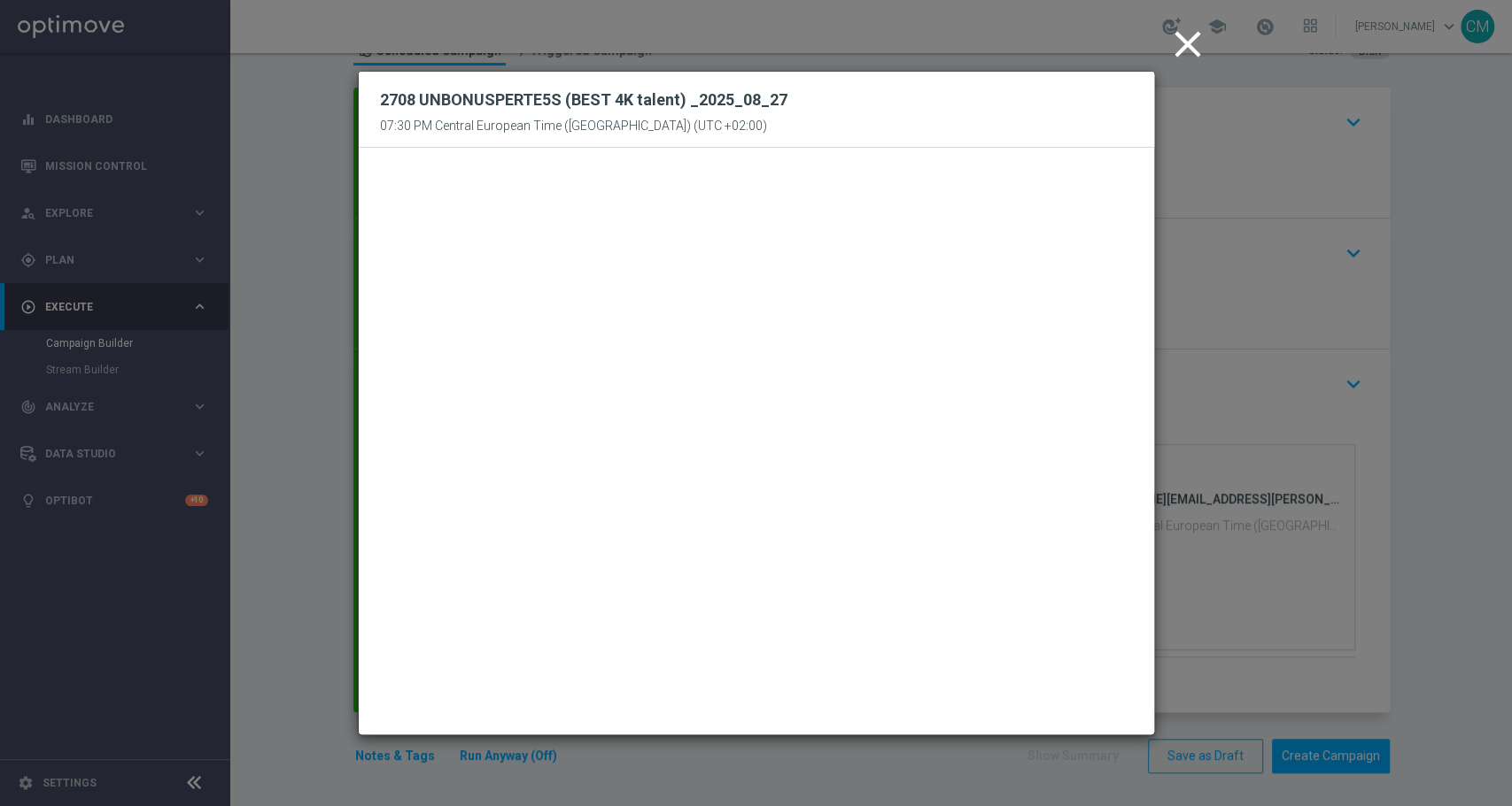
click at [1187, 51] on icon "close" at bounding box center [1187, 44] width 44 height 44
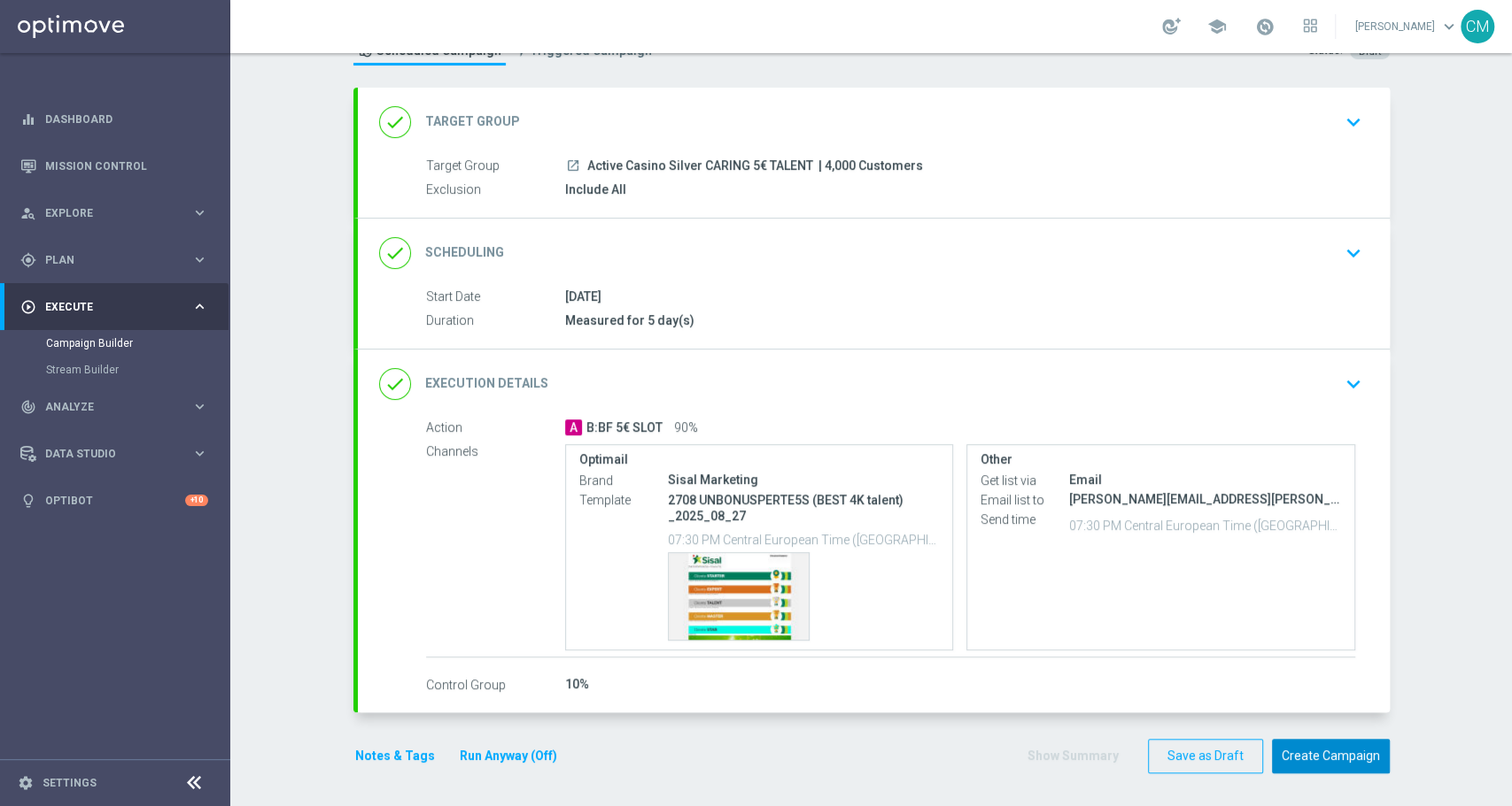
click at [1310, 747] on button "Create Campaign" at bounding box center [1330, 756] width 118 height 35
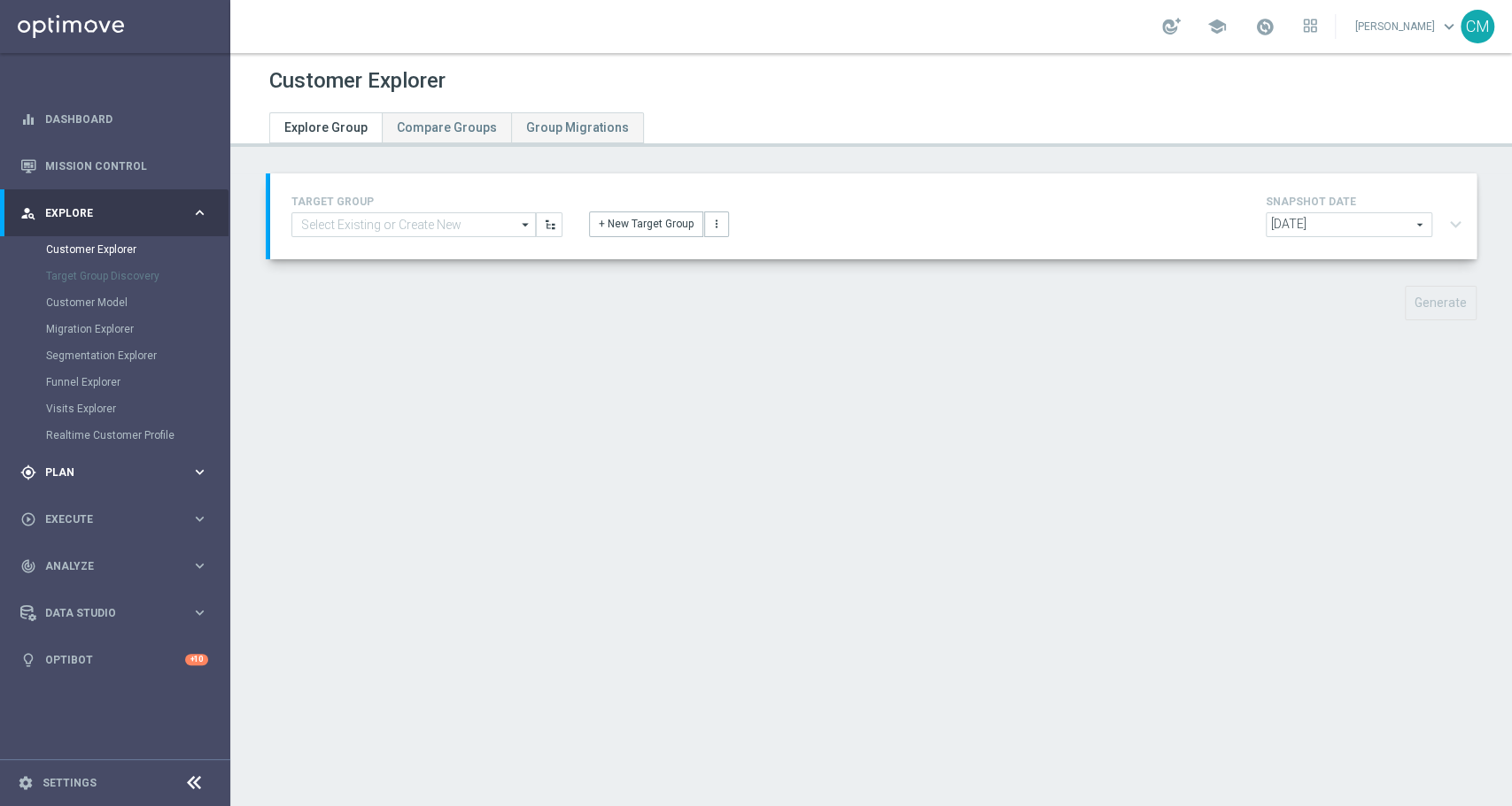
click at [127, 458] on div "gps_fixed Plan keyboard_arrow_right" at bounding box center [114, 471] width 229 height 47
click at [98, 343] on button "Templates keyboard_arrow_right" at bounding box center [127, 350] width 163 height 14
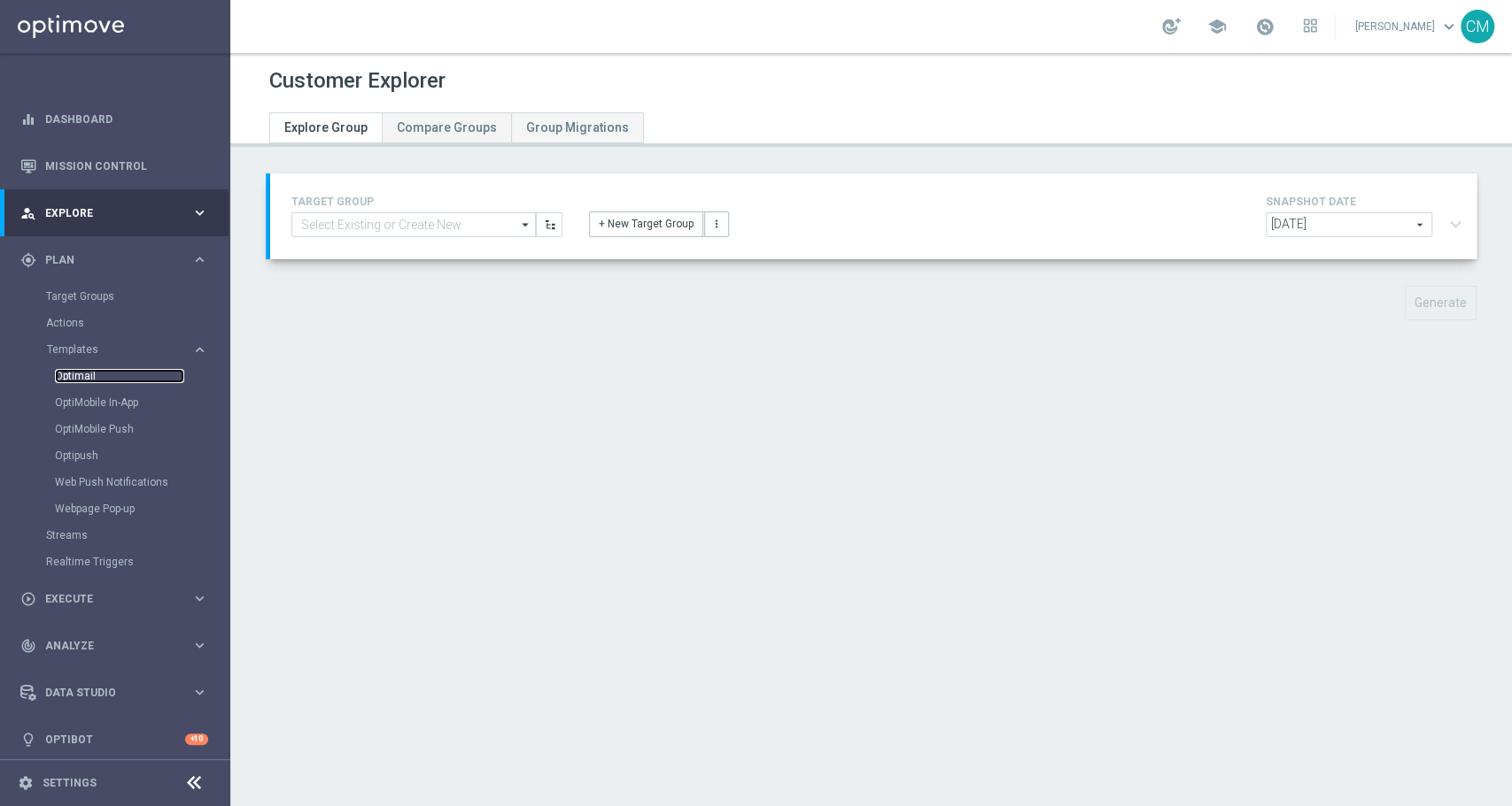
click at [86, 376] on link "Optimail" at bounding box center [119, 376] width 129 height 14
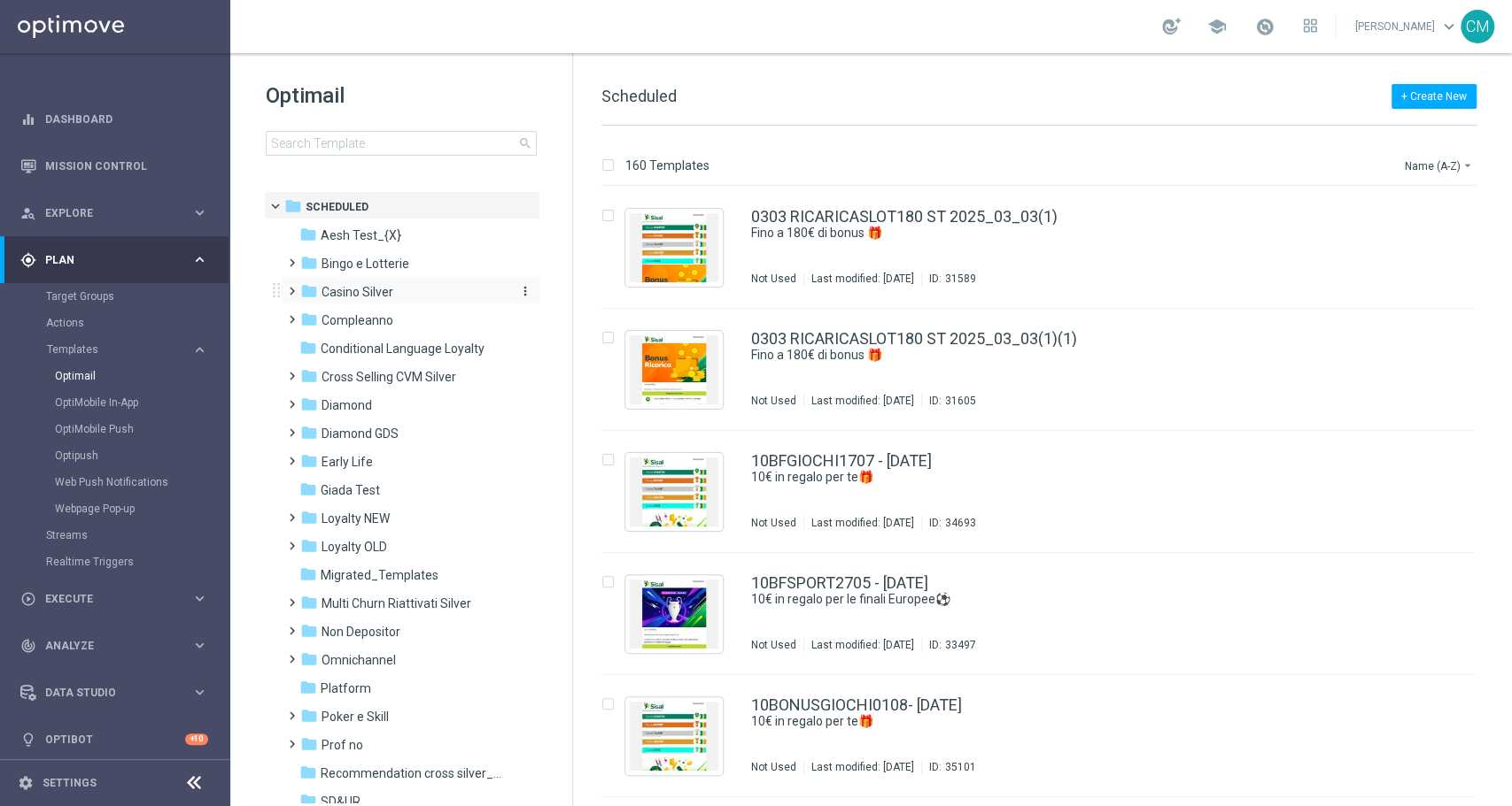
click at [358, 291] on span "Casino Silver" at bounding box center [358, 292] width 72 height 16
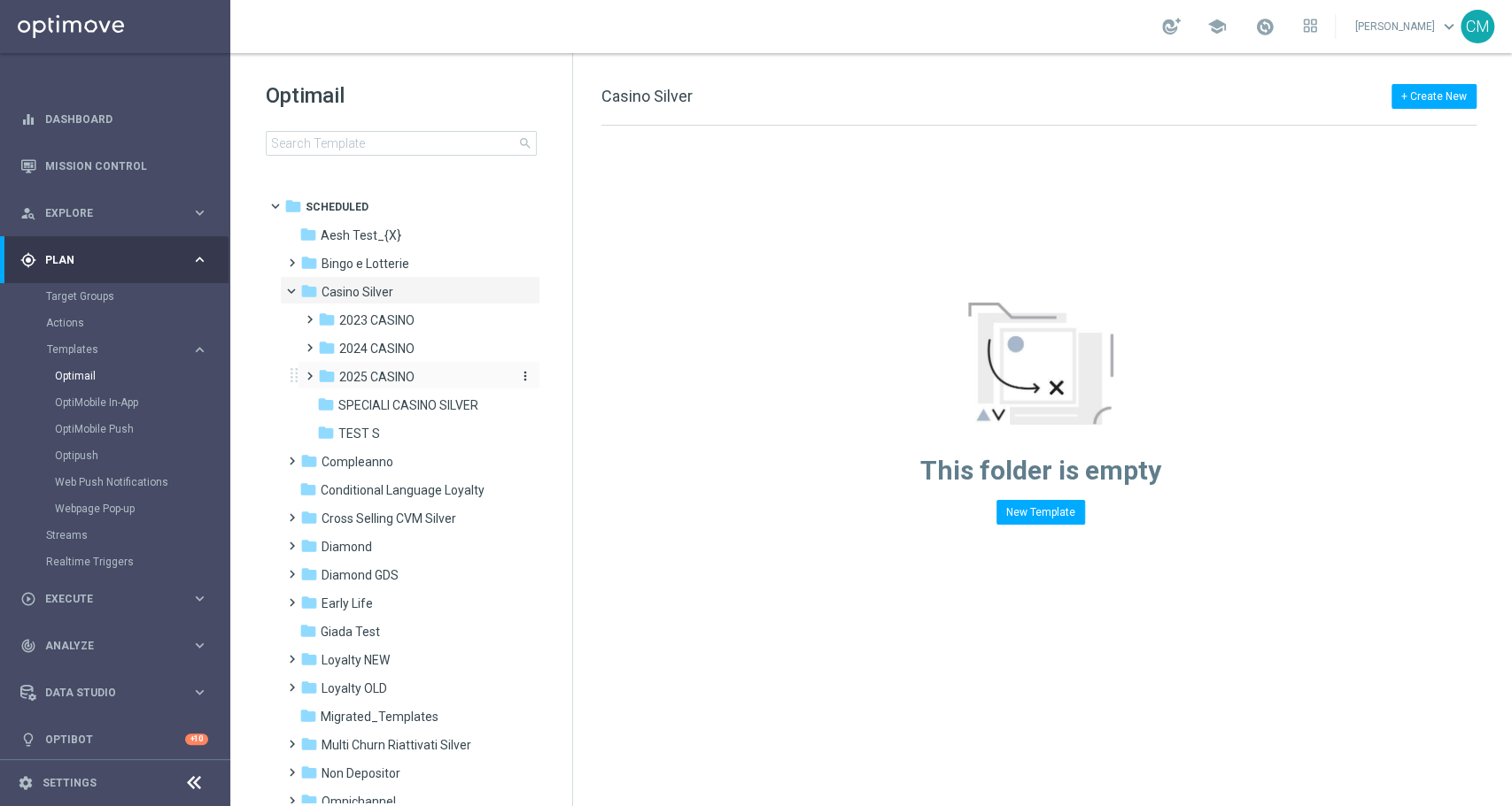
click at [413, 376] on span "2025 CASINO" at bounding box center [376, 377] width 75 height 16
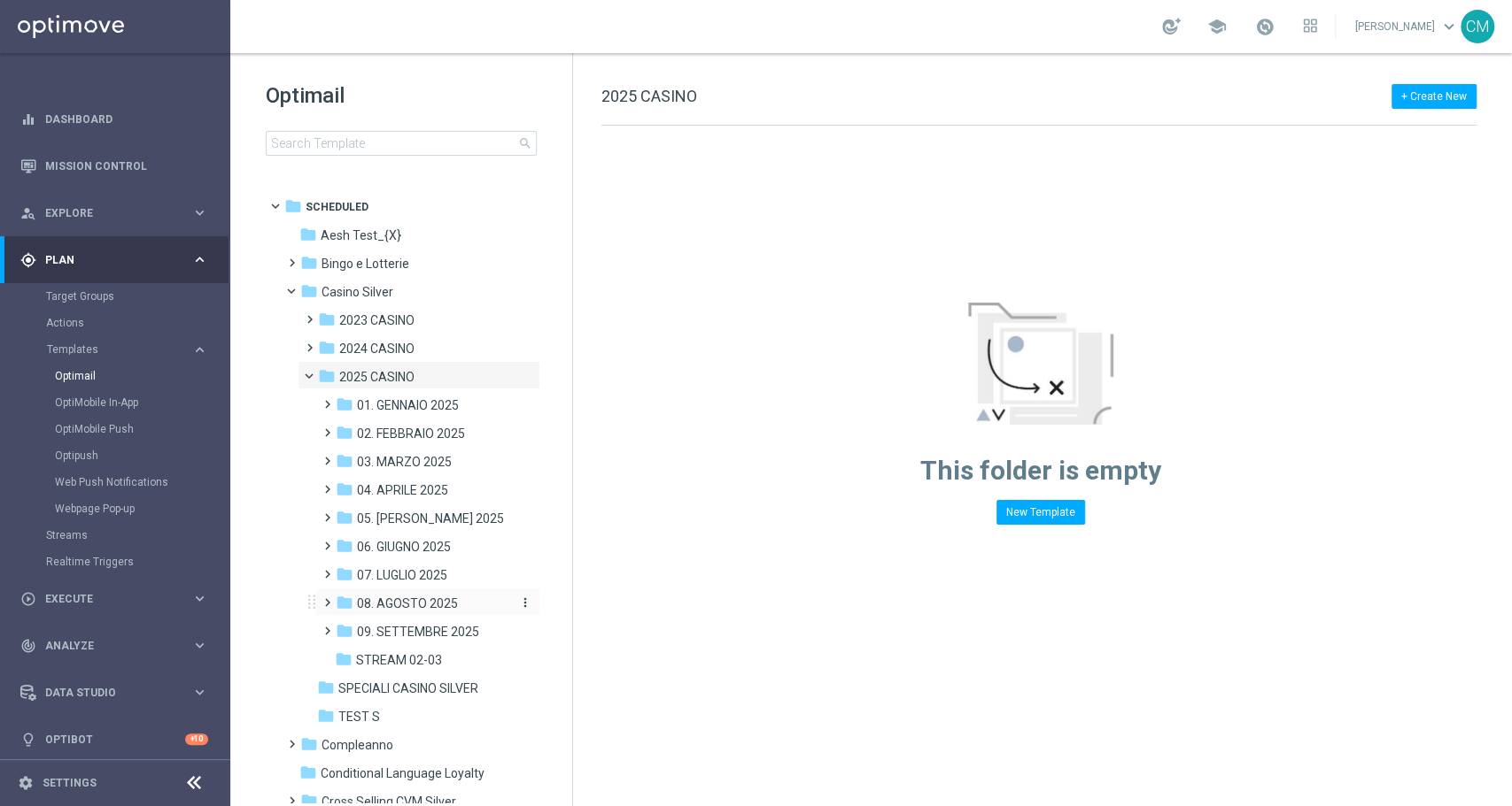
click at [397, 599] on span "08. AGOSTO 2025" at bounding box center [407, 603] width 101 height 16
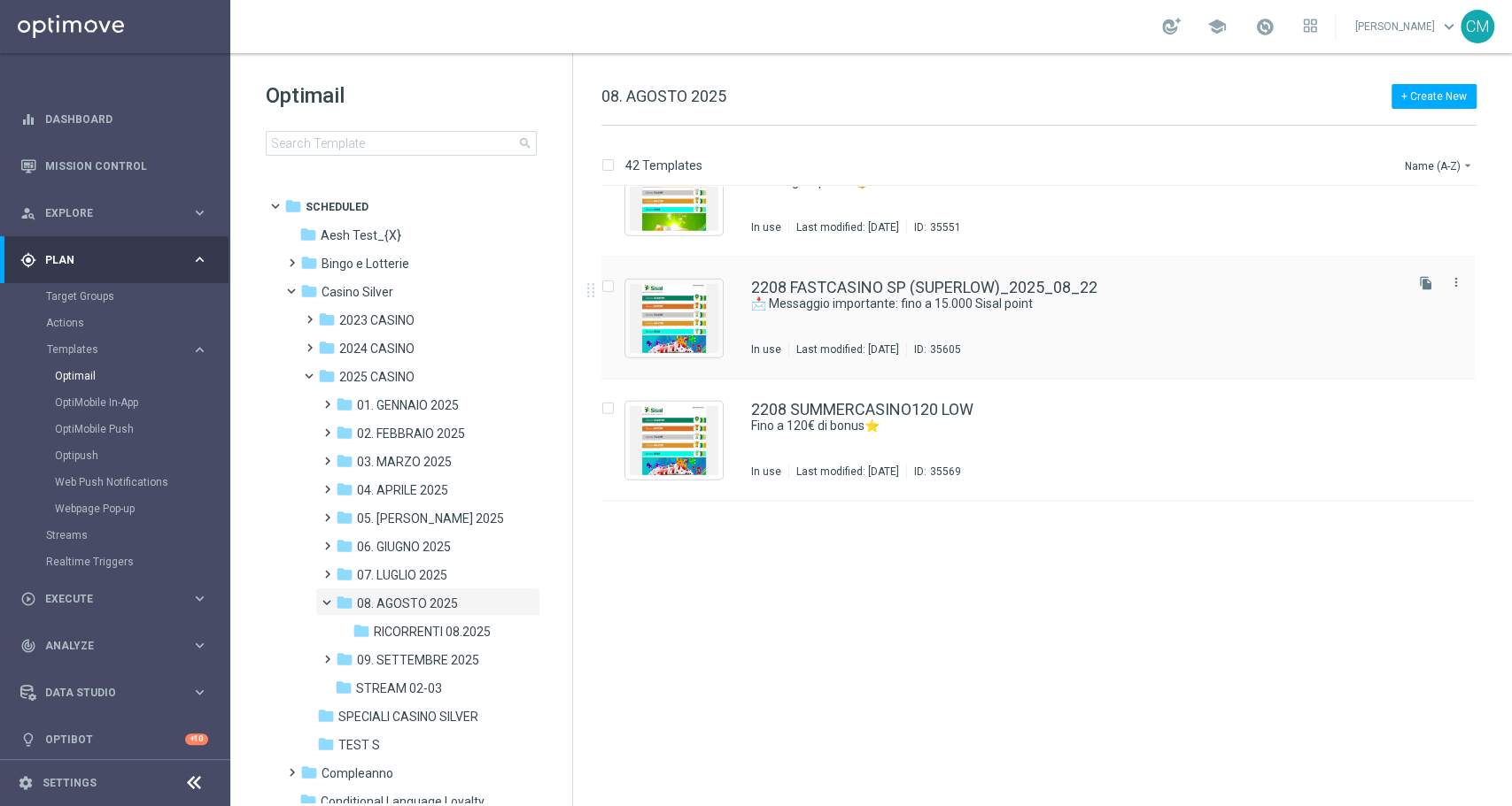
scroll to position [3020, 0]
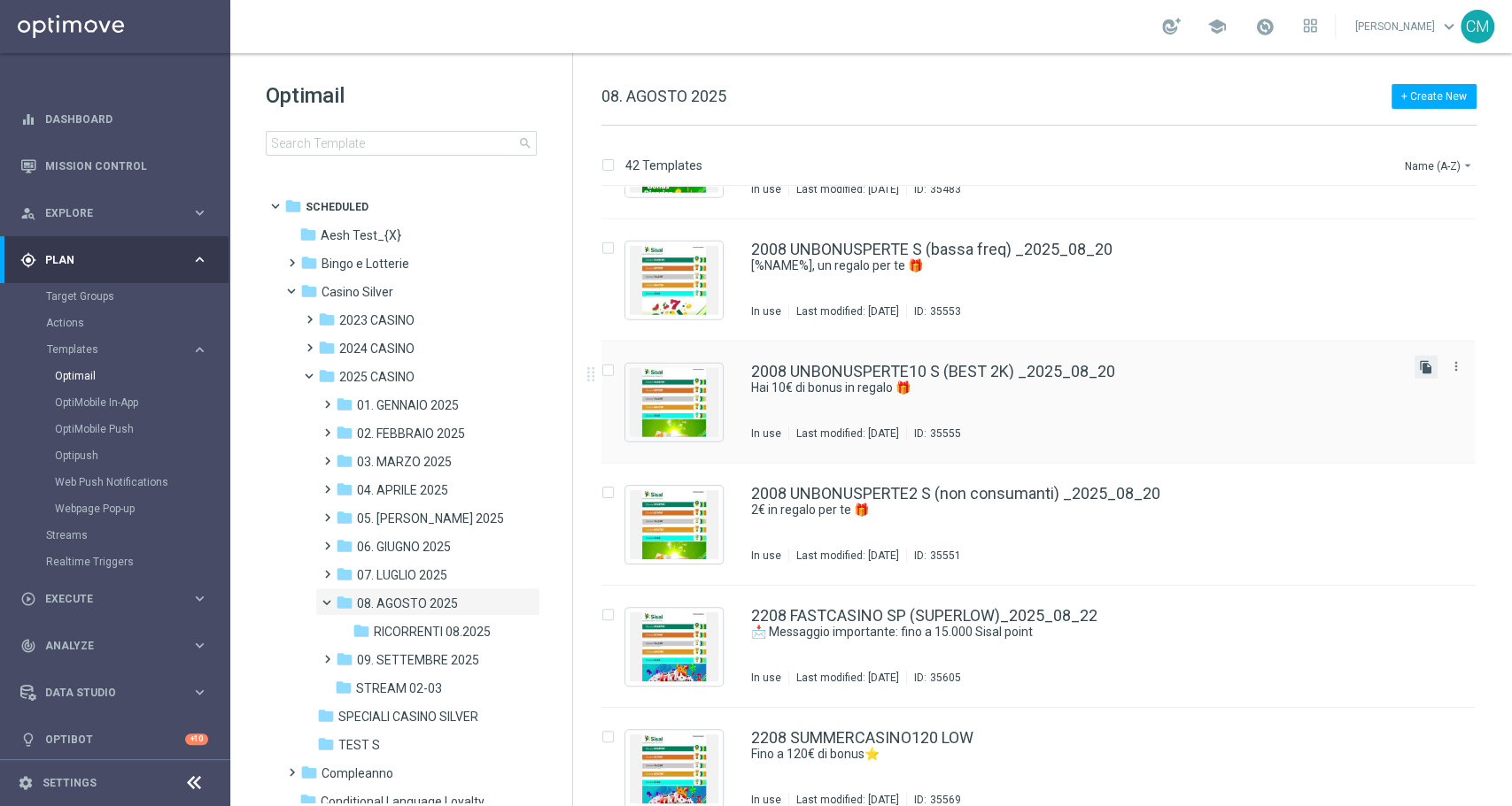
click at [1132, 362] on icon "file_copy" at bounding box center [1425, 368] width 14 height 14
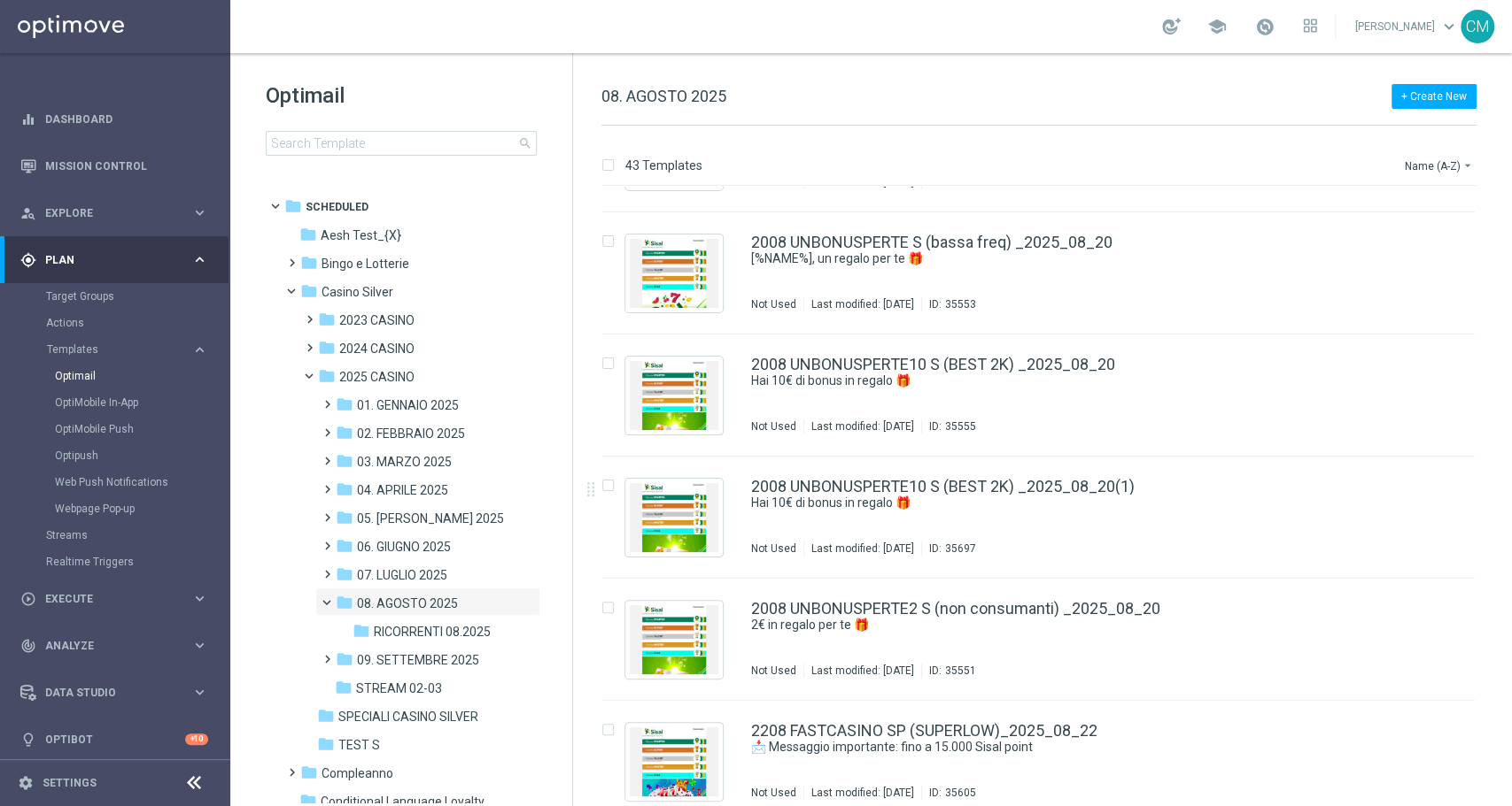
scroll to position [3057, 0]
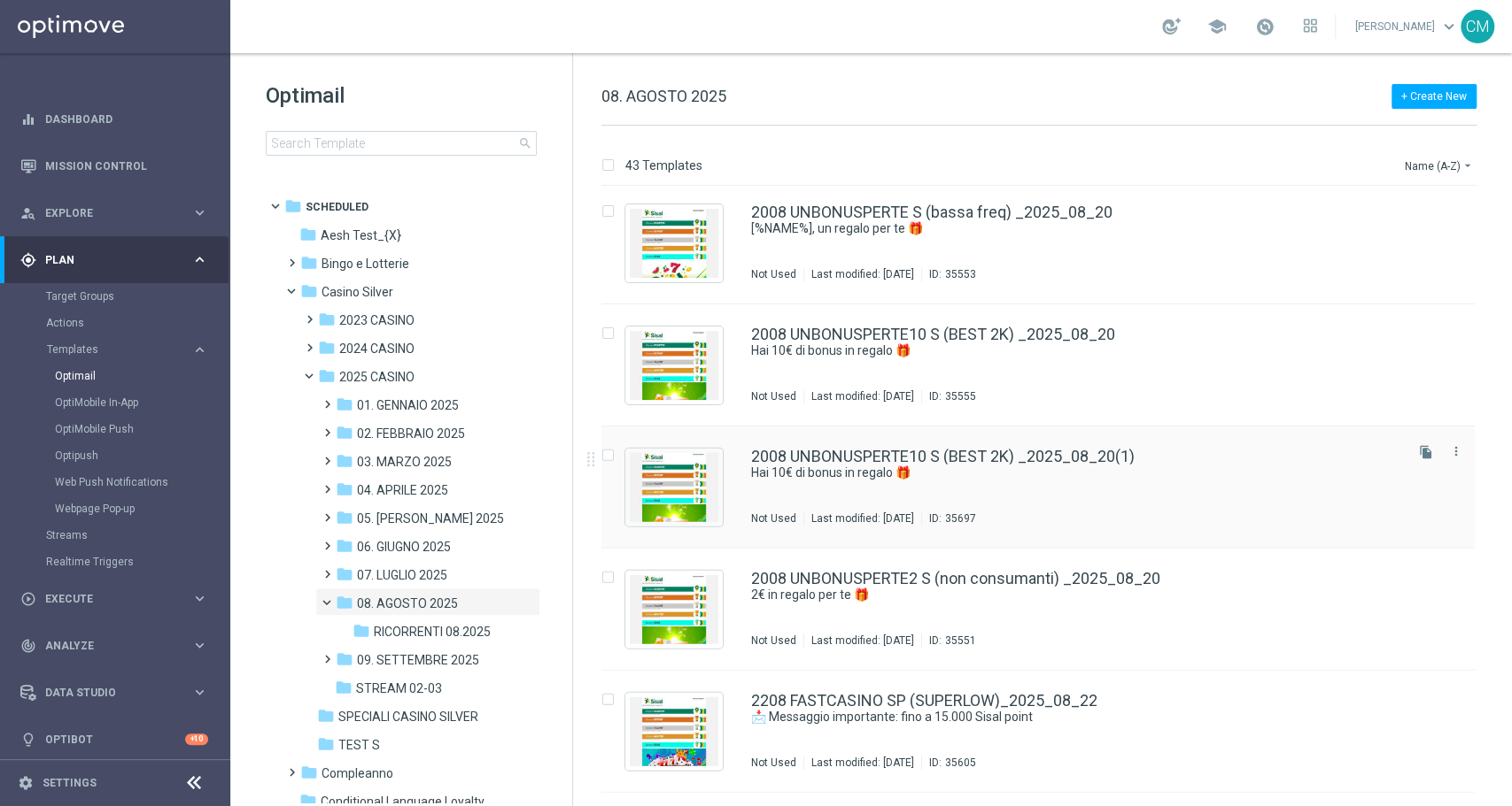
click at [1132, 511] on div "Not Used Last modified: Wednesday, August 27, 2025 ID: 35697" at bounding box center [1074, 518] width 649 height 14
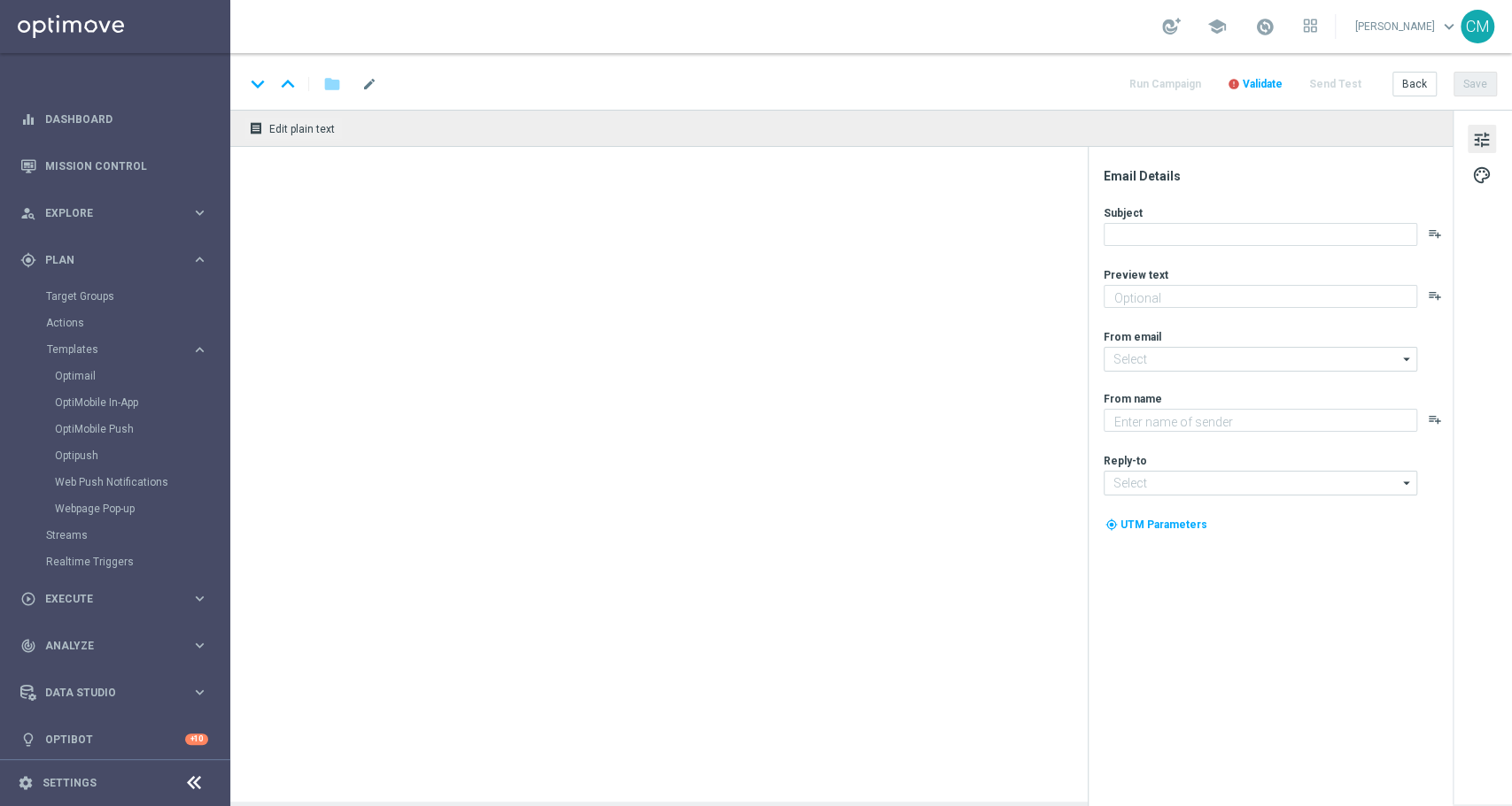
type input "2008 UNBONUSPERTE10 S (BEST 2K) _2025_08_20(1)"
type textarea "Per te, una sorpresa speciale"
type input "newsletter@comunicazioni.sisal.it"
type textarea "Sisal"
type input "info@sisal.it"
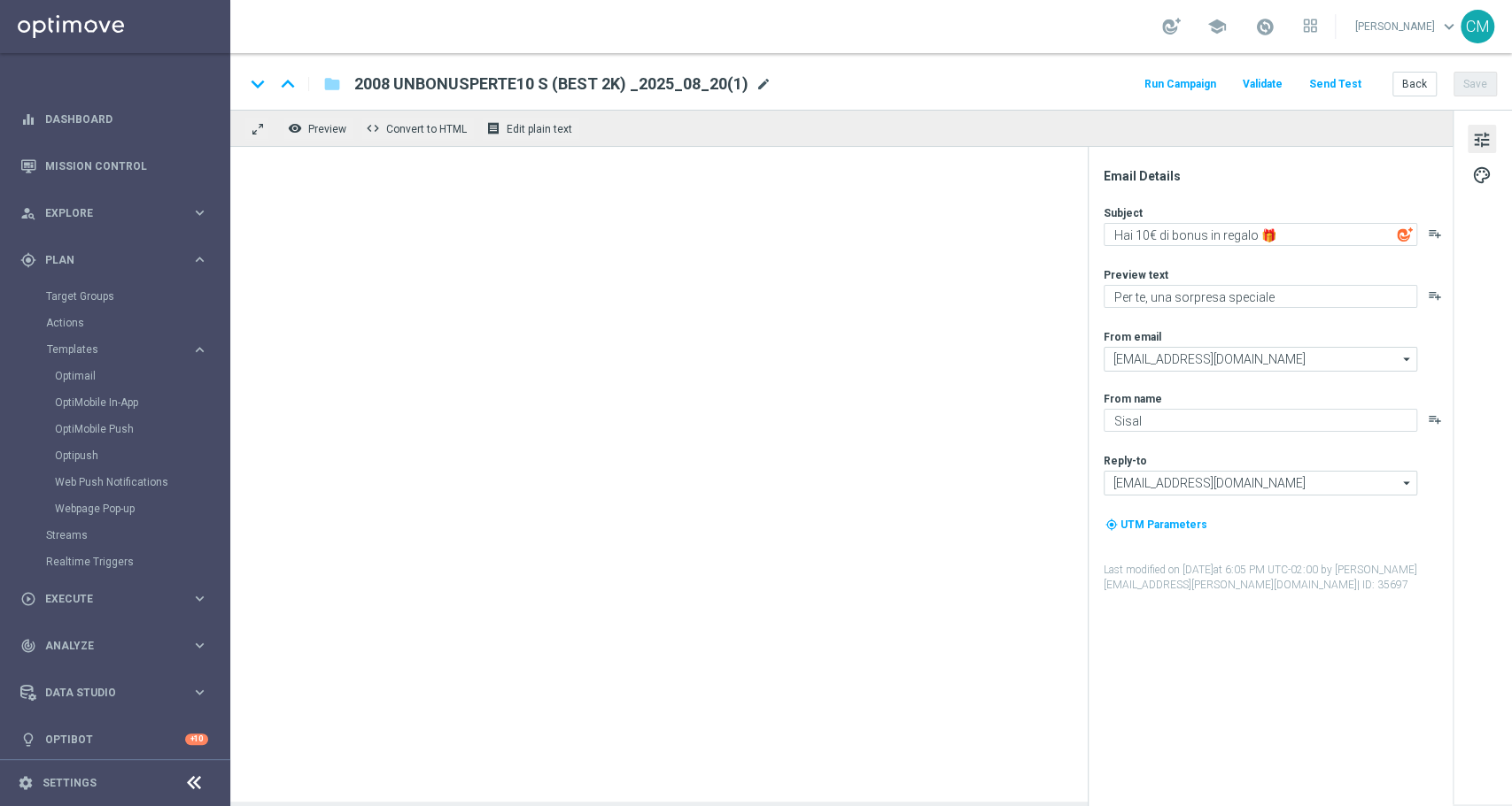
click at [759, 82] on span "mode_edit" at bounding box center [763, 84] width 16 height 16
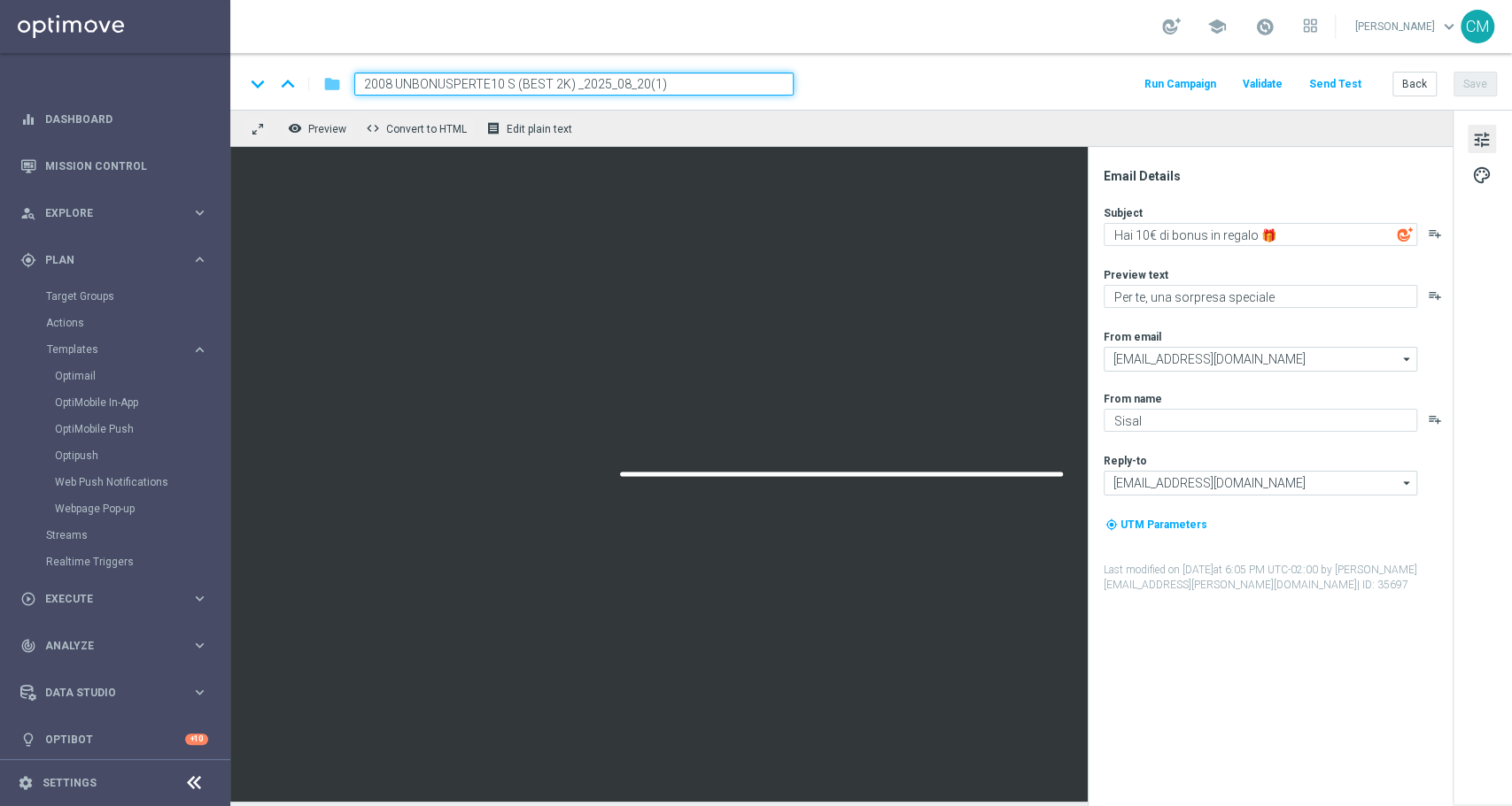
drag, startPoint x: 510, startPoint y: 82, endPoint x: 323, endPoint y: 74, distance: 187.2
click at [323, 74] on div "keyboard_arrow_down keyboard_arrow_up folder 2008 UNBONUSPERTE10 S (BEST 2K) _2…" at bounding box center [519, 84] width 549 height 23
paste input "708 UNBONUSPERTE15"
click at [687, 77] on input "2708 UNBONUSPERTE15S (BEST 2K) _2025_08_20(1)" at bounding box center [573, 84] width 439 height 23
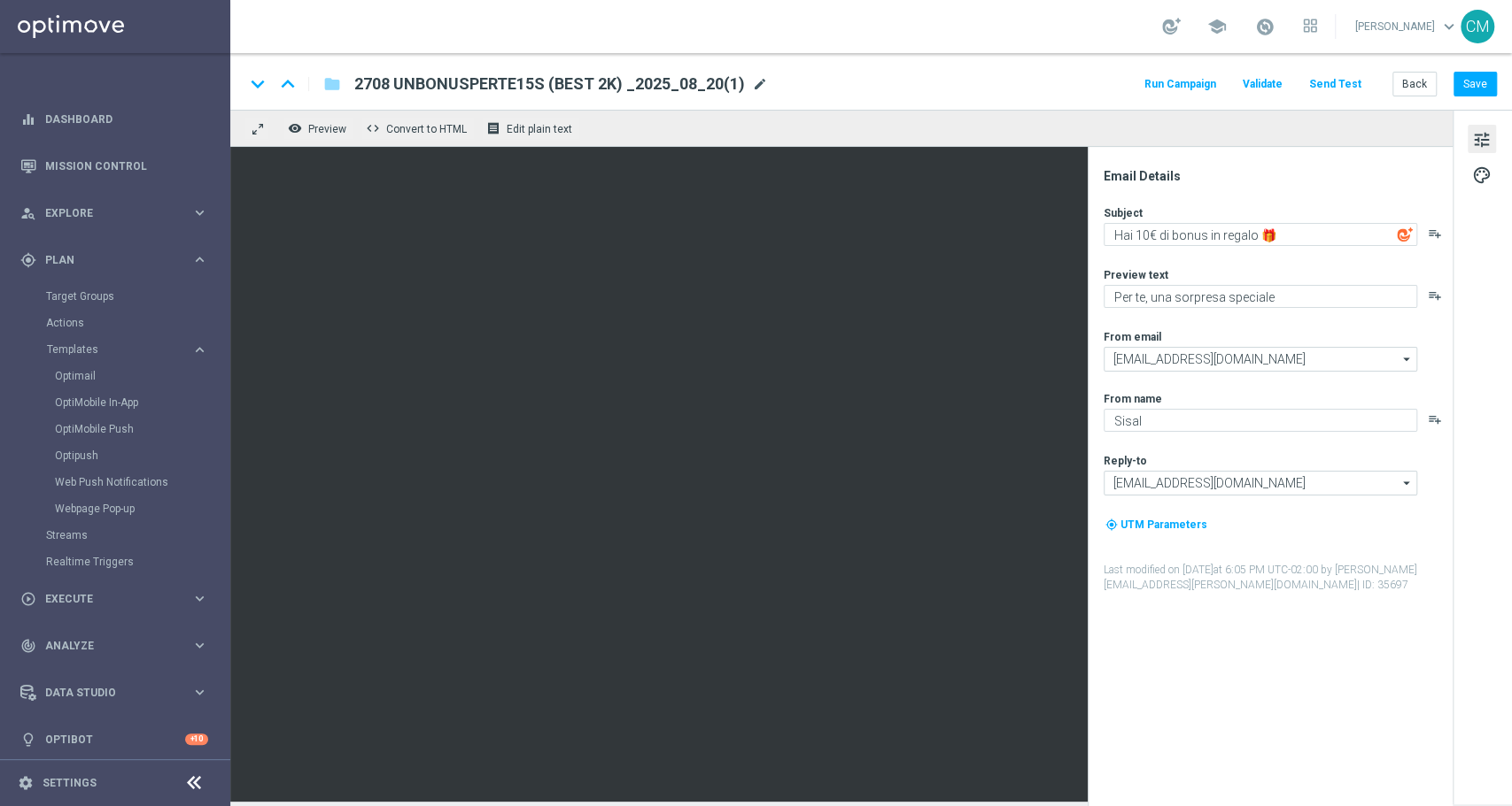
click at [758, 86] on span "mode_edit" at bounding box center [759, 84] width 16 height 16
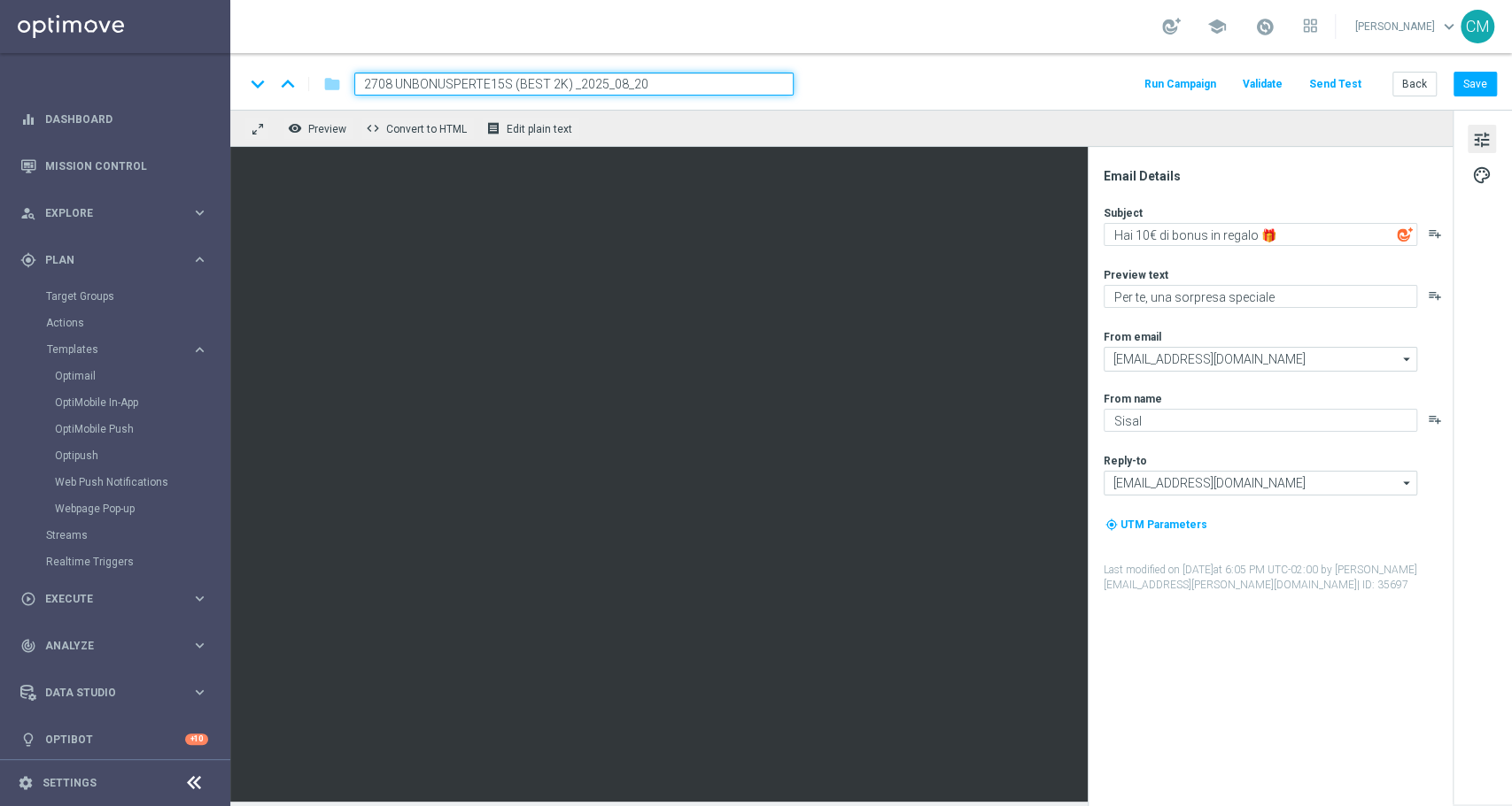
click at [561, 83] on input "2708 UNBONUSPERTE15S (BEST 2K) _2025_08_20" at bounding box center [573, 84] width 439 height 23
type input "2708 UNBONUSPERTE15S (BEST 2K talent) _2025_08_20"
click at [1132, 231] on textarea "Hai 10€ di bonus in regalo 🎁" at bounding box center [1260, 234] width 314 height 23
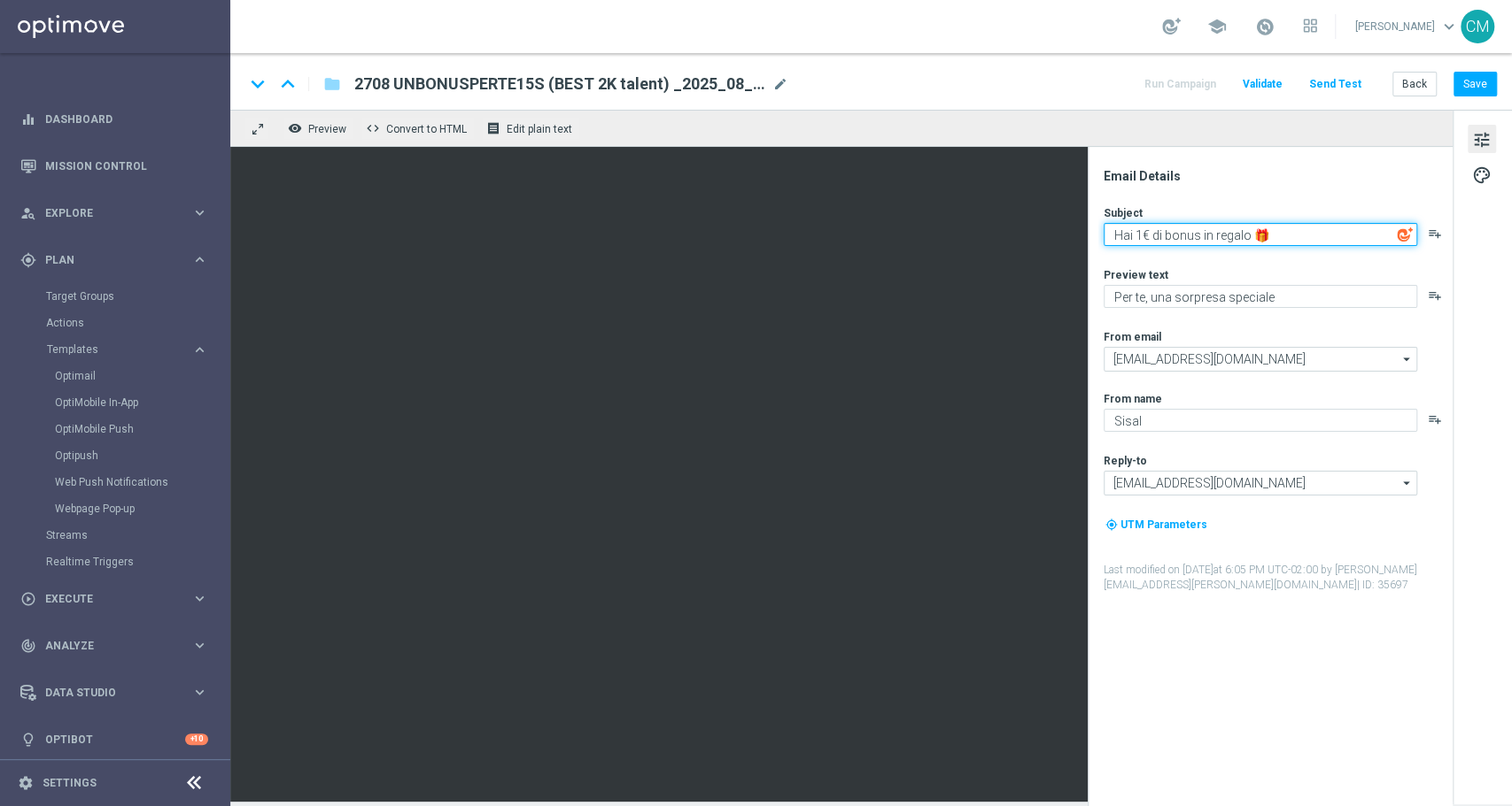
type textarea "Hai 15€ di bonus in regalo 🎁"
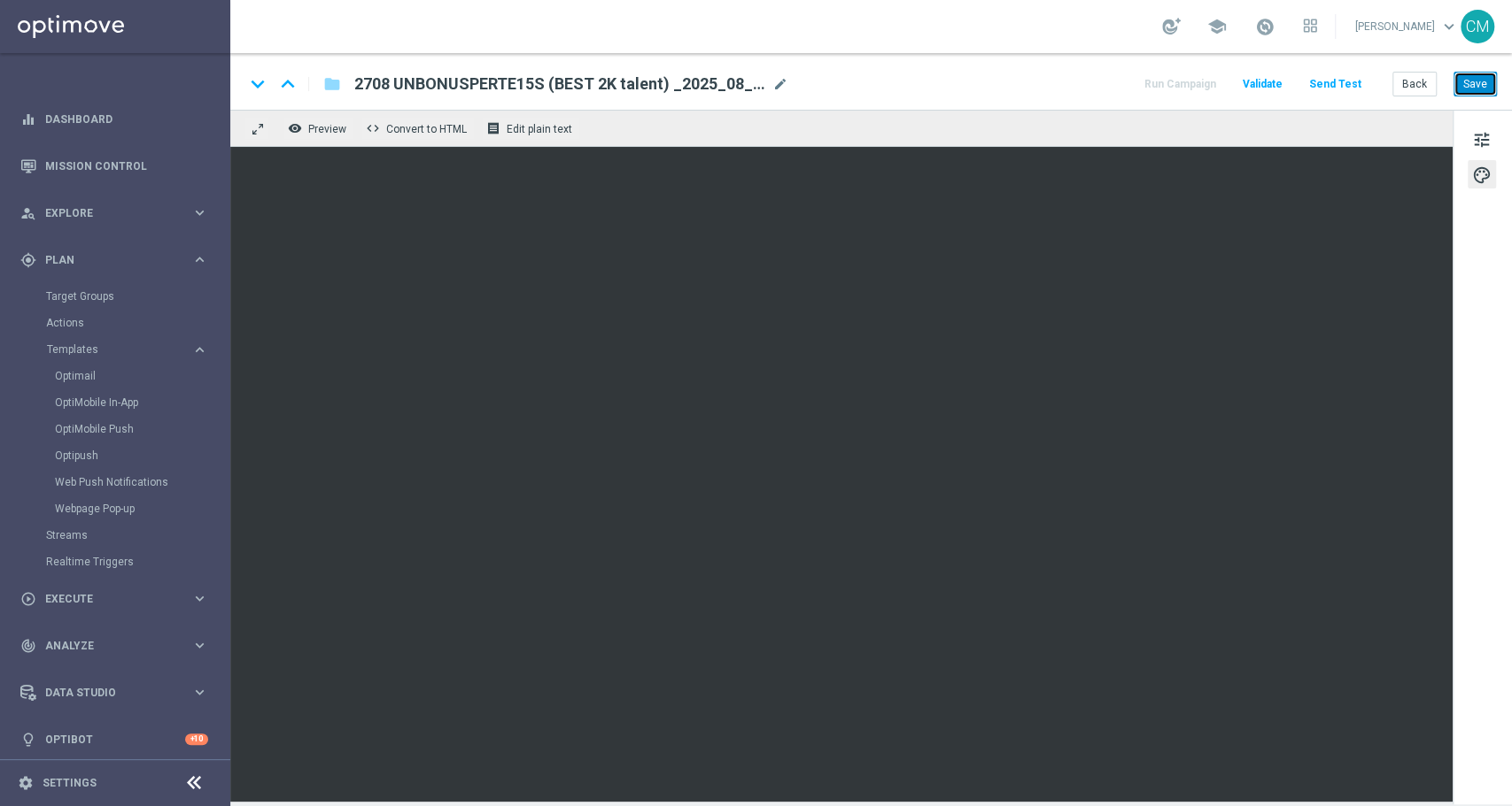
click at [1132, 96] on button "Save" at bounding box center [1474, 84] width 43 height 25
click at [772, 87] on span "mode_edit" at bounding box center [780, 84] width 16 height 16
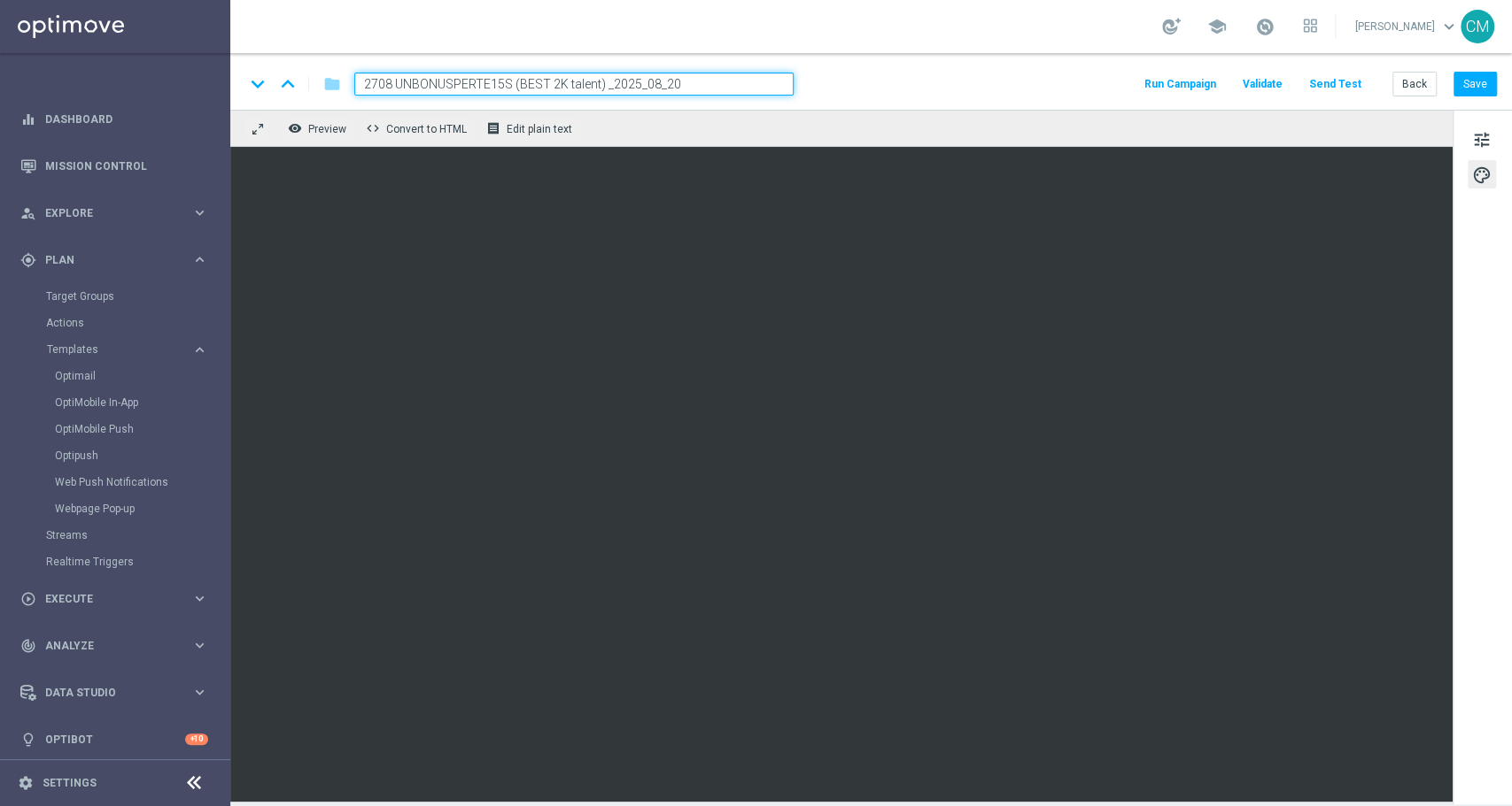
drag, startPoint x: 721, startPoint y: 81, endPoint x: 681, endPoint y: 84, distance: 40.1
click at [681, 84] on input "2708 UNBONUSPERTE15S (BEST 2K talent) _2025_08_20" at bounding box center [573, 84] width 439 height 23
drag, startPoint x: 689, startPoint y: 82, endPoint x: 333, endPoint y: 52, distance: 357.3
click at [333, 52] on section "school Cecilia Mascelli keyboard_arrow_down CM keyboard_arrow_down keyboard_arr…" at bounding box center [870, 403] width 1281 height 806
type input "2708 UNBONUSPERTE15S (BEST 2K talent) _2025_08_27"
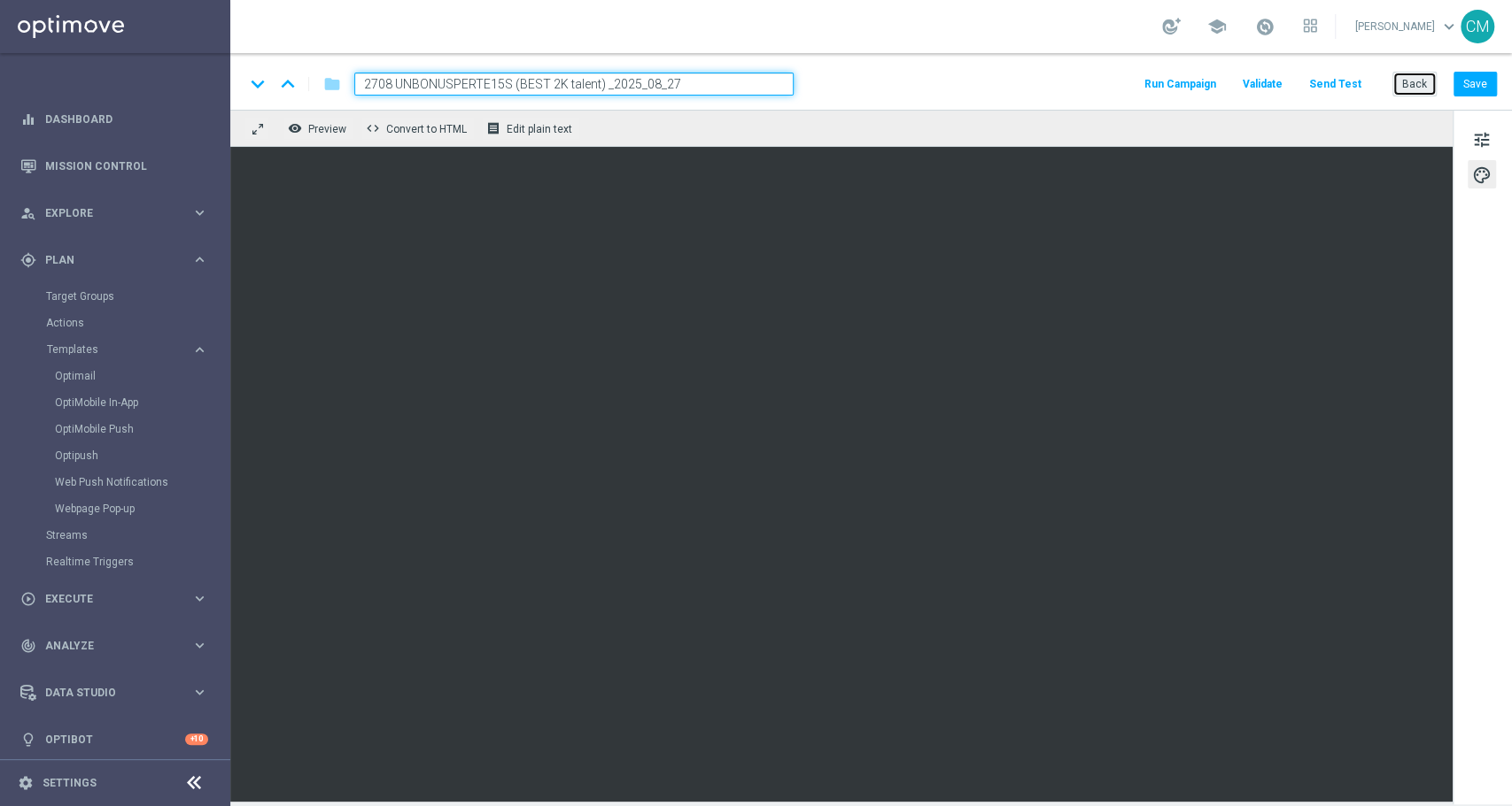
click at [1132, 75] on button "Back" at bounding box center [1414, 84] width 44 height 25
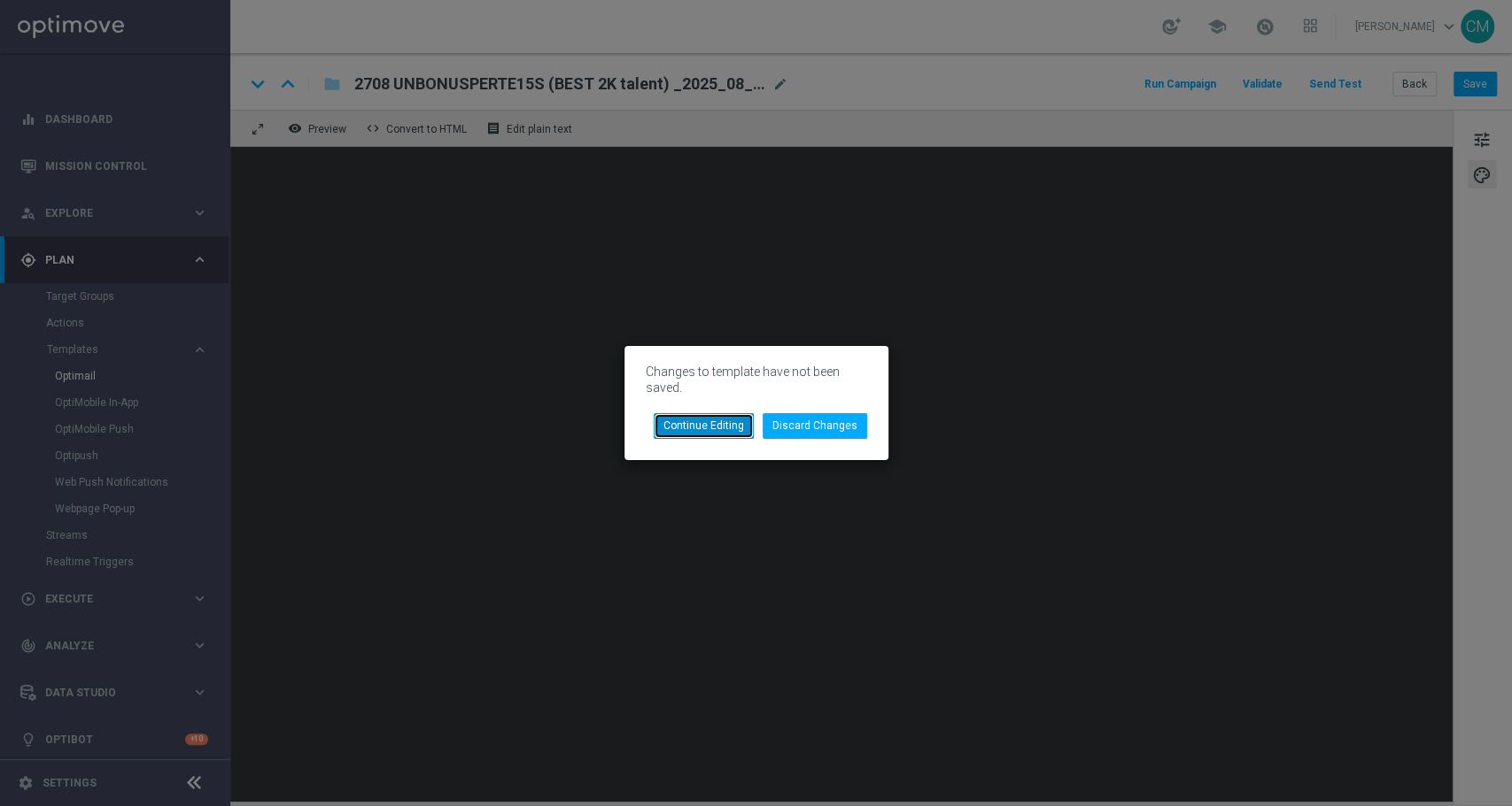
click at [744, 420] on button "Continue Editing" at bounding box center [704, 425] width 100 height 25
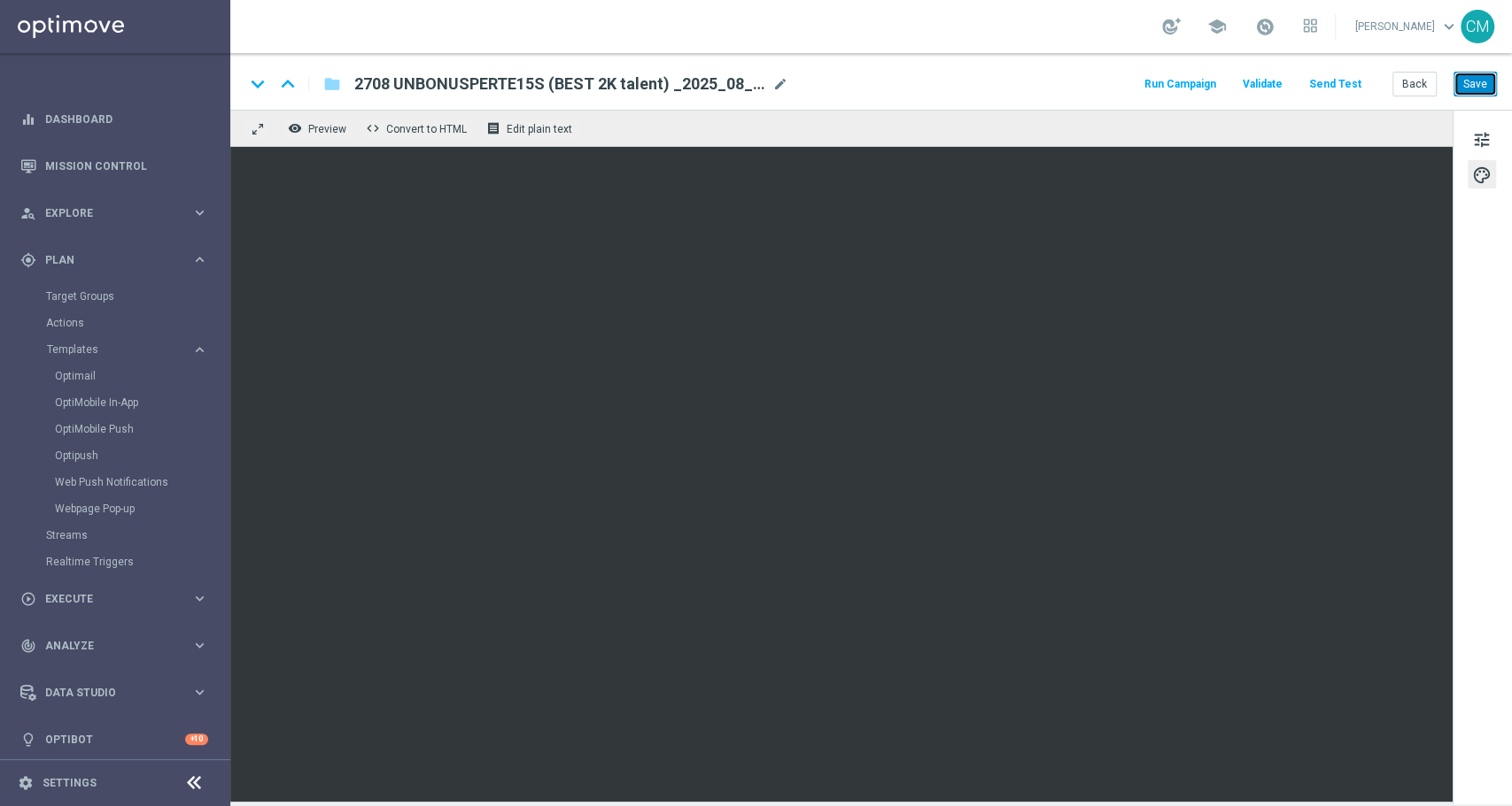
click at [1132, 84] on button "Save" at bounding box center [1474, 84] width 43 height 25
click at [1132, 87] on button "Back" at bounding box center [1414, 84] width 44 height 25
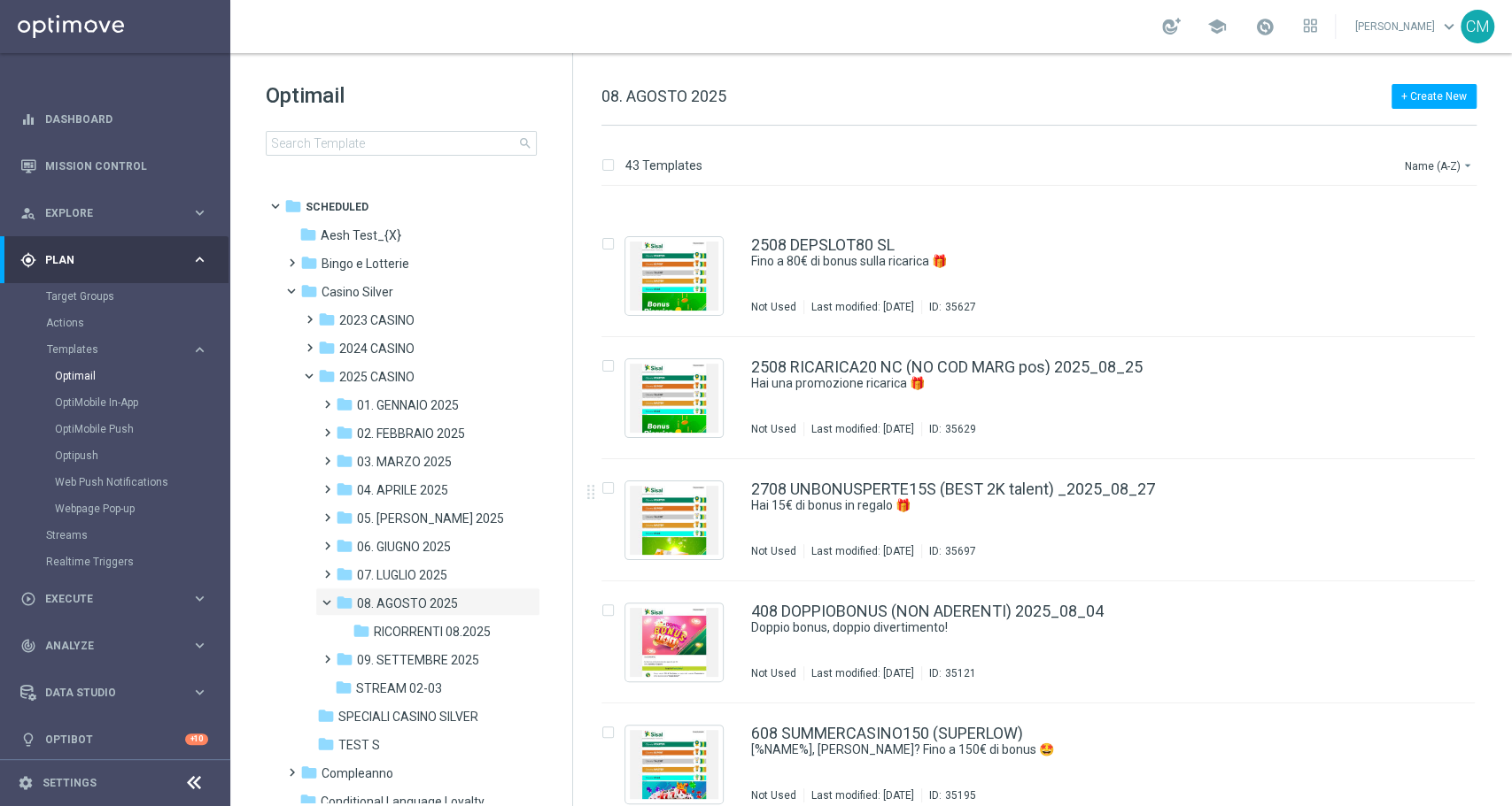
scroll to position [4310, 0]
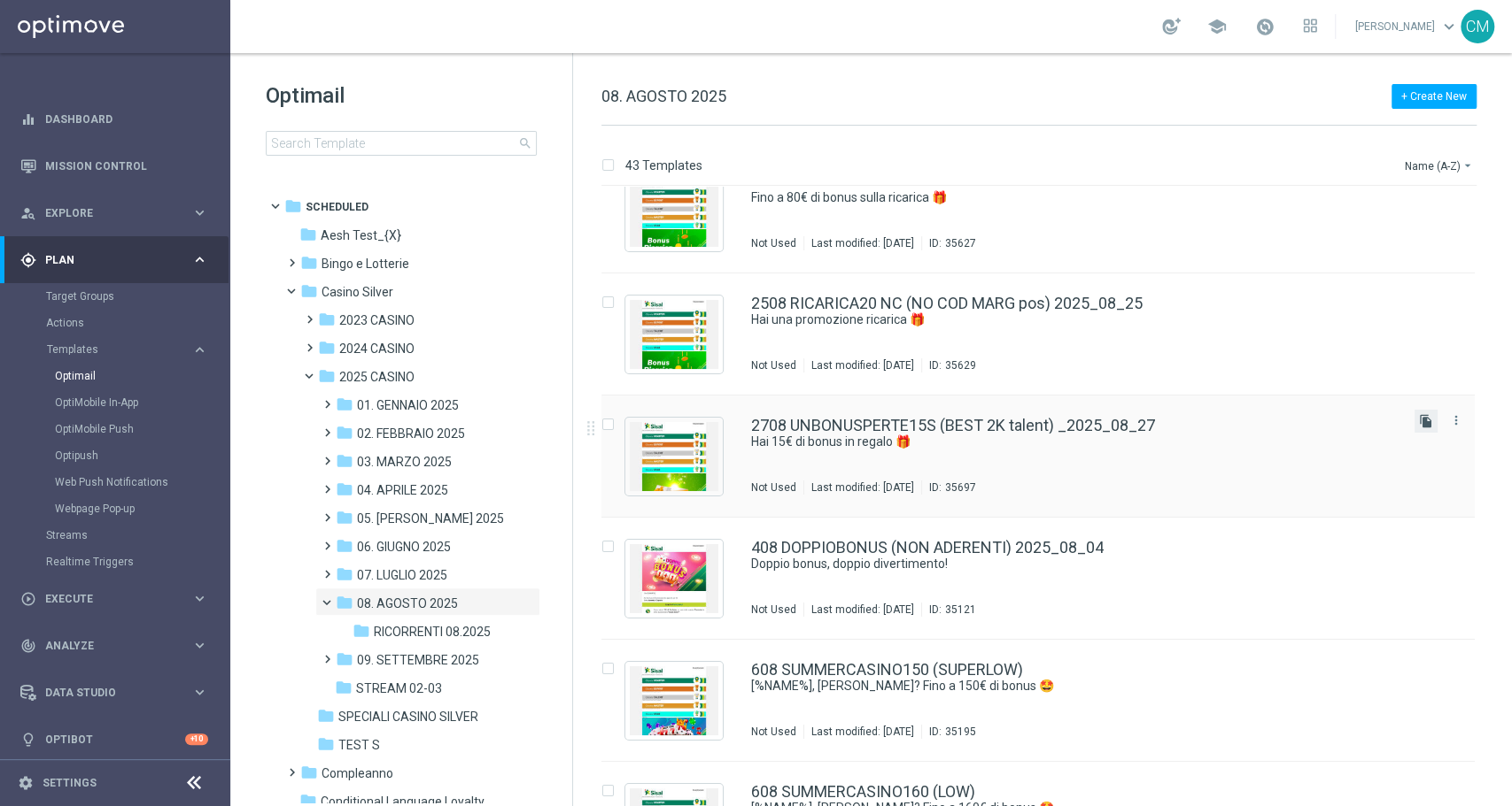
click at [1132, 423] on icon "file_copy" at bounding box center [1425, 421] width 14 height 14
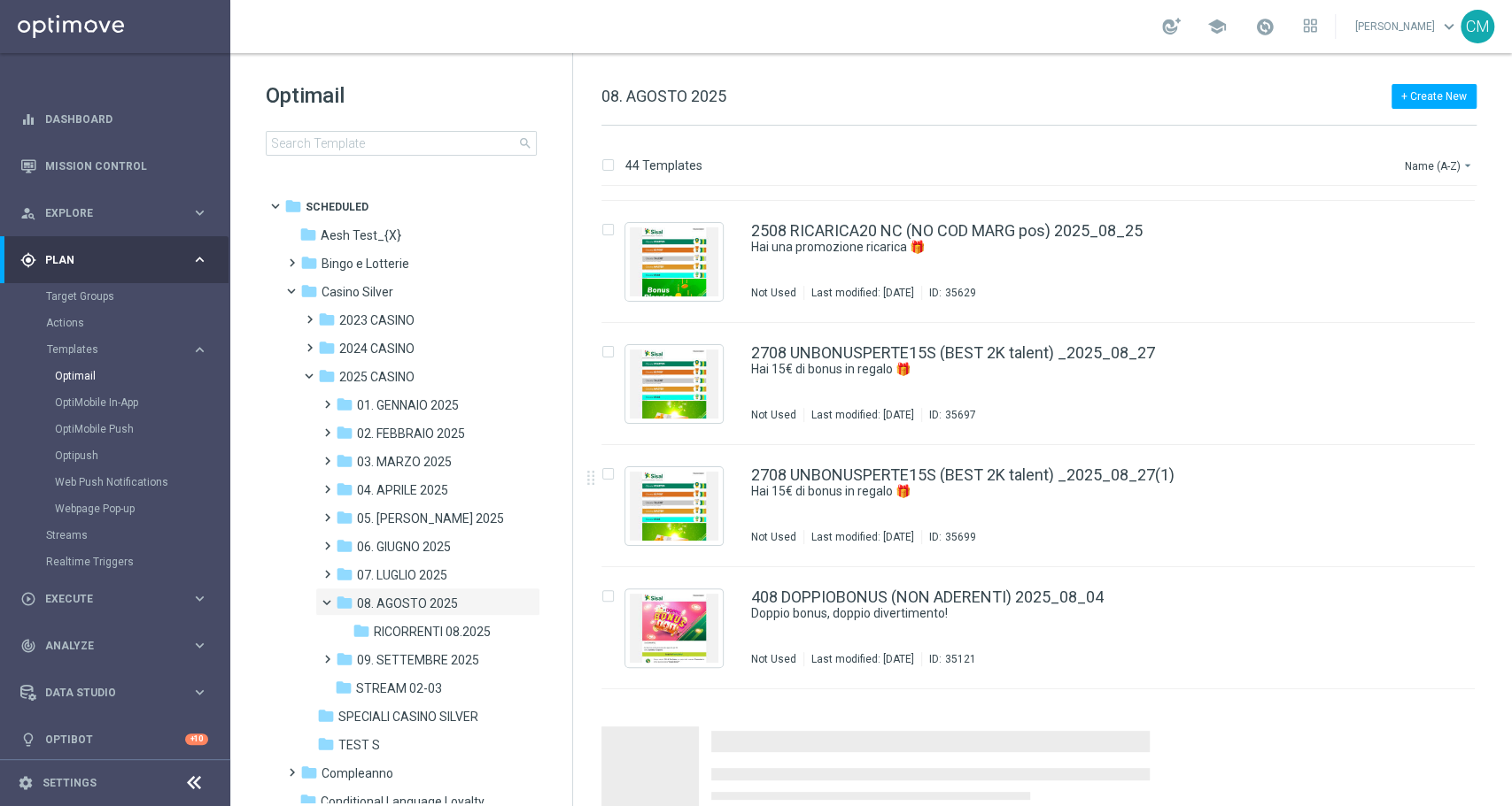
scroll to position [4387, 0]
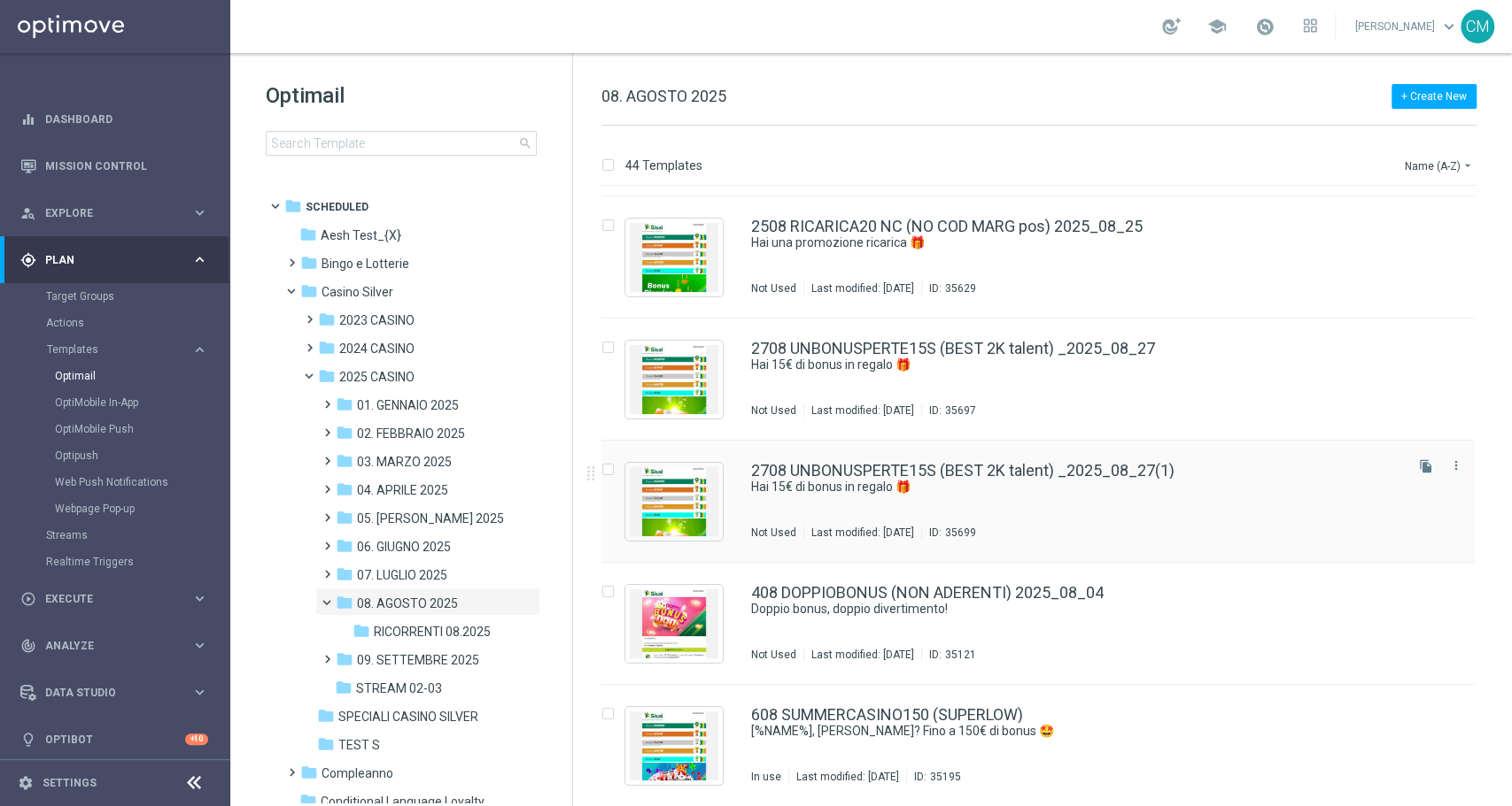
click at [1105, 505] on div "2708 UNBONUSPERTE15S (BEST 2K talent) _2025_08_27(1) Hai 15€ di bonus in regalo…" at bounding box center [1074, 500] width 649 height 77
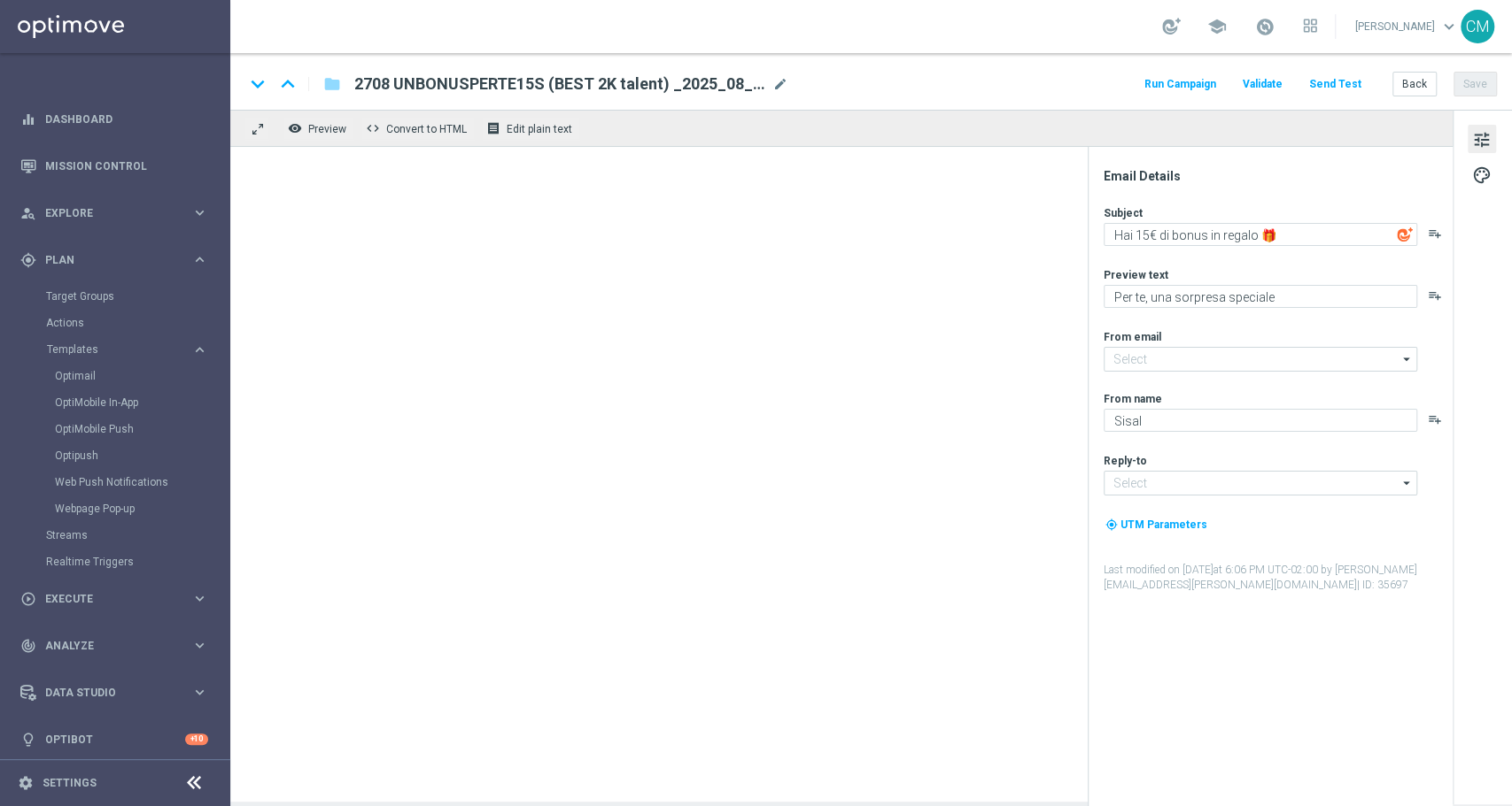
type input "newsletter@comunicazioni.sisal.it"
type input "info@sisal.it"
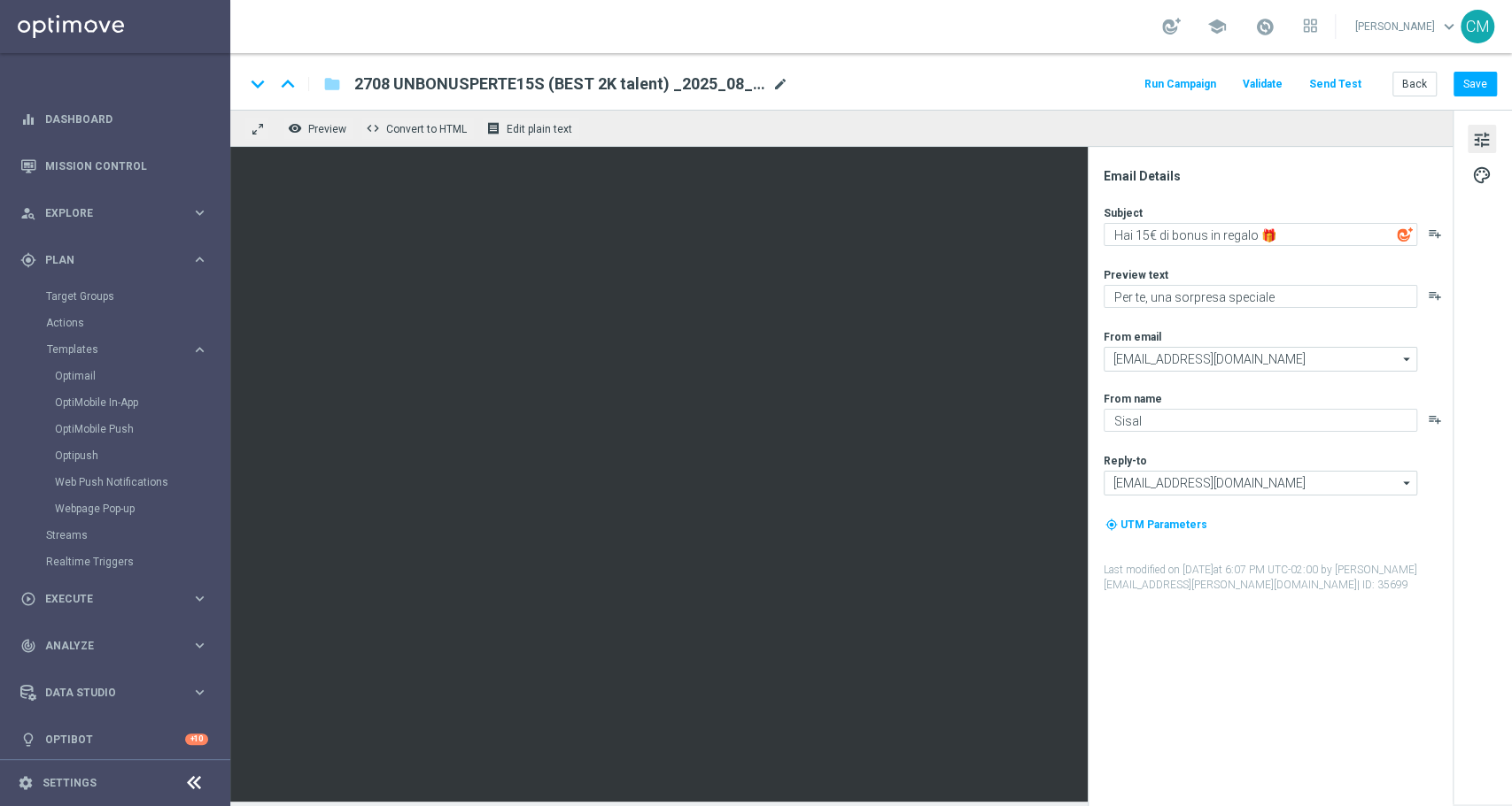
click at [781, 82] on span "mode_edit" at bounding box center [780, 84] width 16 height 16
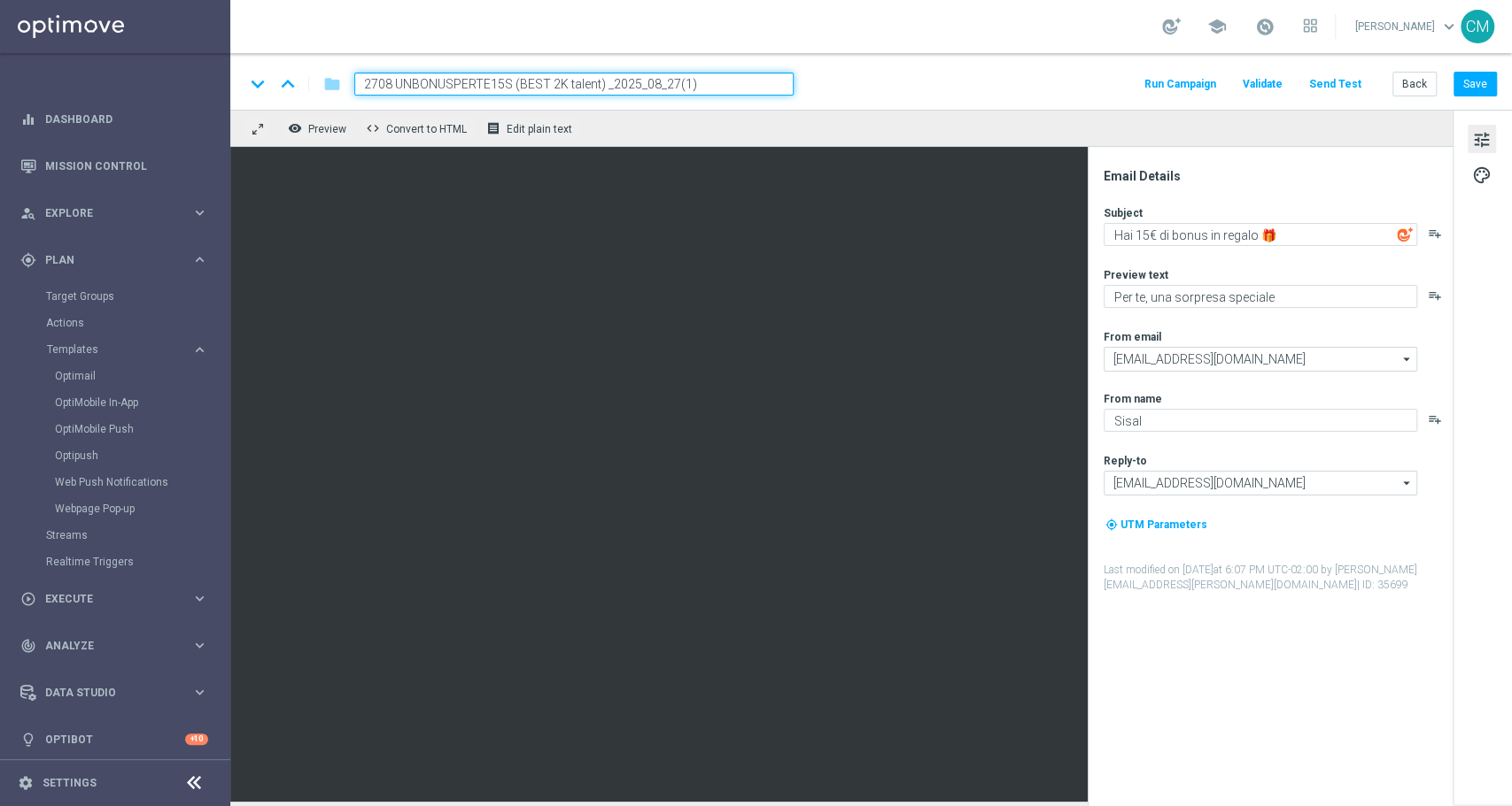
drag, startPoint x: 507, startPoint y: 80, endPoint x: 282, endPoint y: 82, distance: 225.0
click at [282, 82] on div "keyboard_arrow_down keyboard_arrow_up folder 2708 UNBONUSPERTE15S (BEST 2K tale…" at bounding box center [519, 84] width 549 height 23
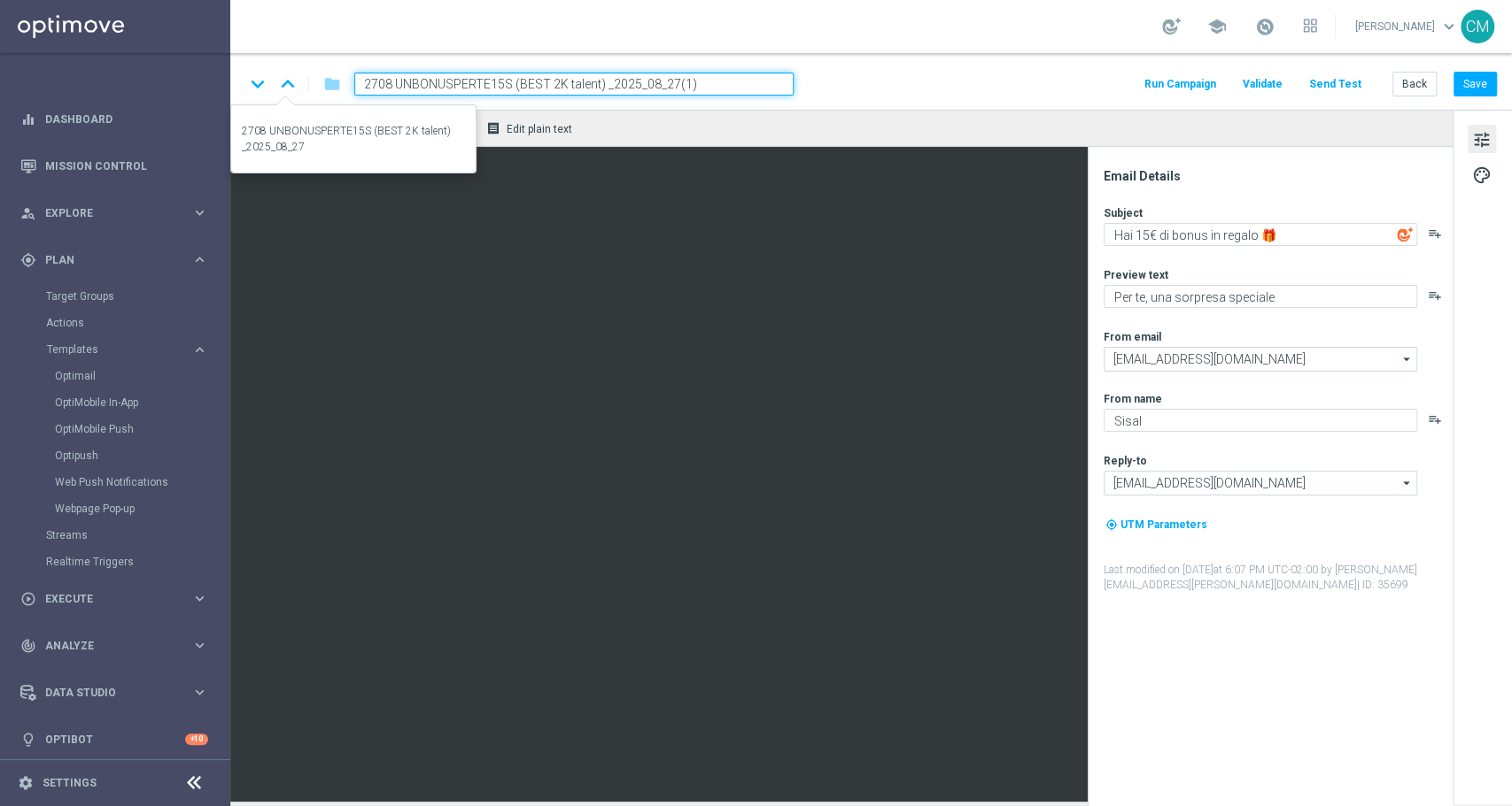
paste input
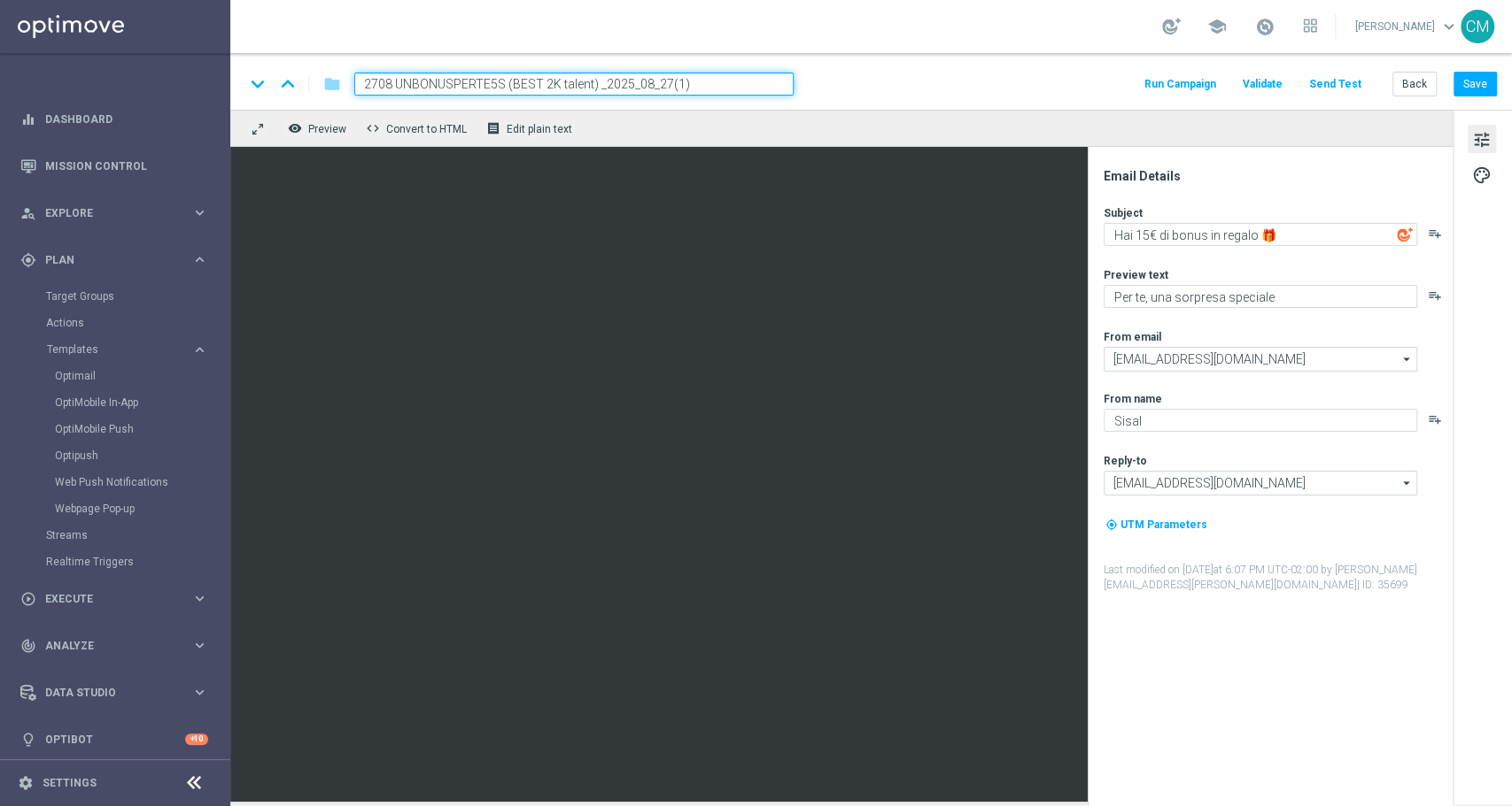
click at [551, 82] on input "2708 UNBONUSPERTE5S (BEST 2K talent) _2025_08_27(1)" at bounding box center [573, 84] width 439 height 23
click at [704, 81] on input "2708 UNBONUSPERTE5S (BEST 4K talent) _2025_08_27(1)" at bounding box center [573, 84] width 439 height 23
type input "2708 UNBONUSPERTE5S (BEST 4K talent) _2025_08_27"
click at [1132, 231] on textarea "Hai 15€ di bonus in regalo 🎁" at bounding box center [1260, 234] width 314 height 23
type textarea "Hai 5€ di bonus in regalo 🎁"
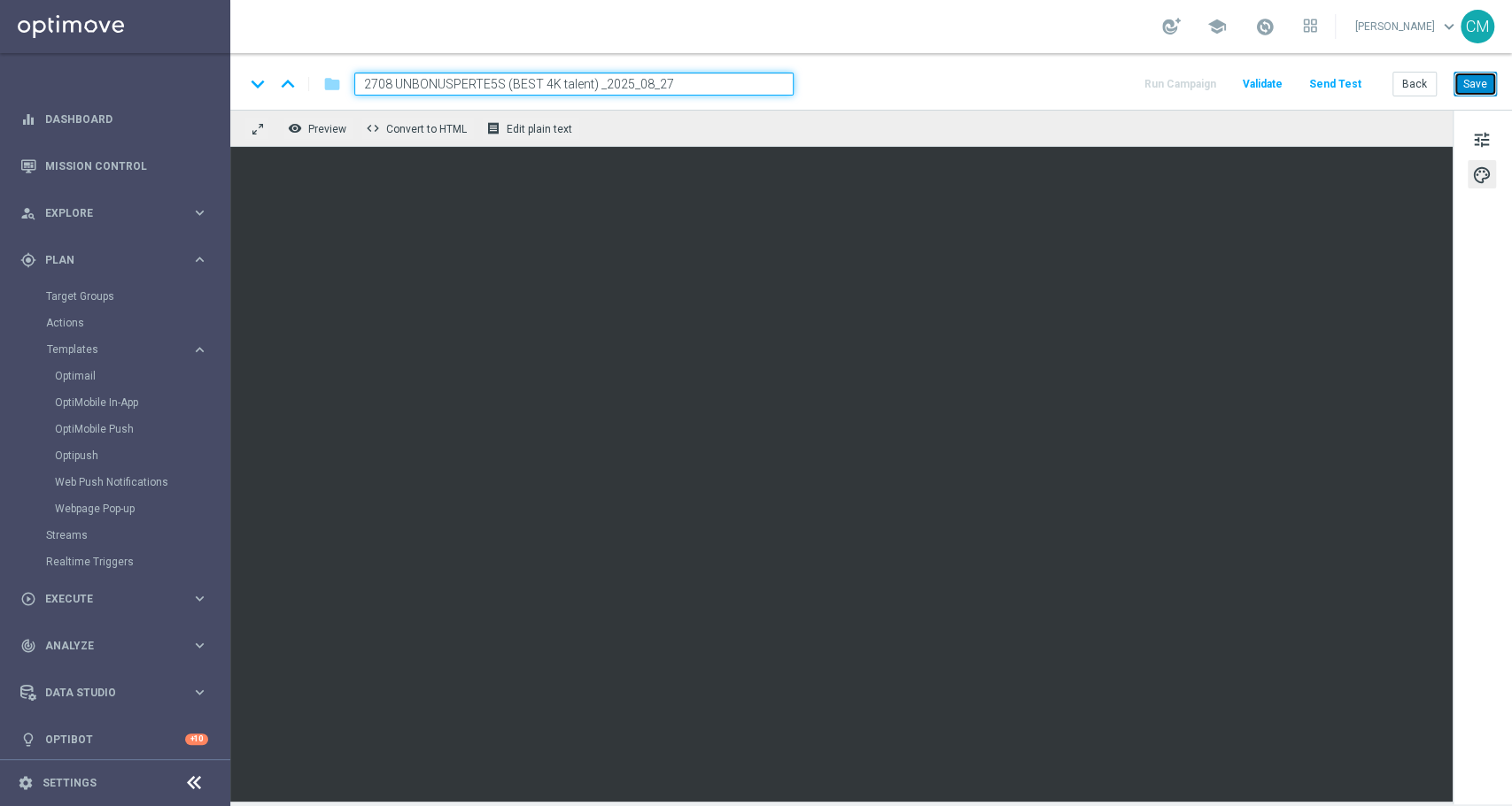
click at [1132, 82] on button "Save" at bounding box center [1474, 84] width 43 height 25
drag, startPoint x: 723, startPoint y: 82, endPoint x: 310, endPoint y: 74, distance: 413.1
click at [310, 74] on div "keyboard_arrow_down keyboard_arrow_up folder 2708 UNBONUSPERTE5S (BEST 4K talen…" at bounding box center [519, 84] width 549 height 23
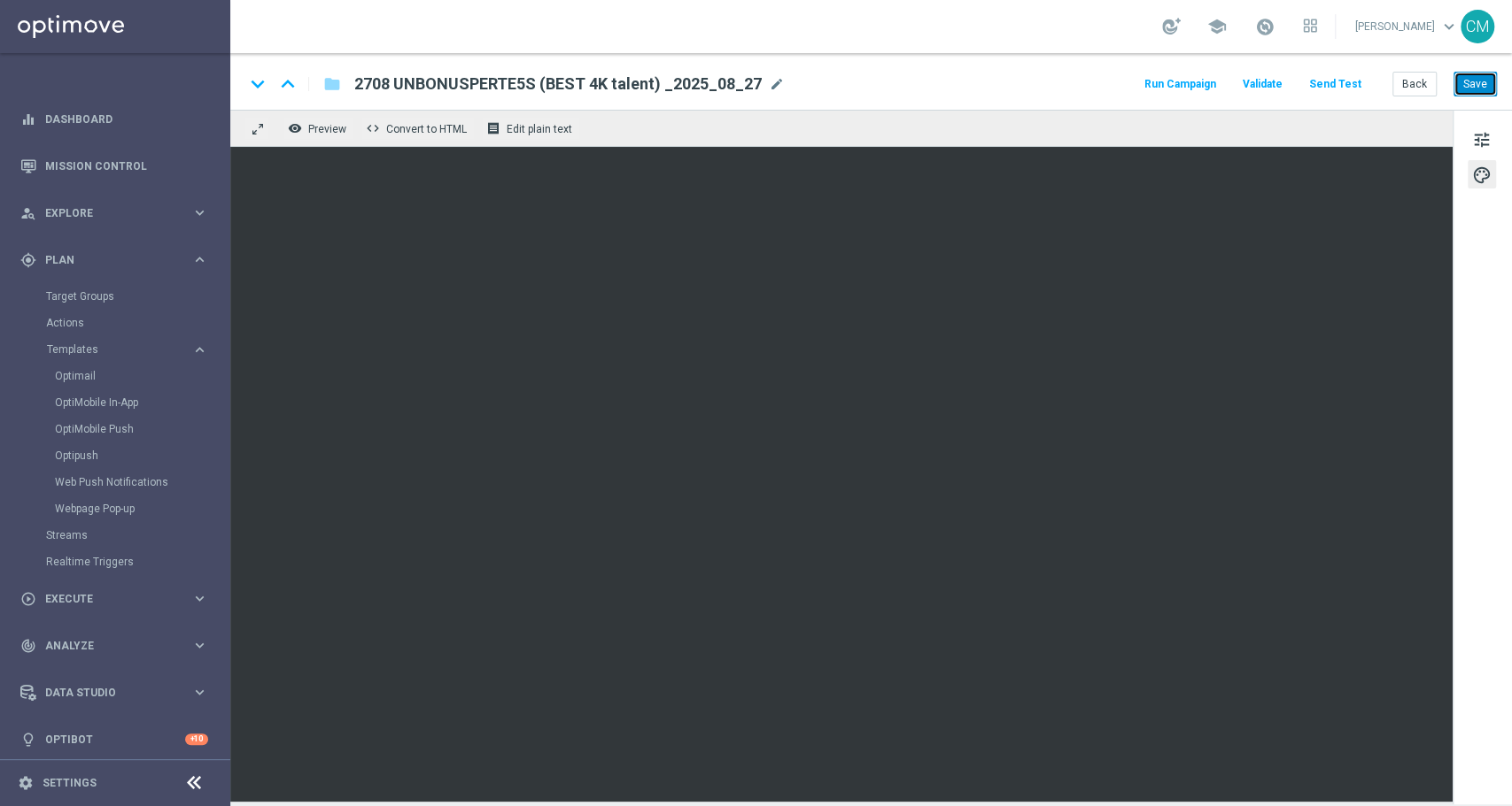
click at [1132, 82] on button "Save" at bounding box center [1474, 84] width 43 height 25
click at [1132, 82] on button "Back" at bounding box center [1414, 84] width 44 height 25
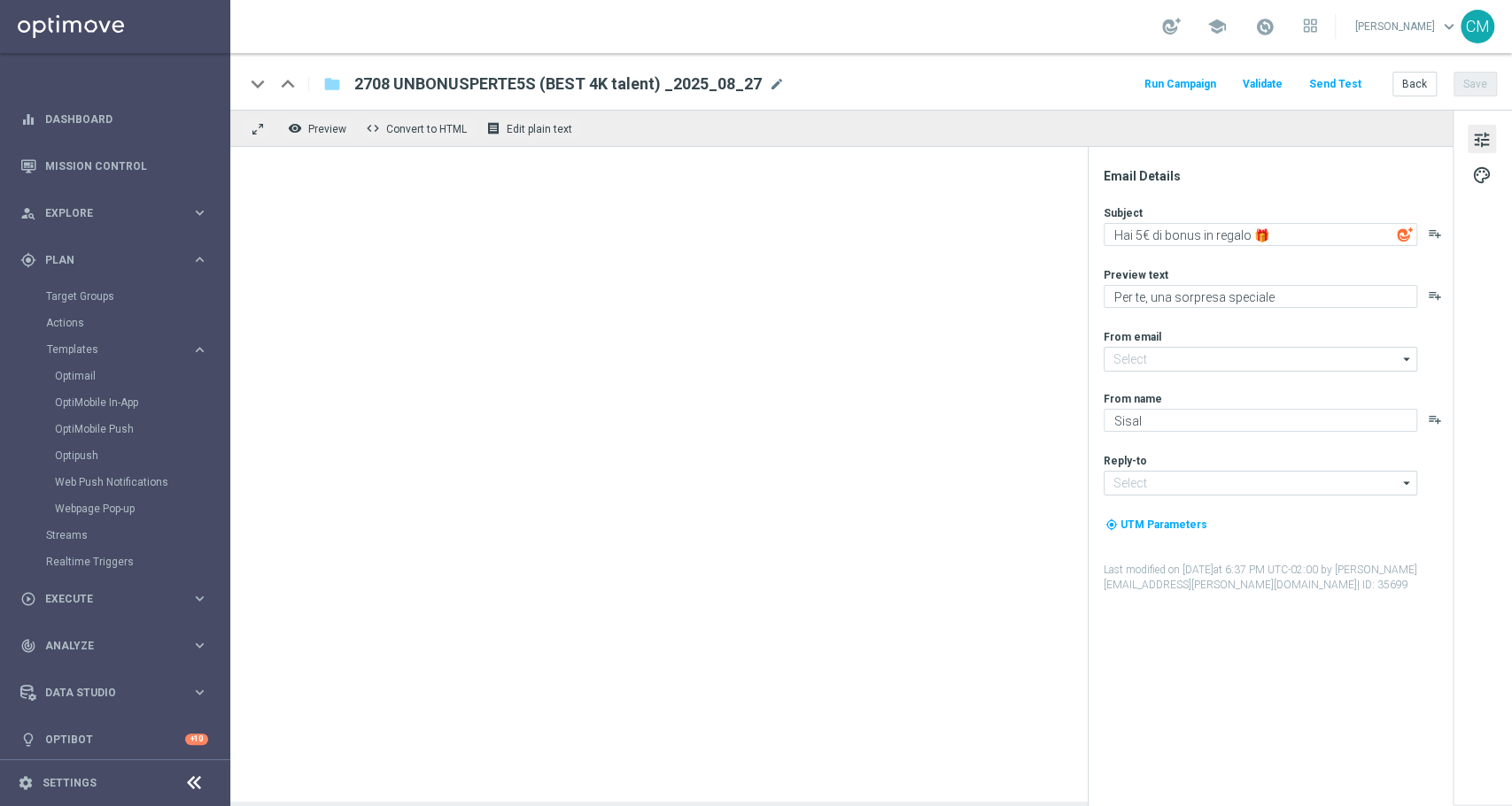
type input "newsletter@comunicazioni.sisal.it"
type input "info@sisal.it"
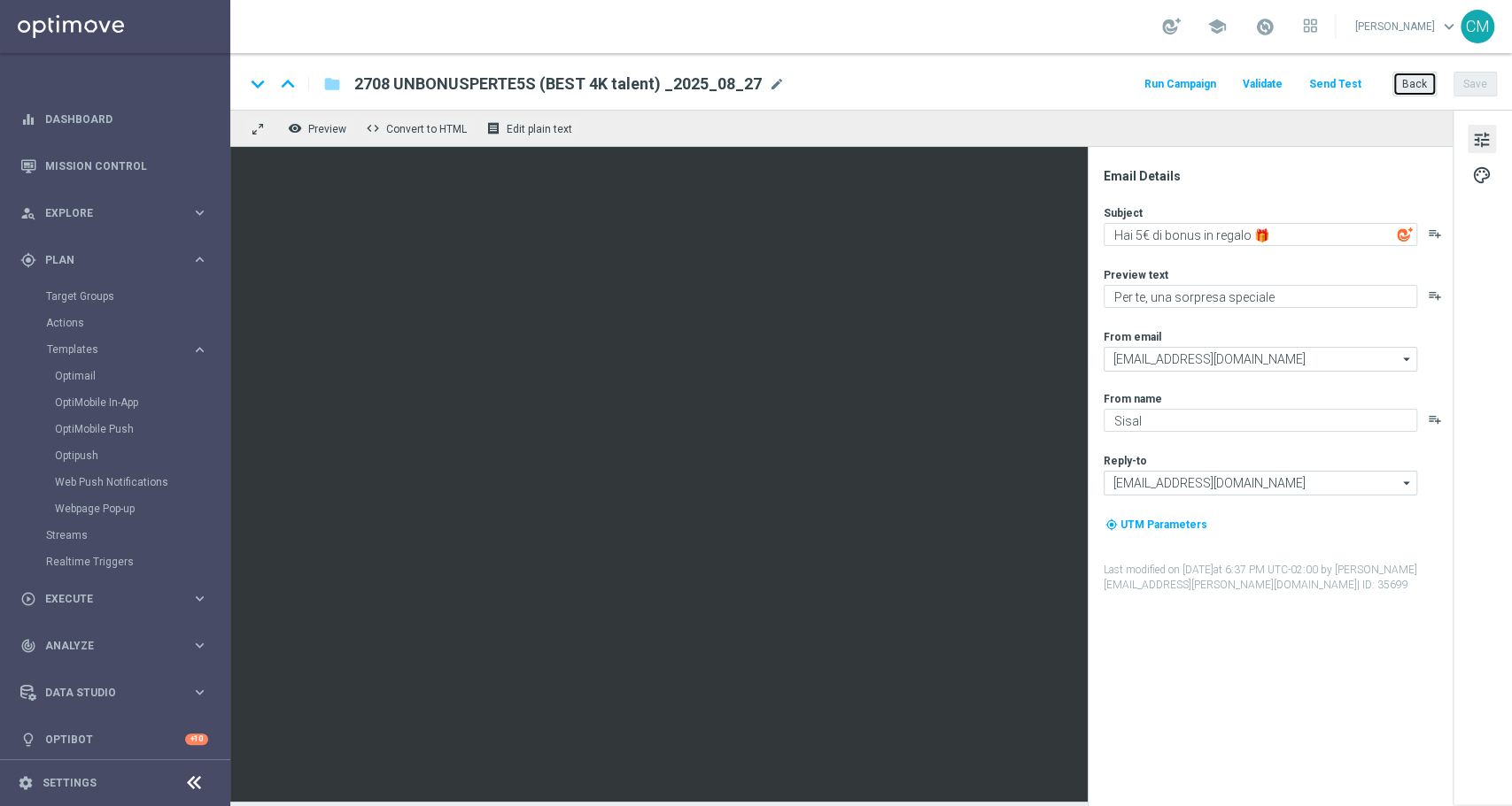
click at [1132, 89] on button "Back" at bounding box center [1414, 84] width 44 height 25
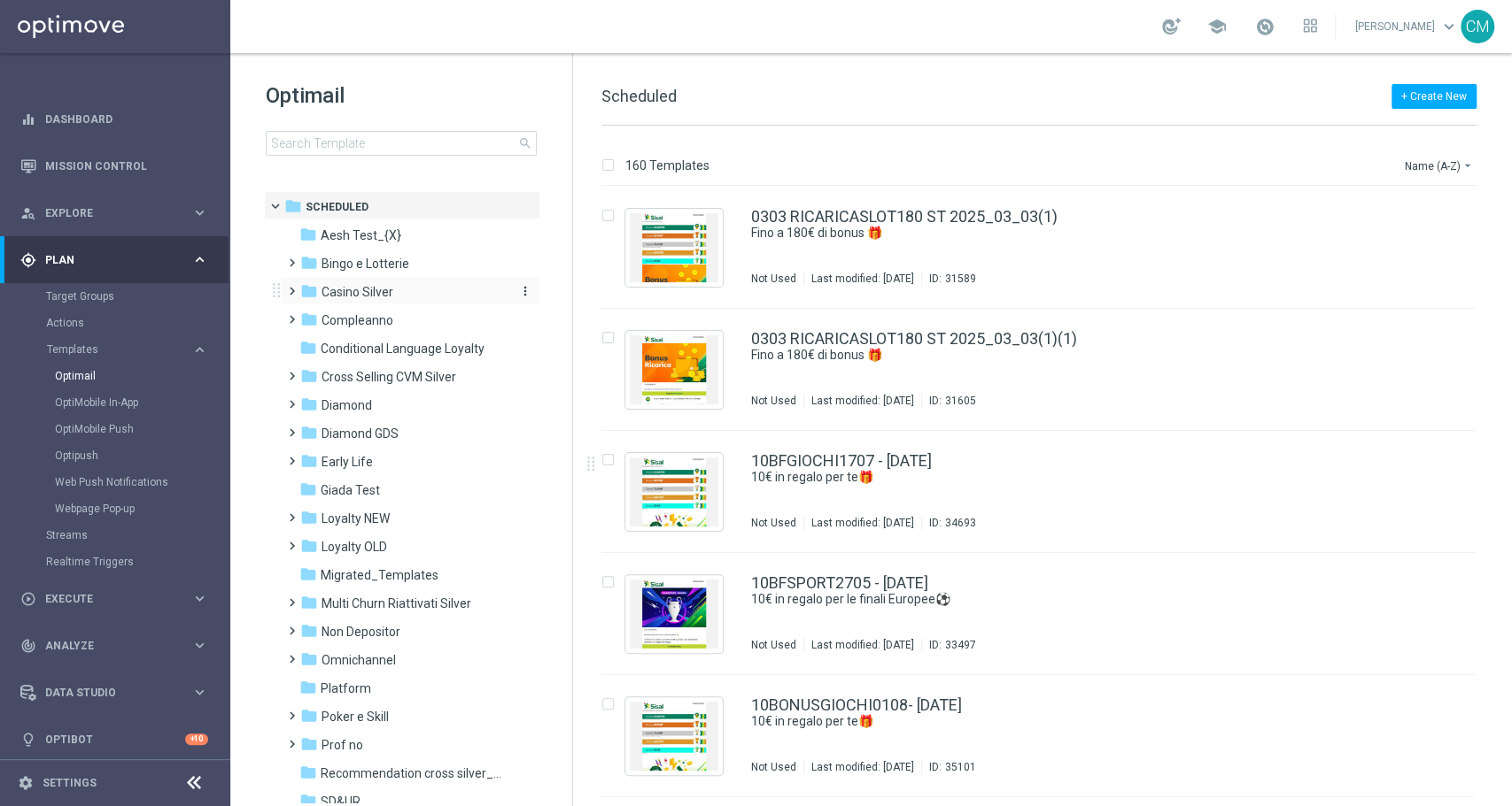
click at [347, 284] on span "Casino Silver" at bounding box center [358, 292] width 72 height 16
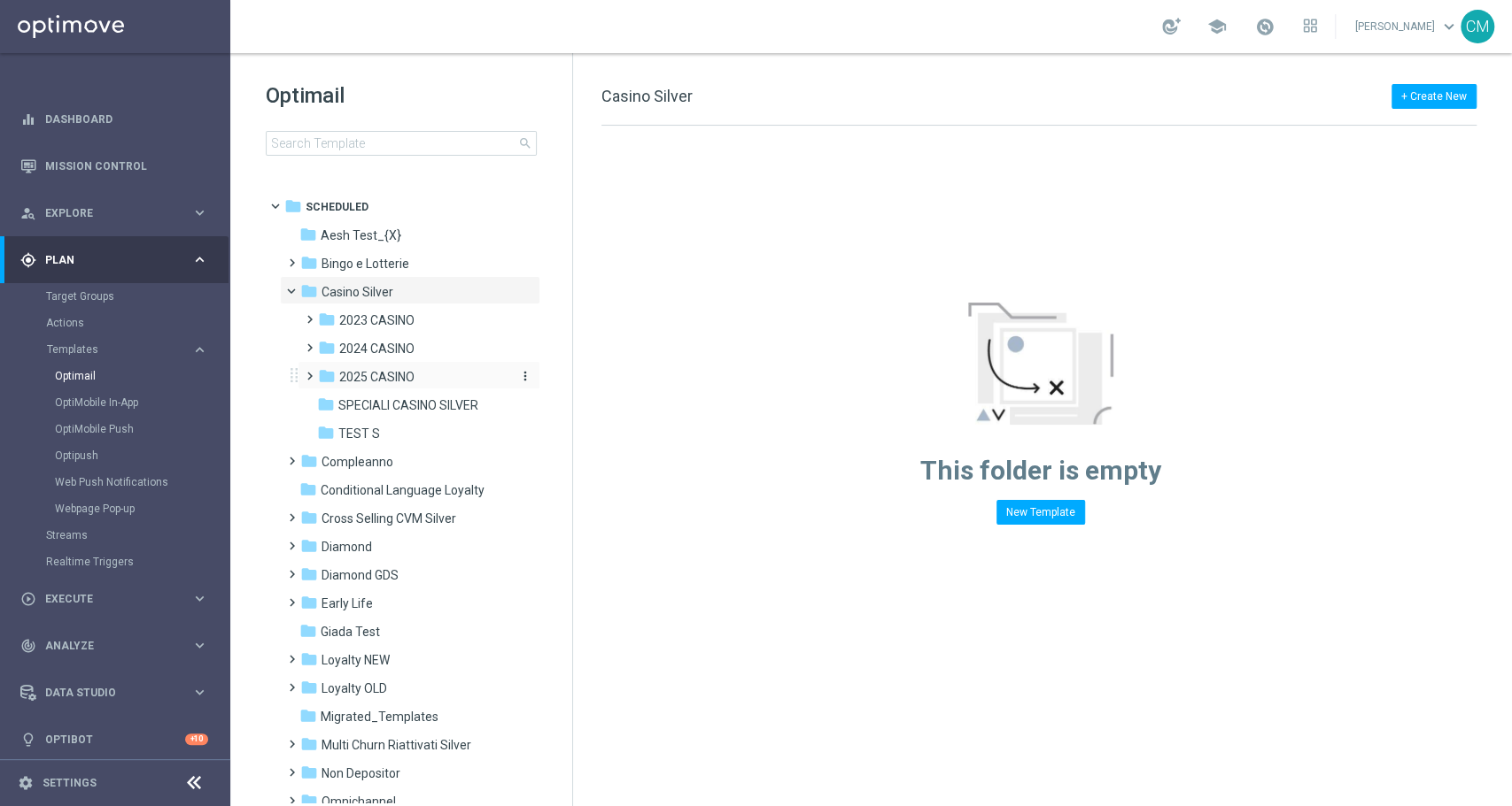
click at [377, 377] on span "2025 CASINO" at bounding box center [376, 377] width 75 height 16
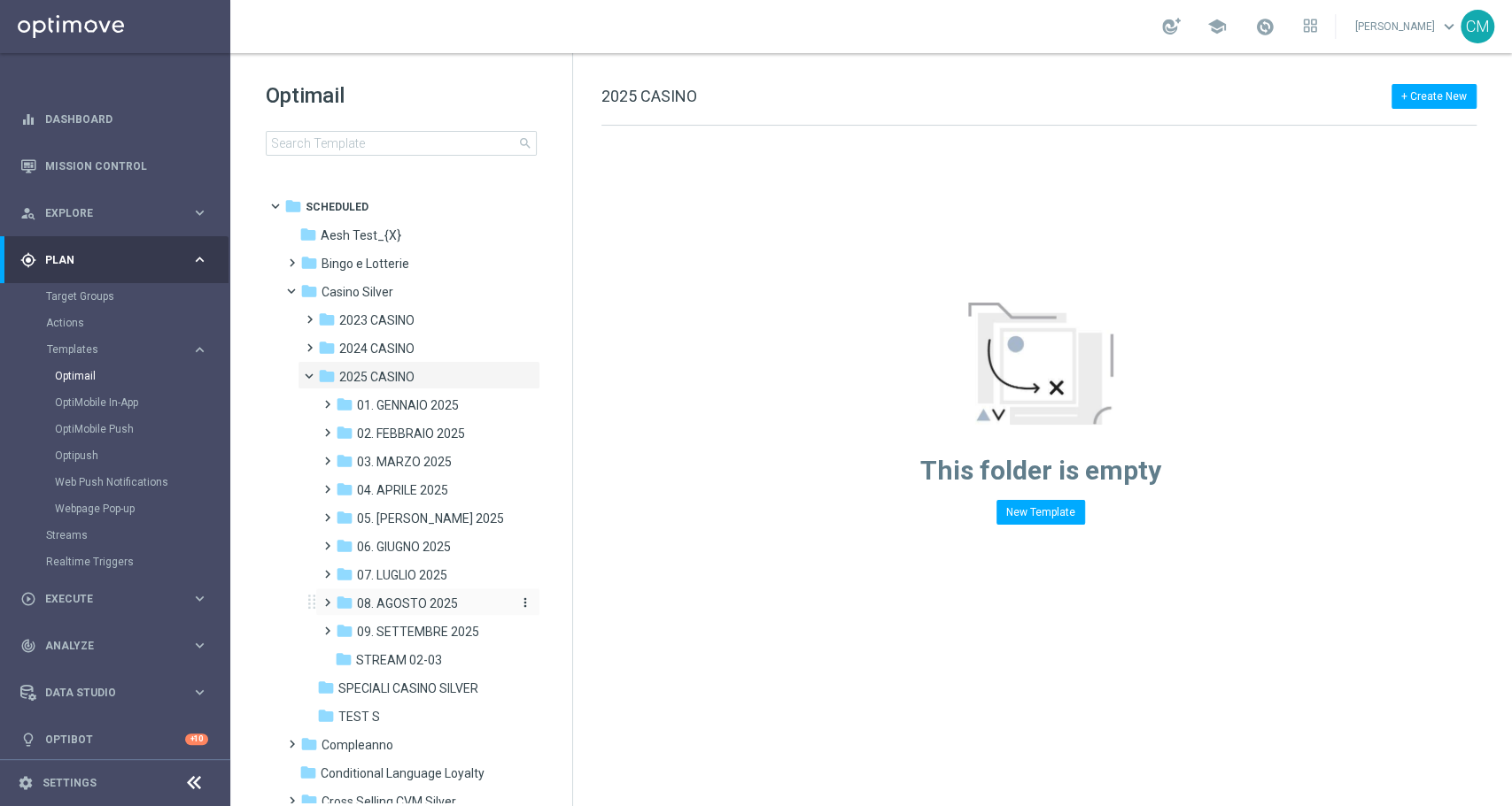
click at [410, 601] on span "08. AGOSTO 2025" at bounding box center [407, 603] width 101 height 16
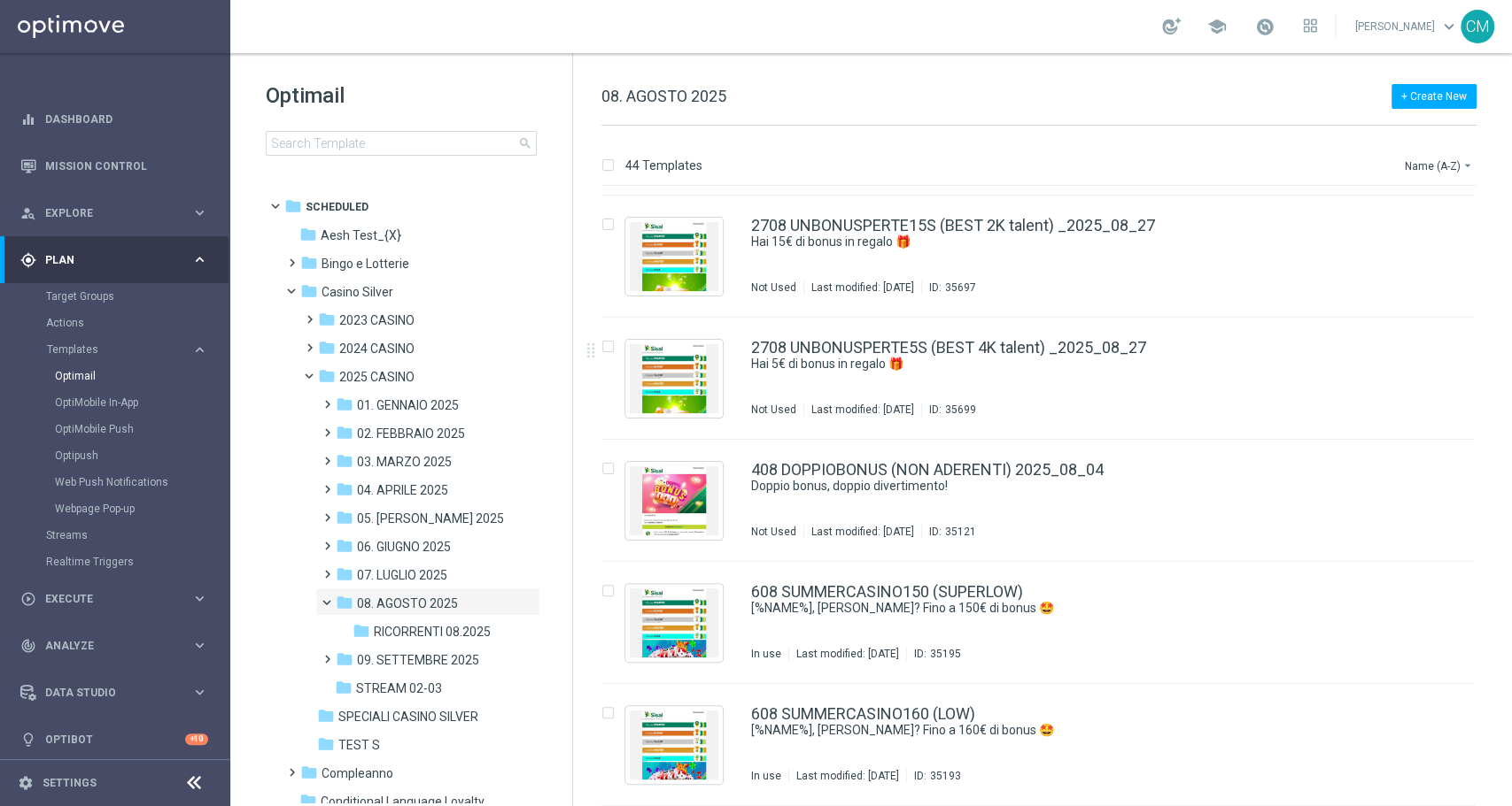
scroll to position [4411, 0]
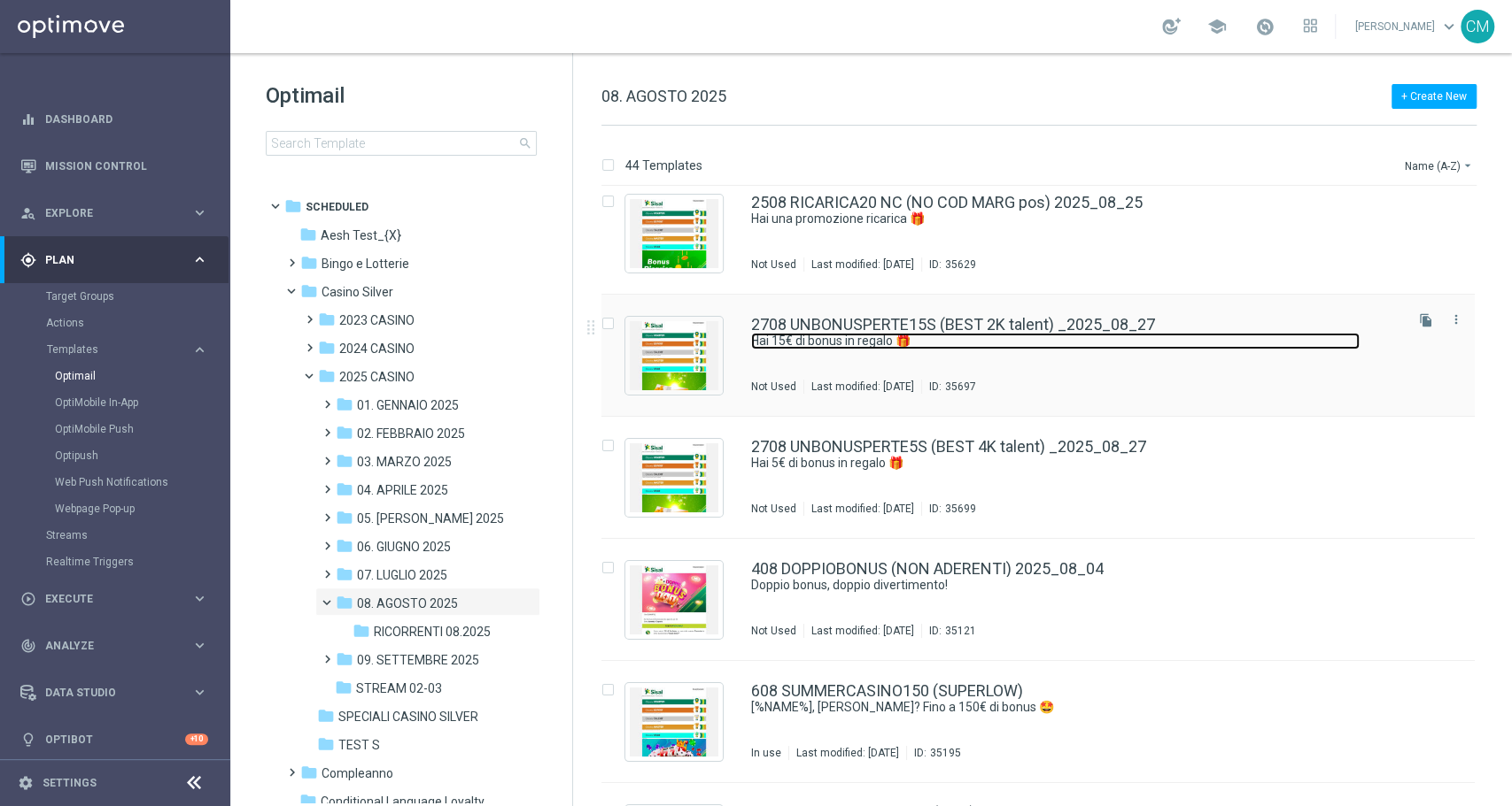
click at [1017, 346] on link "Hai 15€ di bonus in regalo 🎁" at bounding box center [1054, 341] width 609 height 17
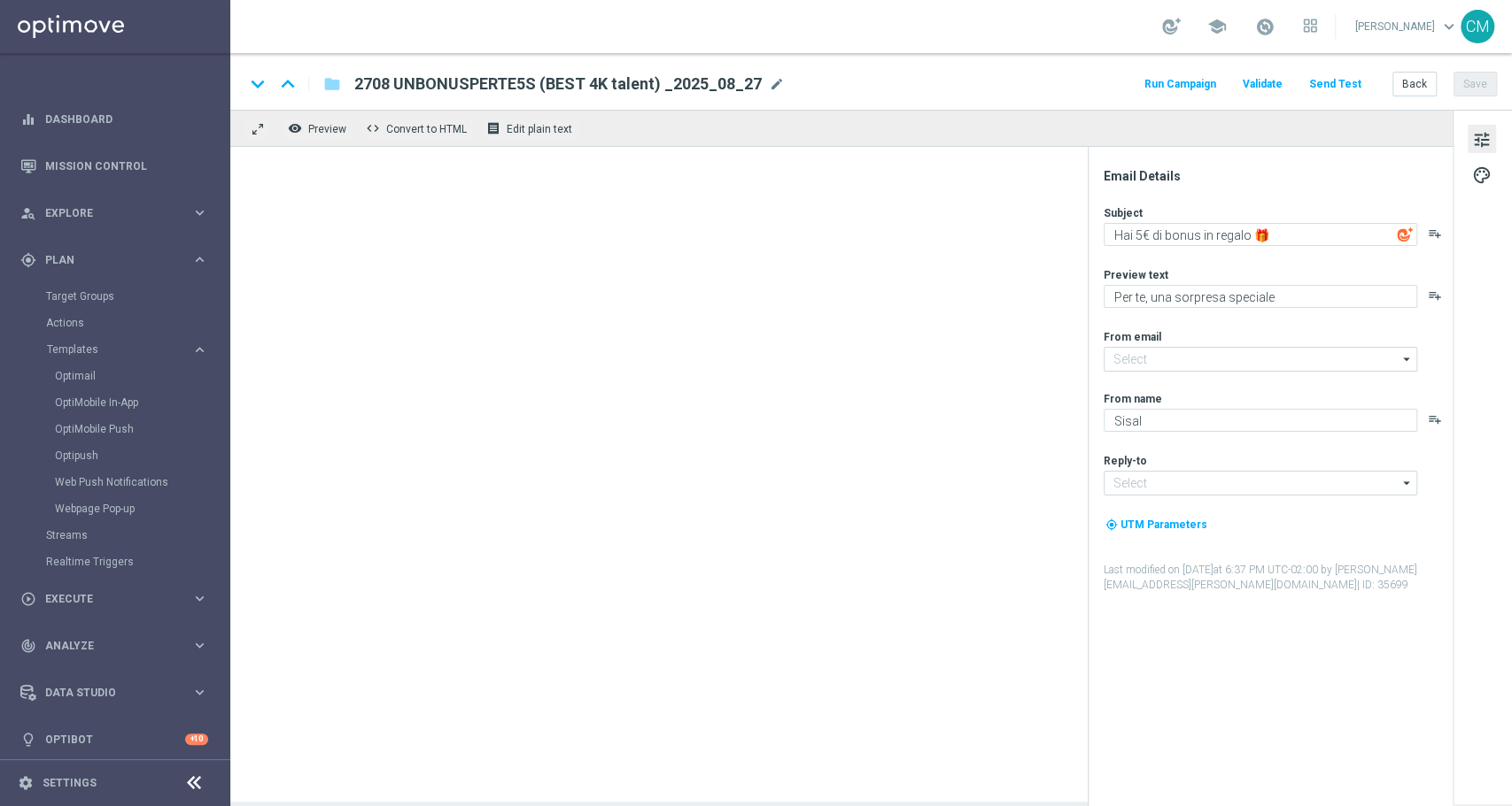
type input "newsletter@comunicazioni.sisal.it"
type input "info@sisal.it"
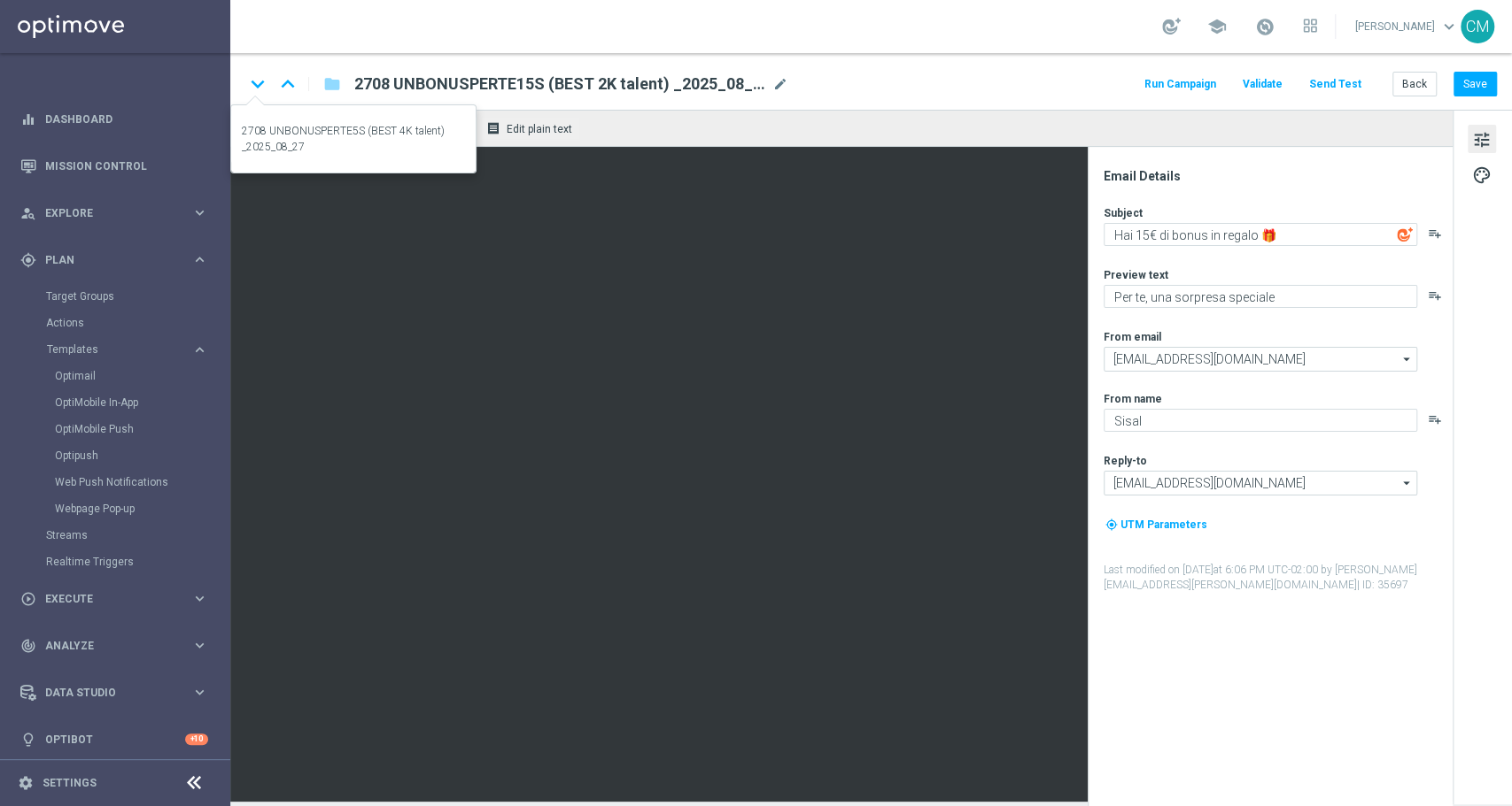
click at [258, 88] on icon "keyboard_arrow_down" at bounding box center [258, 84] width 27 height 27
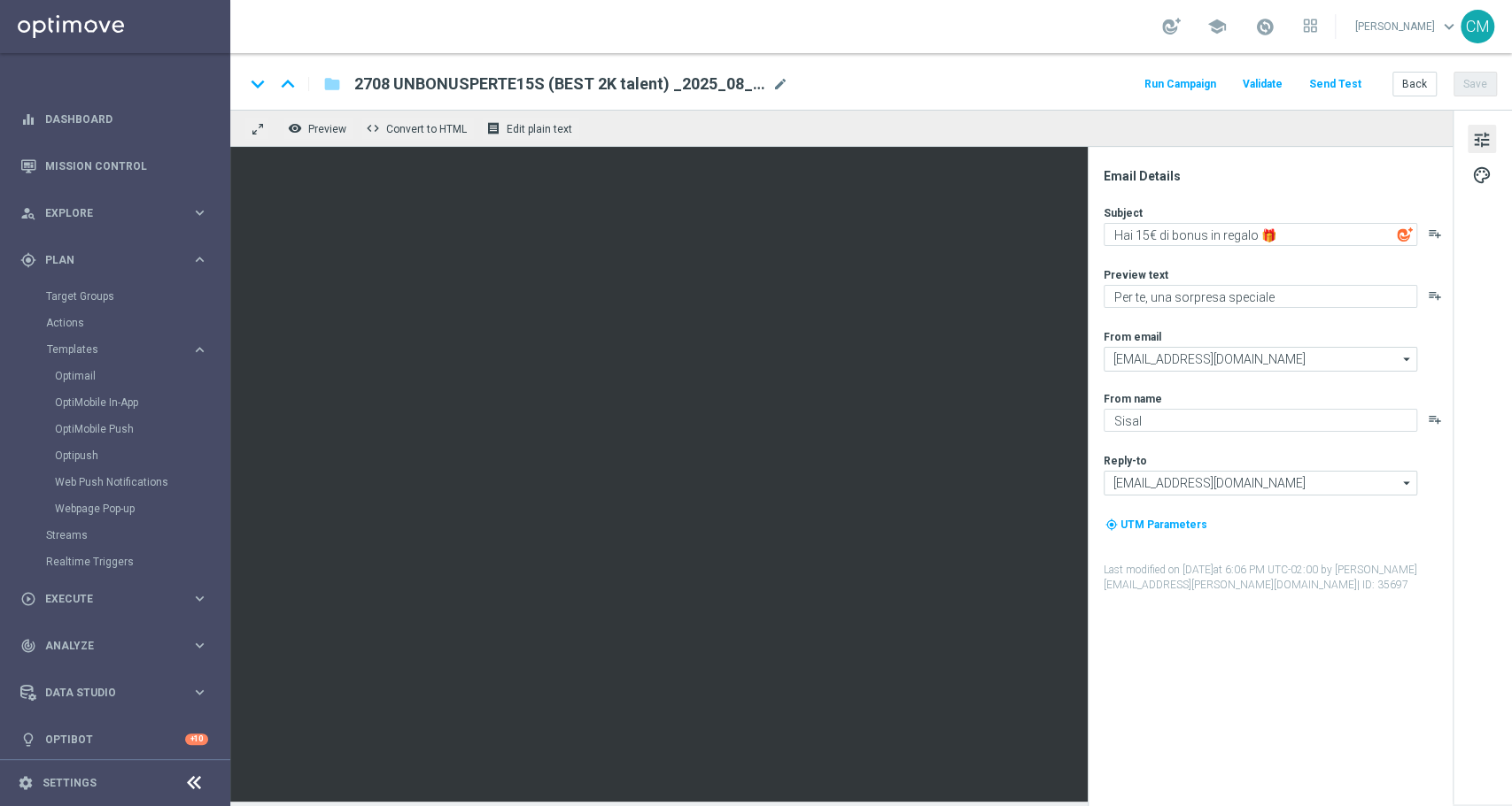
type textarea "Hai 5€ di bonus in regalo 🎁"
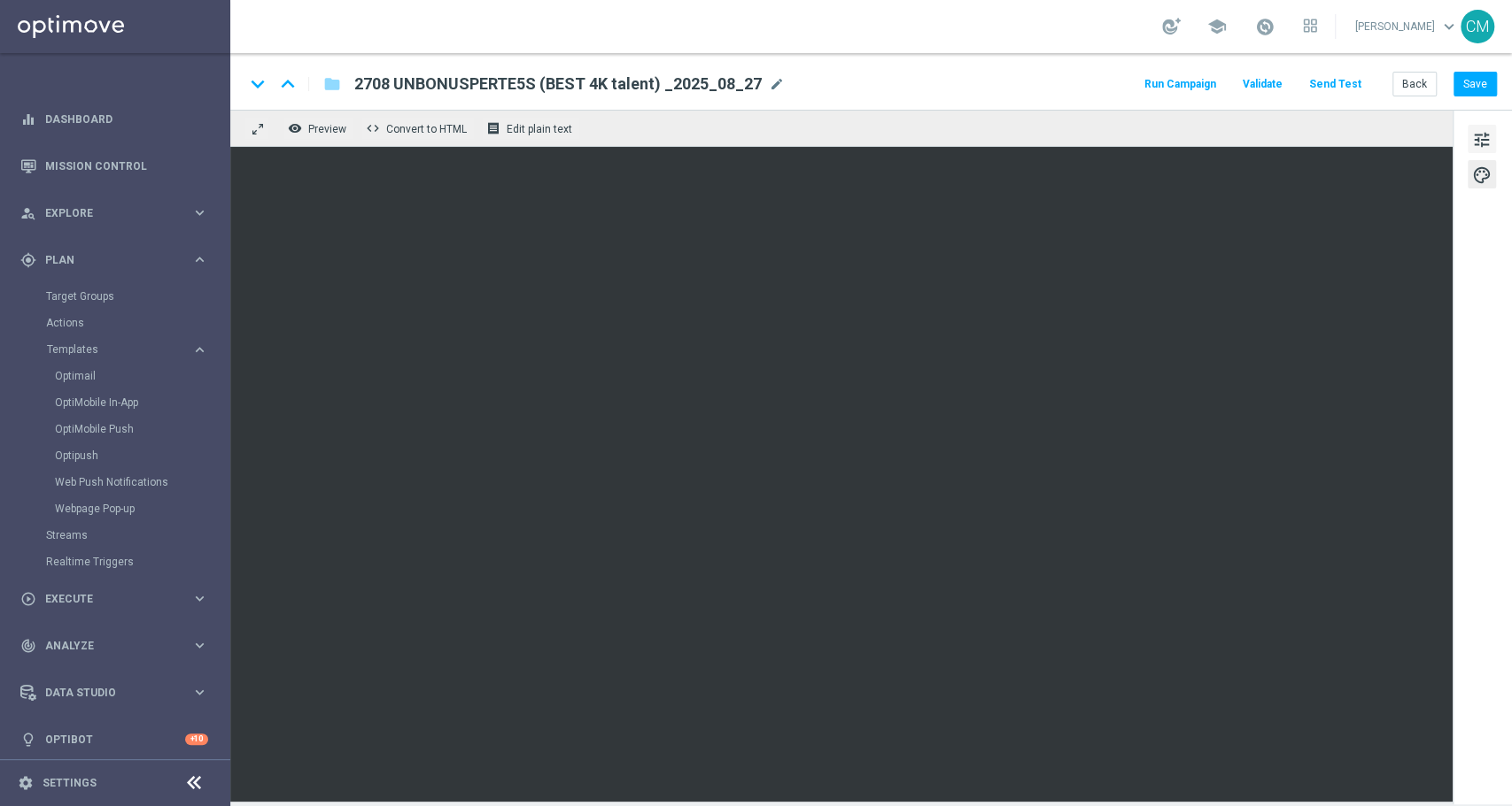
click at [1132, 136] on span "tune" at bounding box center [1481, 139] width 19 height 23
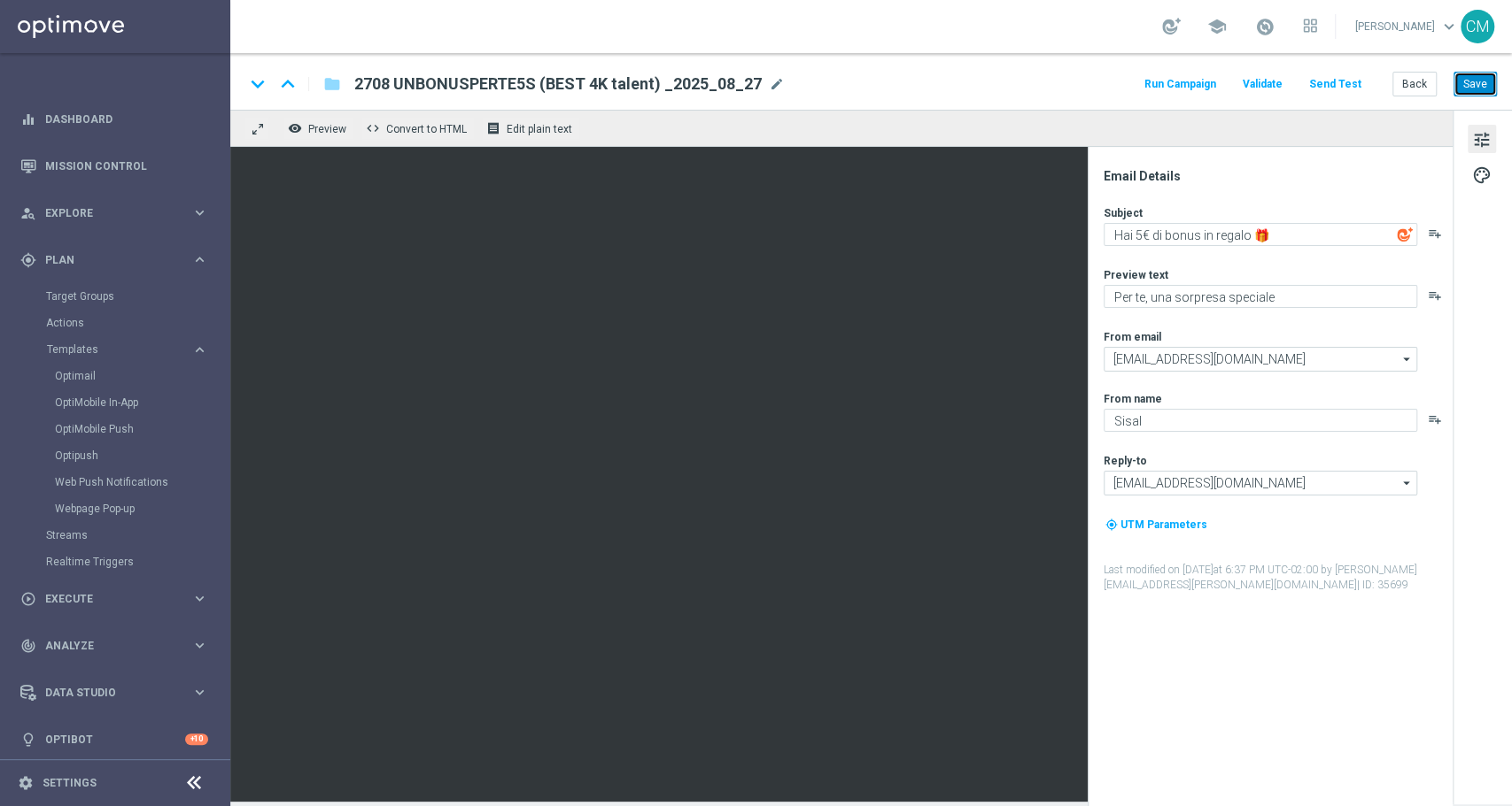
click at [1132, 77] on button "Save" at bounding box center [1474, 84] width 43 height 25
click at [1132, 89] on button "Back" at bounding box center [1414, 84] width 44 height 25
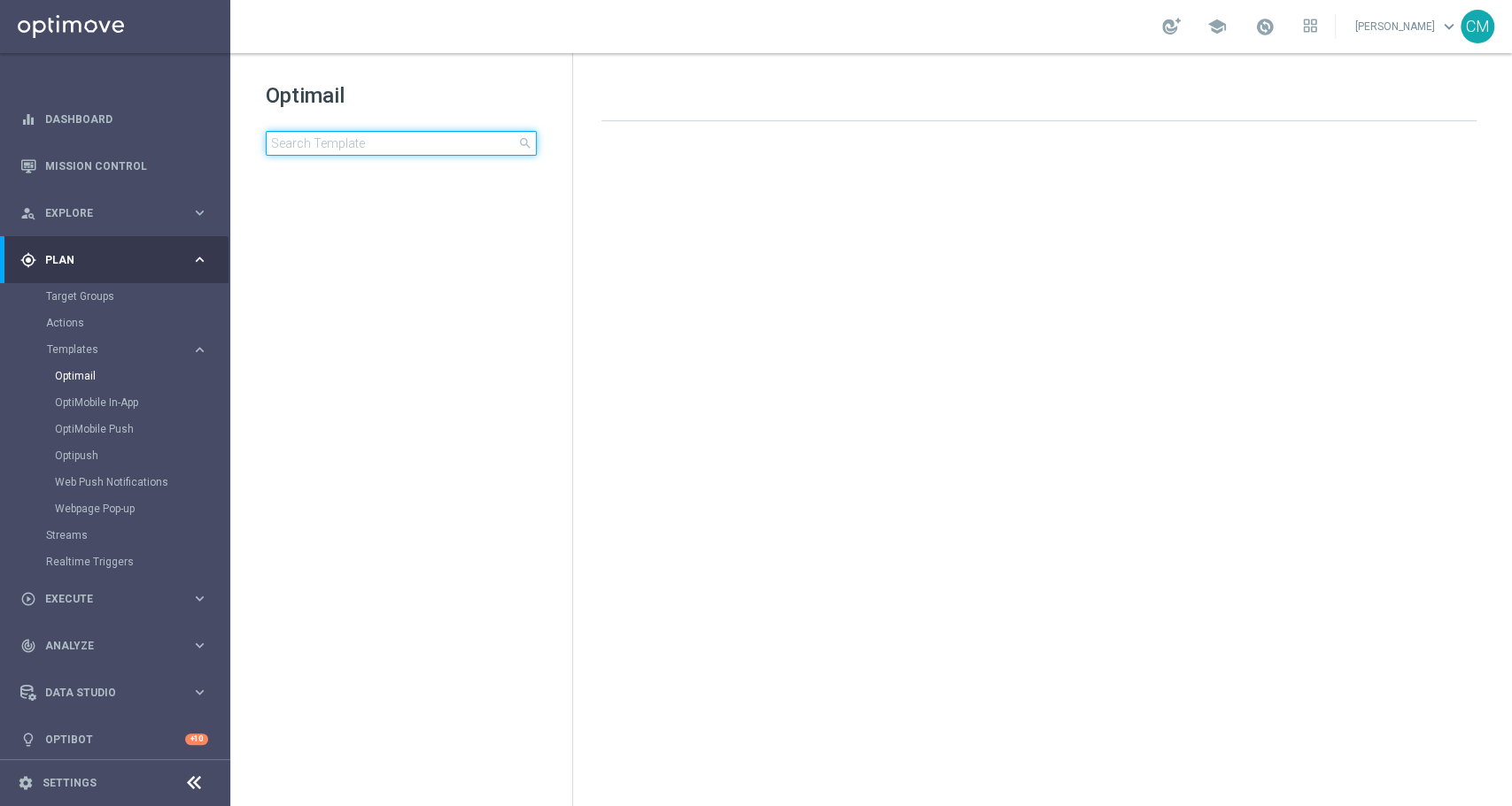
click at [420, 147] on input at bounding box center [401, 143] width 271 height 25
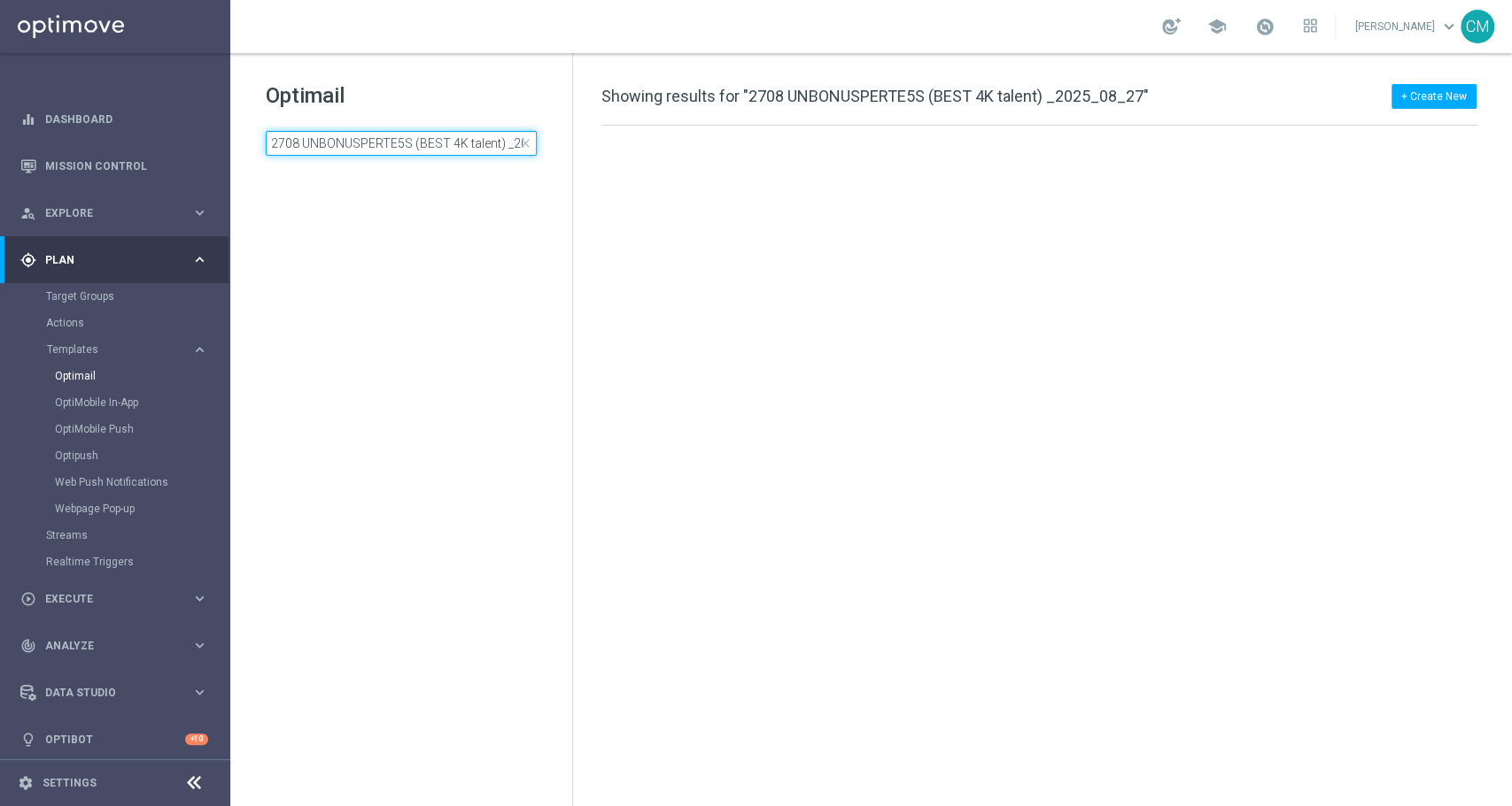
scroll to position [0, 51]
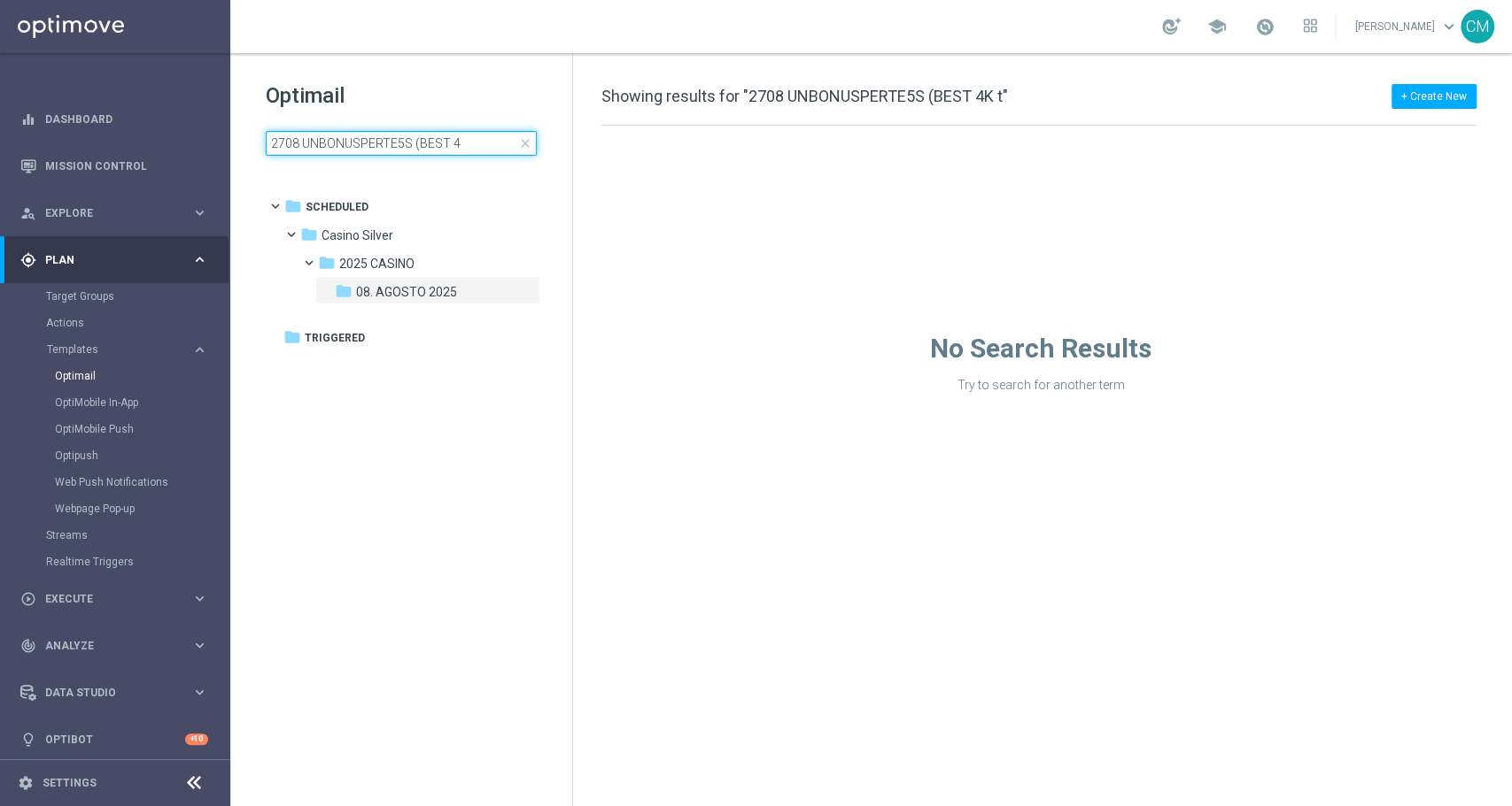
type input "2708 UNBONUSPERTE5S (BEST"
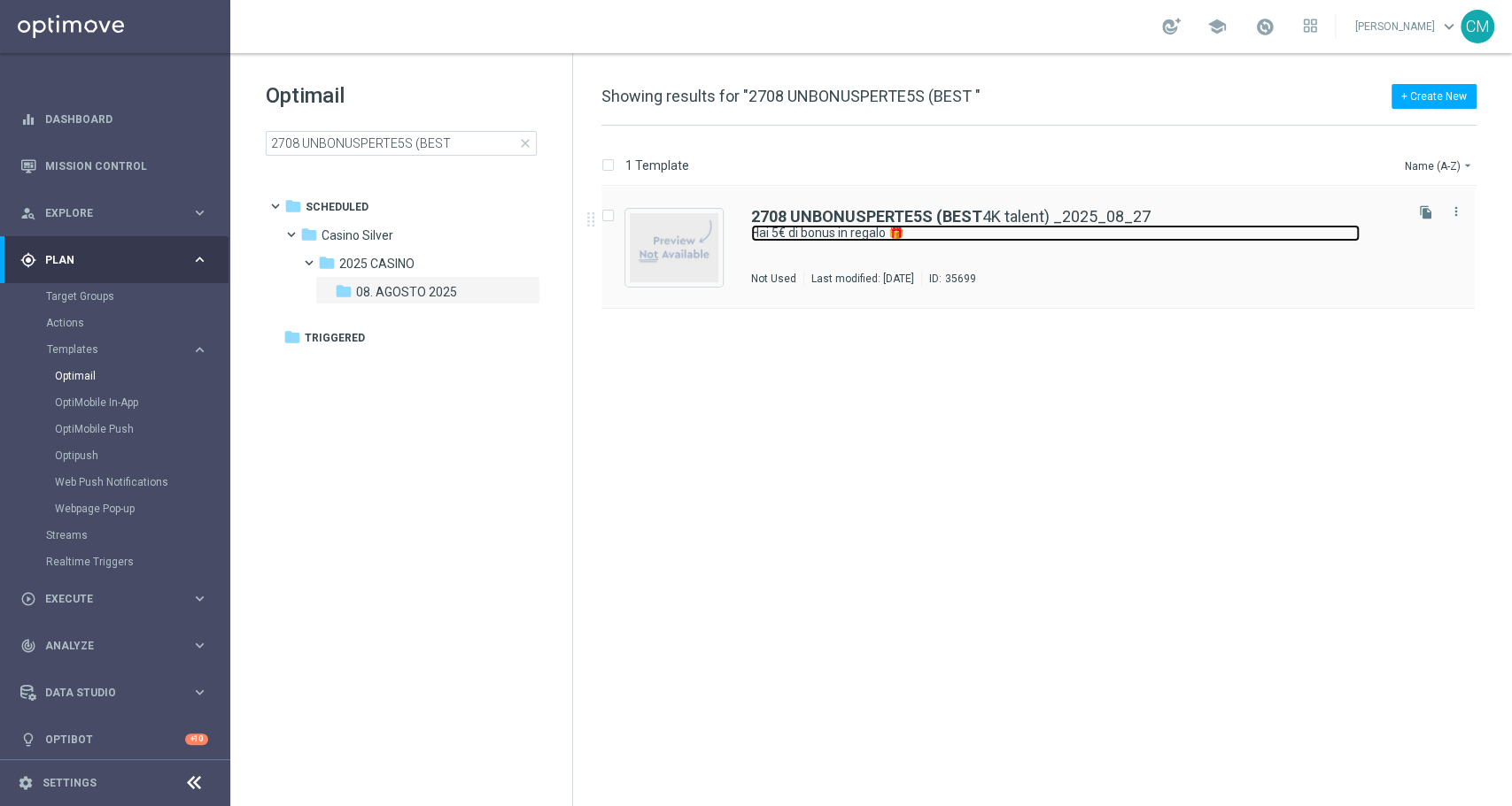
click at [804, 239] on link "Hai 5€ di bonus in regalo 🎁" at bounding box center [1054, 233] width 609 height 17
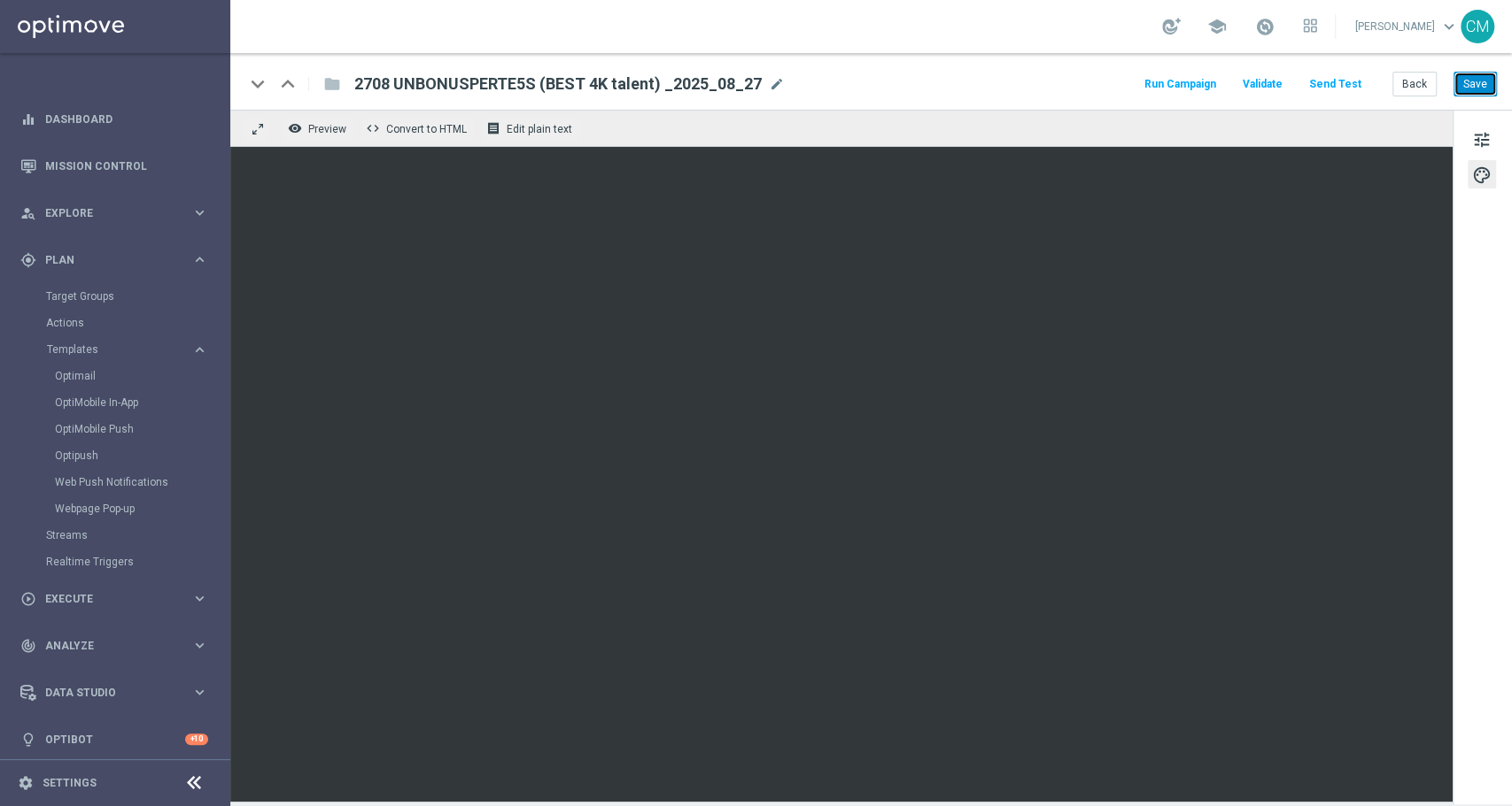
click at [1132, 80] on button "Save" at bounding box center [1474, 84] width 43 height 25
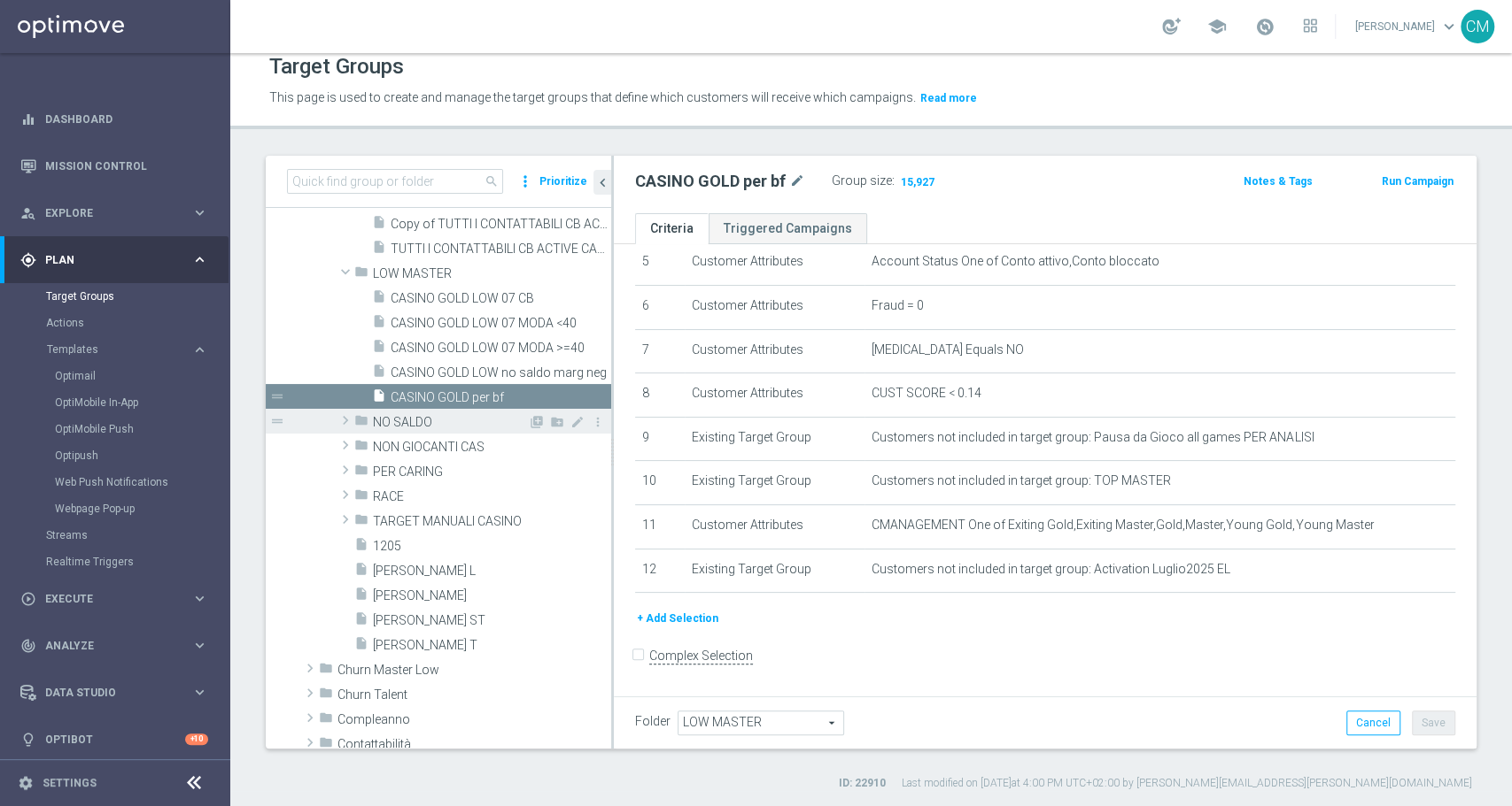
scroll to position [438, 0]
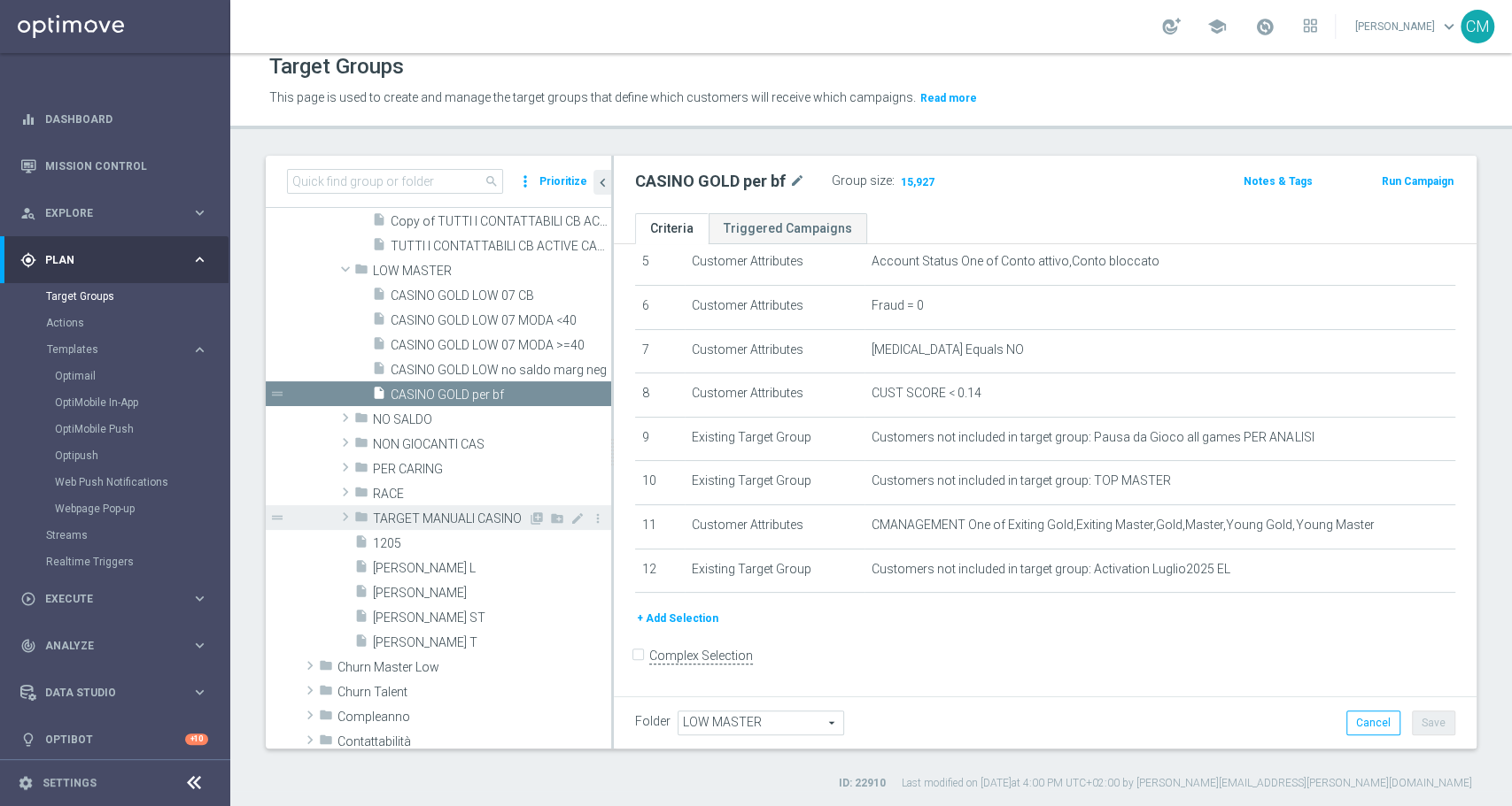
click at [432, 507] on div "folder TARGET MANUALI CASINO" at bounding box center [441, 517] width 174 height 25
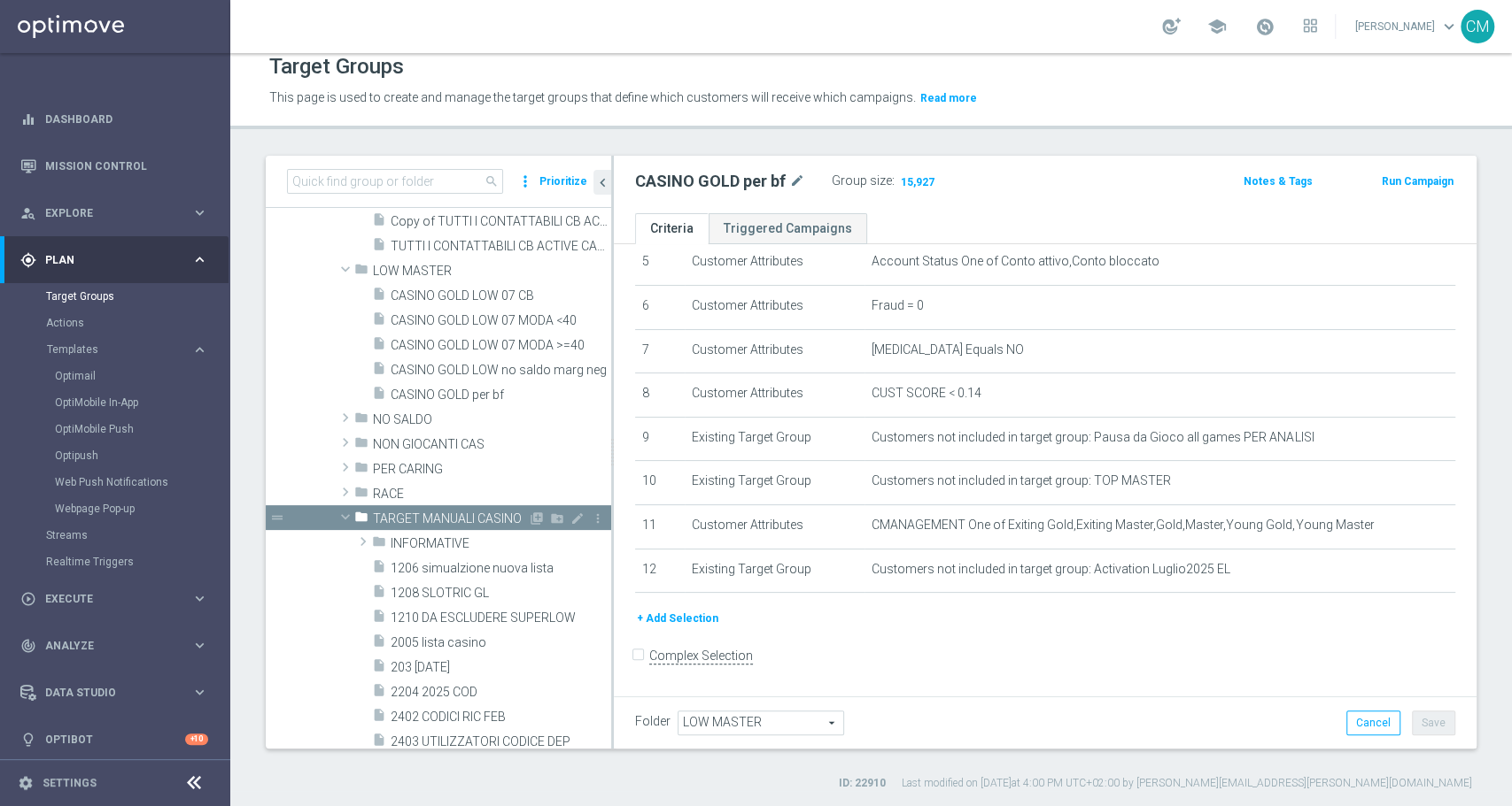
click at [438, 511] on span "TARGET MANUALI CASINO" at bounding box center [450, 518] width 155 height 15
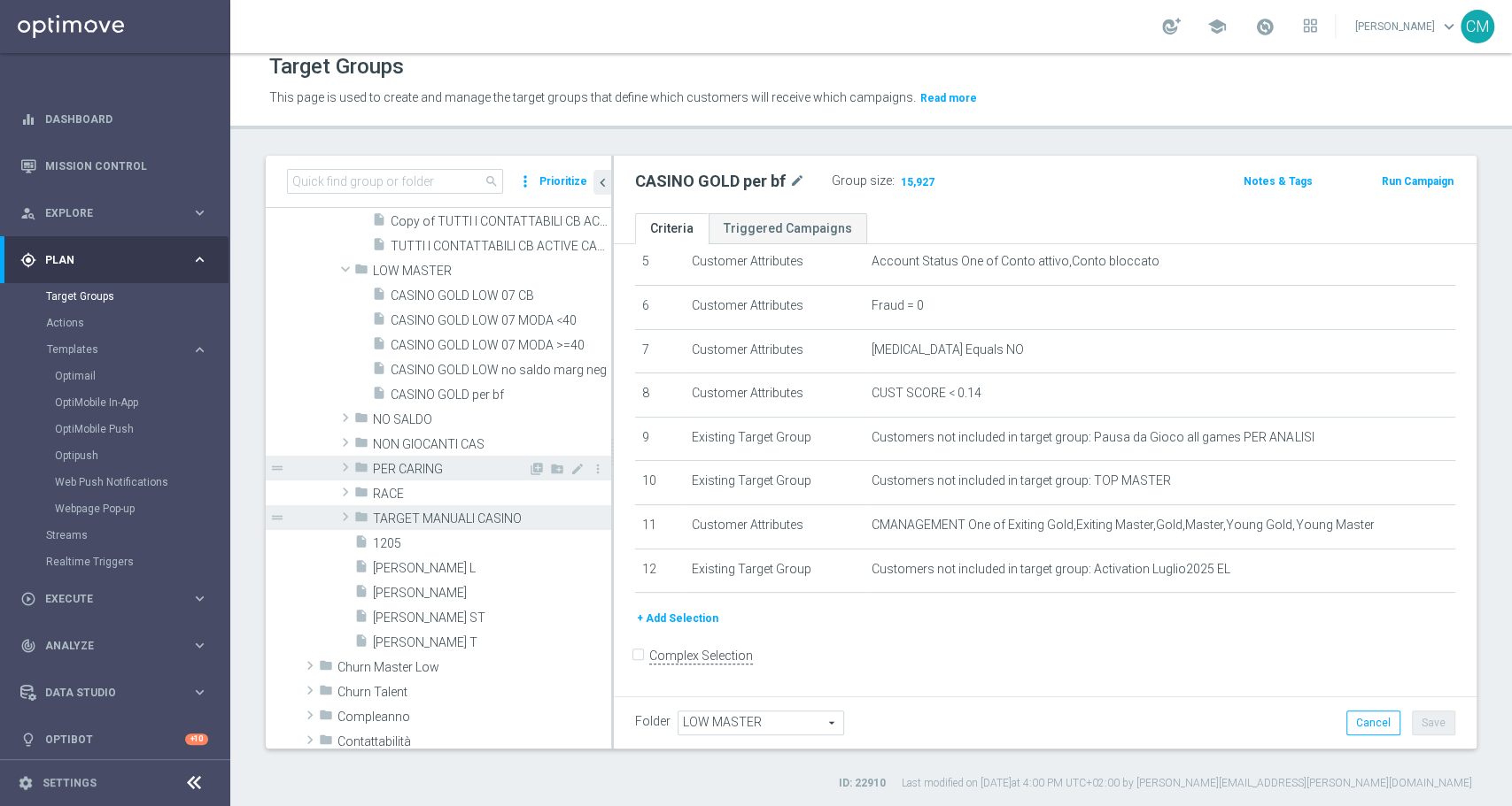
click at [410, 458] on div "folder PER CARING" at bounding box center [441, 467] width 174 height 25
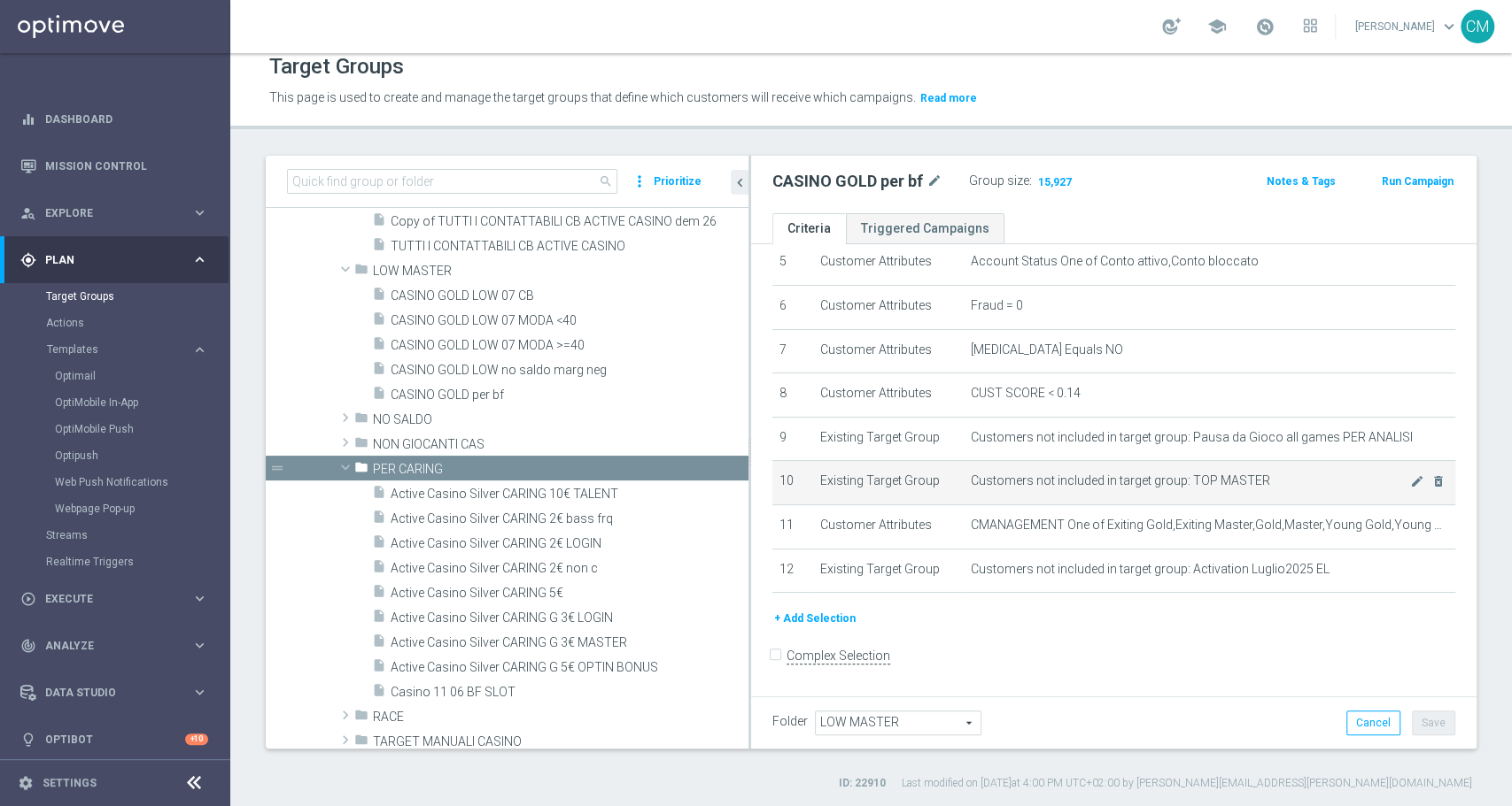
drag, startPoint x: 612, startPoint y: 513, endPoint x: 773, endPoint y: 502, distance: 161.4
click at [773, 502] on as-split "search more_vert Prioritize Customer Target Groups library_add create_new_folder" at bounding box center [870, 452] width 1210 height 593
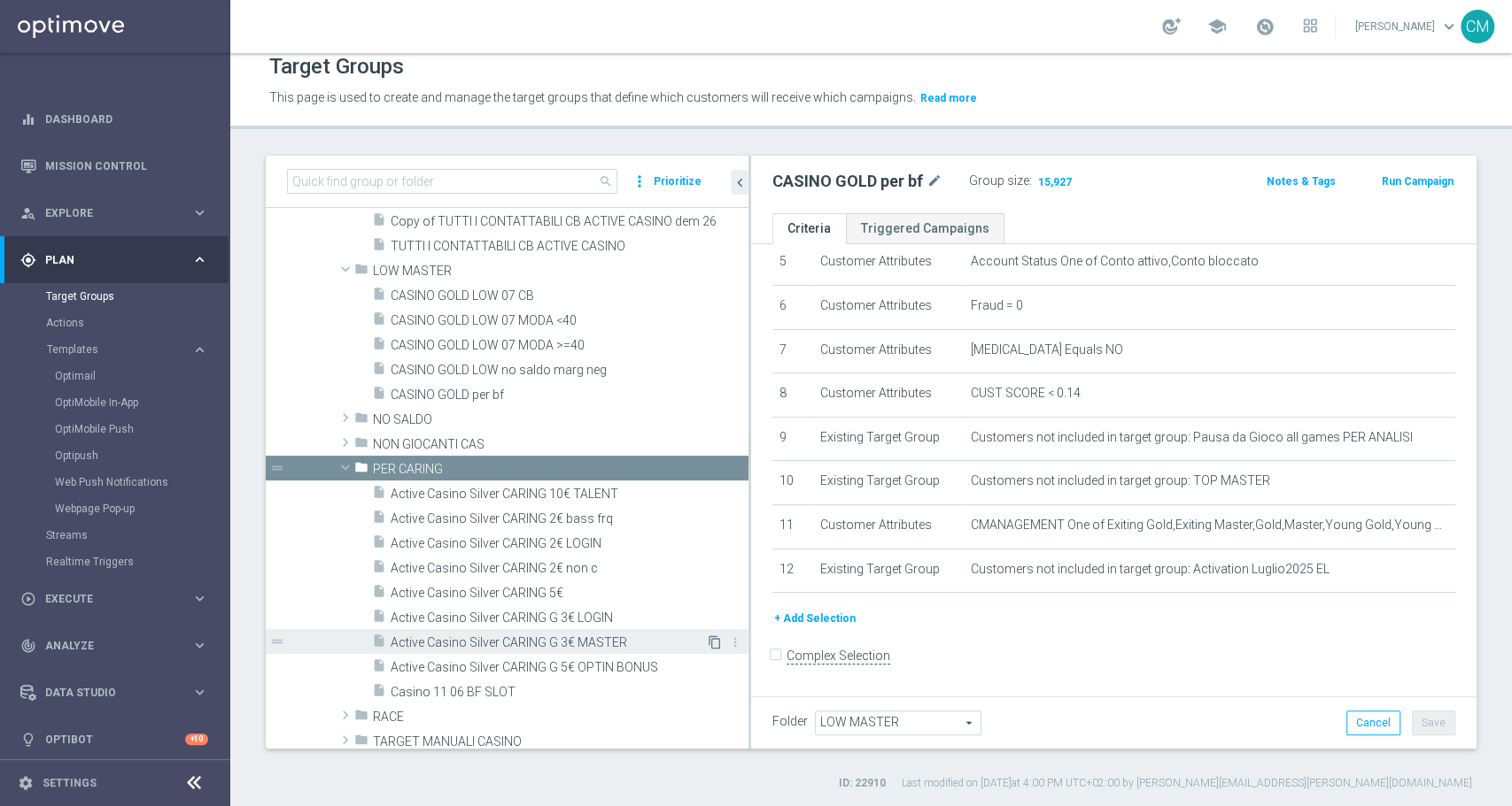
click at [708, 638] on icon "content_copy" at bounding box center [715, 642] width 14 height 14
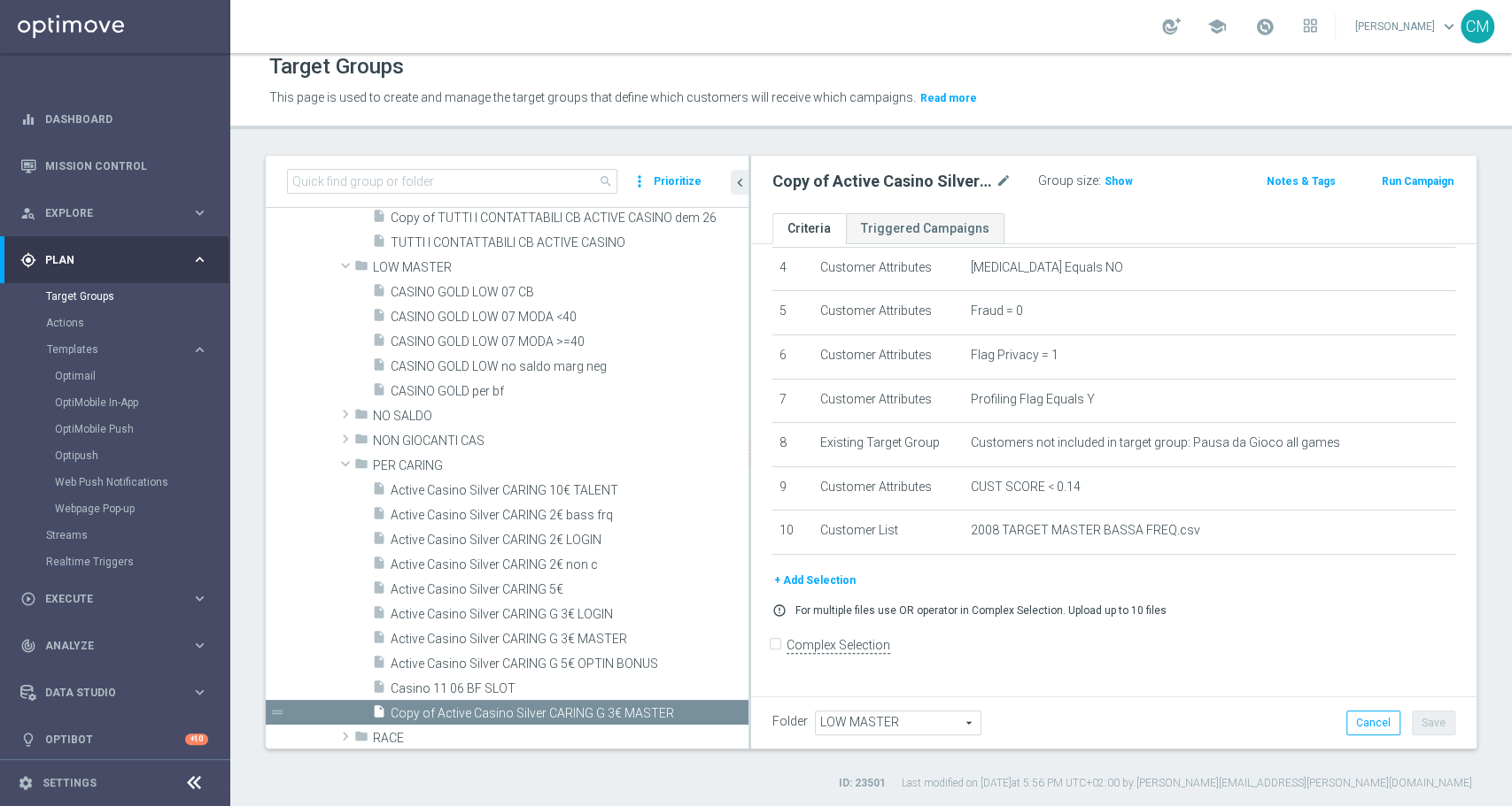
type input "PER CARING"
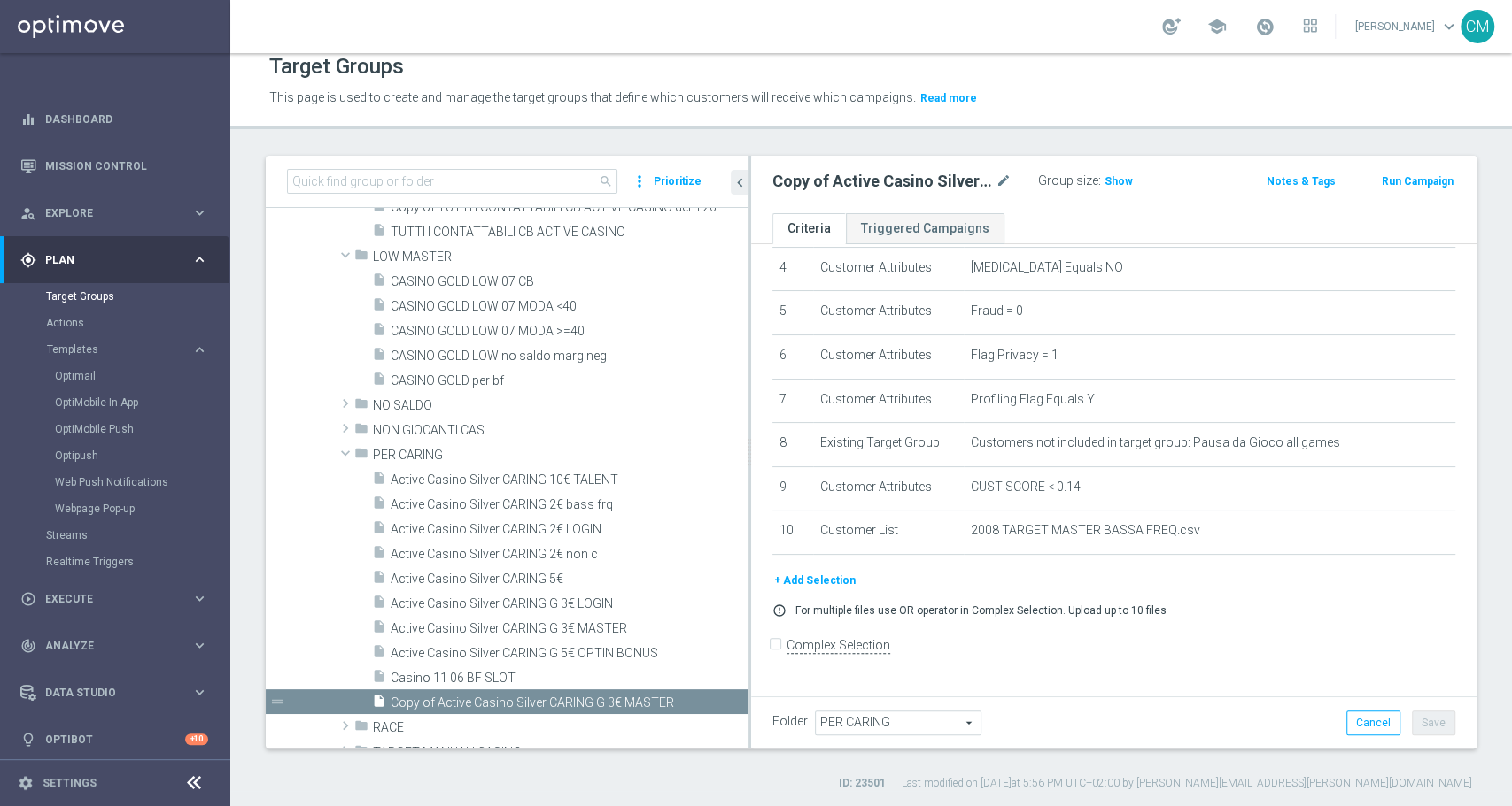
scroll to position [179, 0]
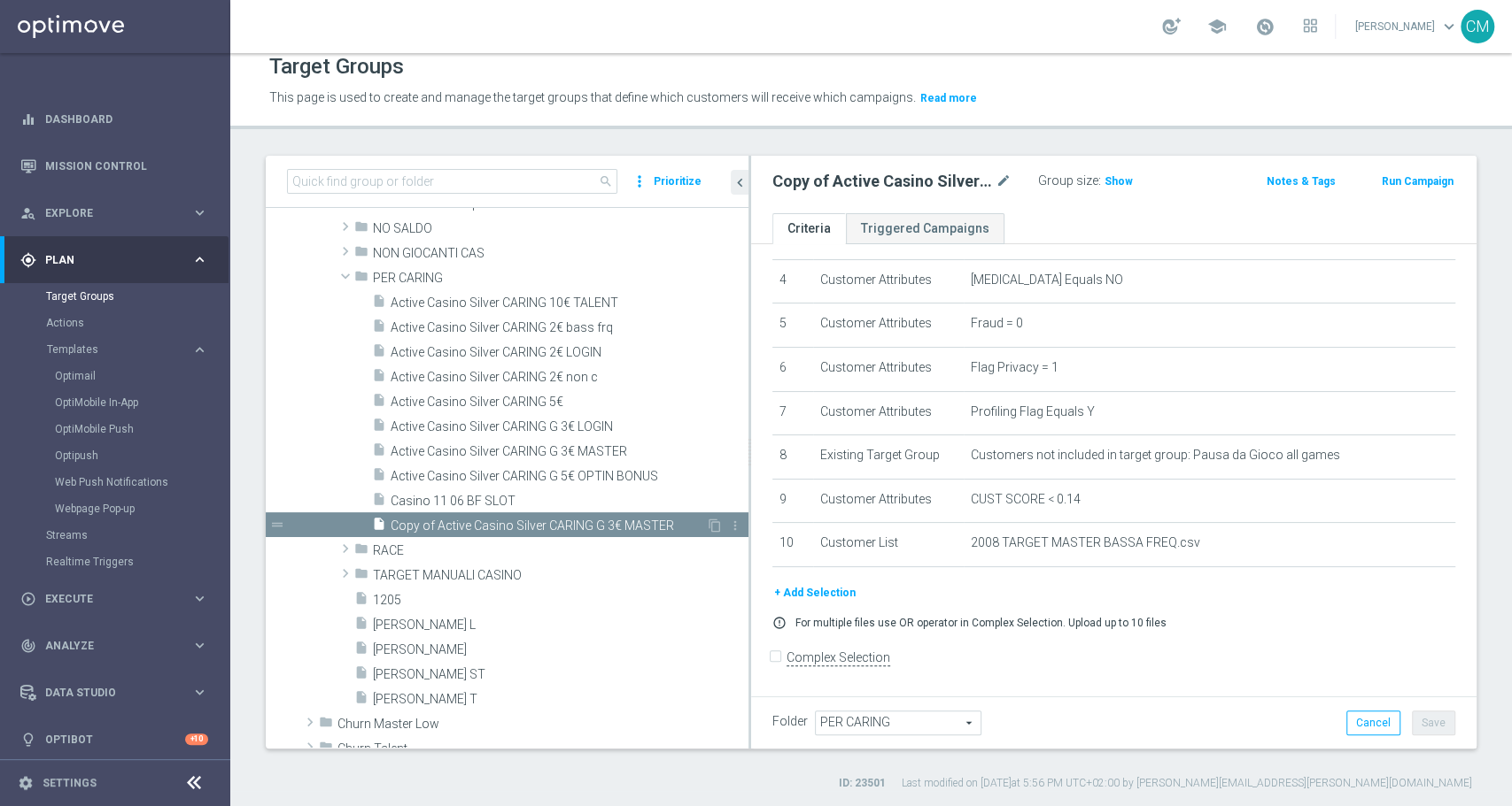
click at [593, 518] on span "Copy of Active Casino Silver CARING G 3€ MASTER" at bounding box center [548, 525] width 315 height 15
click at [1006, 180] on icon "mode_edit" at bounding box center [1003, 181] width 16 height 21
click at [835, 186] on input "Copy of Active Casino Silver CARING G 3€ MASTER" at bounding box center [891, 183] width 239 height 25
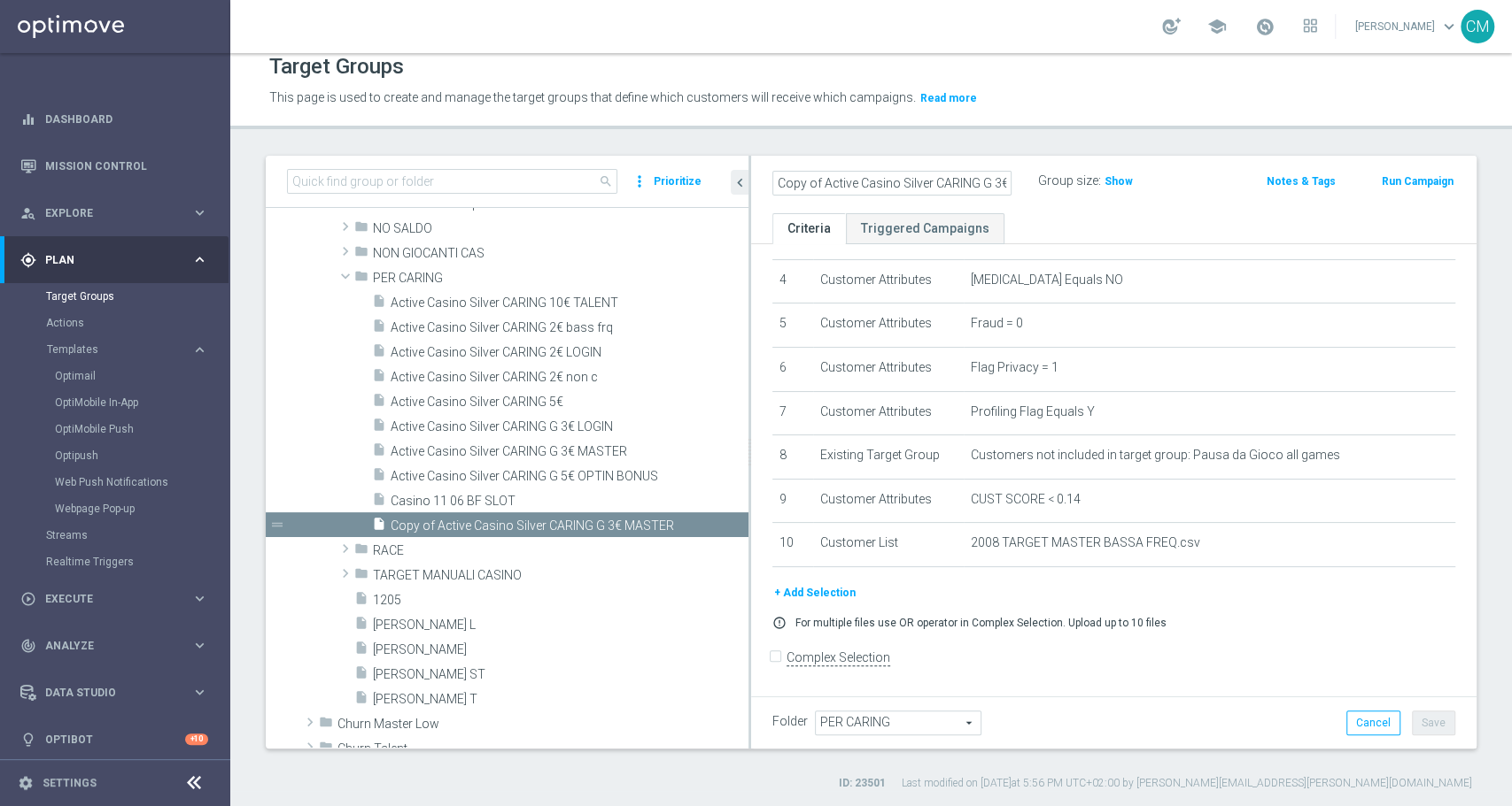
drag, startPoint x: 796, startPoint y: 183, endPoint x: 786, endPoint y: 186, distance: 10.4
click at [786, 186] on input "Copy of Active Casino Silver CARING G 3€ MASTER" at bounding box center [891, 183] width 239 height 25
click at [823, 184] on input "Copy of Active Casino Silver CARING G 3€ MASTER" at bounding box center [891, 183] width 239 height 25
click at [952, 186] on input "Active Casino Silver CARING G 3€ MASTER" at bounding box center [891, 183] width 239 height 25
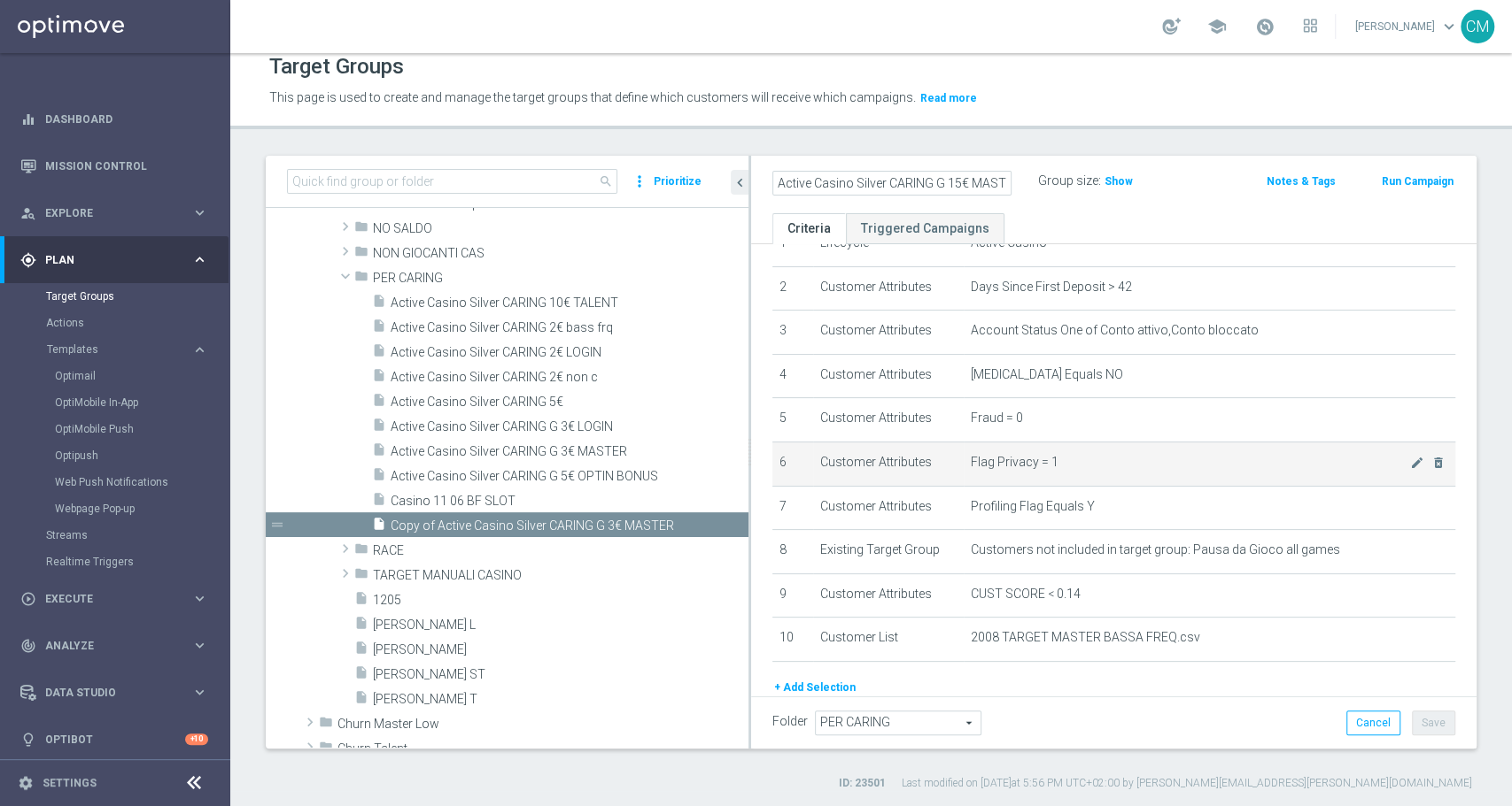
scroll to position [179, 0]
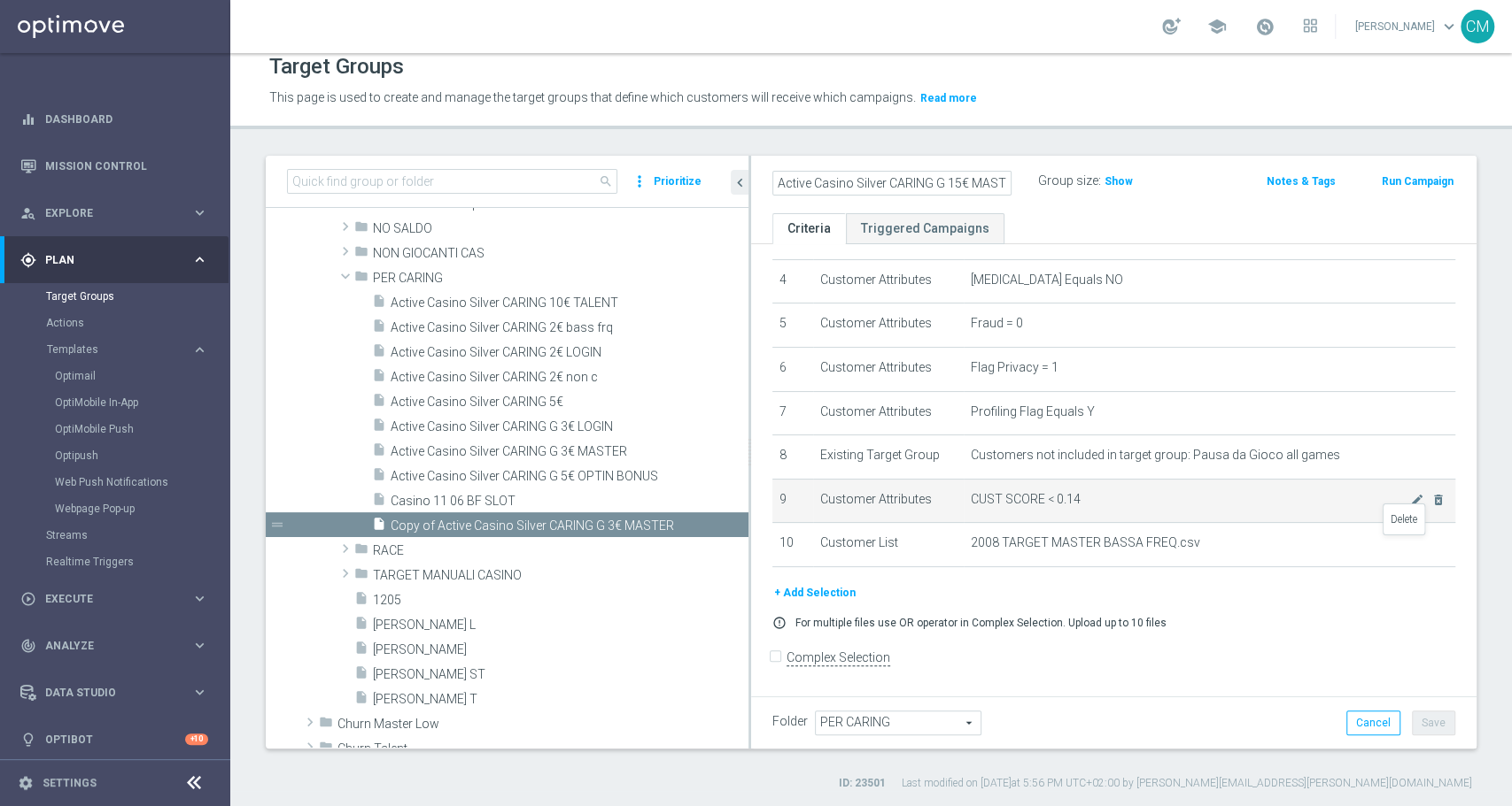
type input "Active Casino Silver CARING G 15€ MASTER"
click at [0, 0] on icon "delete_forever" at bounding box center [0, 0] width 0 height 0
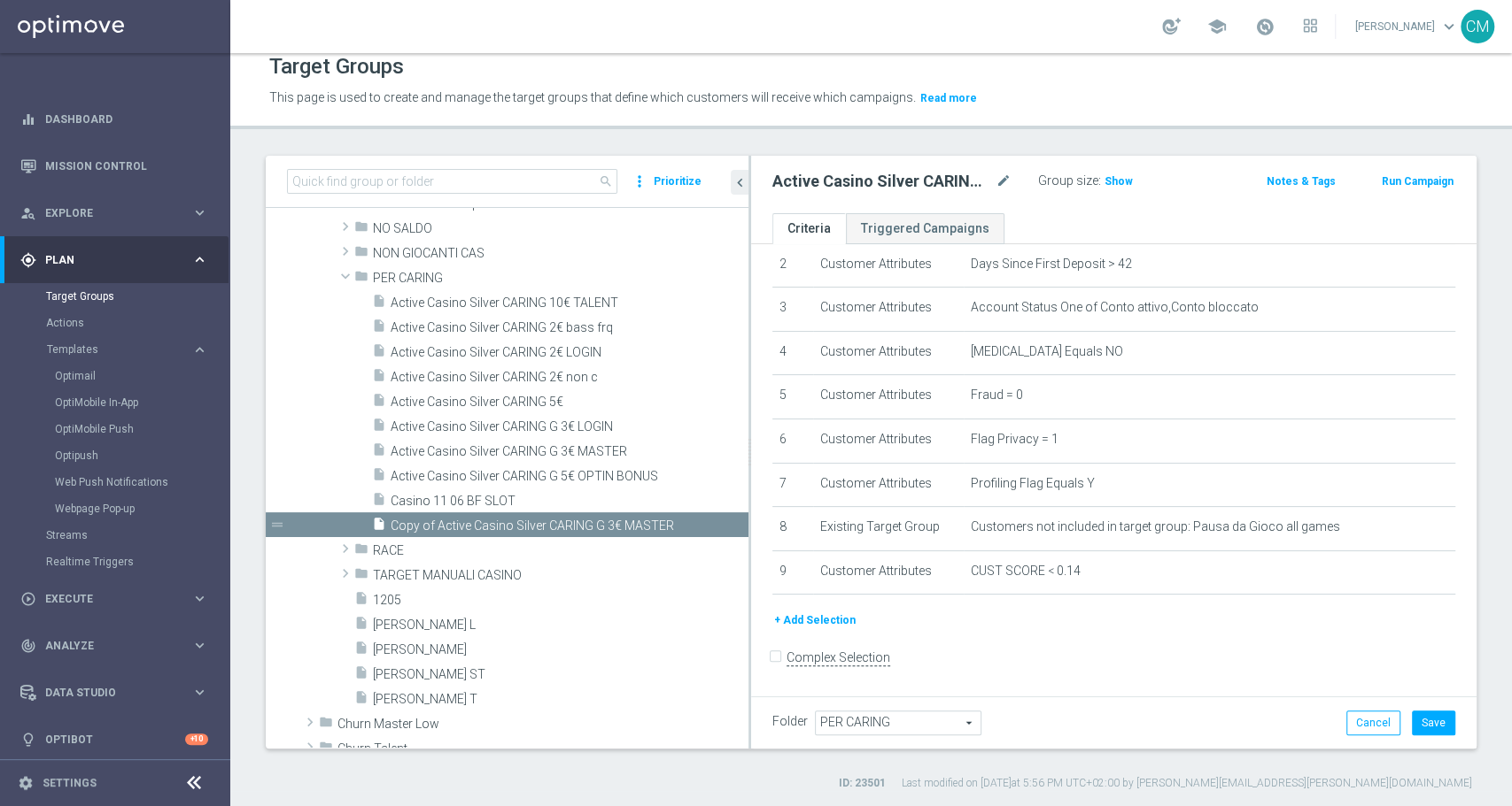
click at [805, 618] on button "+ Add Selection" at bounding box center [814, 619] width 85 height 19
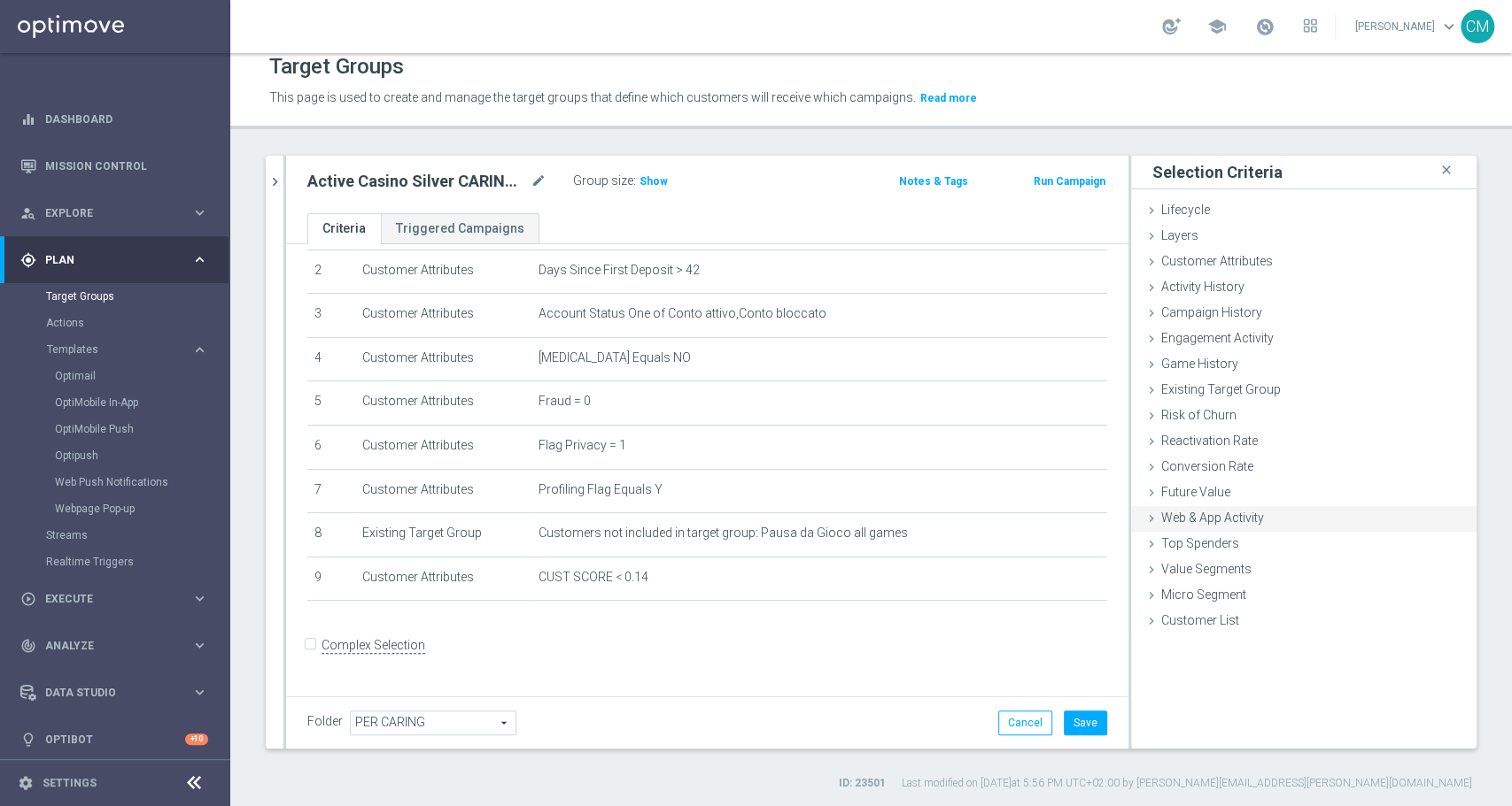
scroll to position [89, 0]
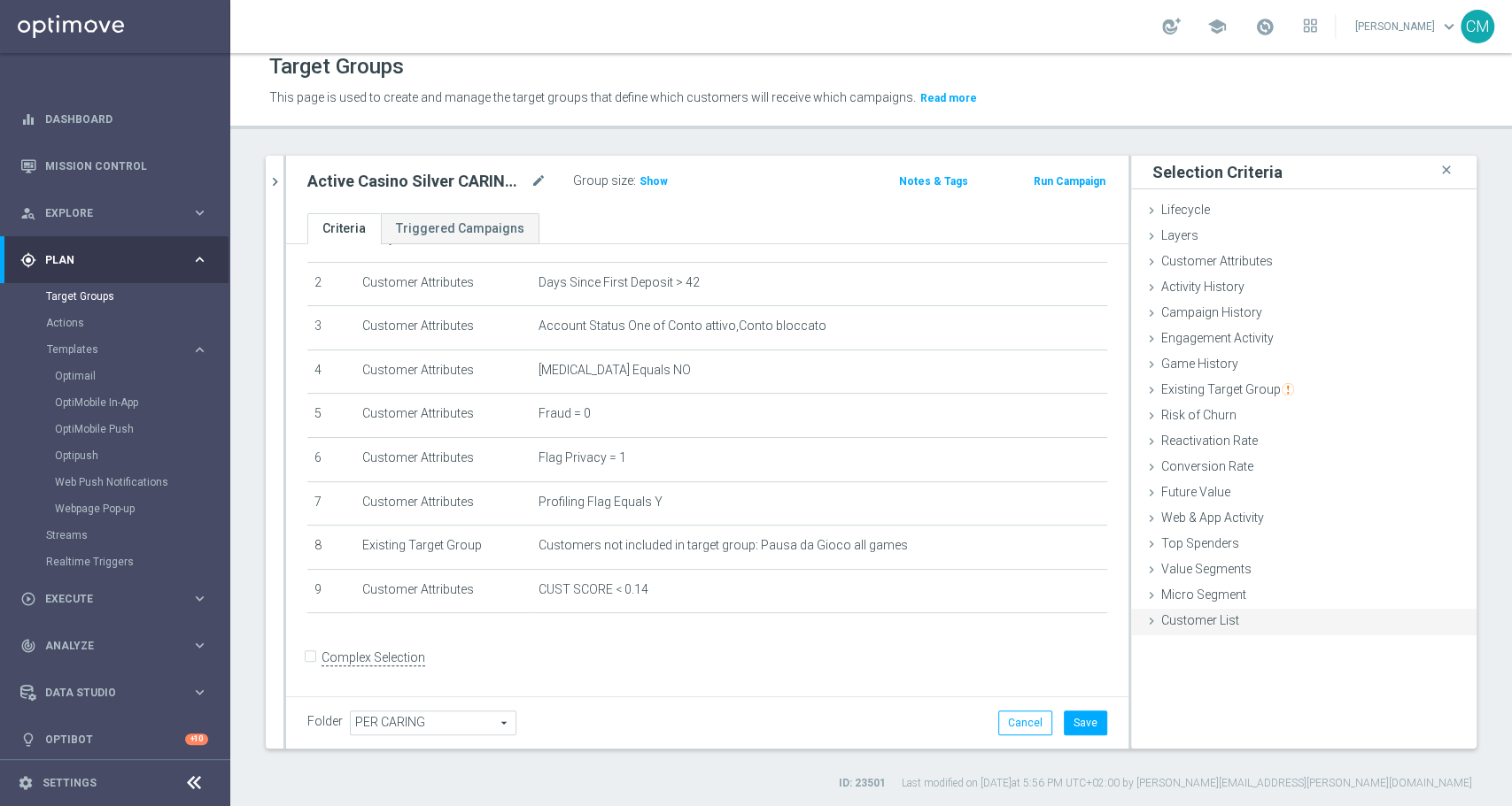
click at [1204, 622] on span "Customer List" at bounding box center [1200, 620] width 78 height 14
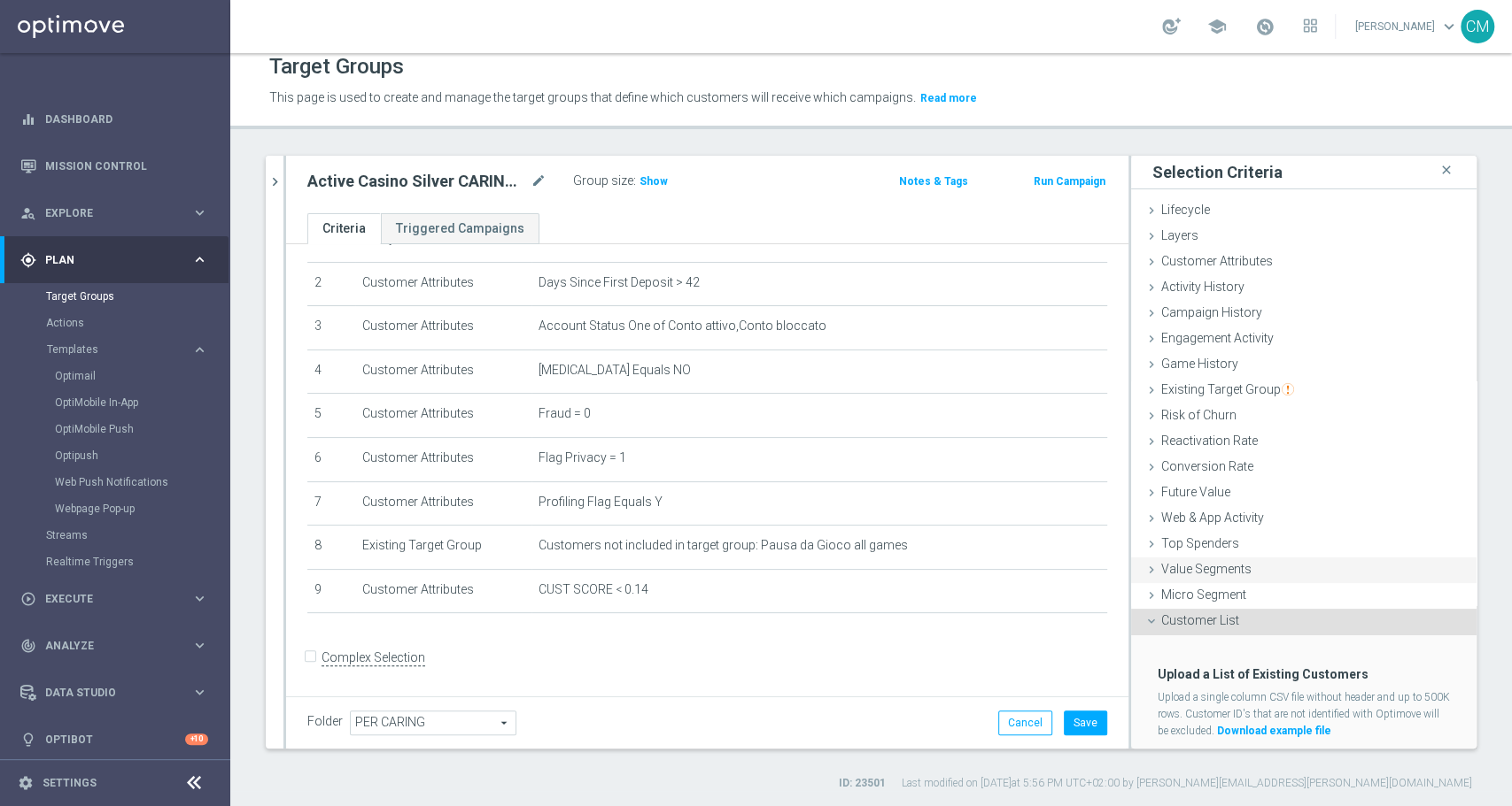
scroll to position [44, 0]
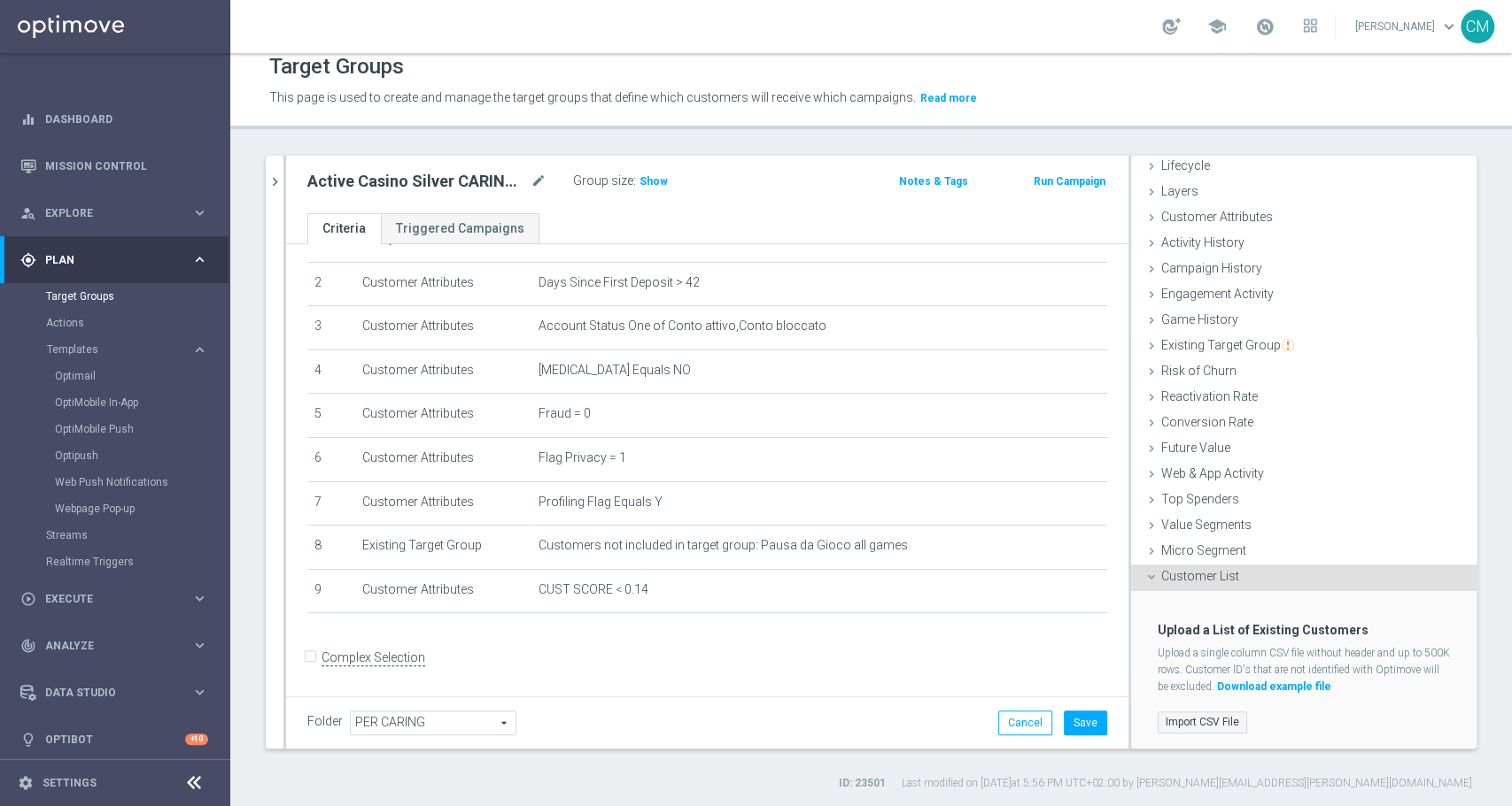
click at [1204, 718] on label "Import CSV File" at bounding box center [1201, 722] width 89 height 22
click at [0, 0] on input "Import CSV File" at bounding box center [0, 0] width 0 height 0
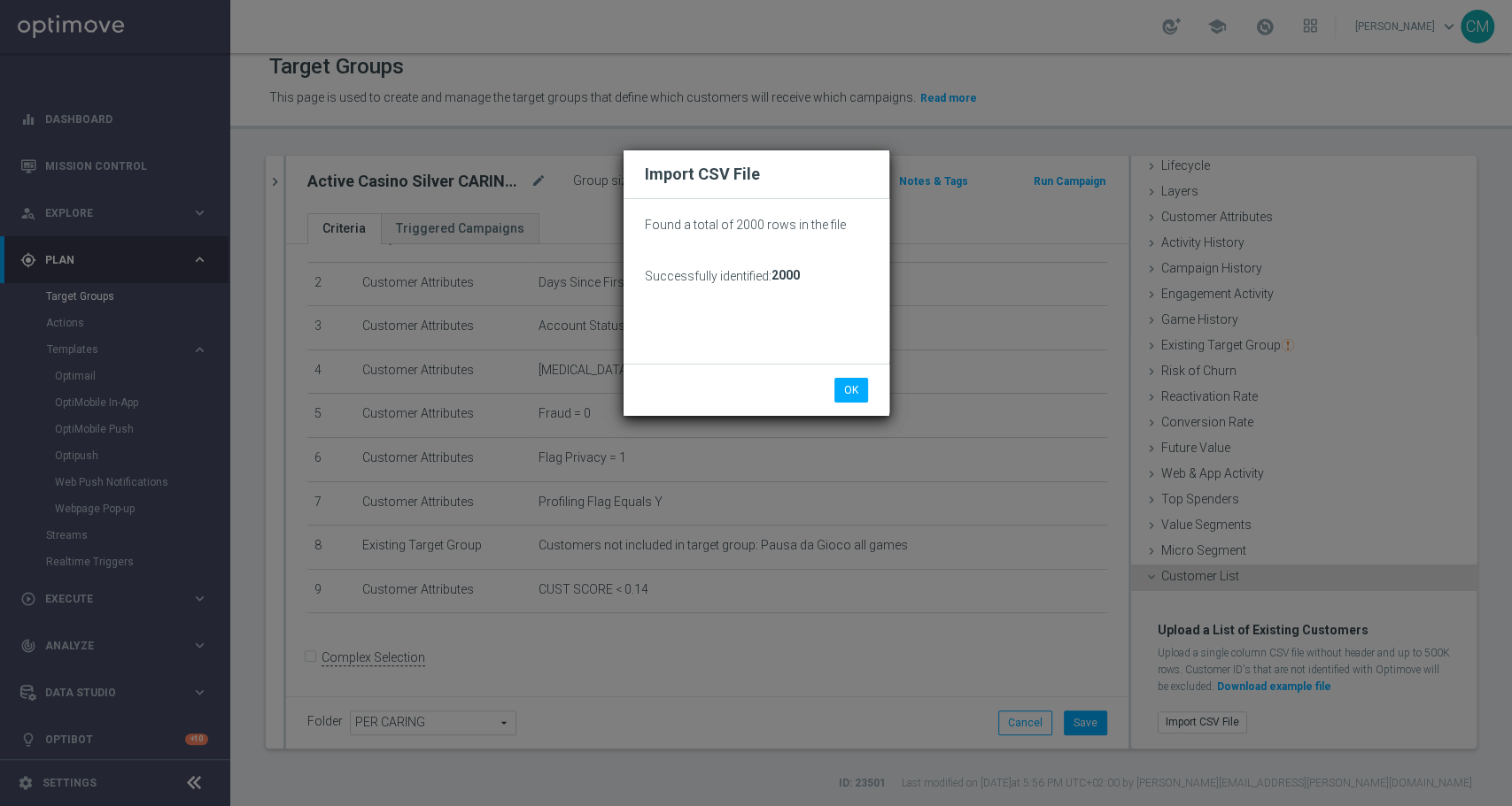
click at [850, 393] on body "Import CSV File Found a total of 2000 rows in the file Successfully identified:…" at bounding box center [756, 403] width 1512 height 806
click at [857, 391] on button "OK" at bounding box center [851, 390] width 34 height 25
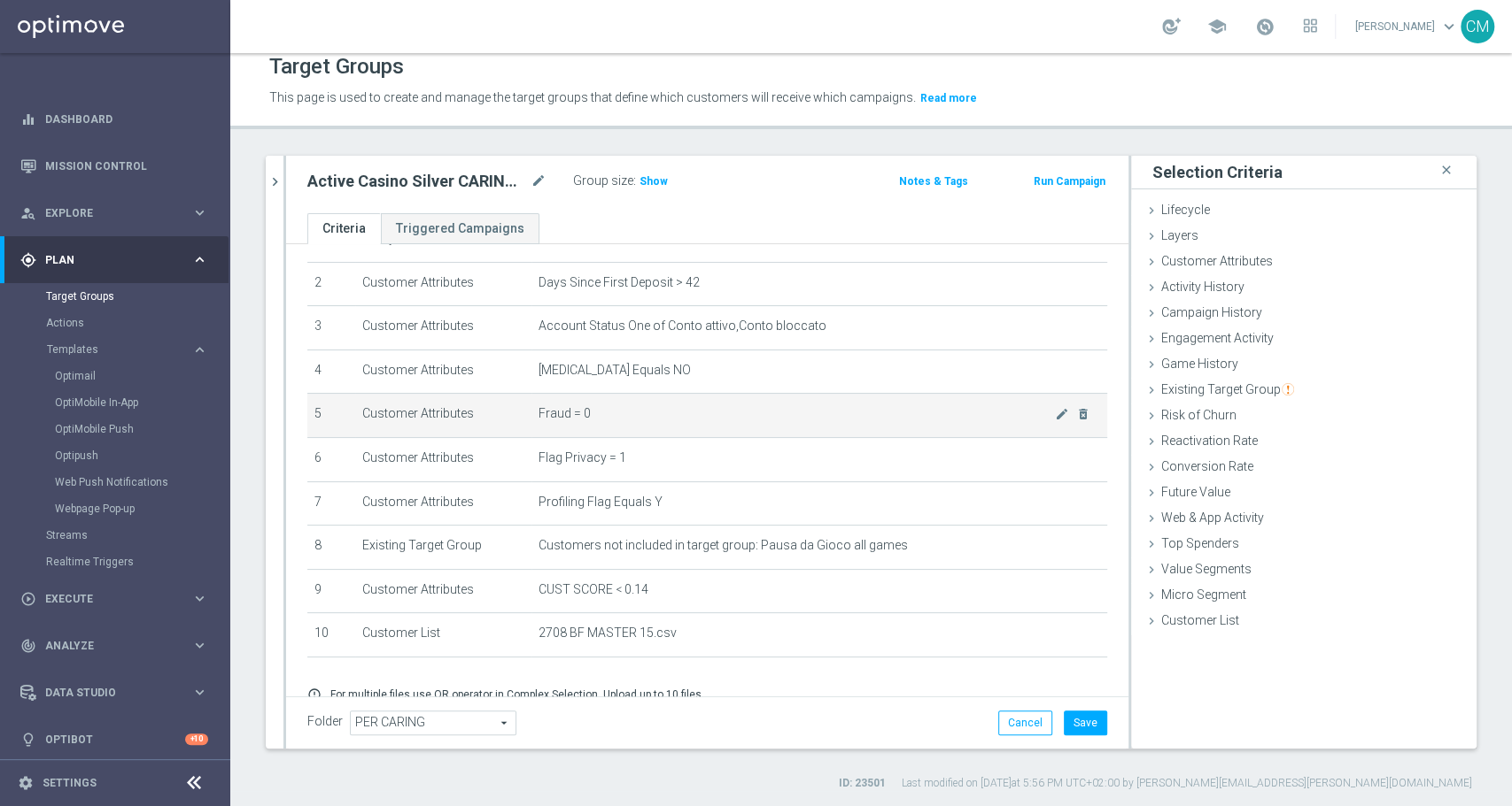
scroll to position [160, 0]
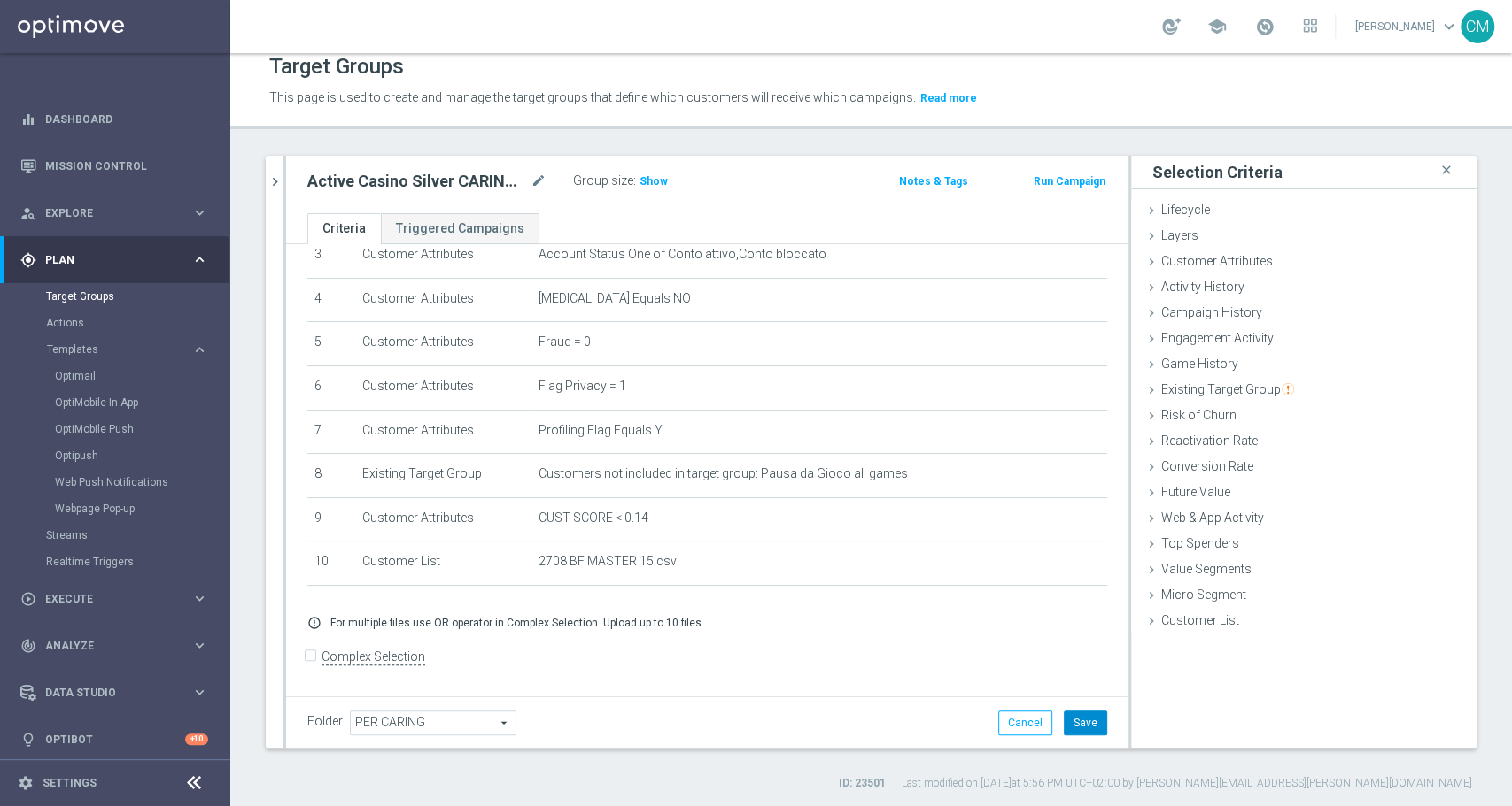
click at [1063, 733] on button "Save" at bounding box center [1084, 723] width 43 height 25
click at [539, 180] on icon "mode_edit" at bounding box center [539, 181] width 16 height 21
click at [288, 181] on div "Active Casino Silver CARING G 15€ MASTER mode_edit Group size : Show Notes & Ta…" at bounding box center [707, 185] width 842 height 58
click at [268, 181] on icon "chevron_right" at bounding box center [275, 182] width 17 height 17
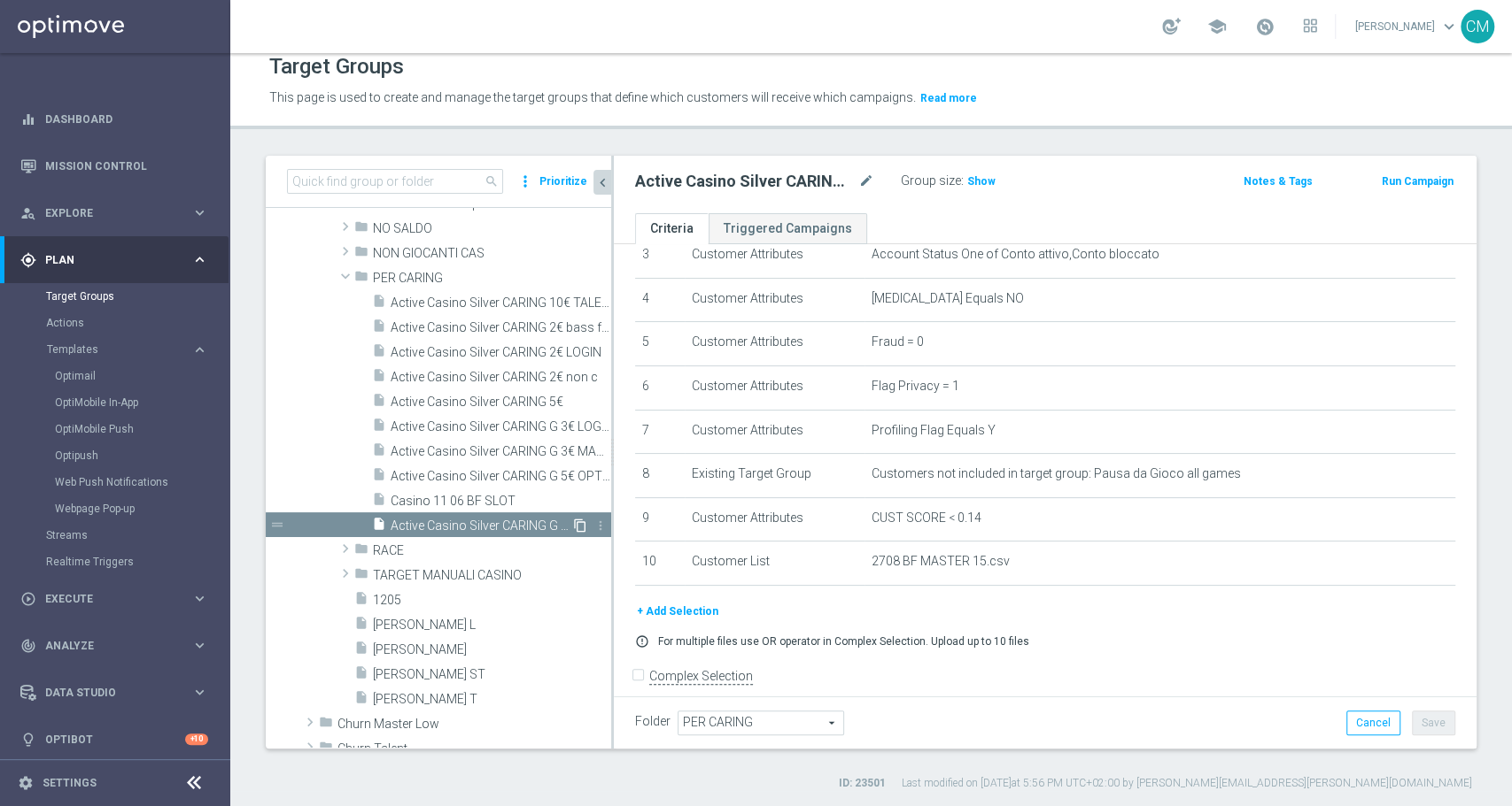
click at [573, 522] on icon "content_copy" at bounding box center [580, 525] width 14 height 14
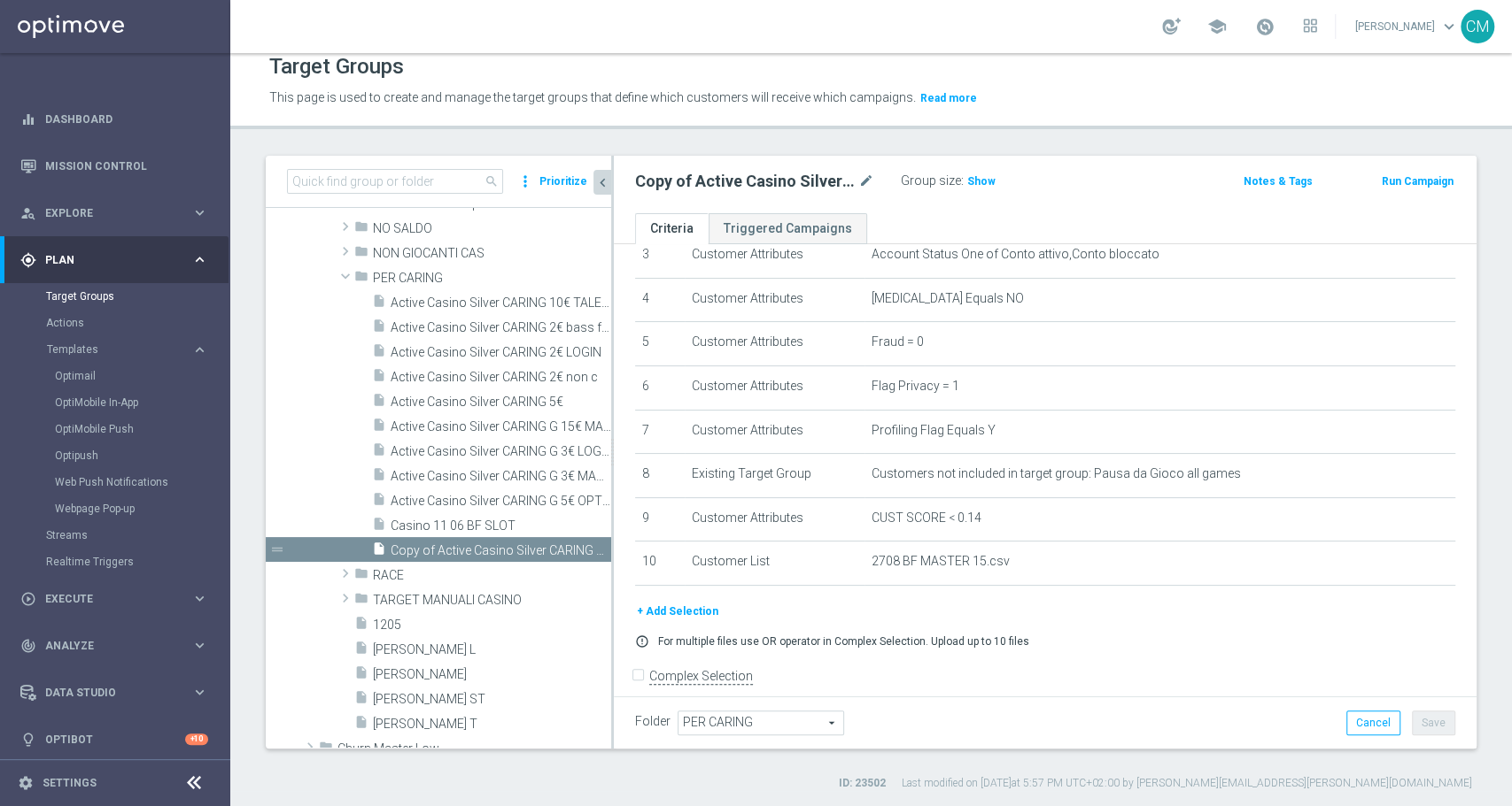
scroll to position [603, 0]
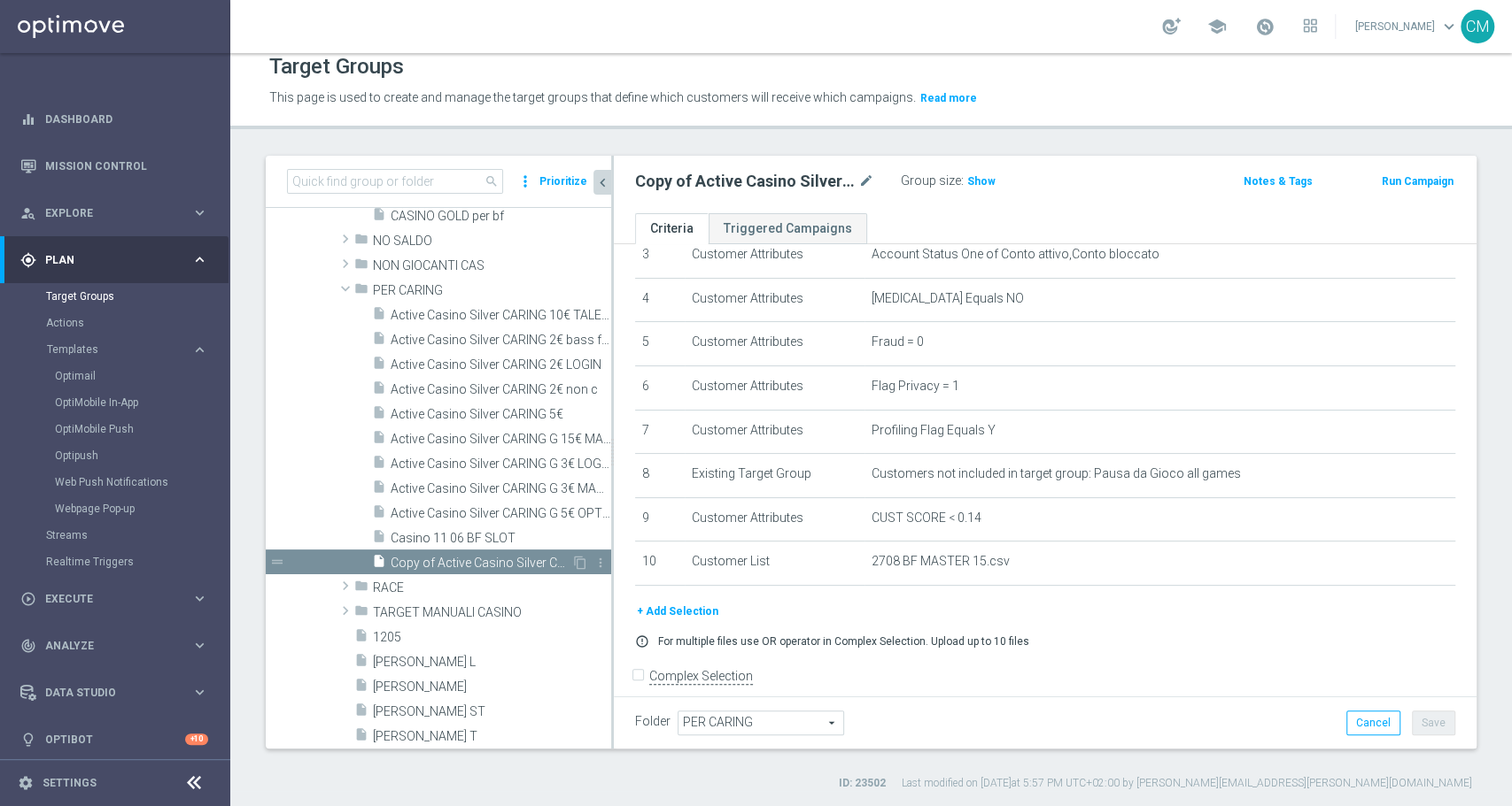
click at [525, 549] on div "insert_drive_file Copy of Active Casino Silver CARING G 15€ MASTER" at bounding box center [471, 561] width 199 height 25
click at [865, 181] on icon "mode_edit" at bounding box center [866, 181] width 16 height 21
click at [667, 182] on input "Copy of Active Casino Silver CARING G 15€ MASTER" at bounding box center [754, 183] width 239 height 25
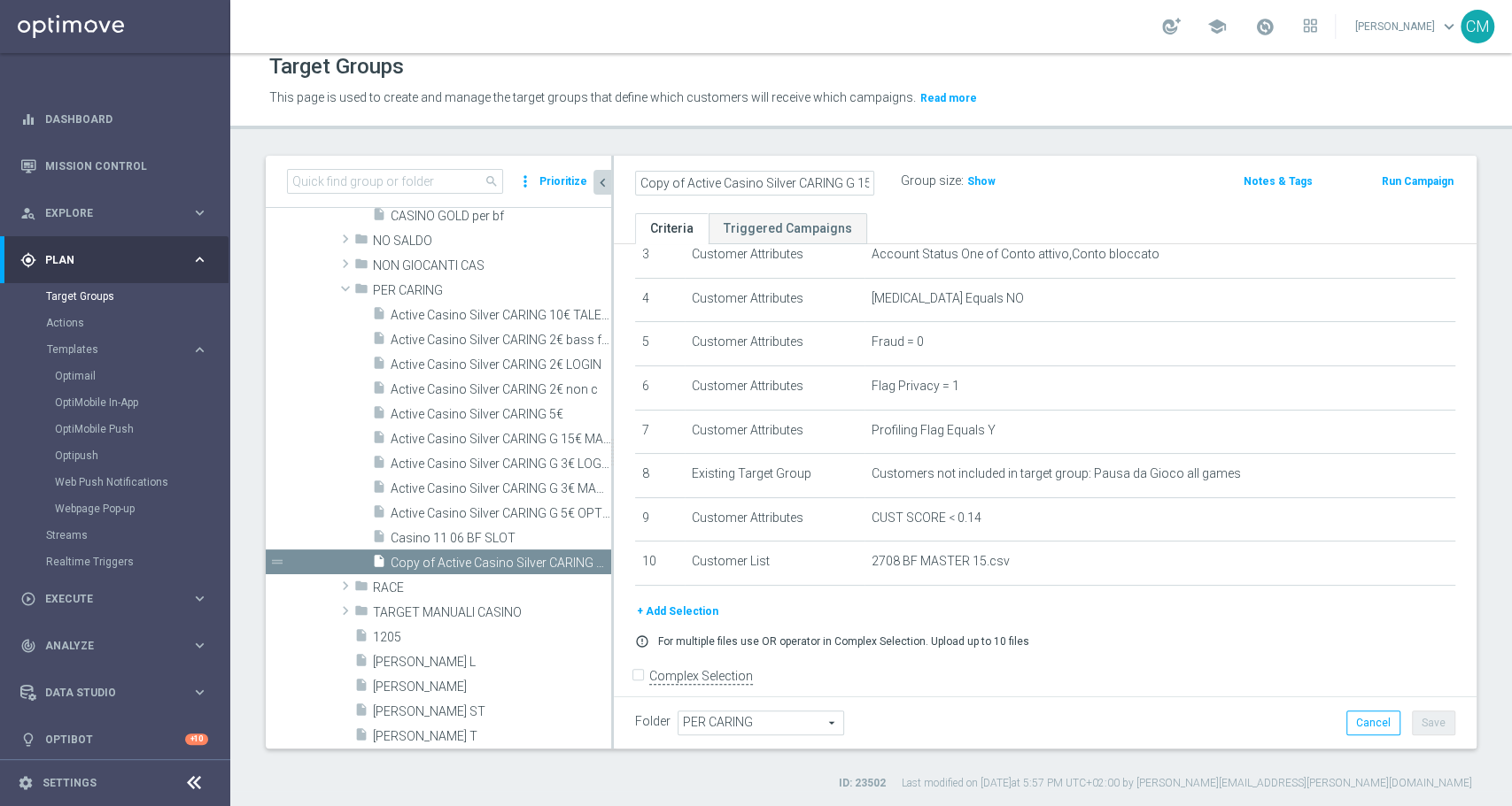
drag, startPoint x: 650, startPoint y: 182, endPoint x: 641, endPoint y: 183, distance: 9.1
click at [641, 183] on input "Copy of Active Casino Silver CARING G 15€ MASTER" at bounding box center [754, 183] width 239 height 25
click at [677, 183] on input "Copy of Active Casino Silver CARING G 15€ MASTER" at bounding box center [754, 183] width 239 height 25
click at [684, 178] on input "Copy of Active Casino Silver CARING G 15€ MASTER" at bounding box center [754, 183] width 239 height 25
click at [821, 180] on input "Active Casino Silver CARING G 15€ MASTER" at bounding box center [754, 183] width 239 height 25
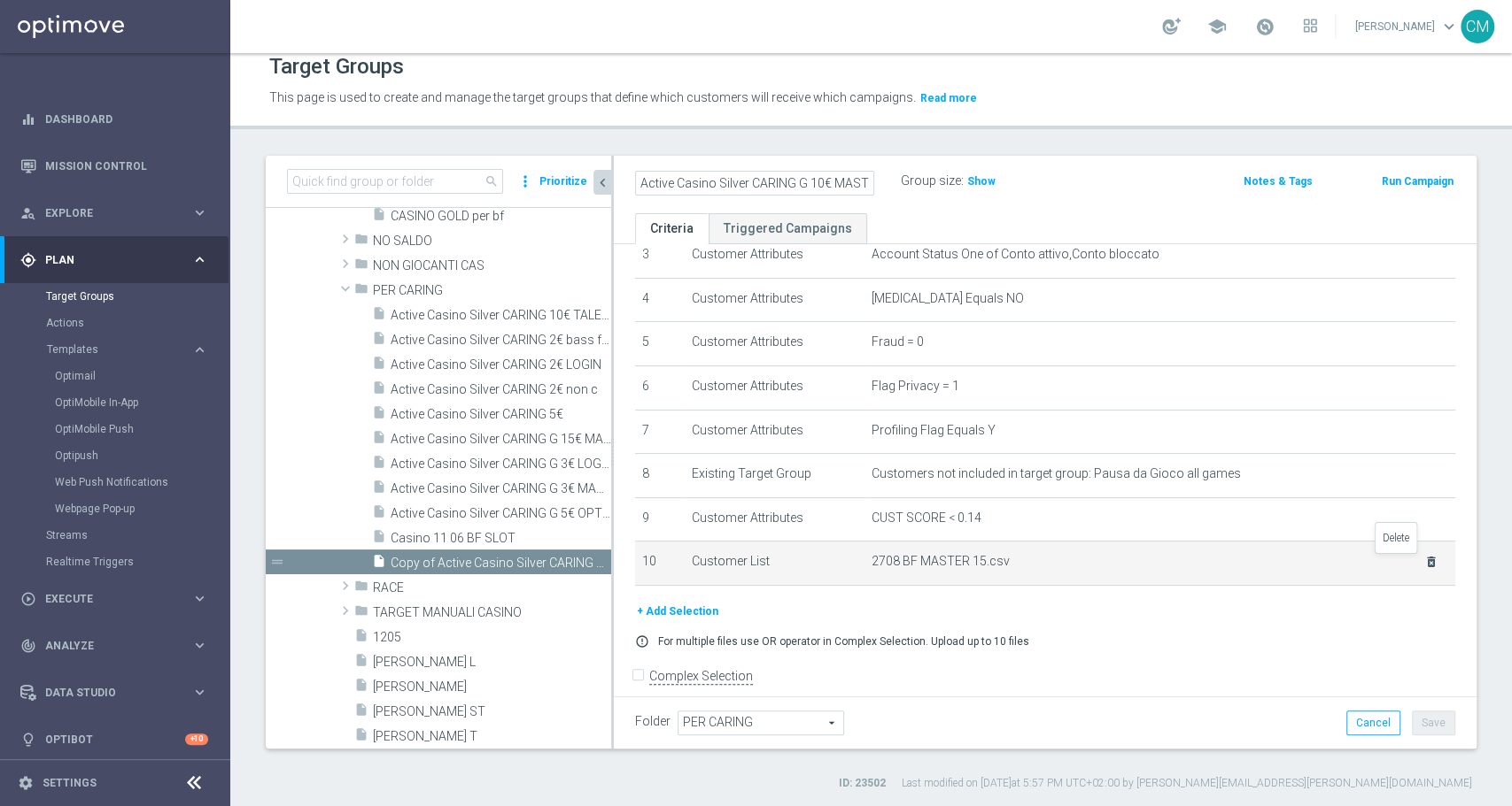
type input "Active Casino Silver CARING G 10€ MASTER"
click at [1424, 564] on icon "delete_forever" at bounding box center [1431, 562] width 14 height 14
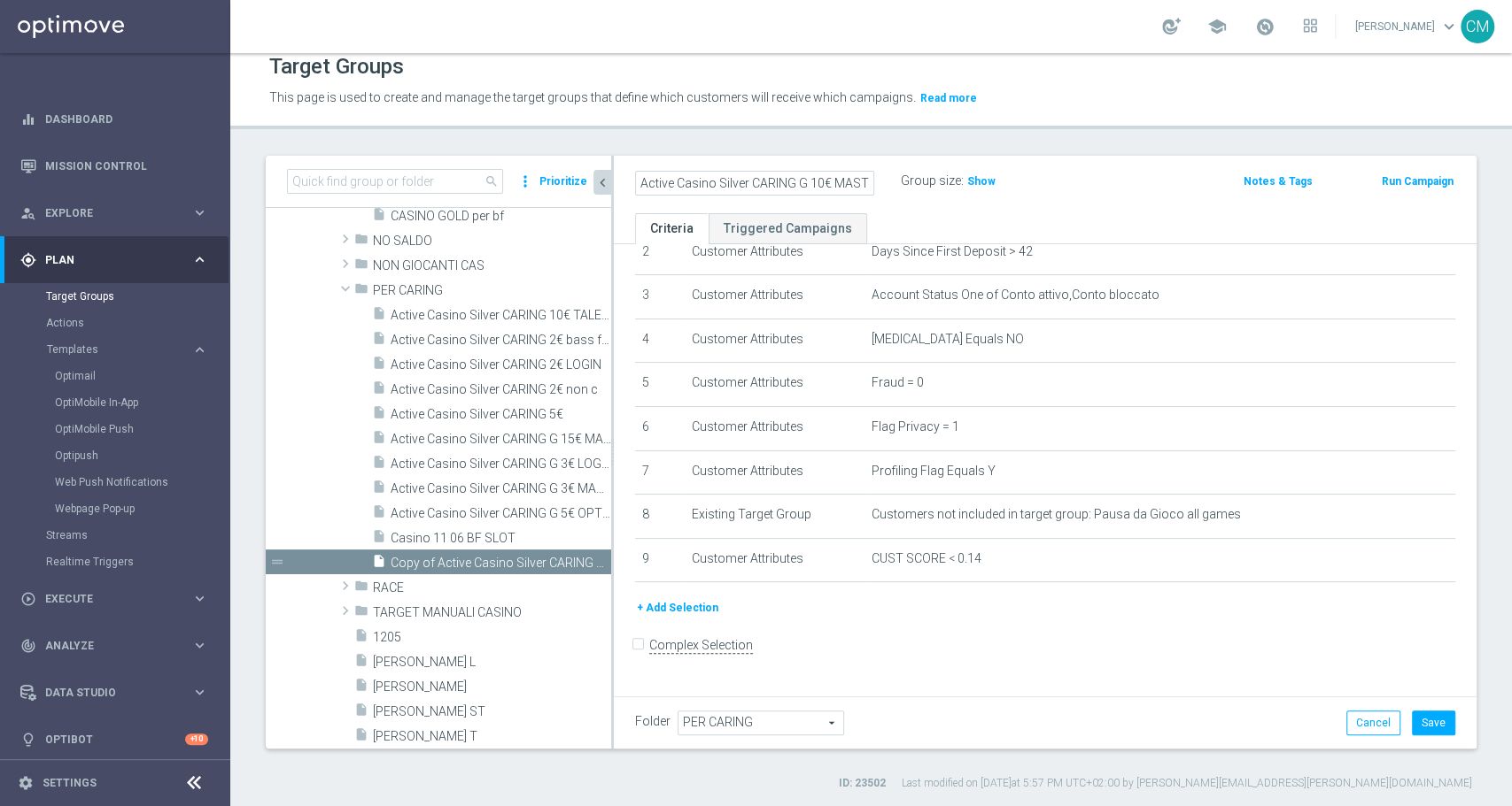
scroll to position [107, 0]
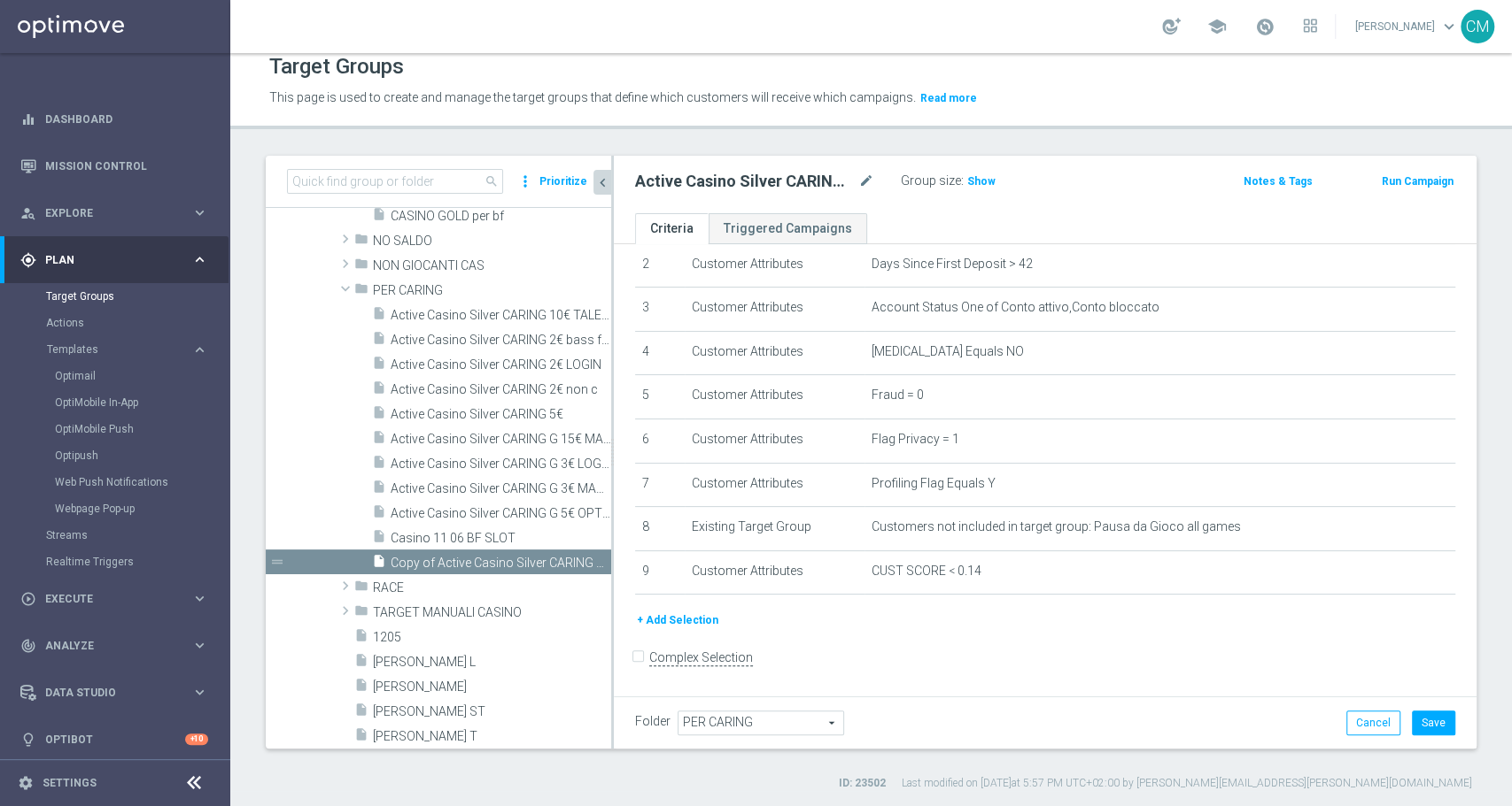
click at [709, 617] on button "+ Add Selection" at bounding box center [677, 619] width 85 height 19
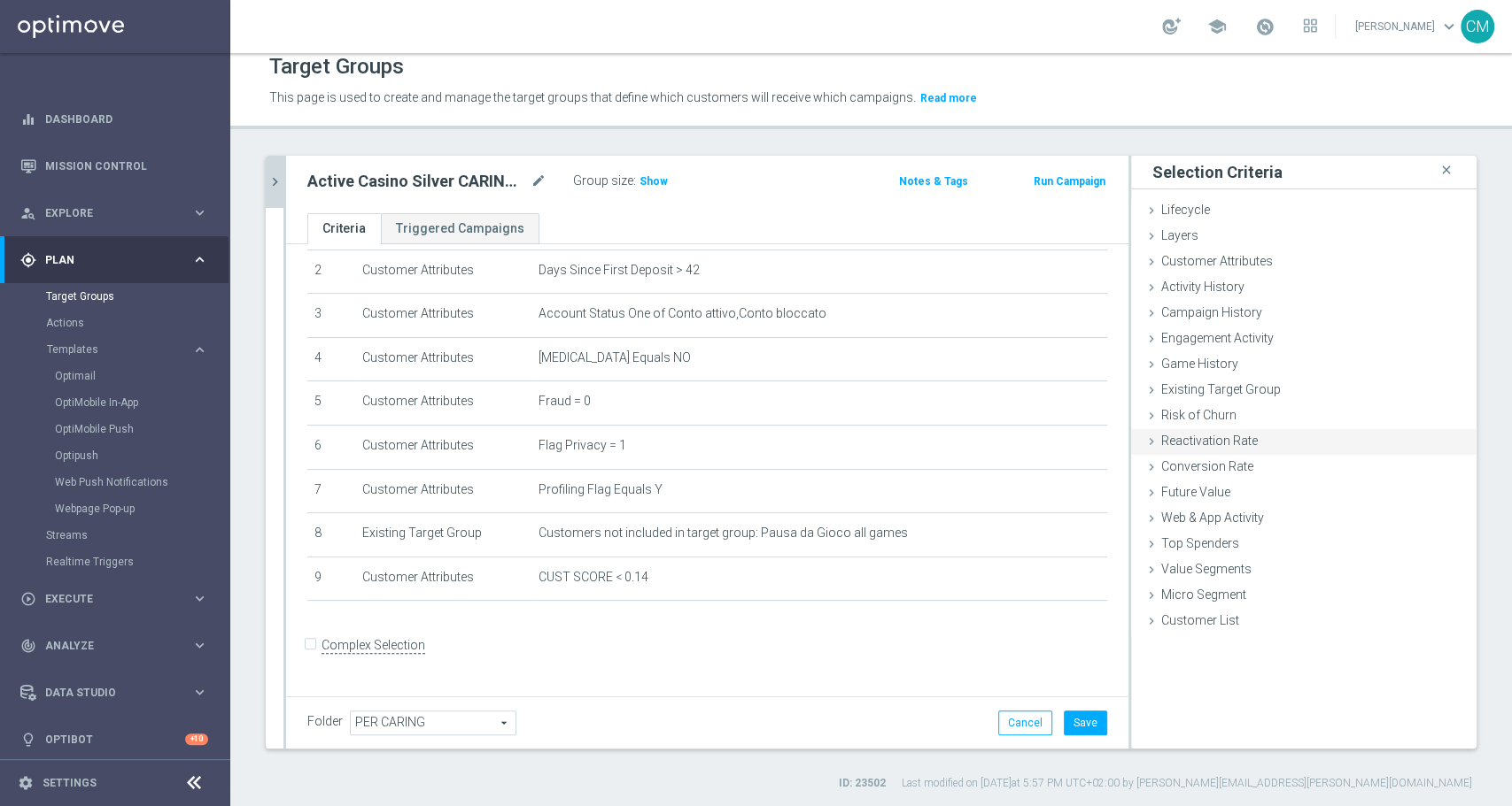
scroll to position [89, 0]
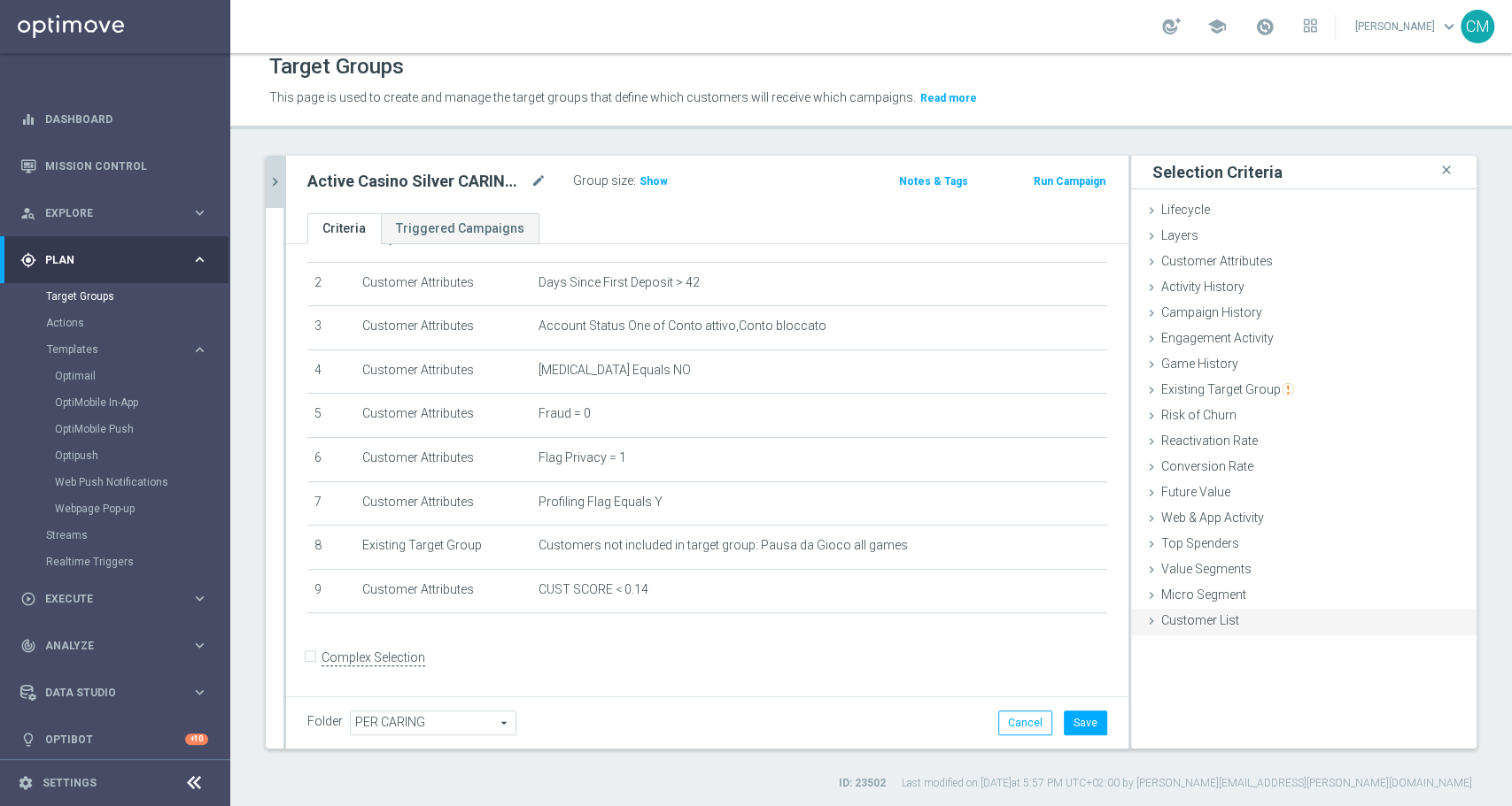
click at [1190, 616] on span "Customer List" at bounding box center [1200, 620] width 78 height 14
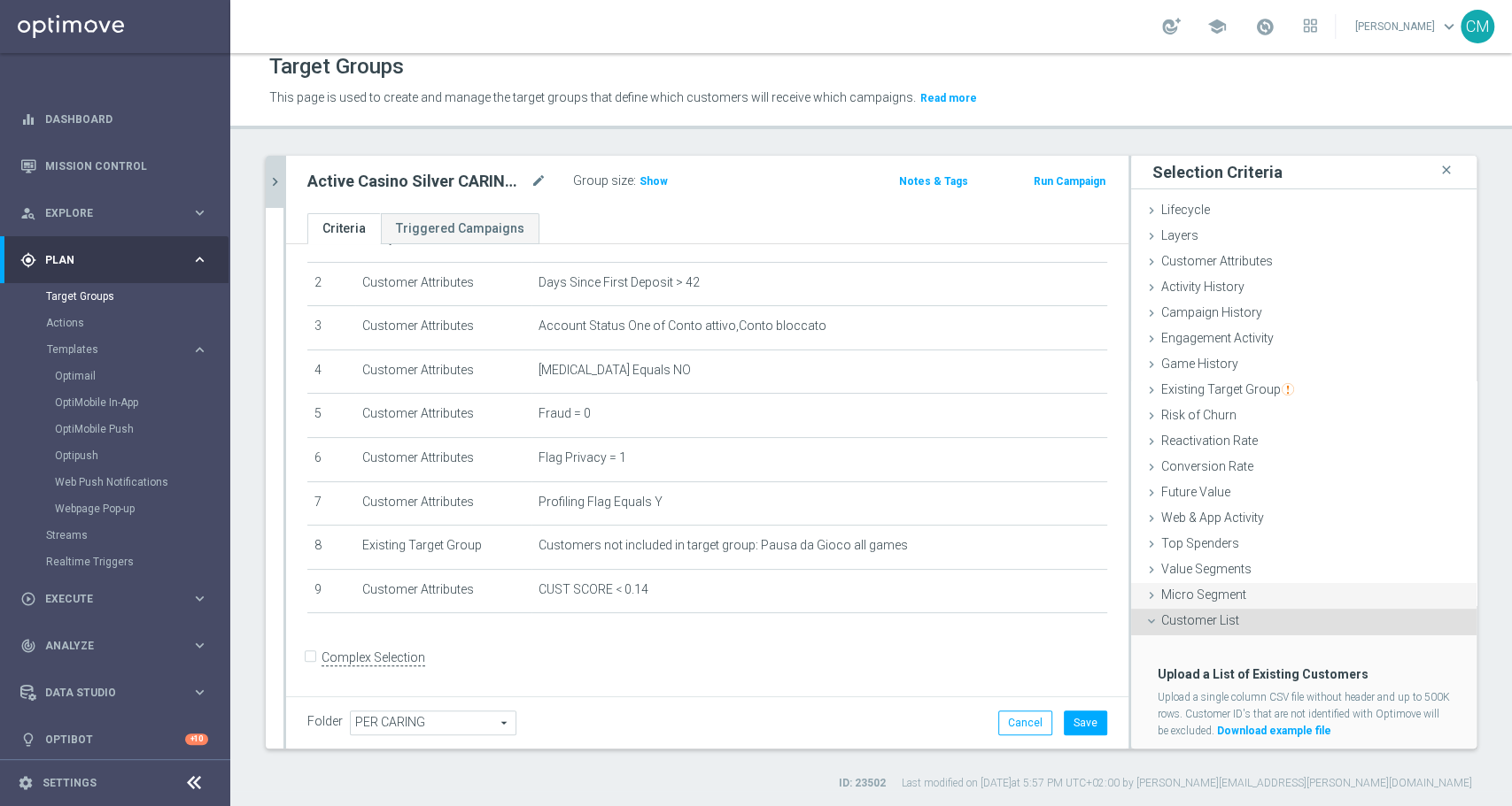
scroll to position [44, 0]
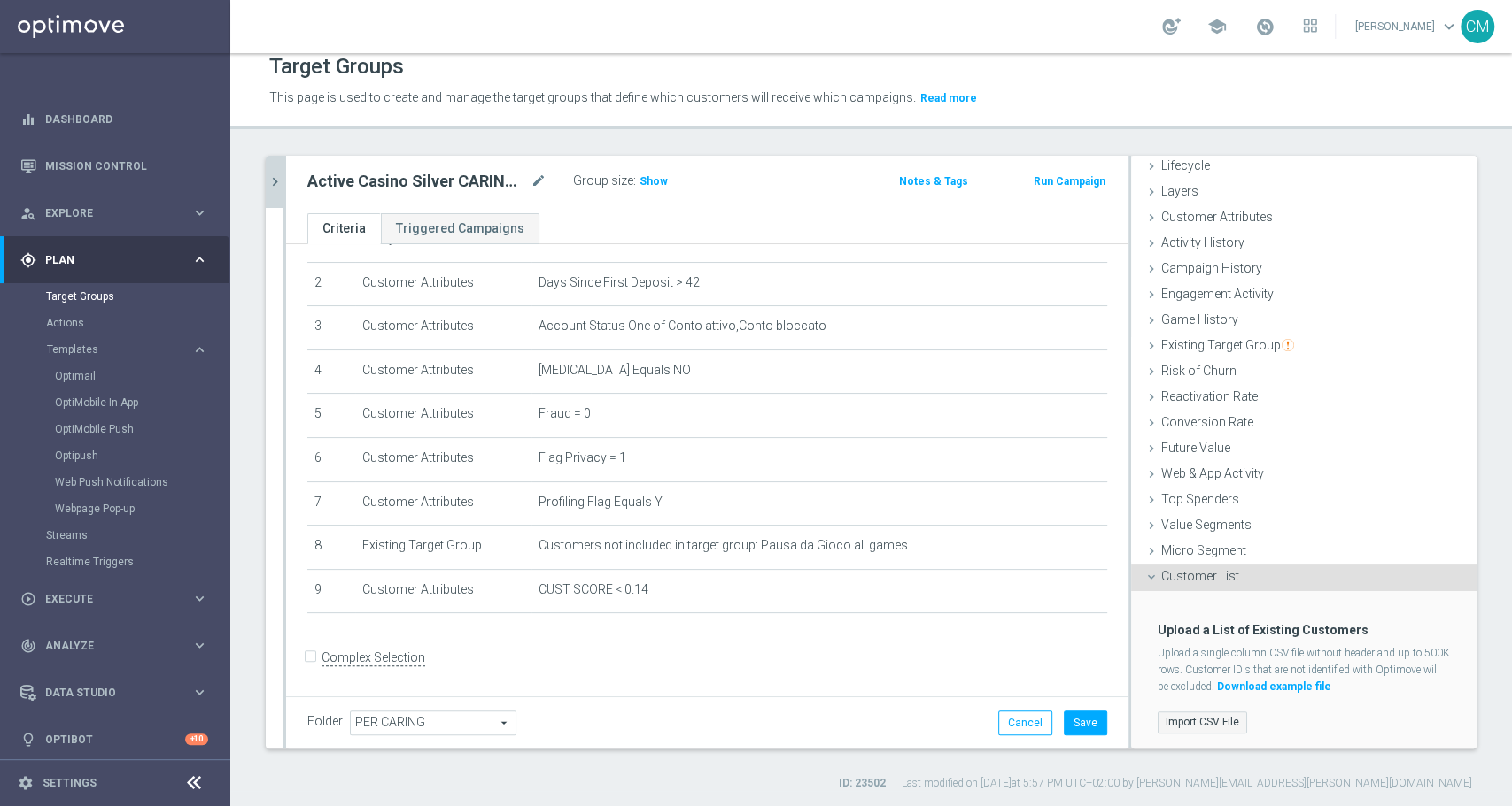
click at [1210, 721] on label "Import CSV File" at bounding box center [1201, 722] width 89 height 22
click at [0, 0] on input "Import CSV File" at bounding box center [0, 0] width 0 height 0
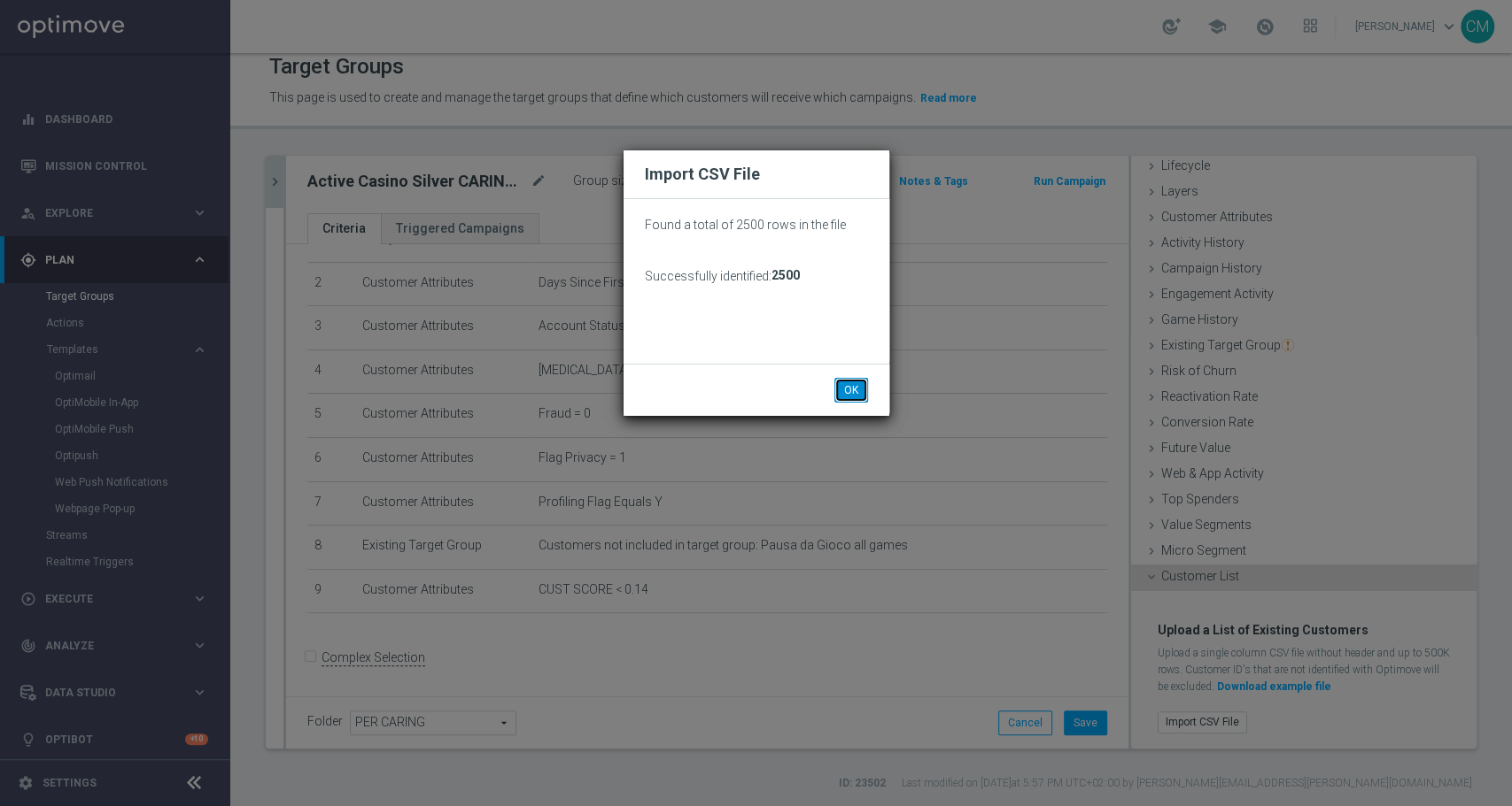
click at [853, 381] on button "OK" at bounding box center [851, 390] width 34 height 25
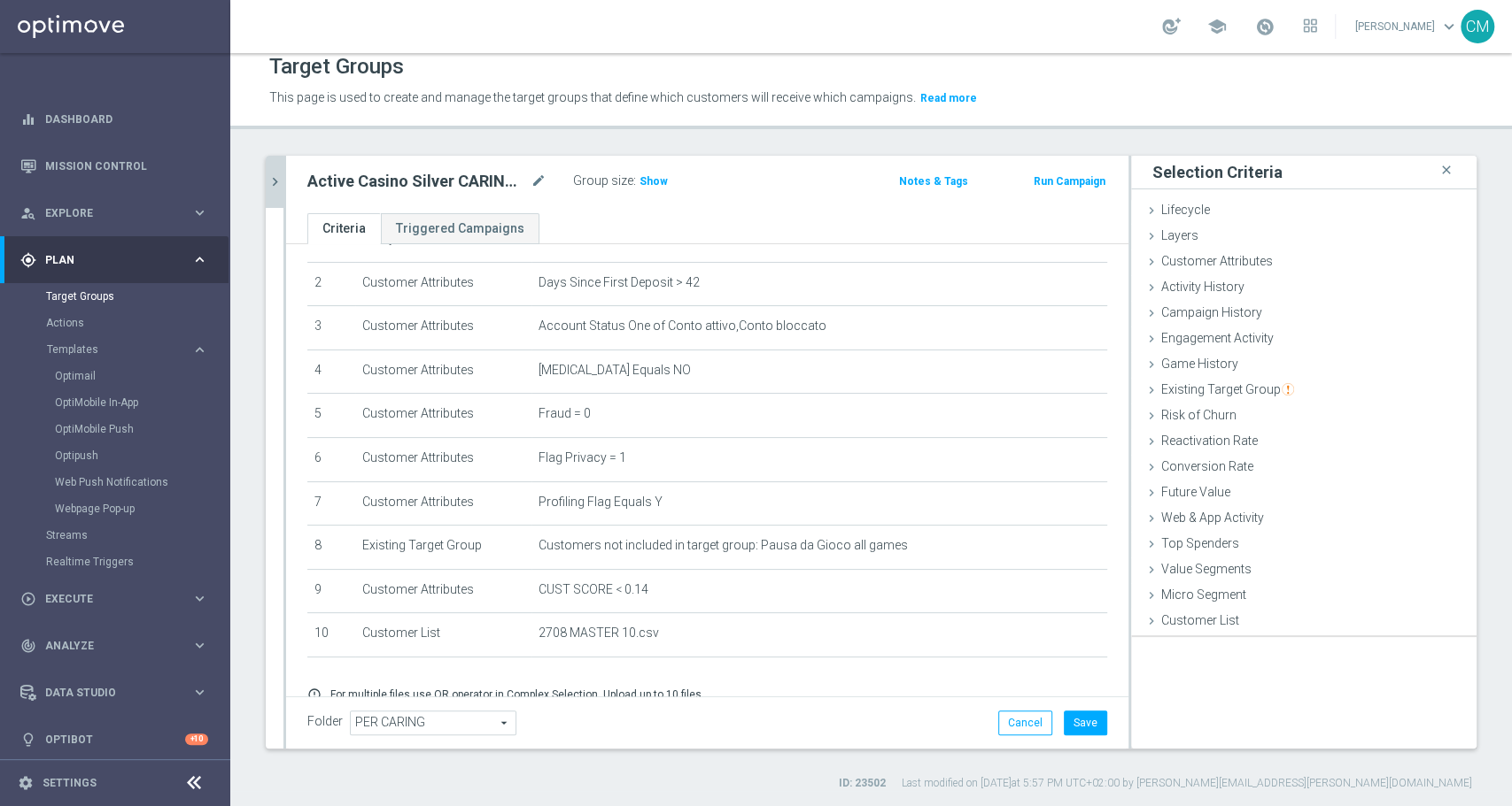
scroll to position [0, 0]
click at [1076, 725] on button "Save" at bounding box center [1084, 723] width 43 height 25
click at [646, 177] on span "Show" at bounding box center [654, 181] width 28 height 12
click at [543, 171] on icon "mode_edit" at bounding box center [539, 181] width 16 height 21
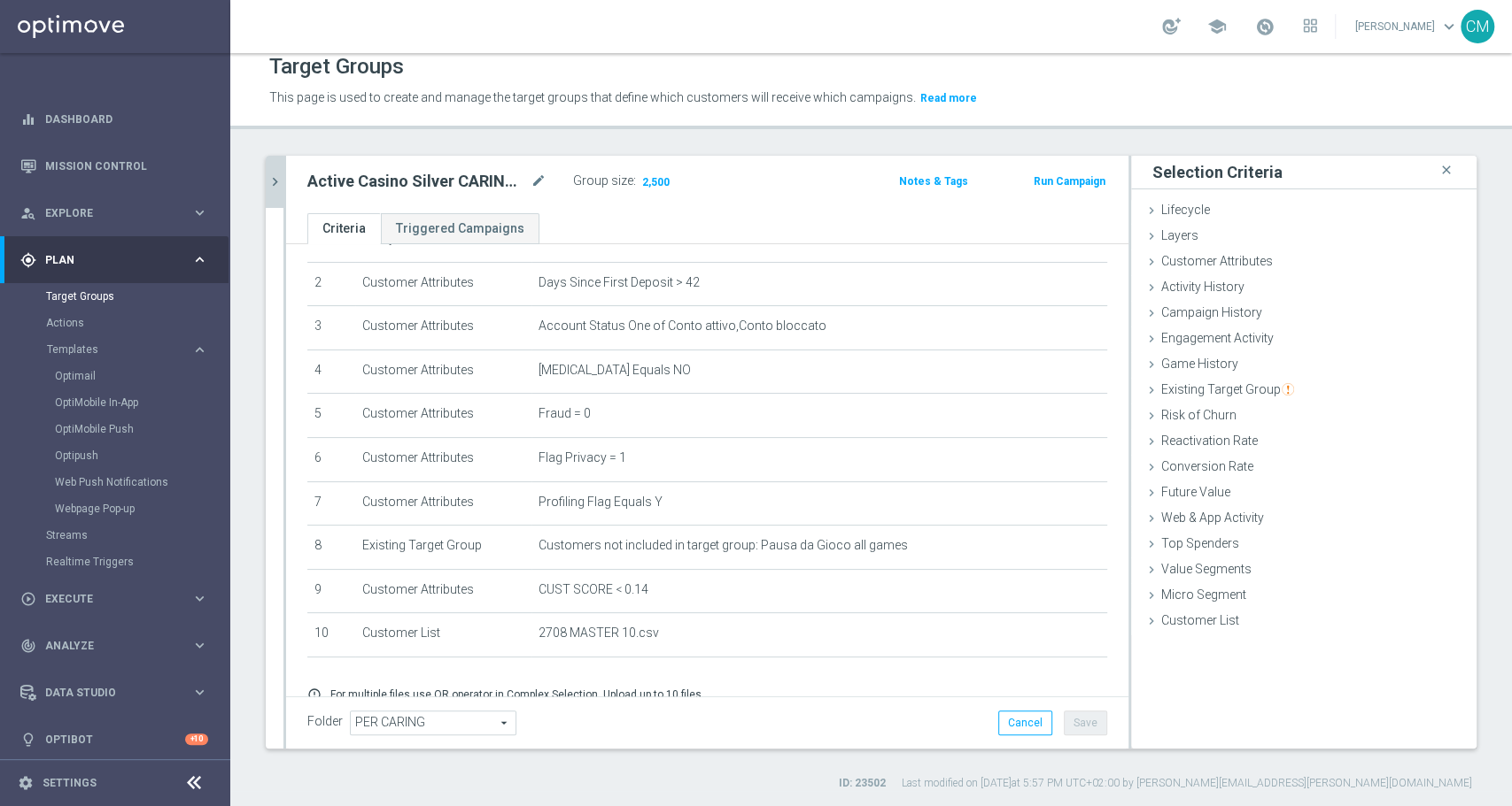
click at [278, 177] on icon "chevron_right" at bounding box center [275, 182] width 17 height 17
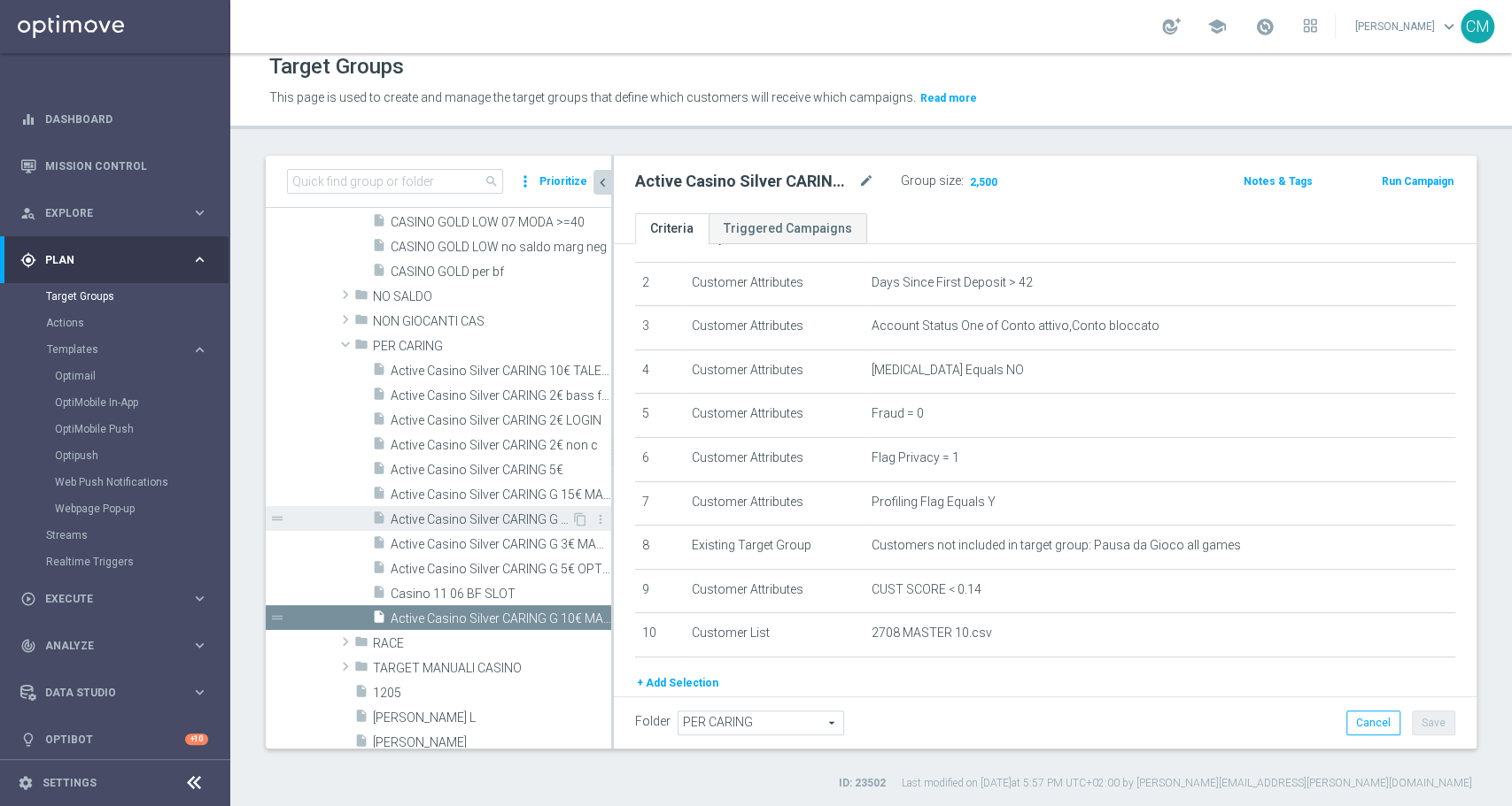
scroll to position [556, 0]
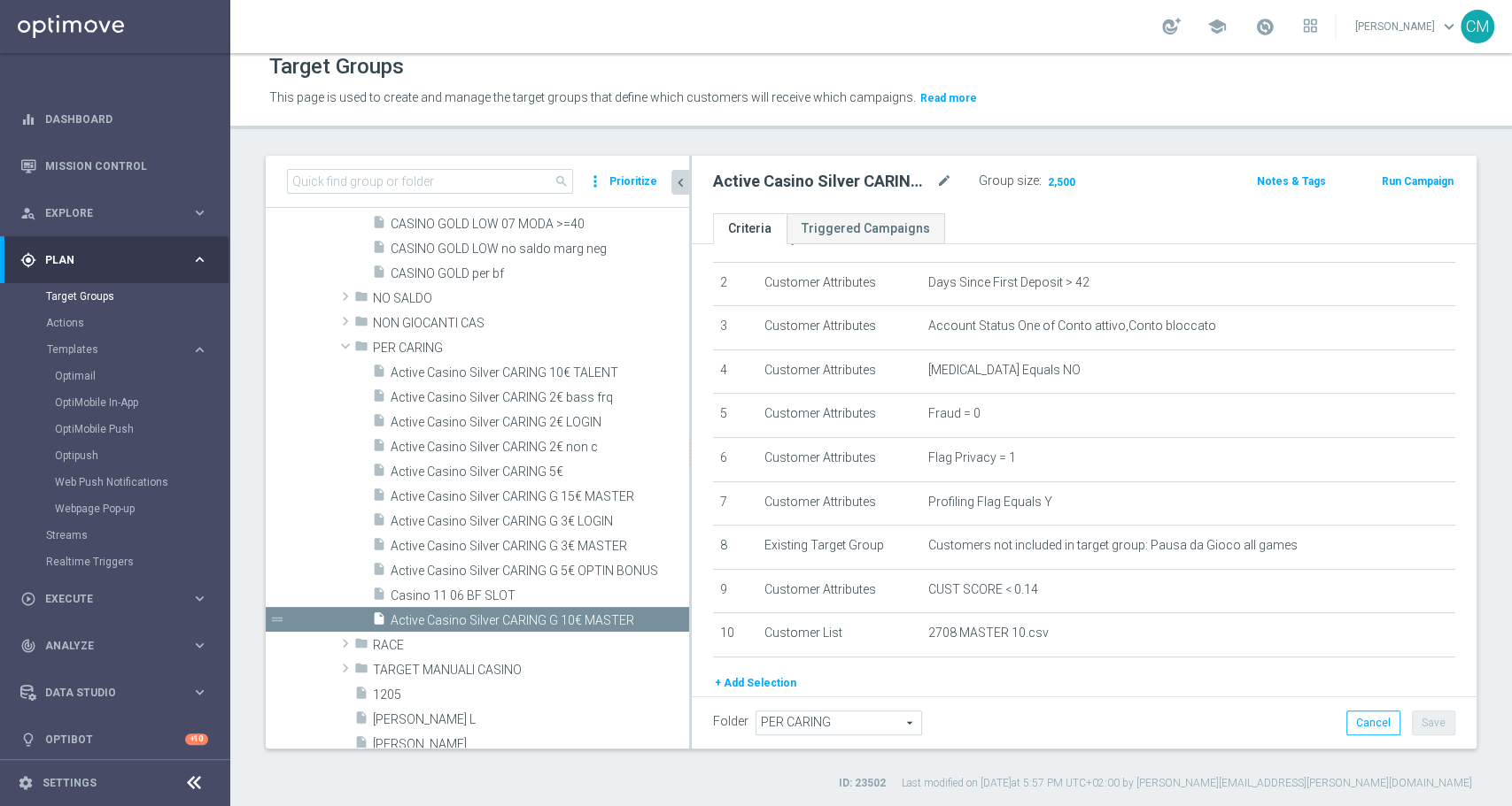
drag, startPoint x: 611, startPoint y: 447, endPoint x: 691, endPoint y: 453, distance: 80.2
click at [691, 453] on div at bounding box center [690, 452] width 3 height 593
click at [586, 360] on div "insert_drive_file Active Casino Silver CARING 10€ TALENT" at bounding box center [510, 372] width 276 height 25
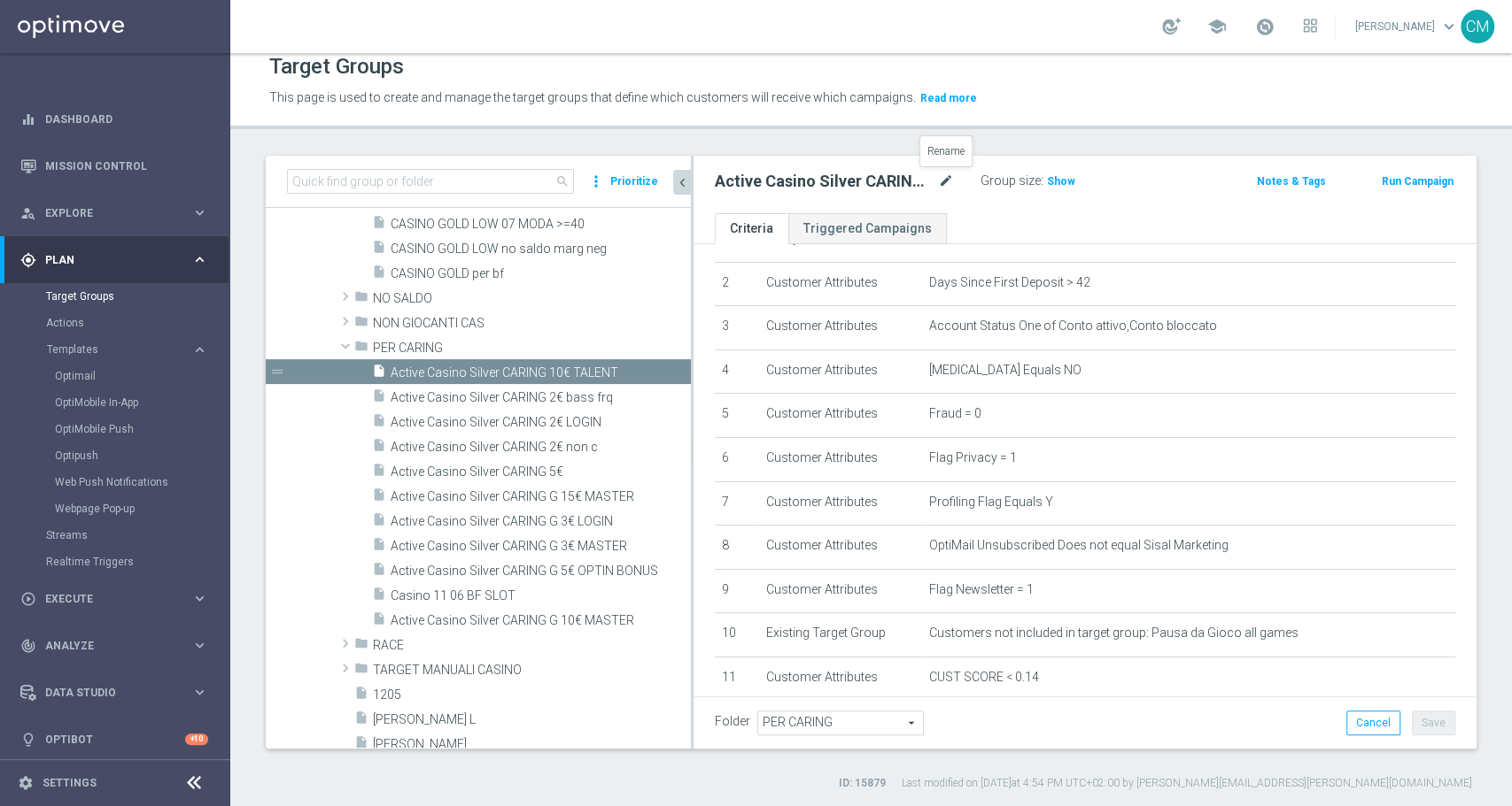
click at [939, 182] on icon "mode_edit" at bounding box center [945, 181] width 16 height 21
click at [892, 181] on input "Active Casino Silver CARING 10€ TALENT" at bounding box center [833, 183] width 239 height 25
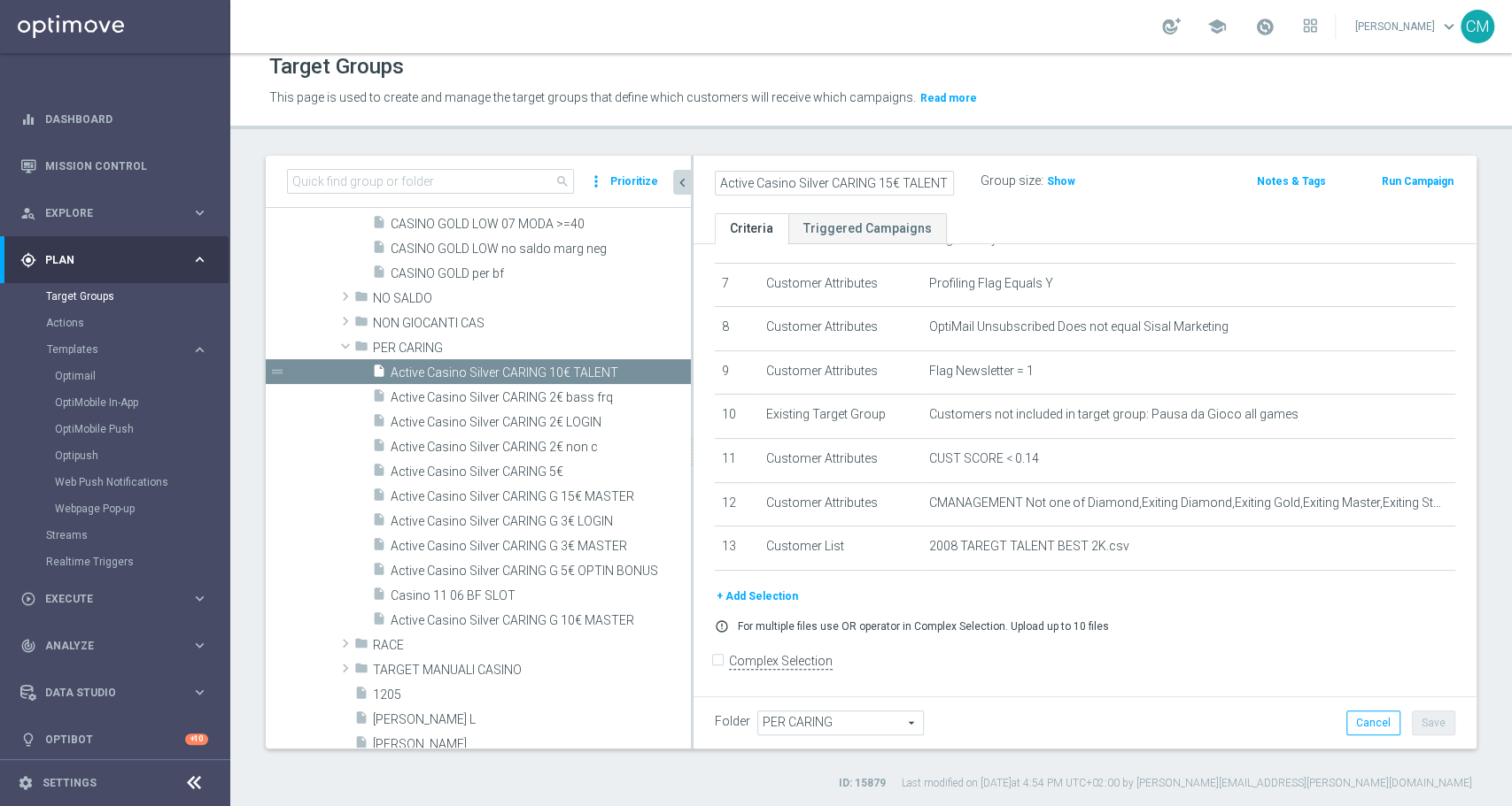
scroll to position [312, 0]
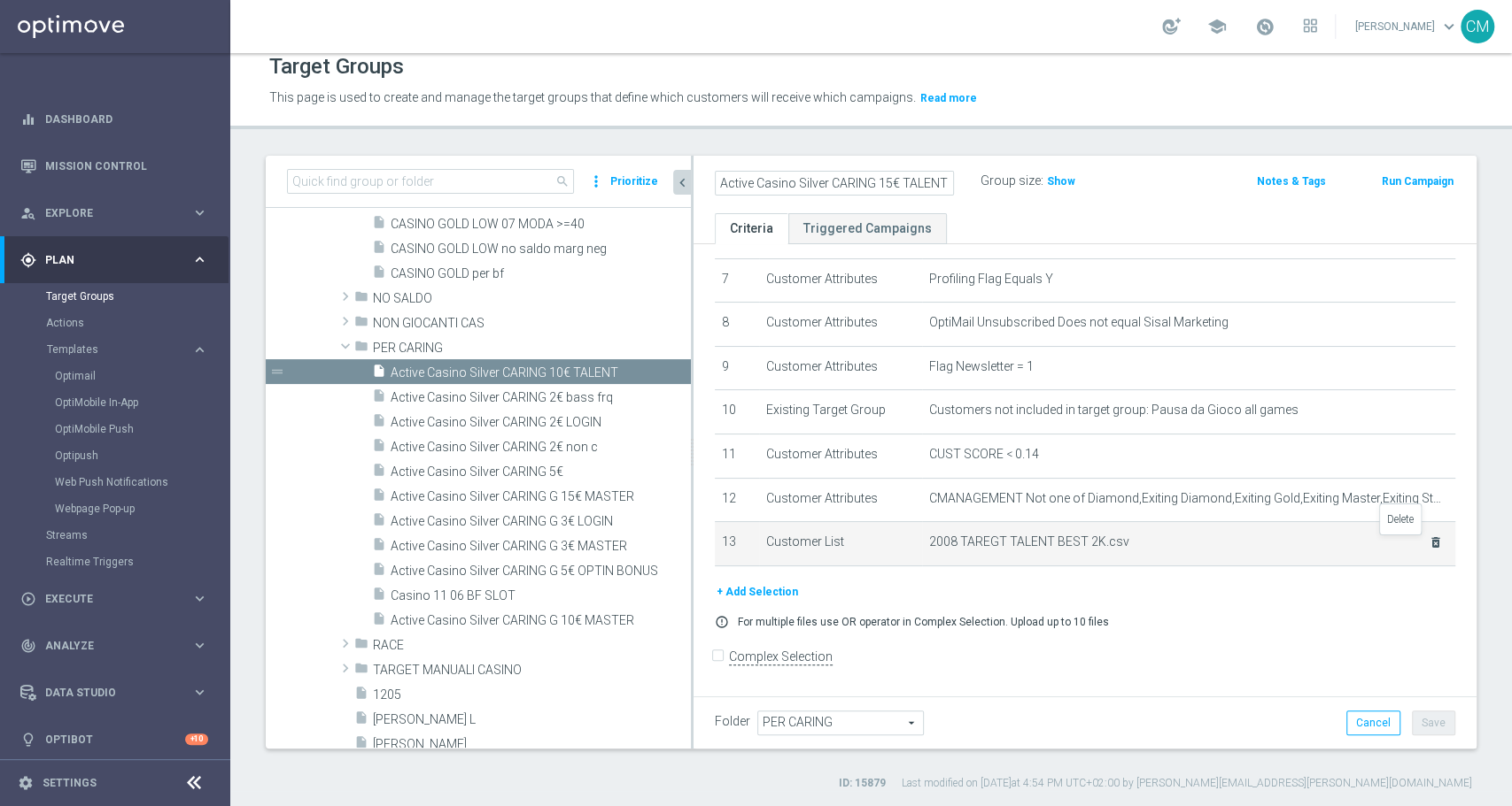
type input "Active Casino Silver CARING 15€ TALENT"
click at [1428, 547] on icon "delete_forever" at bounding box center [1435, 542] width 14 height 14
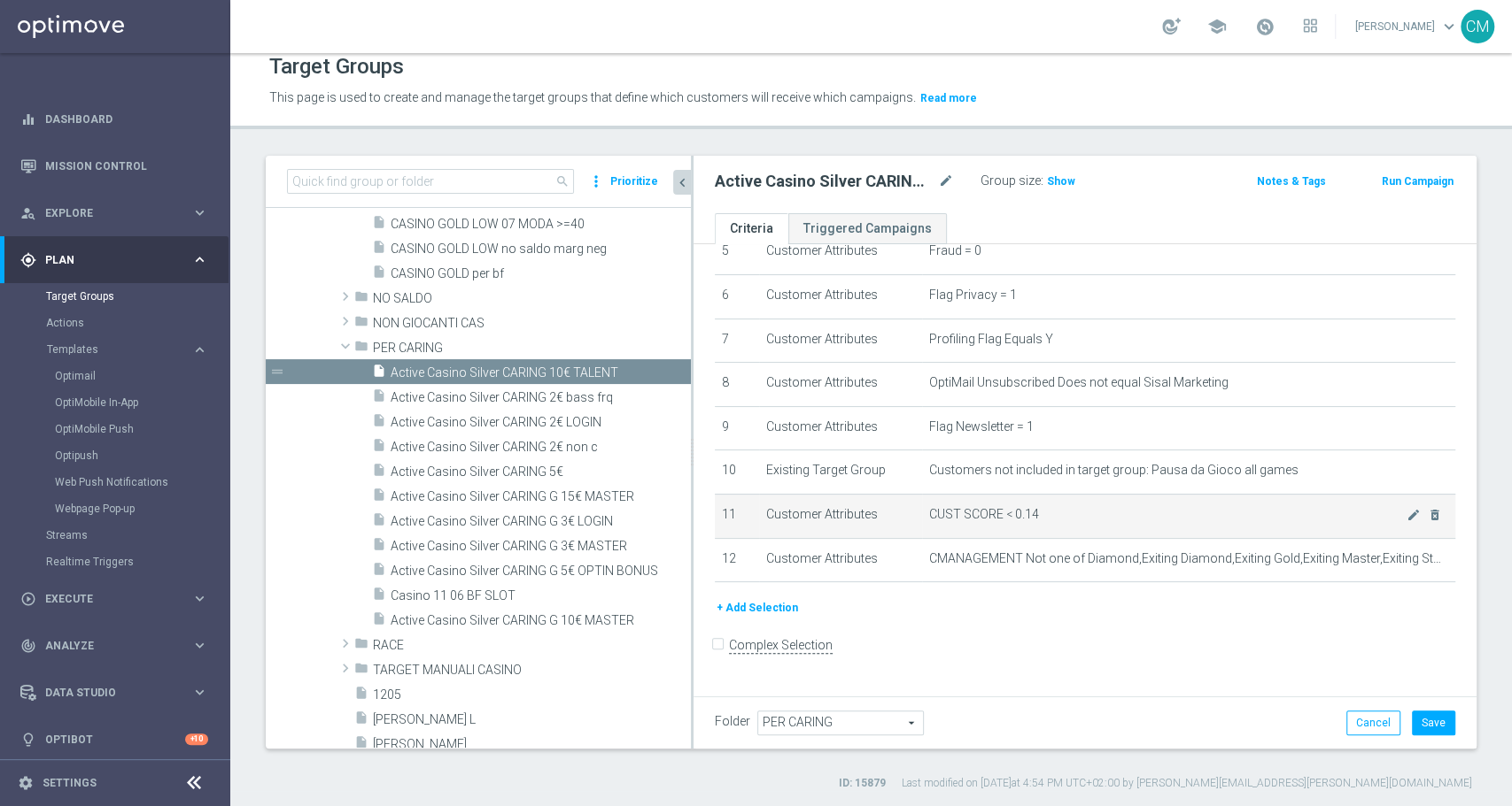
scroll to position [241, 0]
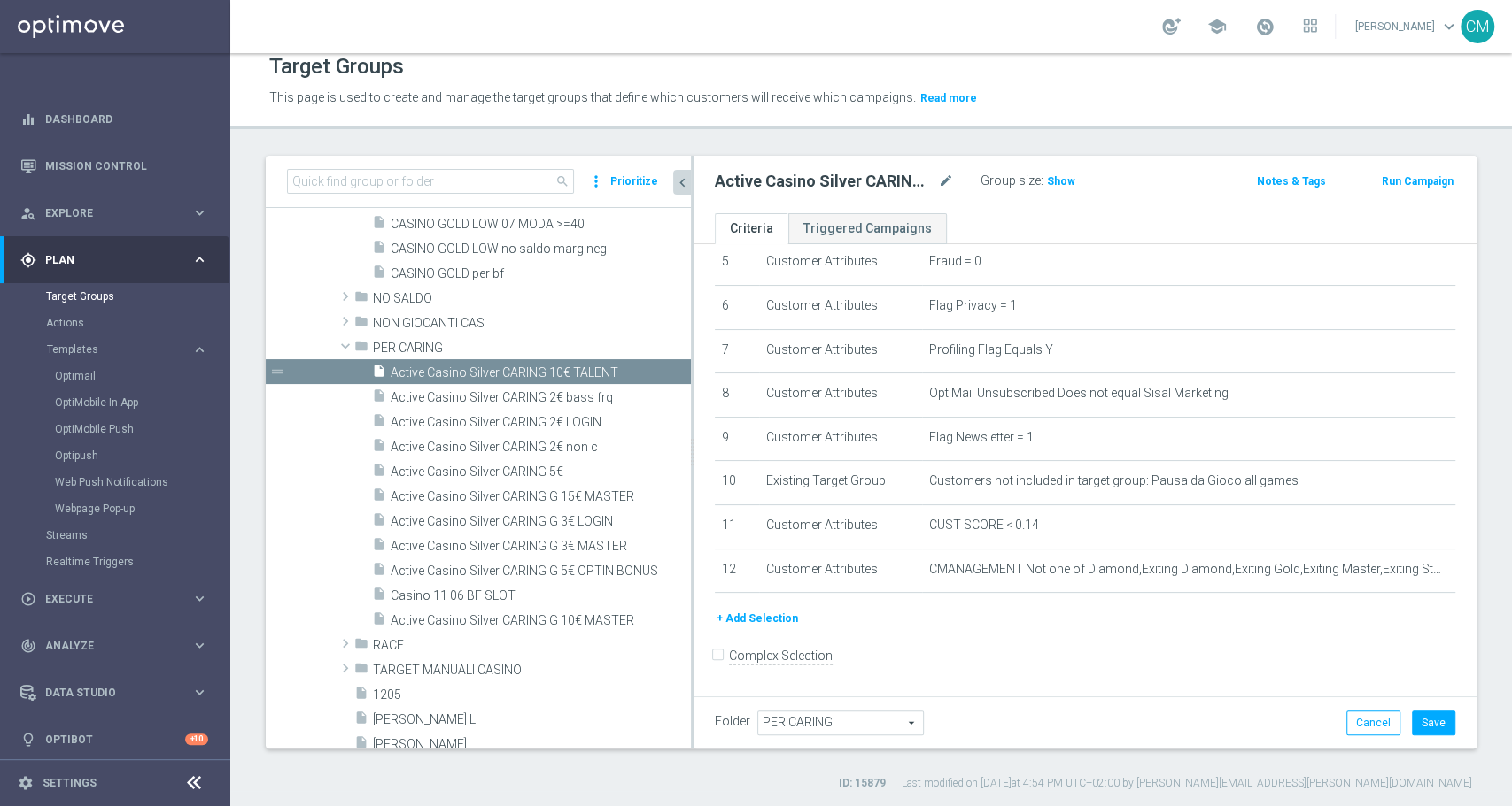
click at [772, 617] on button "+ Add Selection" at bounding box center [756, 618] width 85 height 19
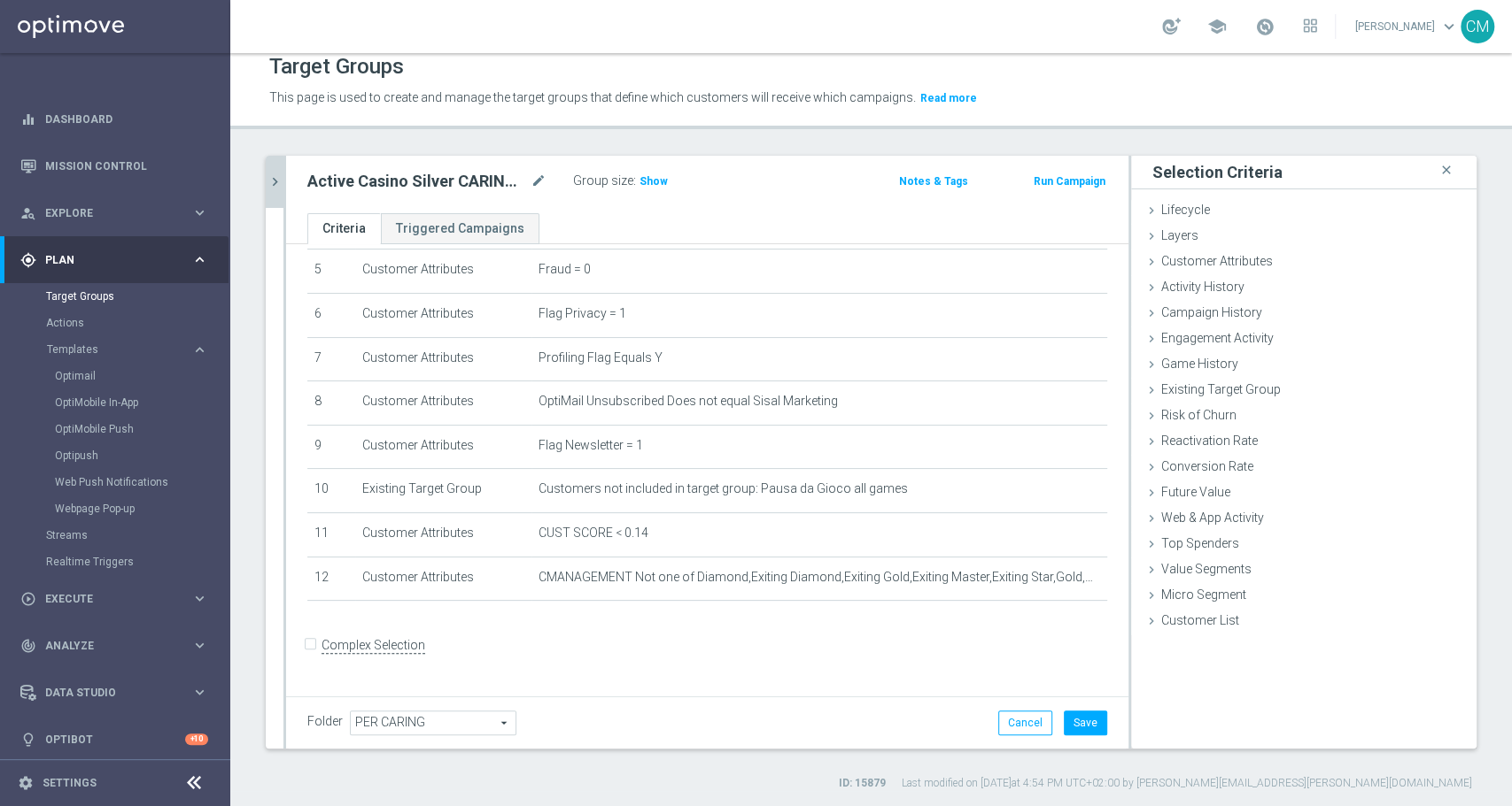
scroll to position [222, 0]
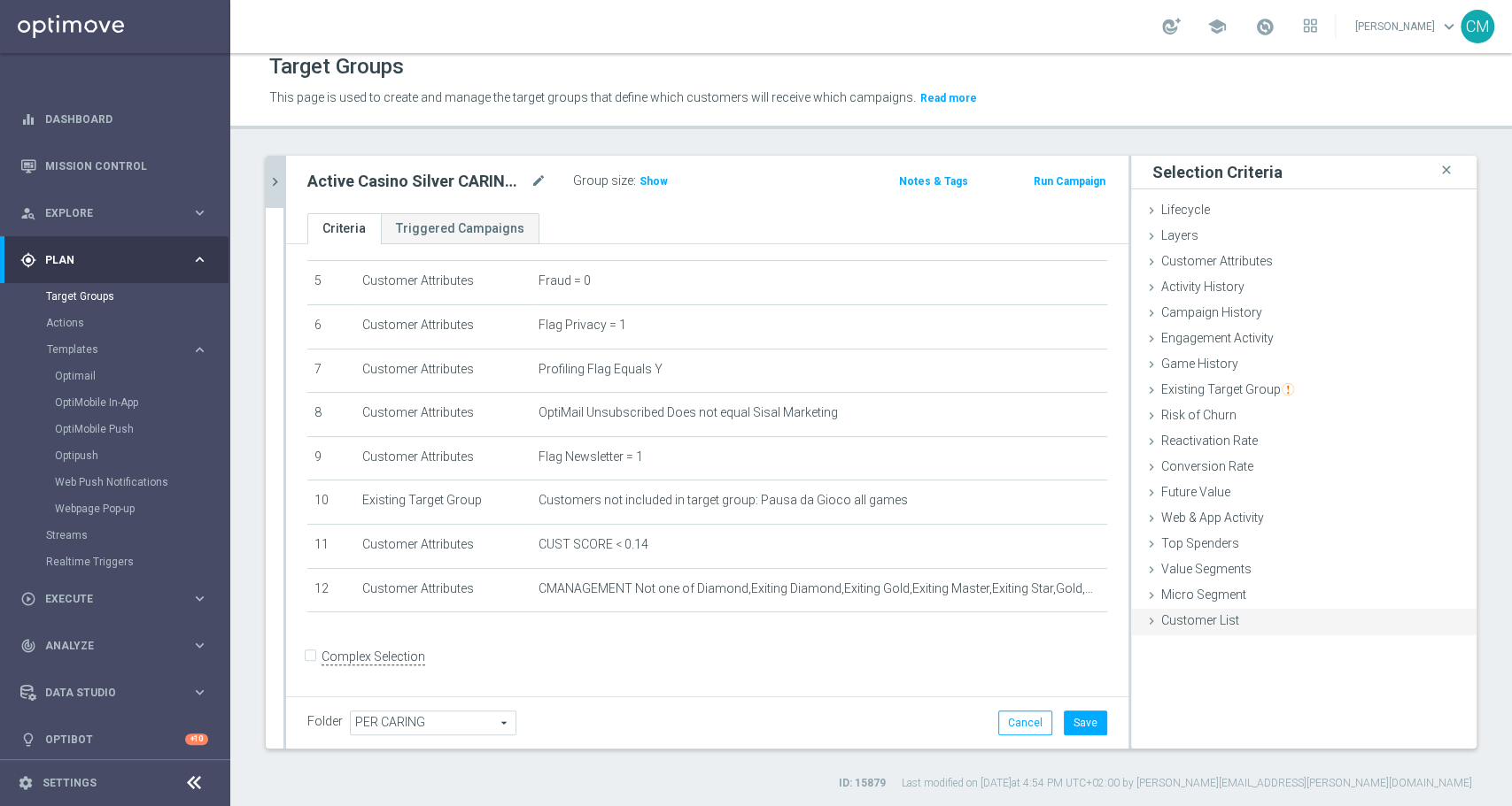
click at [1195, 626] on div "Customer List done selection saved" at bounding box center [1304, 622] width 346 height 27
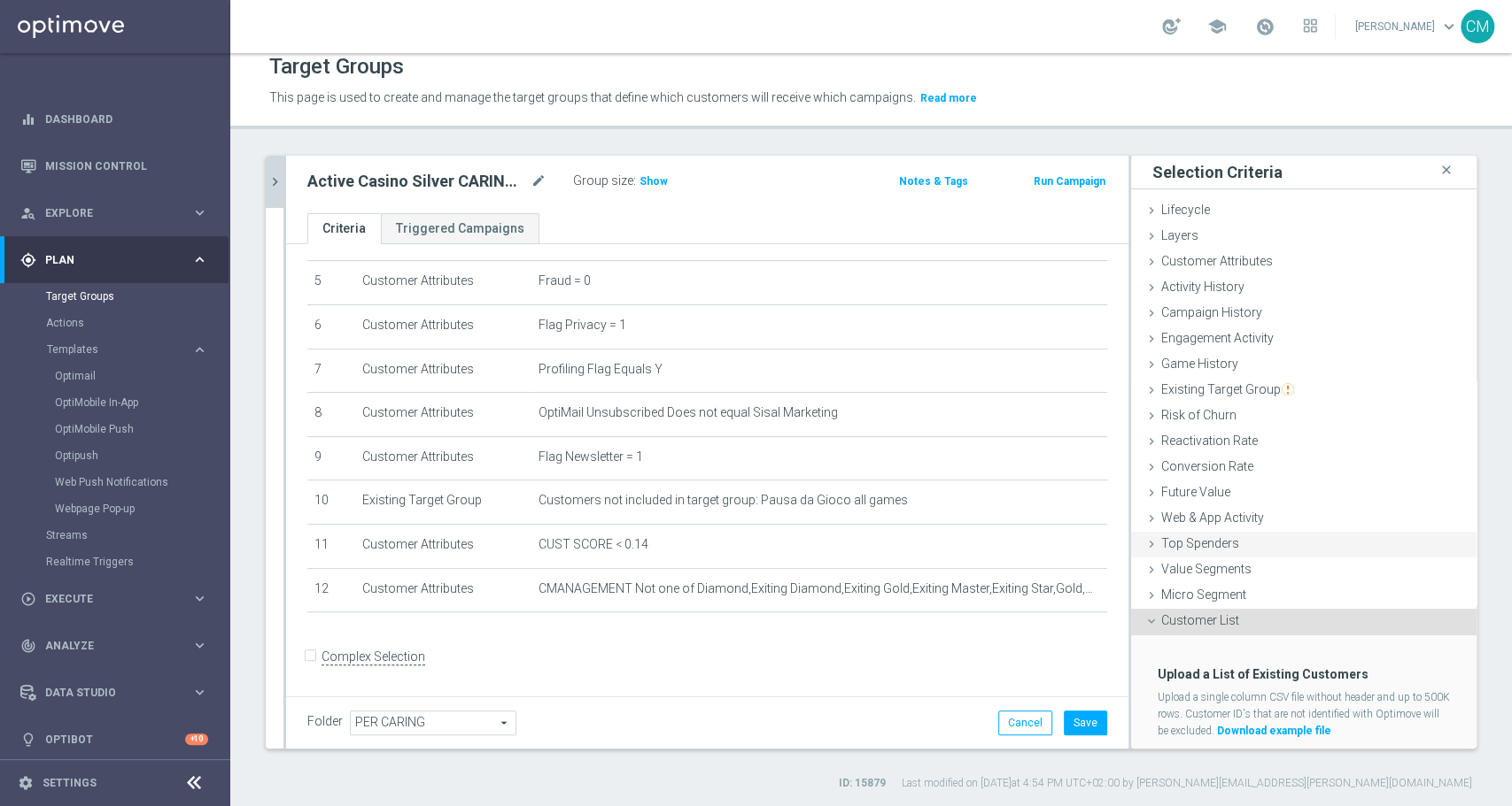
scroll to position [44, 0]
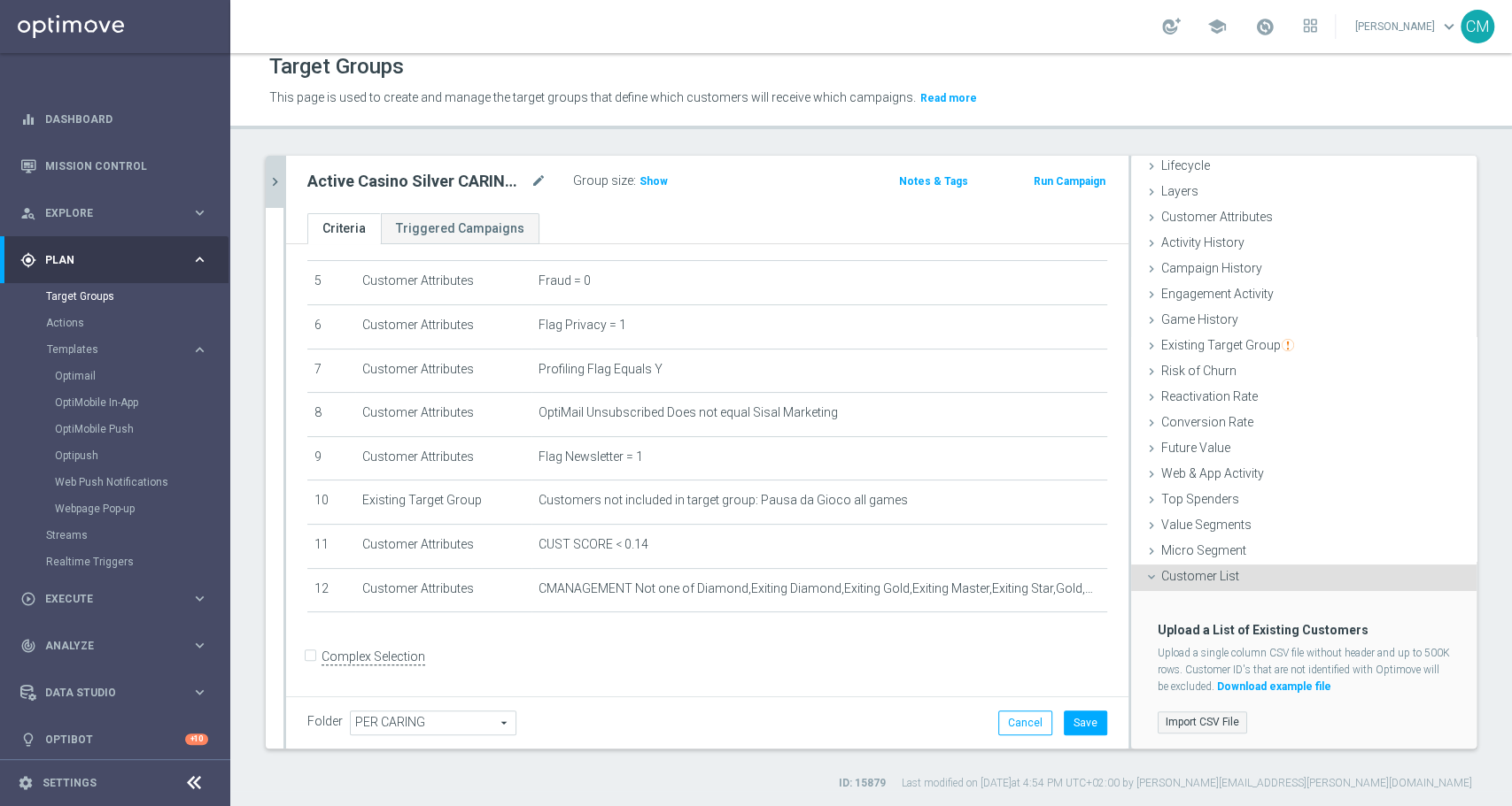
click at [1205, 721] on label "Import CSV File" at bounding box center [1201, 722] width 89 height 22
click at [0, 0] on input "Import CSV File" at bounding box center [0, 0] width 0 height 0
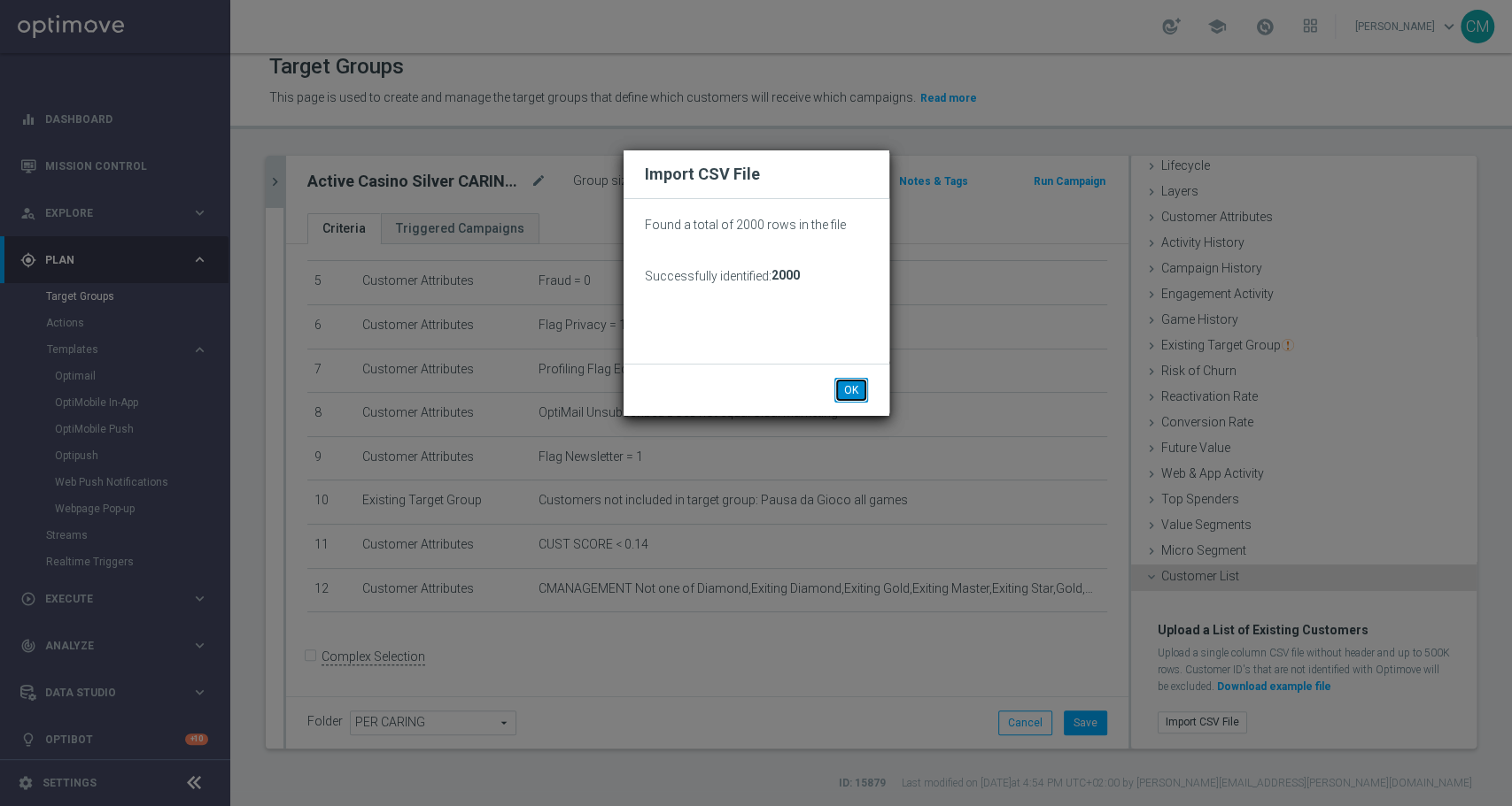
click at [857, 382] on button "OK" at bounding box center [851, 390] width 34 height 25
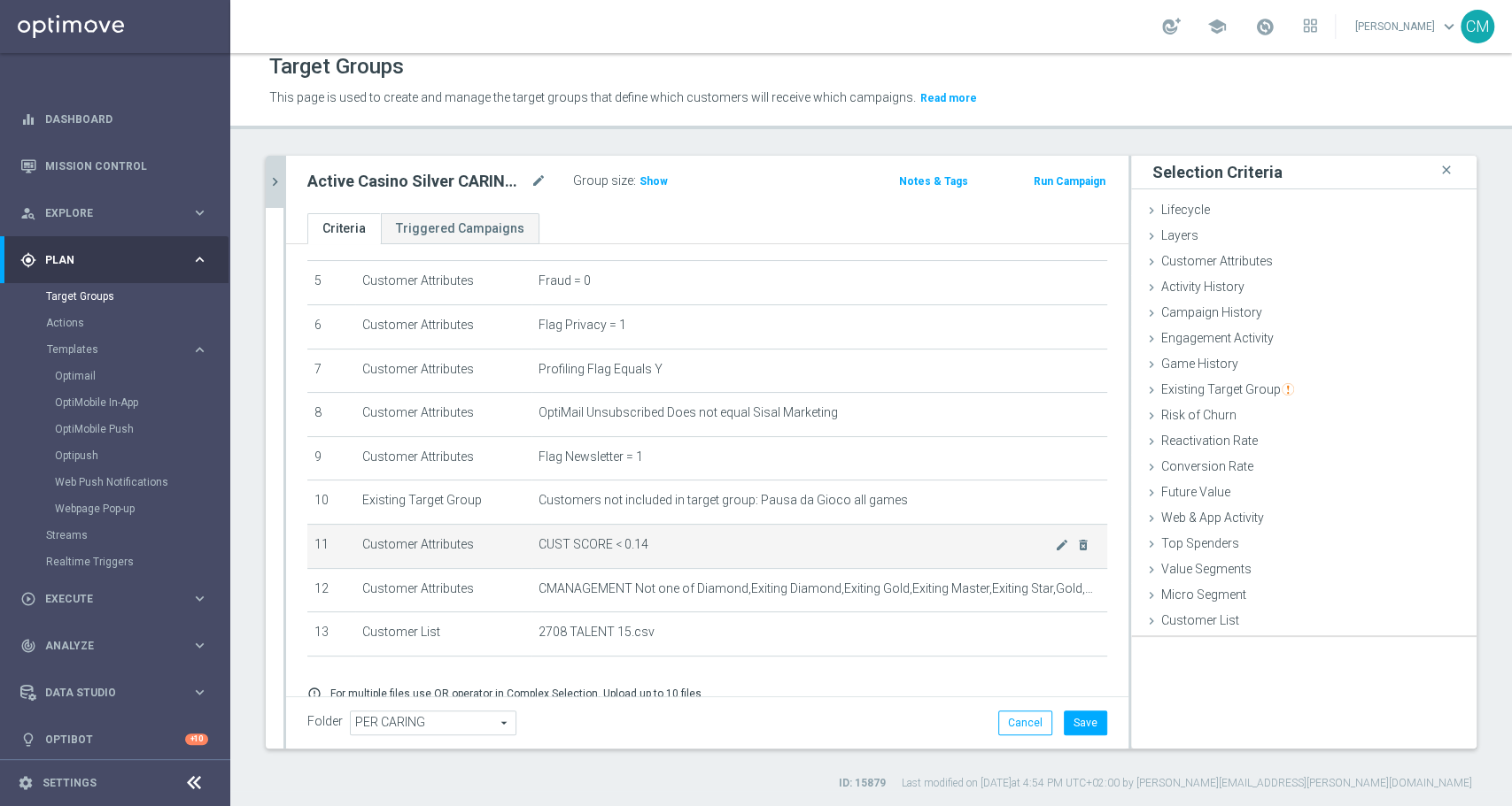
scroll to position [0, 0]
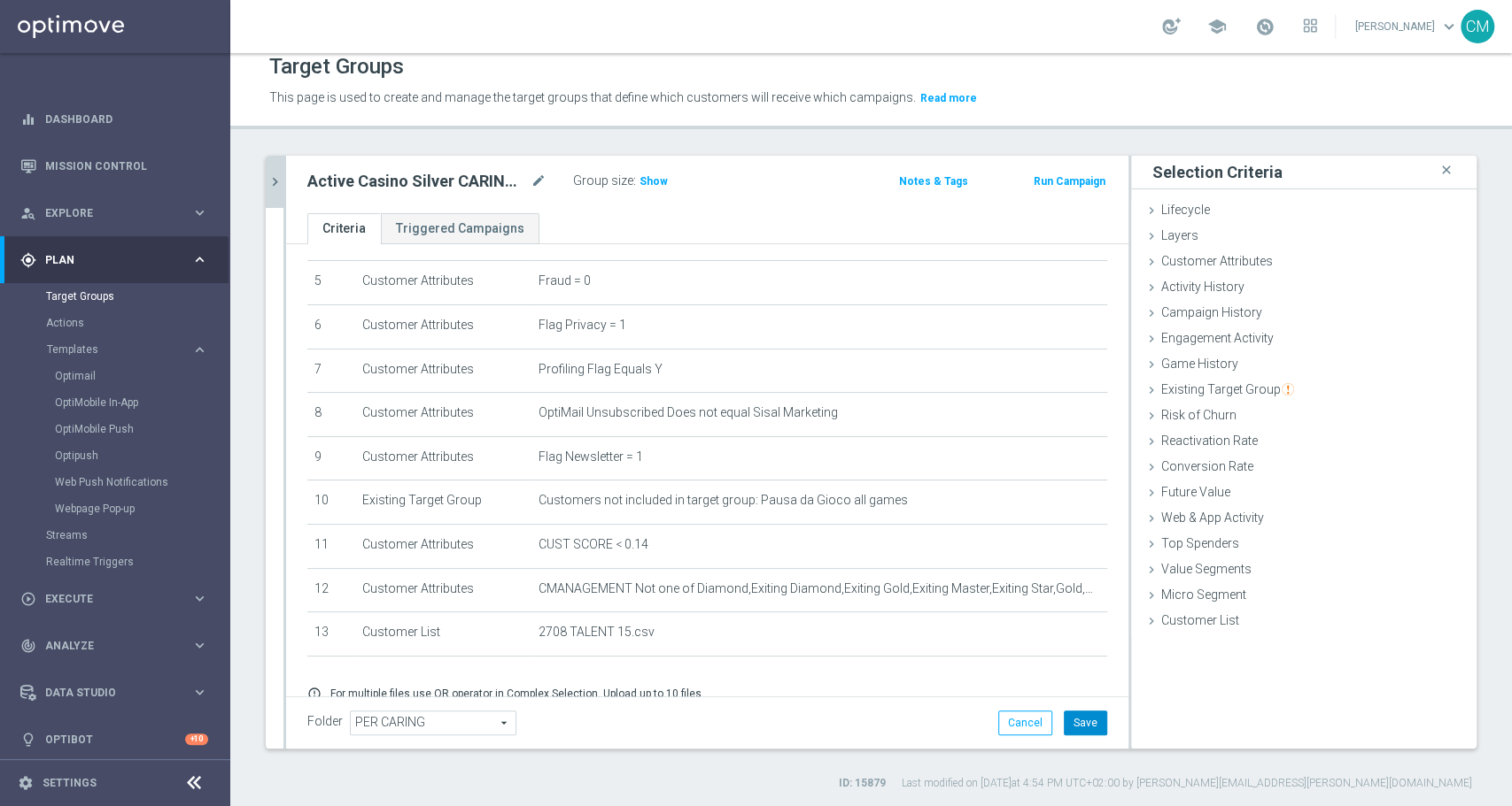
click at [1065, 719] on button "Save" at bounding box center [1084, 723] width 43 height 25
click at [652, 178] on span "Show" at bounding box center [654, 181] width 28 height 12
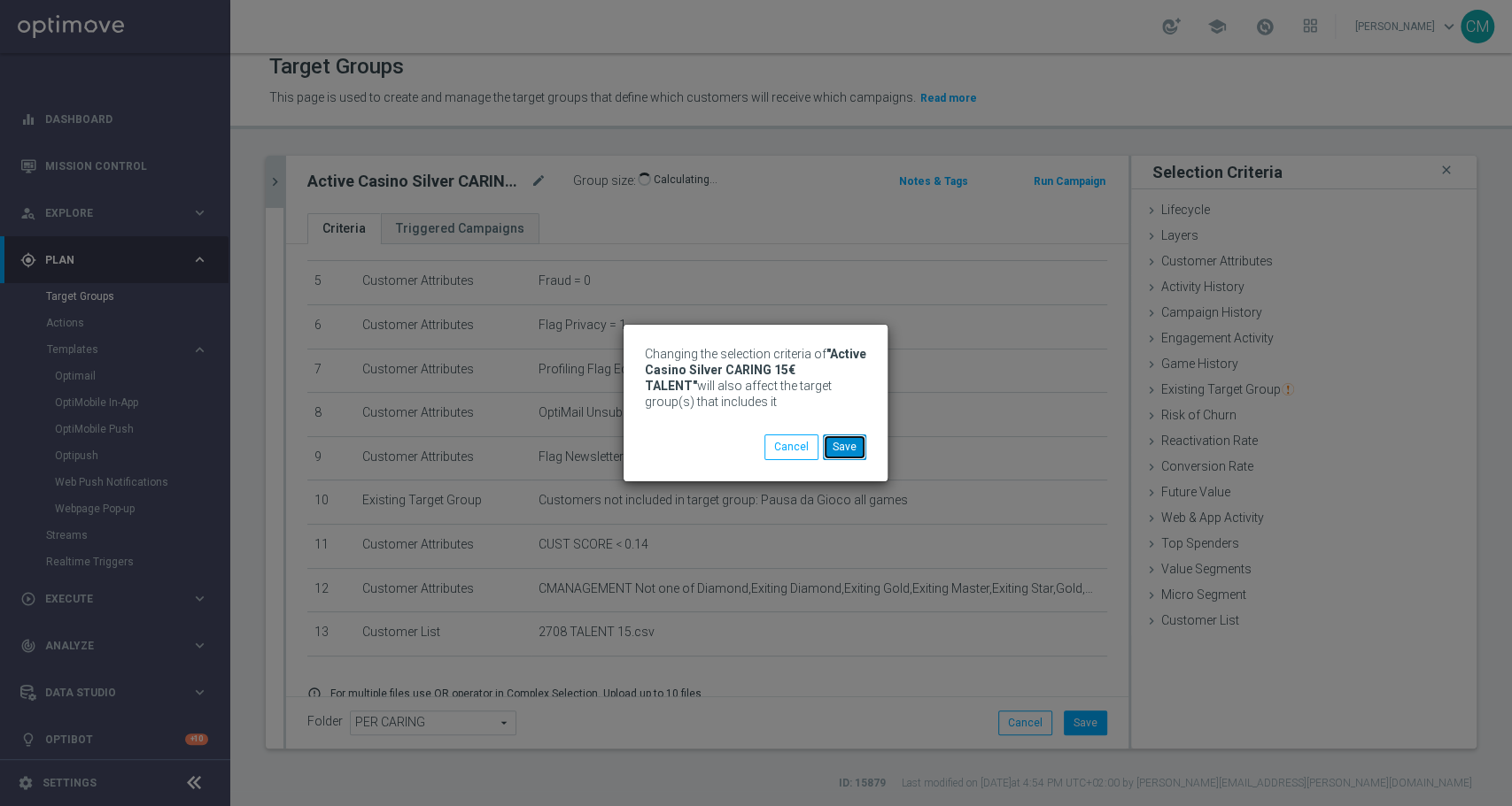
click at [841, 444] on button "Save" at bounding box center [843, 446] width 43 height 25
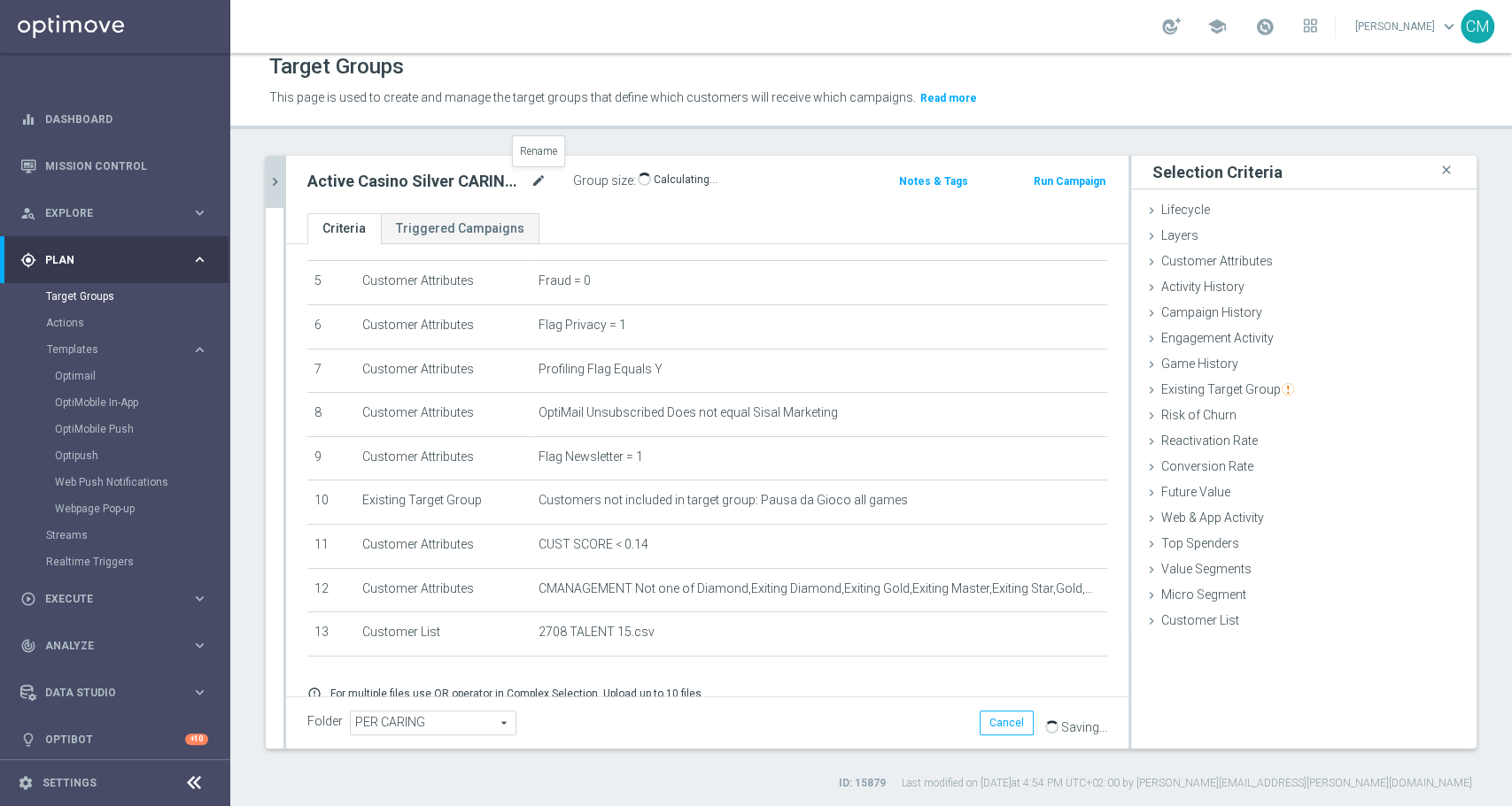
click at [539, 180] on icon "mode_edit" at bounding box center [539, 181] width 16 height 21
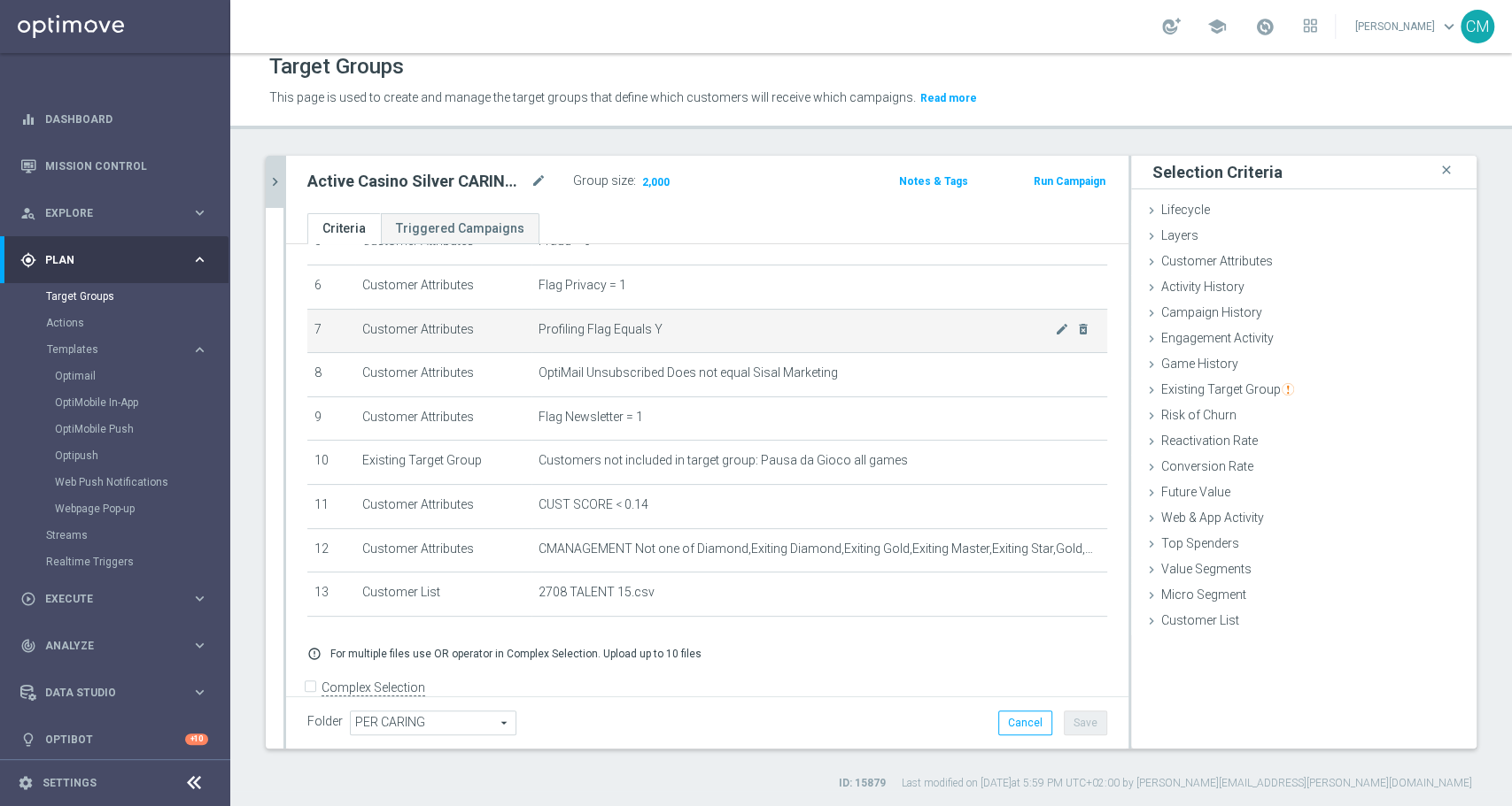
scroll to position [262, 0]
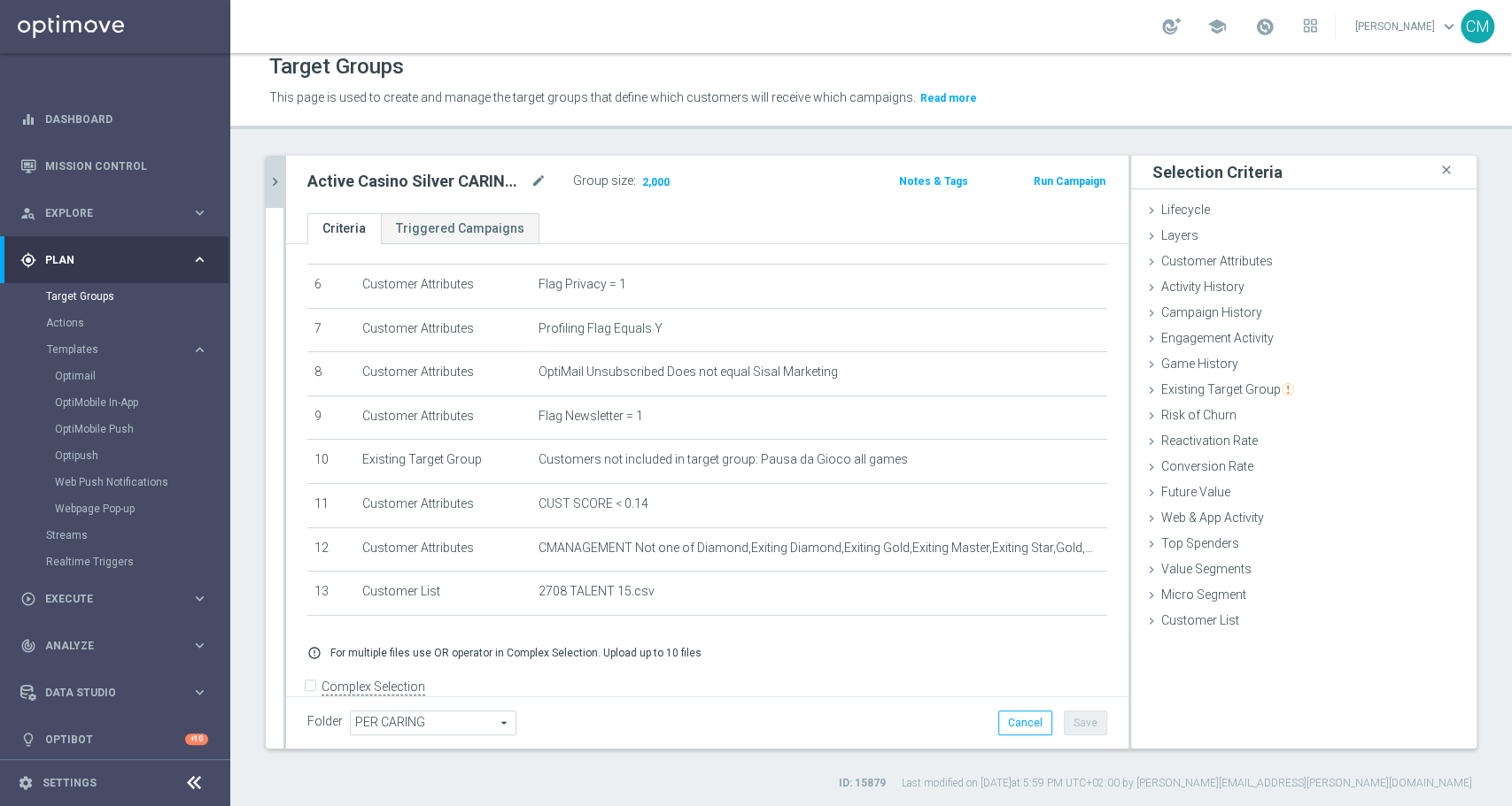
click at [276, 182] on icon "chevron_right" at bounding box center [275, 182] width 17 height 17
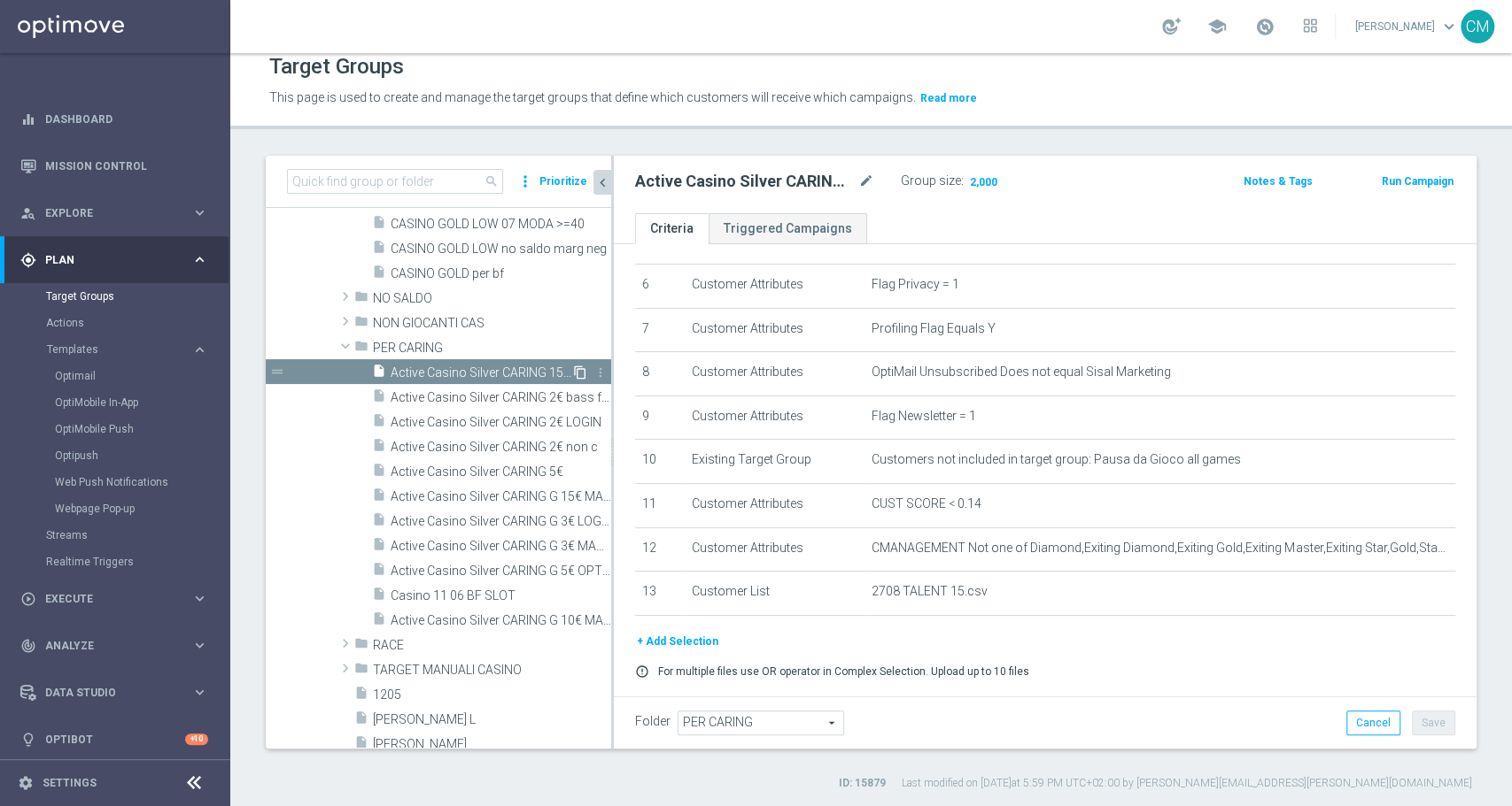
click at [573, 369] on icon "content_copy" at bounding box center [580, 373] width 14 height 14
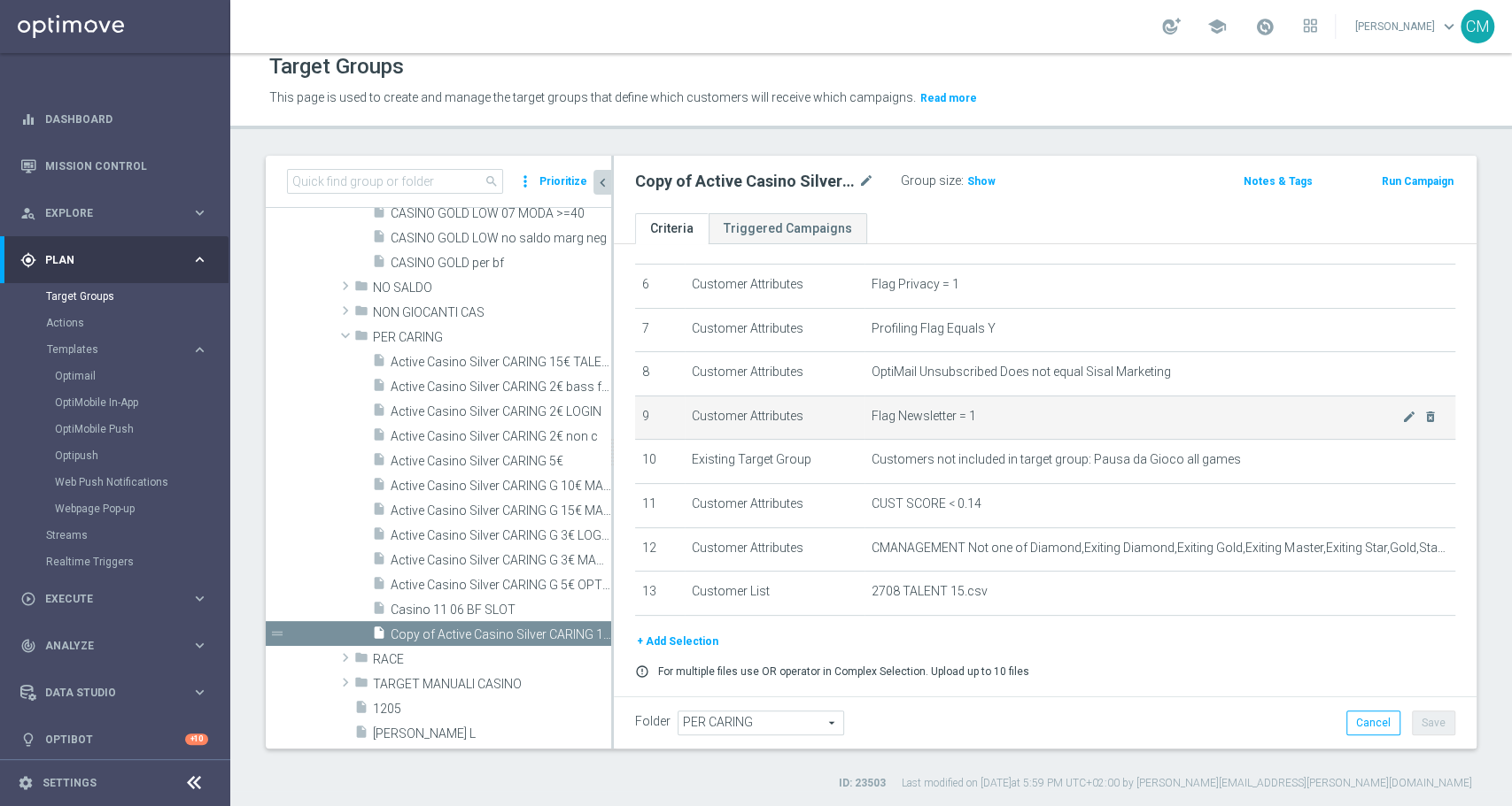
scroll to position [627, 0]
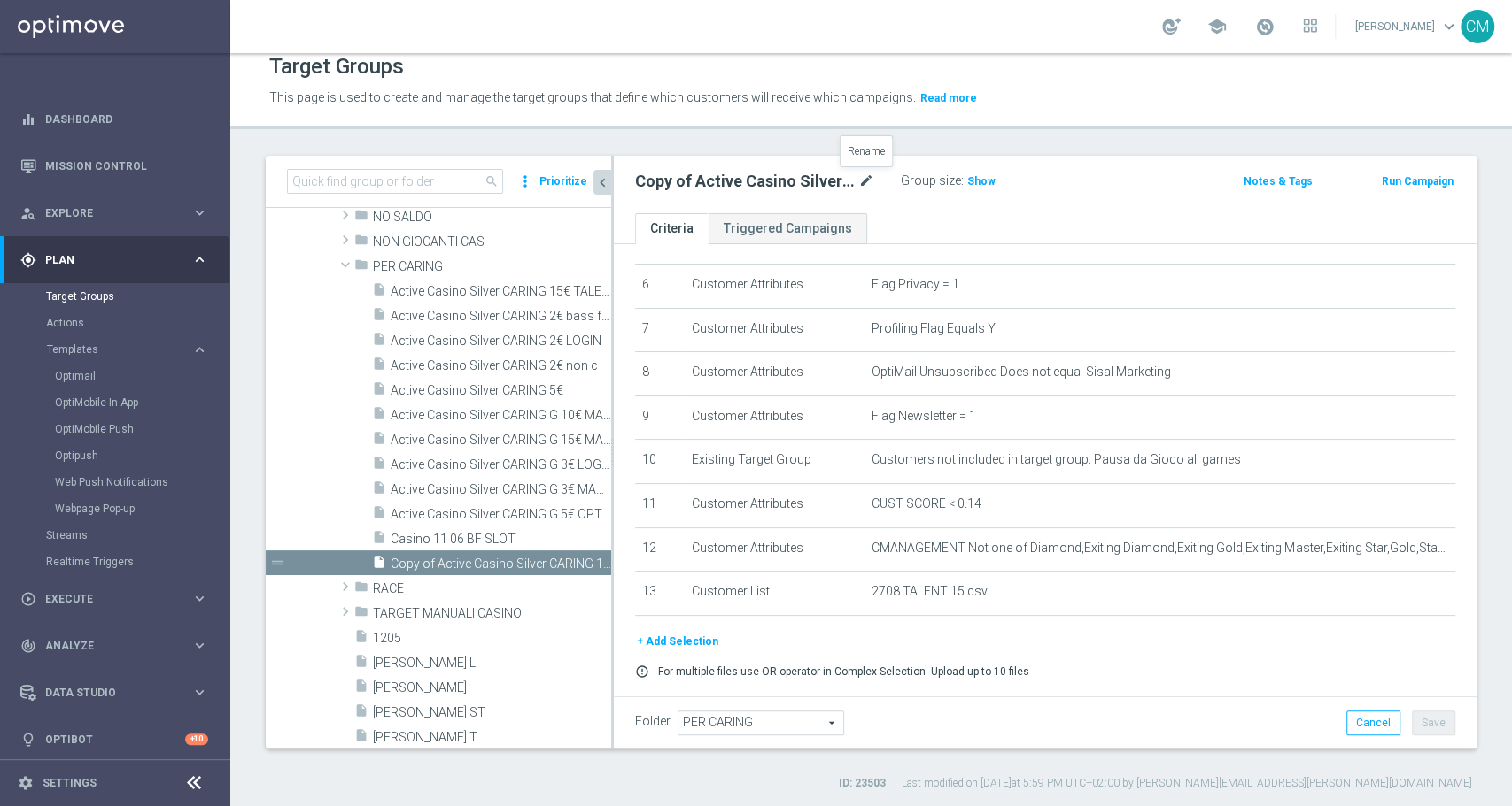
click at [870, 182] on icon "mode_edit" at bounding box center [866, 181] width 16 height 21
click at [661, 181] on input "Copy of Active Casino Silver CARING 15€ TALENT" at bounding box center [754, 183] width 239 height 25
click at [650, 181] on input "Copy of Active Casino Silver CARING 15€ TALENT" at bounding box center [754, 183] width 239 height 25
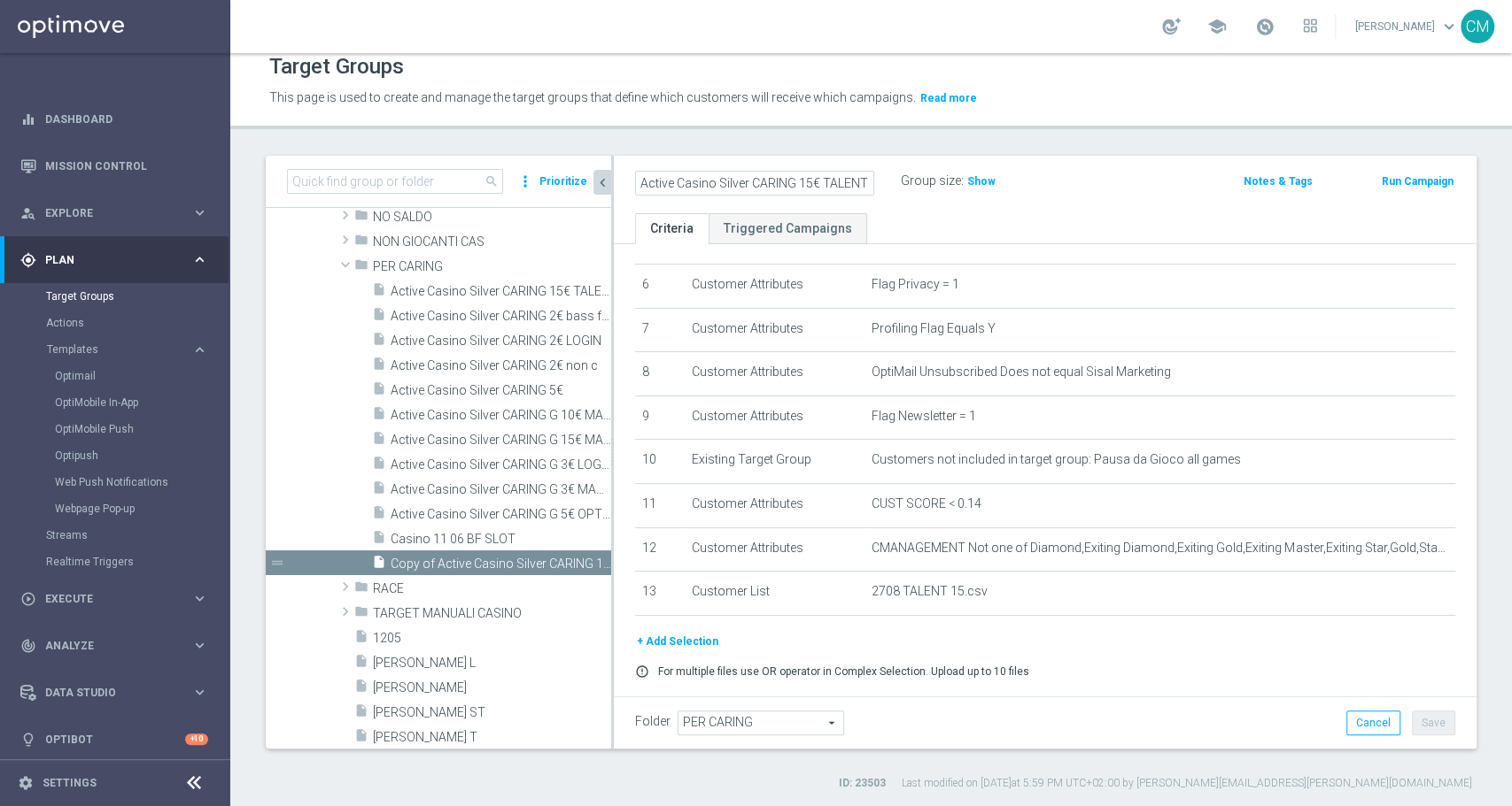
click at [807, 179] on input "Active Casino Silver CARING 15€ TALENT" at bounding box center [754, 183] width 239 height 25
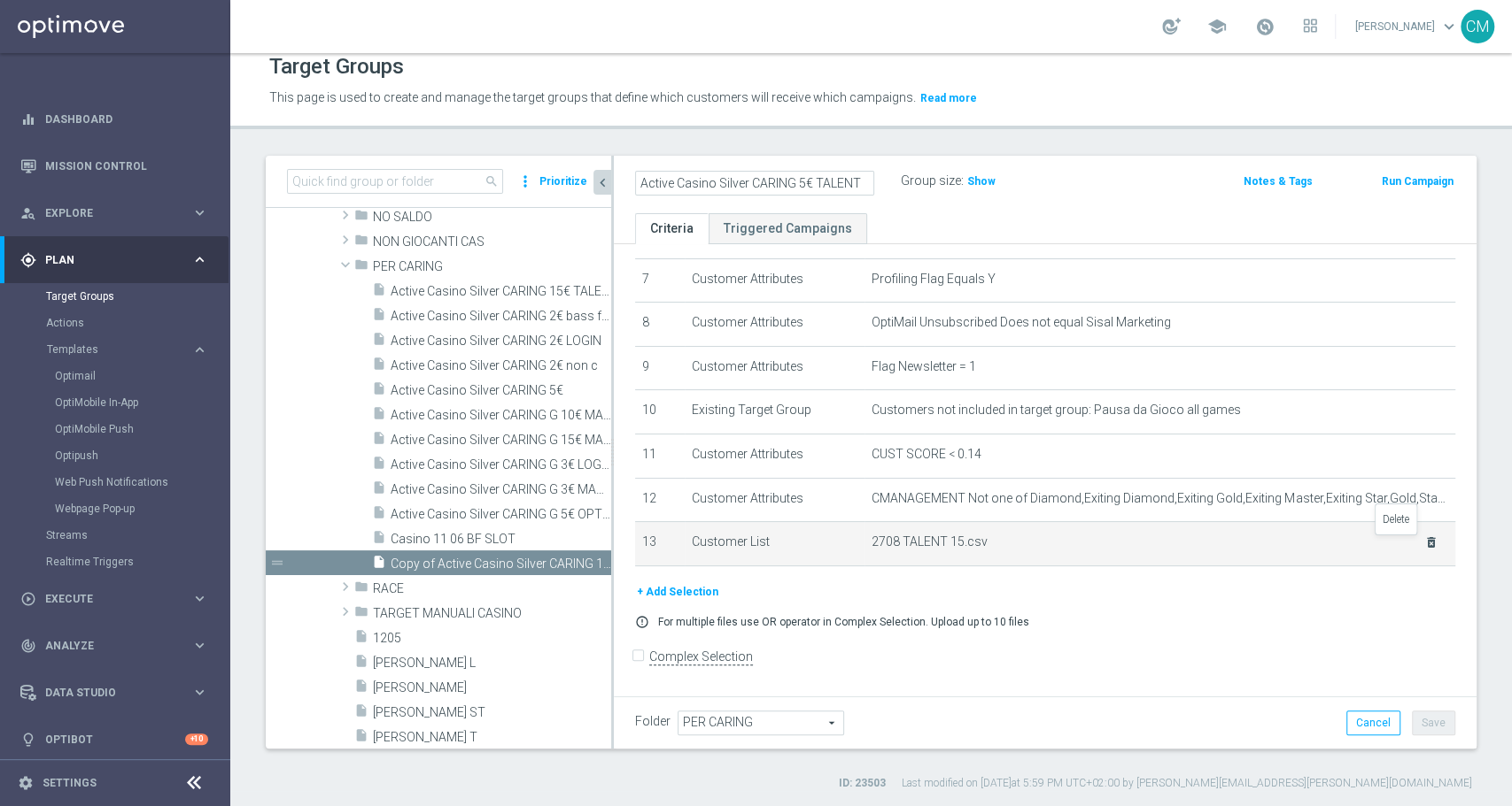
type input "Active Casino Silver CARING 5€ TALENT"
click at [1424, 548] on icon "delete_forever" at bounding box center [1431, 542] width 14 height 14
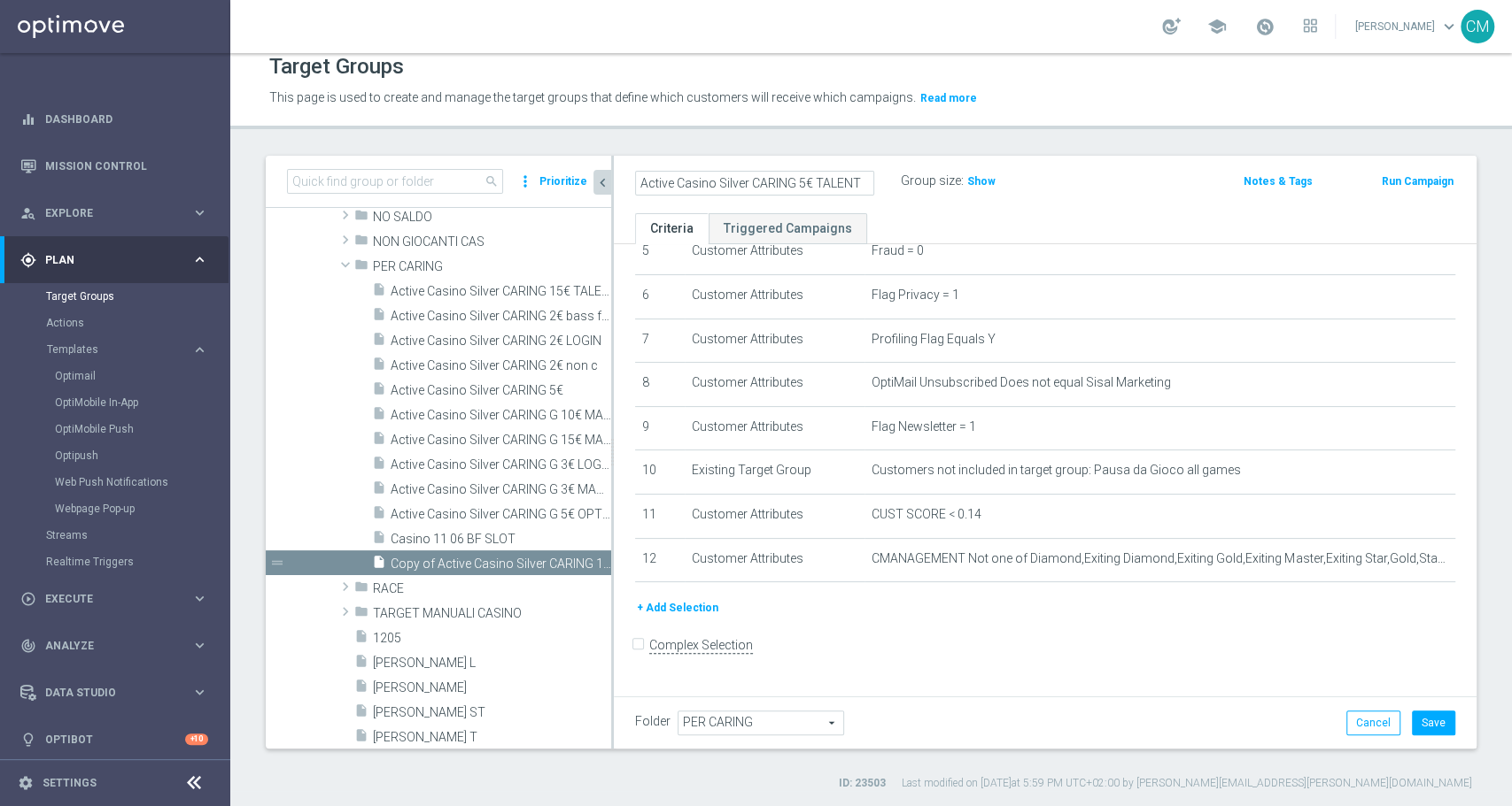
scroll to position [241, 0]
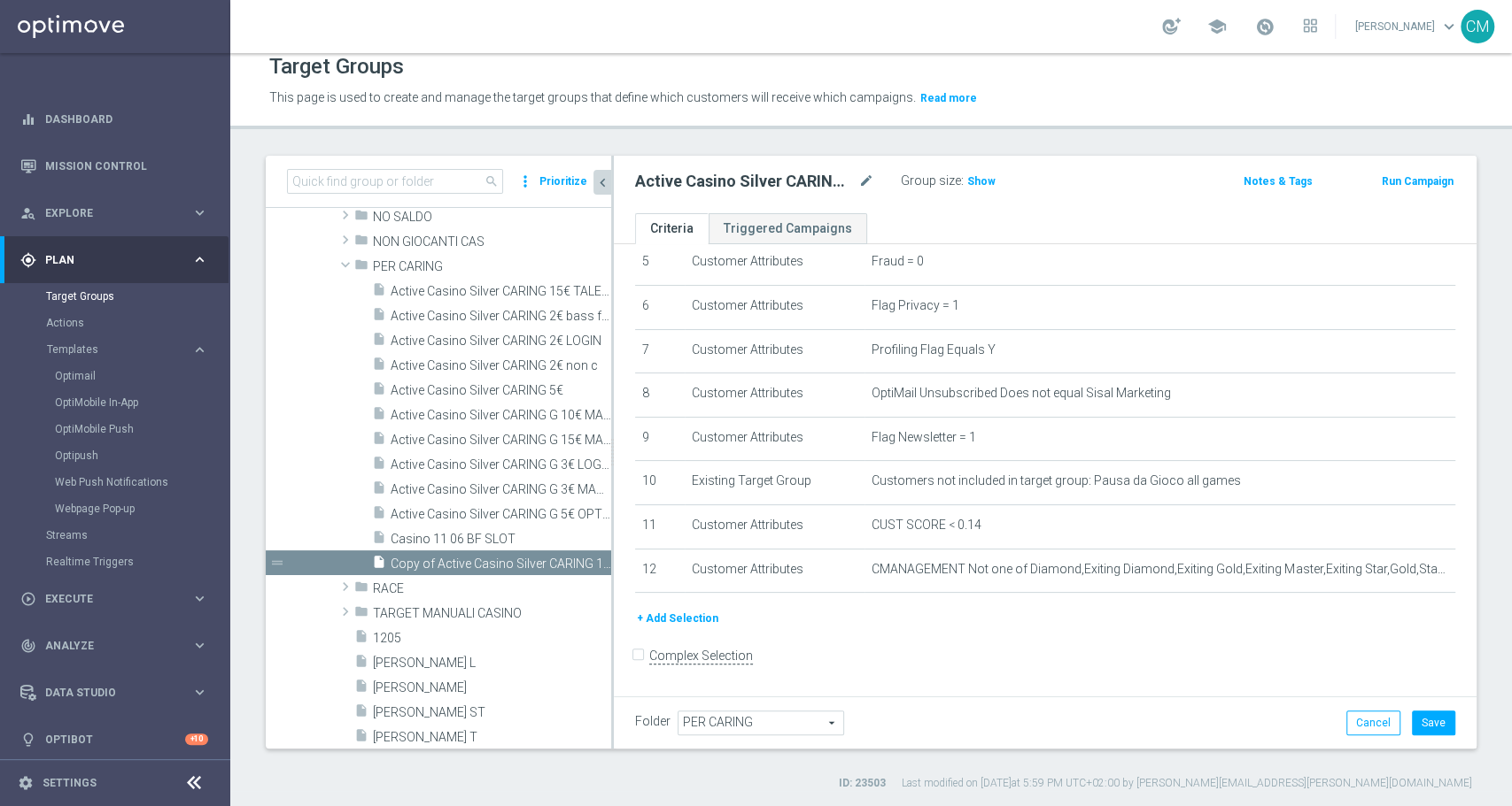
click at [690, 613] on button "+ Add Selection" at bounding box center [677, 618] width 85 height 19
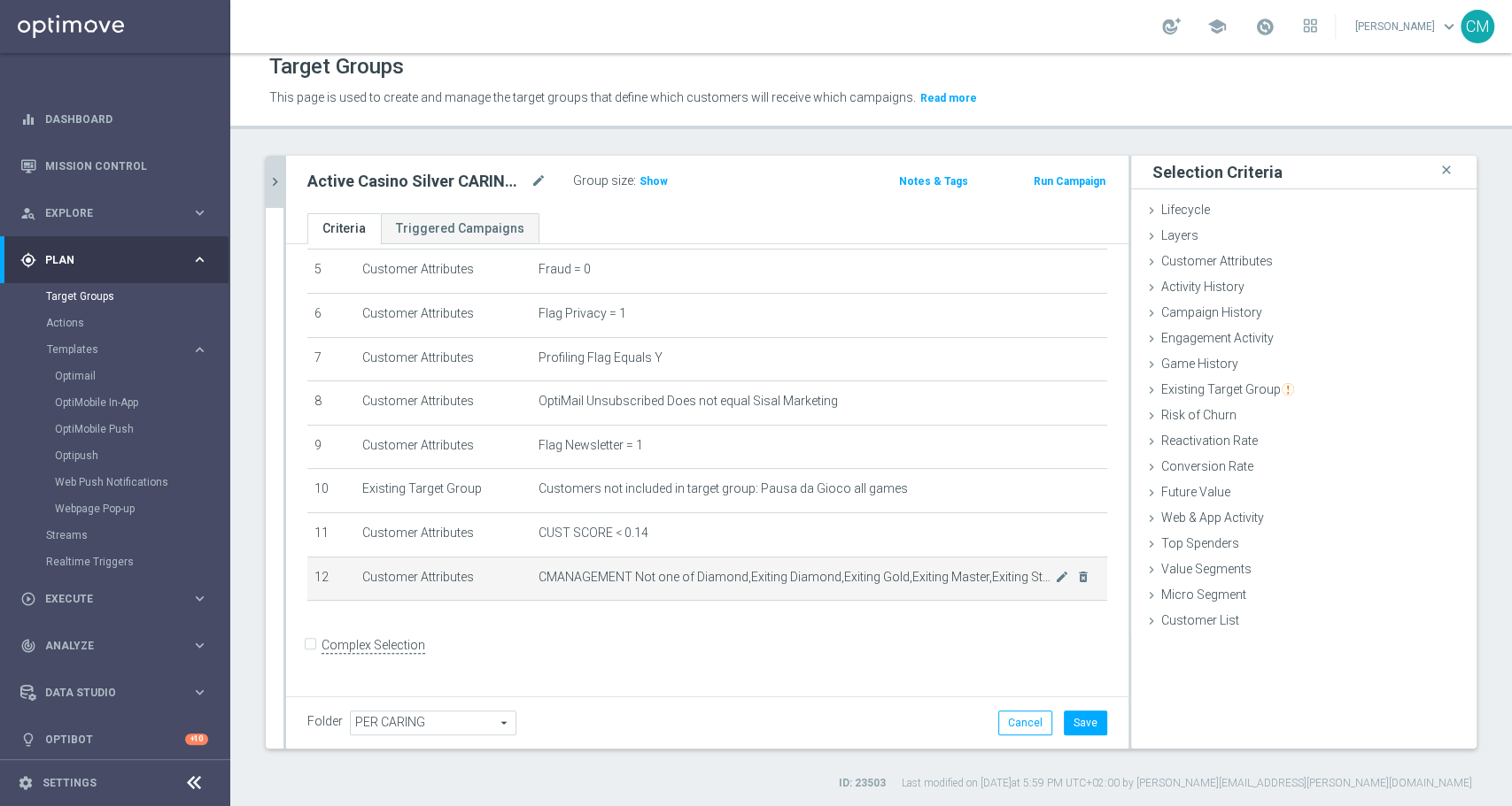
scroll to position [222, 0]
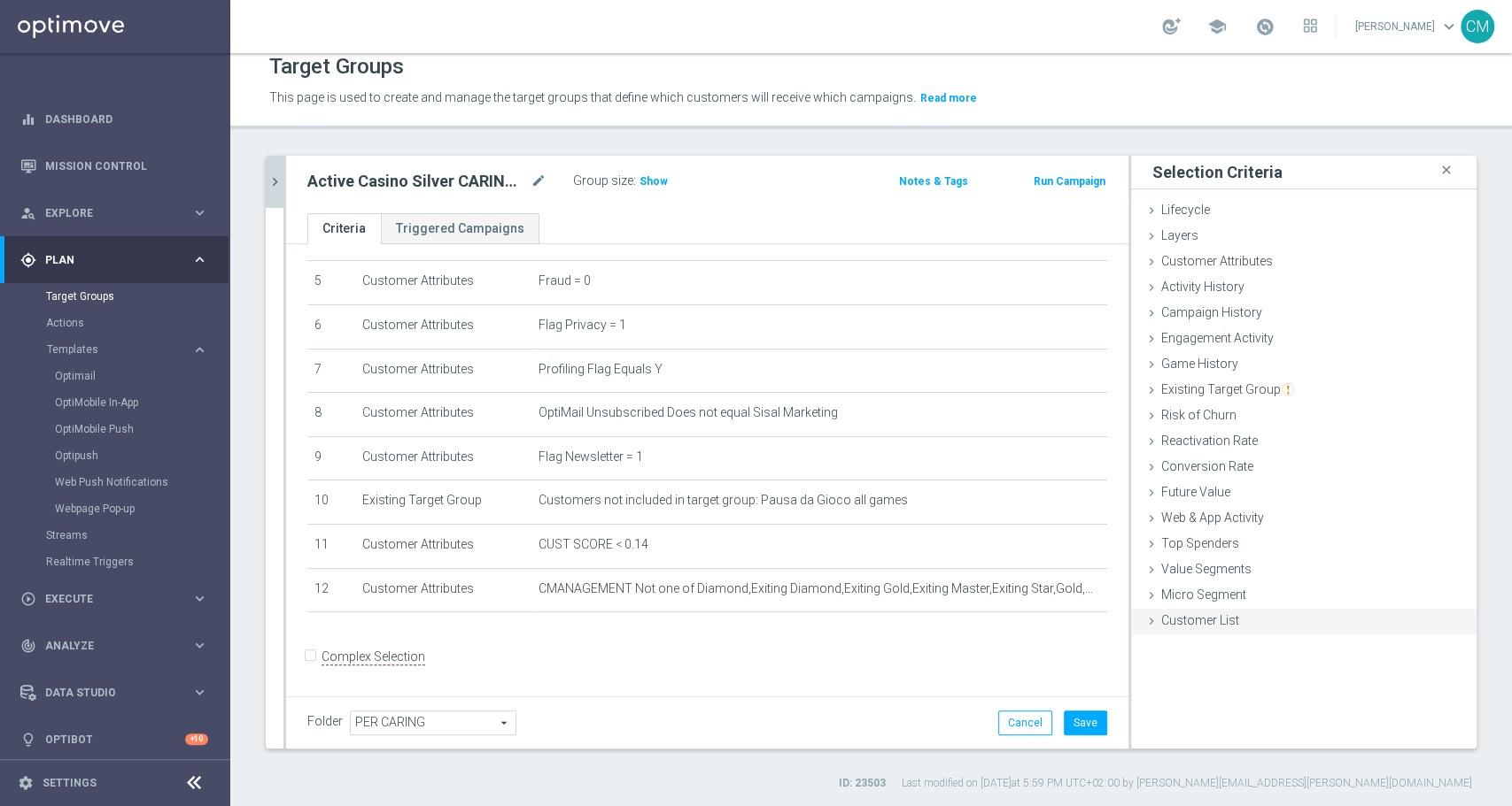
click at [1208, 623] on span "Customer List" at bounding box center [1200, 620] width 78 height 14
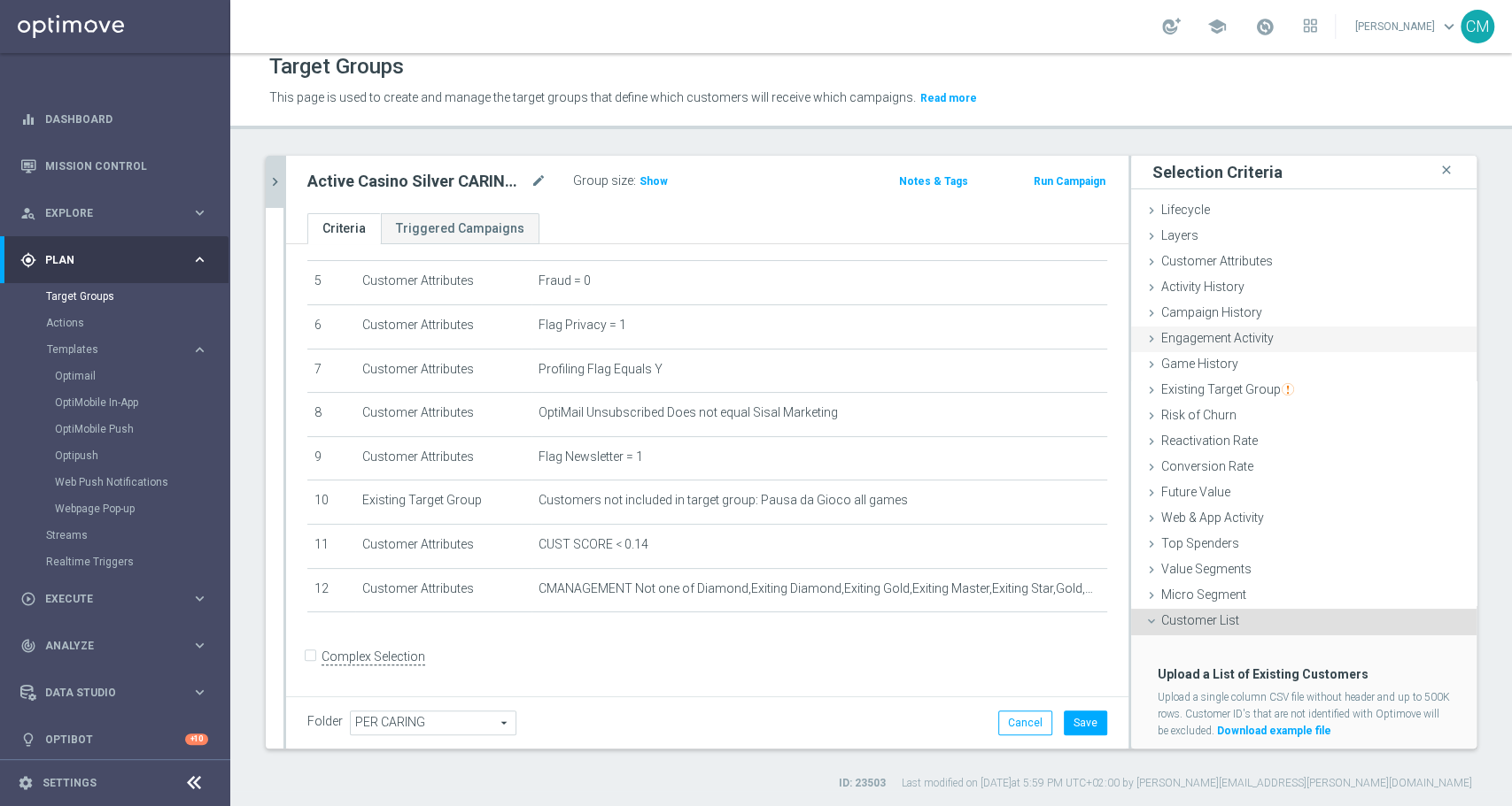
scroll to position [44, 0]
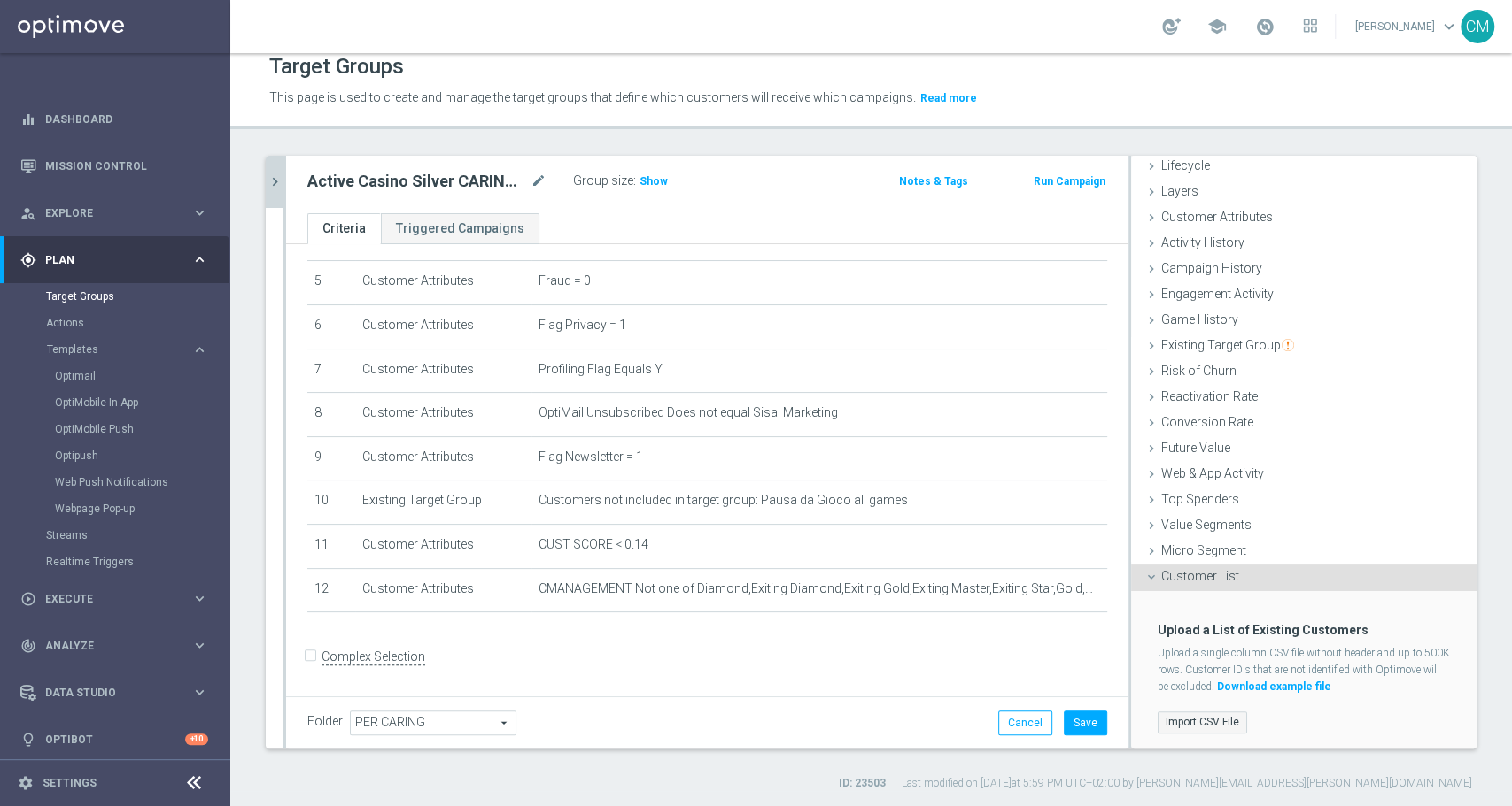
click at [1187, 718] on label "Import CSV File" at bounding box center [1201, 722] width 89 height 22
click at [0, 0] on input "Import CSV File" at bounding box center [0, 0] width 0 height 0
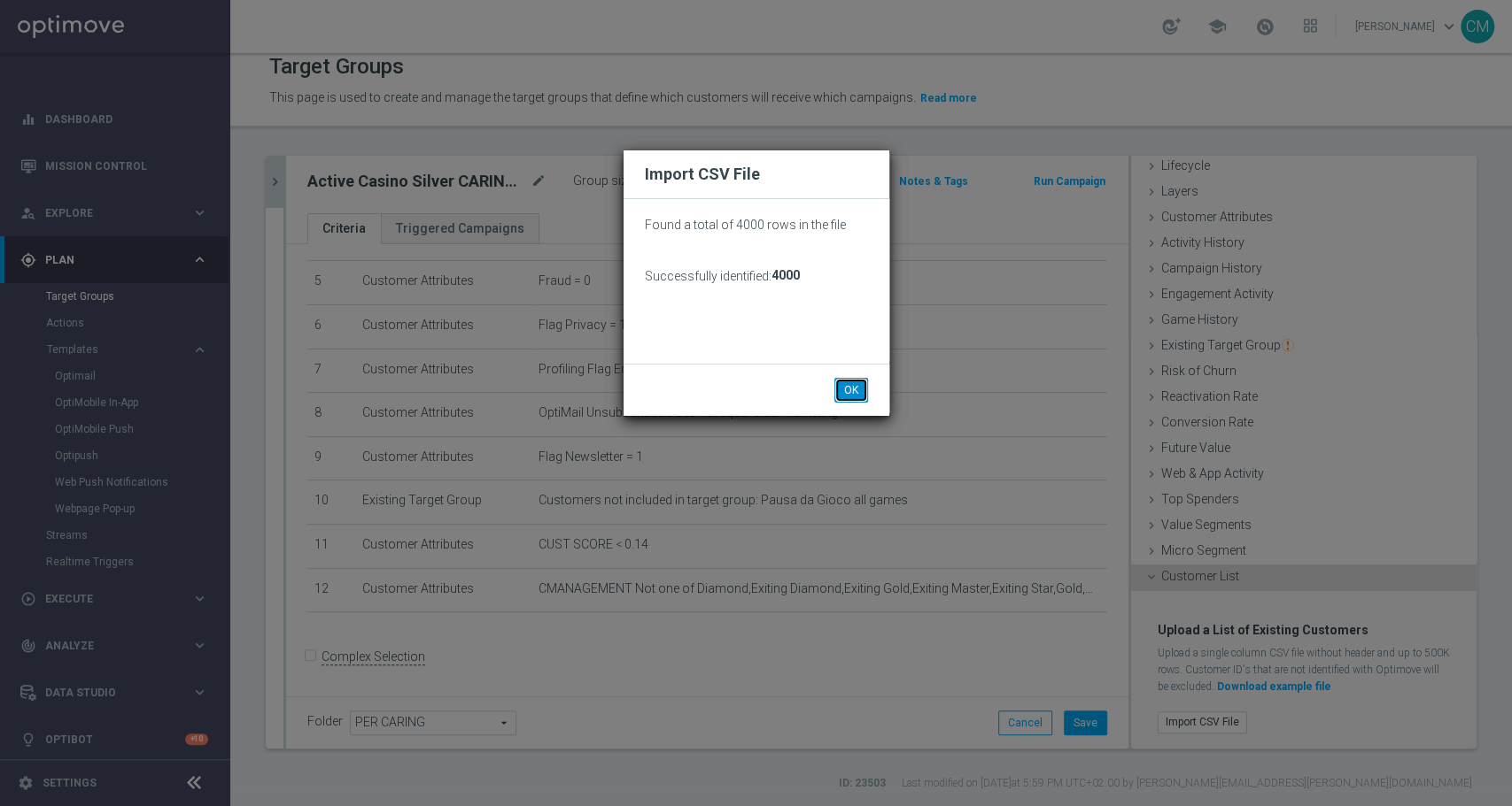
click at [849, 393] on button "OK" at bounding box center [851, 390] width 34 height 25
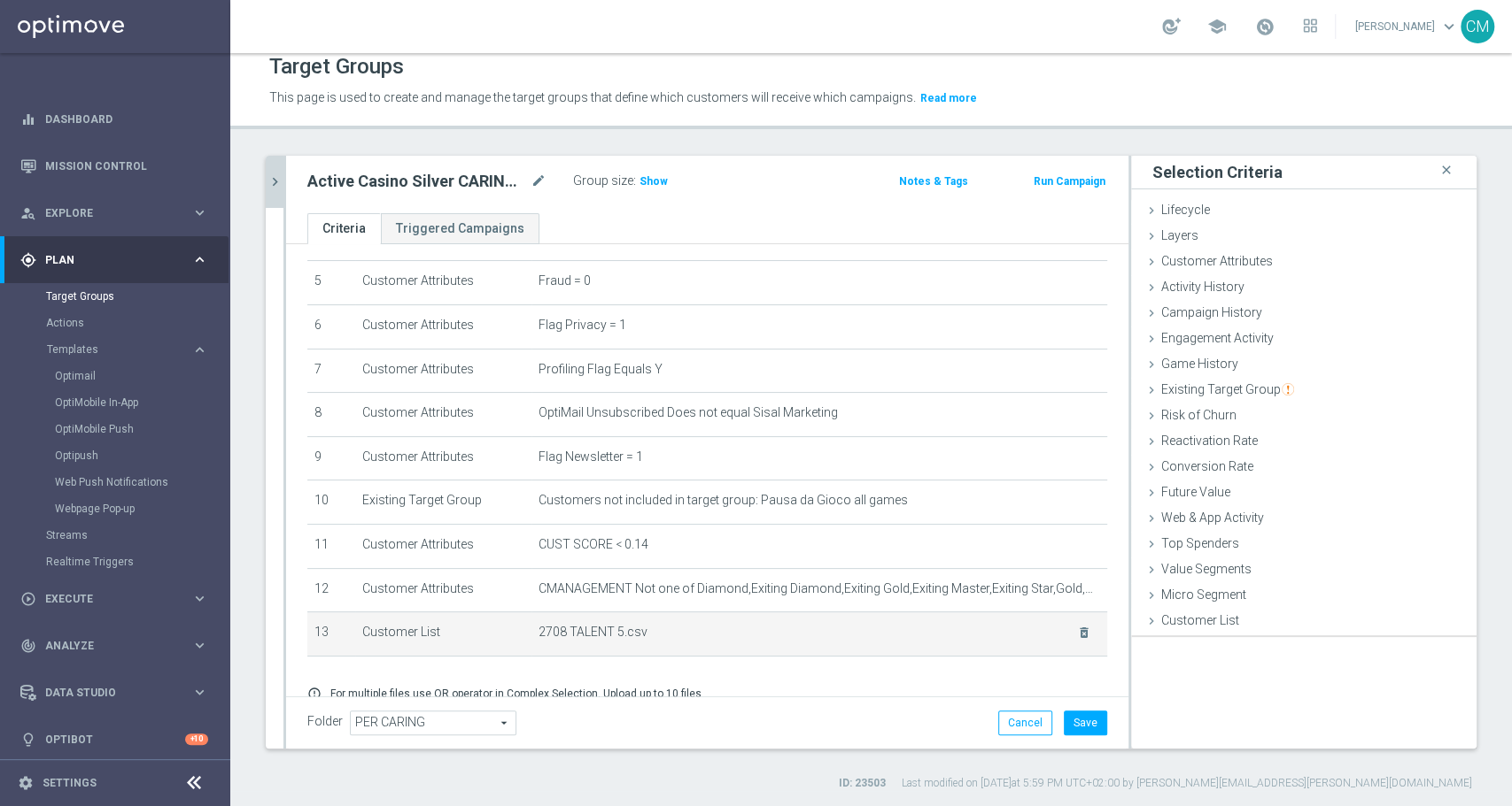
scroll to position [0, 0]
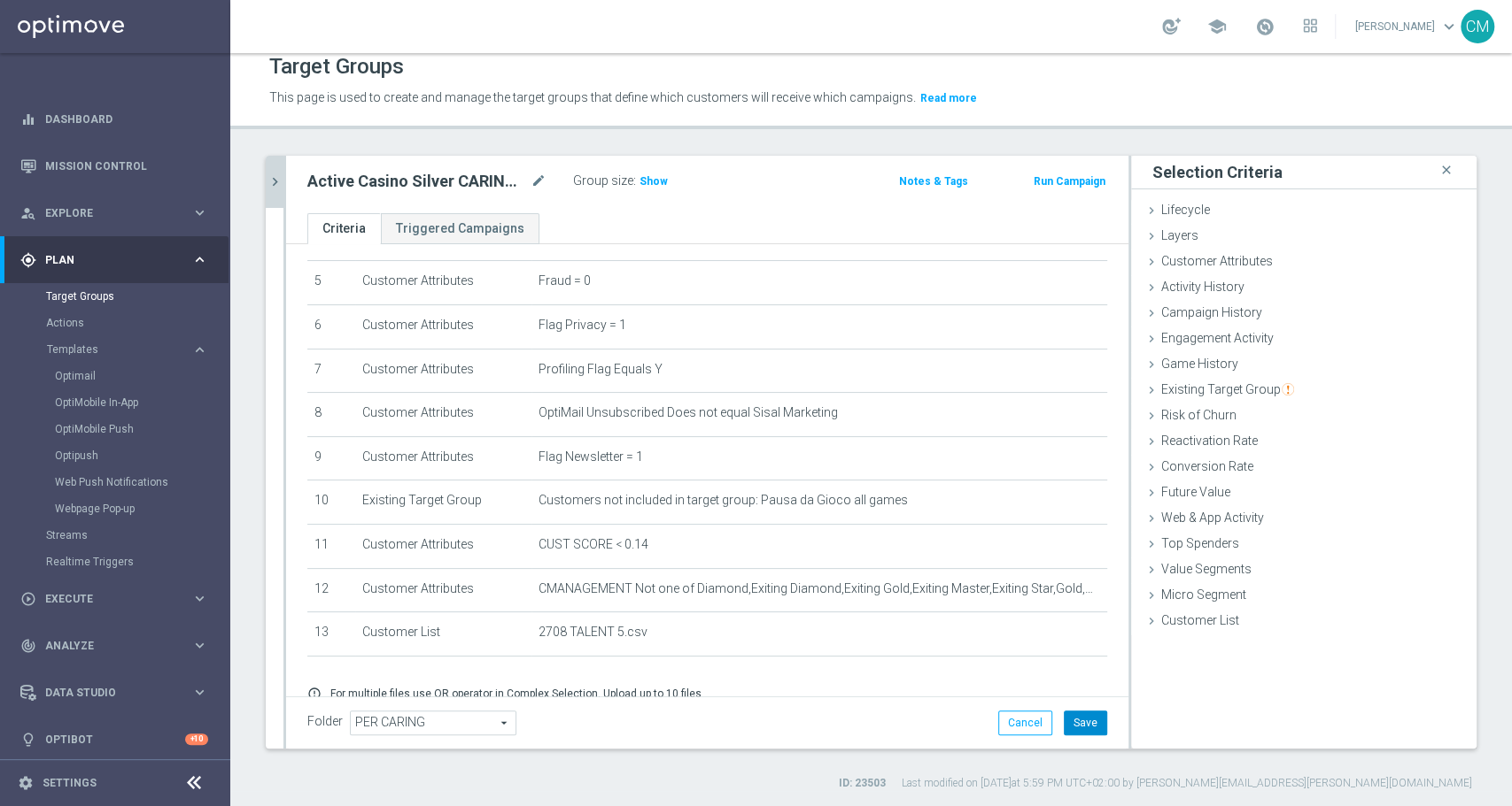
click at [1073, 714] on button "Save" at bounding box center [1084, 723] width 43 height 25
click at [654, 172] on h3 "Show" at bounding box center [654, 181] width 32 height 19
click at [532, 172] on icon "mode_edit" at bounding box center [539, 181] width 16 height 21
click at [286, 183] on div "Active Casino Silver CARING 5€ TALENT mode_edit Group size : 4,000 Notes & Tags…" at bounding box center [707, 185] width 842 height 58
click at [282, 183] on icon "chevron_right" at bounding box center [275, 182] width 17 height 17
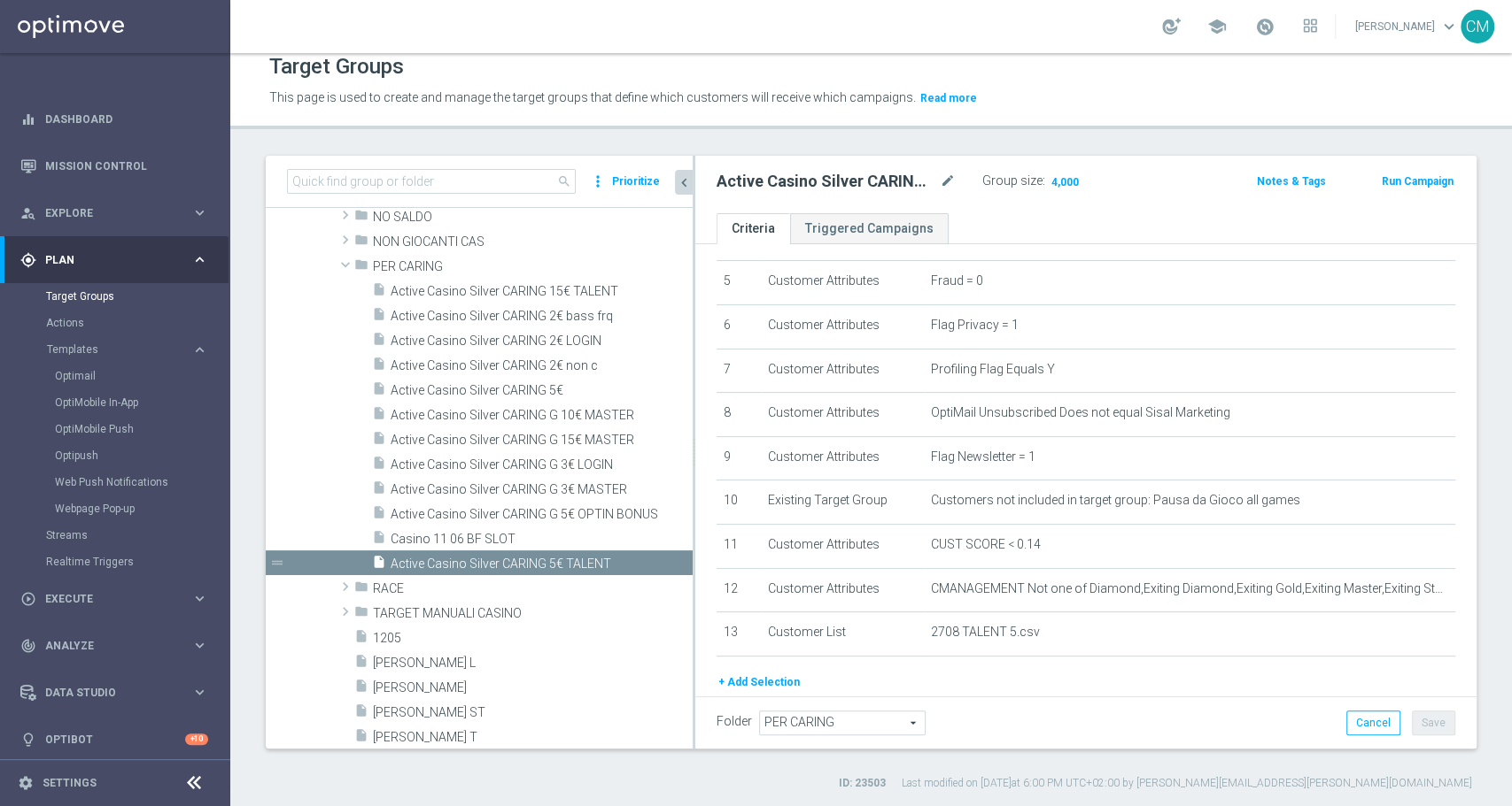
drag, startPoint x: 611, startPoint y: 453, endPoint x: 701, endPoint y: 462, distance: 90.4
click at [696, 462] on div at bounding box center [694, 452] width 3 height 593
click at [579, 426] on div "insert_drive_file Active Casino Silver CARING G 15€ MASTER" at bounding box center [514, 438] width 285 height 25
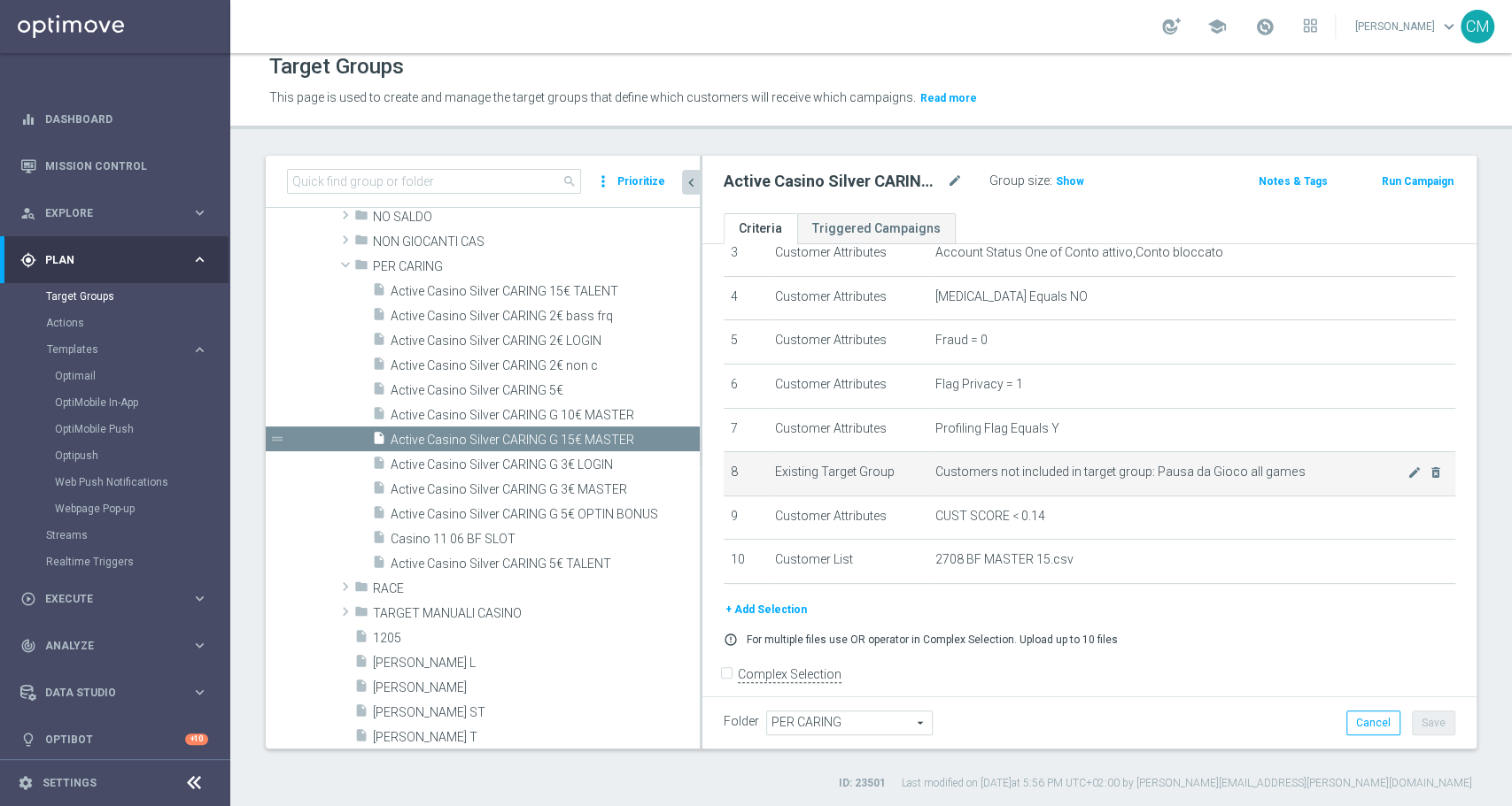
scroll to position [179, 0]
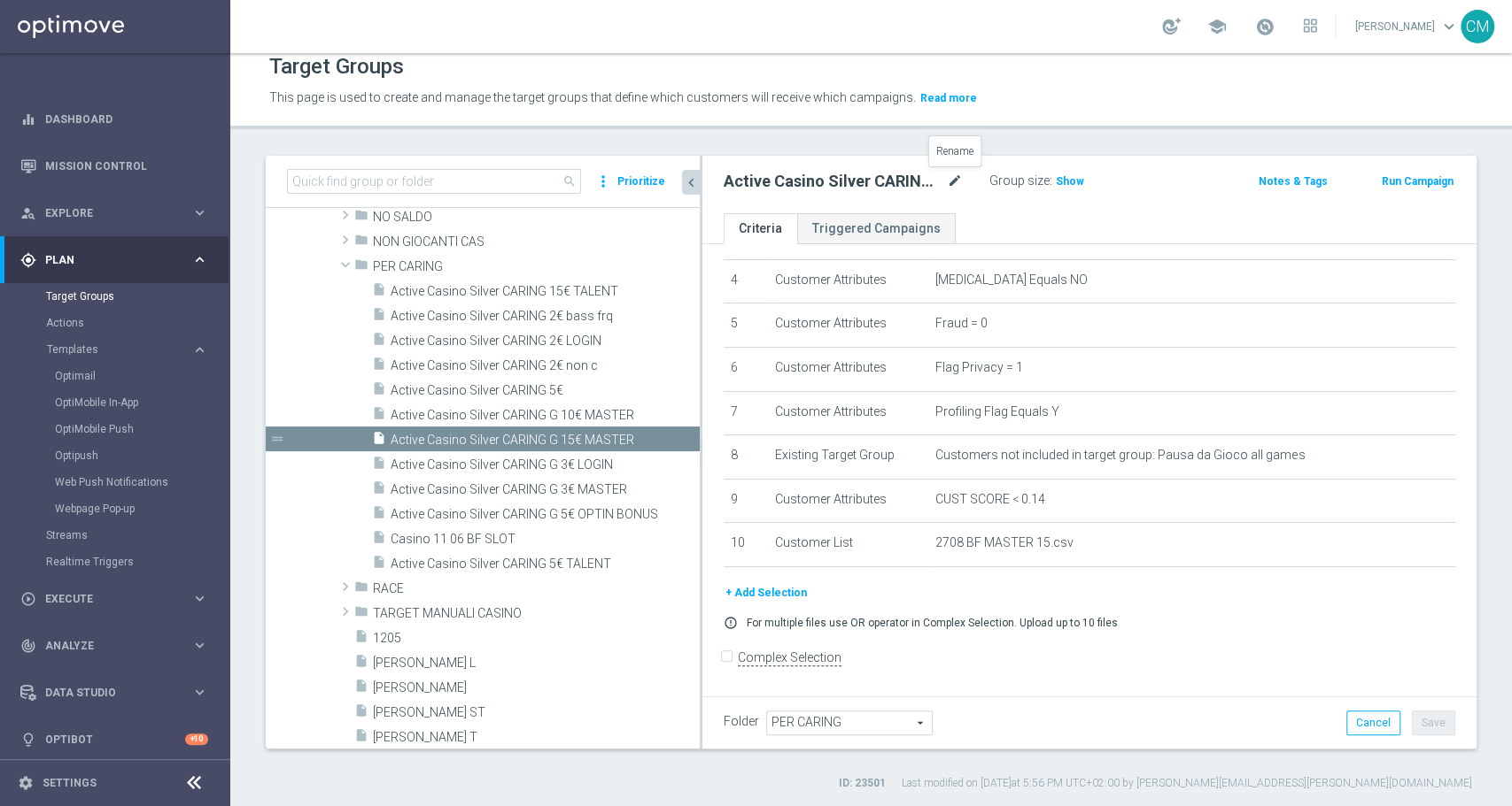
click at [956, 176] on icon "mode_edit" at bounding box center [954, 181] width 16 height 21
click at [546, 413] on span "Active Casino Silver CARING G 10€ MASTER" at bounding box center [524, 414] width 267 height 15
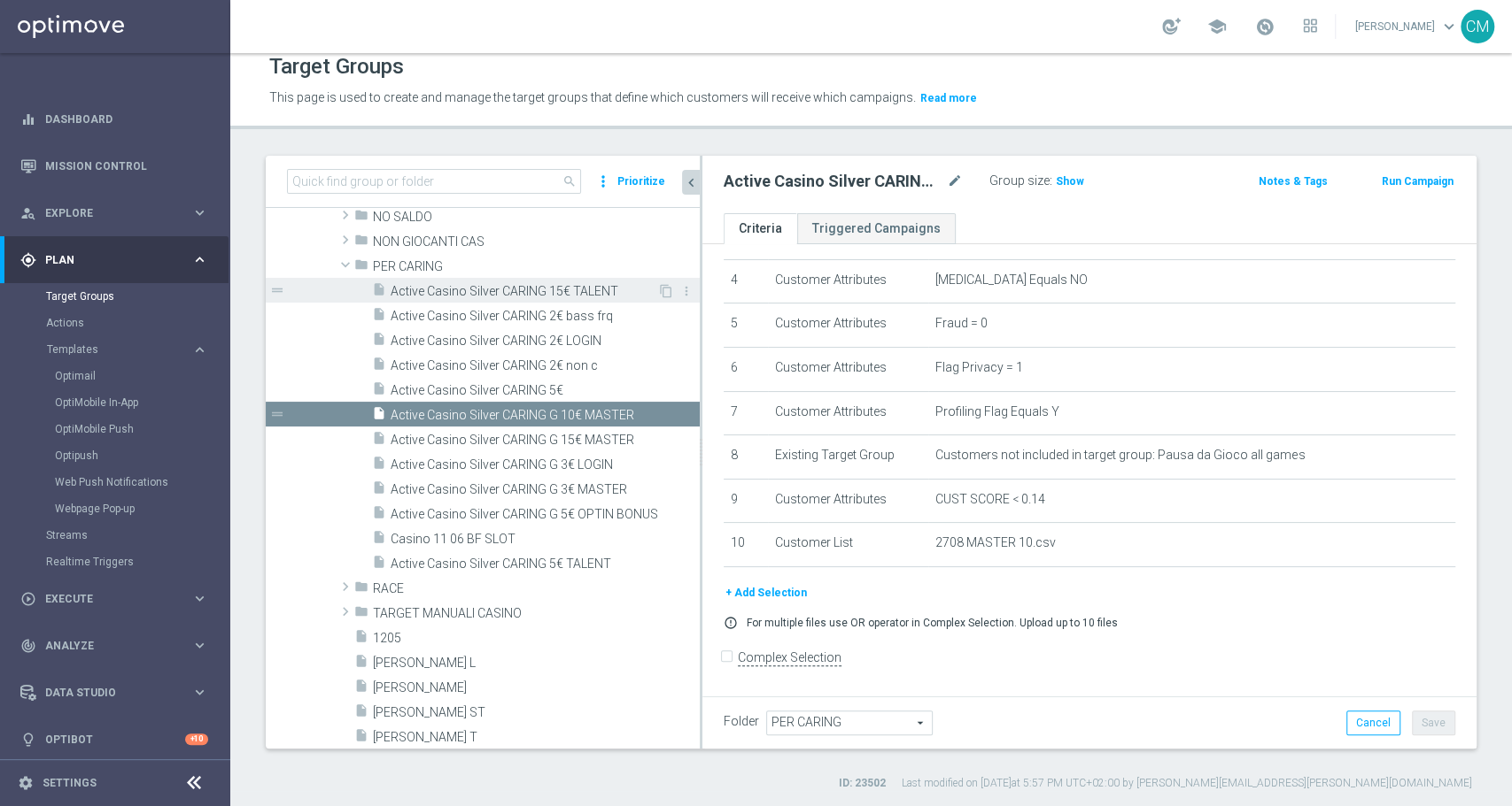
click at [567, 287] on span "Active Casino Silver CARING 15€ TALENT" at bounding box center [524, 291] width 267 height 15
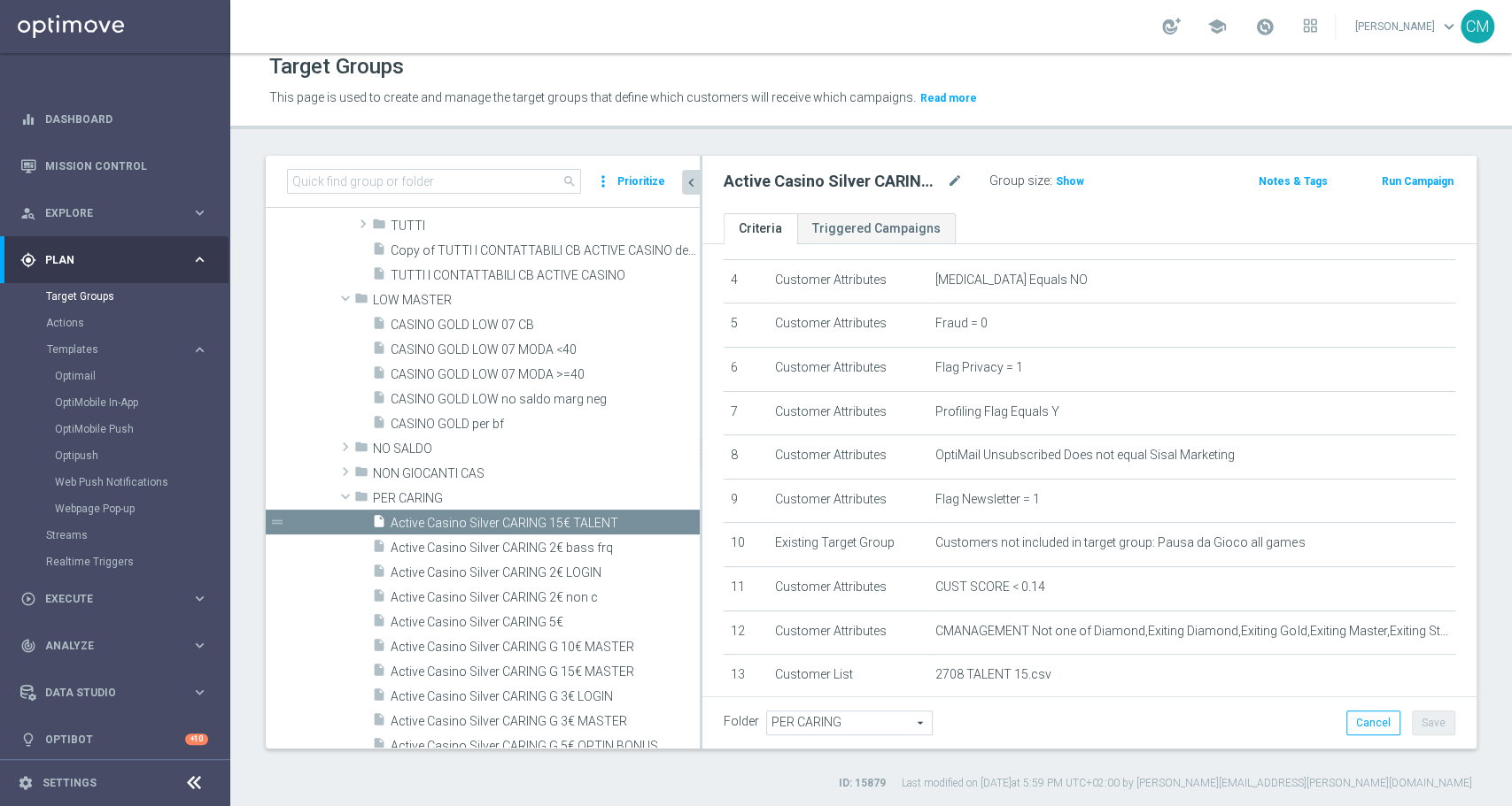
scroll to position [430, 0]
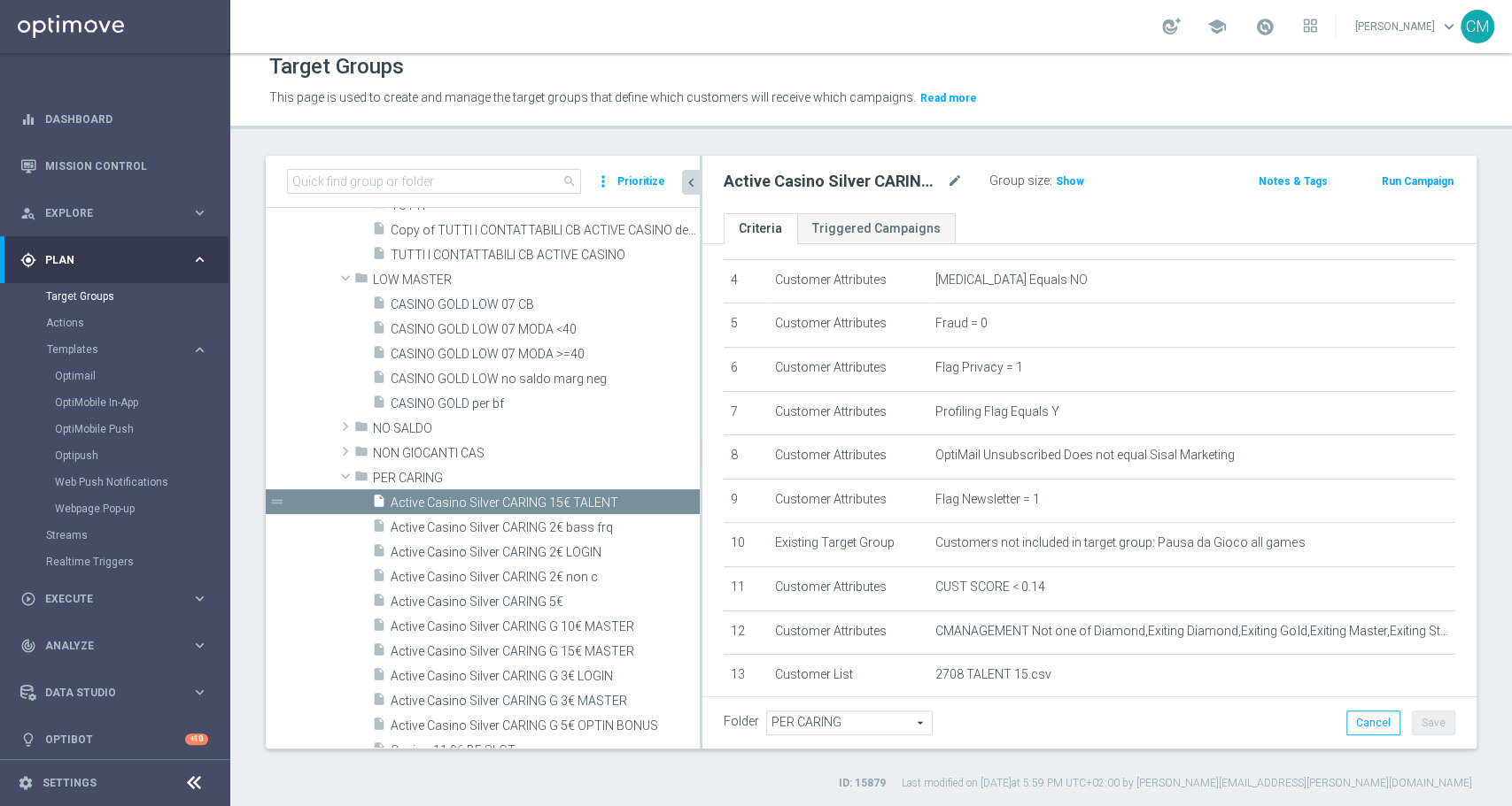
click at [1084, 184] on div "Group size : Show" at bounding box center [1077, 179] width 177 height 21
click at [1077, 181] on span "Show" at bounding box center [1069, 181] width 28 height 12
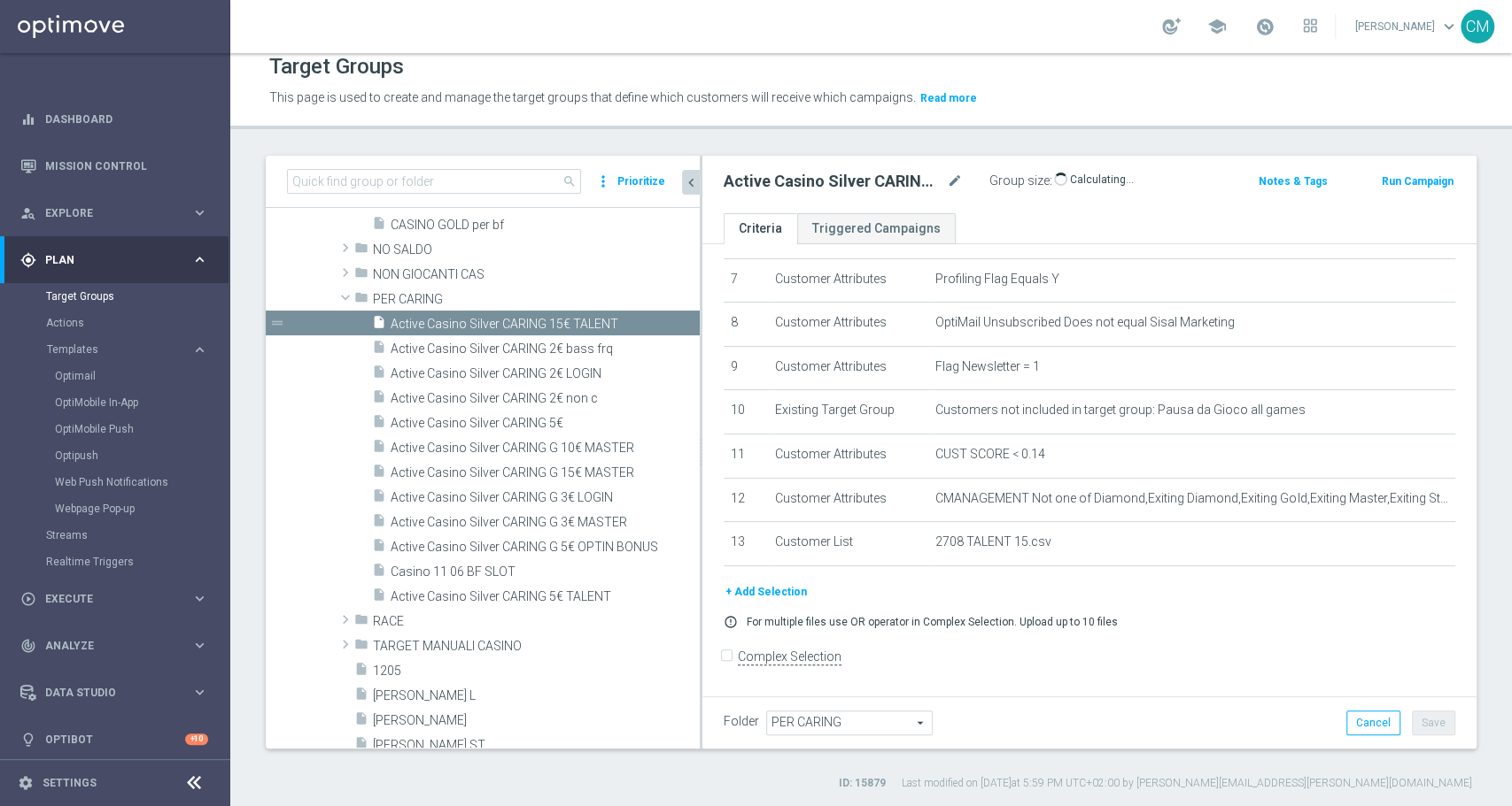
scroll to position [604, 0]
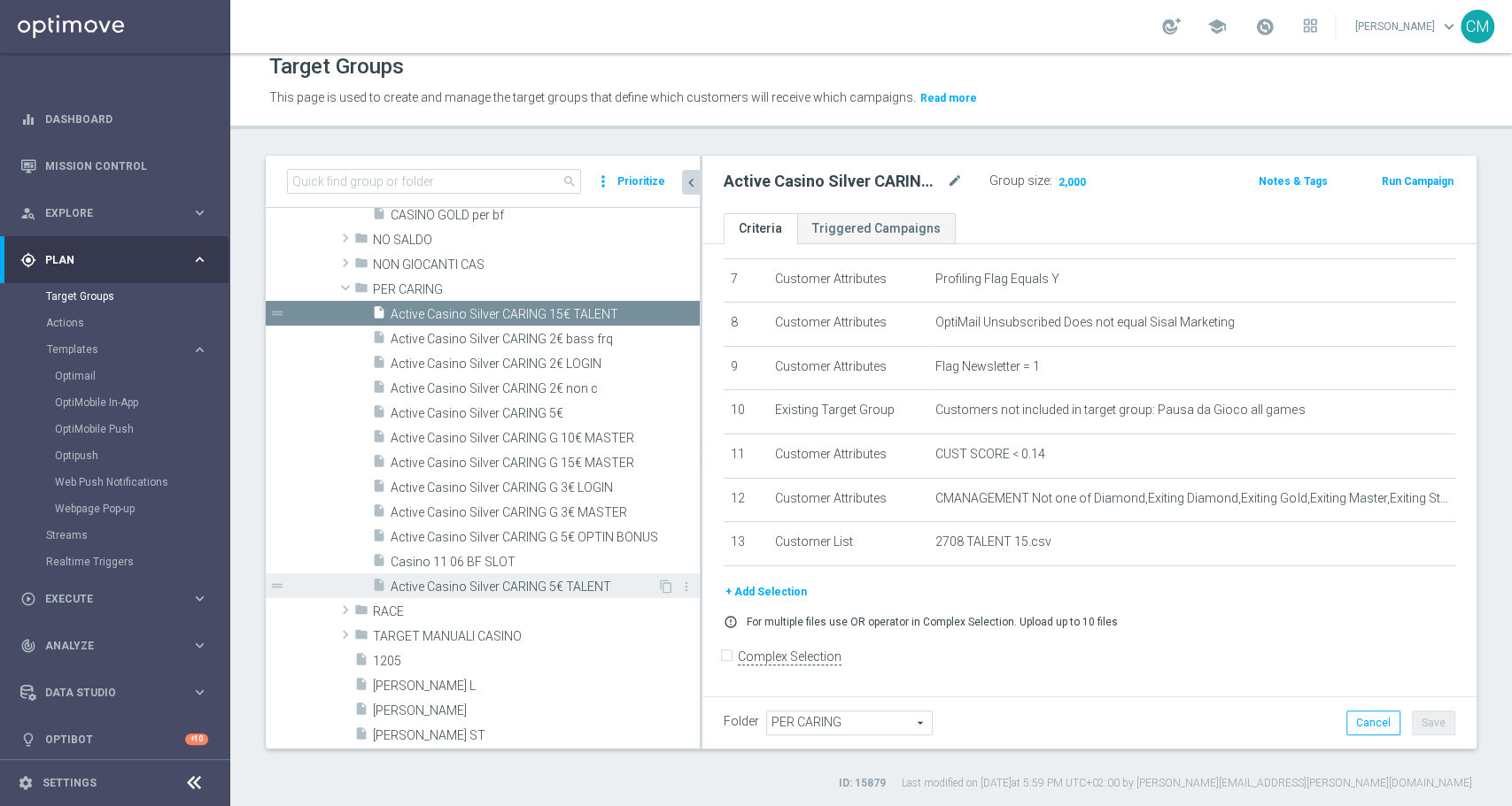
click at [581, 579] on span "Active Casino Silver CARING 5€ TALENT" at bounding box center [524, 586] width 267 height 15
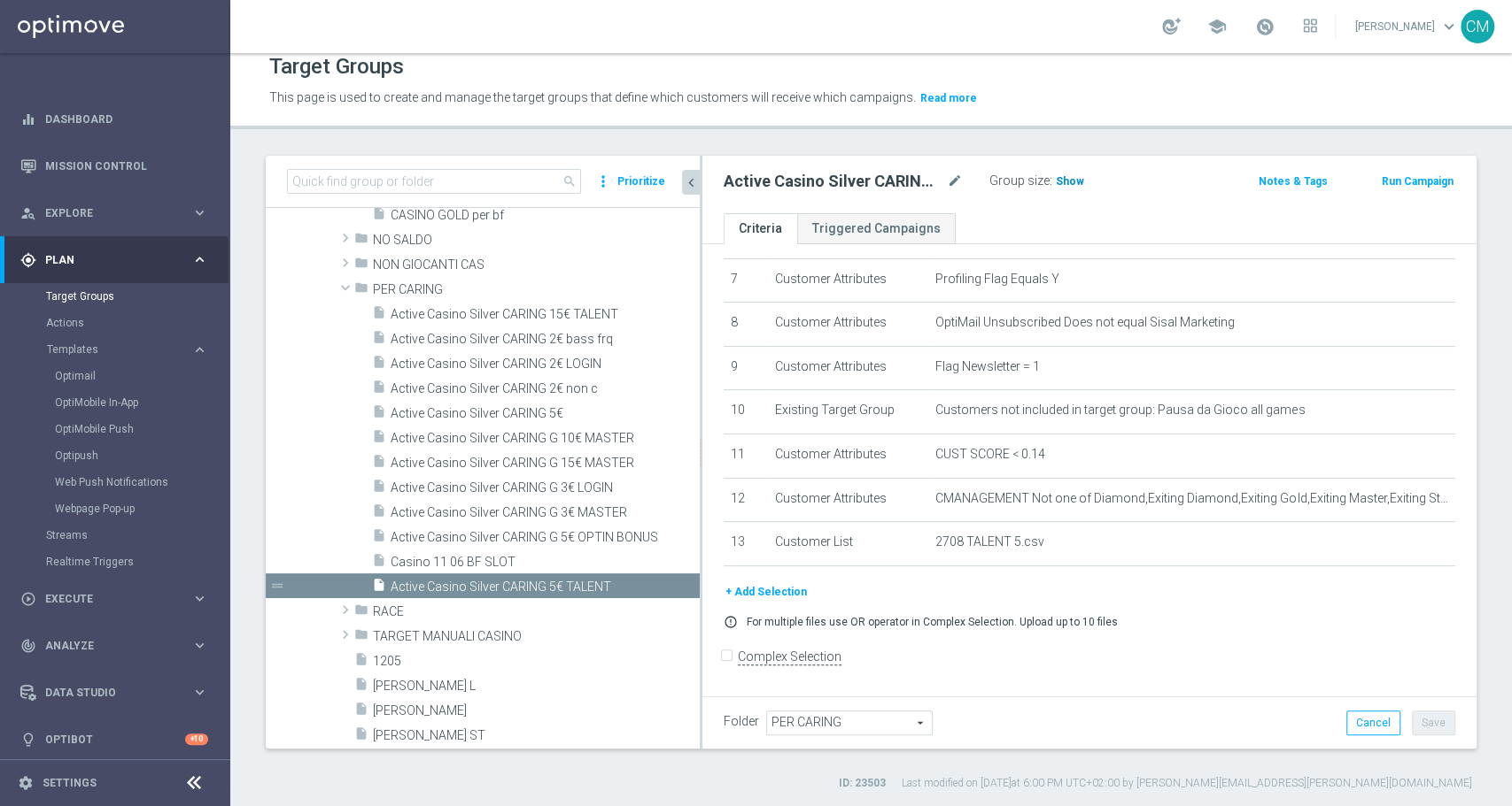
click at [1076, 178] on span "Show" at bounding box center [1069, 181] width 28 height 12
